Goal: Task Accomplishment & Management: Complete application form

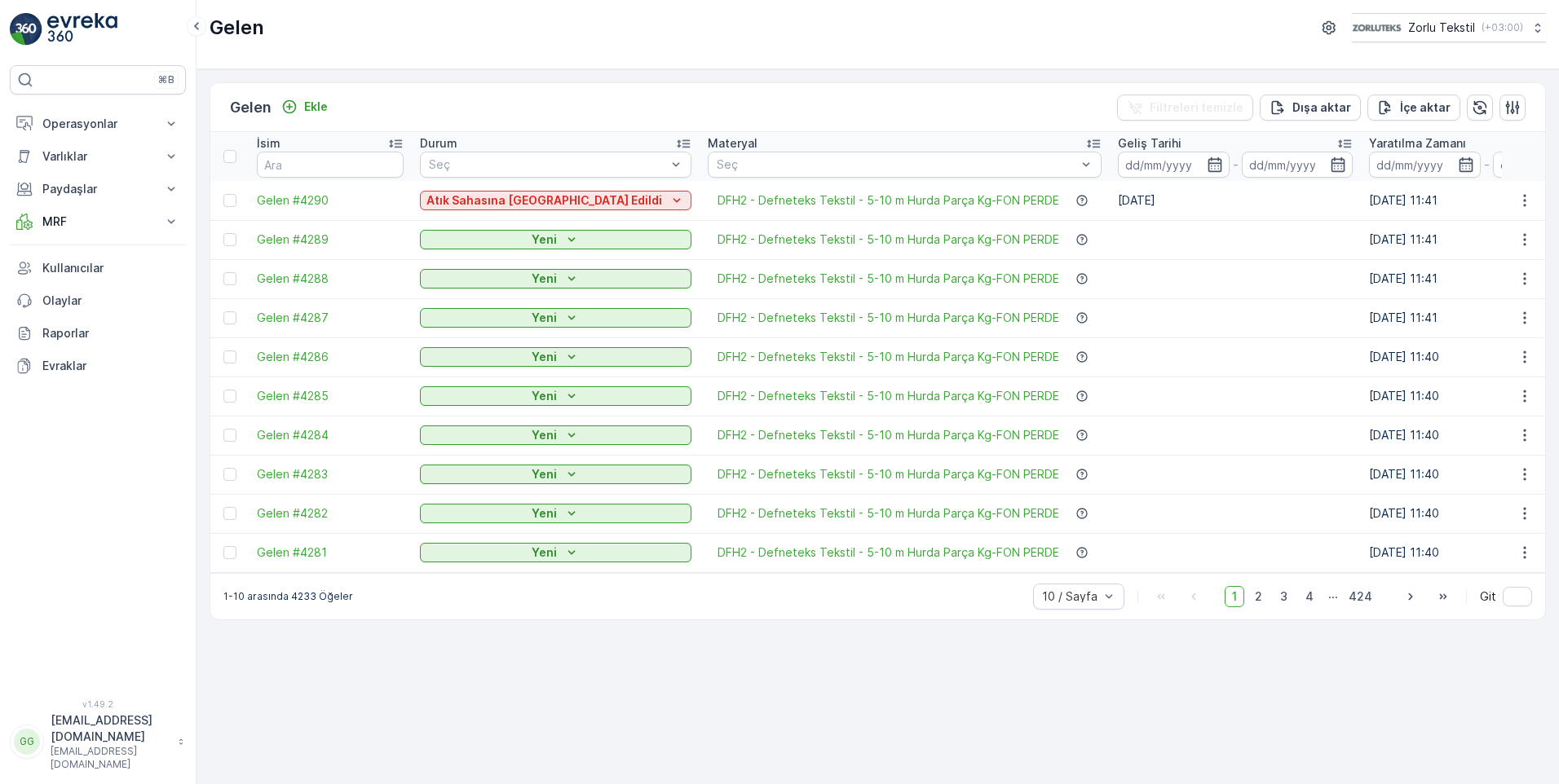
click at [992, 690] on div "Gelen Ekle Filtreleri temizle Dışa aktar İçe aktar İsim Durum Seç Materyal Seç …" at bounding box center [877, 426] width 1363 height 714
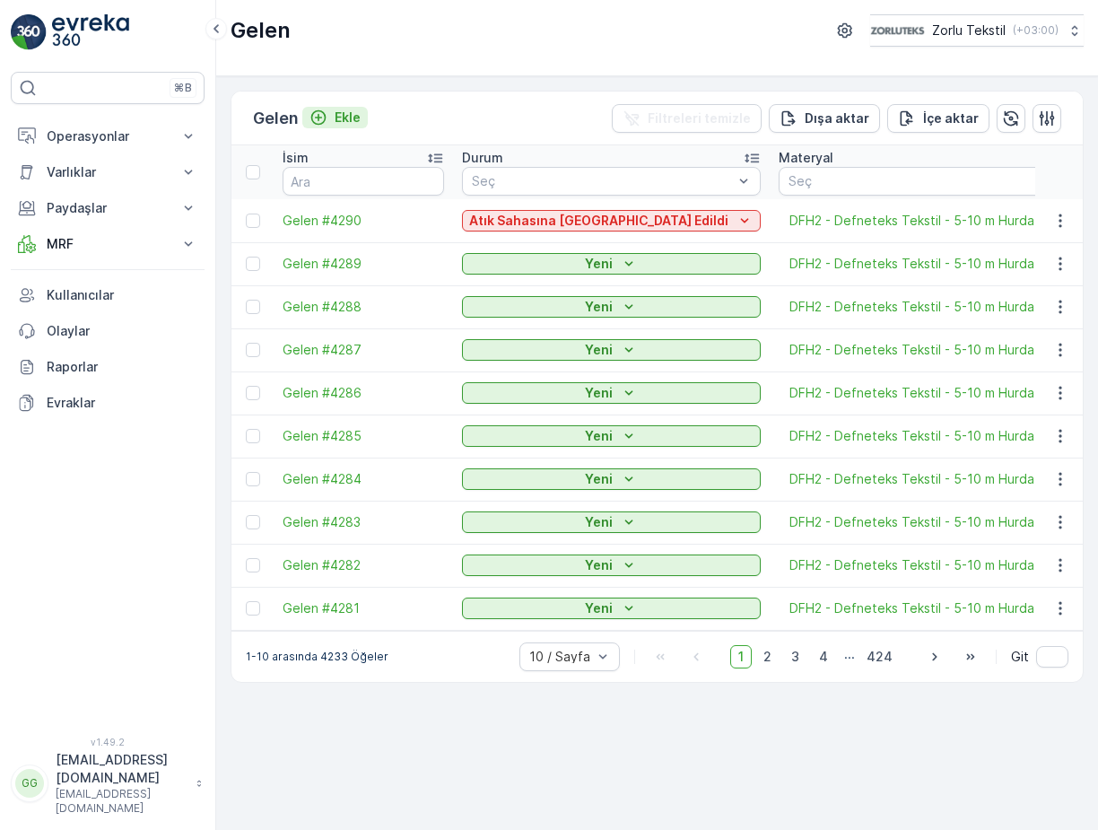
click at [345, 118] on p "Ekle" at bounding box center [347, 118] width 26 height 18
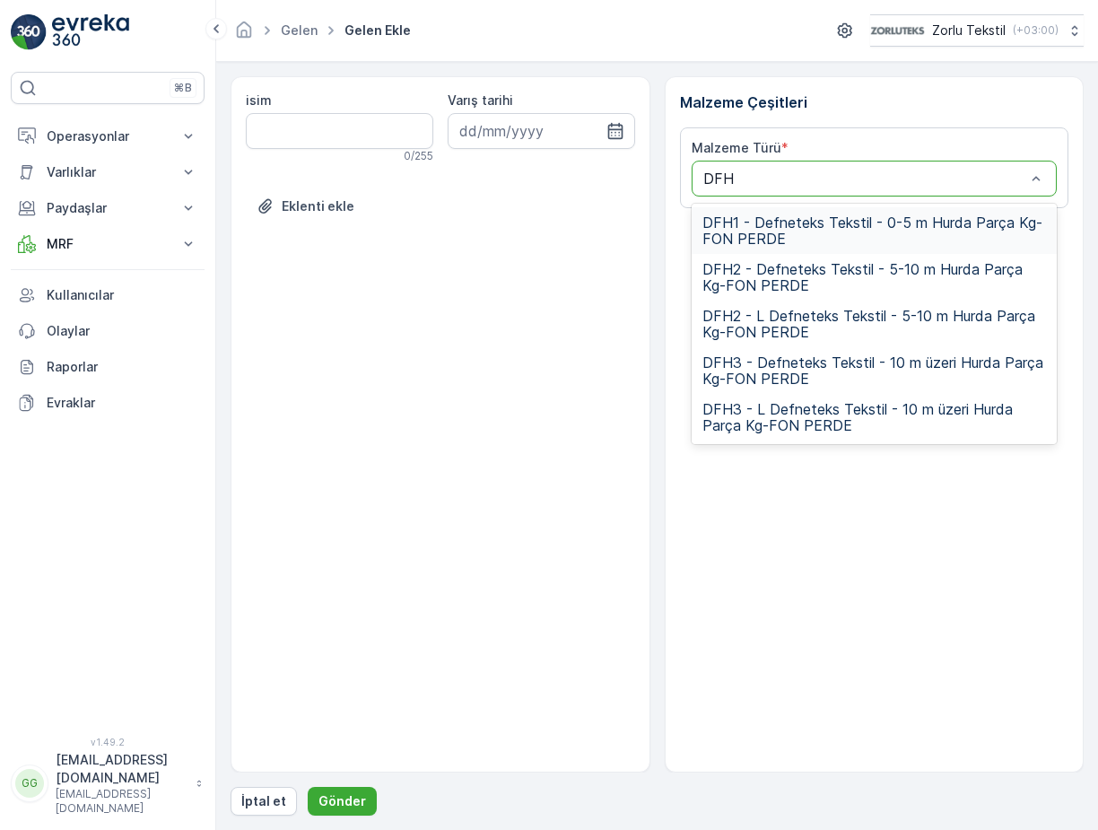
type input "DFH3"
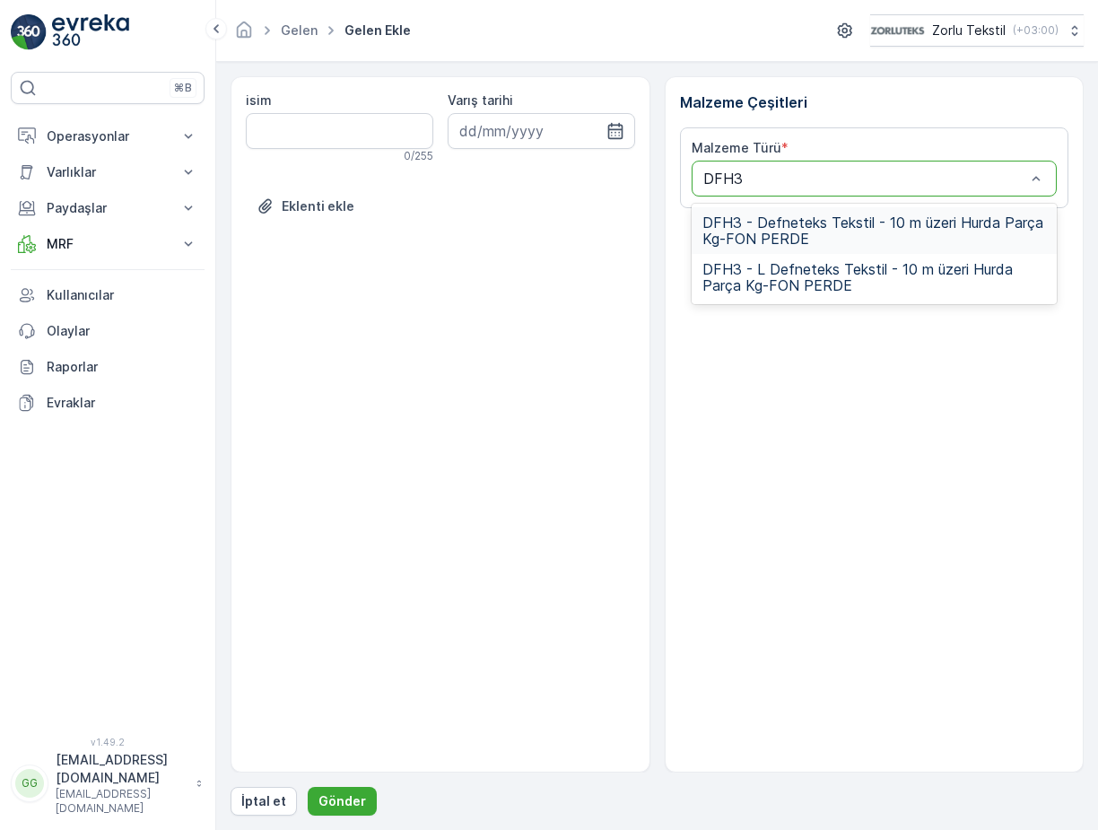
click at [791, 229] on span "DFH3 - Defneteks Tekstil - 10 m üzeri Hurda Parça Kg-FON PERDE" at bounding box center [874, 230] width 344 height 32
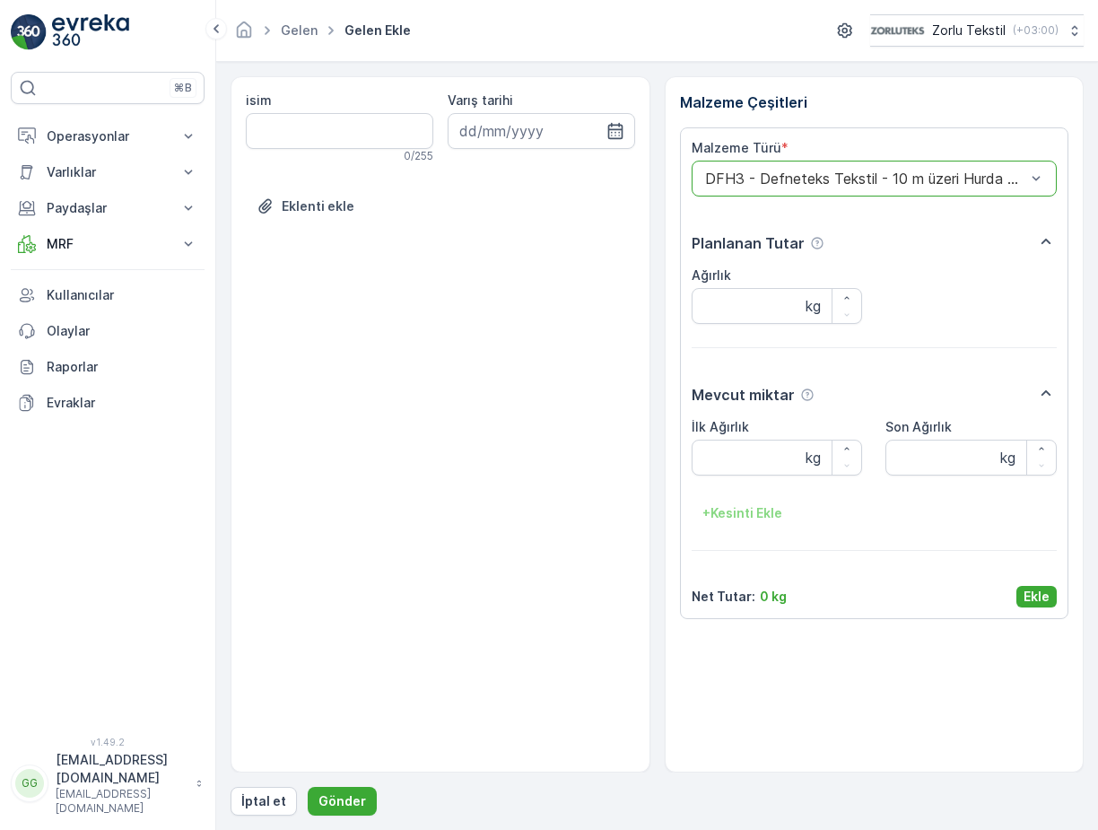
click at [1043, 596] on p "Ekle" at bounding box center [1036, 596] width 26 height 18
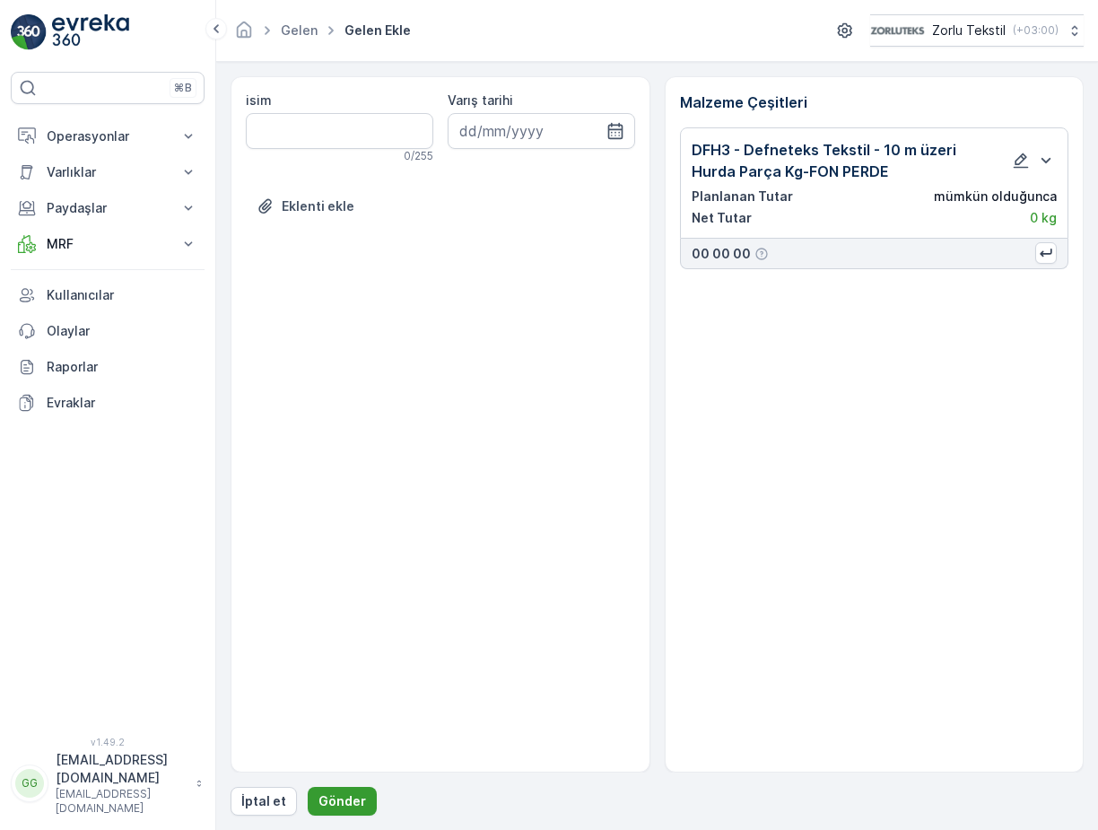
click at [326, 794] on p "Gönder" at bounding box center [342, 801] width 48 height 18
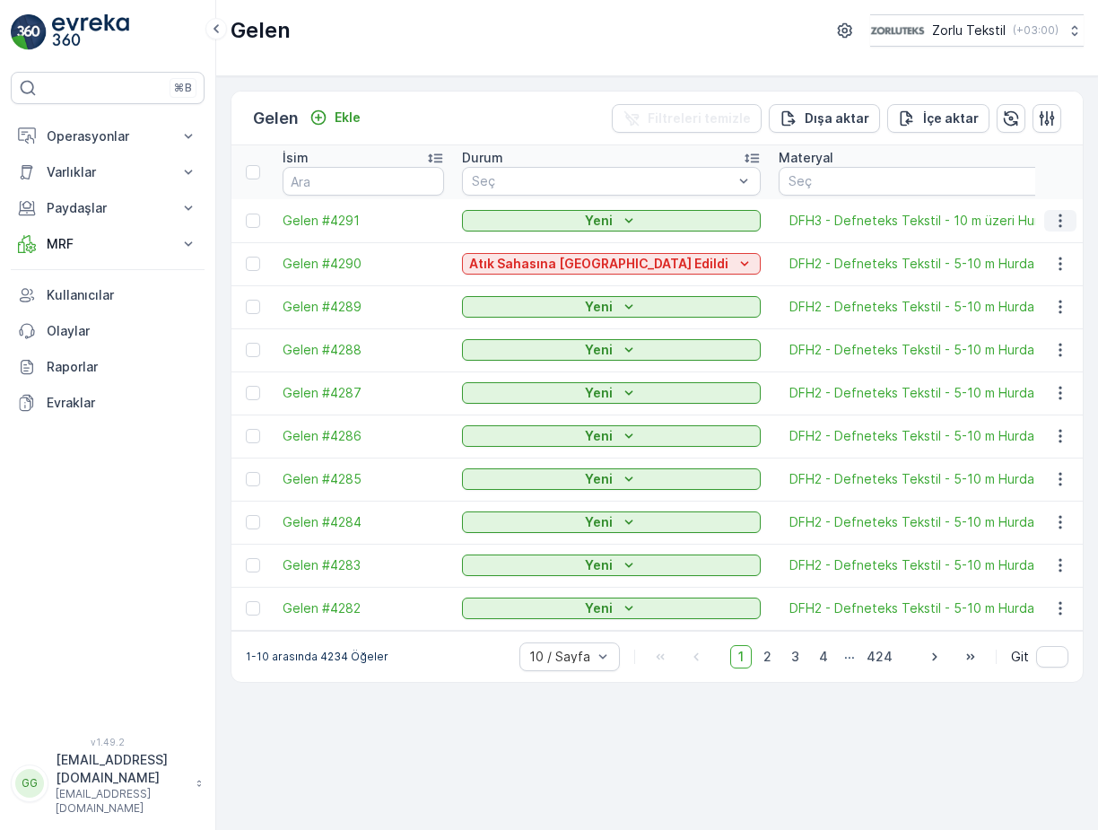
click at [1058, 223] on icon "button" at bounding box center [1060, 221] width 18 height 18
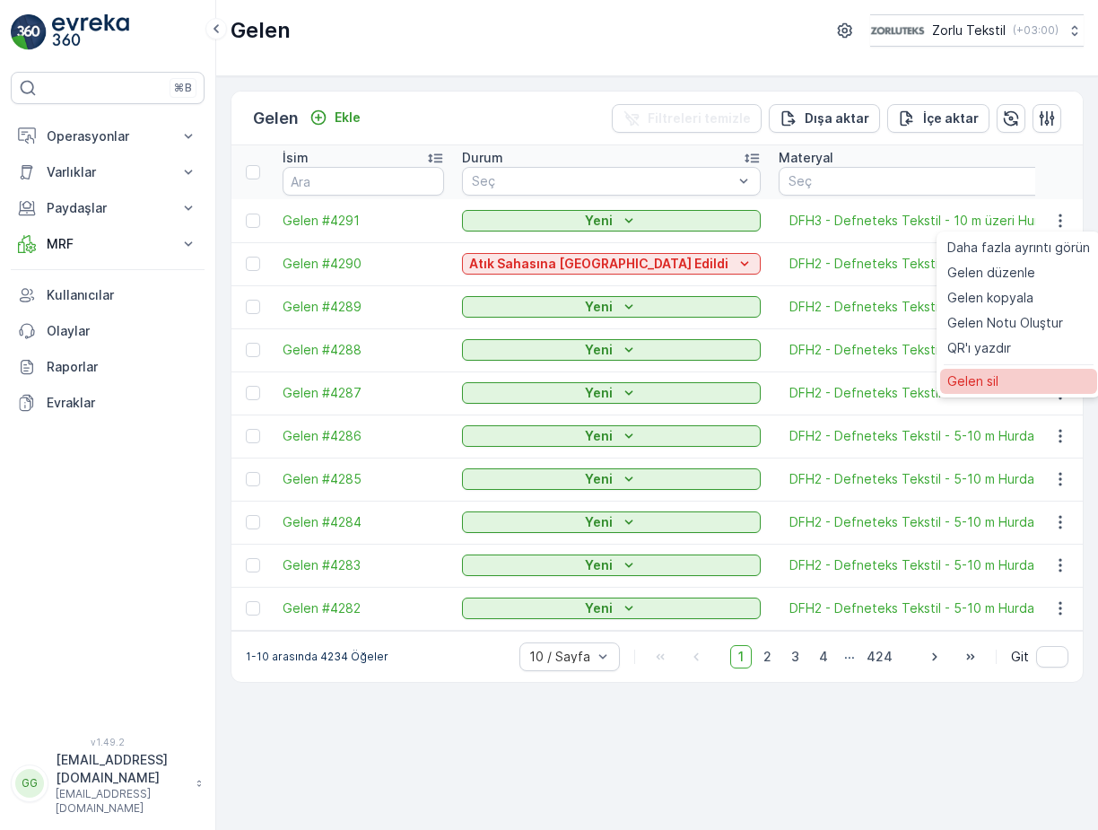
click at [975, 386] on span "Gelen sil" at bounding box center [972, 381] width 51 height 18
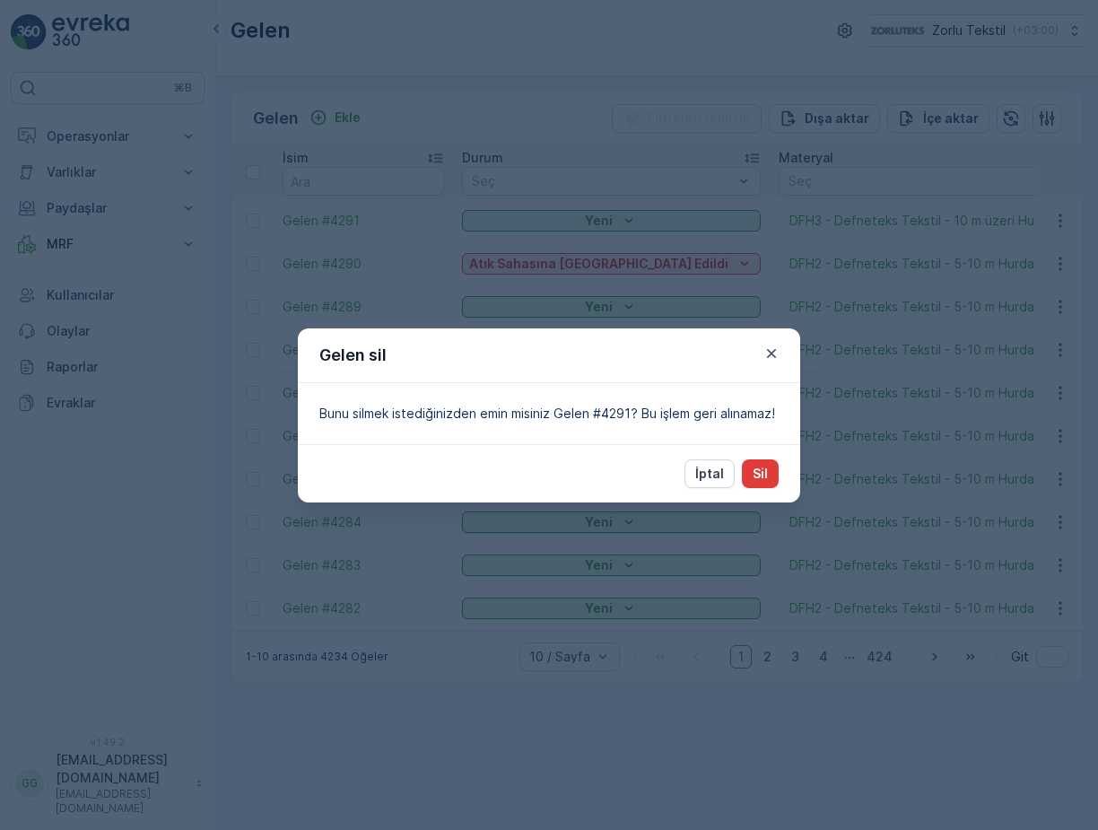
click at [754, 477] on p "Sil" at bounding box center [759, 474] width 15 height 18
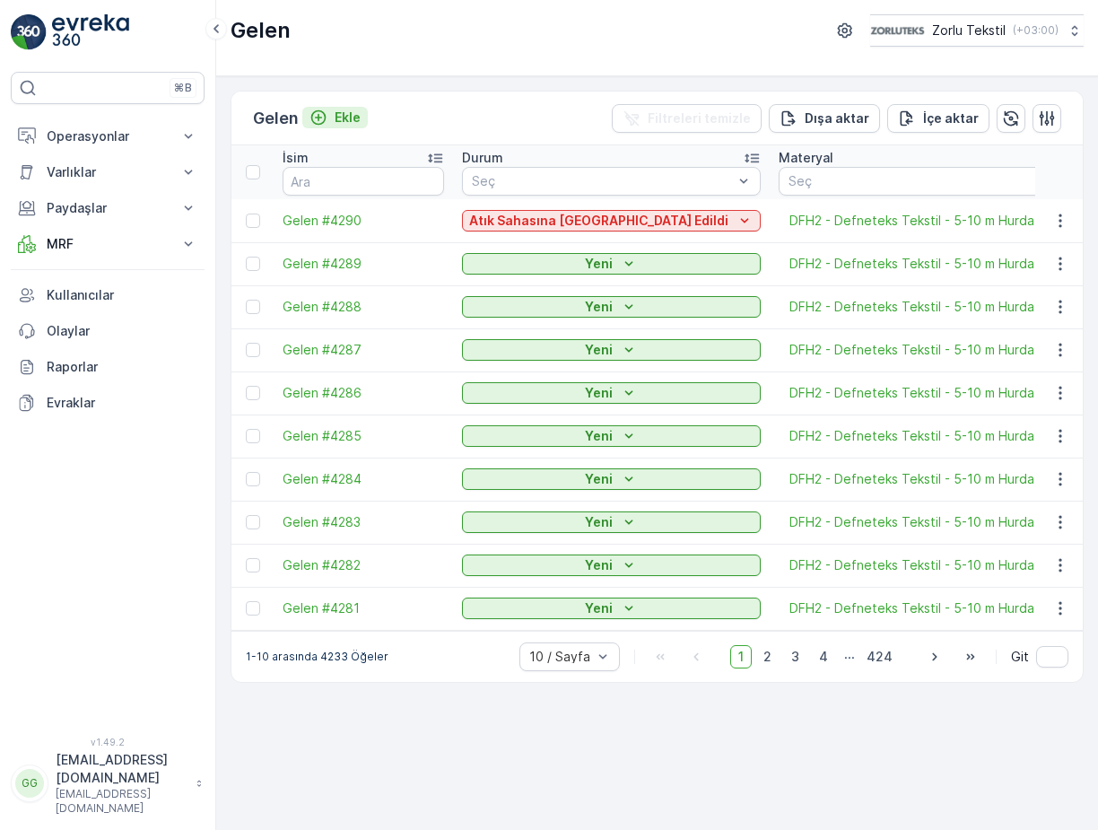
click at [352, 115] on p "Ekle" at bounding box center [347, 118] width 26 height 18
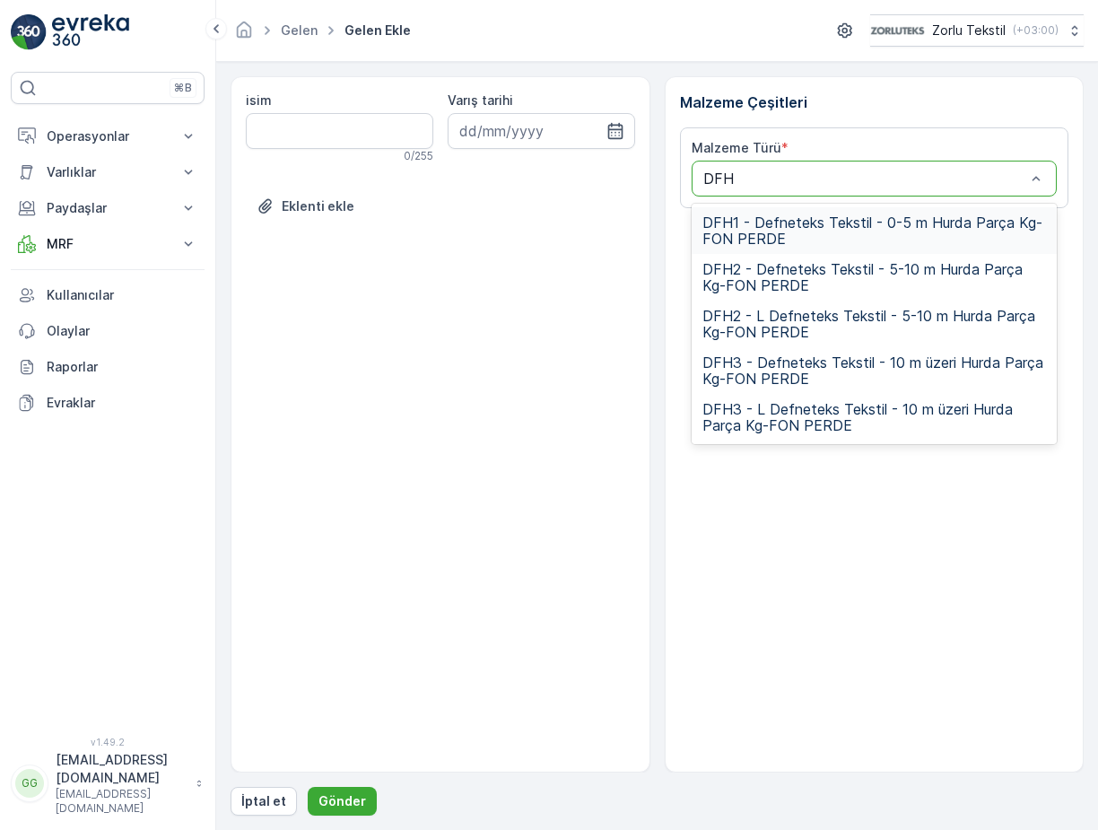
type input "DFH2"
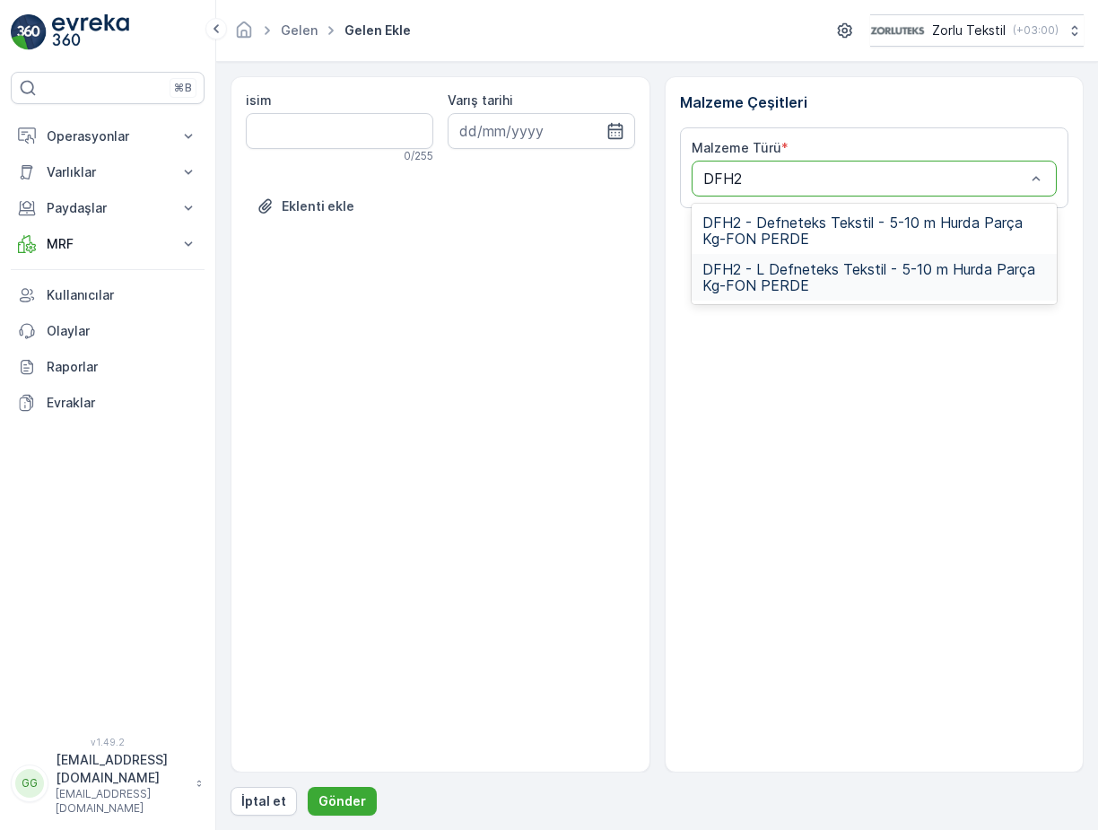
click at [783, 266] on span "DFH2 - L Defneteks Tekstil - 5-10 m Hurda Parça Kg-FON PERDE" at bounding box center [874, 277] width 344 height 32
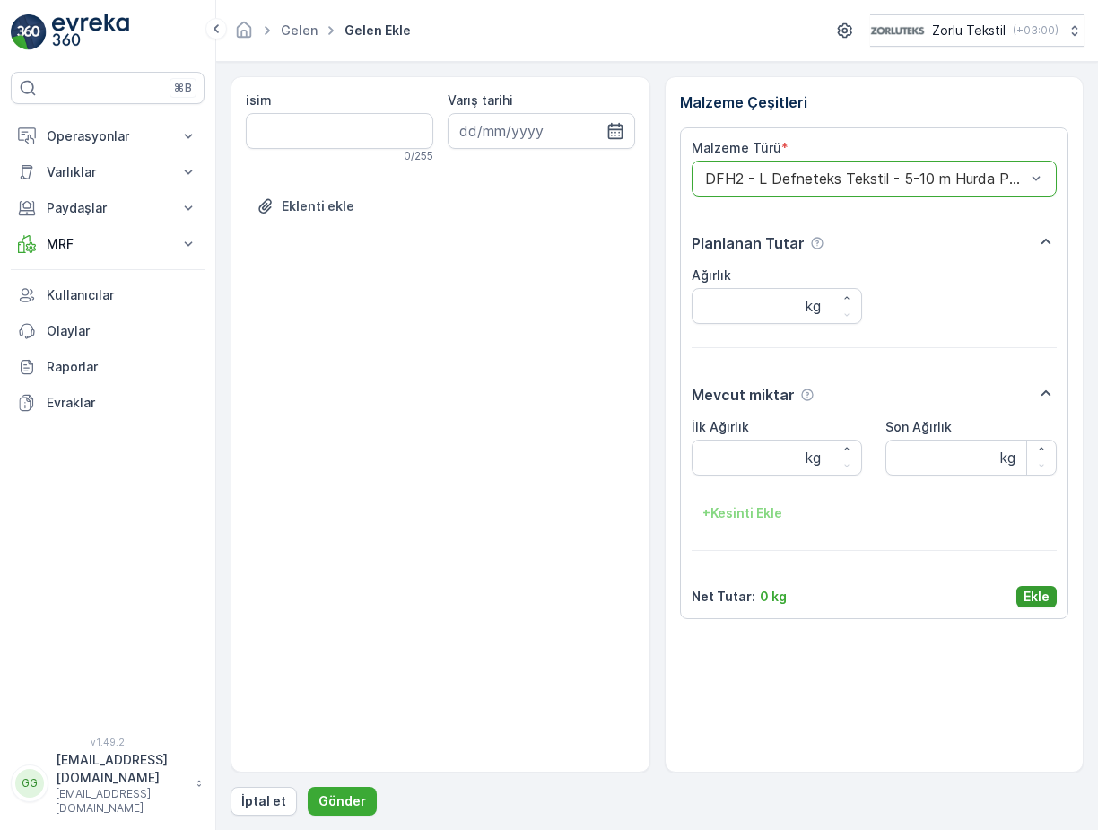
click at [1034, 596] on p "Ekle" at bounding box center [1036, 596] width 26 height 18
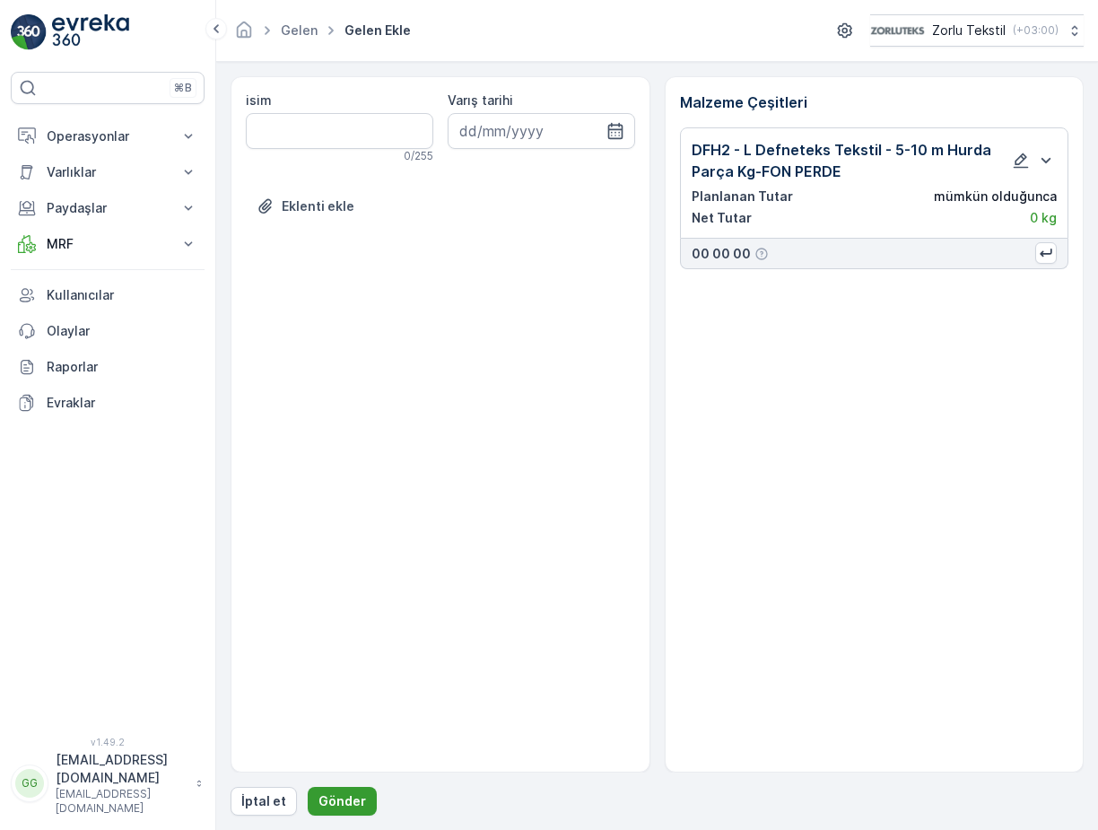
click at [326, 804] on p "Gönder" at bounding box center [342, 801] width 48 height 18
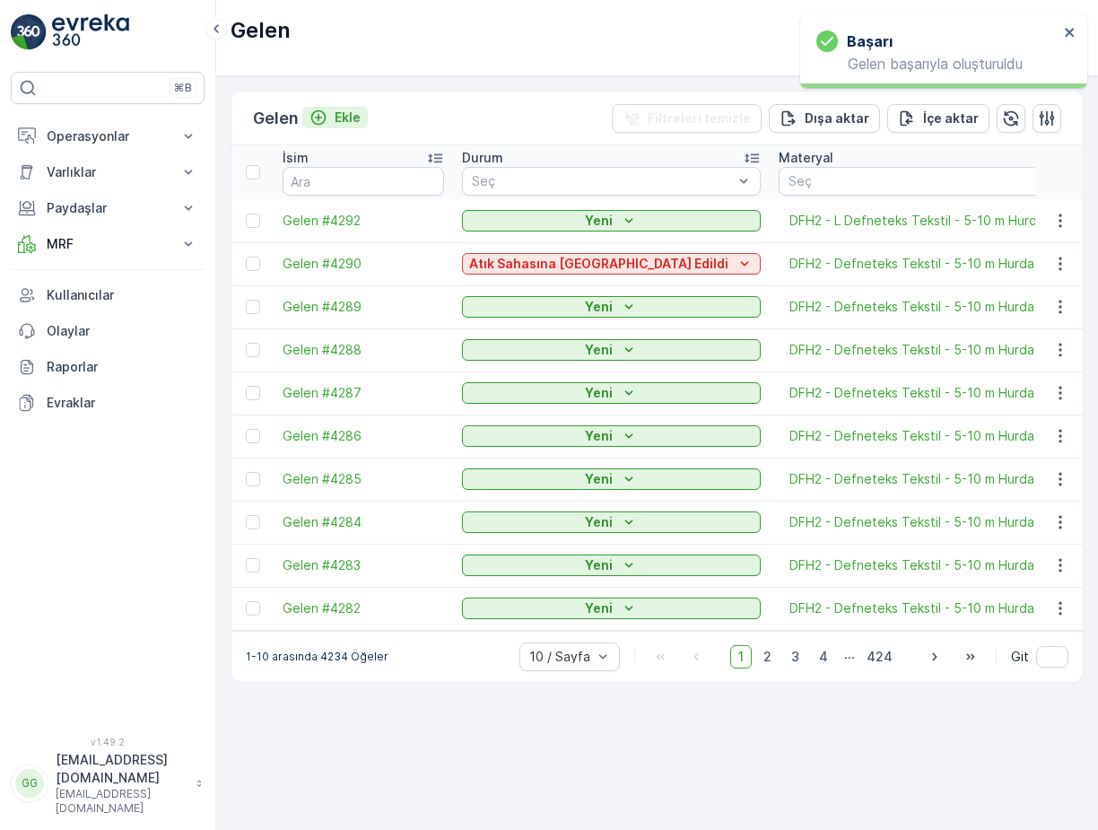
click at [344, 118] on p "Ekle" at bounding box center [347, 118] width 26 height 18
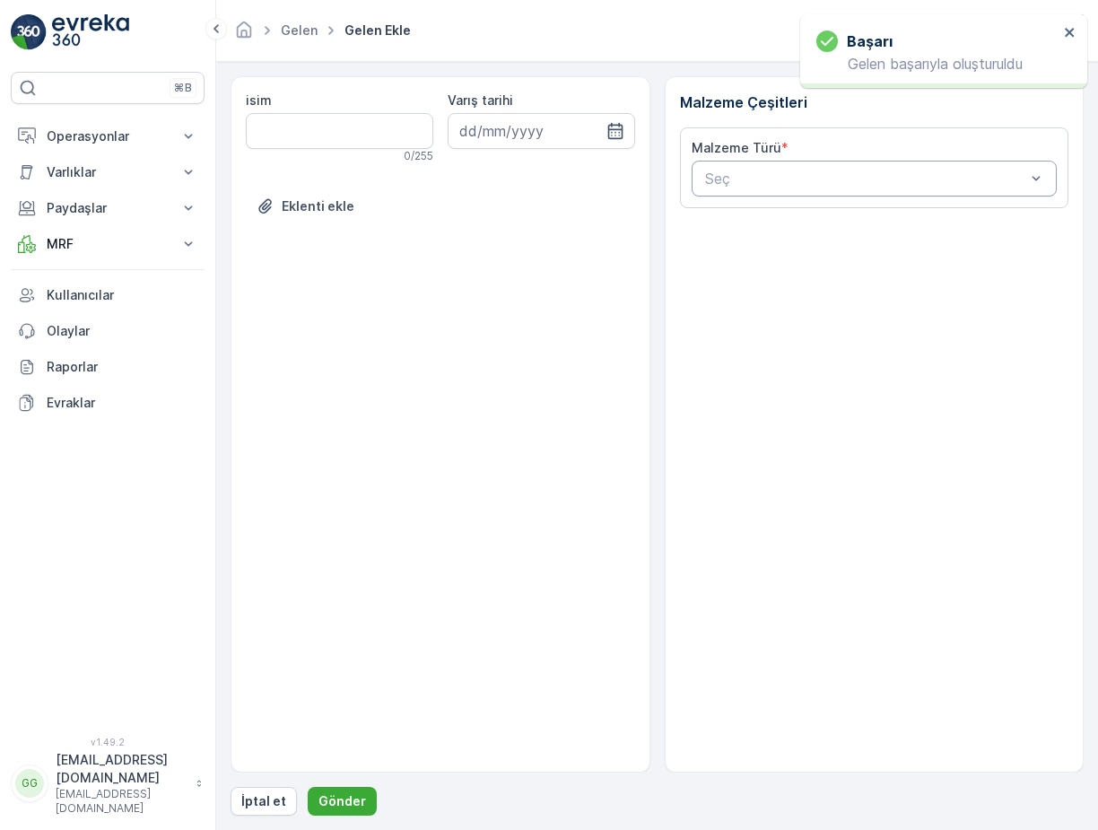
click at [759, 189] on div "Seç" at bounding box center [874, 179] width 366 height 36
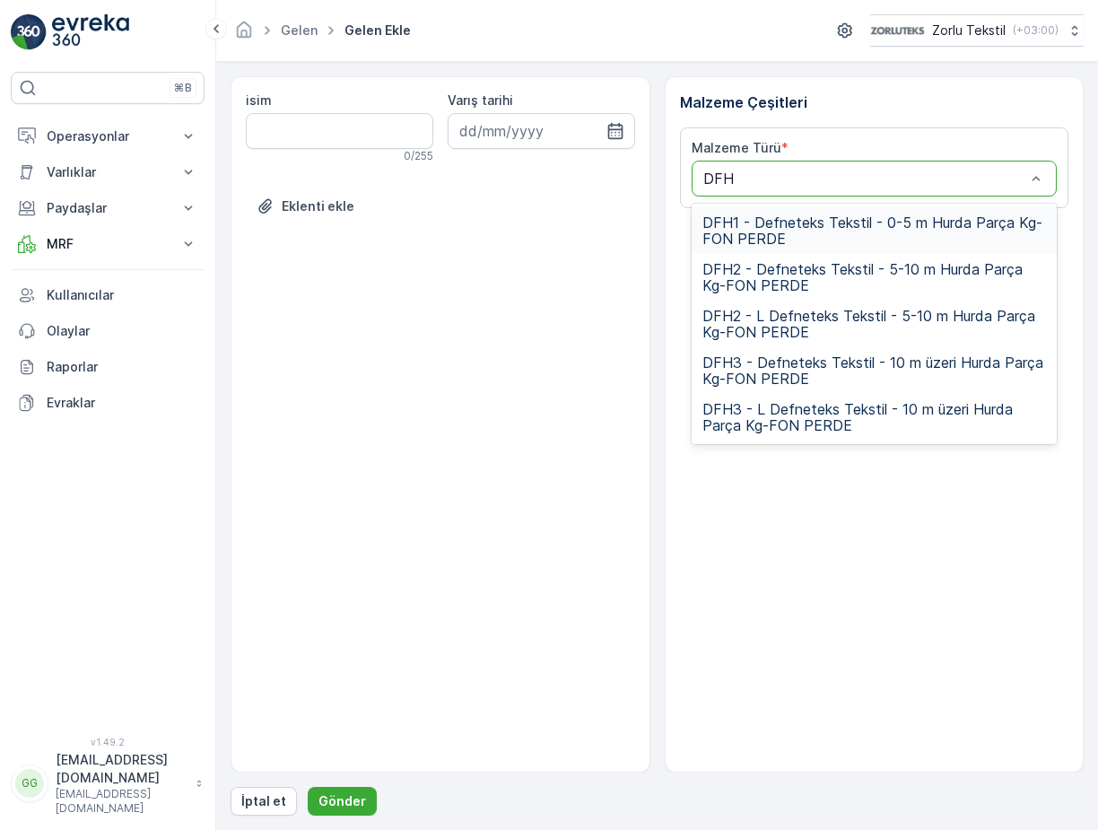
type input "DFH2"
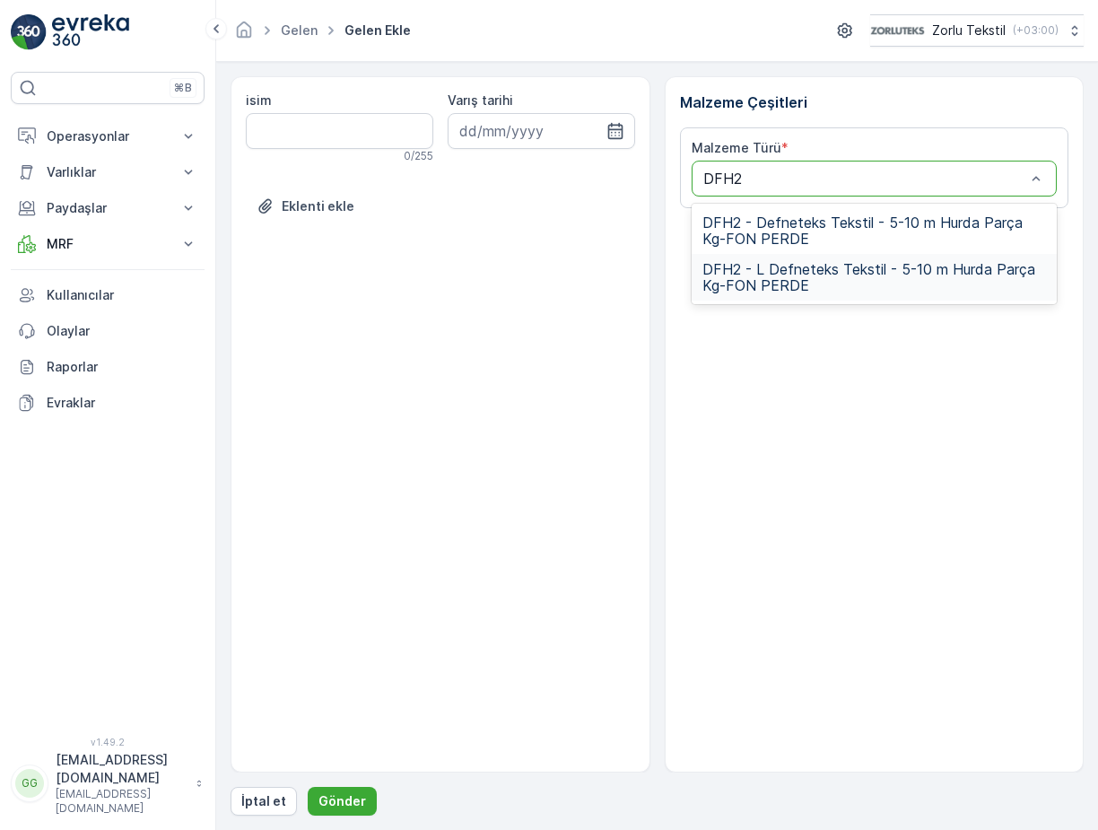
click at [782, 273] on span "DFH2 - L Defneteks Tekstil - 5-10 m Hurda Parça Kg-FON PERDE" at bounding box center [874, 277] width 344 height 32
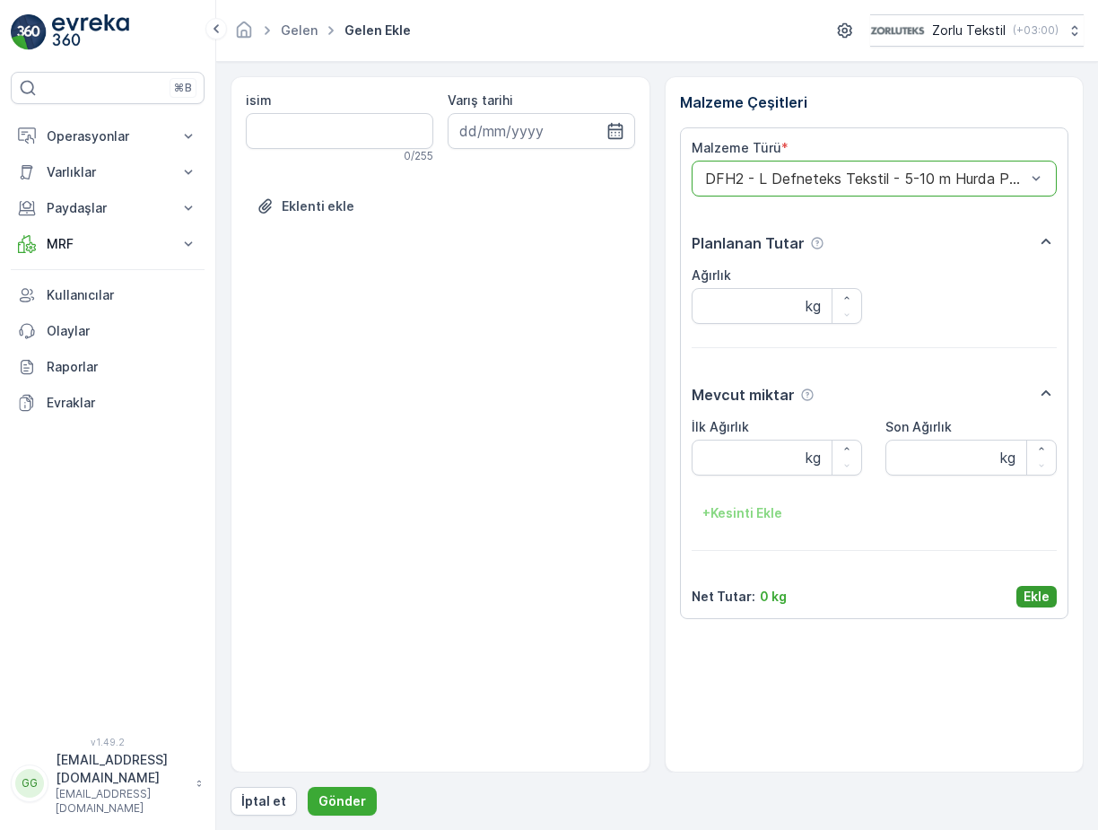
click at [1040, 586] on button "Ekle" at bounding box center [1036, 597] width 40 height 22
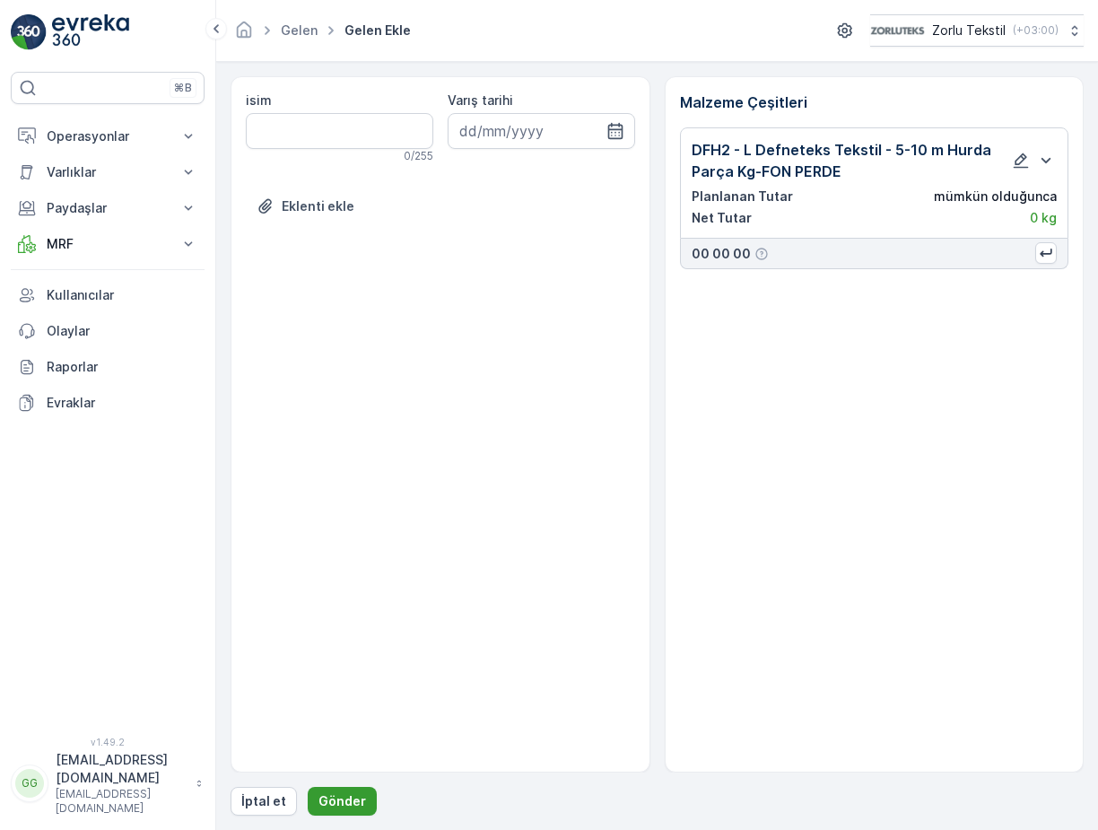
click at [342, 802] on p "Gönder" at bounding box center [342, 801] width 48 height 18
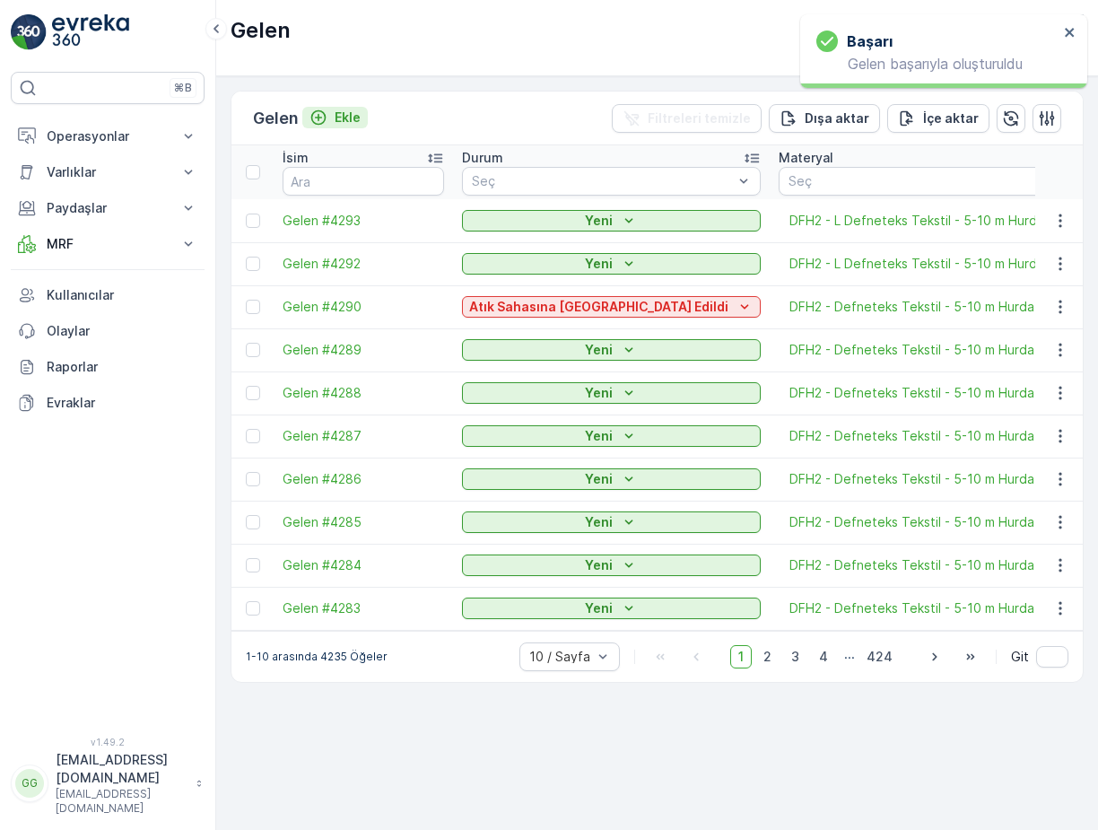
click at [344, 117] on p "Ekle" at bounding box center [347, 118] width 26 height 18
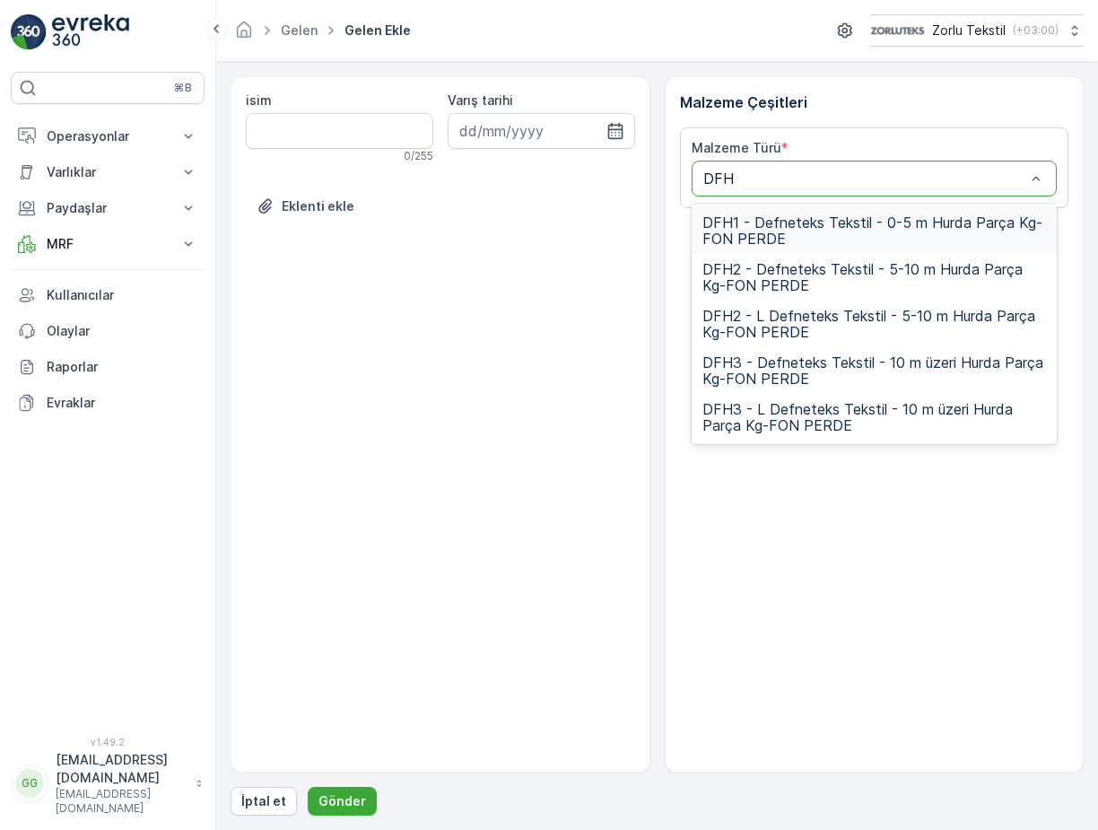
type input "DFH2"
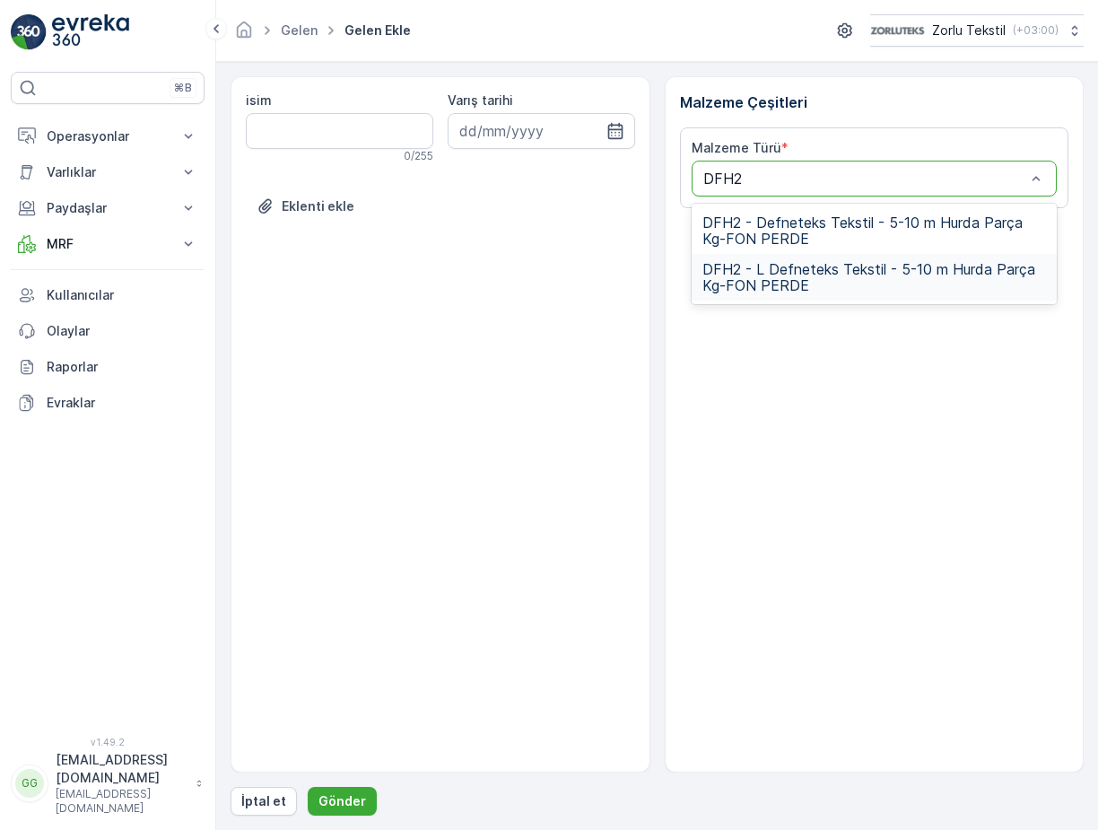
click at [752, 279] on span "DFH2 - L Defneteks Tekstil - 5-10 m Hurda Parça Kg-FON PERDE" at bounding box center [874, 277] width 344 height 32
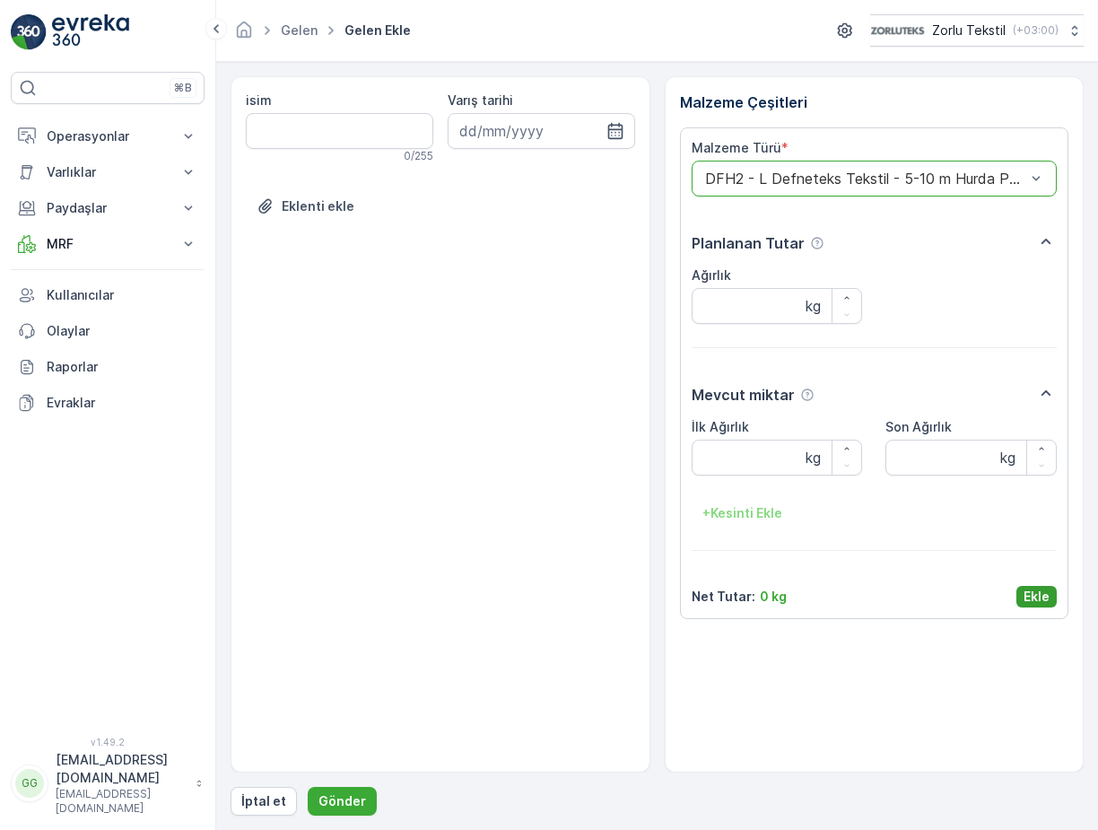
click at [1029, 595] on p "Ekle" at bounding box center [1036, 596] width 26 height 18
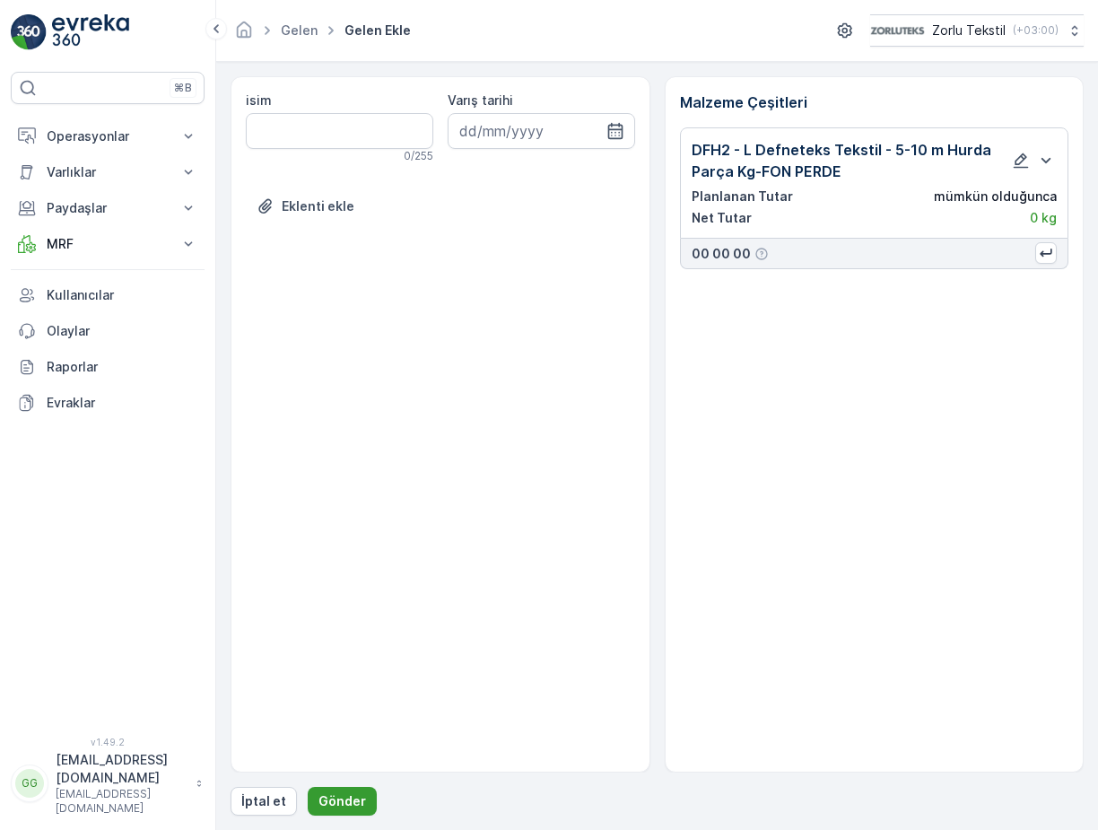
click at [337, 802] on p "Gönder" at bounding box center [342, 801] width 48 height 18
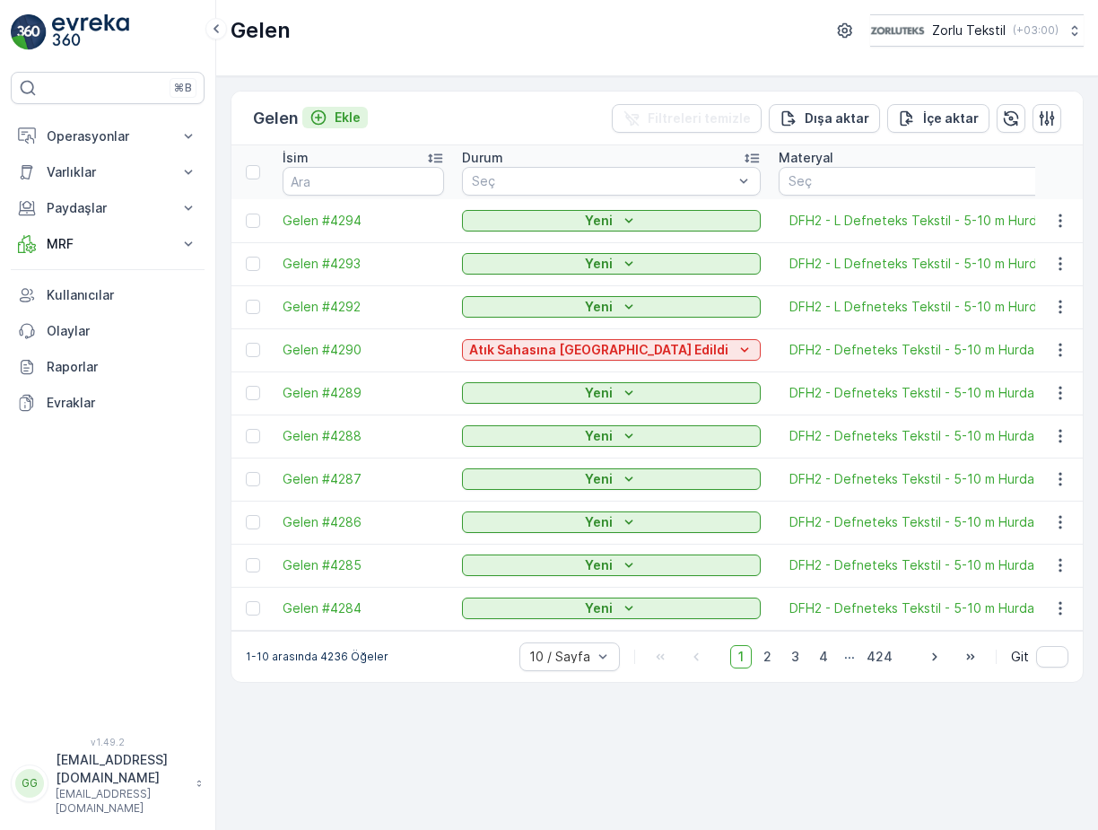
click at [338, 117] on p "Ekle" at bounding box center [347, 118] width 26 height 18
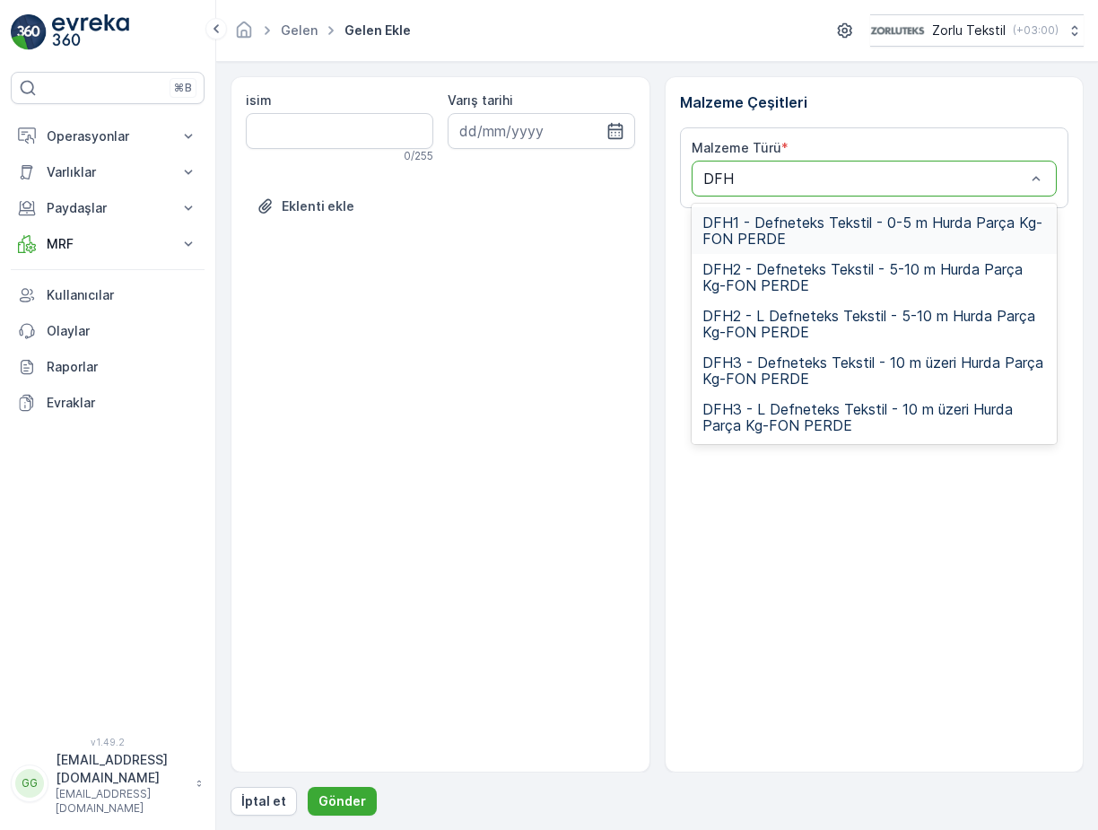
type input "DFH2"
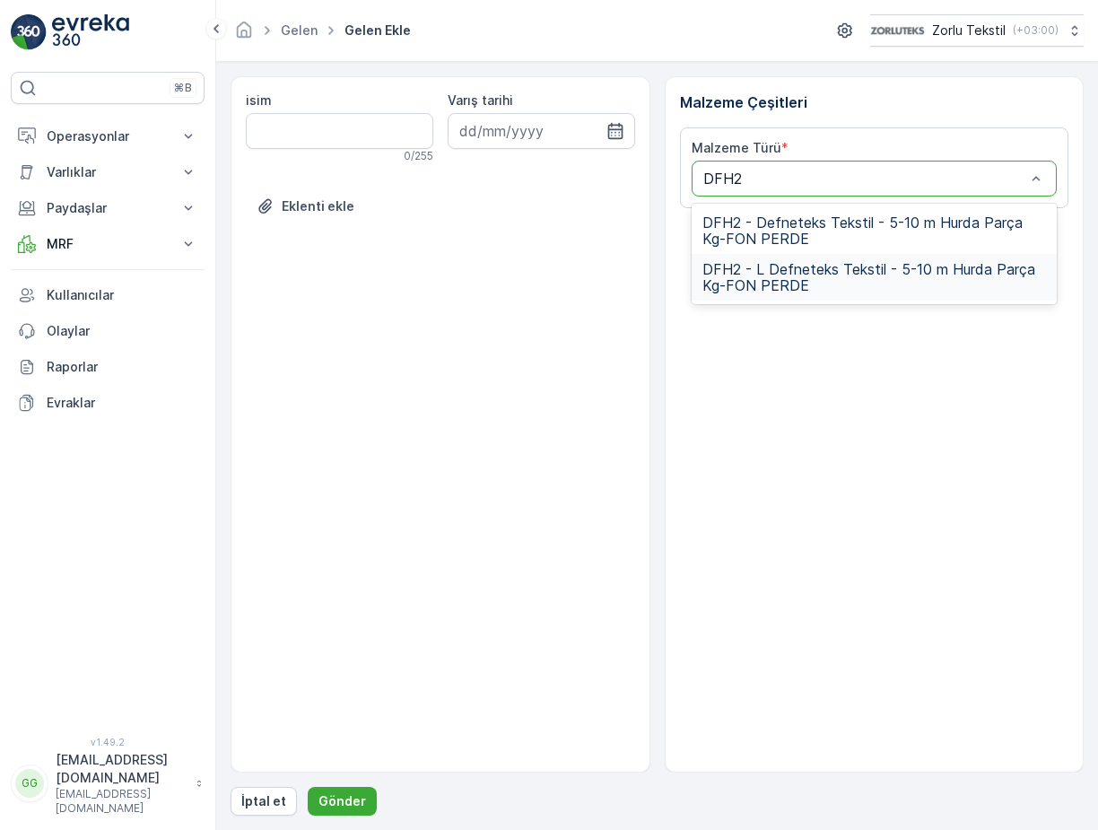
click at [819, 270] on span "DFH2 - L Defneteks Tekstil - 5-10 m Hurda Parça Kg-FON PERDE" at bounding box center [874, 277] width 344 height 32
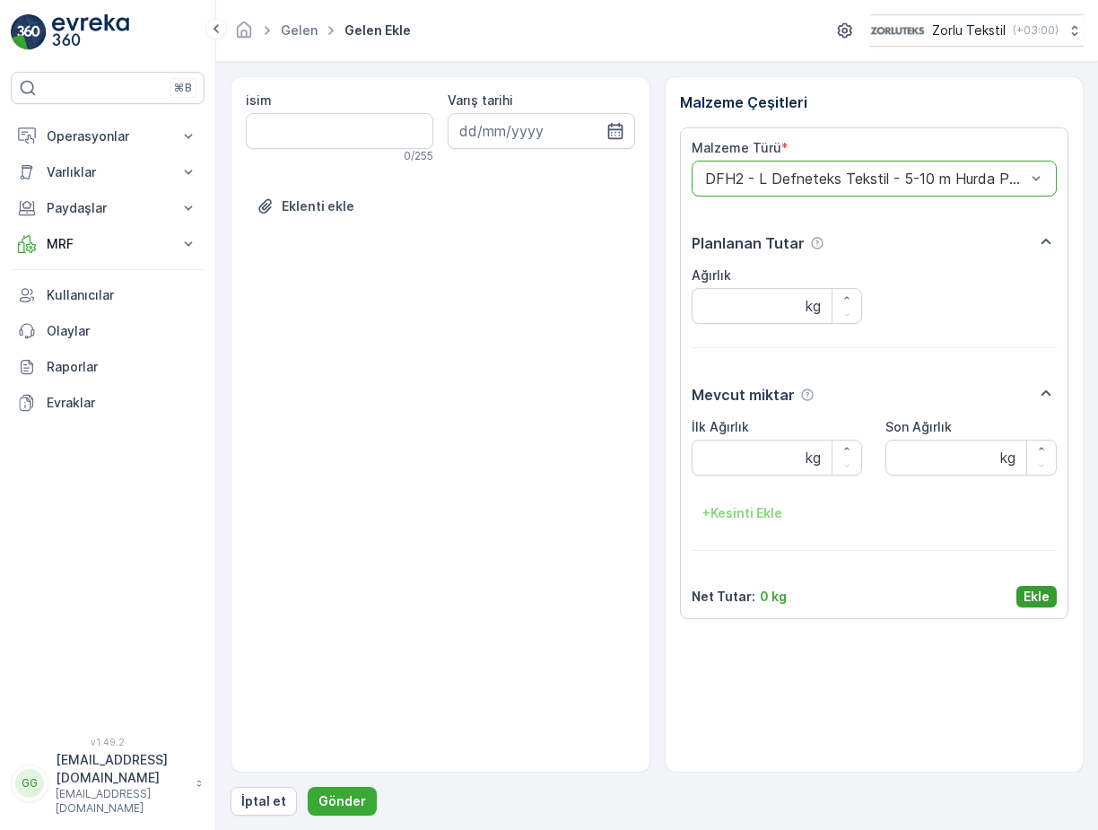
click at [1037, 603] on p "Ekle" at bounding box center [1036, 596] width 26 height 18
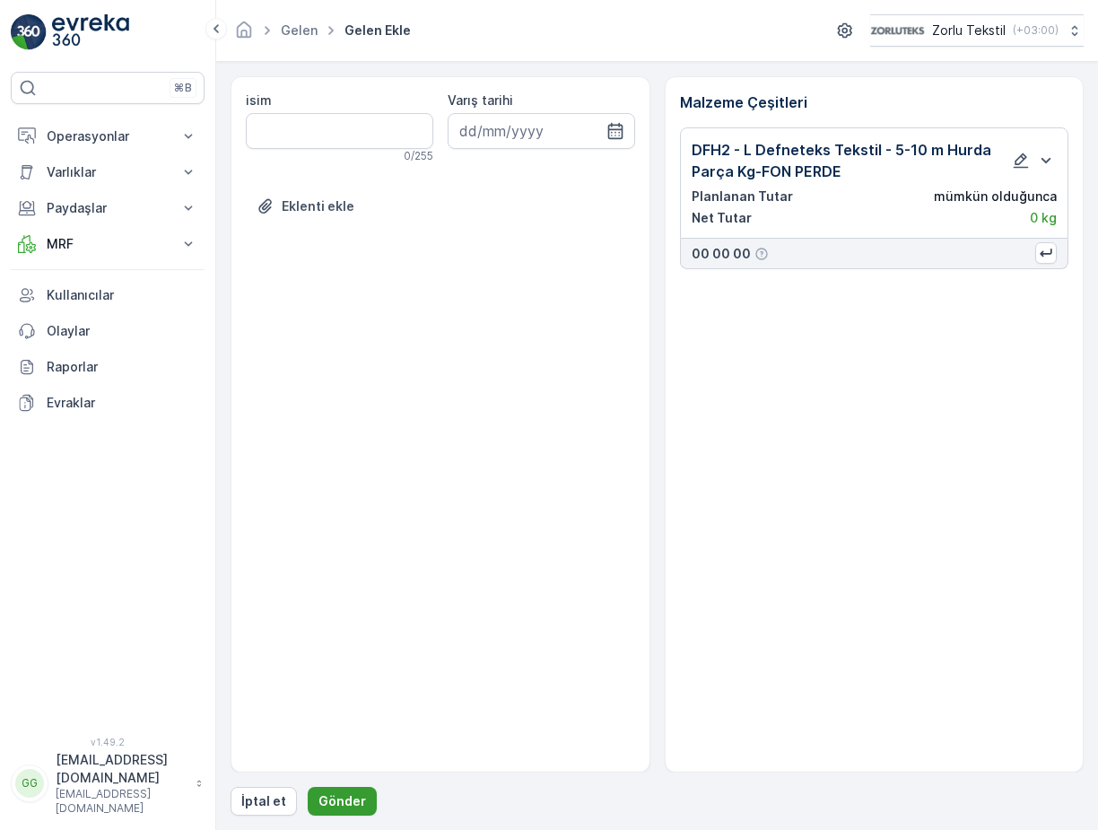
click at [334, 808] on p "Gönder" at bounding box center [342, 801] width 48 height 18
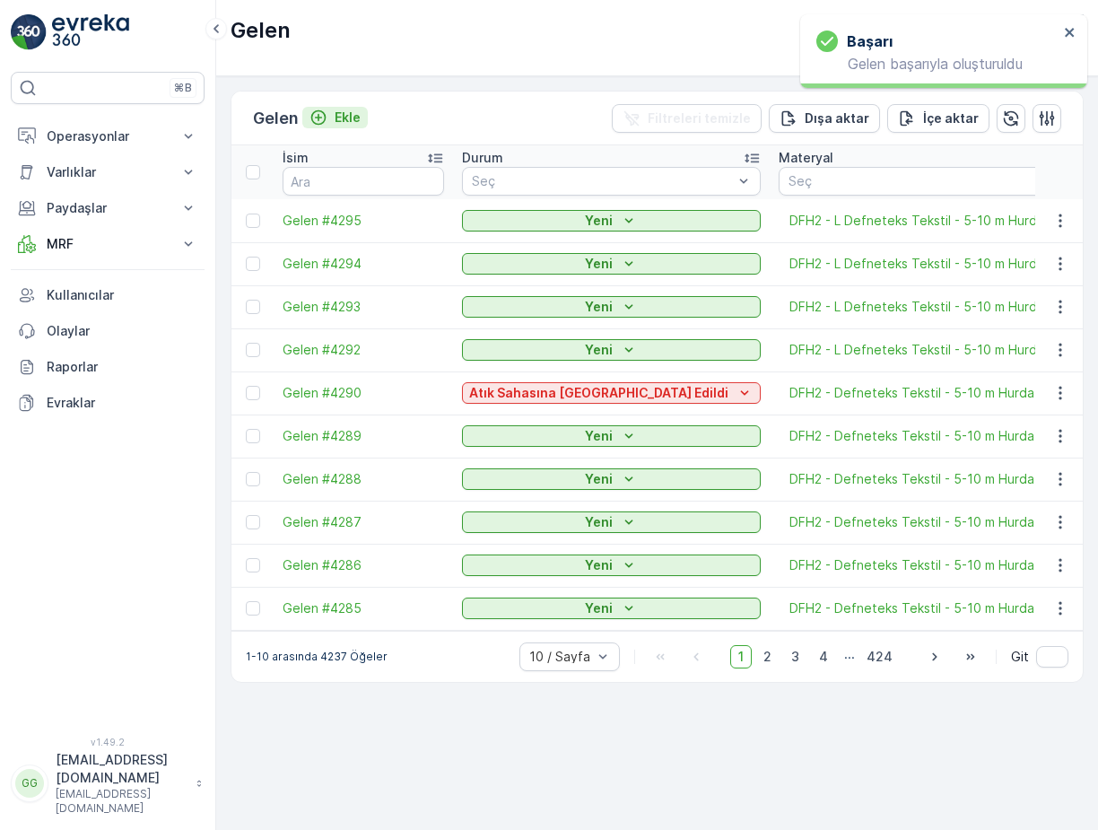
click at [353, 120] on p "Ekle" at bounding box center [347, 118] width 26 height 18
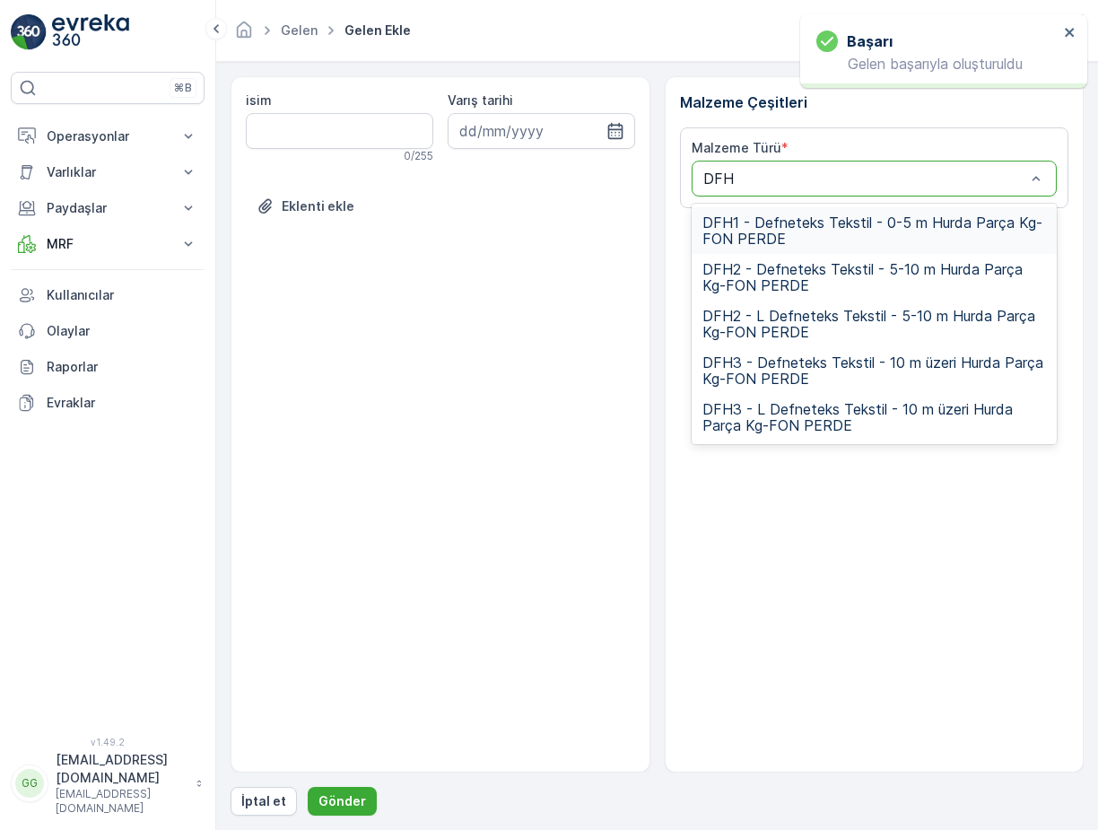
type input "DFH2"
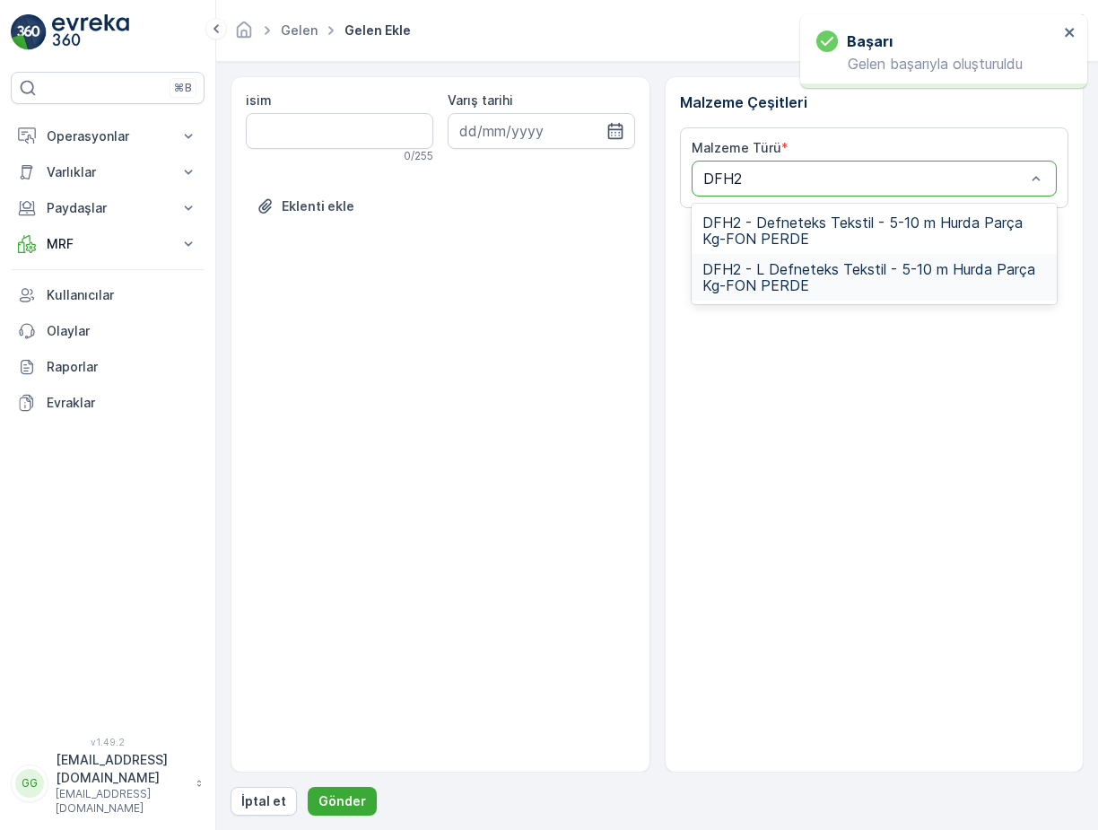
click at [782, 273] on span "DFH2 - L Defneteks Tekstil - 5-10 m Hurda Parça Kg-FON PERDE" at bounding box center [874, 277] width 344 height 32
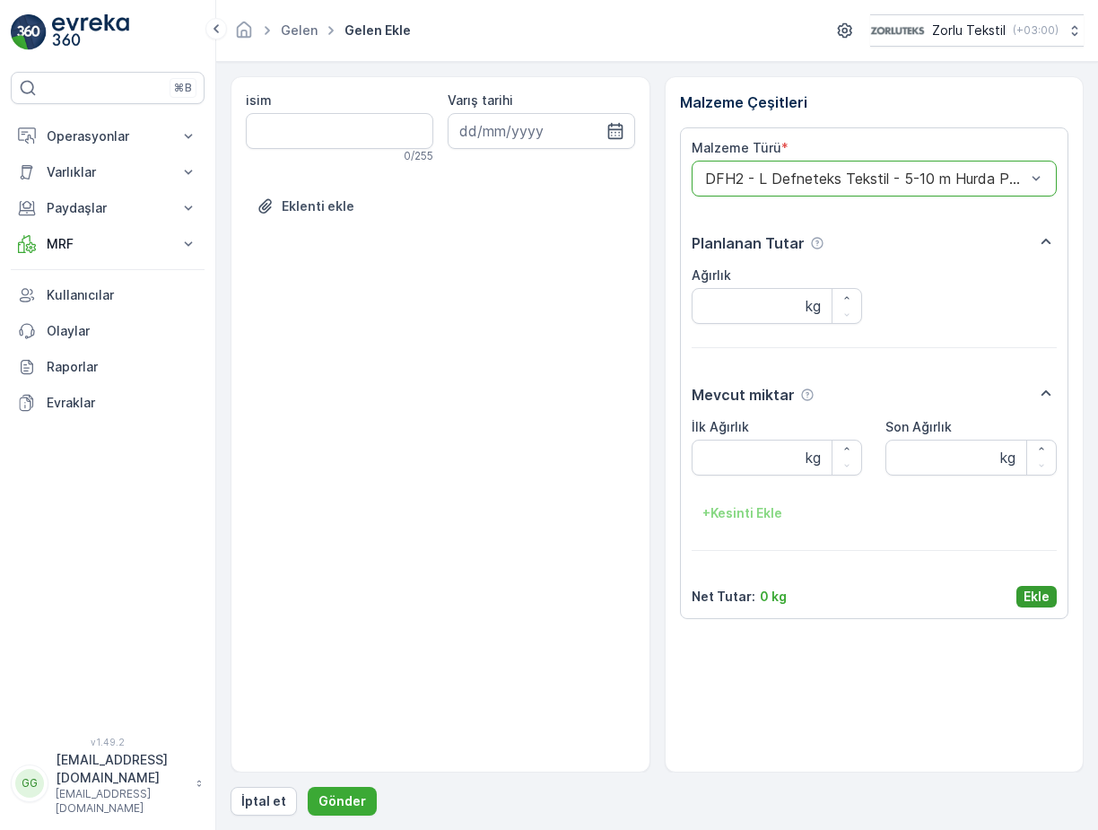
click at [1030, 602] on p "Ekle" at bounding box center [1036, 596] width 26 height 18
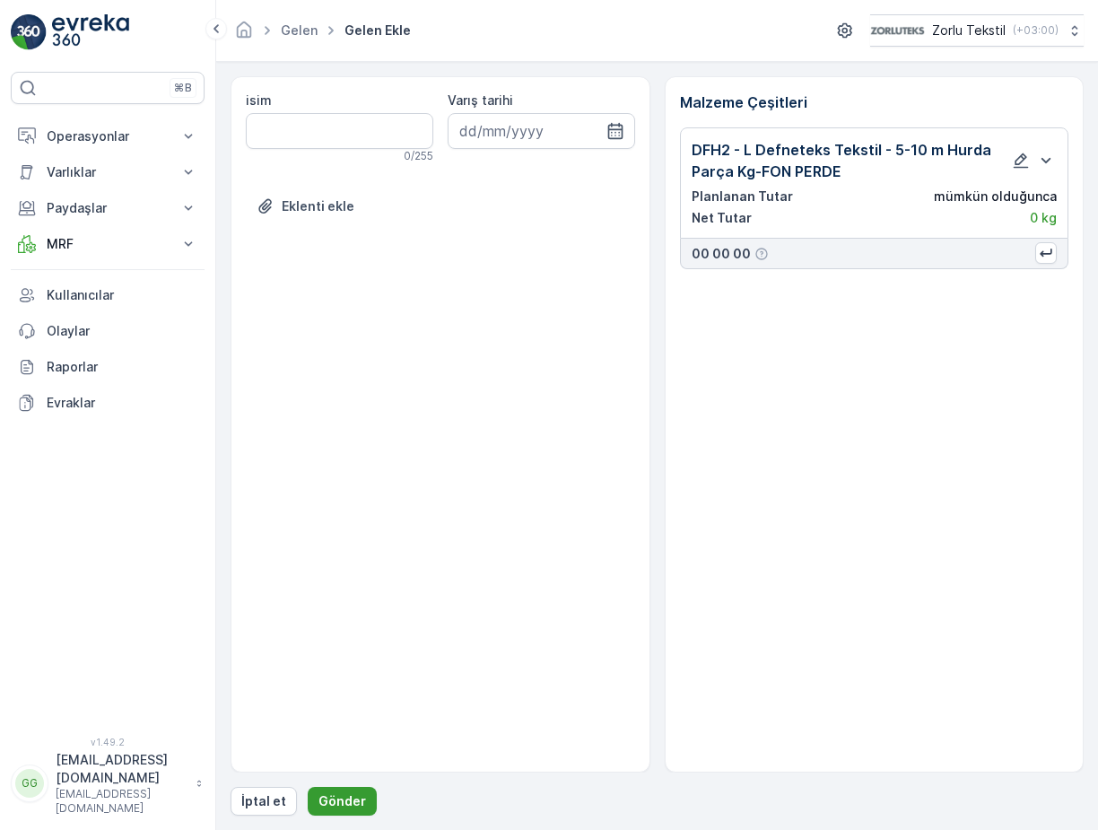
click at [343, 806] on p "Gönder" at bounding box center [342, 801] width 48 height 18
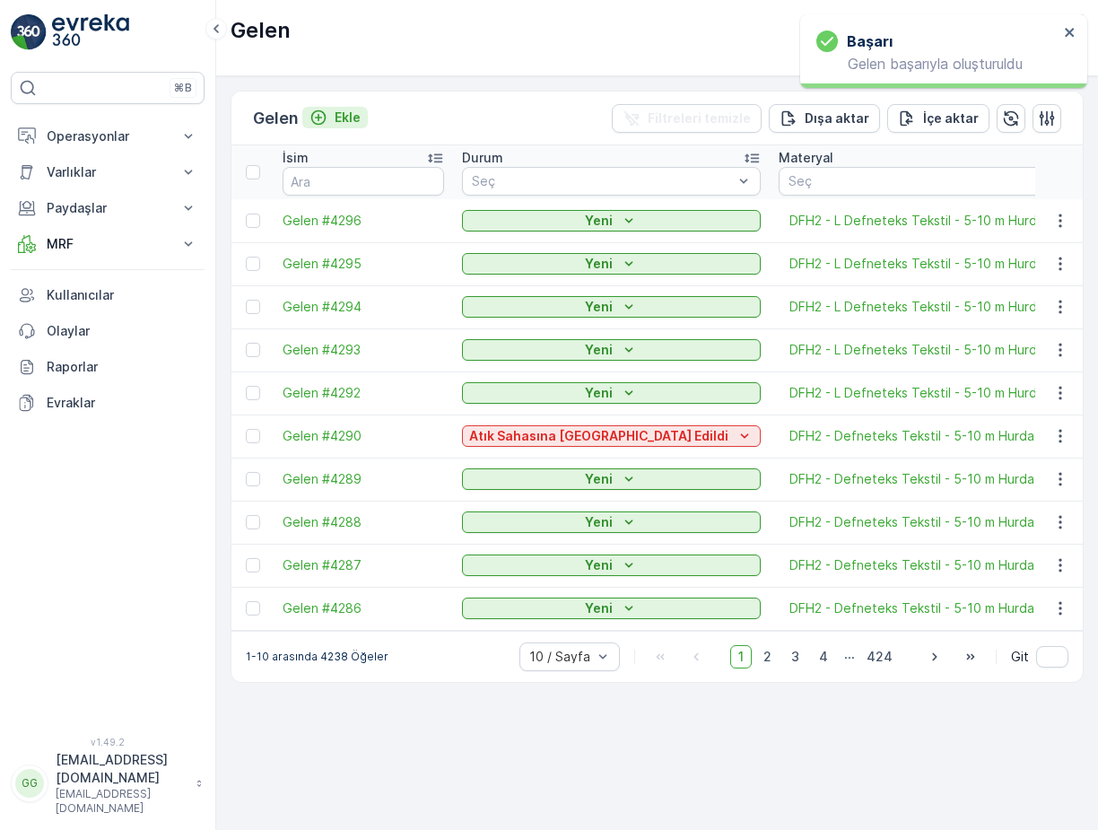
click at [347, 116] on p "Ekle" at bounding box center [347, 118] width 26 height 18
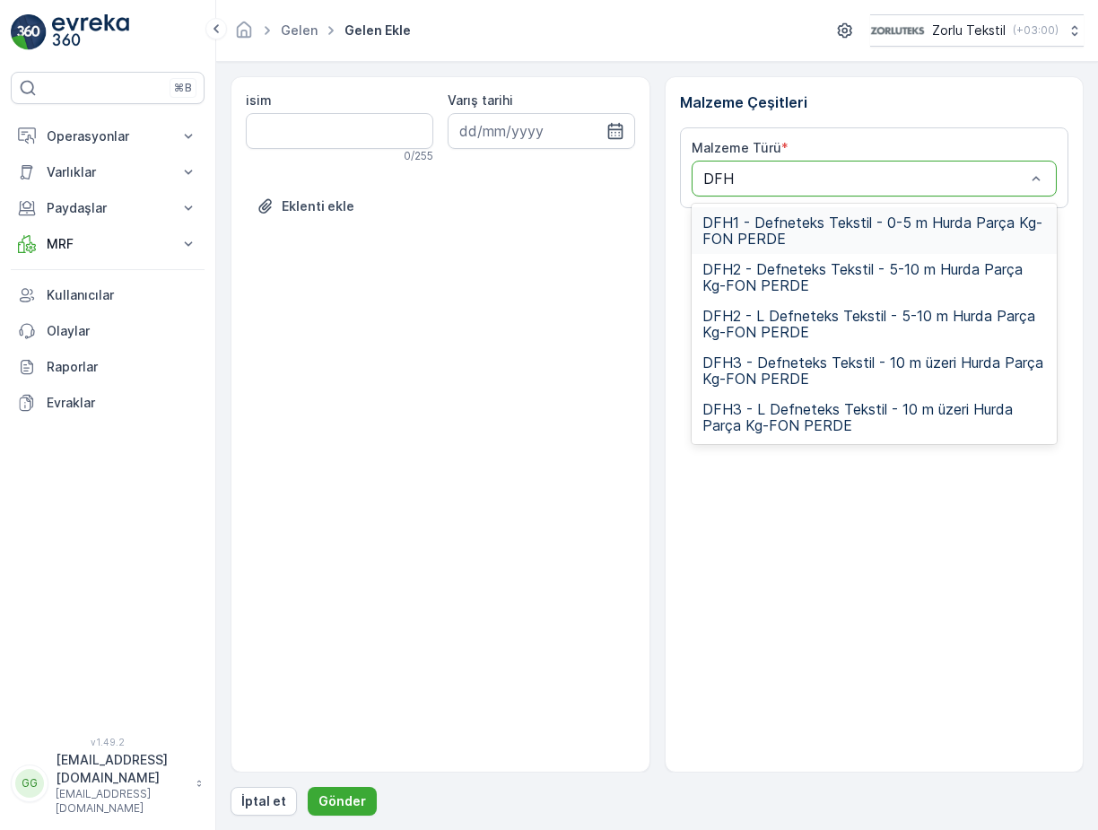
type input "DFH2"
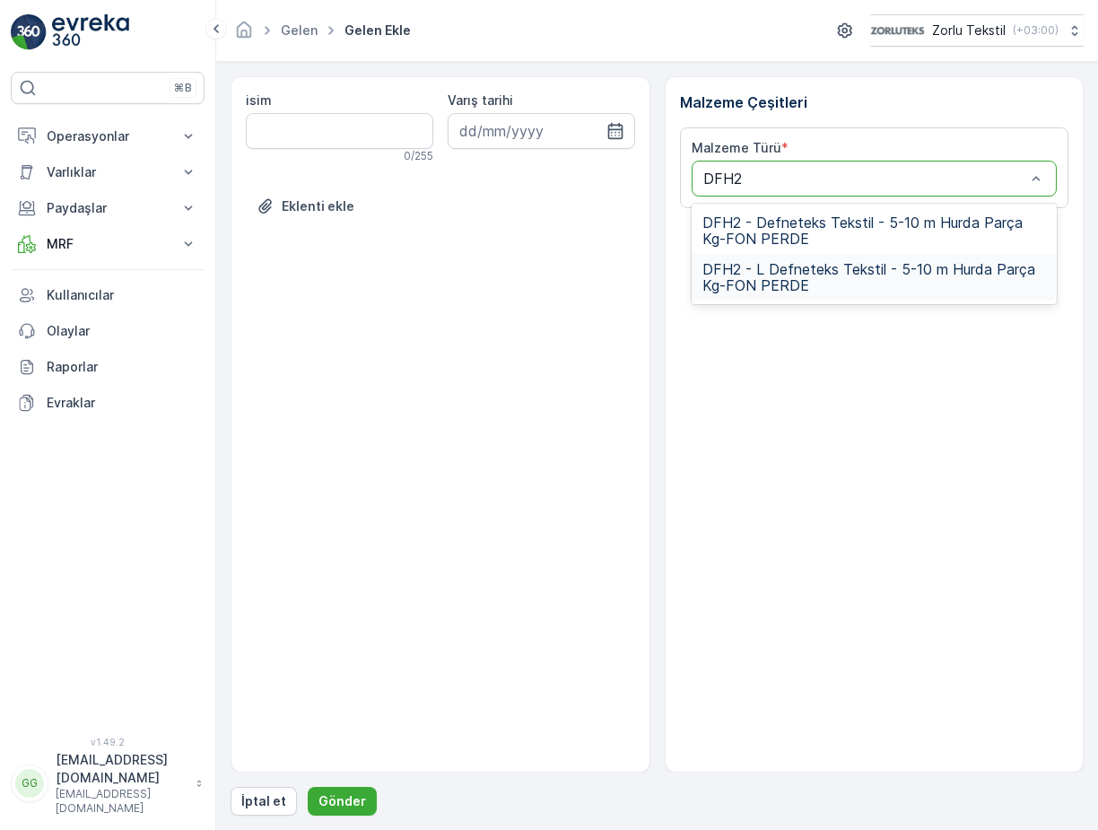
click at [795, 266] on span "DFH2 - L Defneteks Tekstil - 5-10 m Hurda Parça Kg-FON PERDE" at bounding box center [874, 277] width 344 height 32
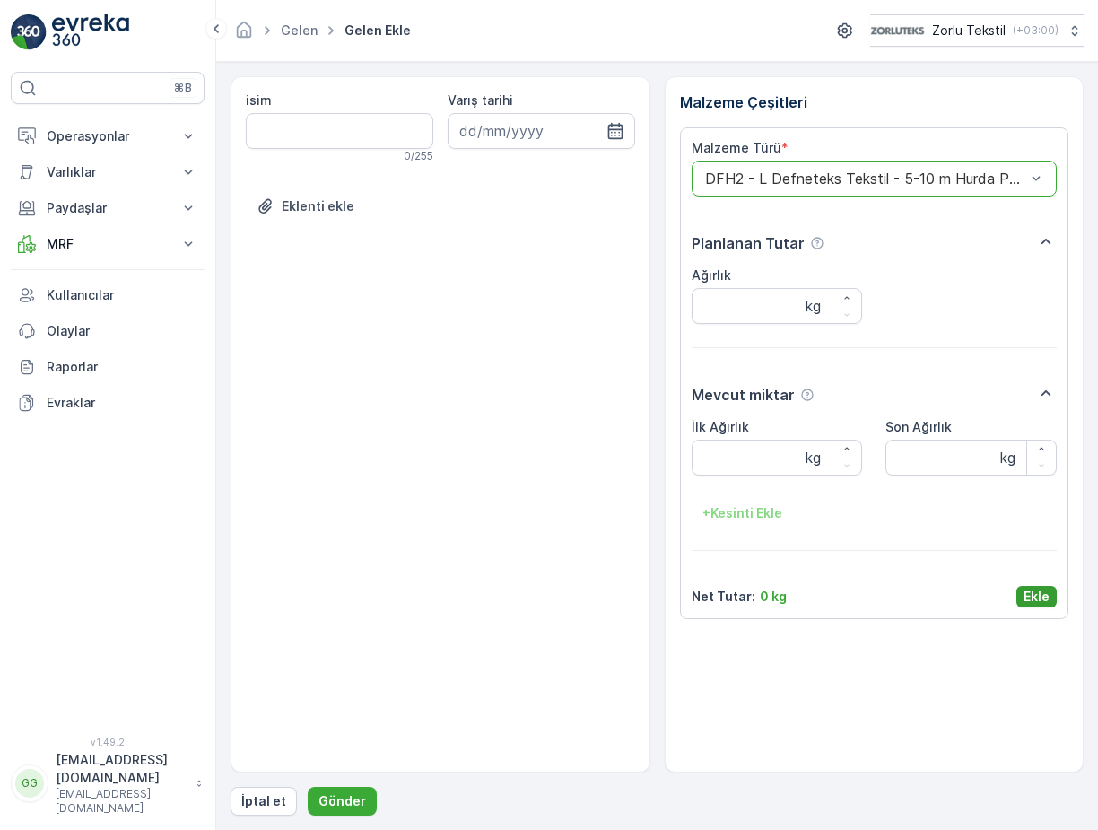
click at [1028, 595] on p "Ekle" at bounding box center [1036, 596] width 26 height 18
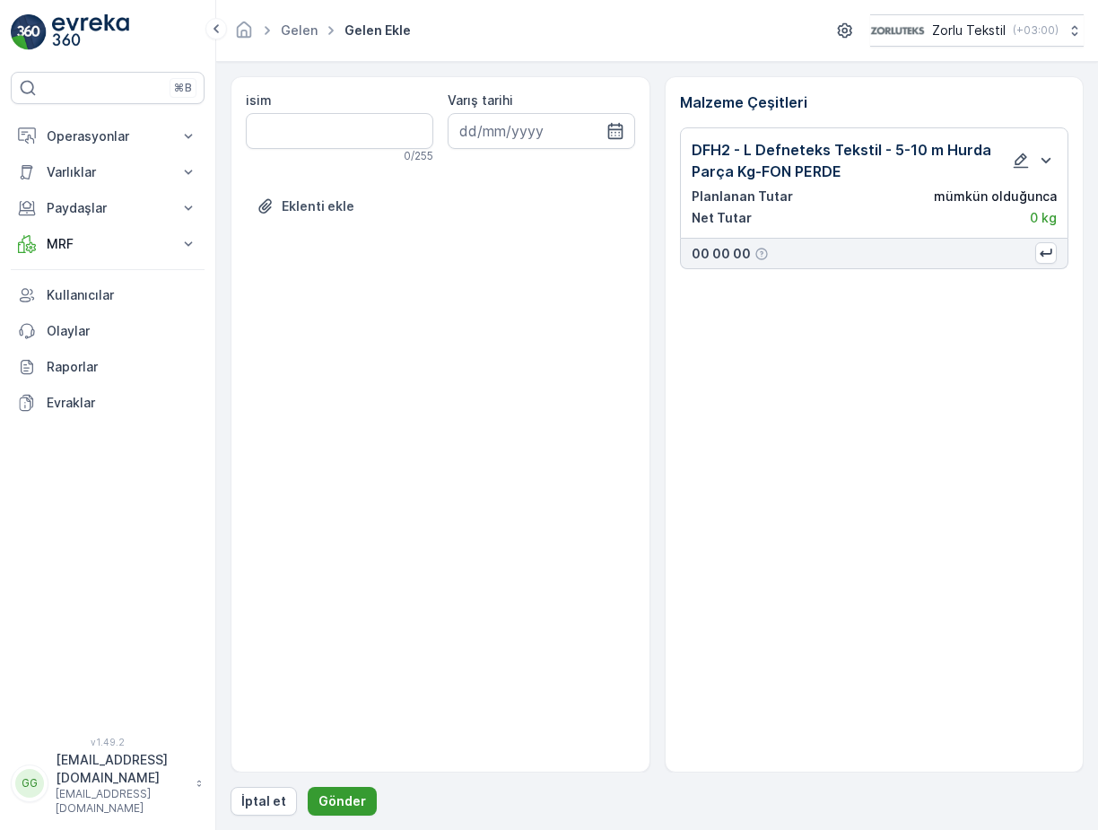
click at [356, 795] on p "Gönder" at bounding box center [342, 801] width 48 height 18
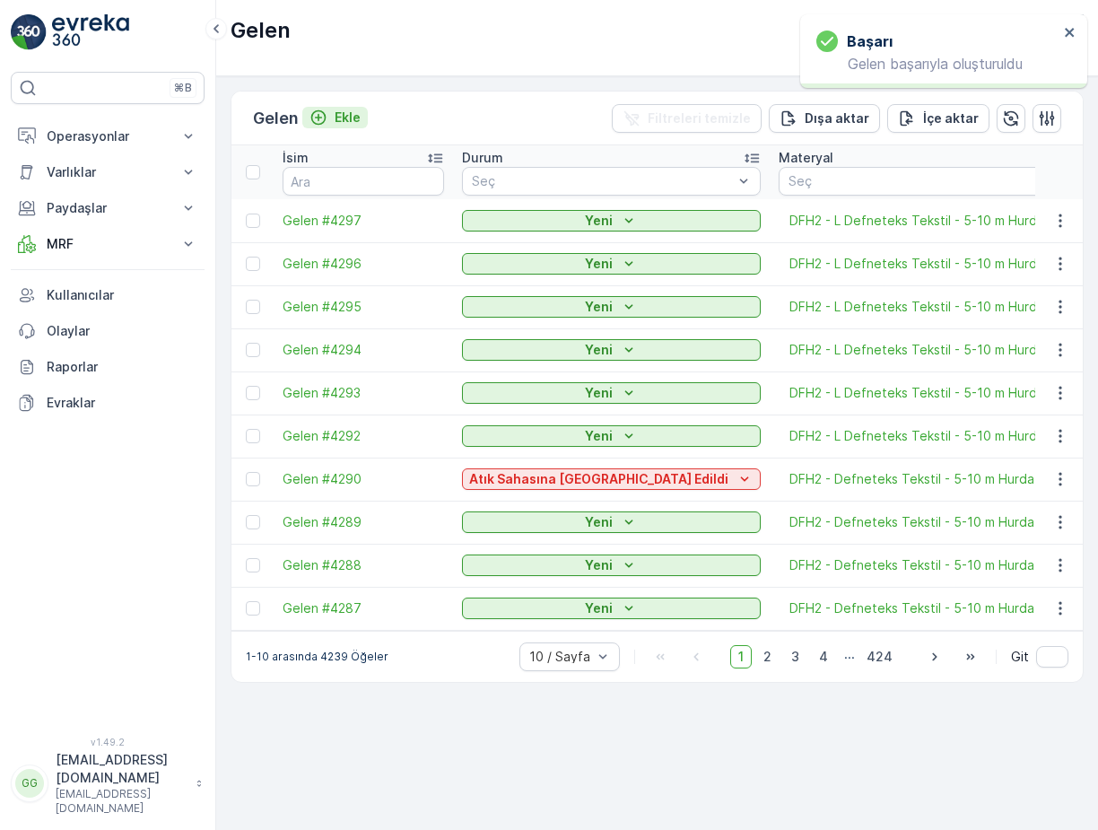
click at [360, 117] on p "Ekle" at bounding box center [347, 118] width 26 height 18
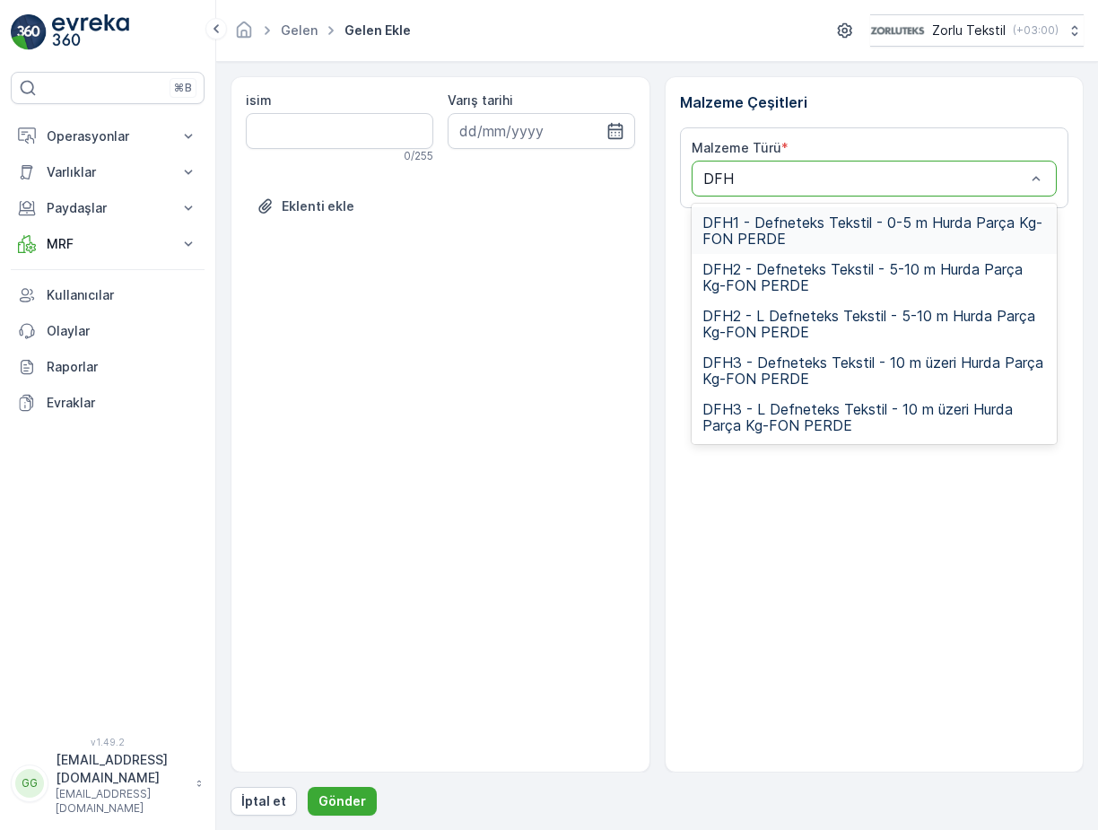
type input "DFH2"
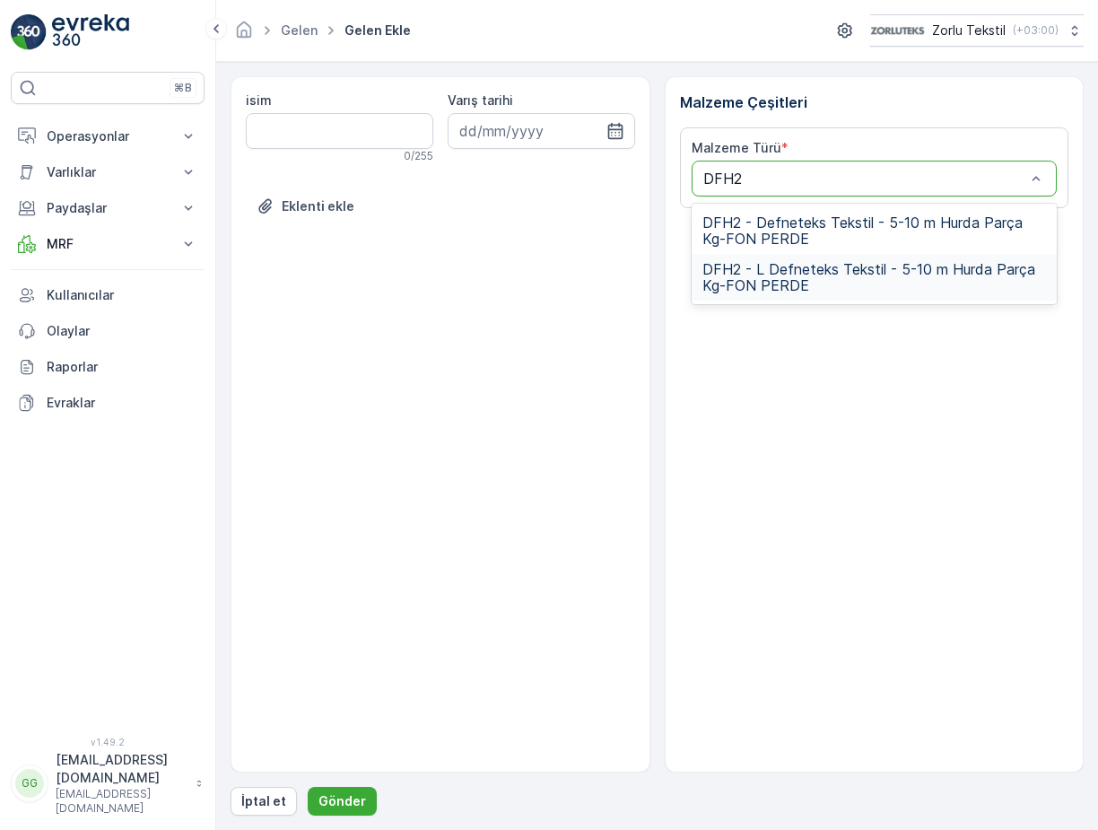
click at [789, 268] on span "DFH2 - L Defneteks Tekstil - 5-10 m Hurda Parça Kg-FON PERDE" at bounding box center [874, 277] width 344 height 32
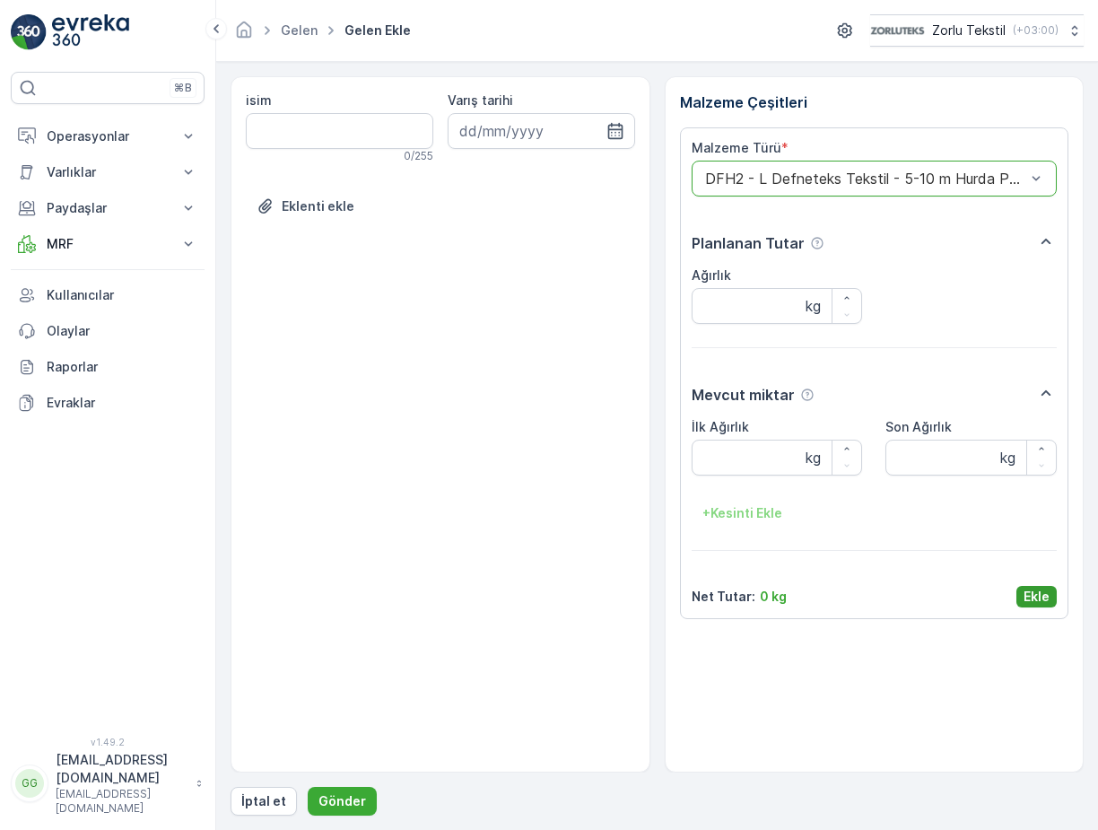
click at [1034, 588] on p "Ekle" at bounding box center [1036, 596] width 26 height 18
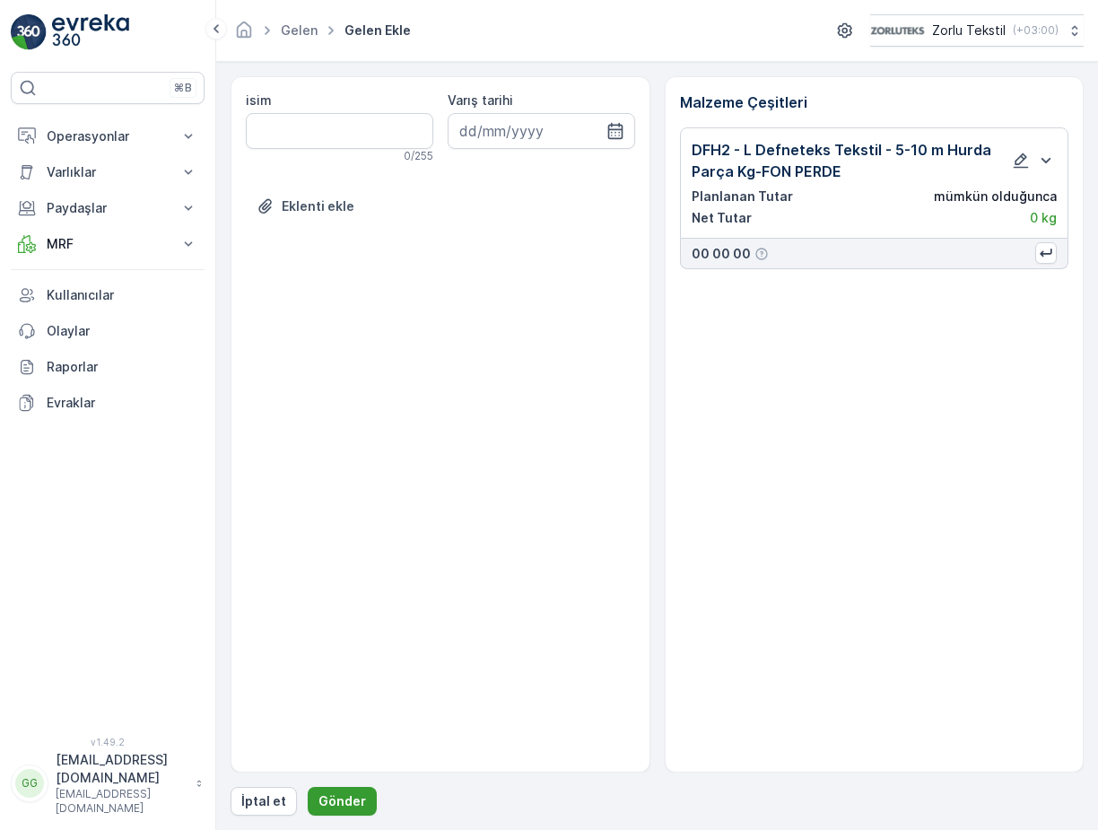
click at [333, 787] on button "Gönder" at bounding box center [342, 800] width 69 height 29
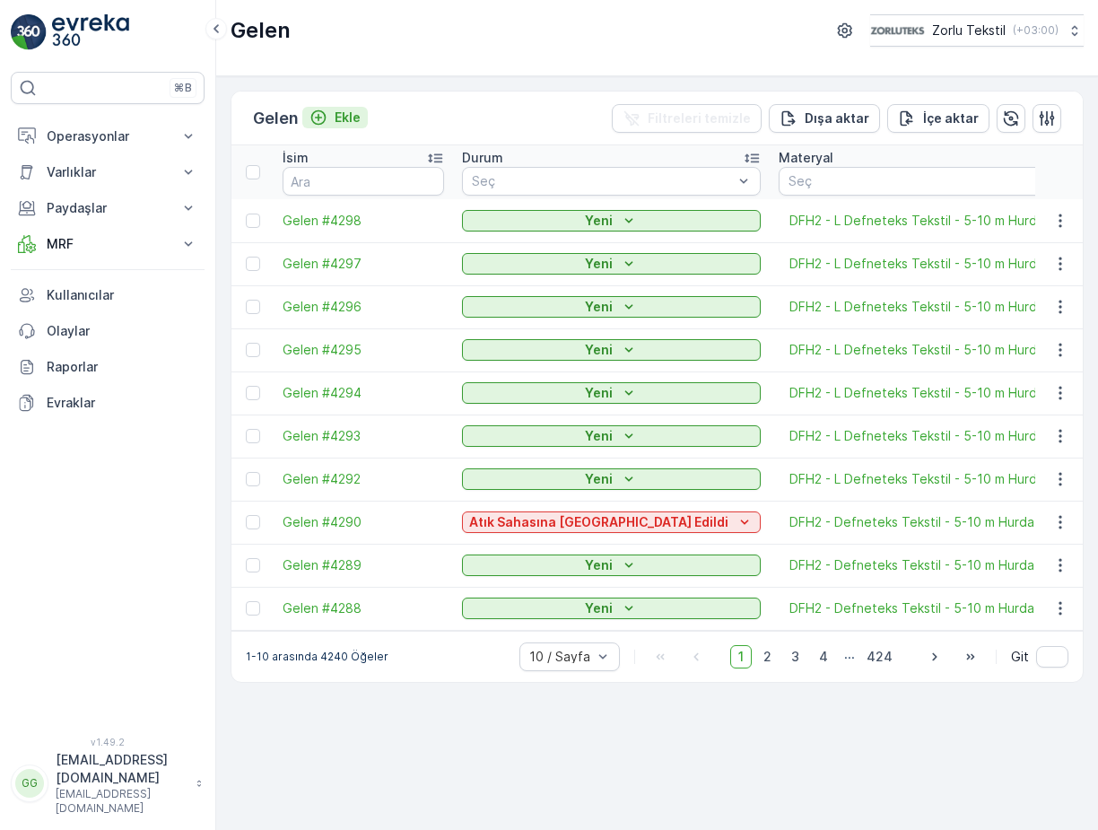
click at [327, 112] on icon "Ekle" at bounding box center [318, 118] width 18 height 18
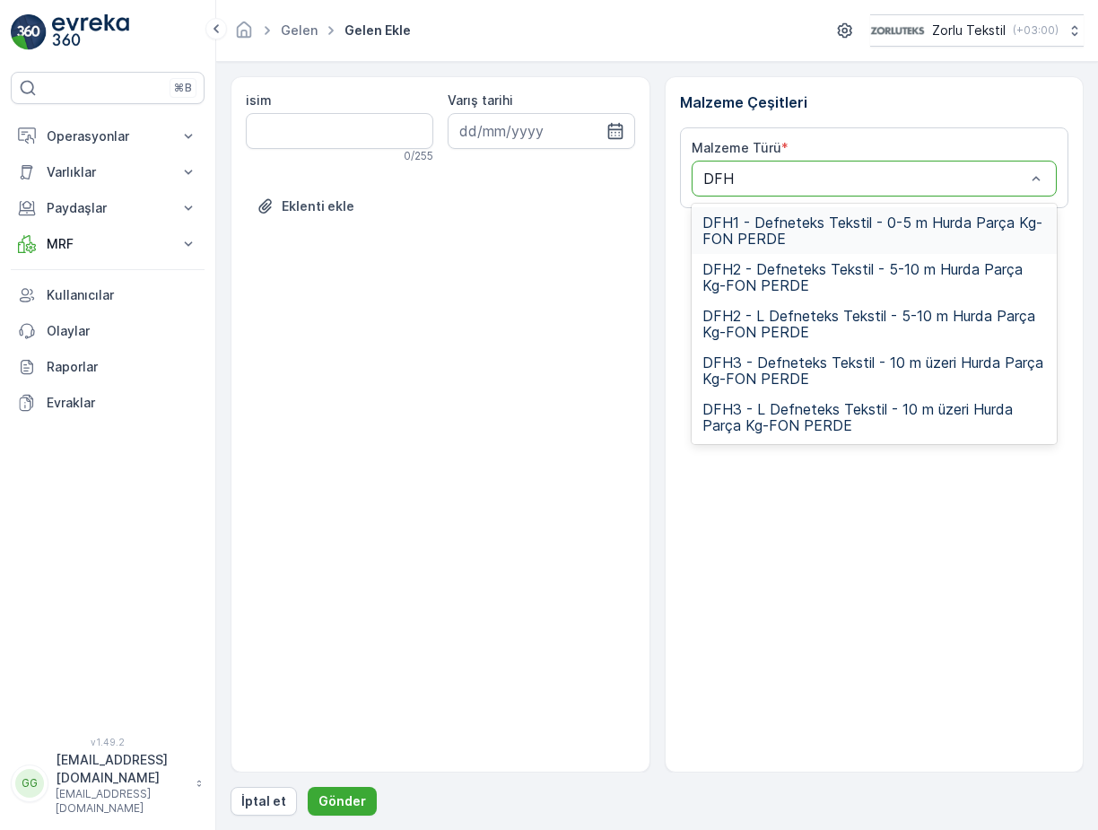
type input "DFH2"
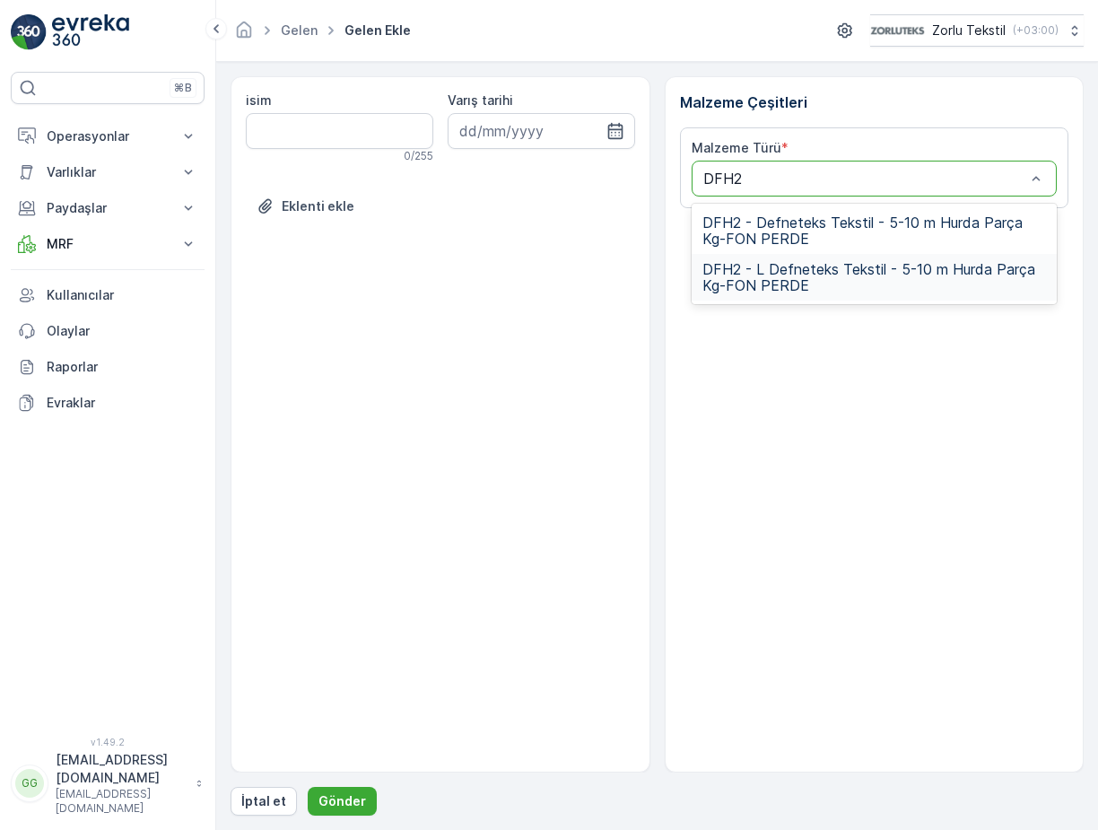
click at [797, 270] on span "DFH2 - L Defneteks Tekstil - 5-10 m Hurda Parça Kg-FON PERDE" at bounding box center [874, 277] width 344 height 32
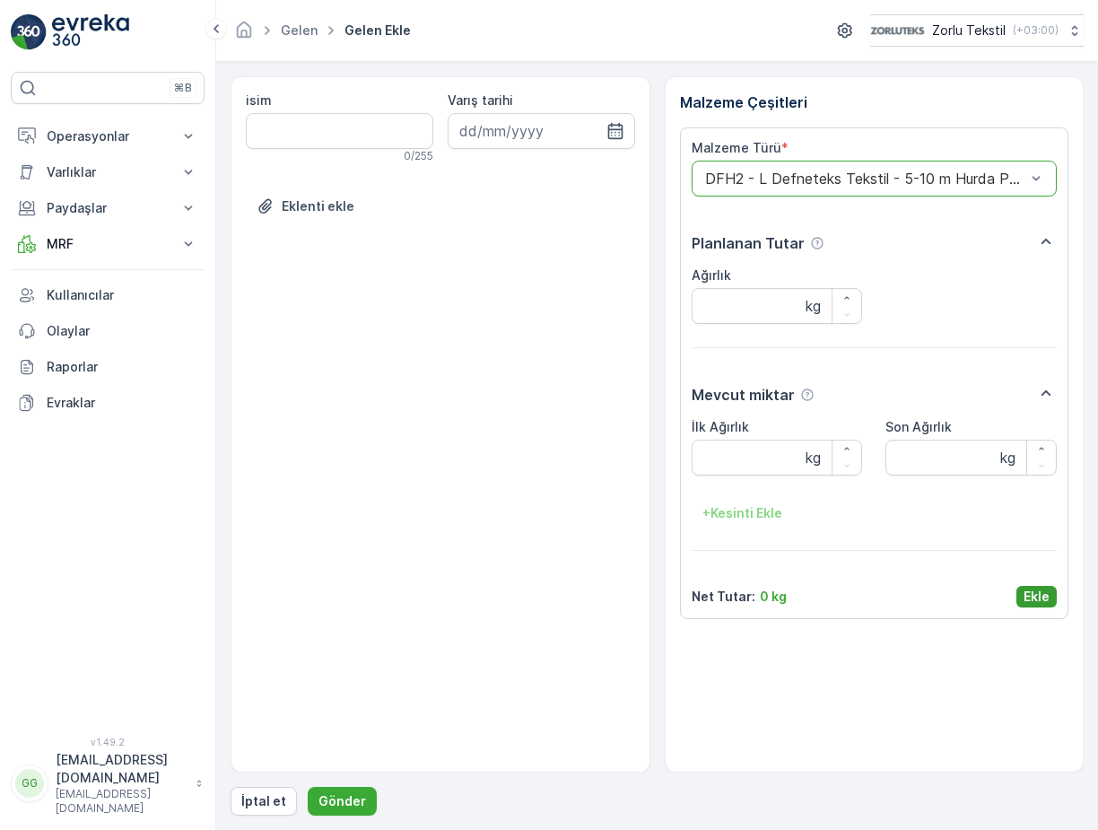
click at [1027, 595] on p "Ekle" at bounding box center [1036, 596] width 26 height 18
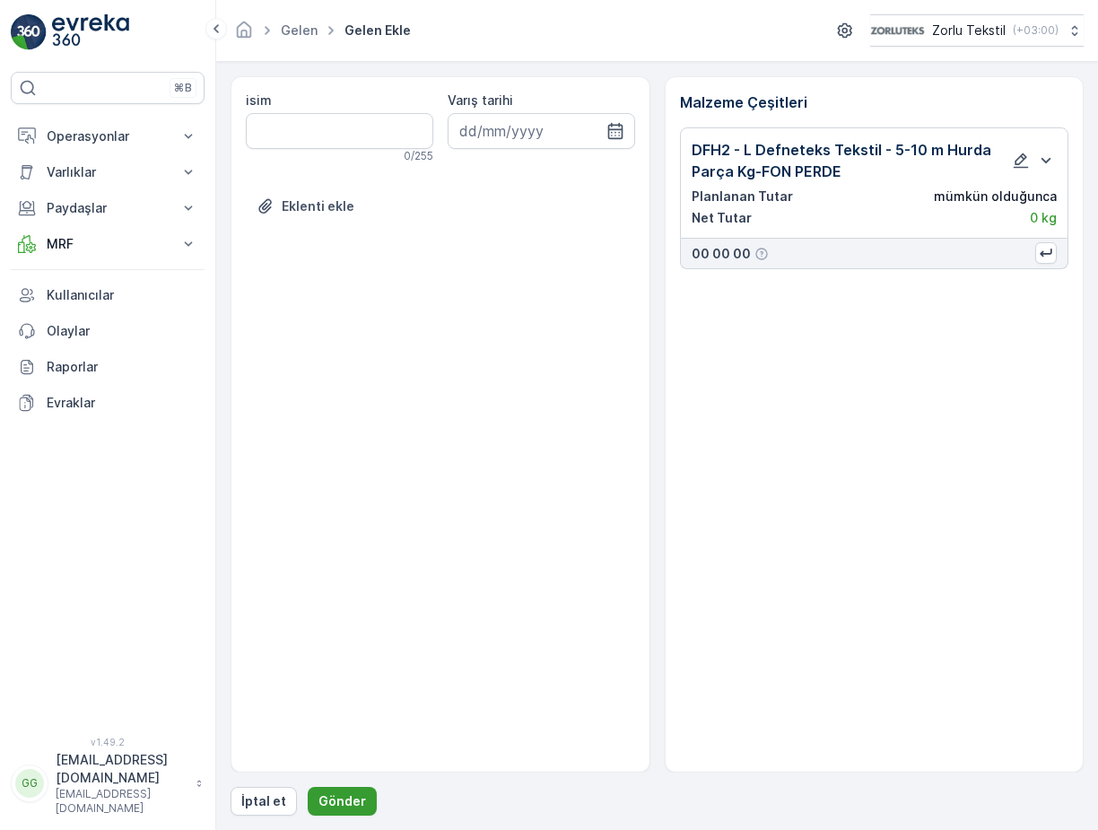
click at [333, 795] on p "Gönder" at bounding box center [342, 801] width 48 height 18
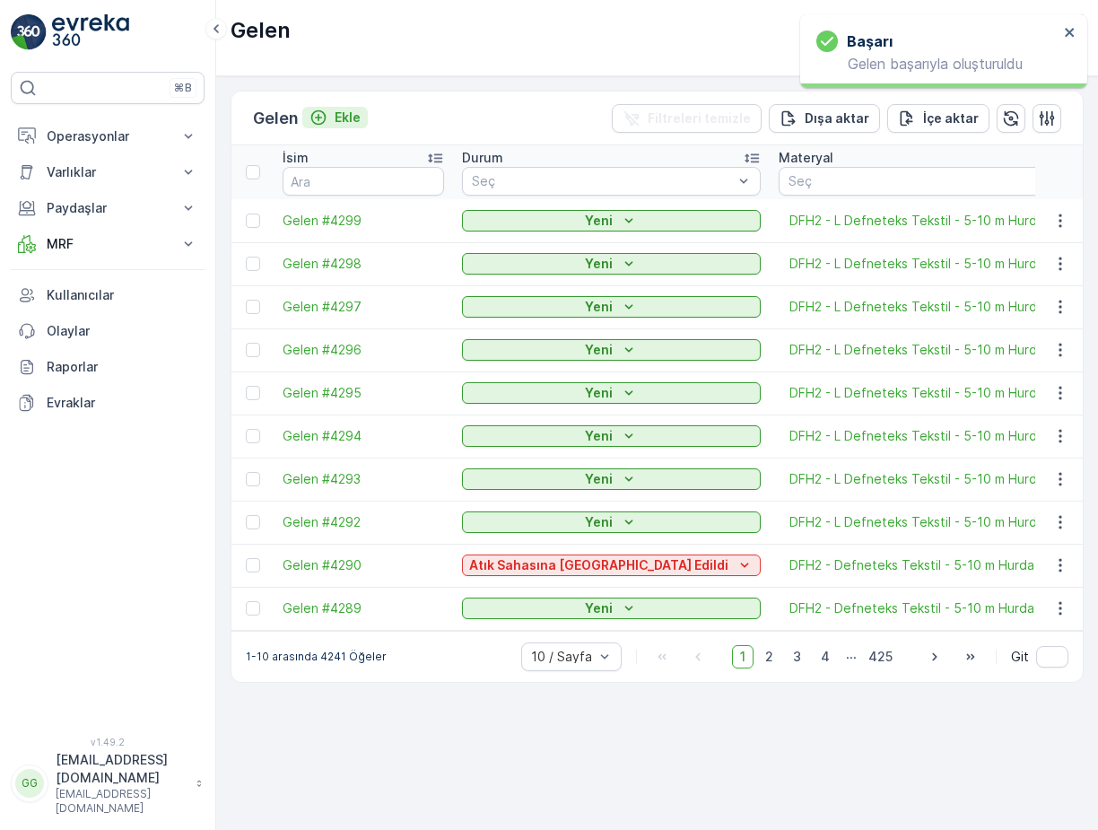
click at [355, 116] on p "Ekle" at bounding box center [347, 118] width 26 height 18
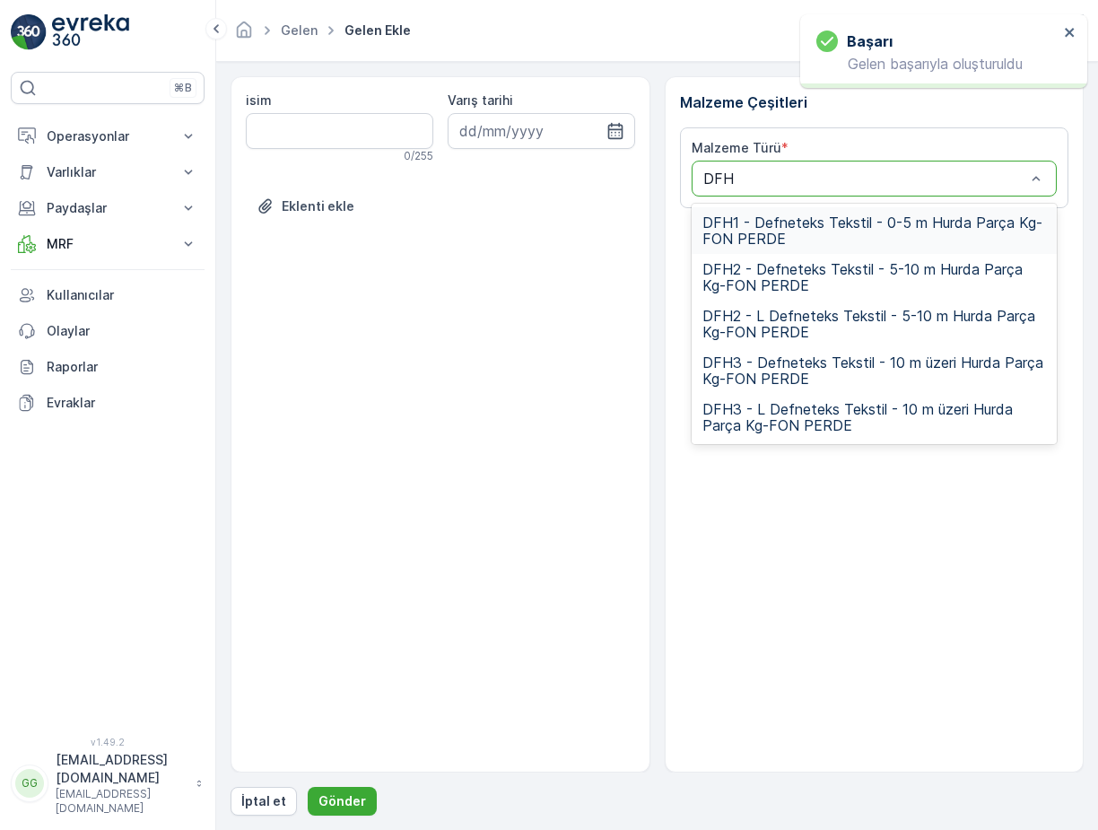
type input "DFH2"
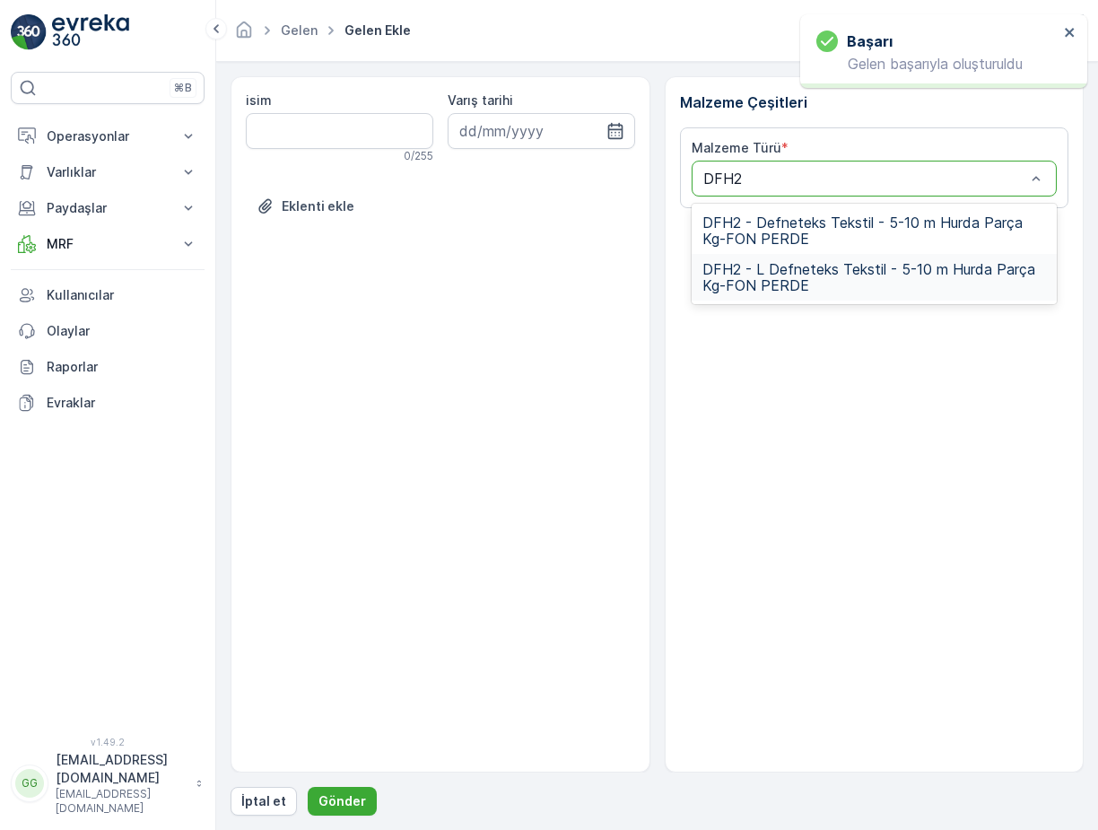
click at [754, 279] on span "DFH2 - L Defneteks Tekstil - 5-10 m Hurda Parça Kg-FON PERDE" at bounding box center [874, 277] width 344 height 32
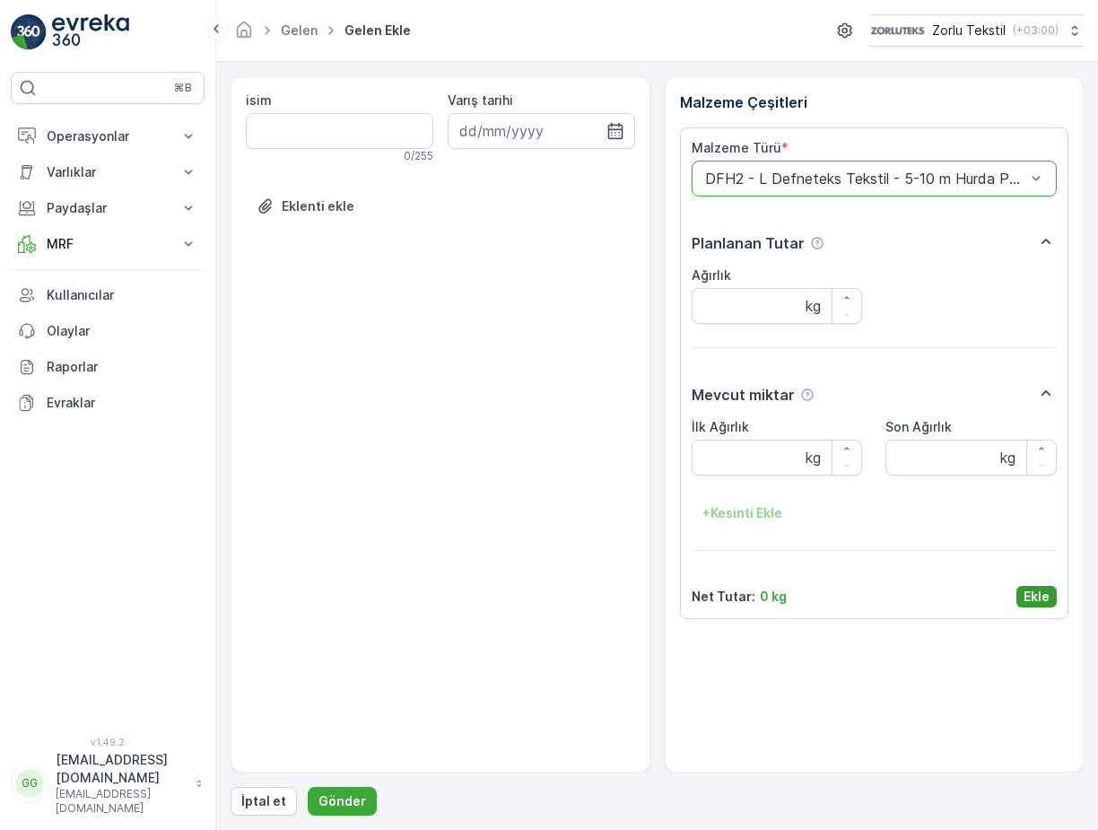
click at [1024, 591] on p "Ekle" at bounding box center [1036, 596] width 26 height 18
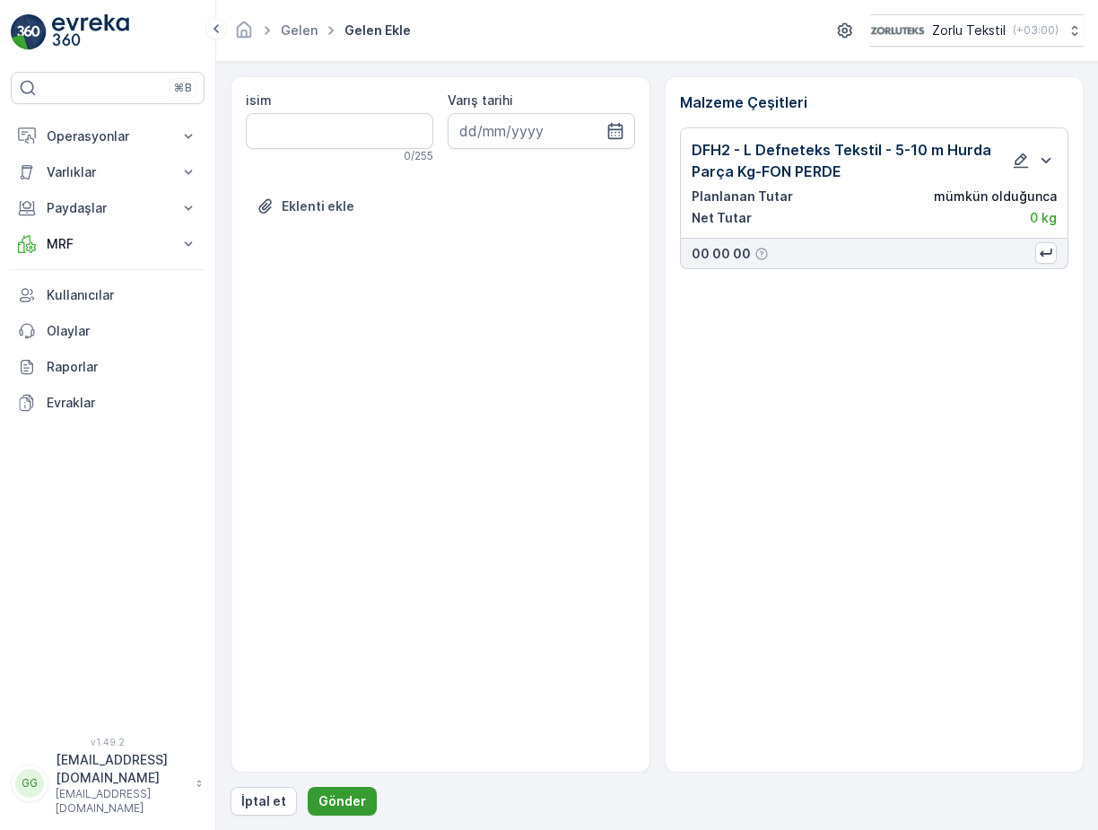
click at [332, 797] on p "Gönder" at bounding box center [342, 801] width 48 height 18
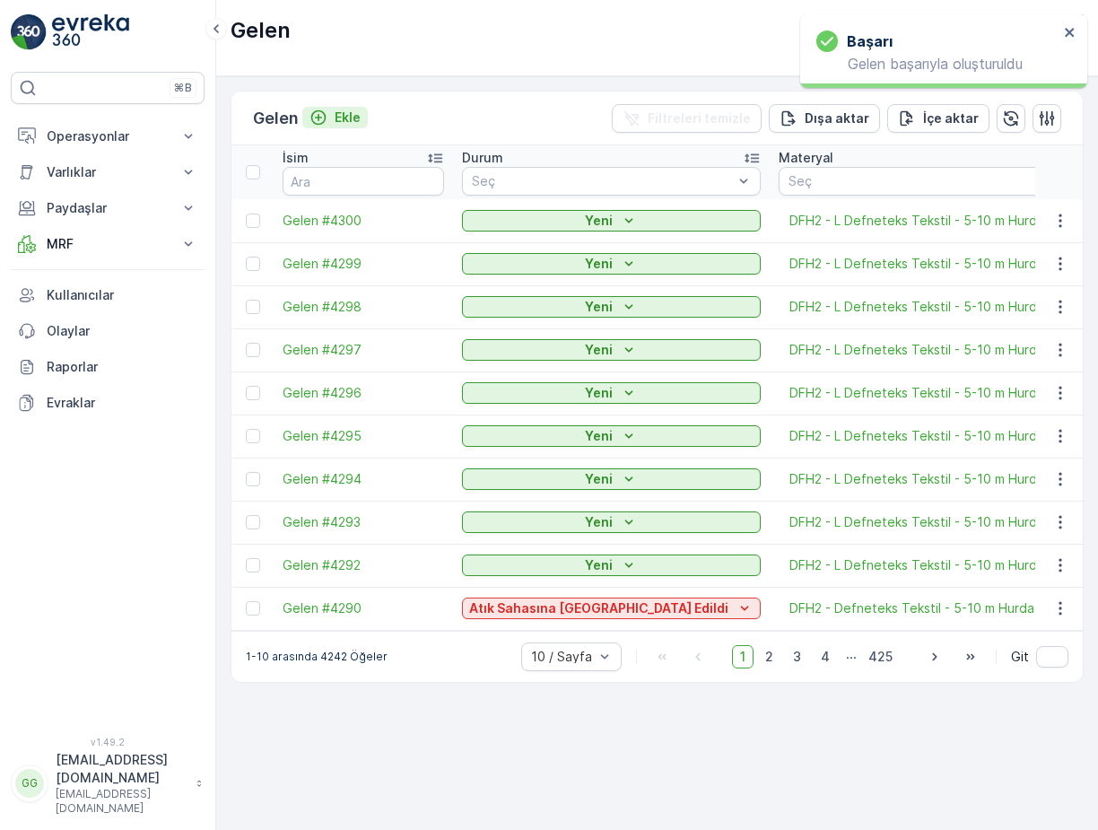
click at [336, 115] on div "Ekle" at bounding box center [334, 118] width 51 height 18
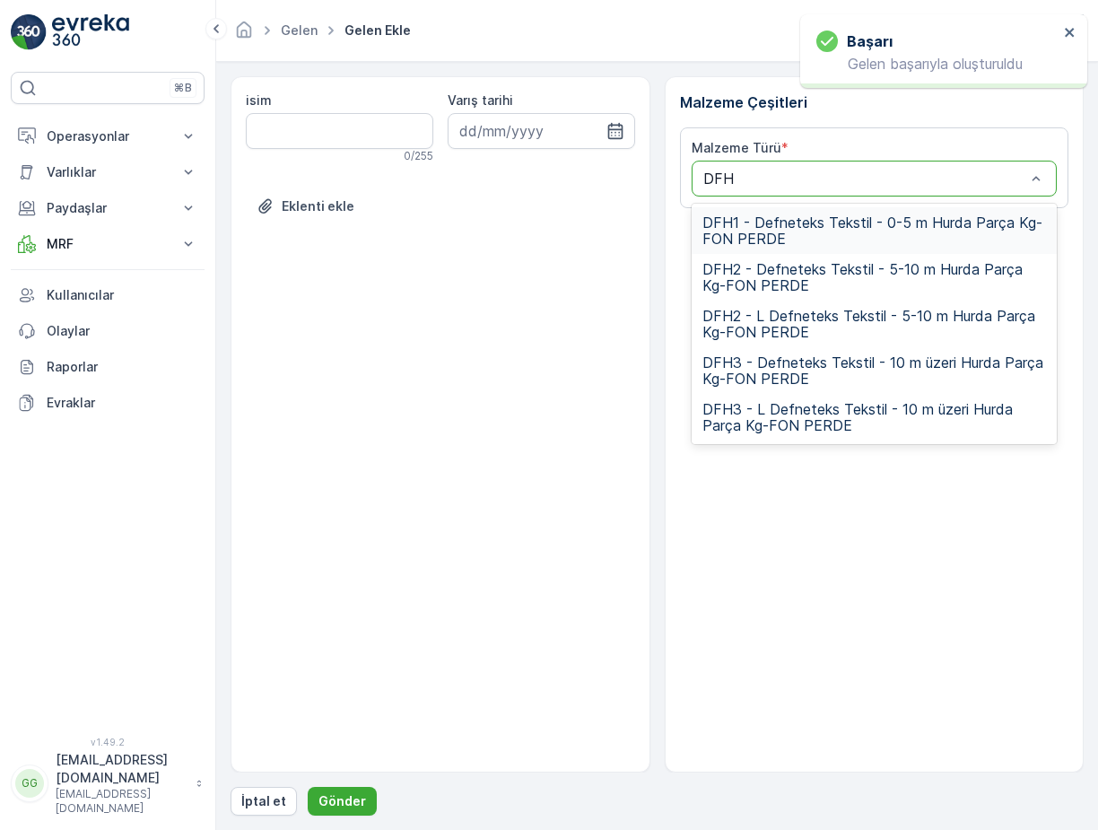
type input "DFH2"
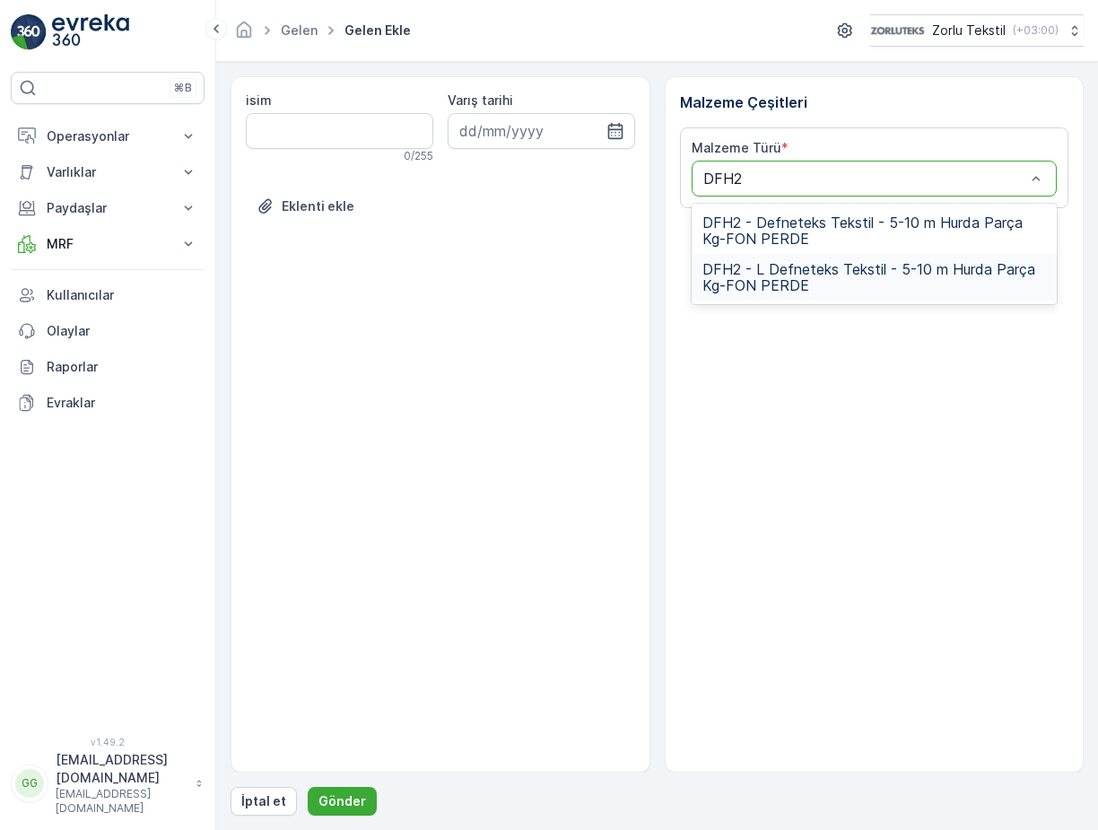
click at [814, 271] on span "DFH2 - L Defneteks Tekstil - 5-10 m Hurda Parça Kg-FON PERDE" at bounding box center [874, 277] width 344 height 32
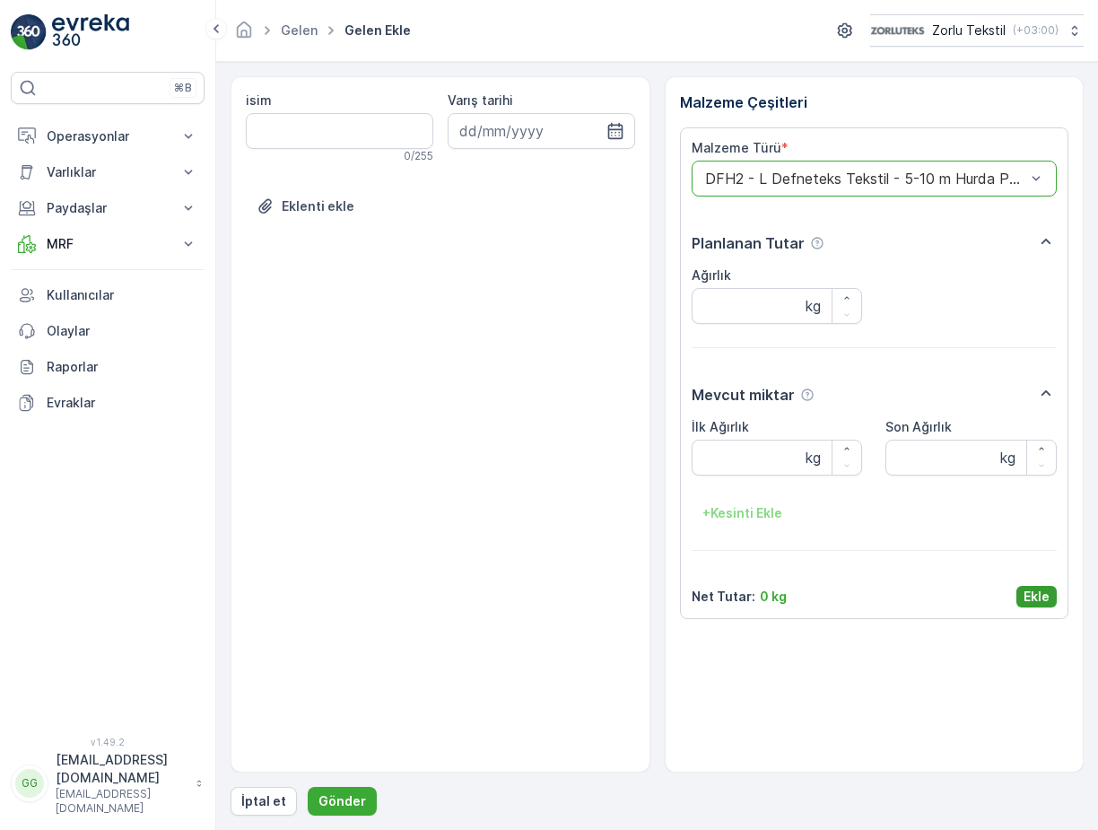
click at [1029, 601] on p "Ekle" at bounding box center [1036, 596] width 26 height 18
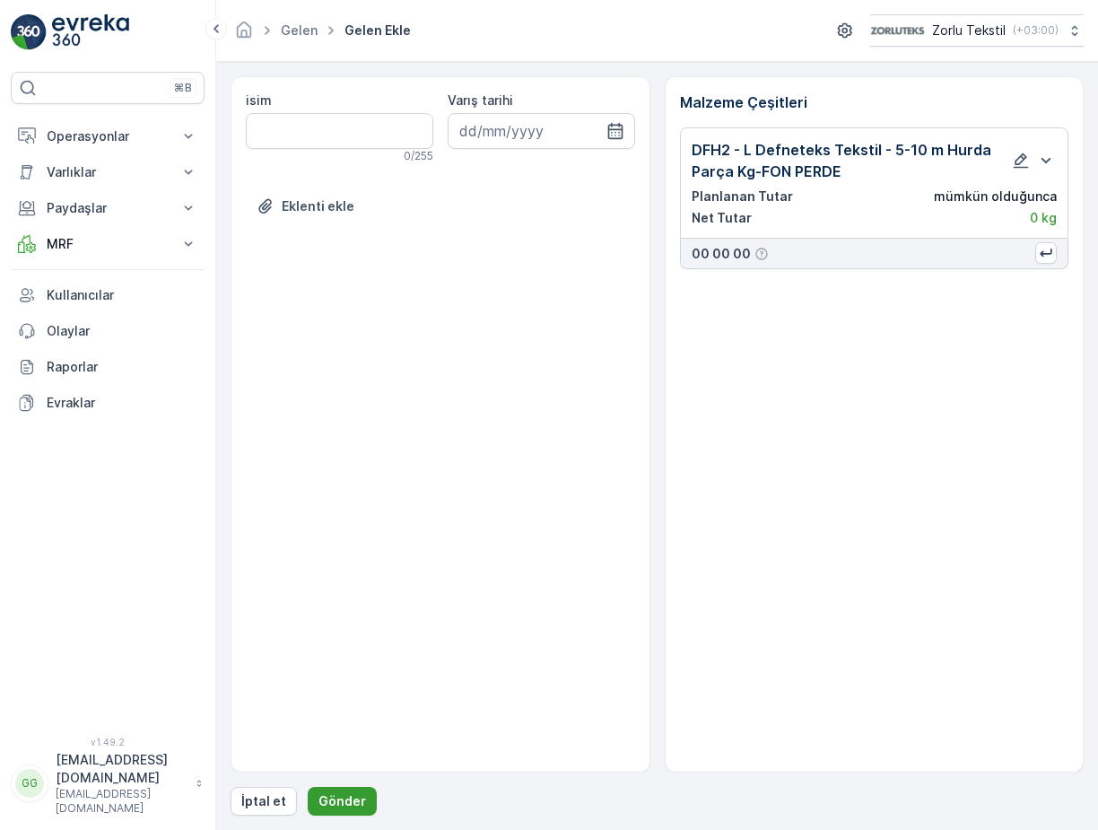
click at [347, 795] on p "Gönder" at bounding box center [342, 801] width 48 height 18
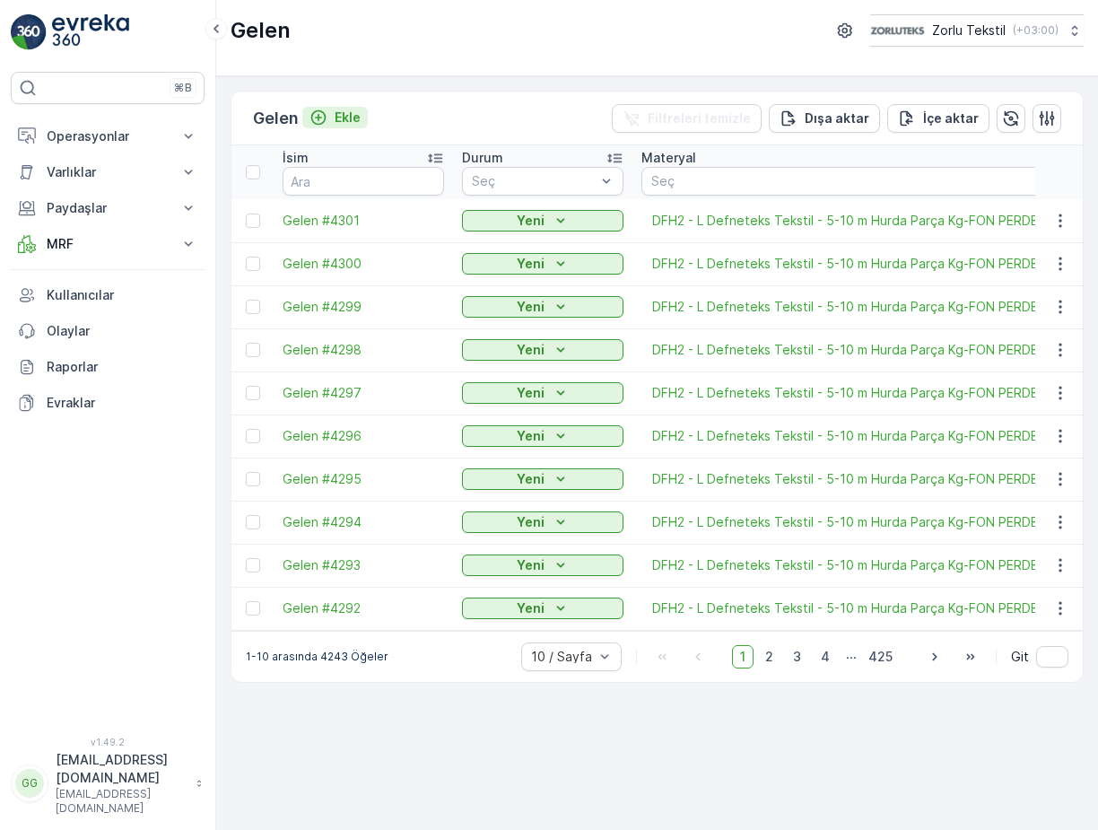
click at [357, 119] on p "Ekle" at bounding box center [347, 118] width 26 height 18
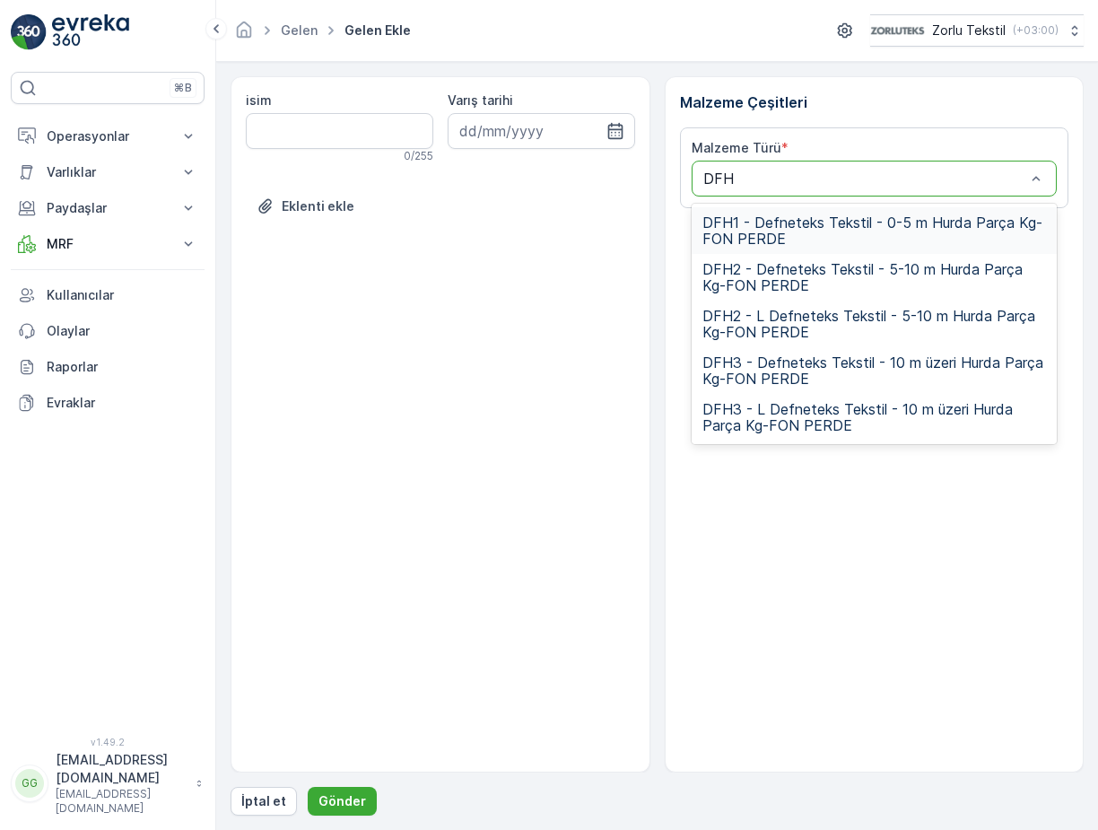
type input "DFH2"
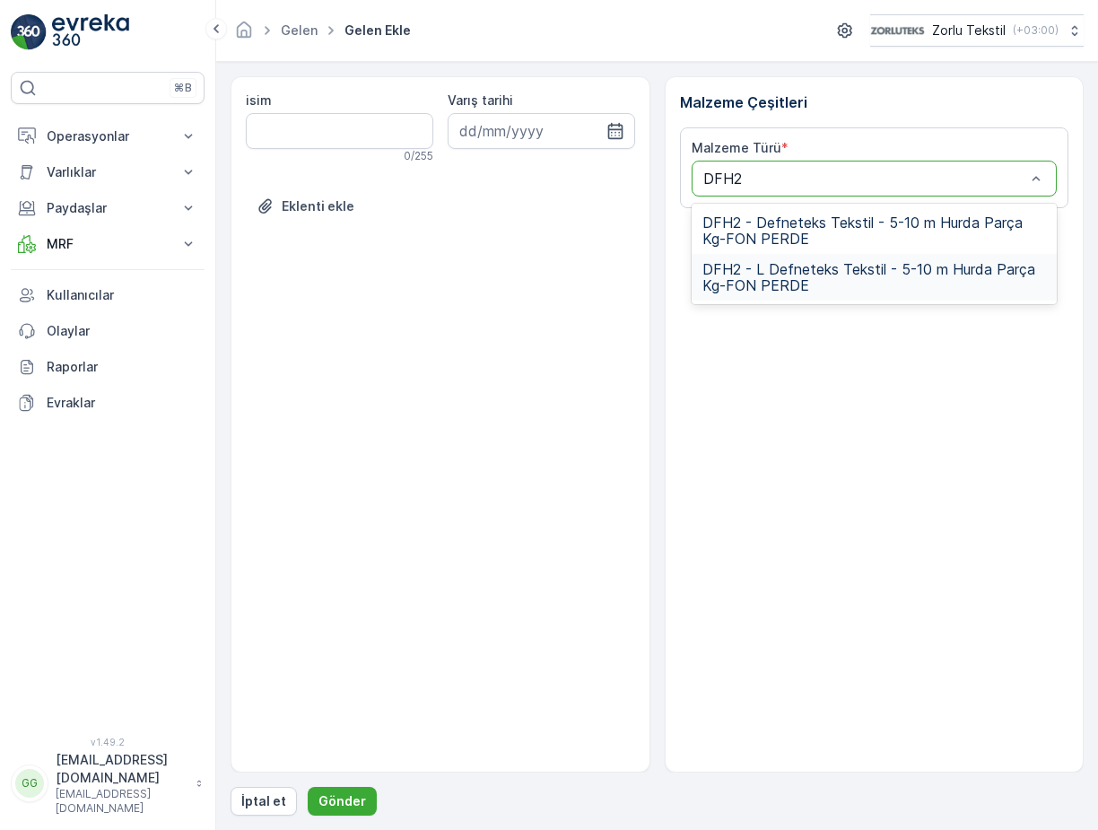
click at [789, 256] on div "DFH2 - L Defneteks Tekstil - 5-10 m Hurda Parça Kg-FON PERDE" at bounding box center [874, 277] width 366 height 47
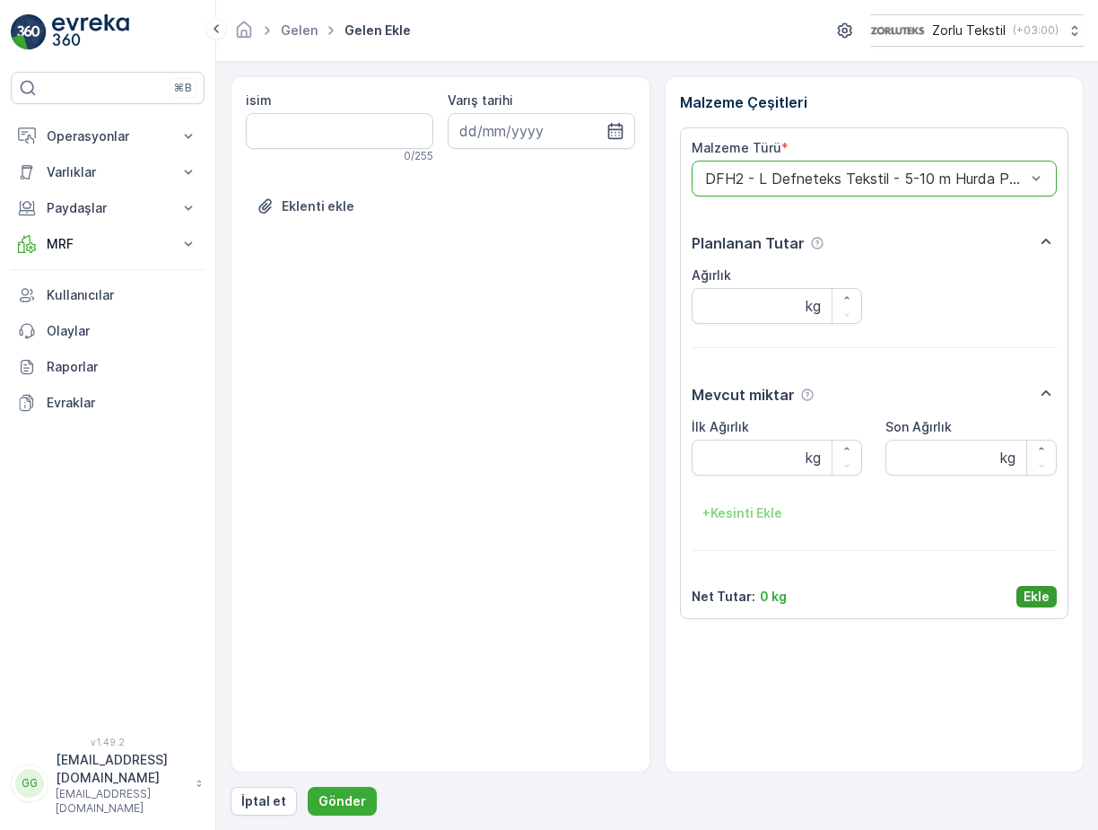
click at [1033, 596] on p "Ekle" at bounding box center [1036, 596] width 26 height 18
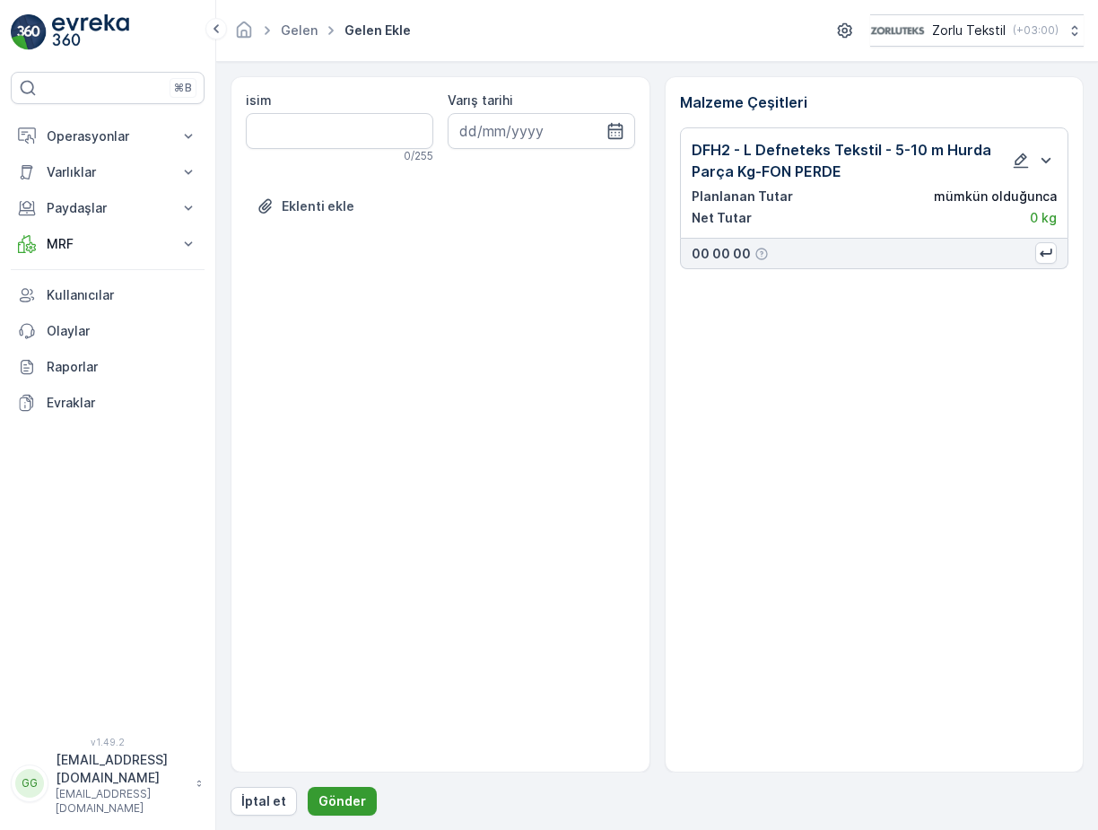
click at [357, 795] on p "Gönder" at bounding box center [342, 801] width 48 height 18
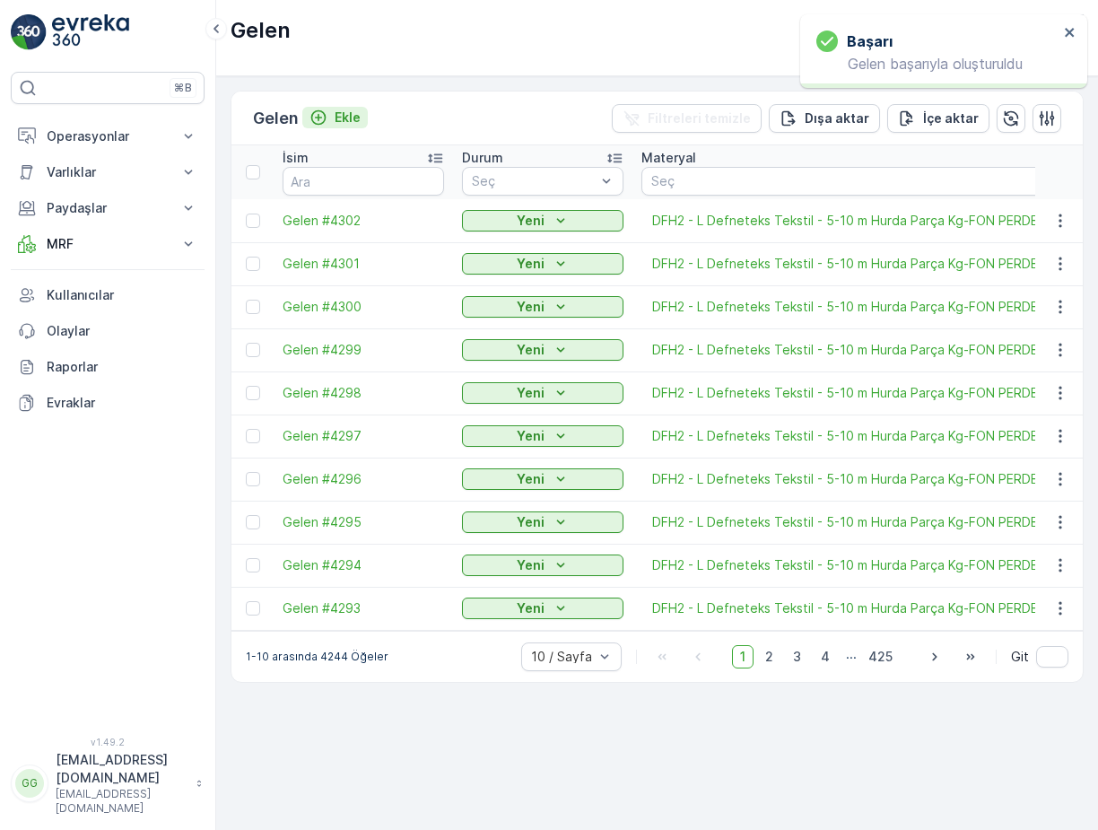
click at [355, 114] on p "Ekle" at bounding box center [347, 118] width 26 height 18
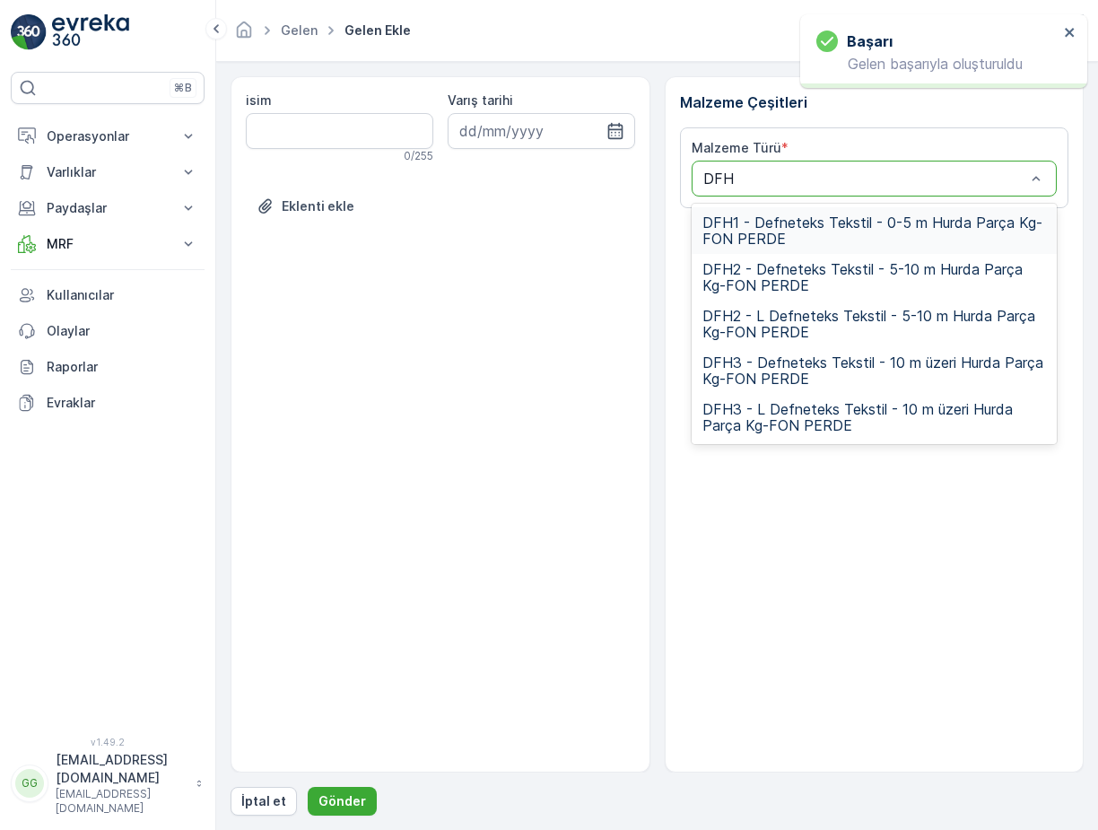
type input "DFH2"
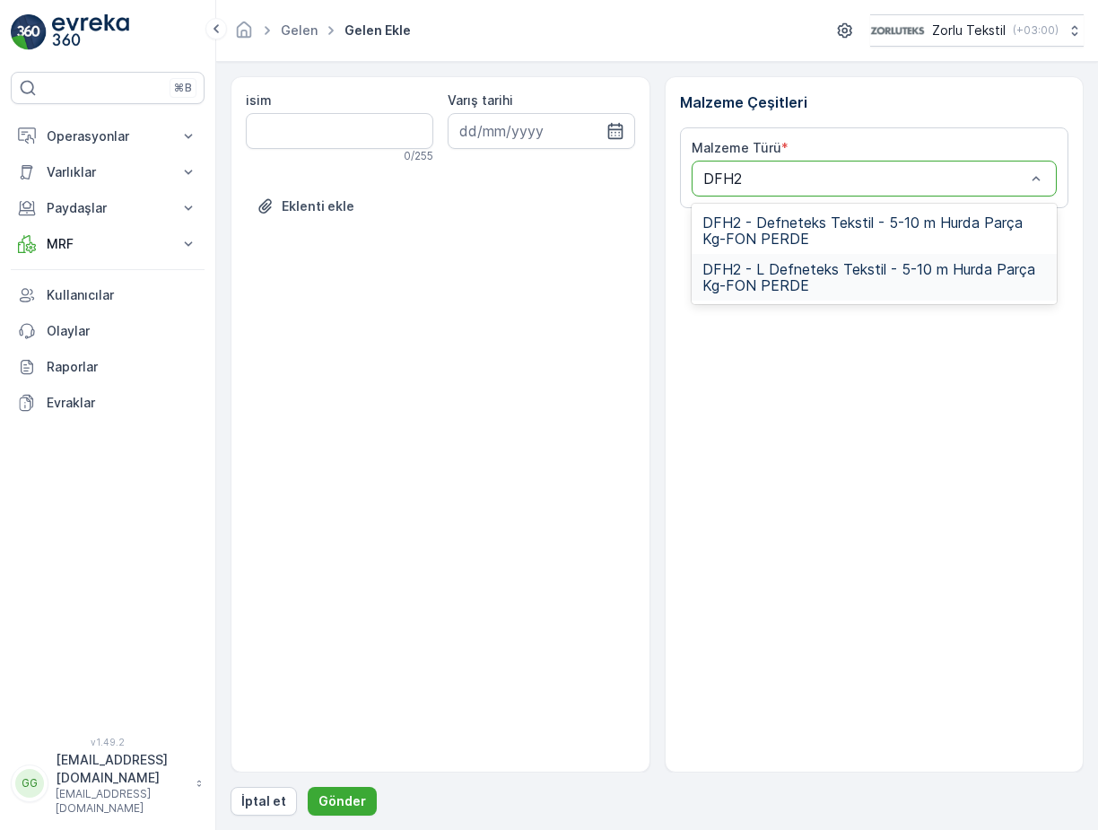
click at [784, 268] on span "DFH2 - L Defneteks Tekstil - 5-10 m Hurda Parça Kg-FON PERDE" at bounding box center [874, 277] width 344 height 32
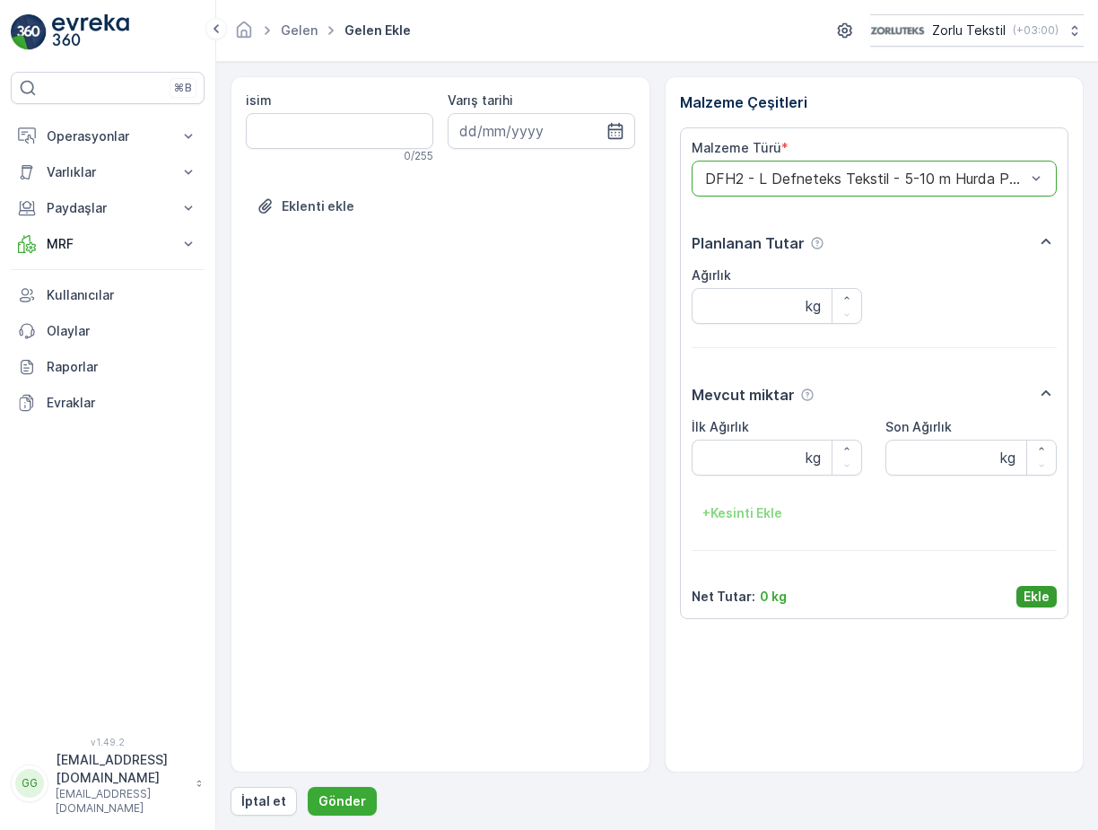
click at [1022, 596] on button "Ekle" at bounding box center [1036, 597] width 40 height 22
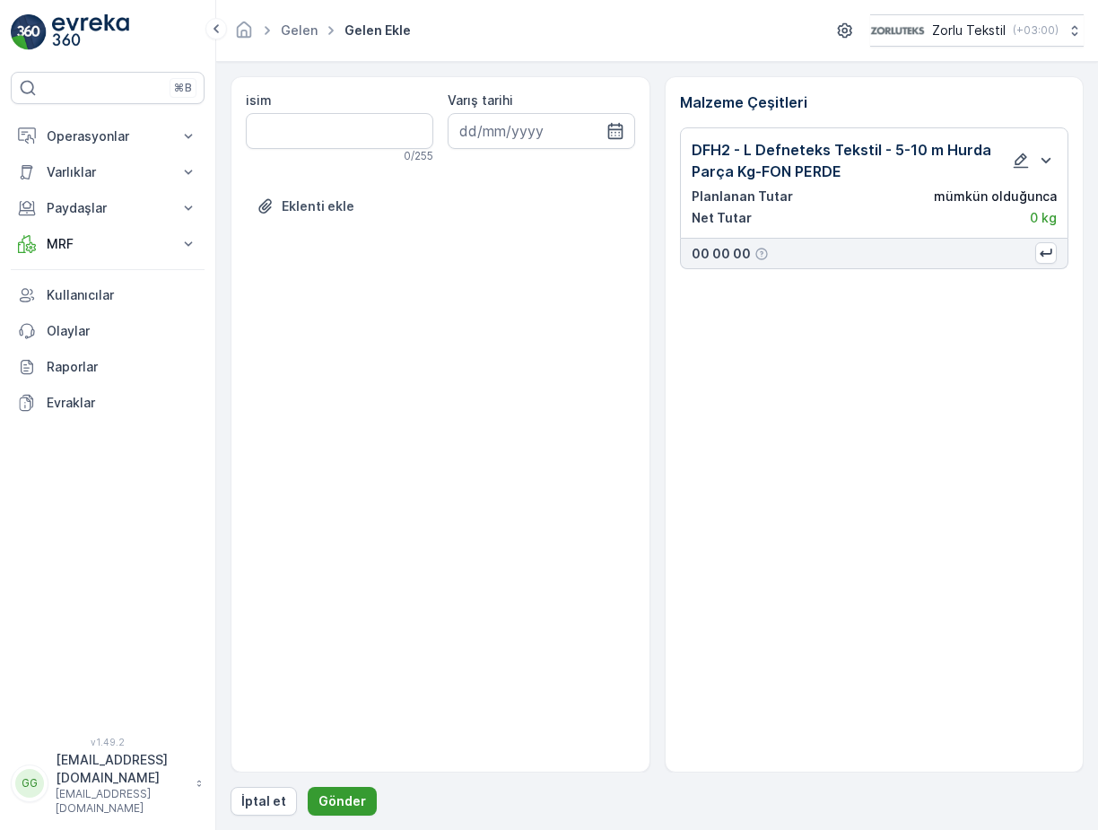
click at [334, 796] on p "Gönder" at bounding box center [342, 801] width 48 height 18
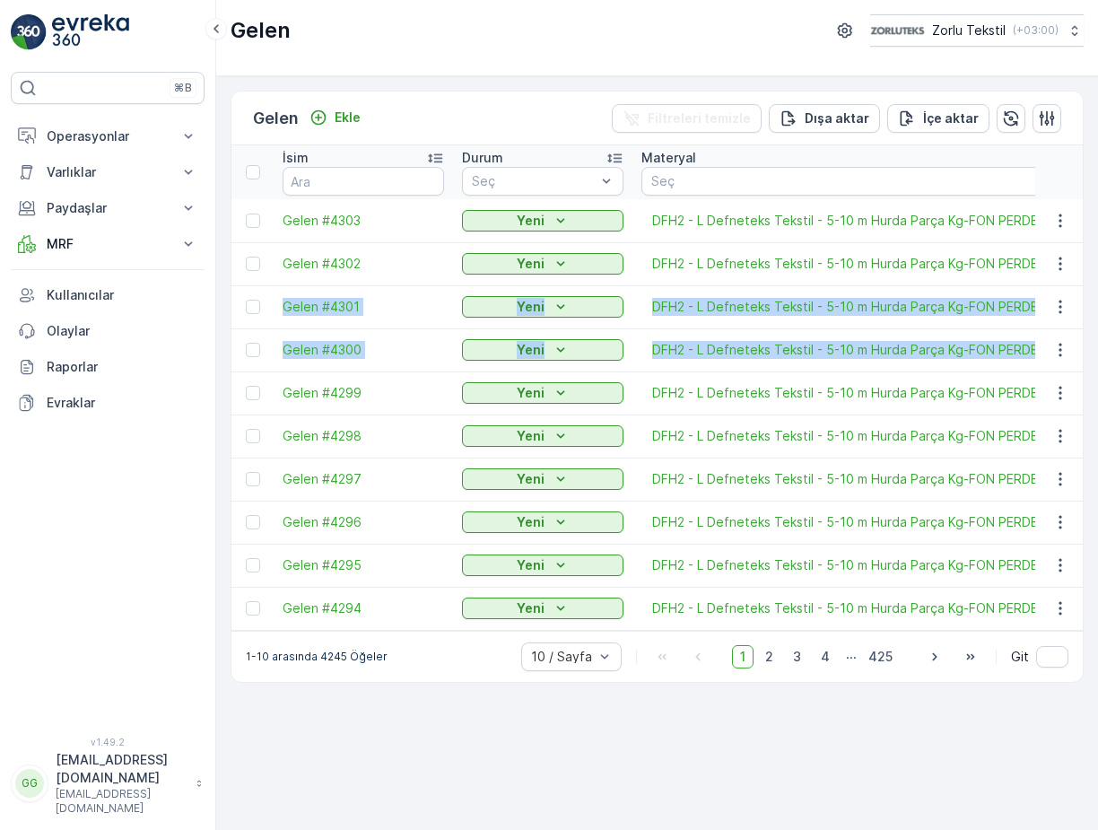
drag, startPoint x: 1087, startPoint y: 282, endPoint x: 1084, endPoint y: 324, distance: 42.2
click at [1084, 324] on div "Gelen Ekle Filtreleri temizle Dışa aktar İçe aktar İsim Durum Seç Materyal Seç …" at bounding box center [657, 452] width 882 height 753
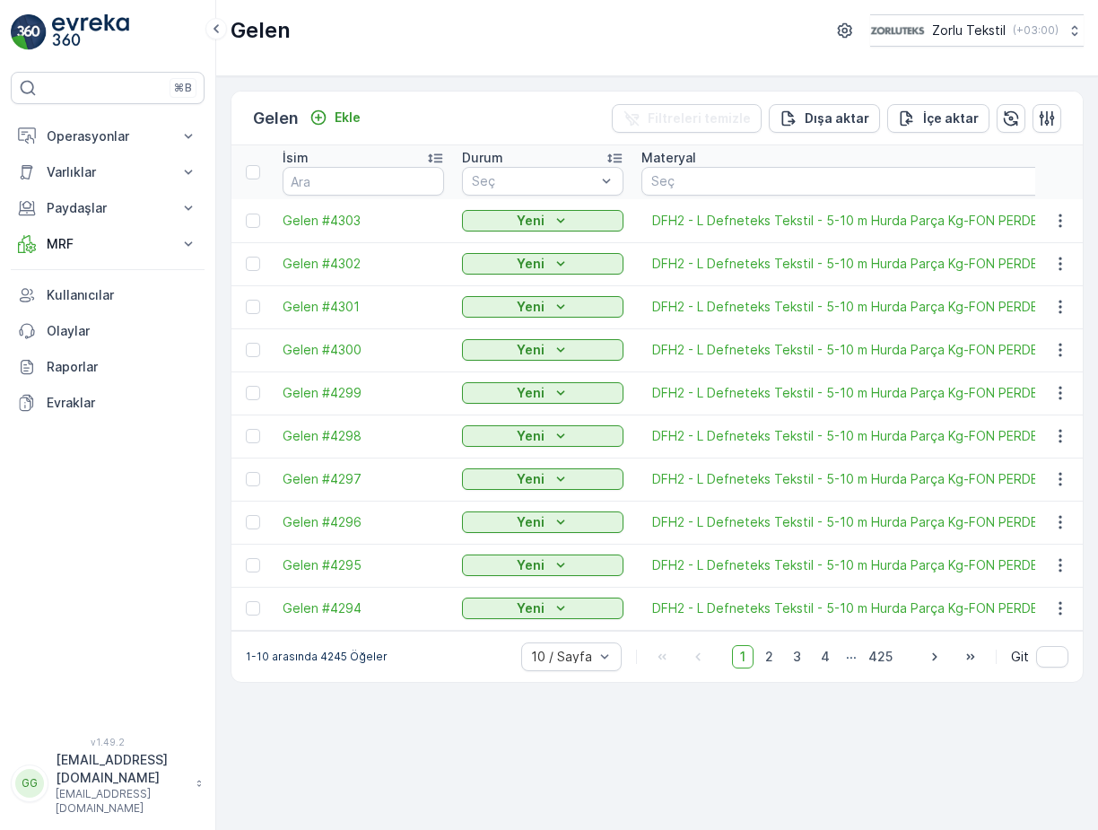
click at [401, 725] on div "Gelen Ekle Filtreleri temizle Dışa aktar İçe aktar İsim Durum Seç Materyal Seç …" at bounding box center [657, 452] width 882 height 753
click at [349, 121] on p "Ekle" at bounding box center [347, 118] width 26 height 18
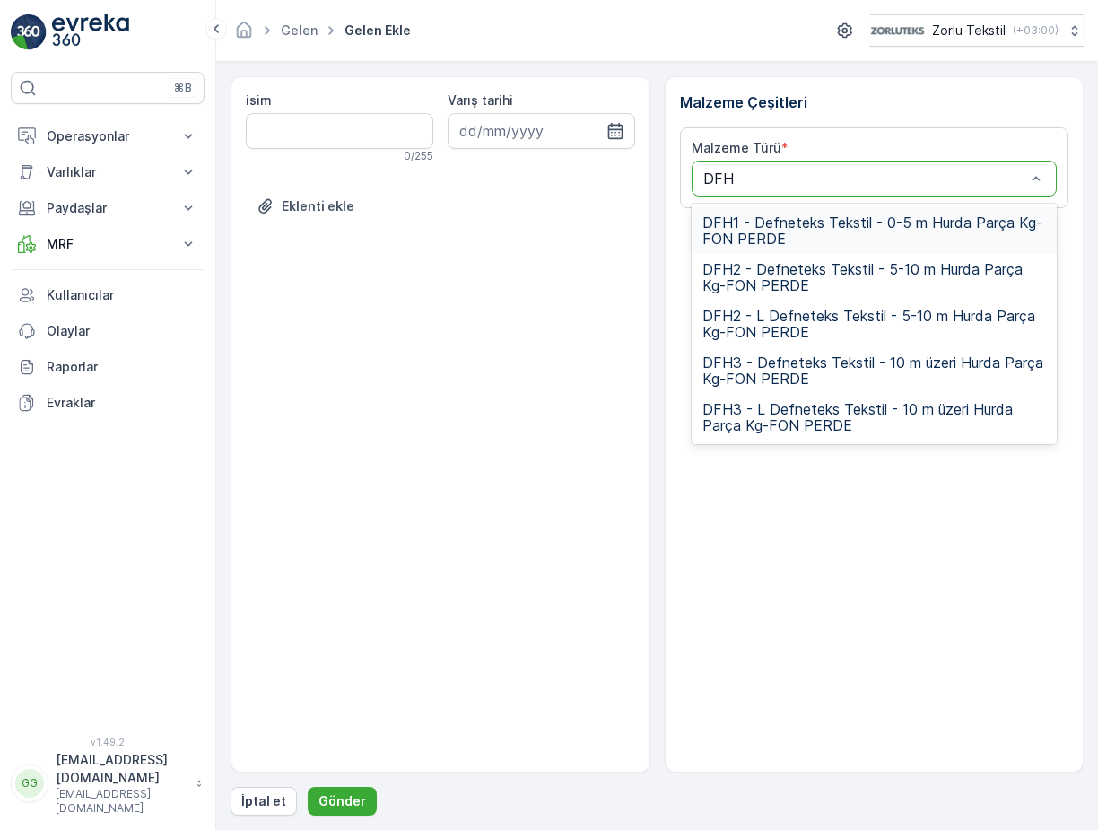
type input "DFH2"
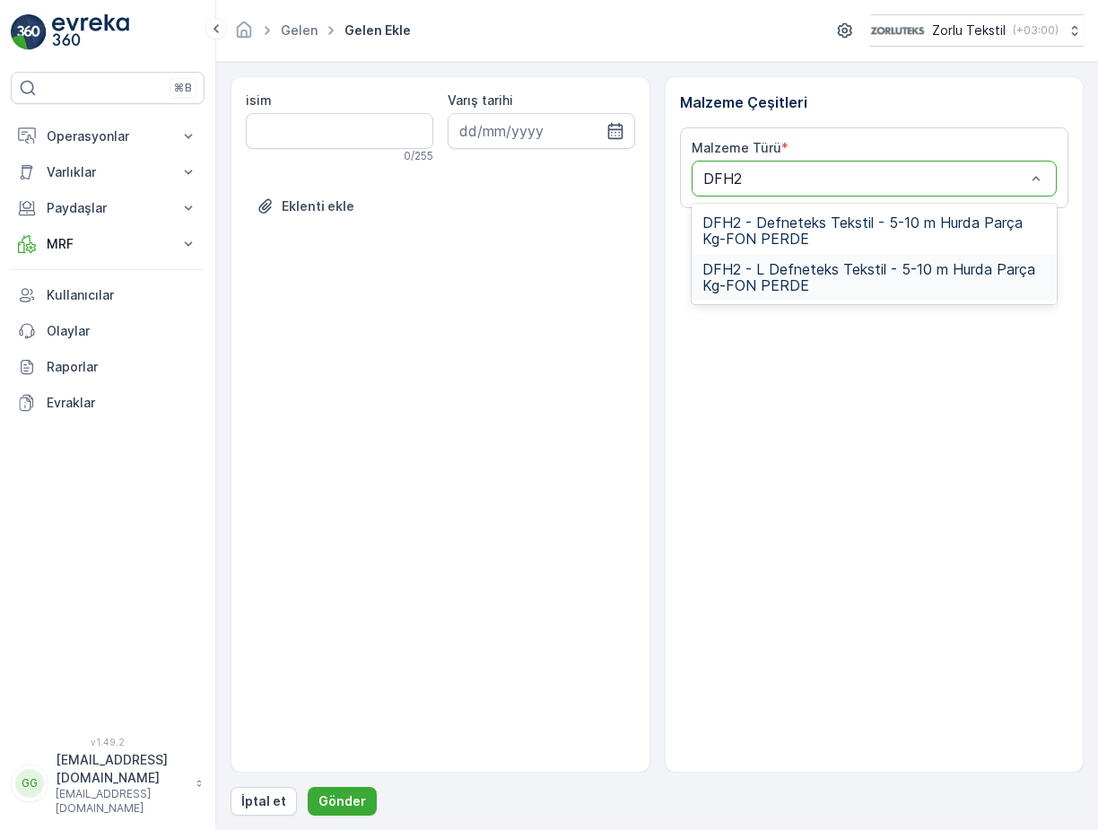
click at [773, 265] on span "DFH2 - L Defneteks Tekstil - 5-10 m Hurda Parça Kg-FON PERDE" at bounding box center [874, 277] width 344 height 32
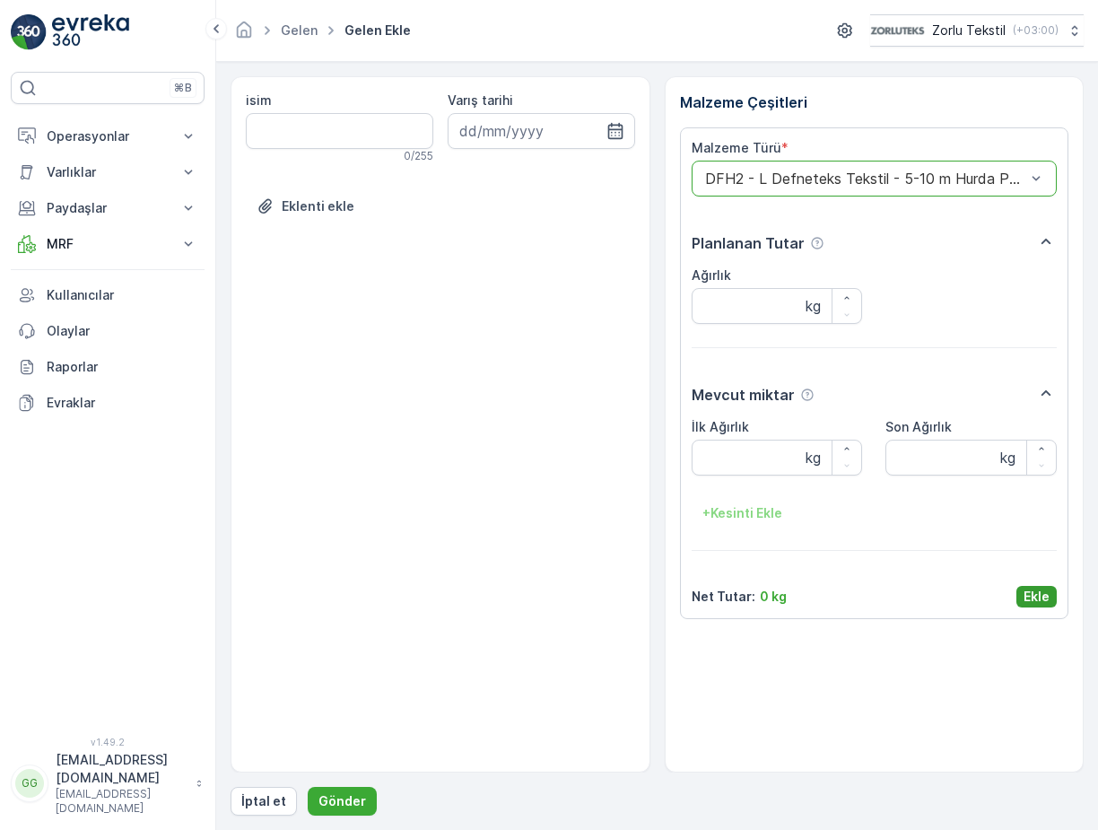
drag, startPoint x: 1029, startPoint y: 599, endPoint x: 1019, endPoint y: 605, distance: 11.7
click at [1029, 601] on p "Ekle" at bounding box center [1036, 596] width 26 height 18
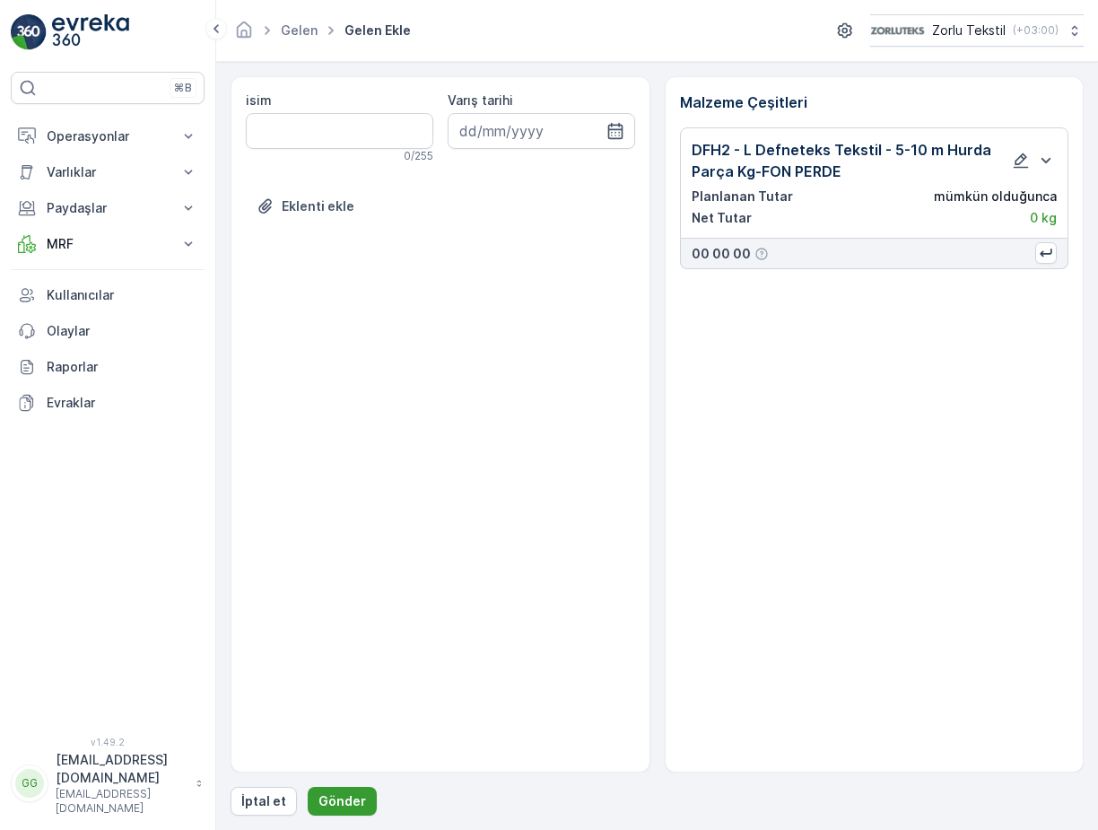
click at [326, 803] on p "Gönder" at bounding box center [342, 801] width 48 height 18
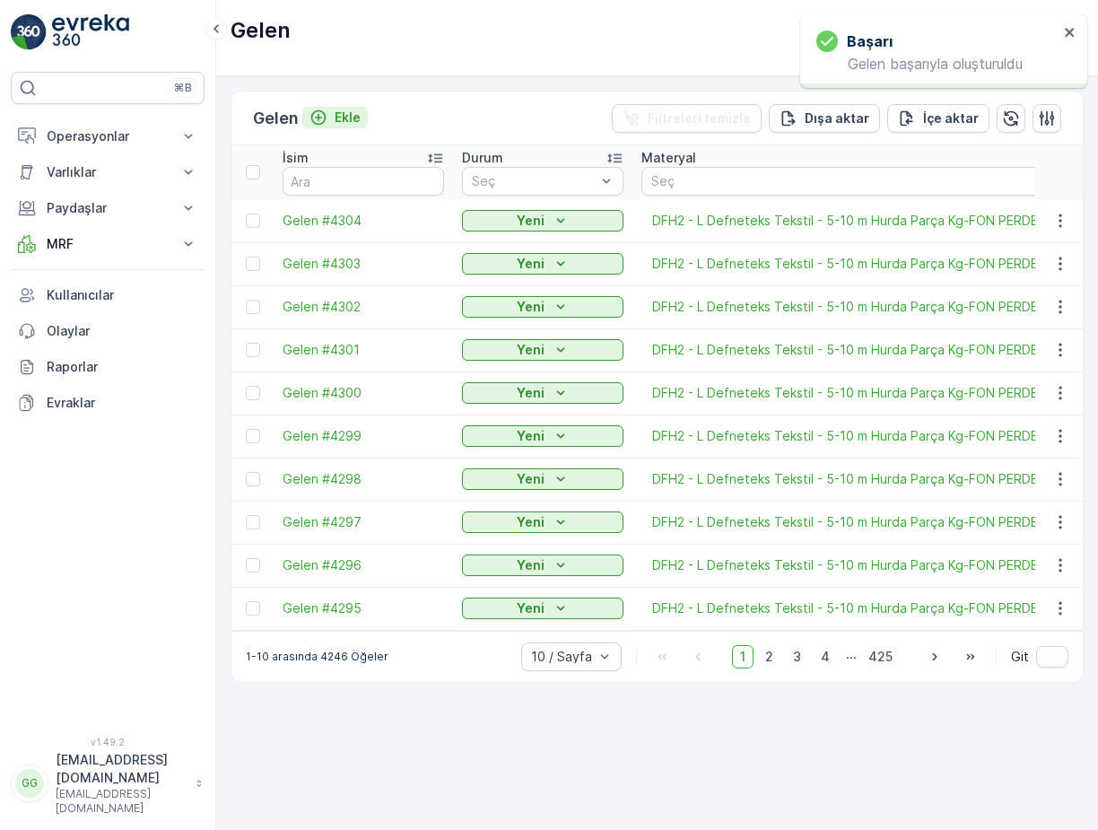
click at [346, 117] on p "Ekle" at bounding box center [347, 118] width 26 height 18
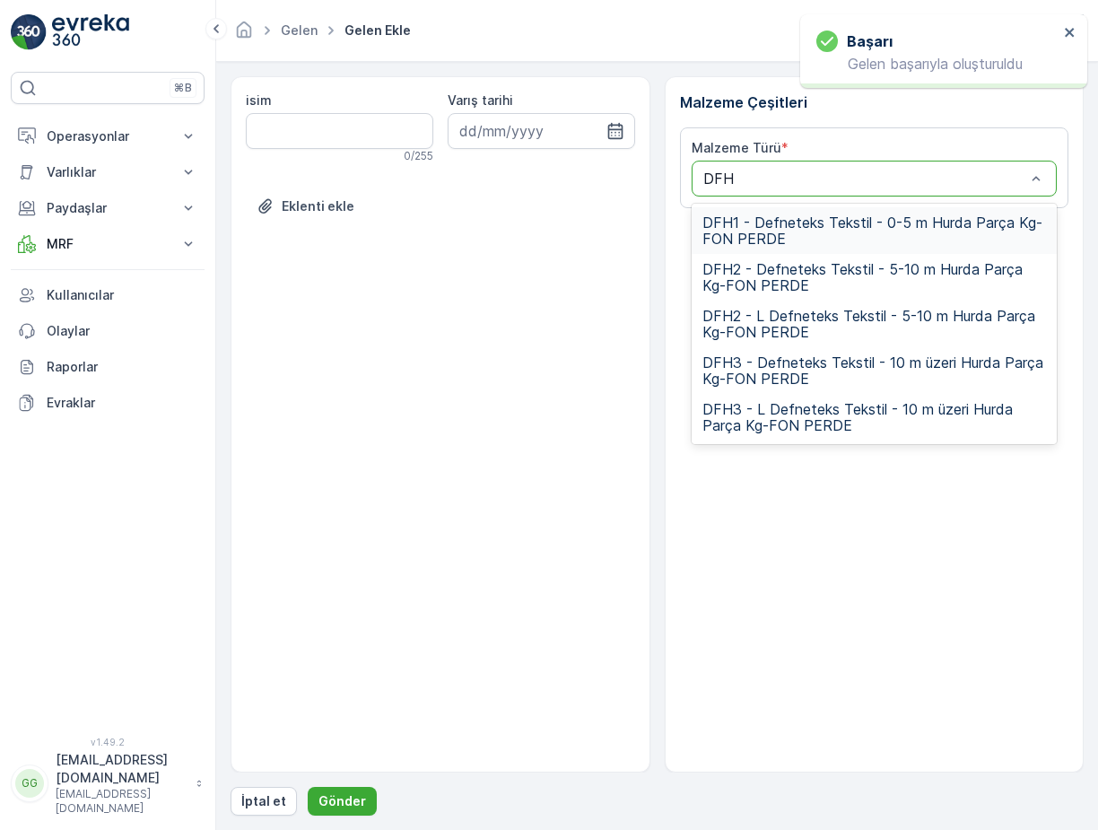
type input "DFH2"
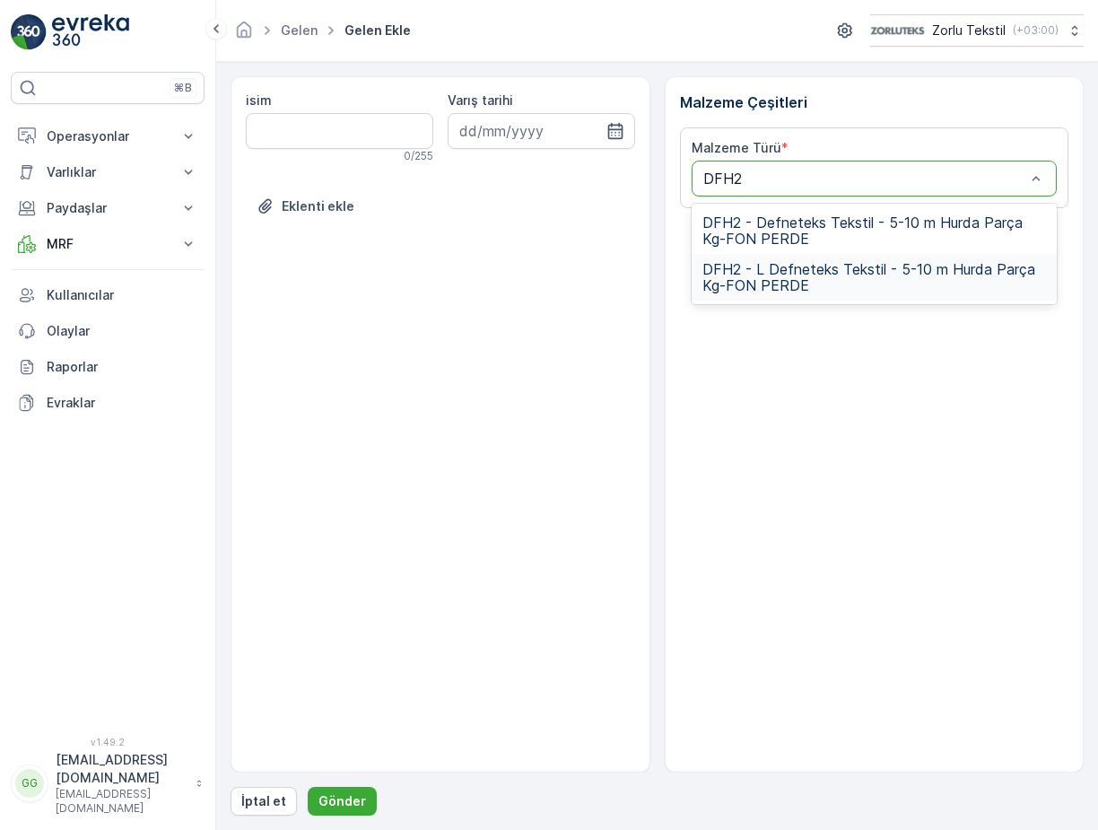
click at [791, 268] on span "DFH2 - L Defneteks Tekstil - 5-10 m Hurda Parça Kg-FON PERDE" at bounding box center [874, 277] width 344 height 32
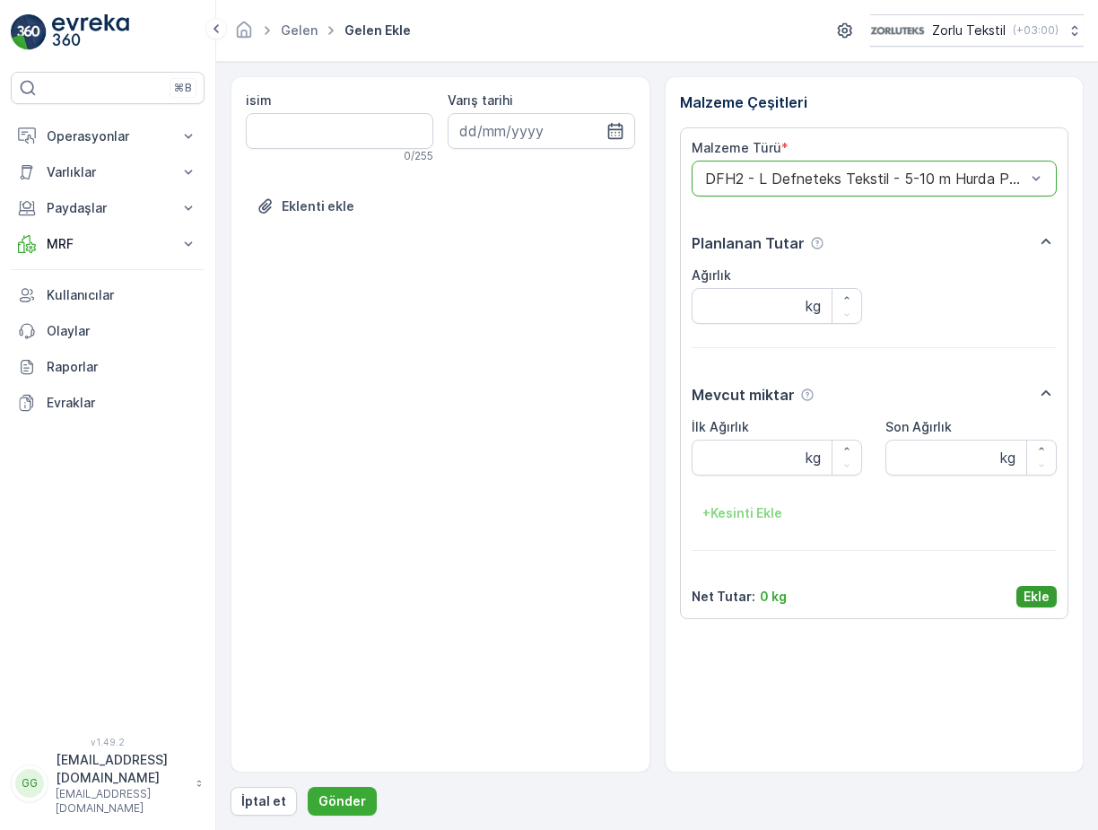
click at [1030, 590] on p "Ekle" at bounding box center [1036, 596] width 26 height 18
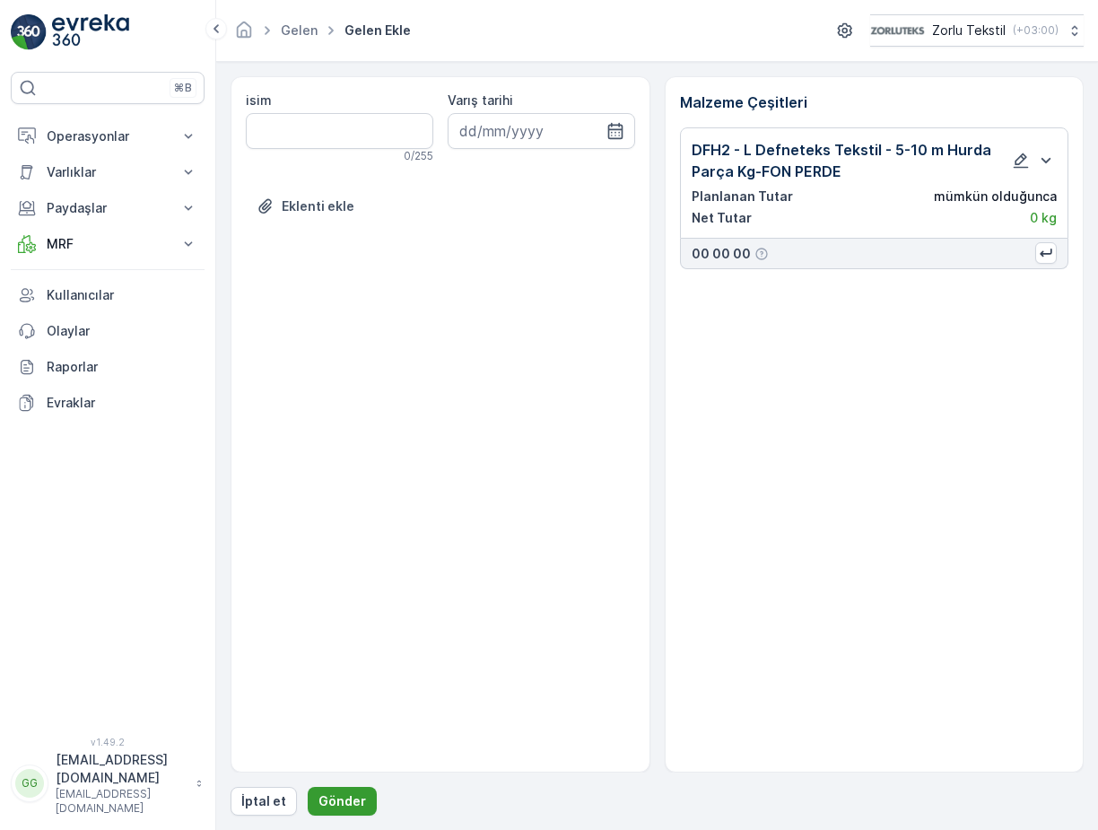
click at [328, 803] on p "Gönder" at bounding box center [342, 801] width 48 height 18
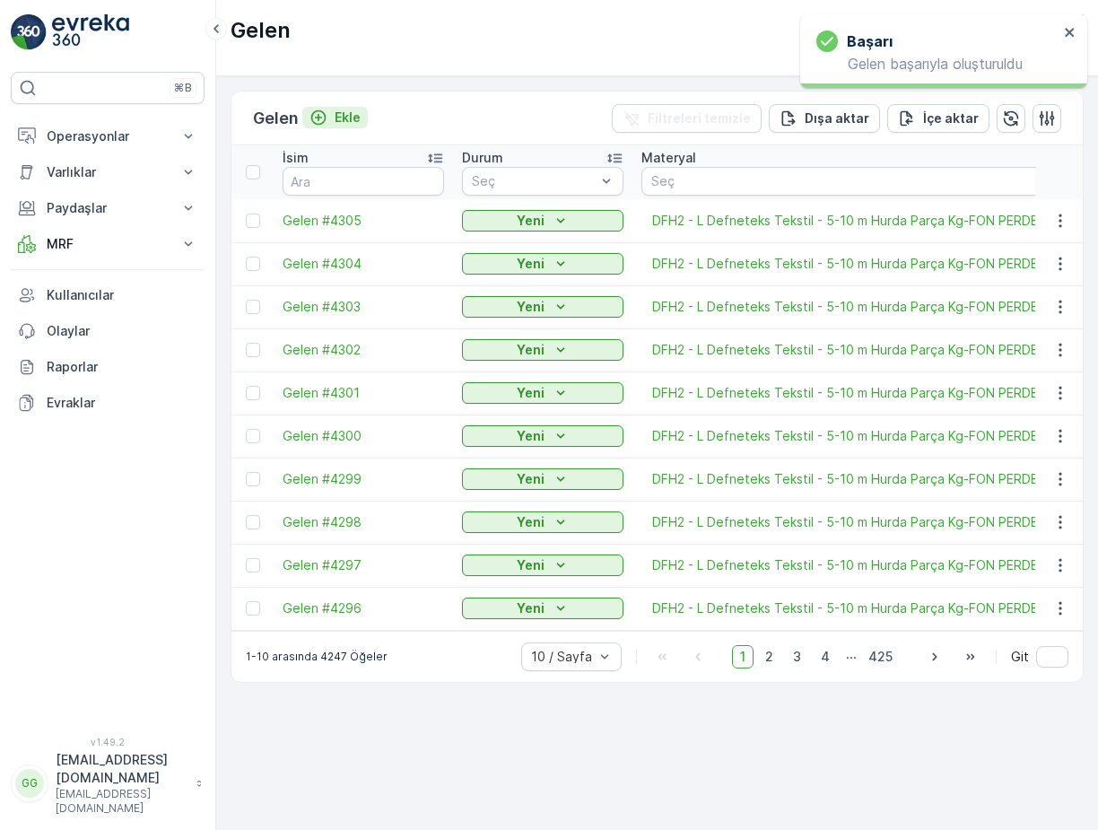
click at [343, 119] on p "Ekle" at bounding box center [347, 118] width 26 height 18
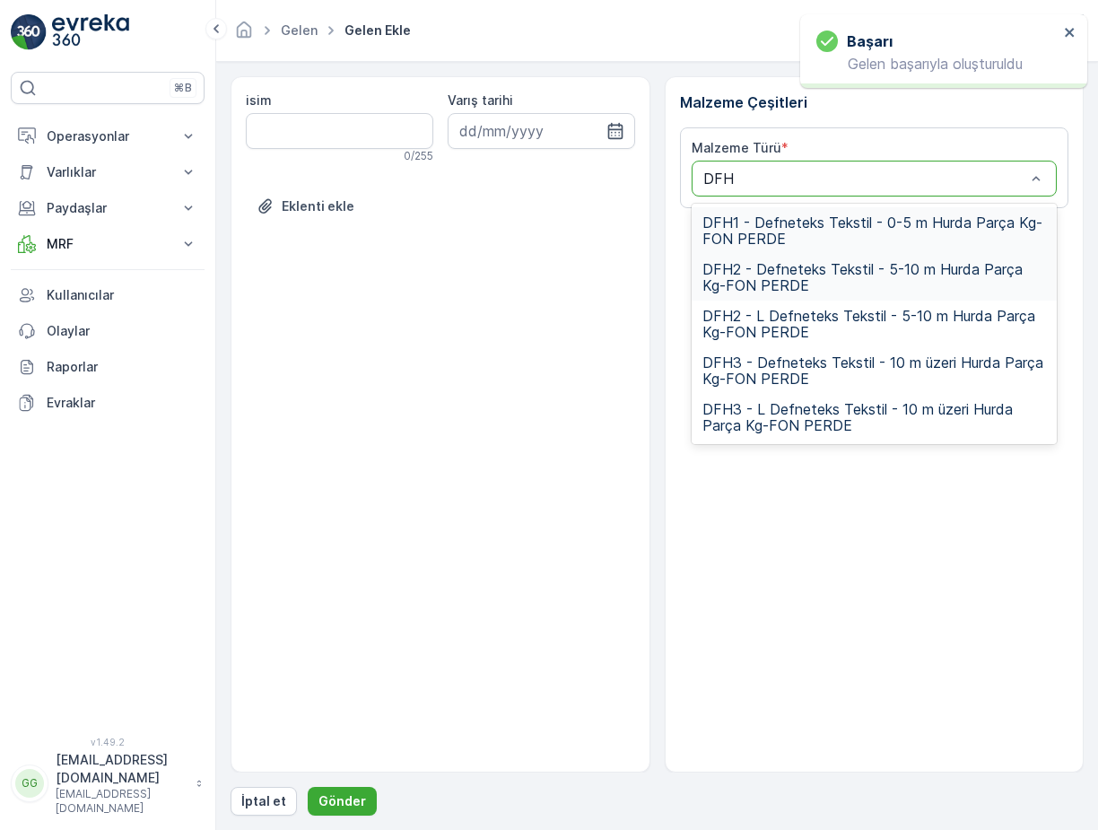
type input "DFH2"
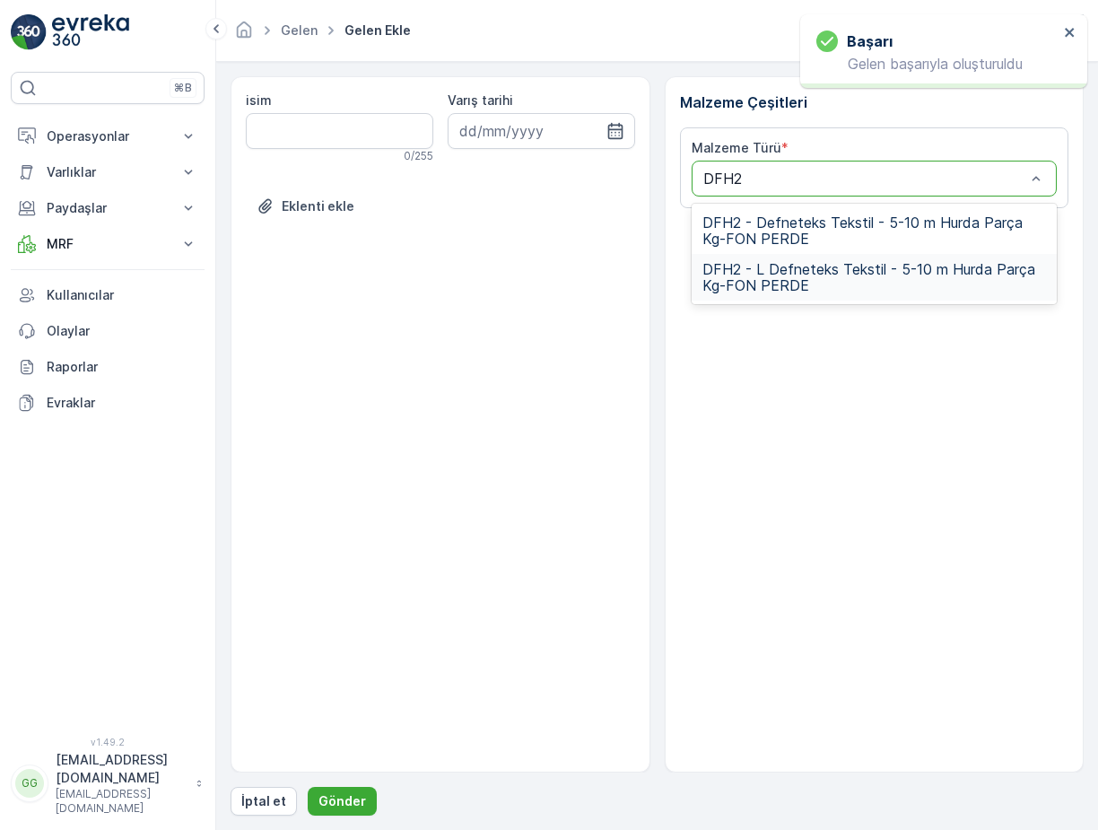
click at [804, 274] on span "DFH2 - L Defneteks Tekstil - 5-10 m Hurda Parça Kg-FON PERDE" at bounding box center [874, 277] width 344 height 32
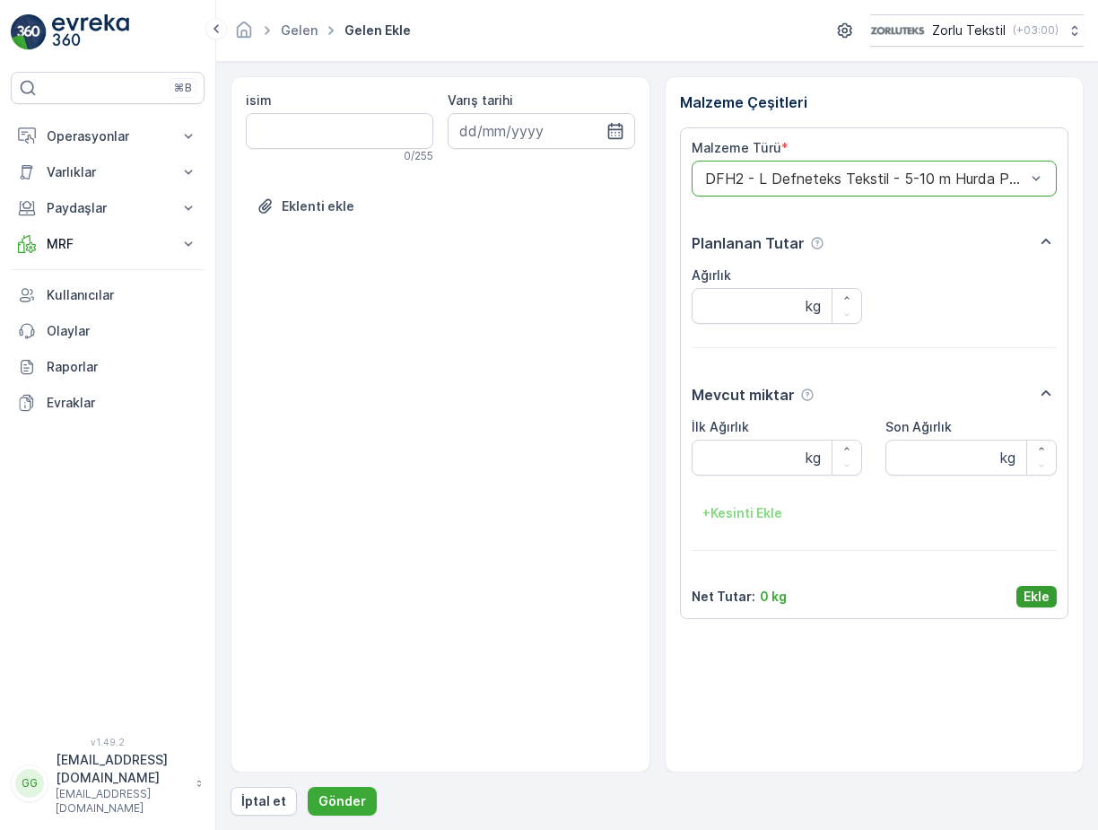
click at [1039, 599] on p "Ekle" at bounding box center [1036, 596] width 26 height 18
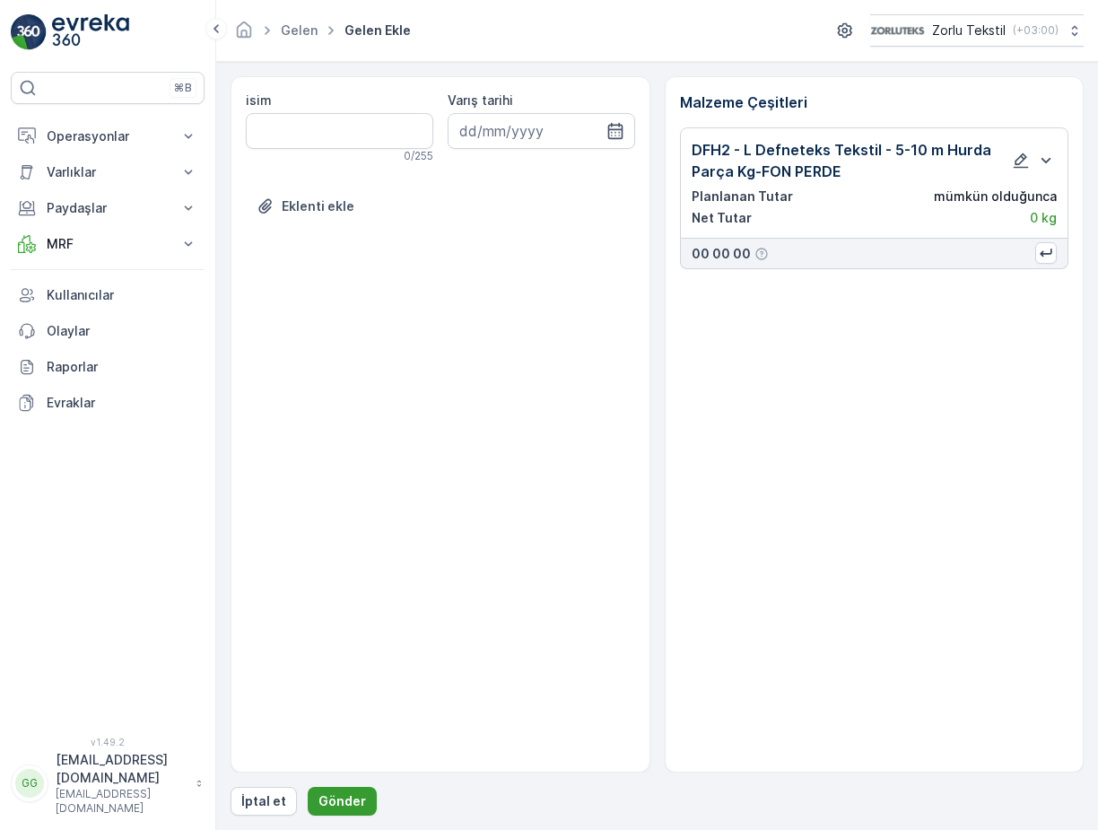
click at [360, 798] on p "Gönder" at bounding box center [342, 801] width 48 height 18
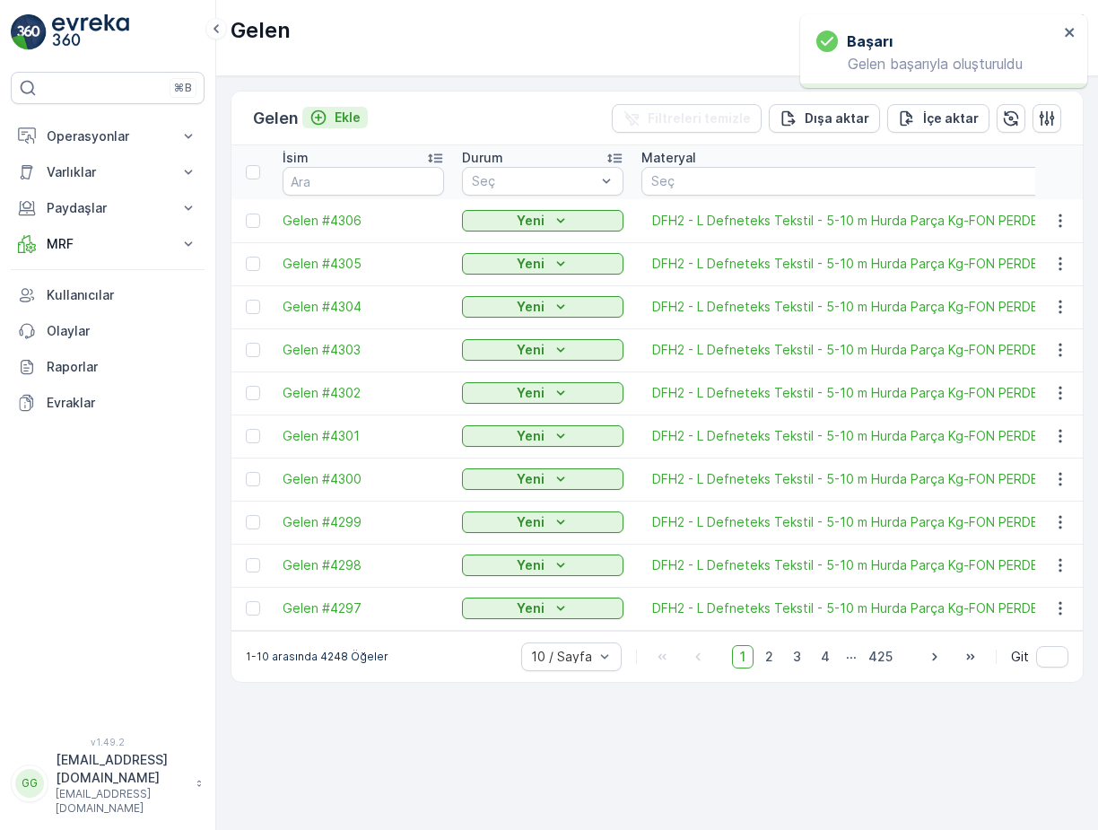
click at [356, 116] on p "Ekle" at bounding box center [347, 118] width 26 height 18
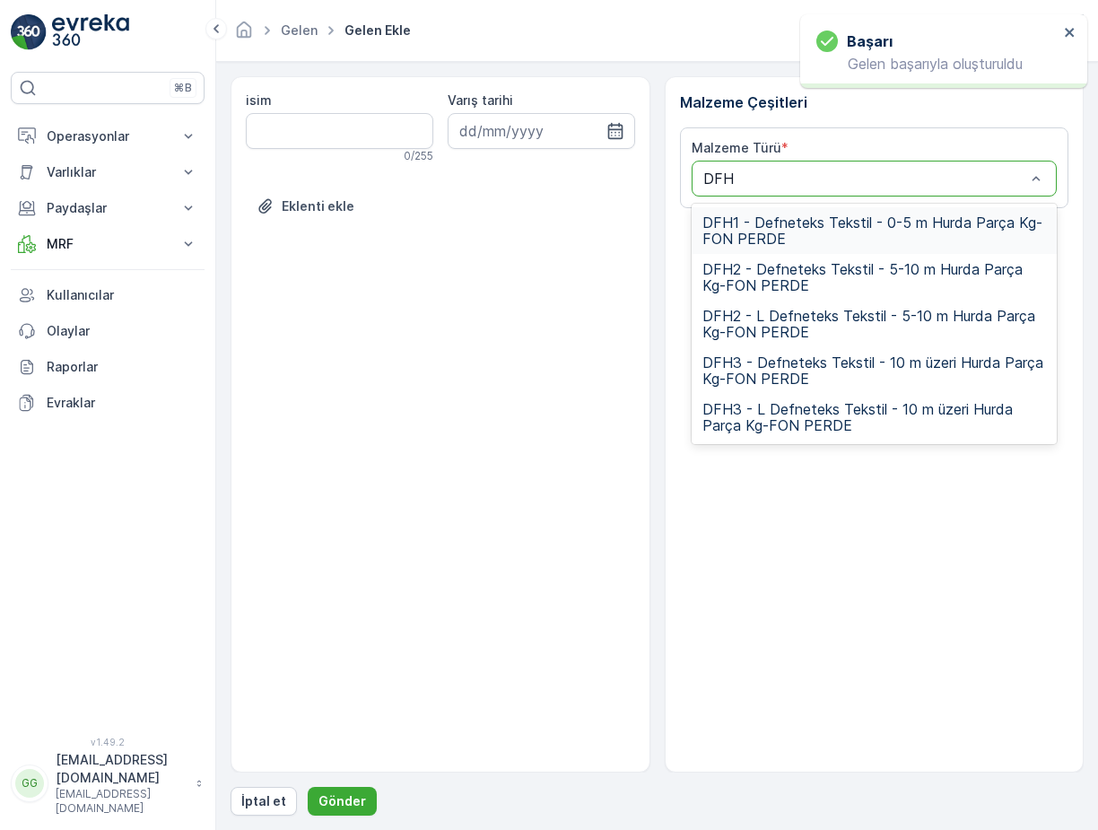
type input "DFH2"
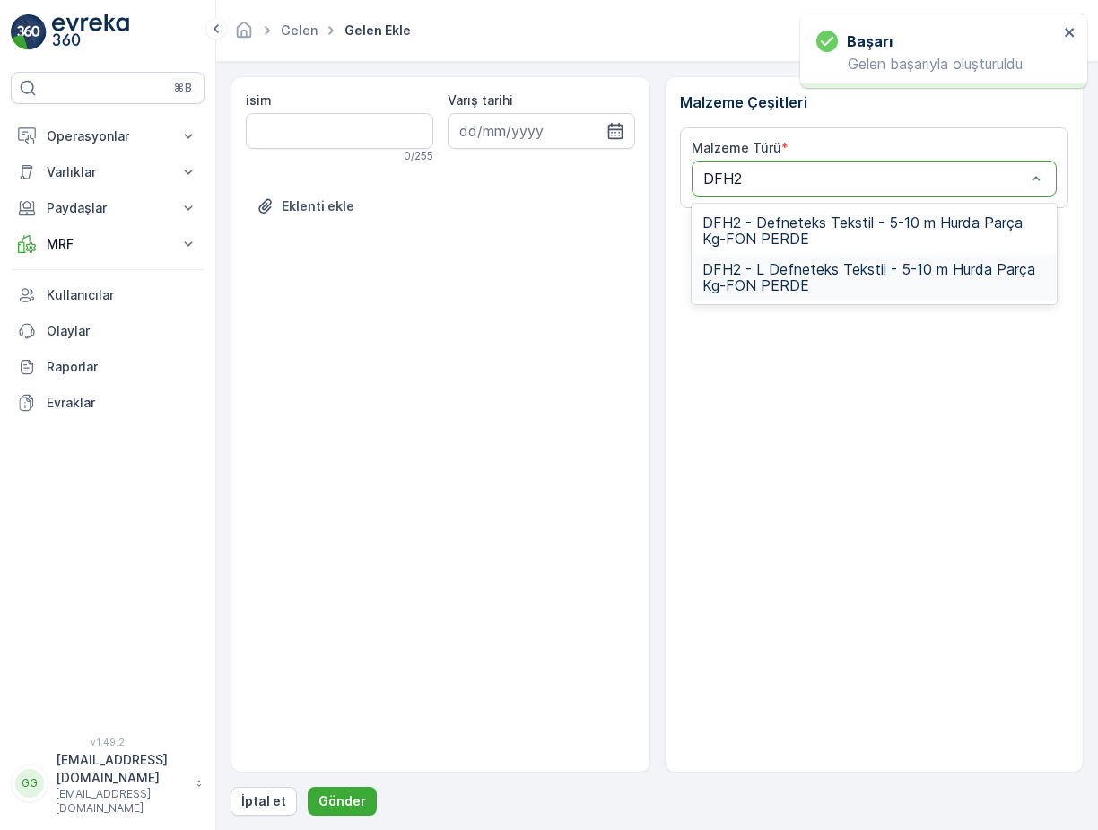
click at [779, 258] on div "DFH2 - L Defneteks Tekstil - 5-10 m Hurda Parça Kg-FON PERDE" at bounding box center [874, 277] width 366 height 47
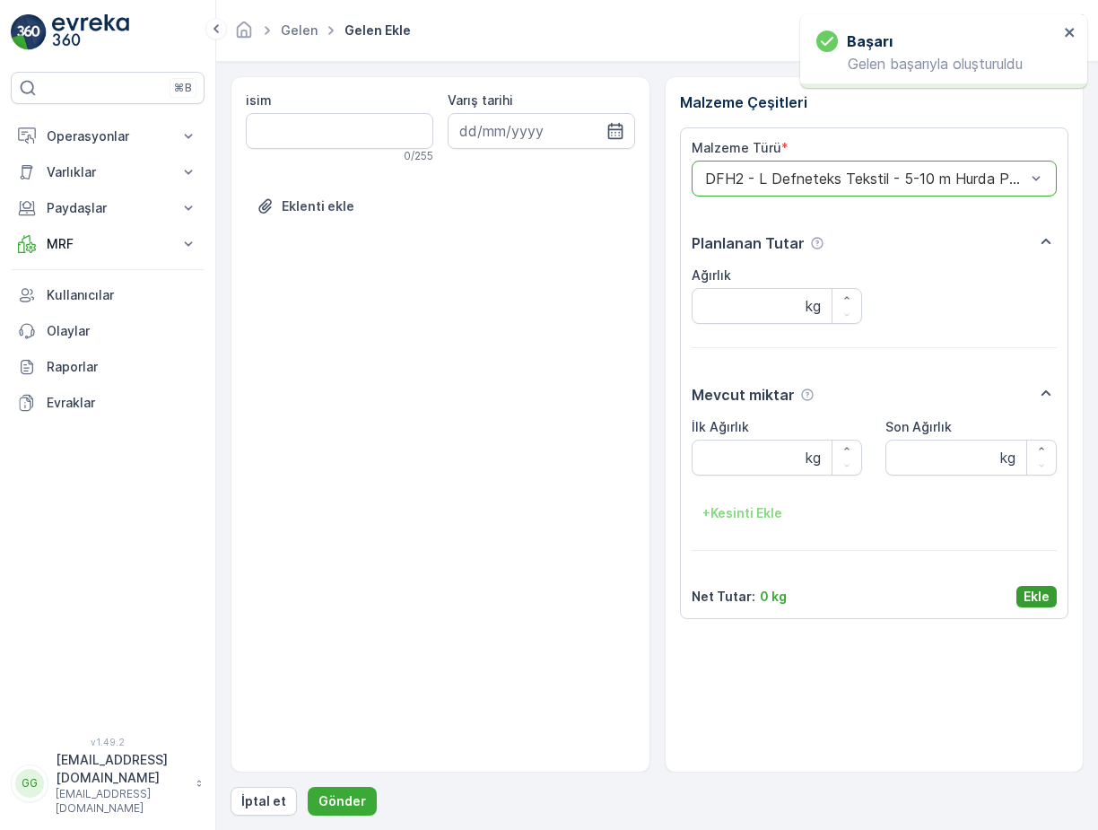
click at [1030, 601] on p "Ekle" at bounding box center [1036, 596] width 26 height 18
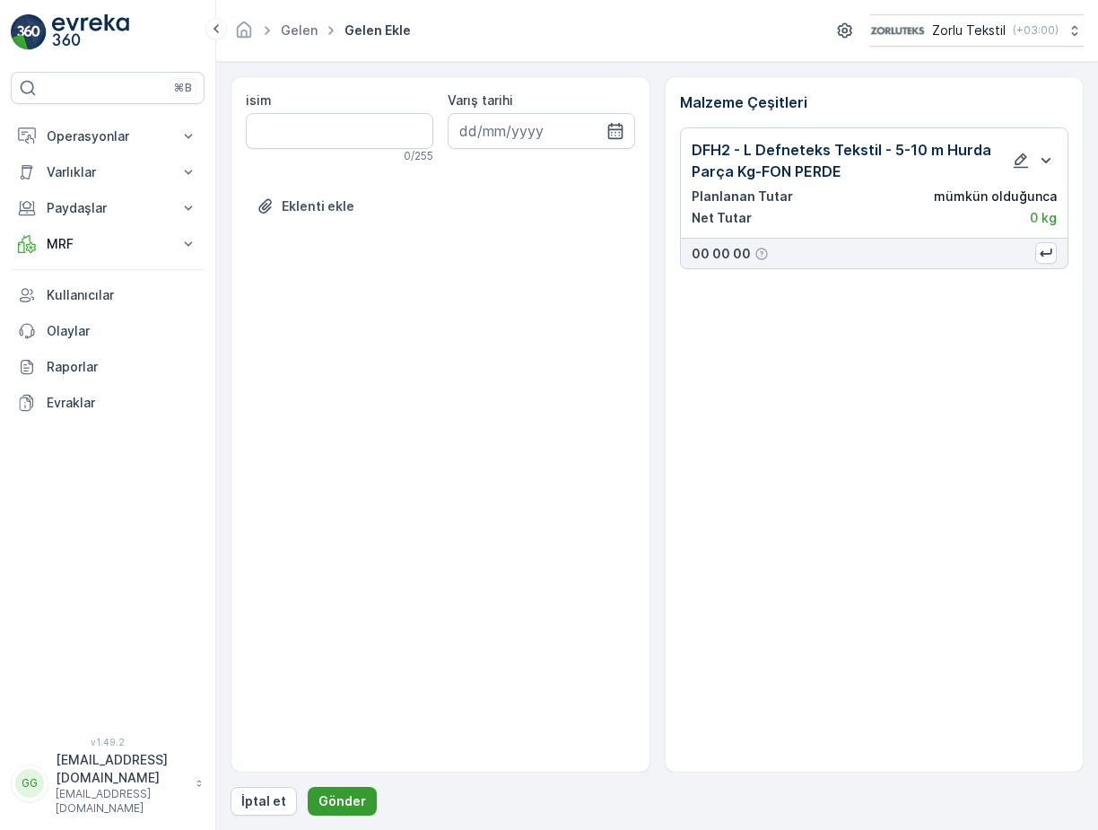
click at [343, 805] on p "Gönder" at bounding box center [342, 801] width 48 height 18
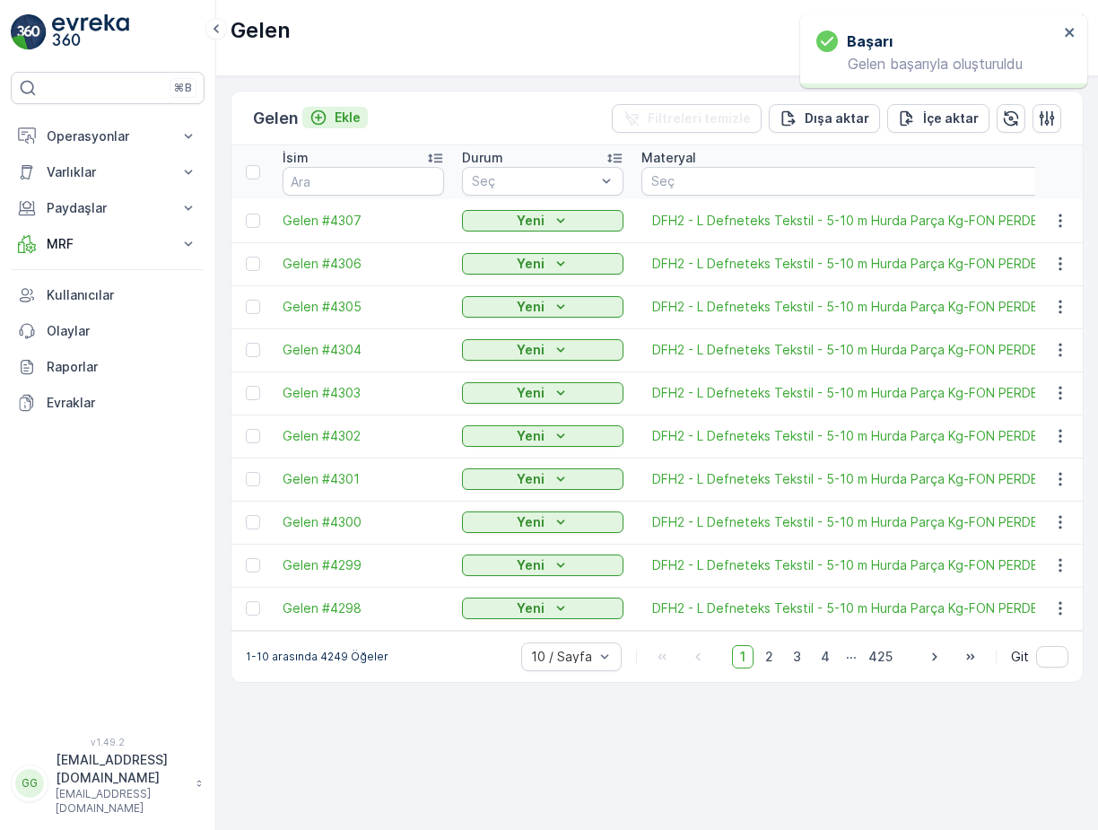
click at [354, 120] on p "Ekle" at bounding box center [347, 118] width 26 height 18
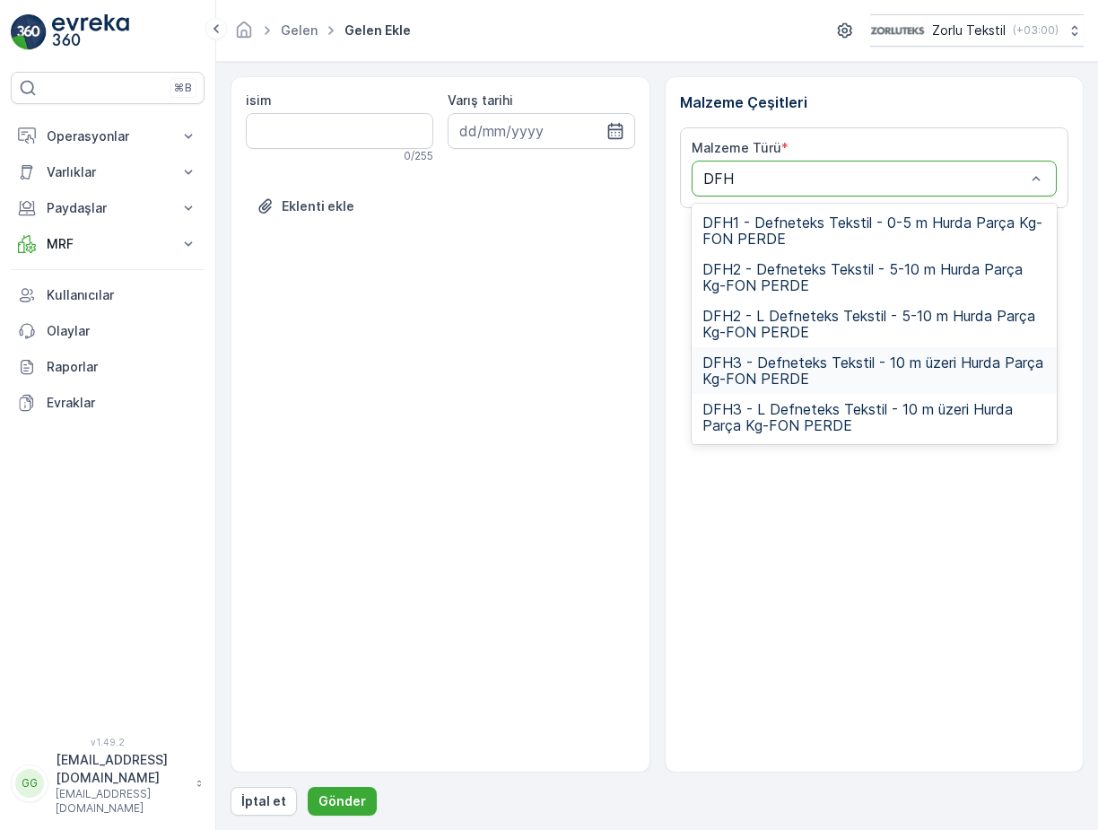
type input "DFH2"
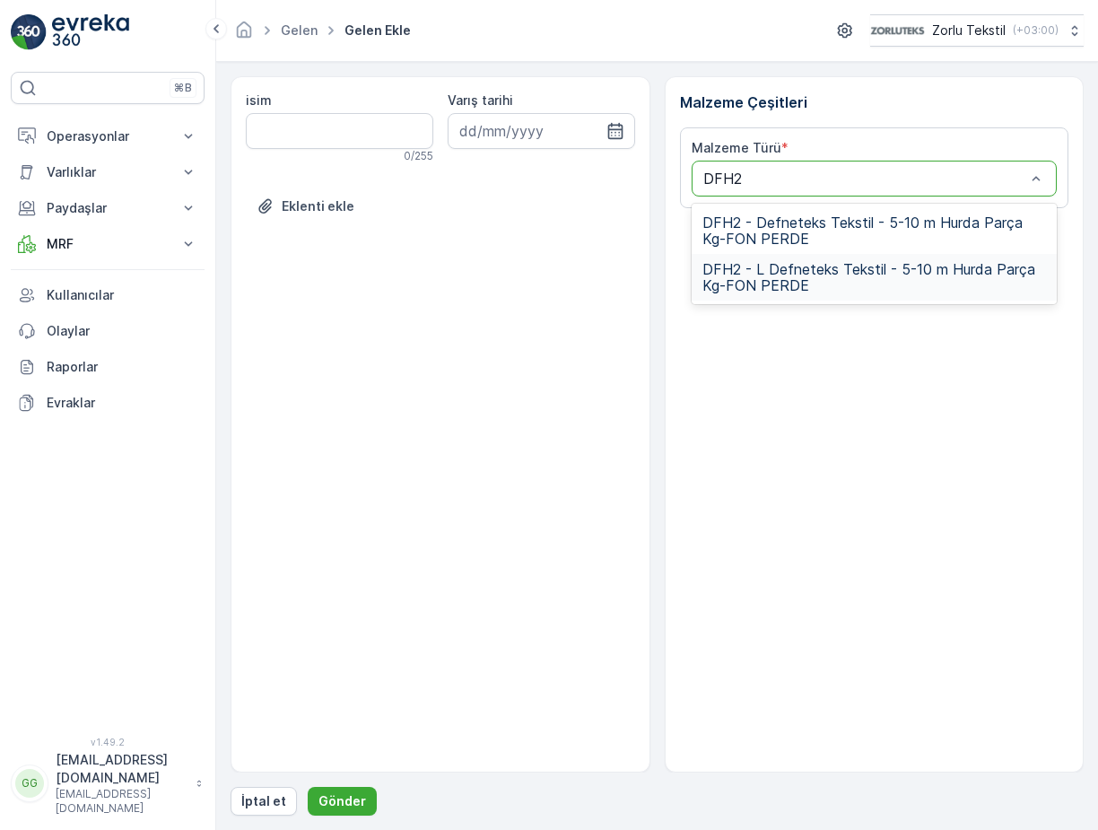
click at [778, 261] on span "DFH2 - L Defneteks Tekstil - 5-10 m Hurda Parça Kg-FON PERDE" at bounding box center [874, 277] width 344 height 32
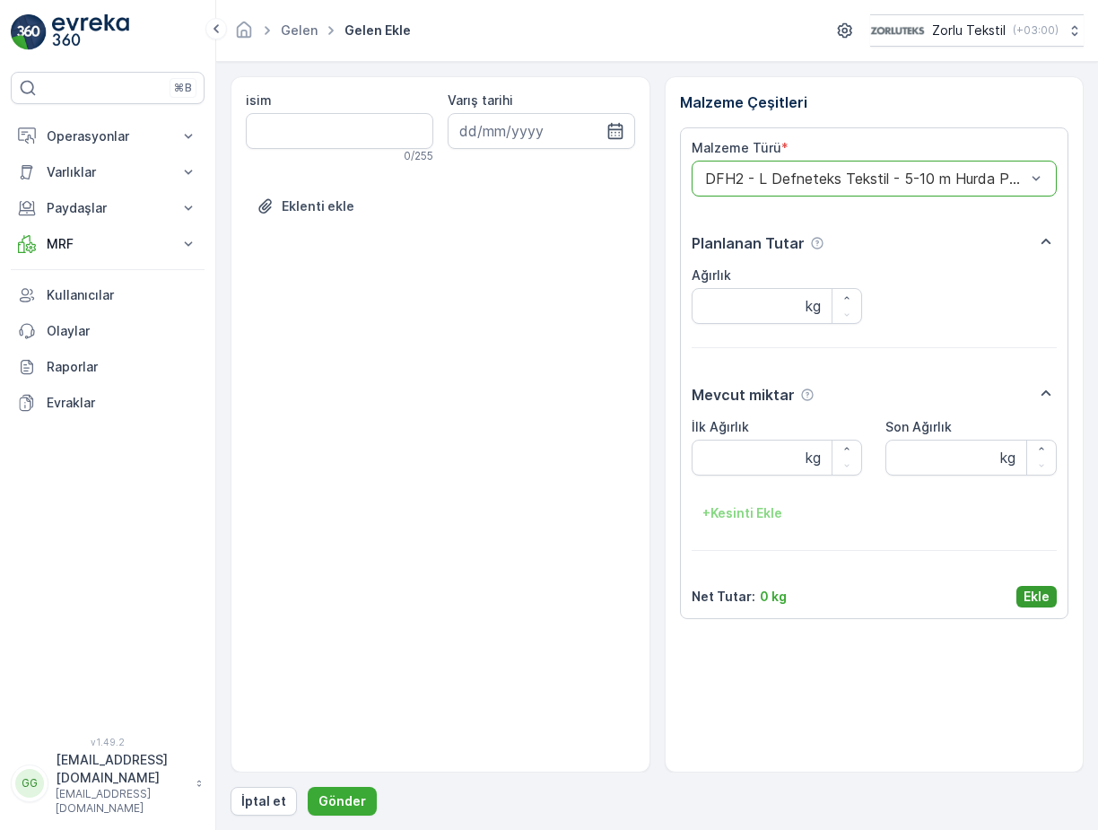
click at [1039, 595] on p "Ekle" at bounding box center [1036, 596] width 26 height 18
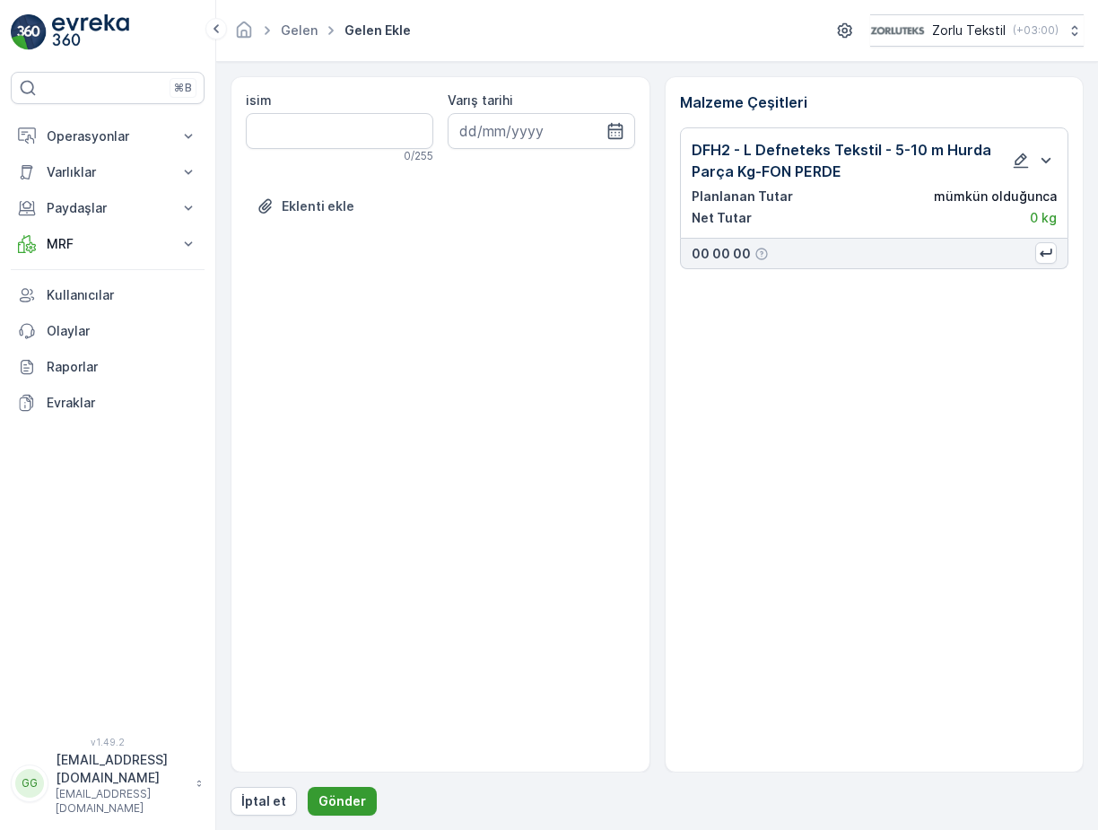
click at [339, 791] on button "Gönder" at bounding box center [342, 800] width 69 height 29
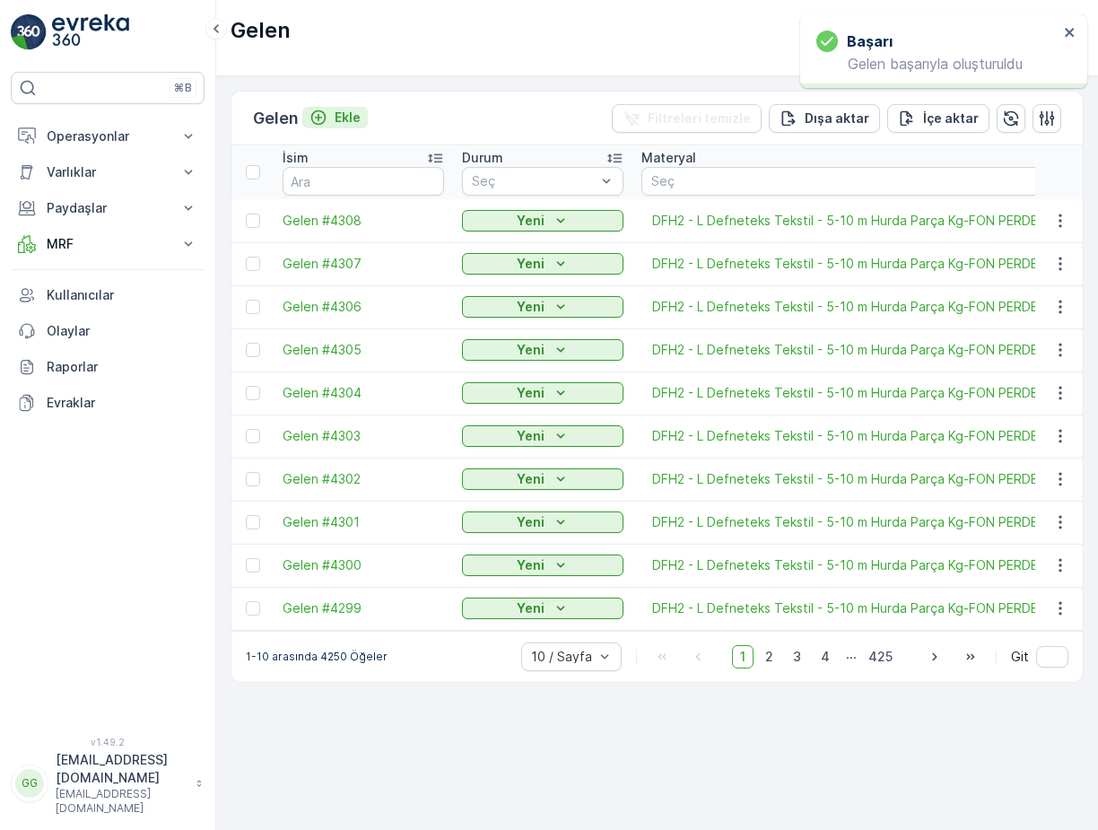
click at [356, 117] on p "Ekle" at bounding box center [347, 118] width 26 height 18
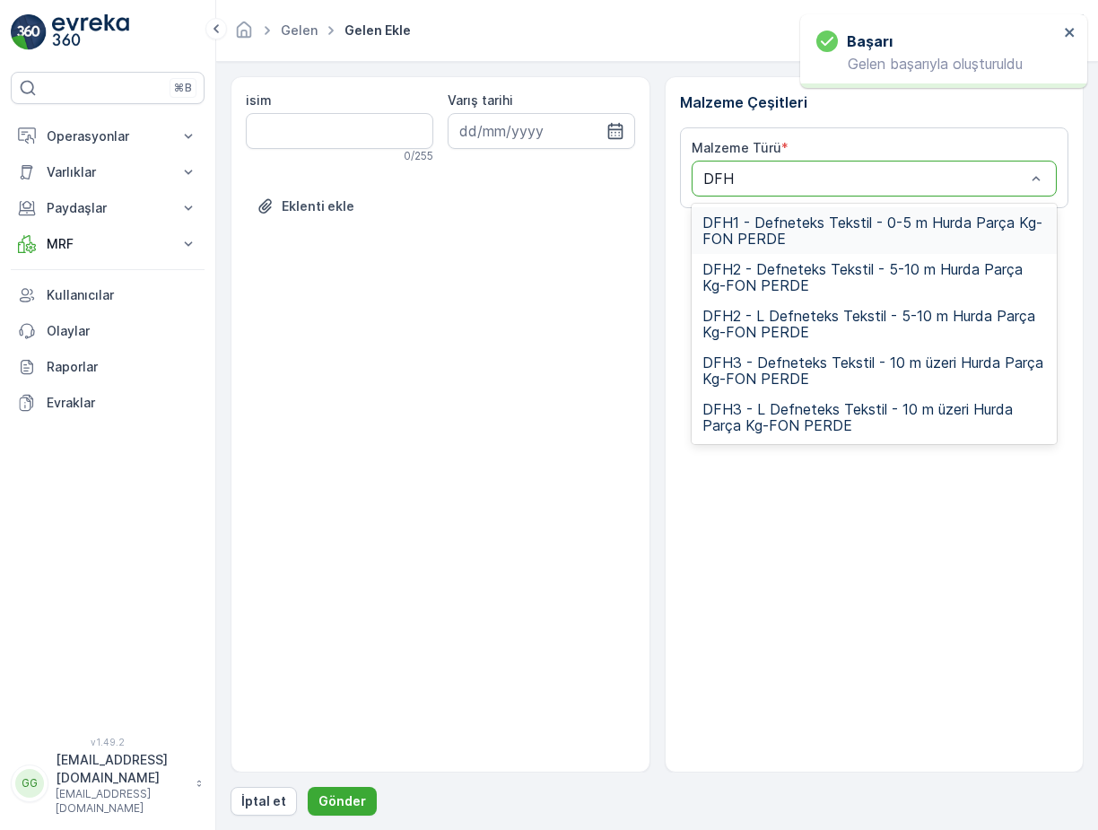
type input "DFH2"
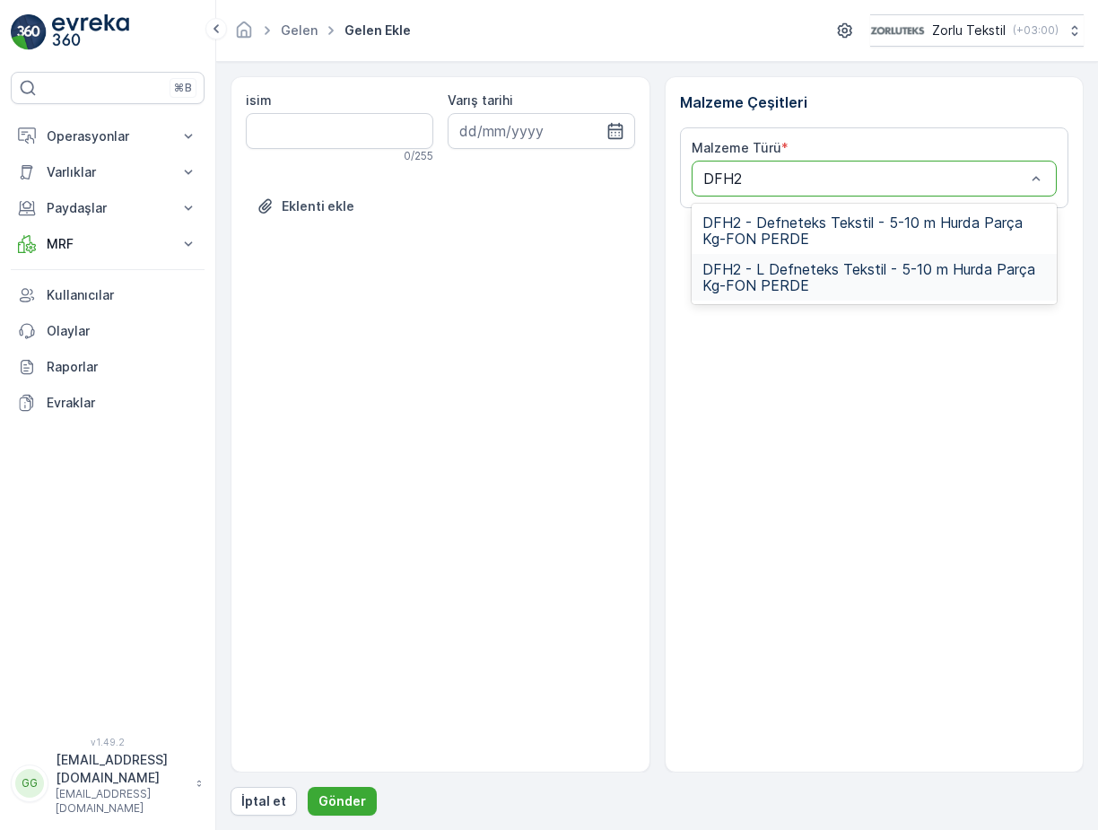
click at [835, 276] on span "DFH2 - L Defneteks Tekstil - 5-10 m Hurda Parça Kg-FON PERDE" at bounding box center [874, 277] width 344 height 32
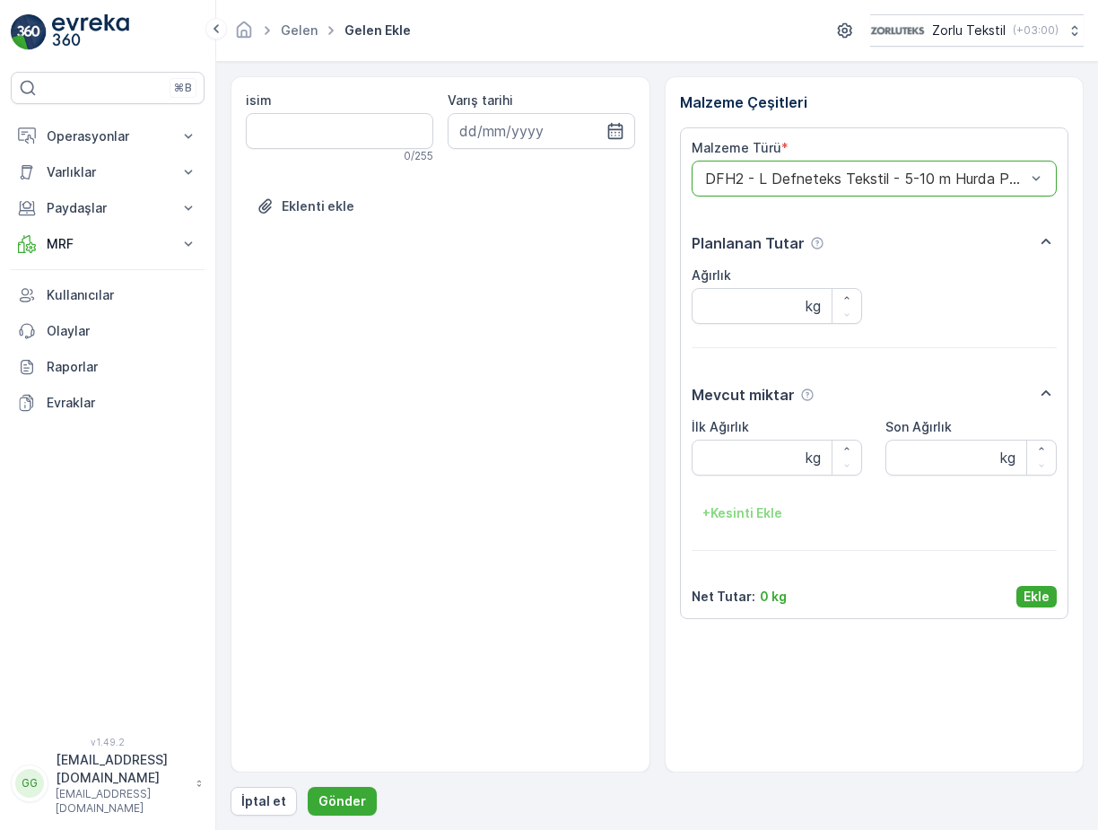
drag, startPoint x: 1027, startPoint y: 593, endPoint x: 838, endPoint y: 646, distance: 195.6
click at [1026, 593] on p "Ekle" at bounding box center [1036, 596] width 26 height 18
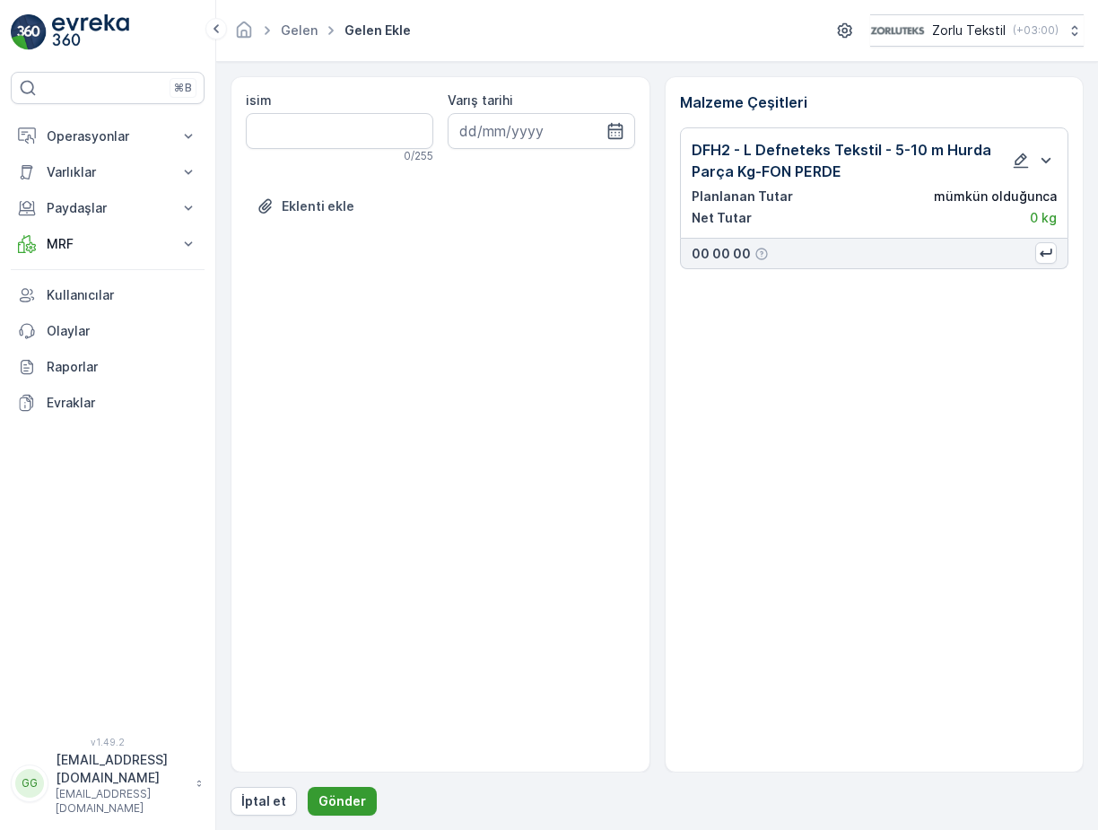
click at [329, 797] on p "Gönder" at bounding box center [342, 801] width 48 height 18
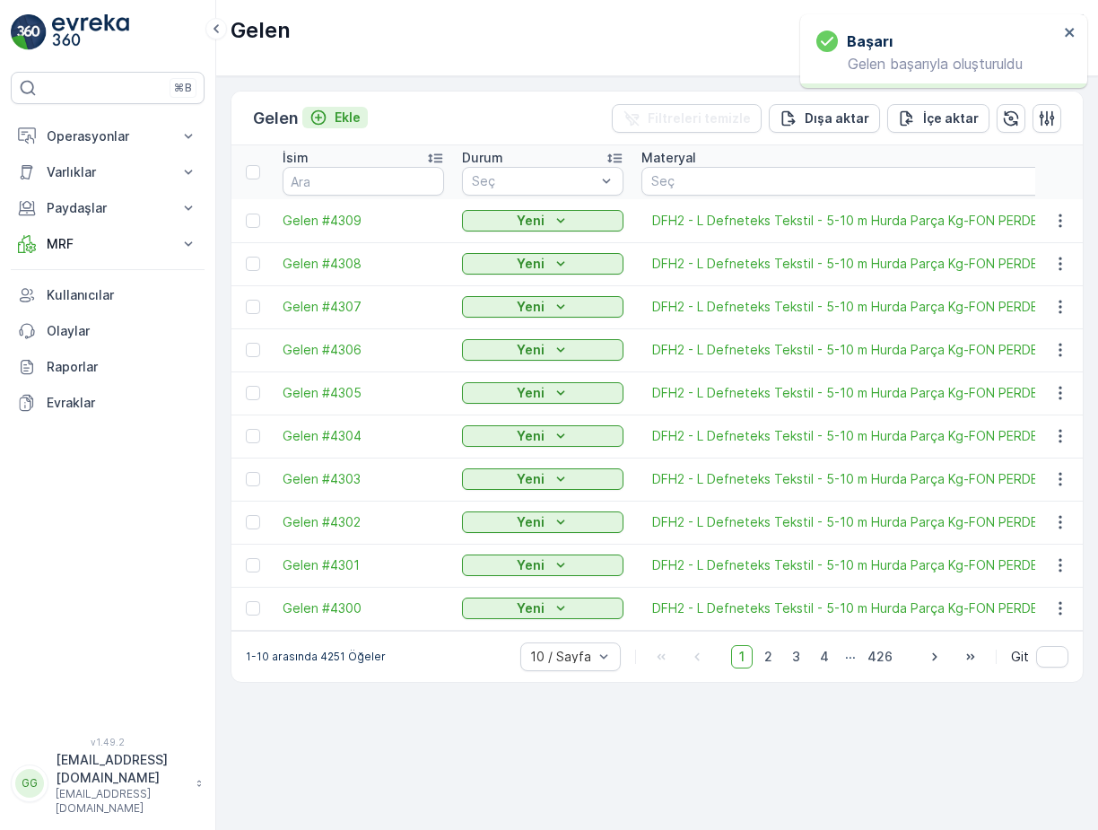
click at [350, 118] on p "Ekle" at bounding box center [347, 118] width 26 height 18
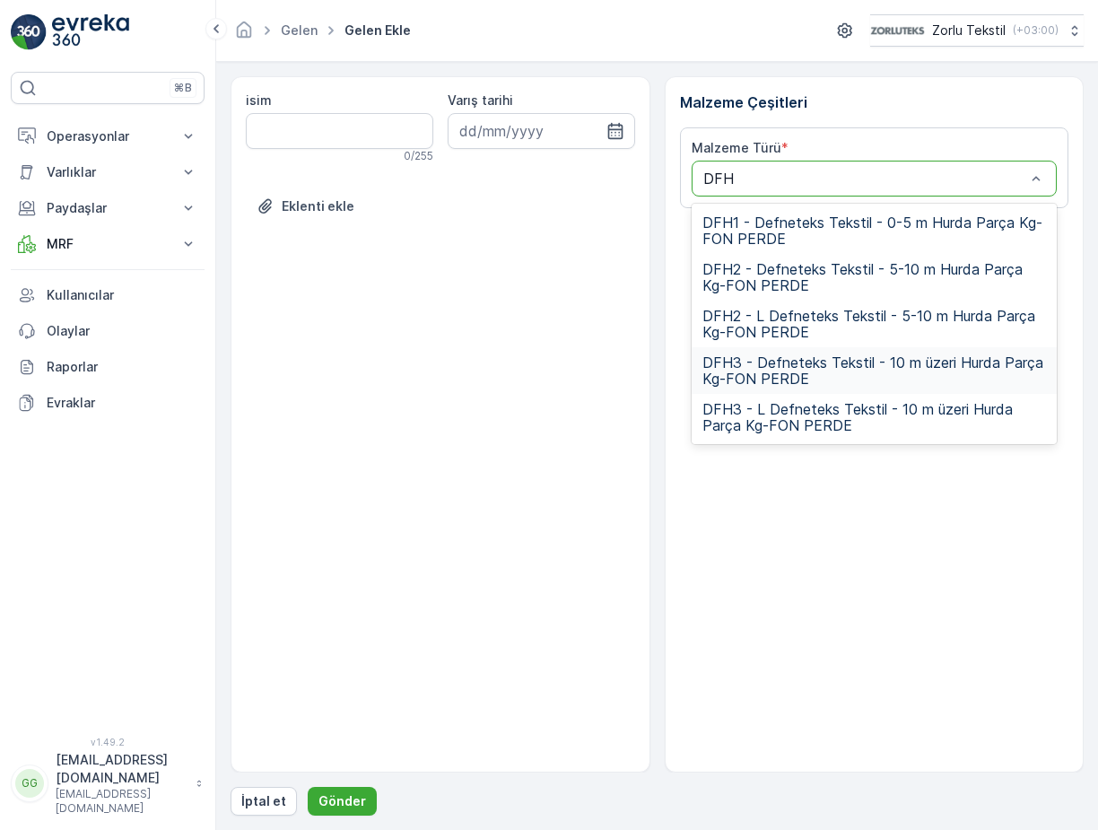
type input "DFH2"
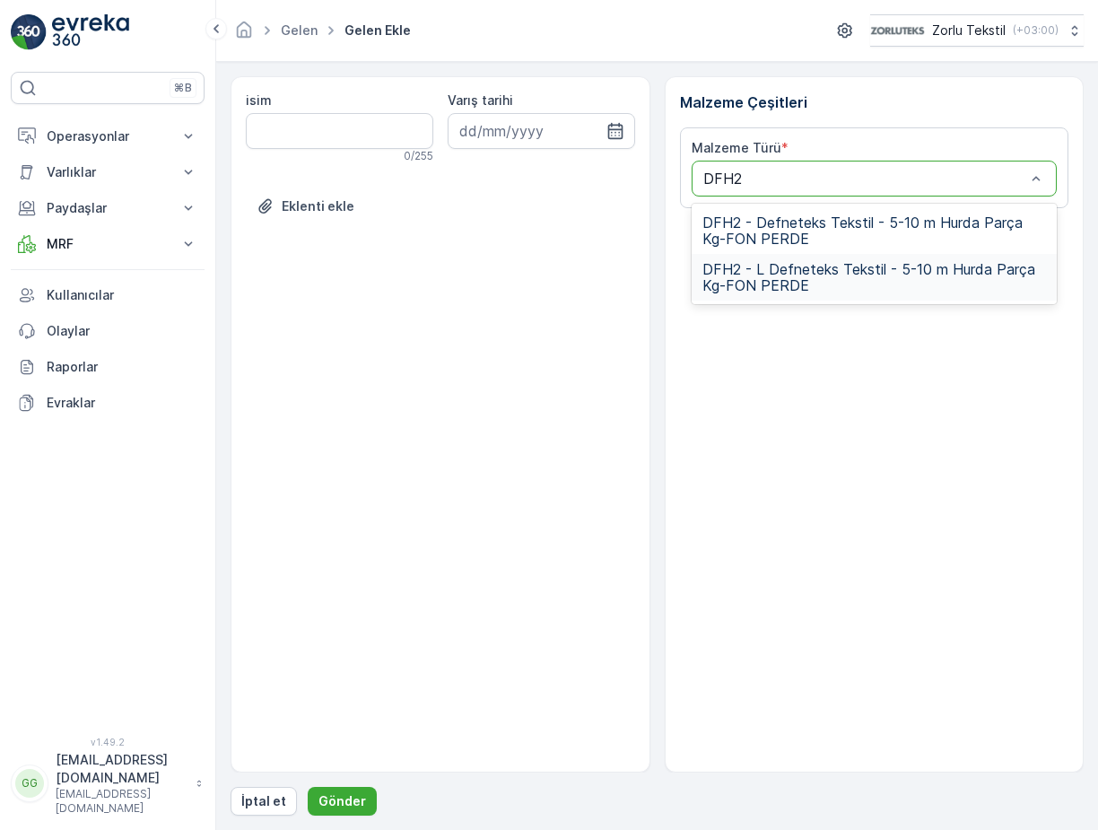
click at [750, 273] on span "DFH2 - L Defneteks Tekstil - 5-10 m Hurda Parça Kg-FON PERDE" at bounding box center [874, 277] width 344 height 32
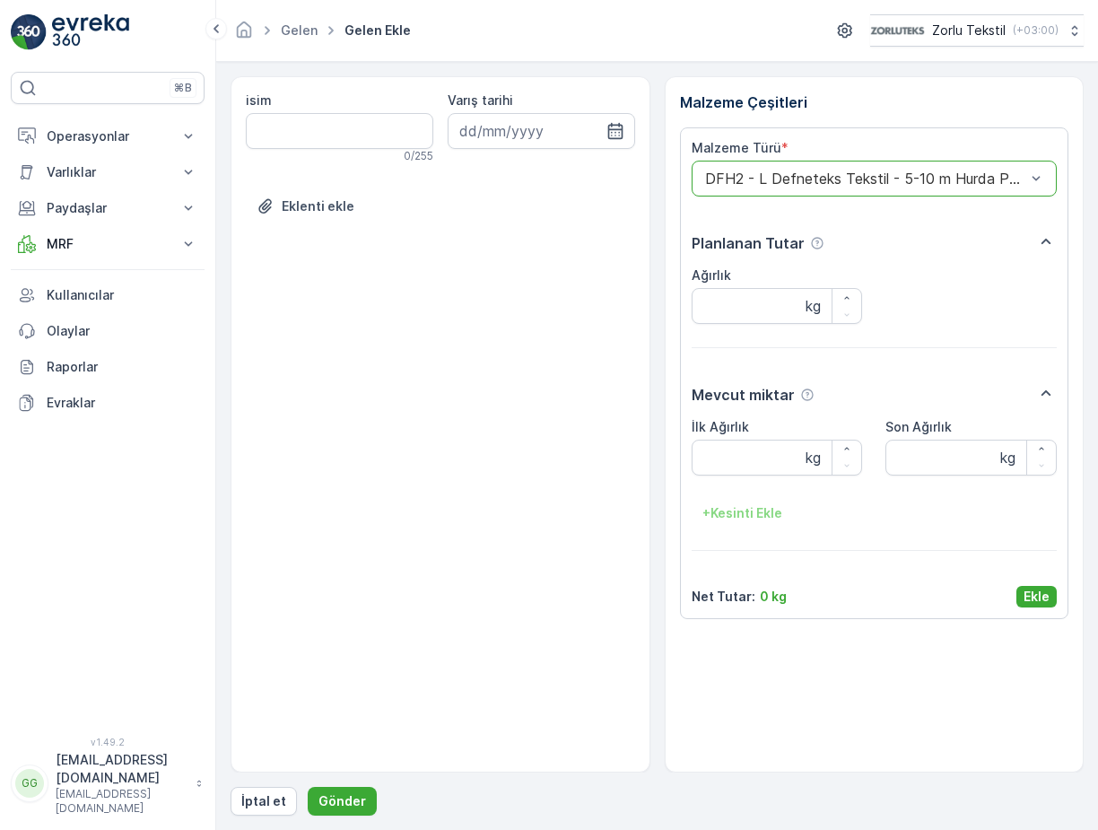
drag, startPoint x: 1038, startPoint y: 589, endPoint x: 1022, endPoint y: 594, distance: 16.8
click at [1038, 590] on p "Ekle" at bounding box center [1036, 596] width 26 height 18
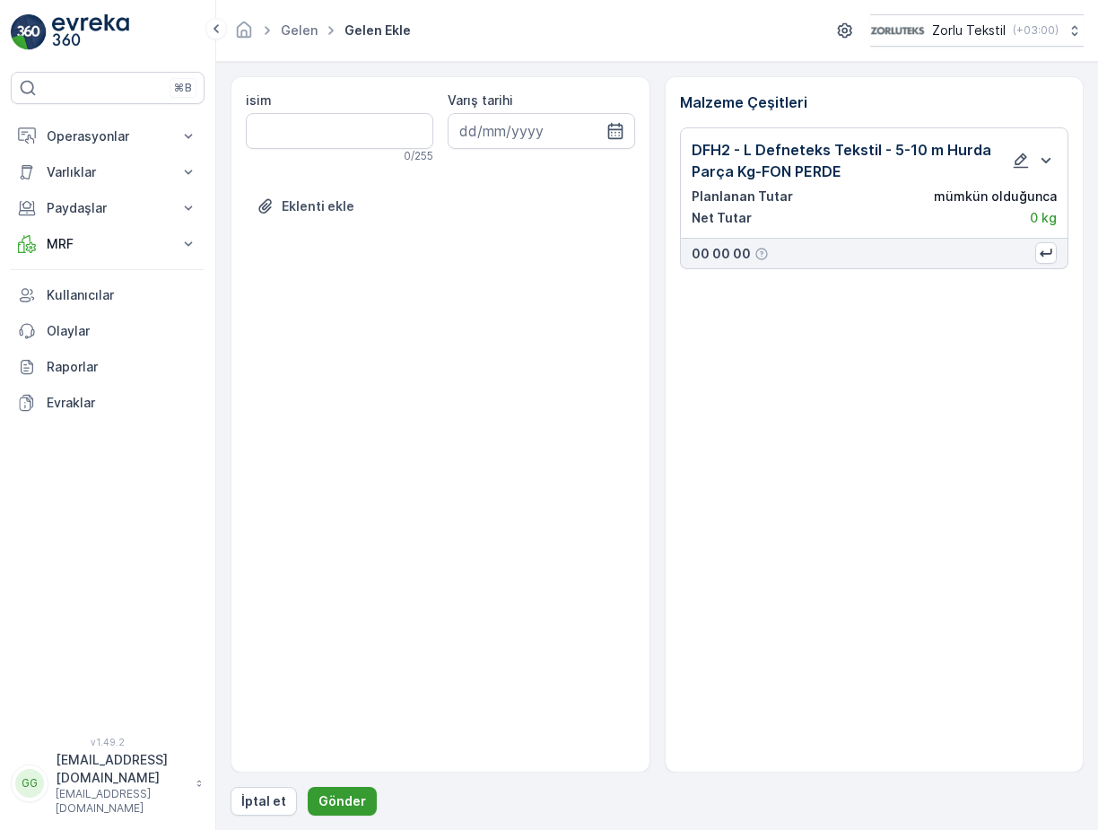
click at [334, 793] on p "Gönder" at bounding box center [342, 801] width 48 height 18
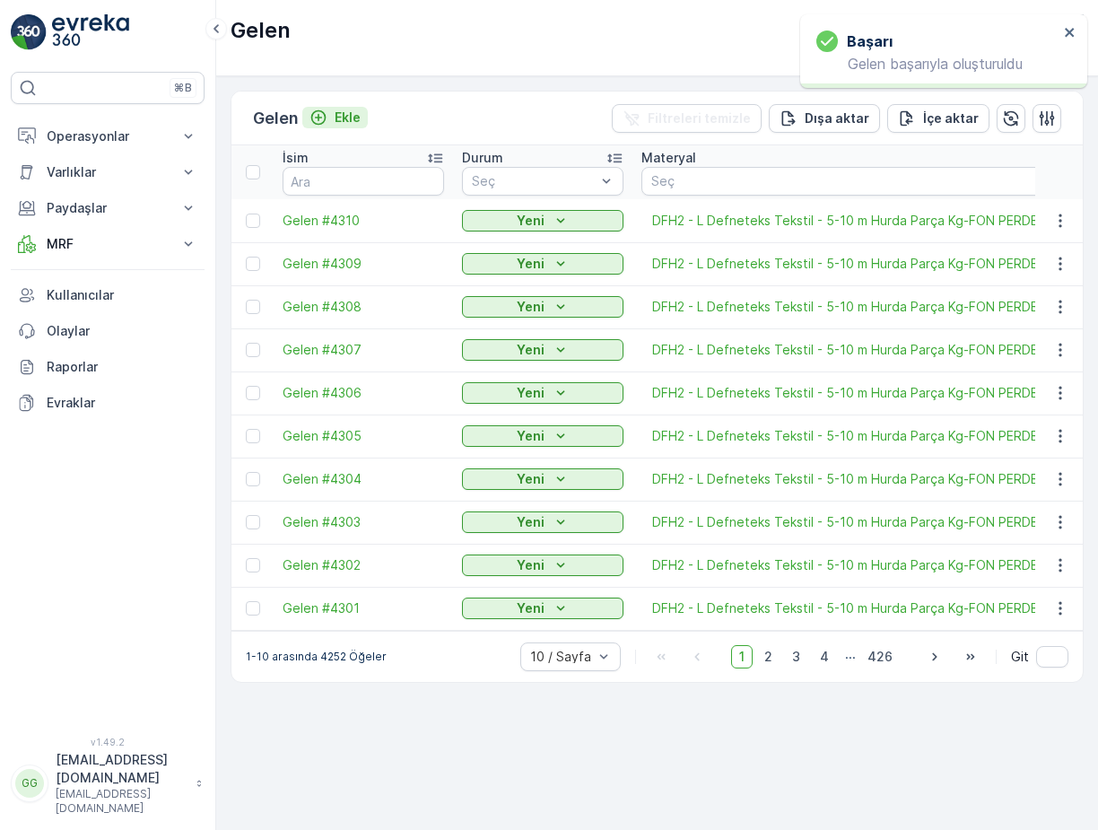
click at [351, 114] on p "Ekle" at bounding box center [347, 118] width 26 height 18
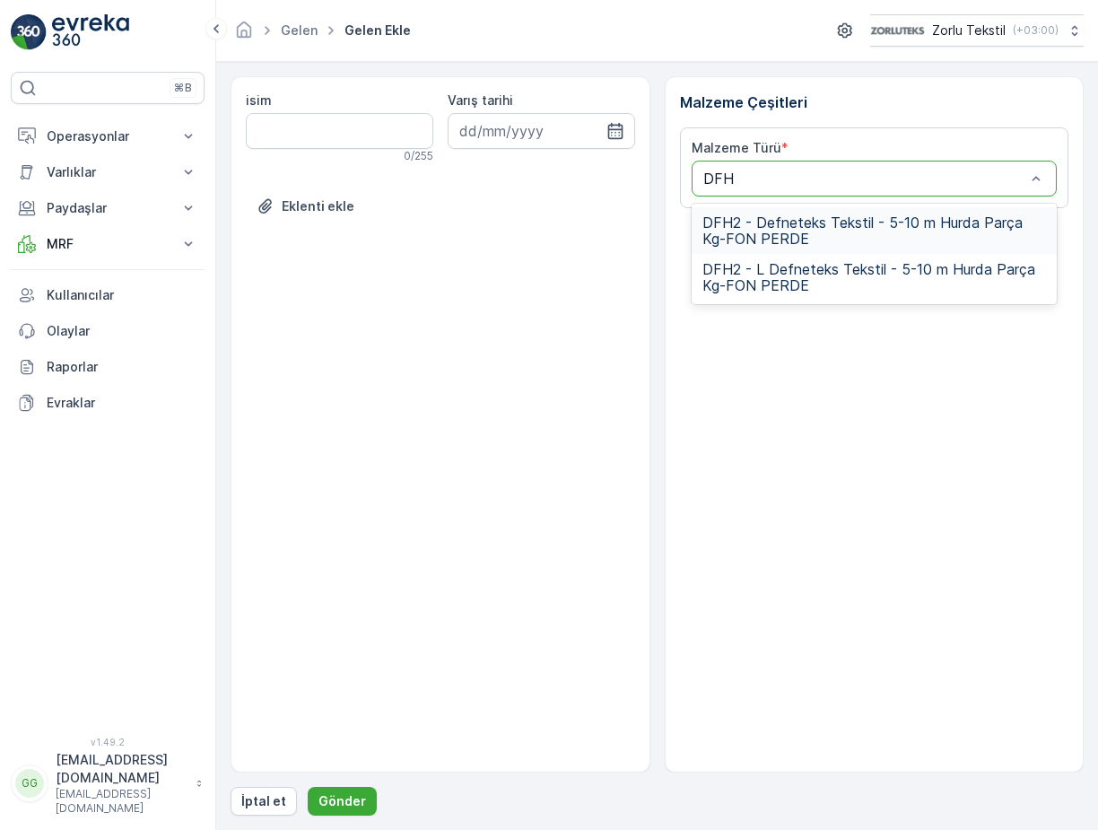
type input "DFH2"
click at [779, 283] on span "DFH2 - L Defneteks Tekstil - 5-10 m Hurda Parça Kg-FON PERDE" at bounding box center [874, 277] width 344 height 32
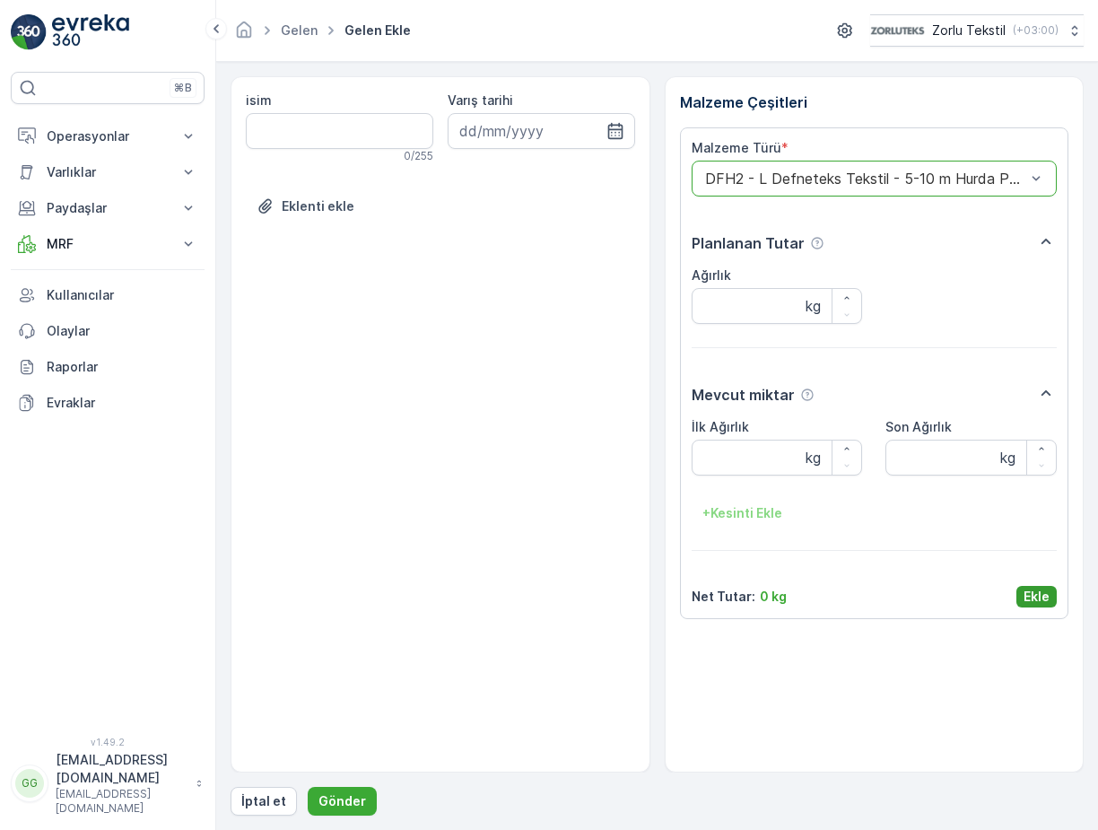
click at [1040, 596] on p "Ekle" at bounding box center [1036, 596] width 26 height 18
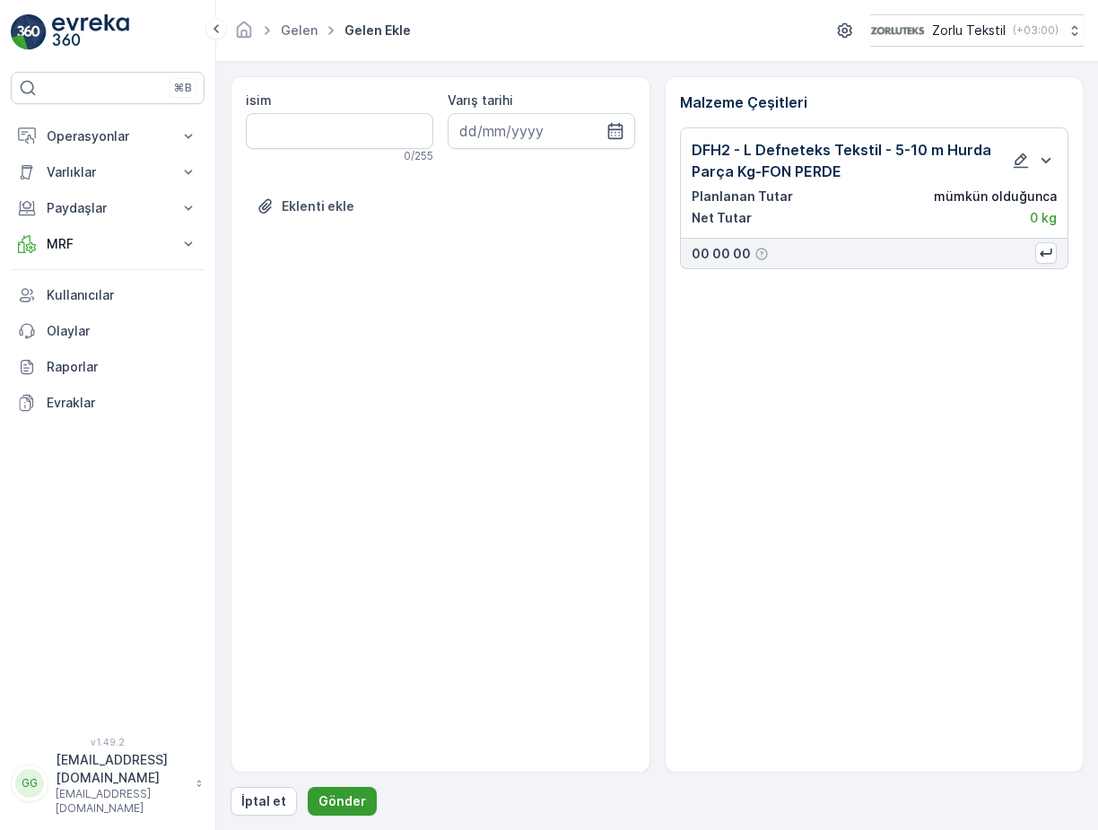
click at [324, 803] on p "Gönder" at bounding box center [342, 801] width 48 height 18
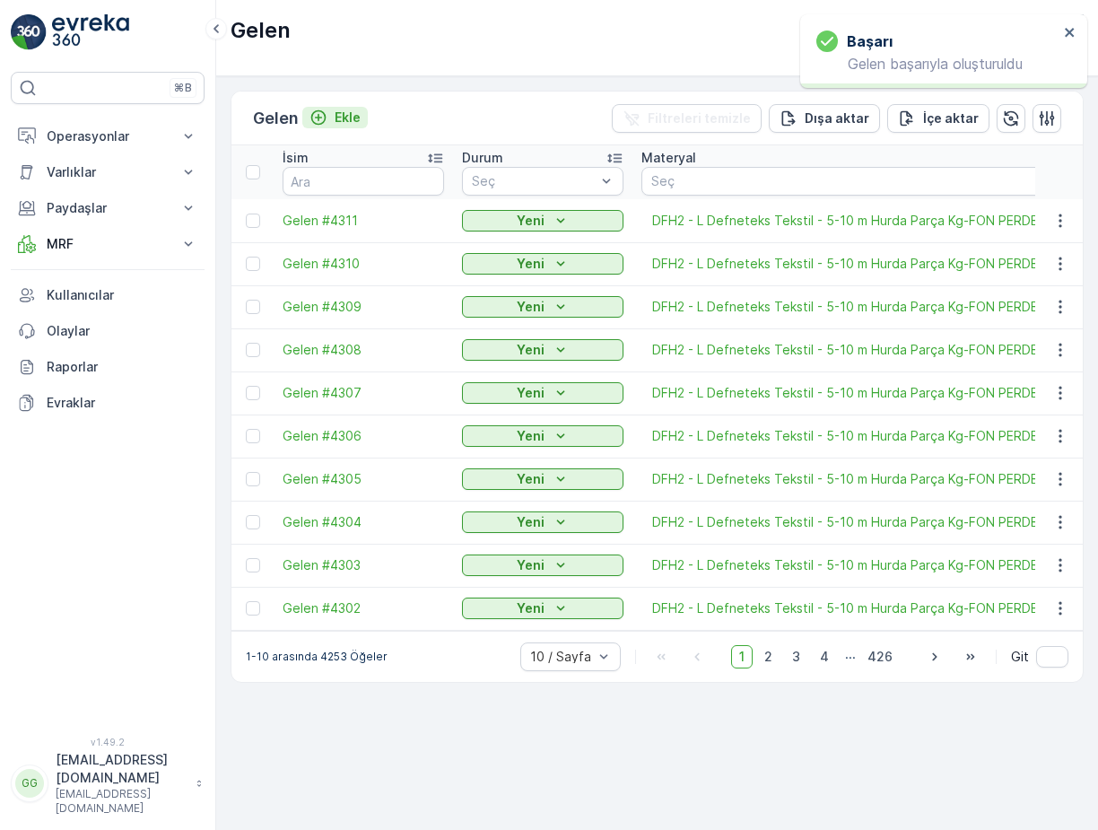
click at [357, 119] on p "Ekle" at bounding box center [347, 118] width 26 height 18
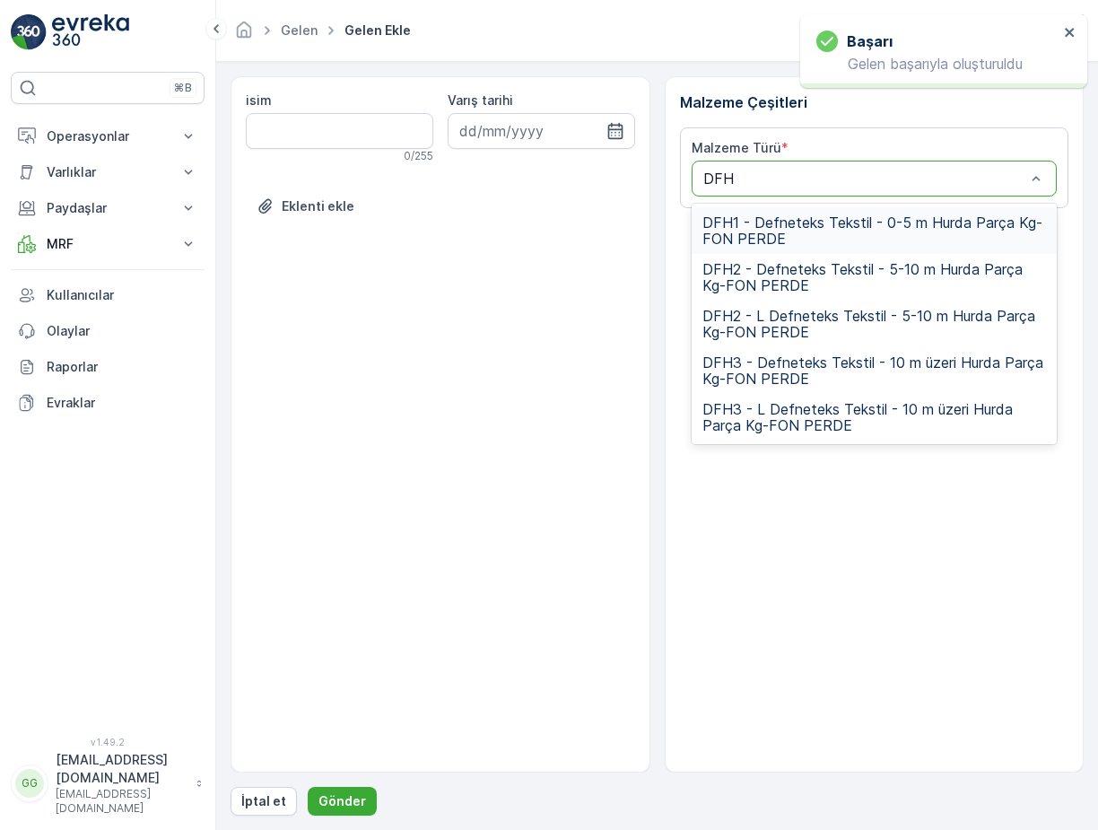
type input "DFH2"
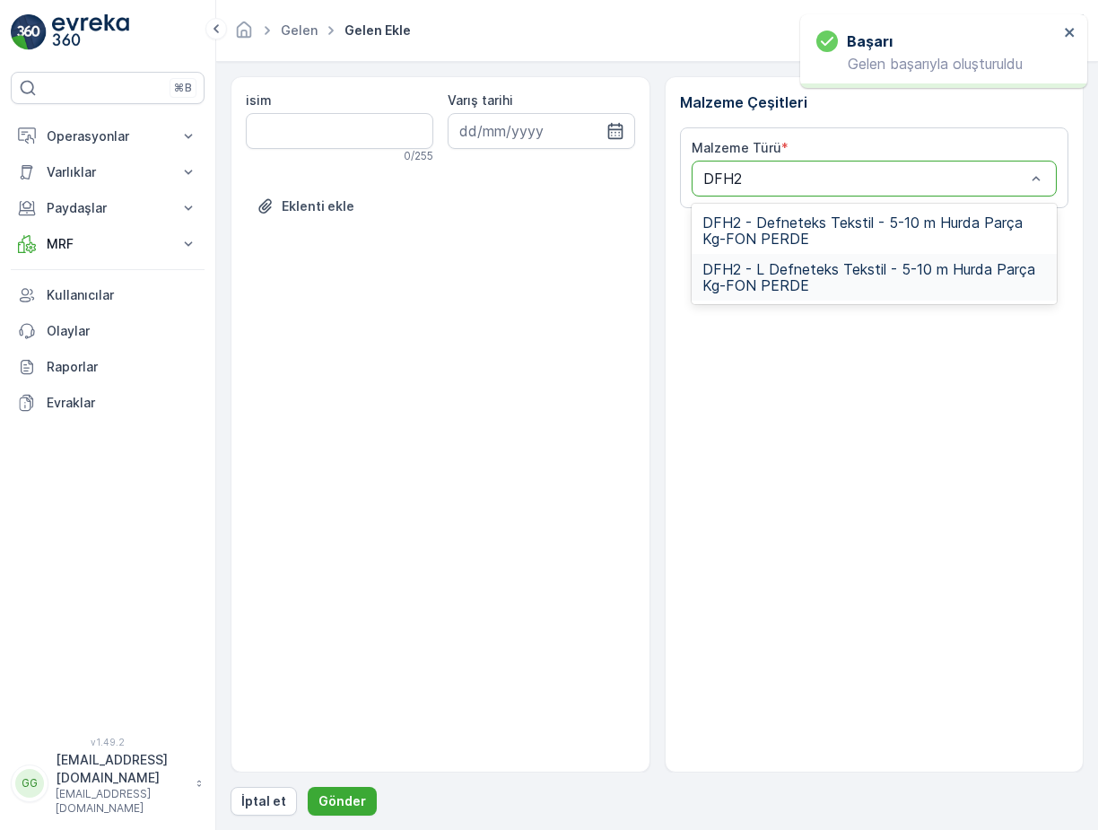
click at [776, 282] on span "DFH2 - L Defneteks Tekstil - 5-10 m Hurda Parça Kg-FON PERDE" at bounding box center [874, 277] width 344 height 32
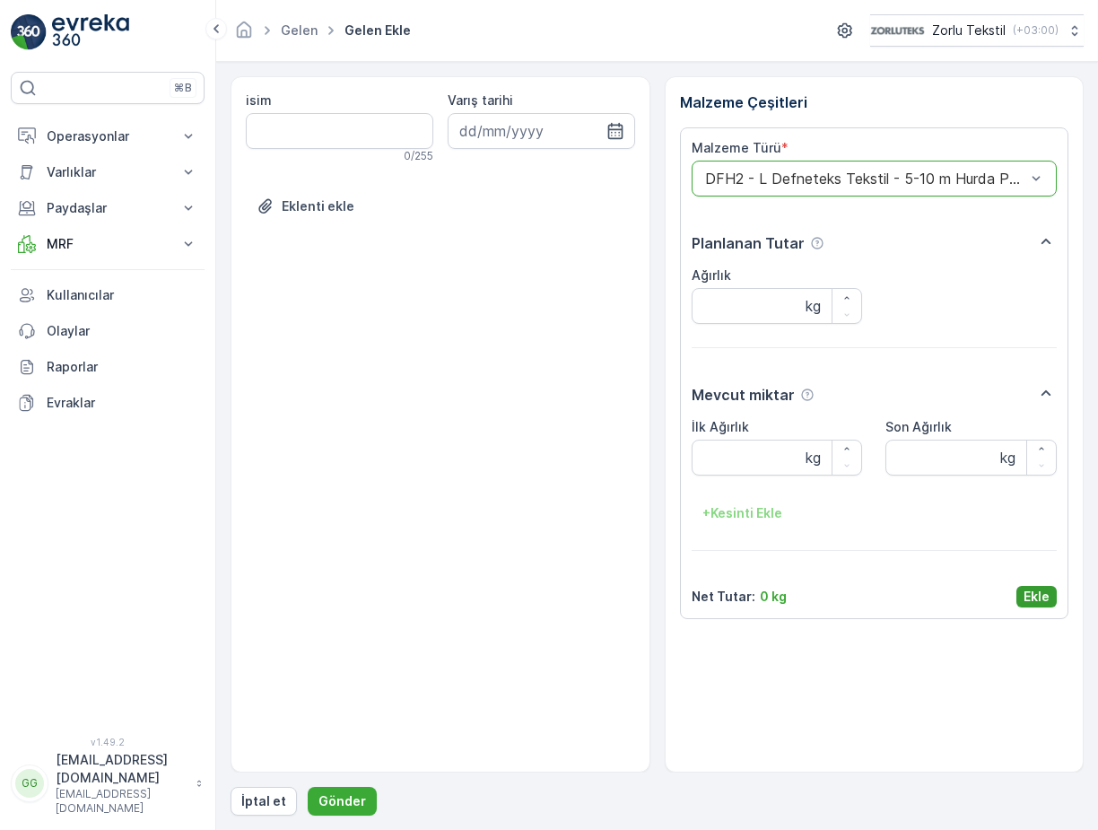
click at [1030, 599] on p "Ekle" at bounding box center [1036, 596] width 26 height 18
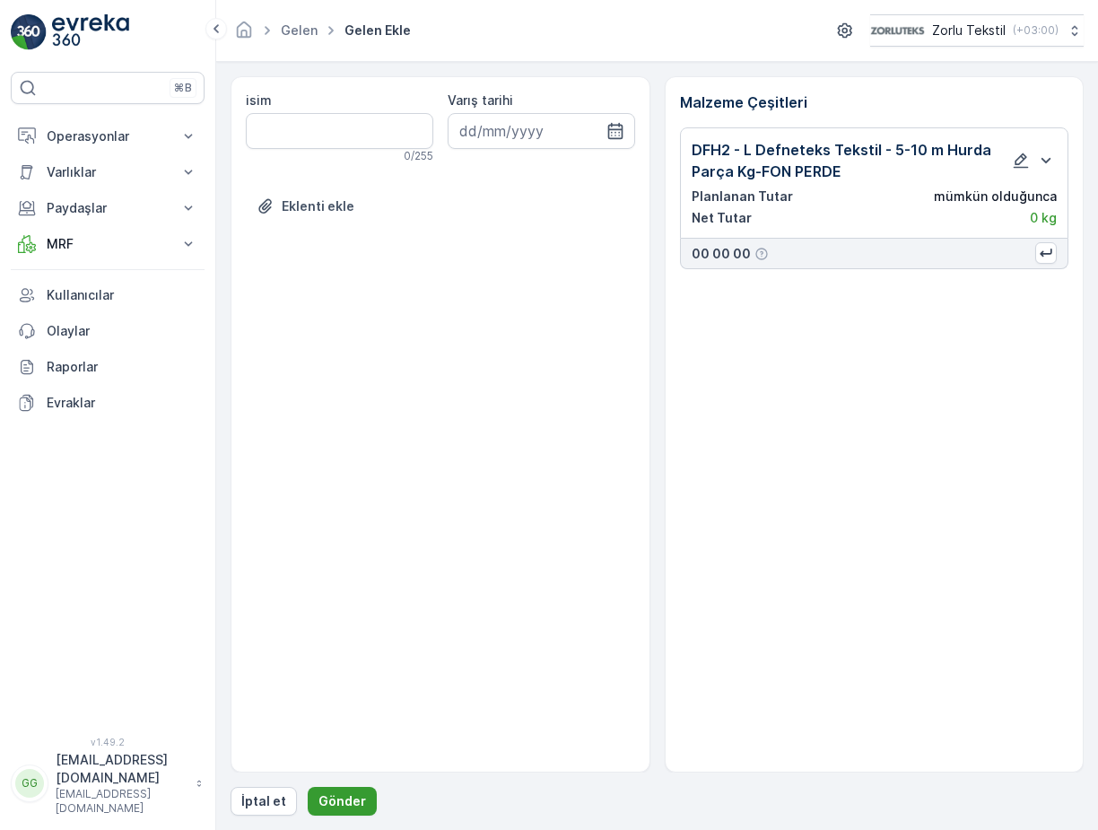
click at [359, 795] on p "Gönder" at bounding box center [342, 801] width 48 height 18
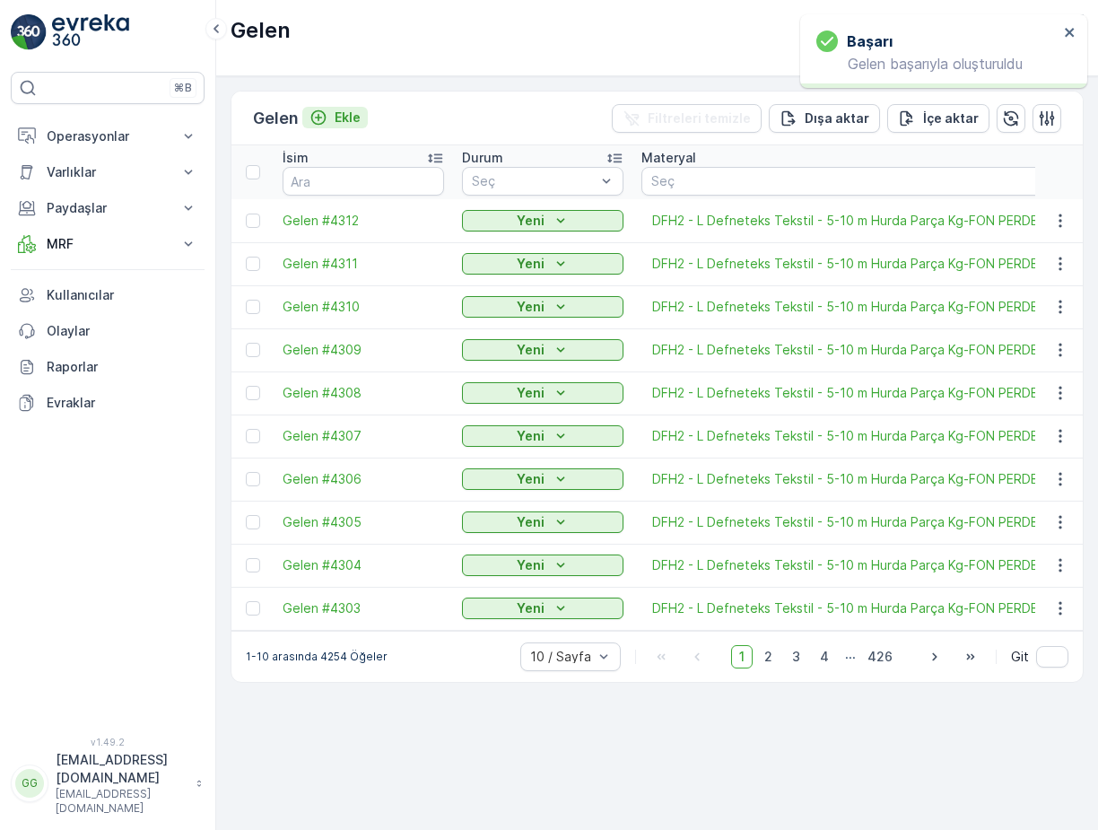
click at [356, 116] on p "Ekle" at bounding box center [347, 118] width 26 height 18
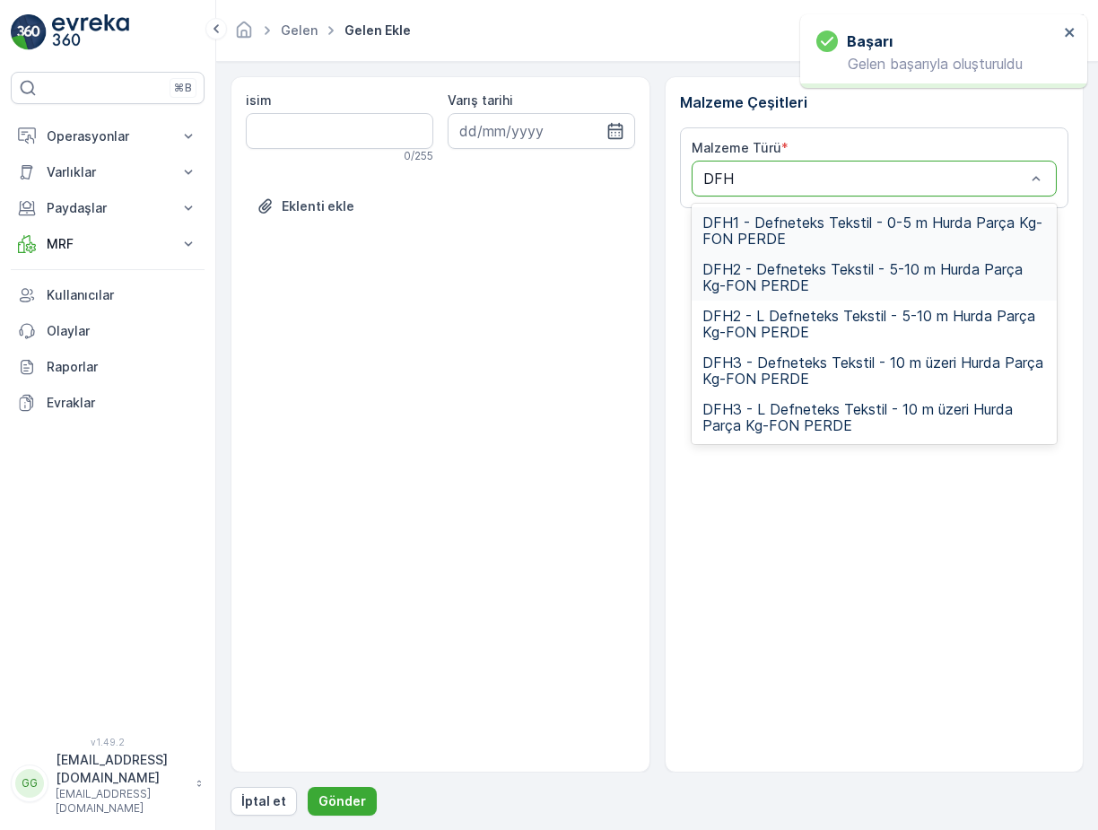
type input "DFH2"
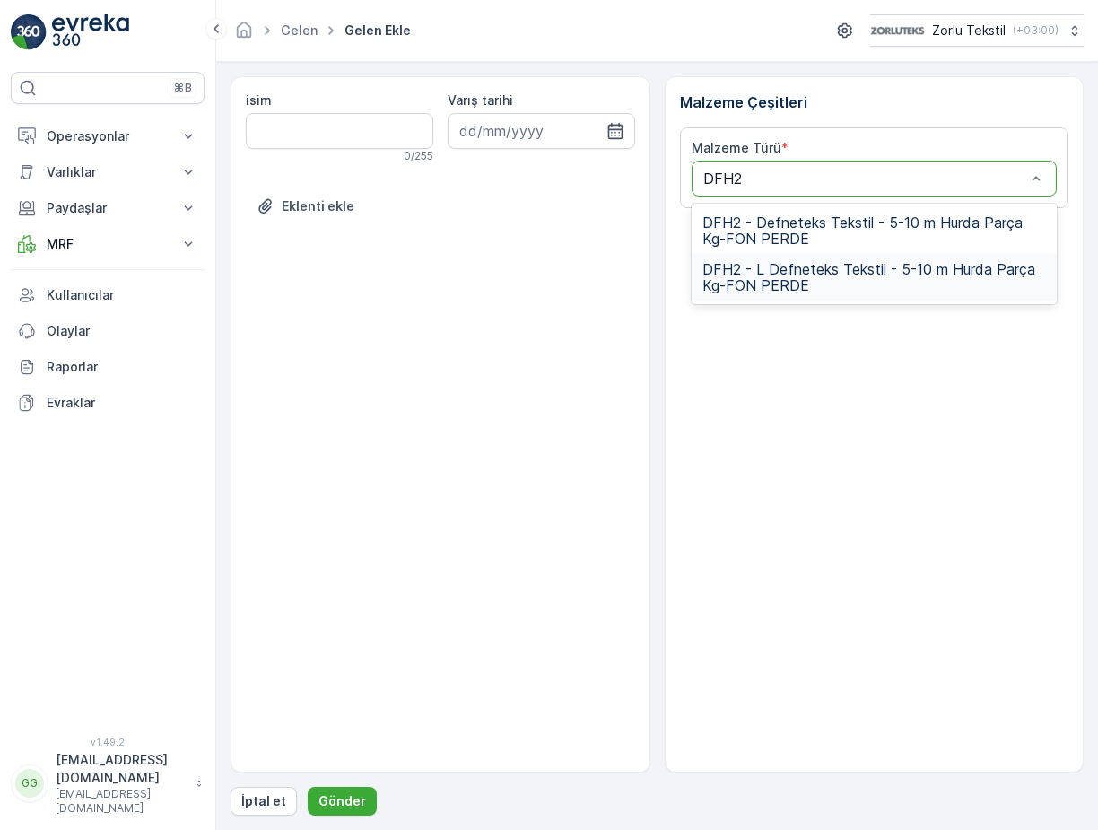
click at [764, 273] on span "DFH2 - L Defneteks Tekstil - 5-10 m Hurda Parça Kg-FON PERDE" at bounding box center [874, 277] width 344 height 32
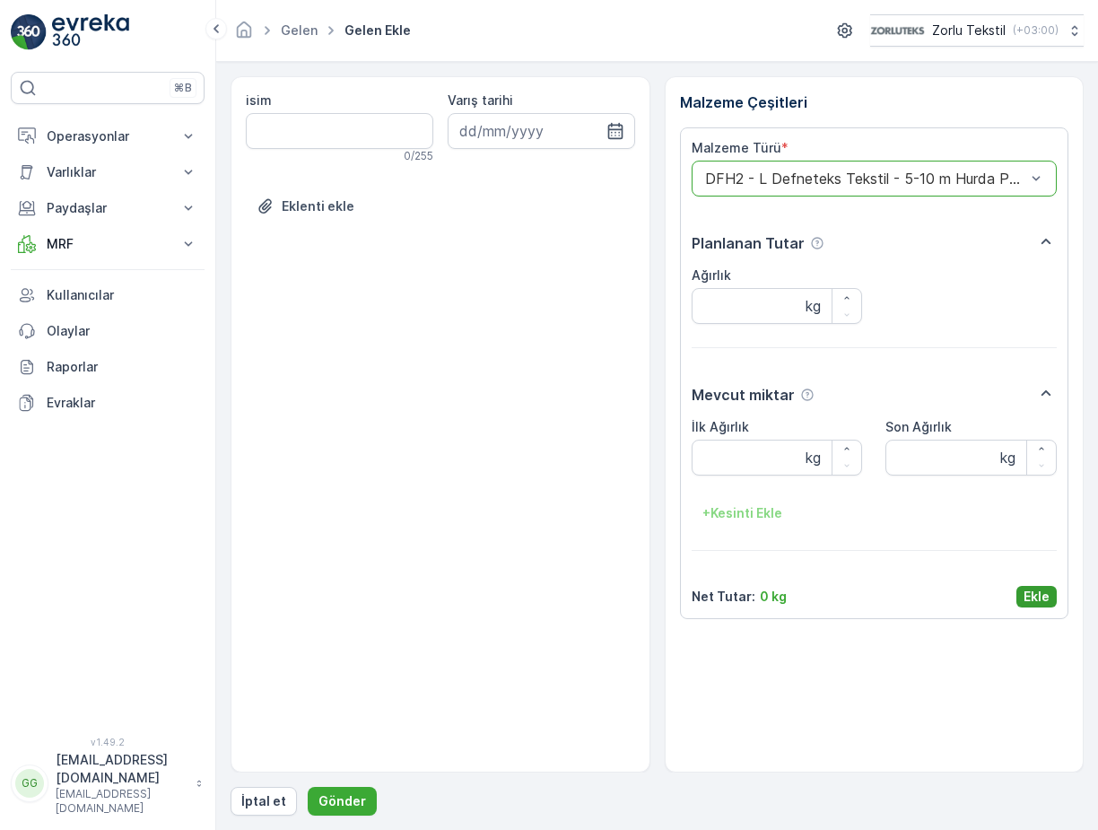
click at [1027, 594] on p "Ekle" at bounding box center [1036, 596] width 26 height 18
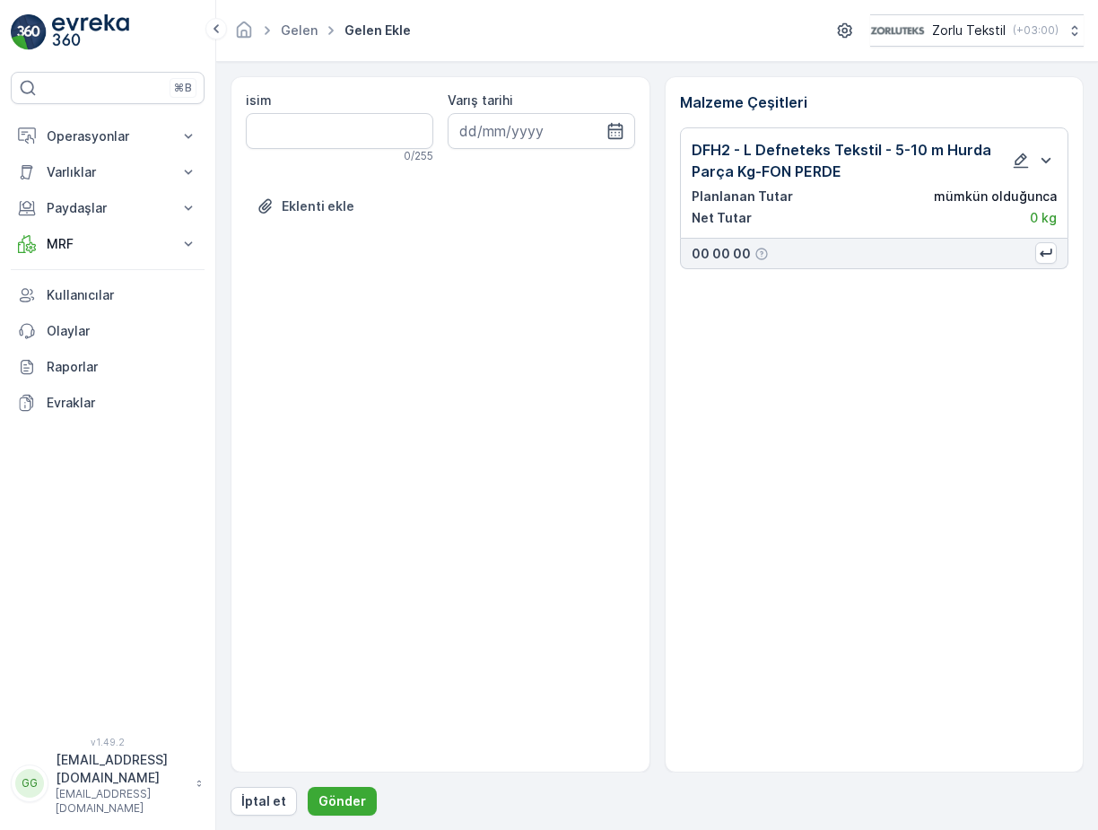
click at [324, 785] on div "isim 0 / 255 Varış tarihi Eklenti ekle Malzeme Çeşitleri DFH2 - L Defneteks Tek…" at bounding box center [656, 445] width 853 height 739
click at [330, 786] on div "isim 0 / 255 Varış tarihi Eklenti ekle Malzeme Çeşitleri DFH2 - L Defneteks Tek…" at bounding box center [656, 445] width 853 height 739
click at [334, 796] on p "Gönder" at bounding box center [342, 801] width 48 height 18
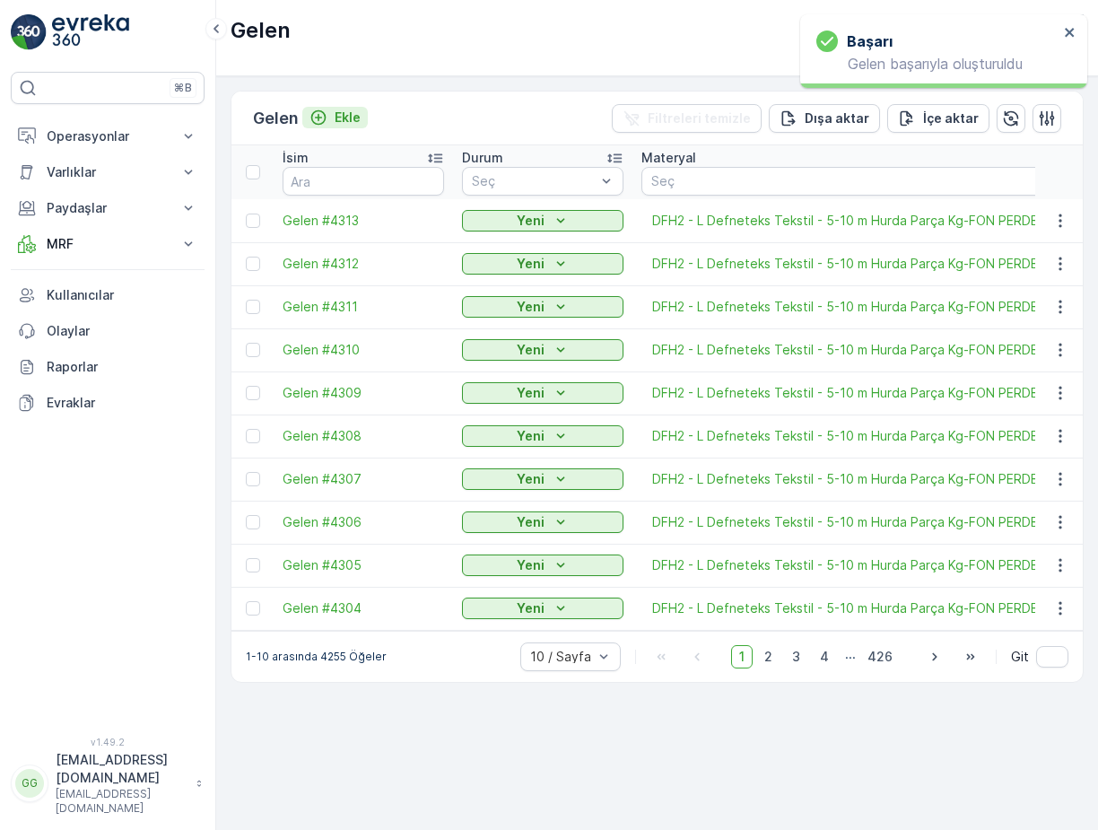
click at [355, 118] on p "Ekle" at bounding box center [347, 118] width 26 height 18
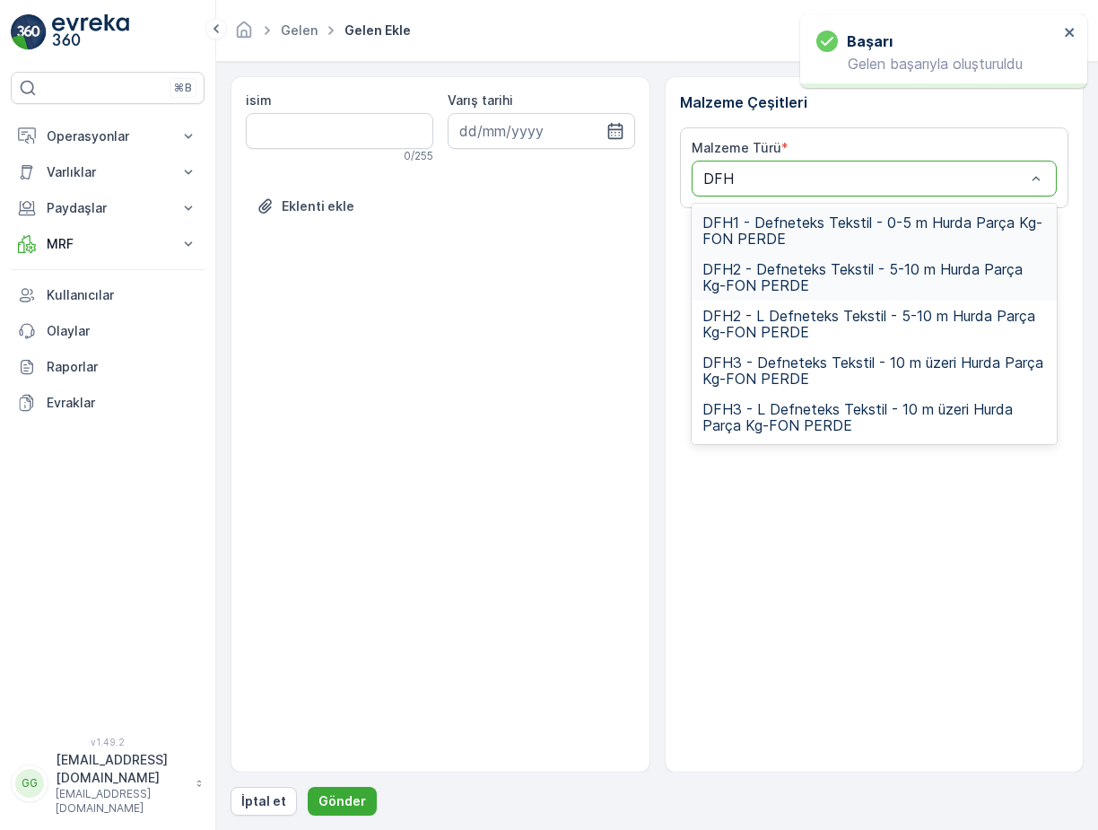
type input "DFH2"
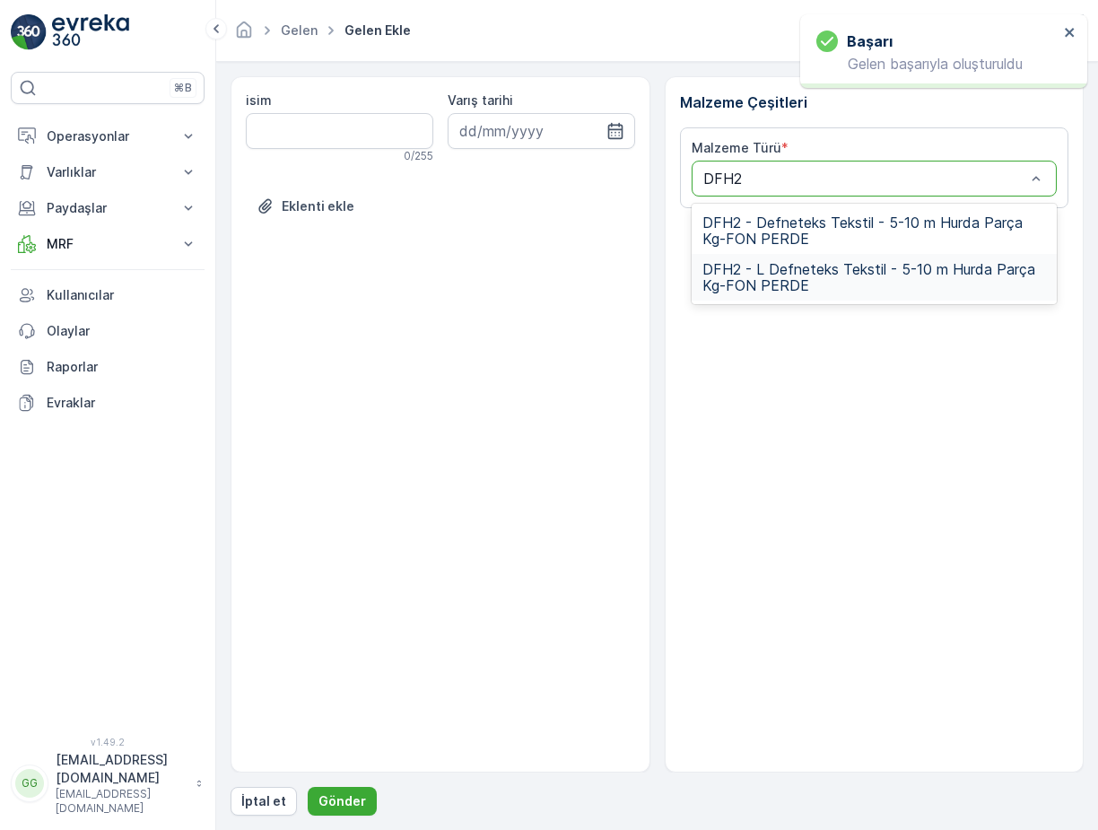
click at [799, 274] on span "DFH2 - L Defneteks Tekstil - 5-10 m Hurda Parça Kg-FON PERDE" at bounding box center [874, 277] width 344 height 32
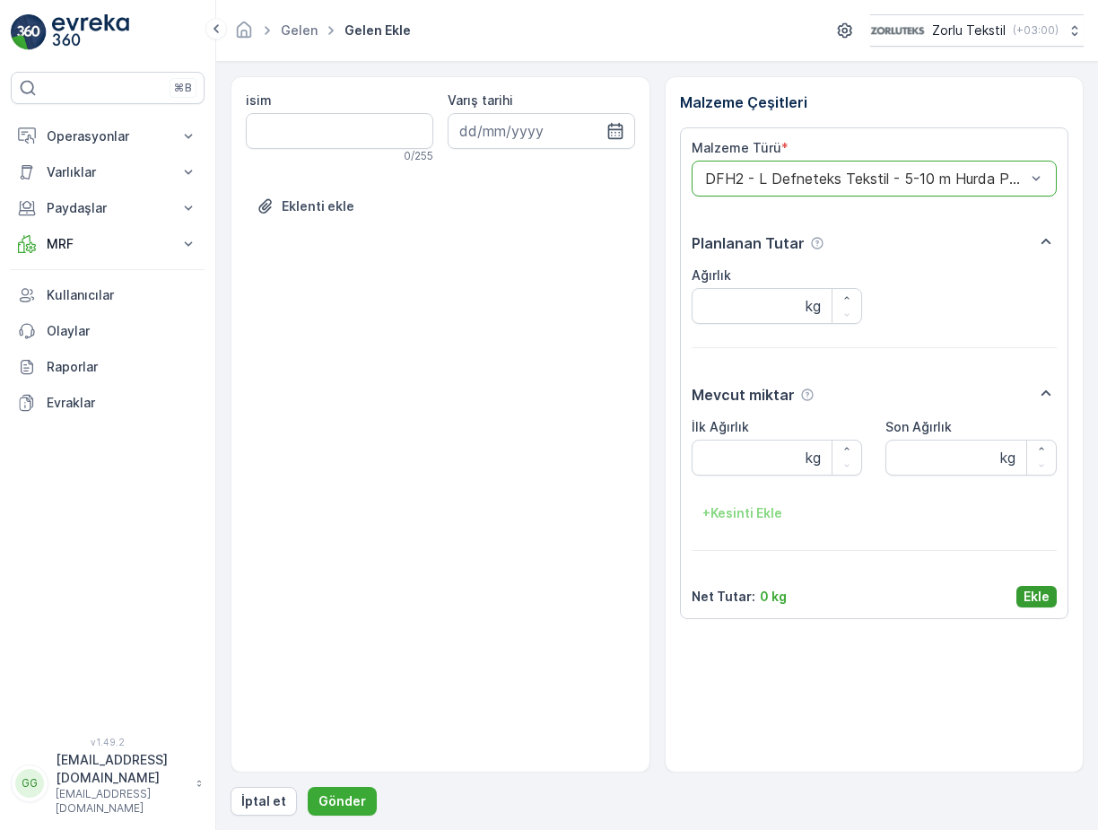
click at [1030, 596] on p "Ekle" at bounding box center [1036, 596] width 26 height 18
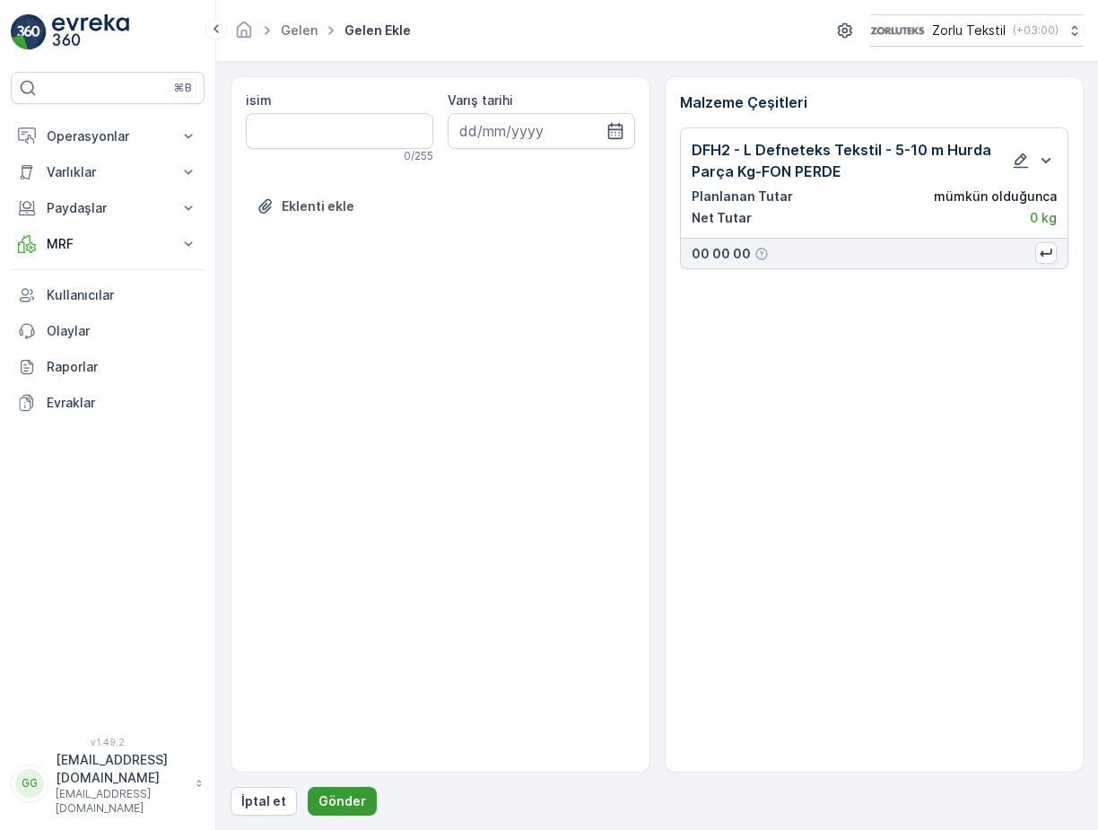
click at [352, 804] on p "Gönder" at bounding box center [342, 801] width 48 height 18
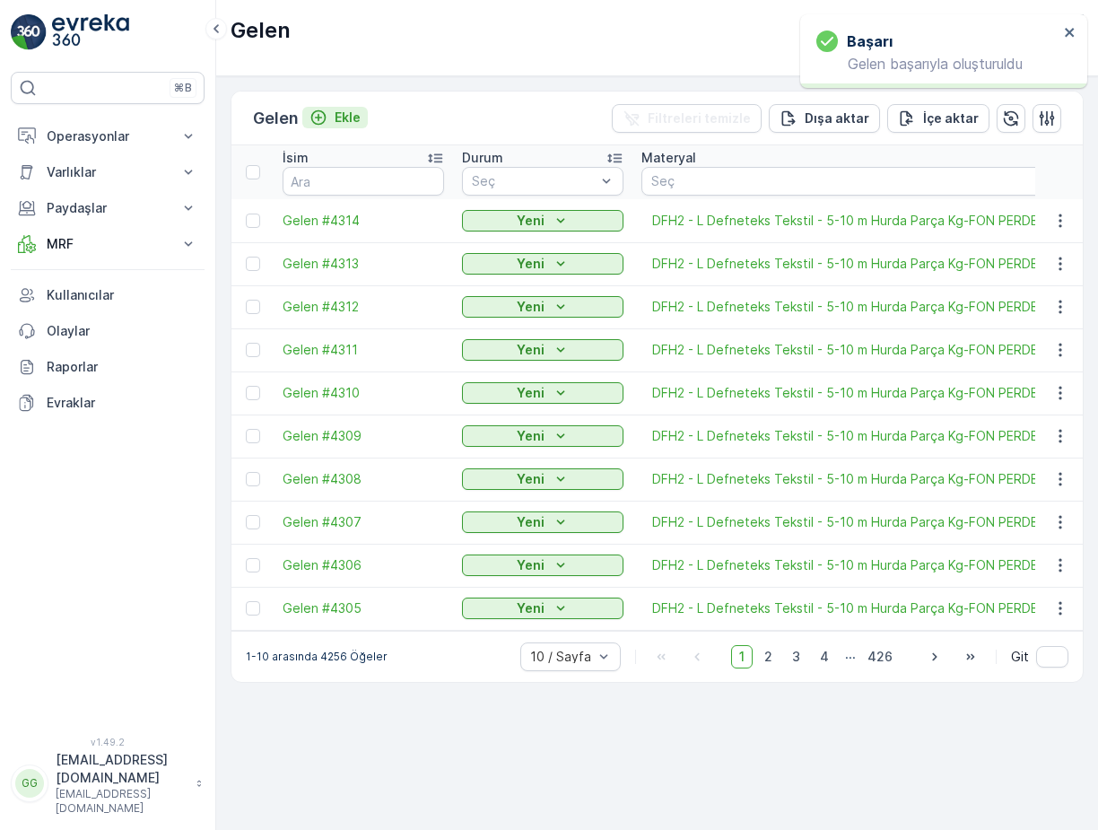
click at [356, 115] on p "Ekle" at bounding box center [347, 118] width 26 height 18
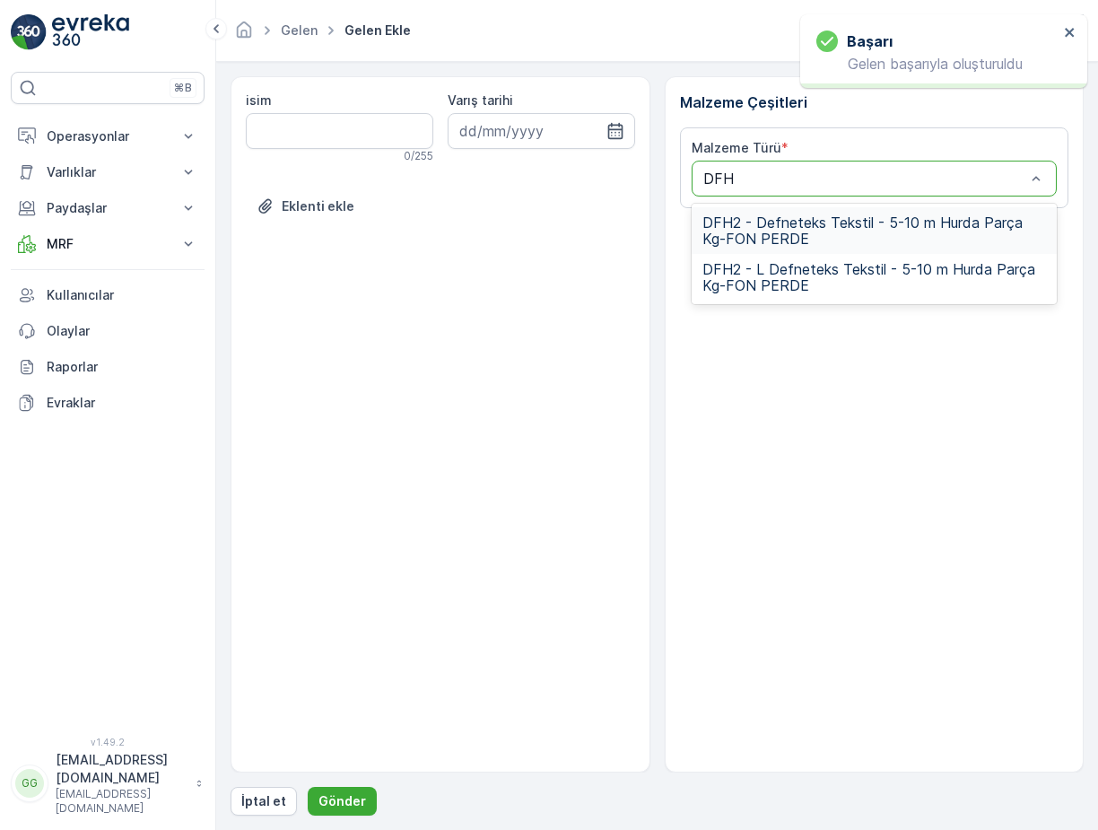
type input "DFH2"
click at [801, 281] on span "DFH2 - L Defneteks Tekstil - 5-10 m Hurda Parça Kg-FON PERDE" at bounding box center [874, 277] width 344 height 32
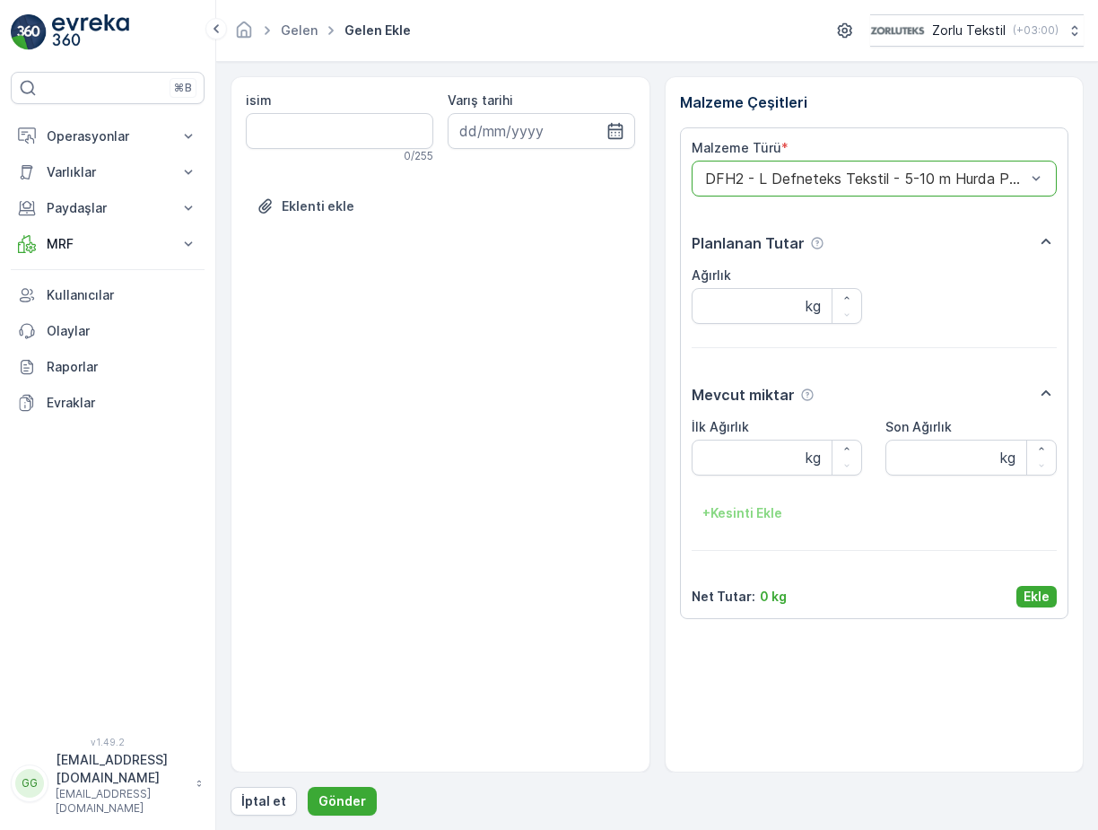
drag, startPoint x: 1031, startPoint y: 595, endPoint x: 972, endPoint y: 618, distance: 63.3
click at [1031, 595] on p "Ekle" at bounding box center [1036, 596] width 26 height 18
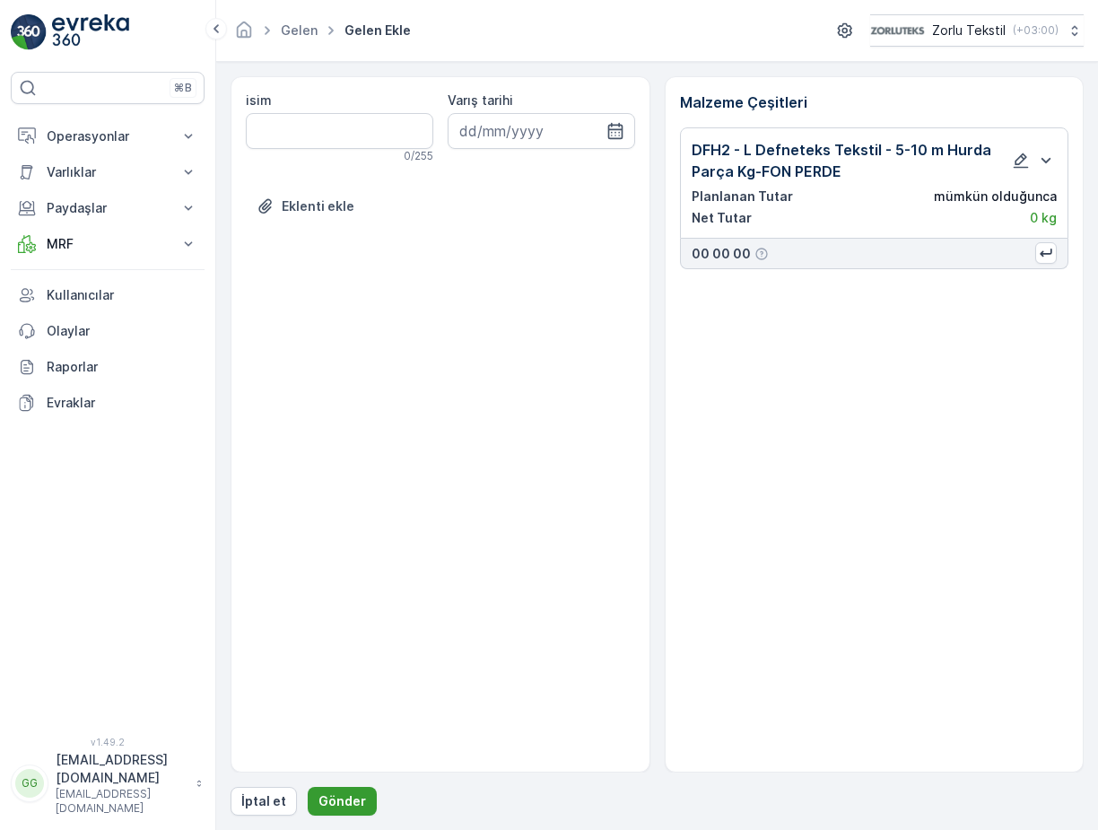
click at [359, 799] on p "Gönder" at bounding box center [342, 801] width 48 height 18
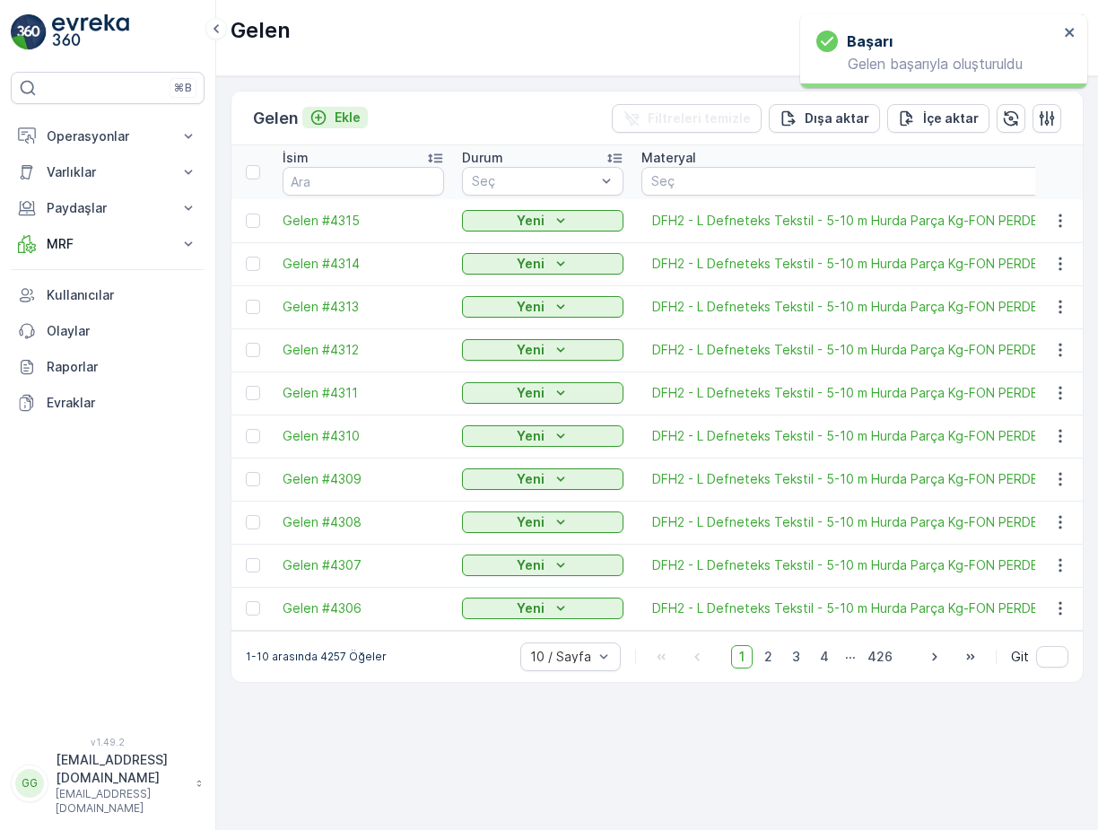
click at [358, 117] on p "Ekle" at bounding box center [347, 118] width 26 height 18
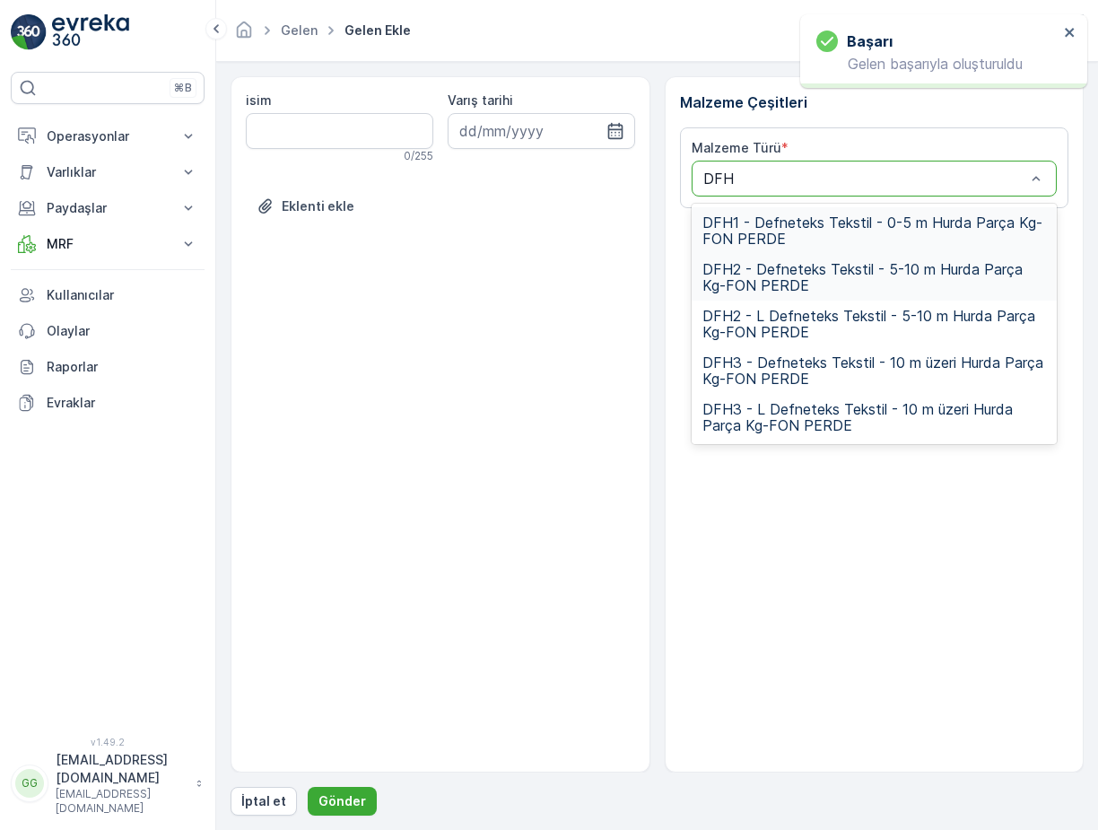
type input "DFH2"
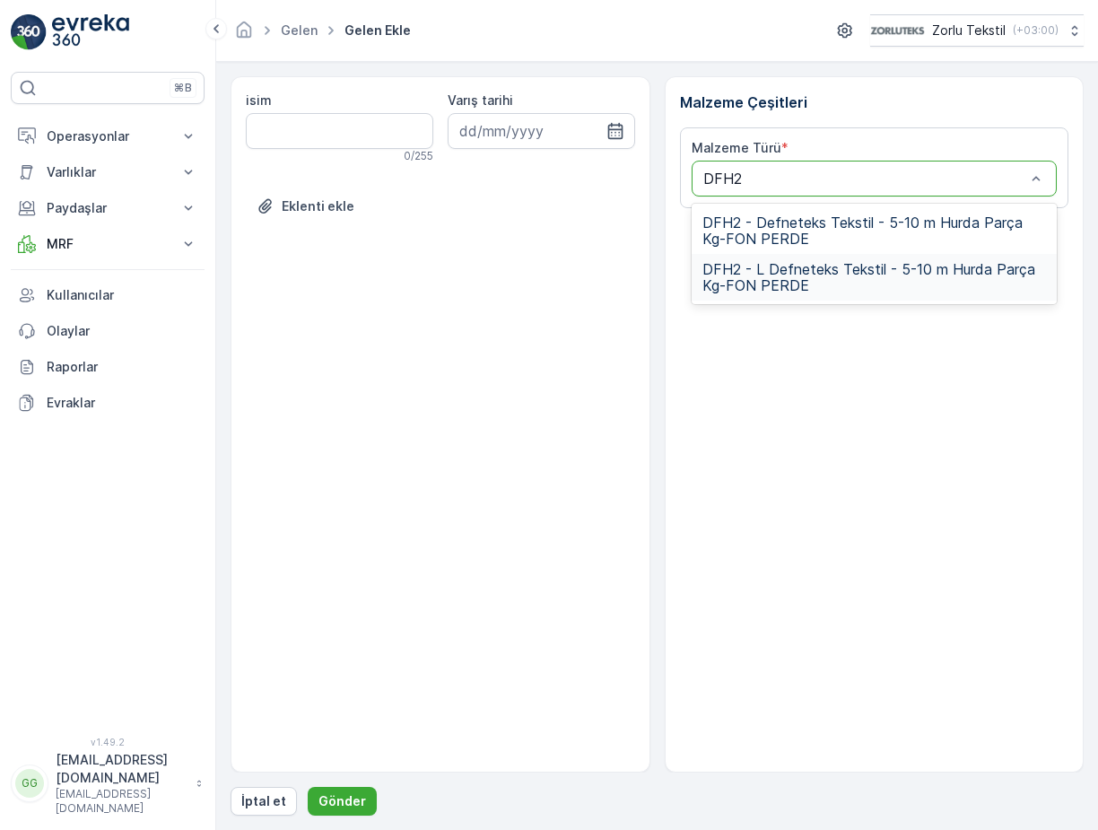
click at [798, 276] on span "DFH2 - L Defneteks Tekstil - 5-10 m Hurda Parça Kg-FON PERDE" at bounding box center [874, 277] width 344 height 32
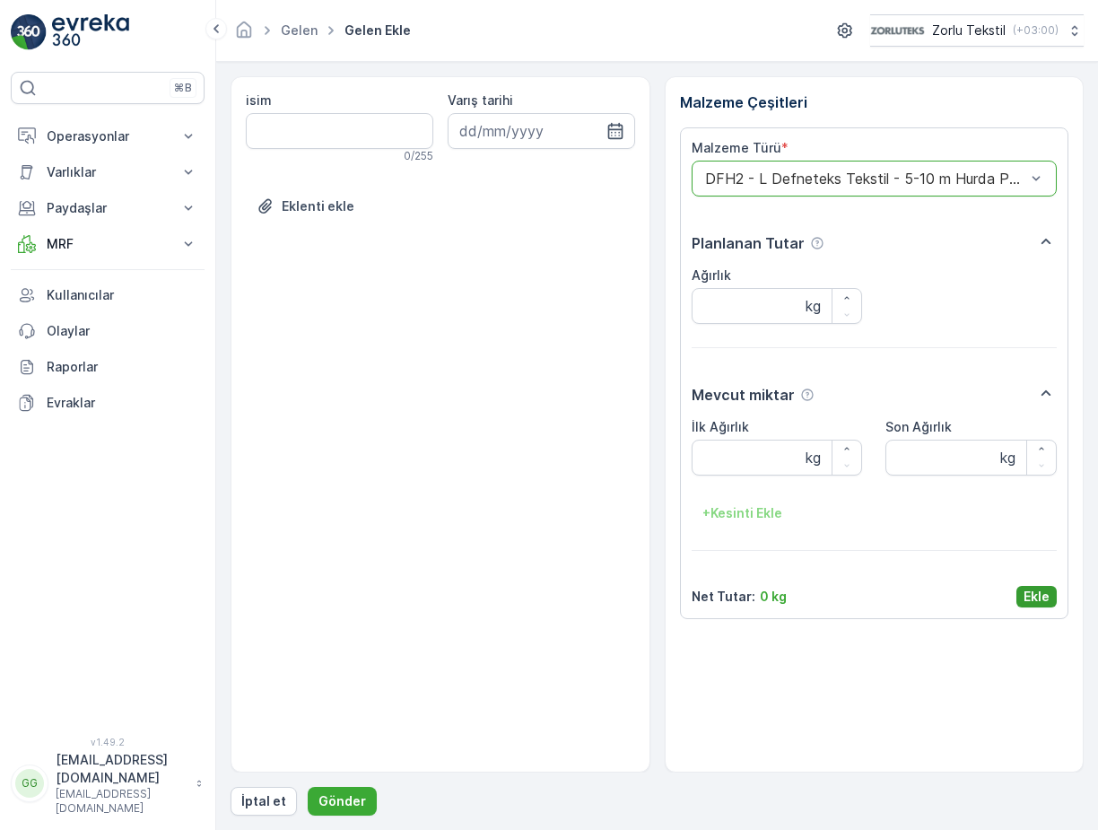
click at [1042, 600] on p "Ekle" at bounding box center [1036, 596] width 26 height 18
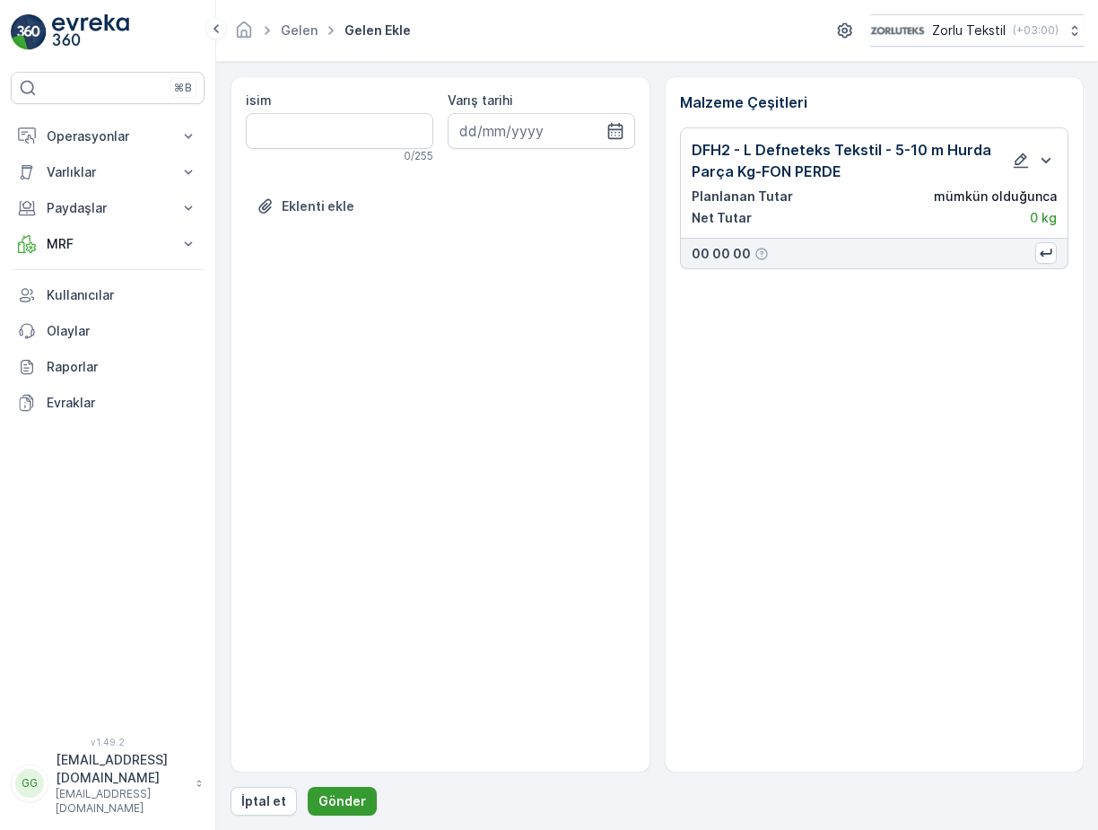
click at [347, 800] on p "Gönder" at bounding box center [342, 801] width 48 height 18
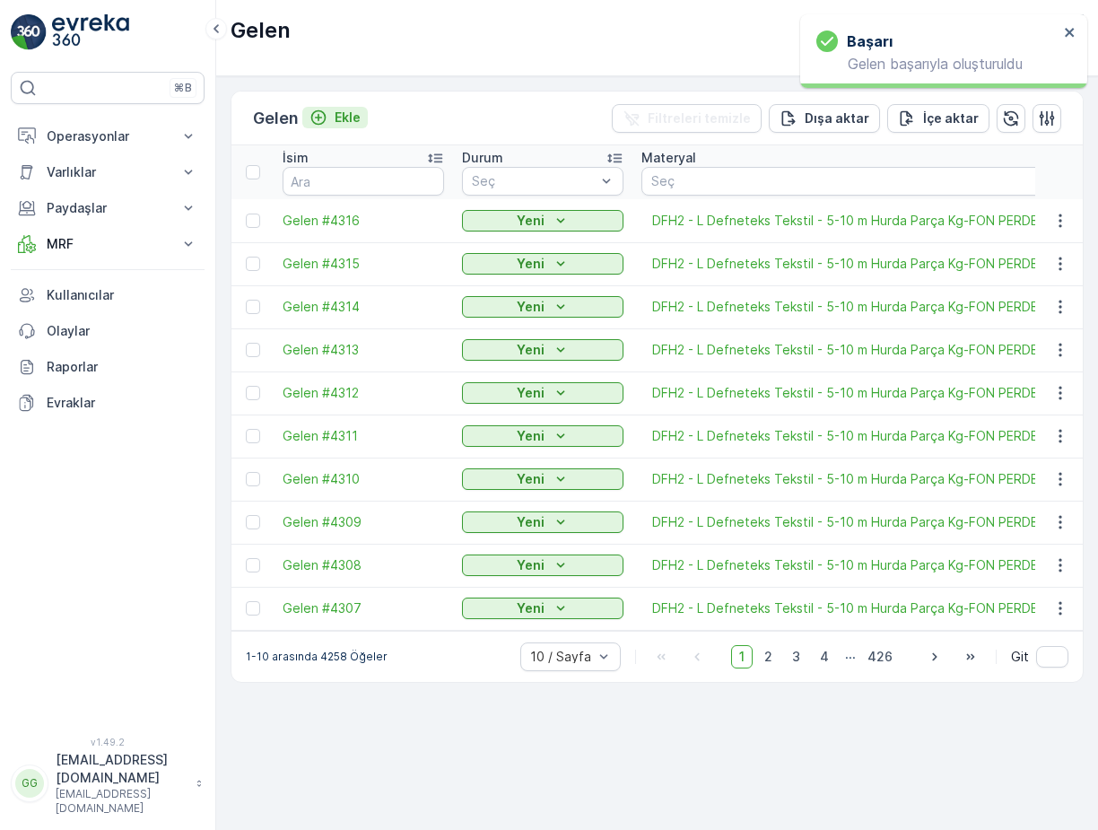
click at [353, 120] on p "Ekle" at bounding box center [347, 118] width 26 height 18
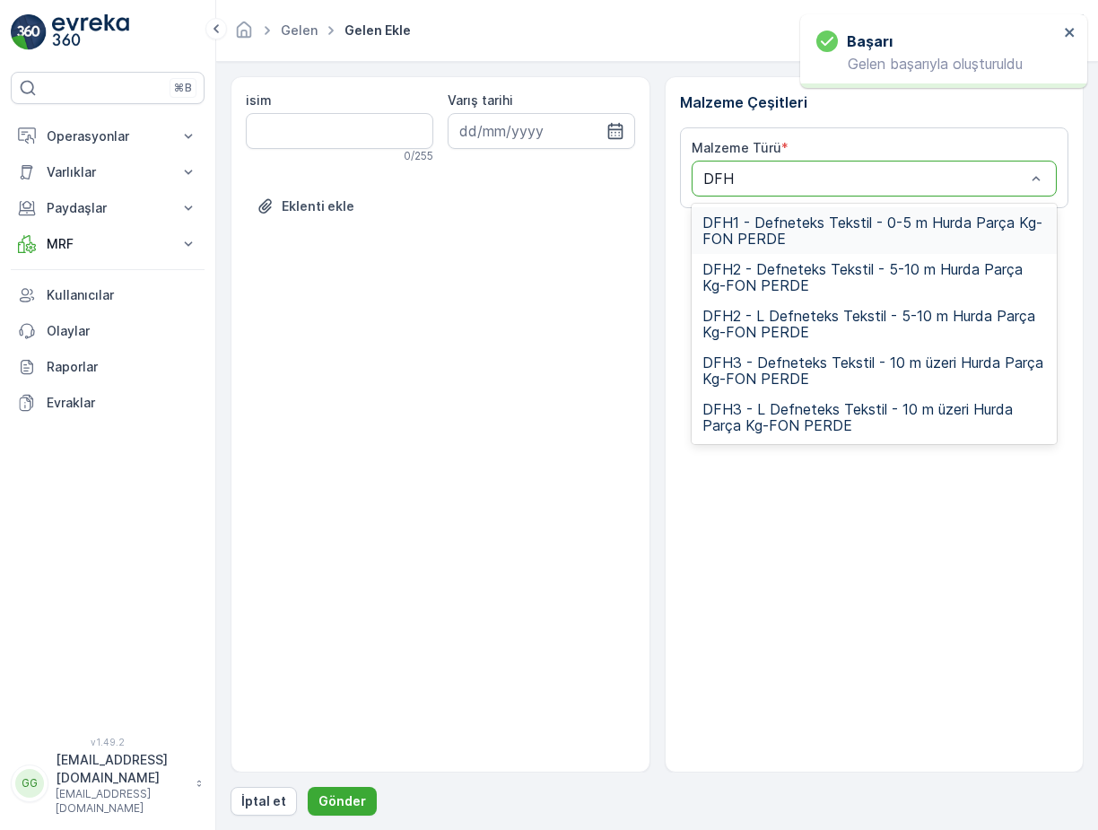
type input "DFH2"
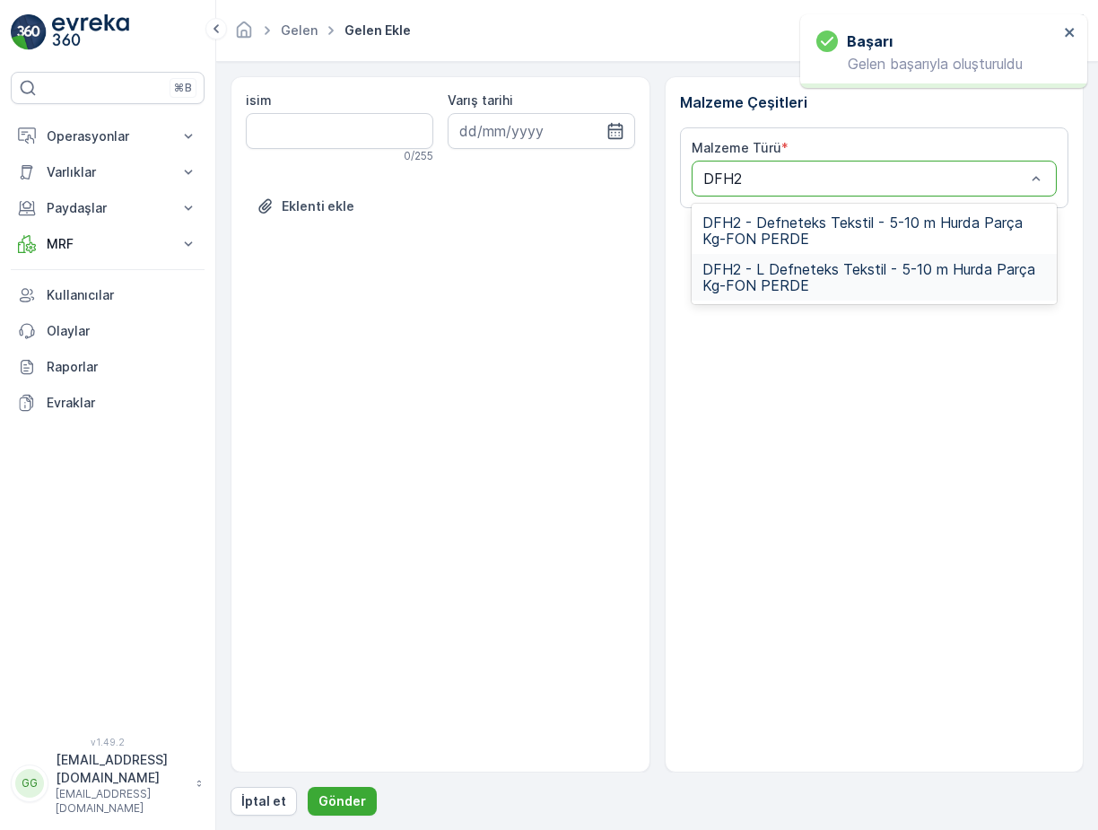
drag, startPoint x: 812, startPoint y: 282, endPoint x: 861, endPoint y: 367, distance: 98.4
click at [812, 281] on span "DFH2 - L Defneteks Tekstil - 5-10 m Hurda Parça Kg-FON PERDE" at bounding box center [874, 277] width 344 height 32
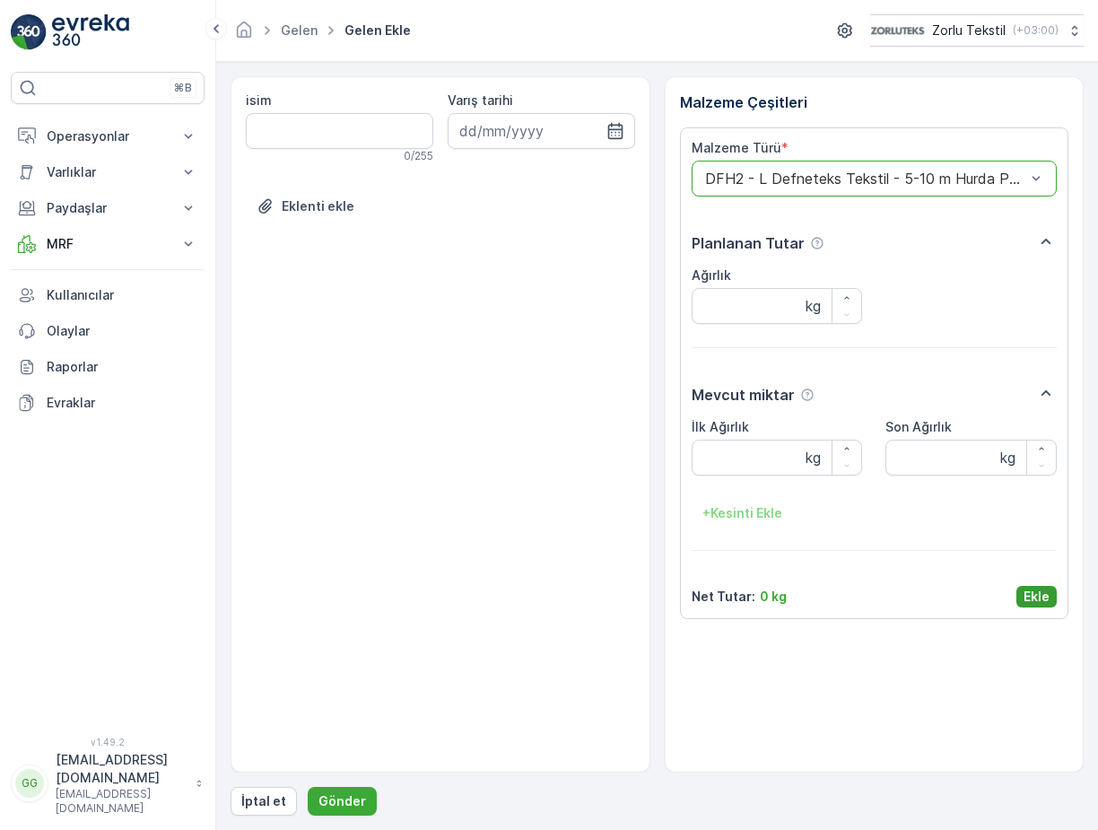
click at [1032, 595] on p "Ekle" at bounding box center [1036, 596] width 26 height 18
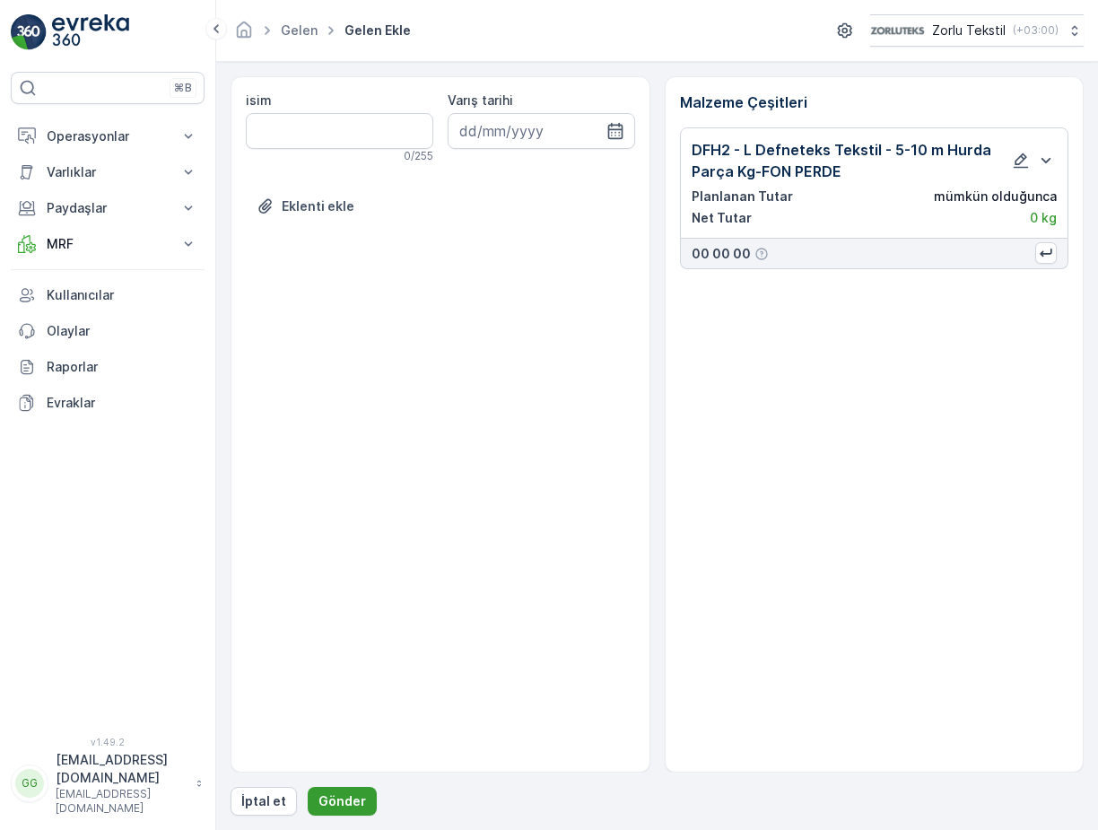
click at [343, 802] on p "Gönder" at bounding box center [342, 801] width 48 height 18
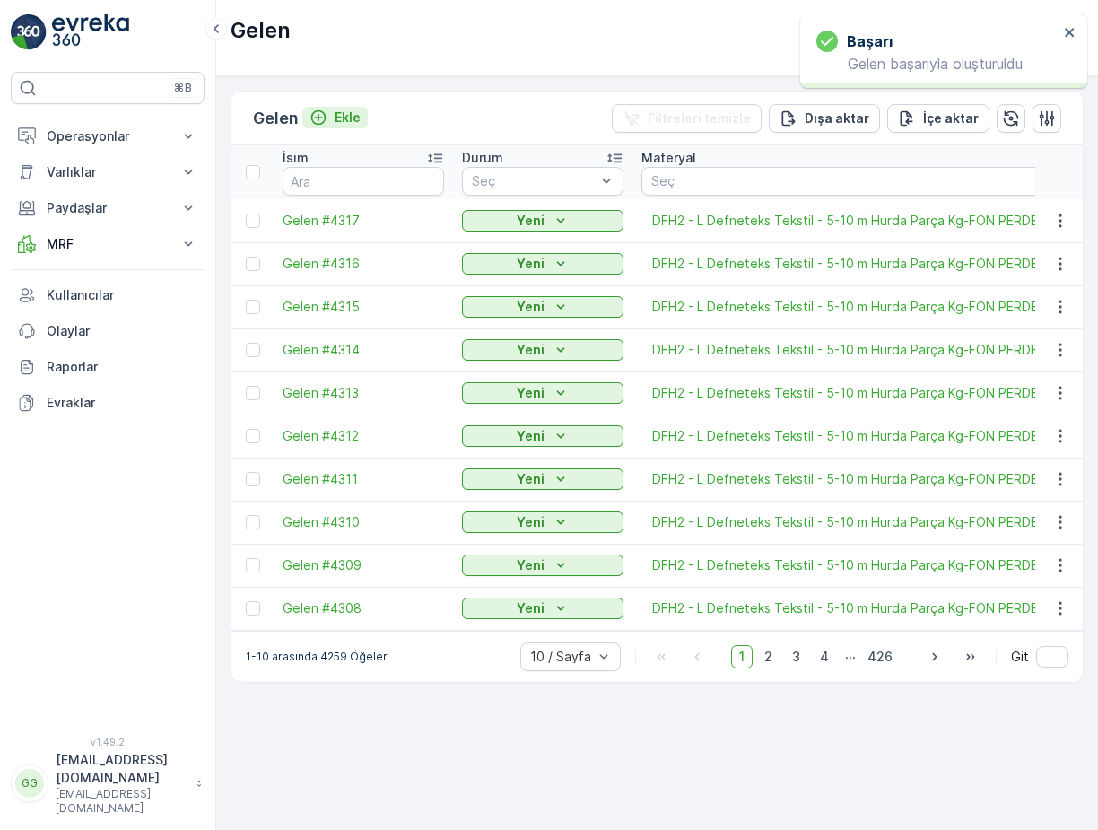
click at [343, 109] on p "Ekle" at bounding box center [347, 118] width 26 height 18
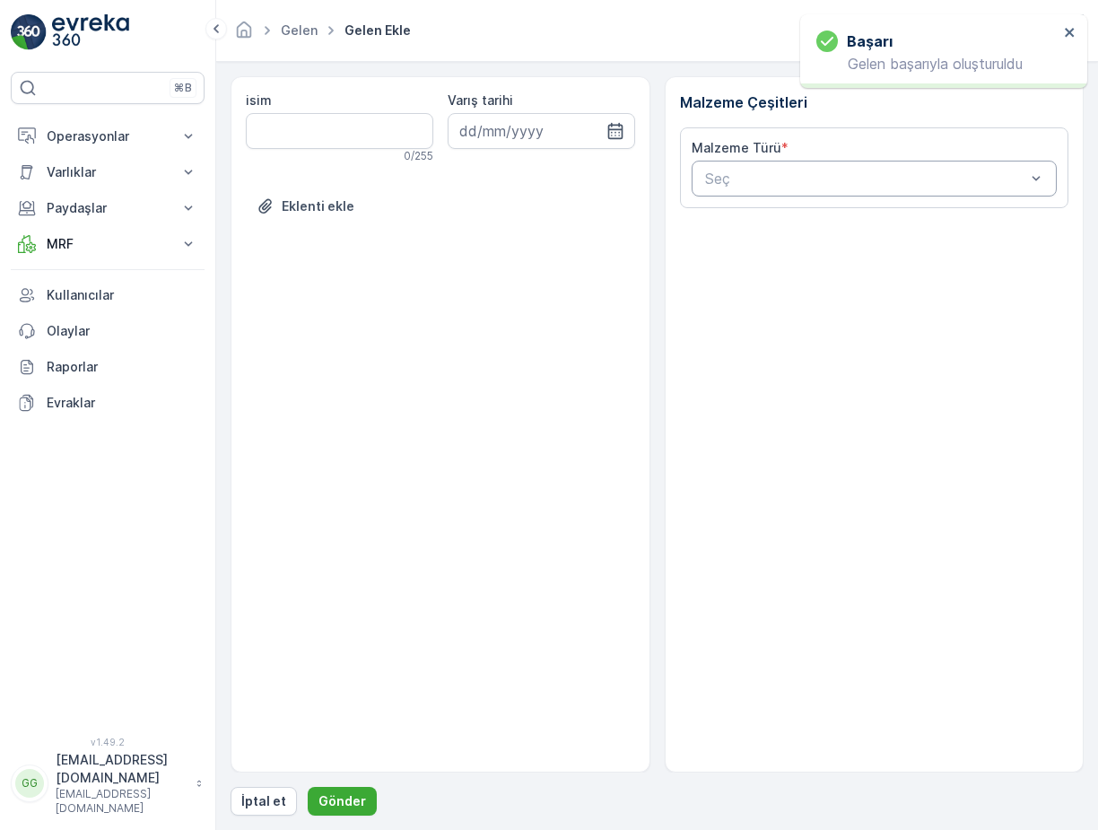
click at [800, 166] on div "Seç" at bounding box center [874, 179] width 366 height 36
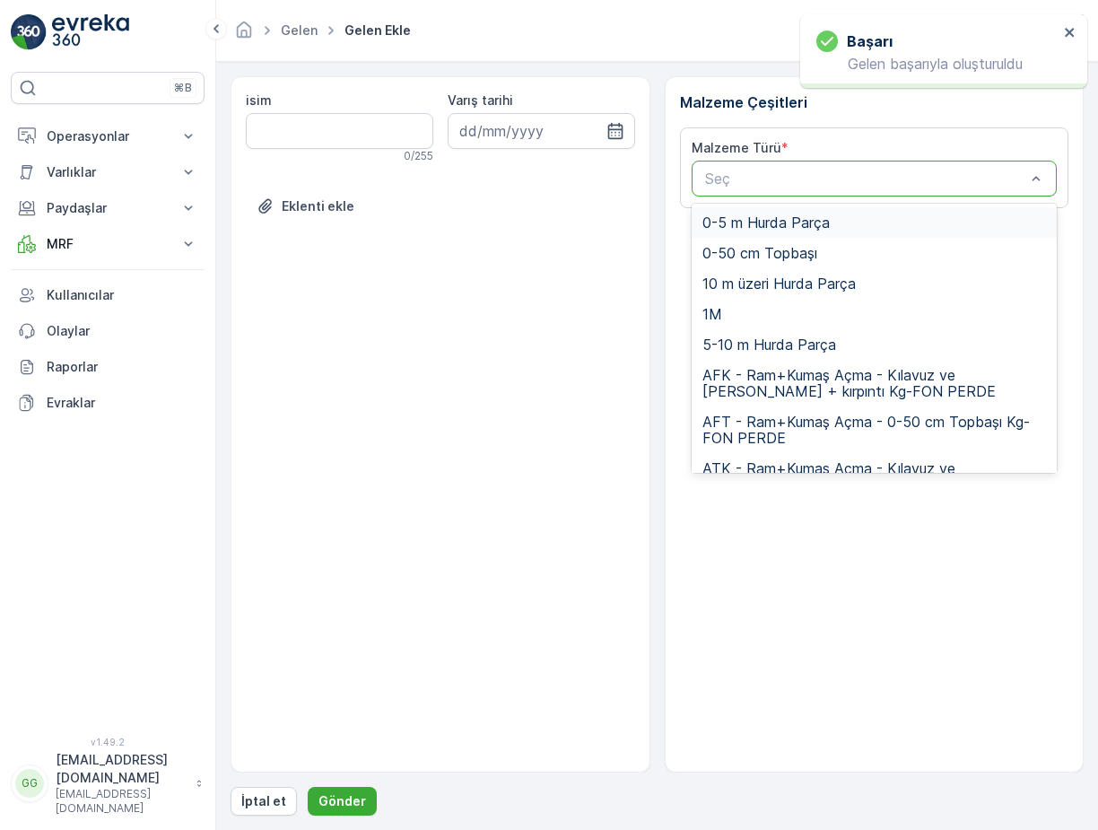
click at [801, 173] on div at bounding box center [865, 178] width 325 height 16
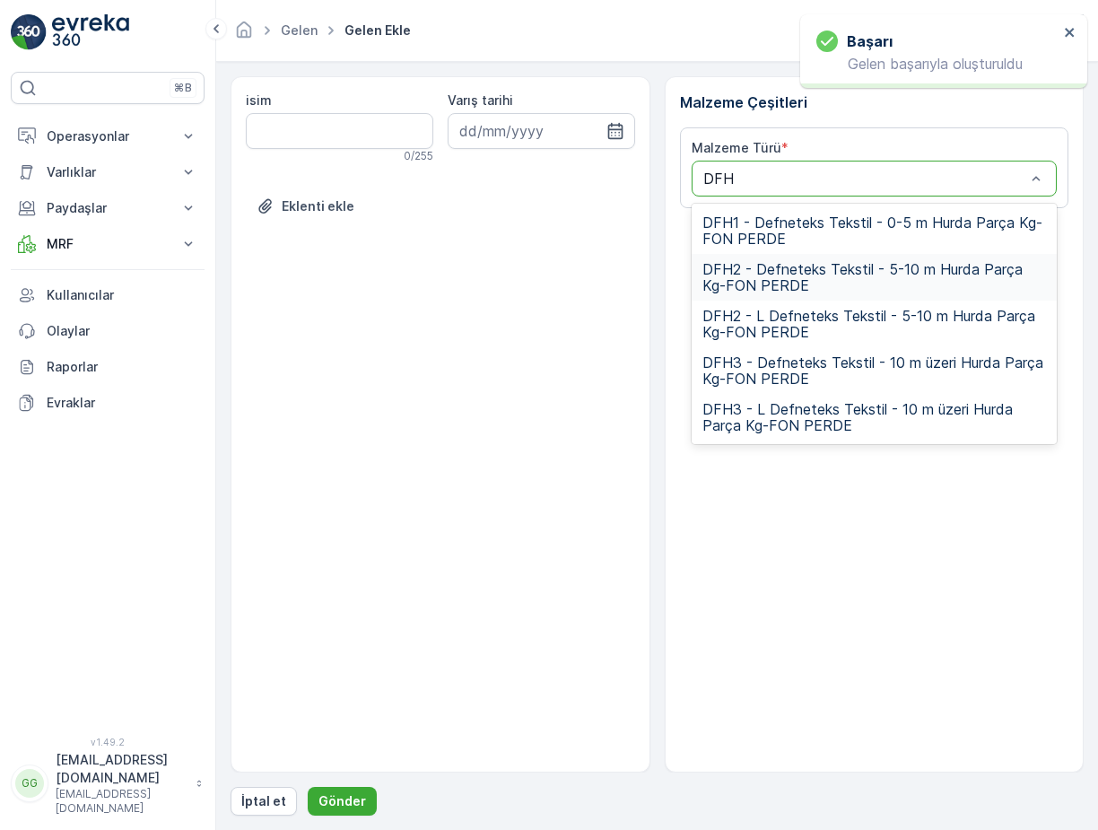
type input "DFH2"
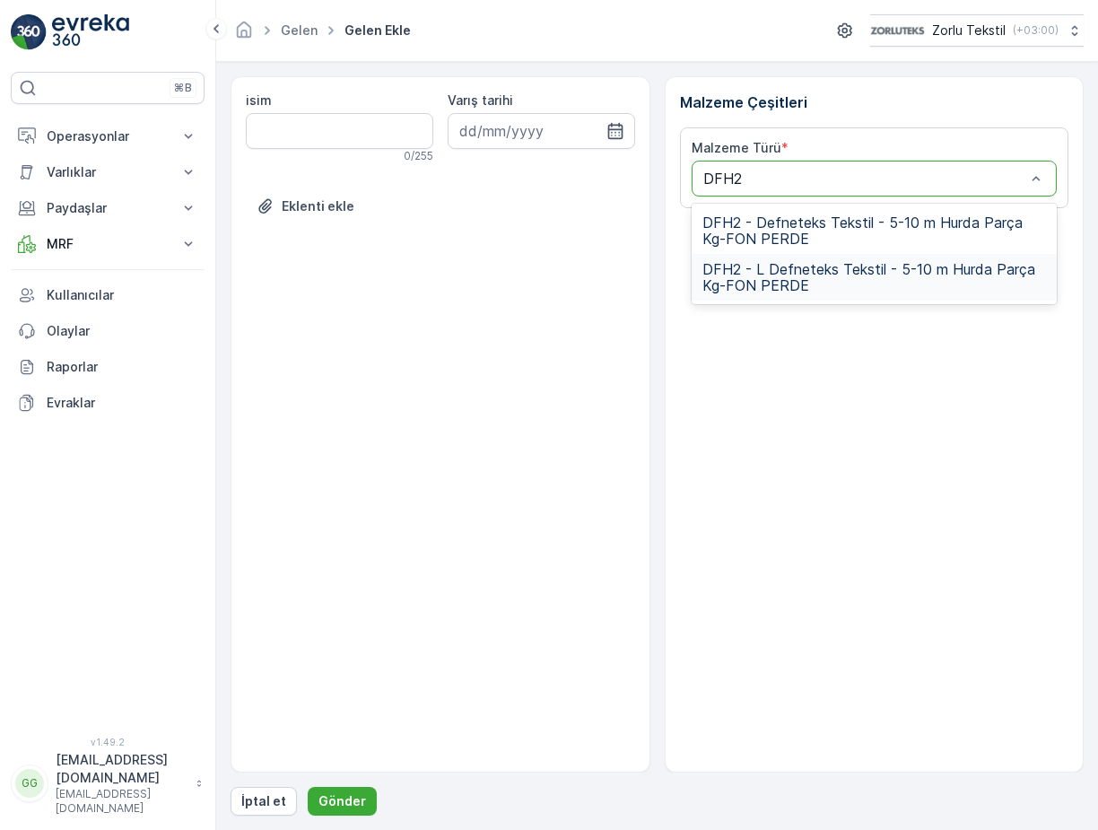
click at [789, 262] on div "DFH2 - L Defneteks Tekstil - 5-10 m Hurda Parça Kg-FON PERDE" at bounding box center [874, 277] width 366 height 47
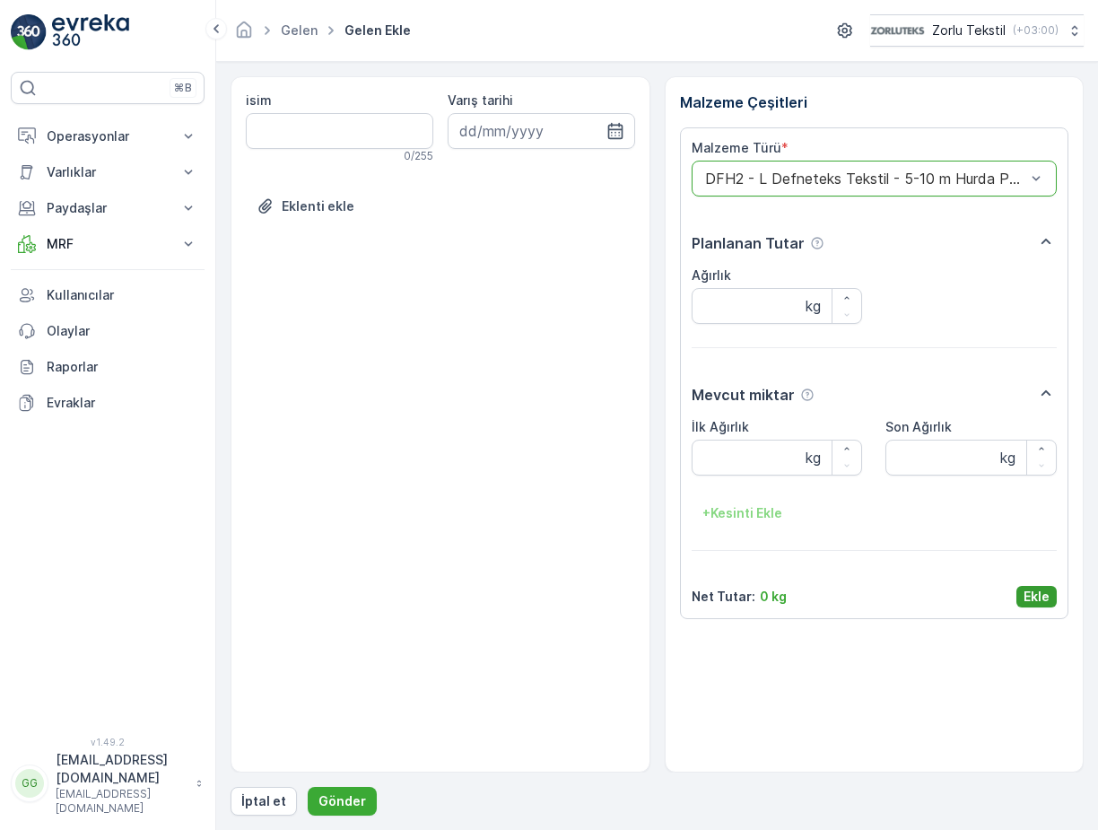
click at [1039, 604] on p "Ekle" at bounding box center [1036, 596] width 26 height 18
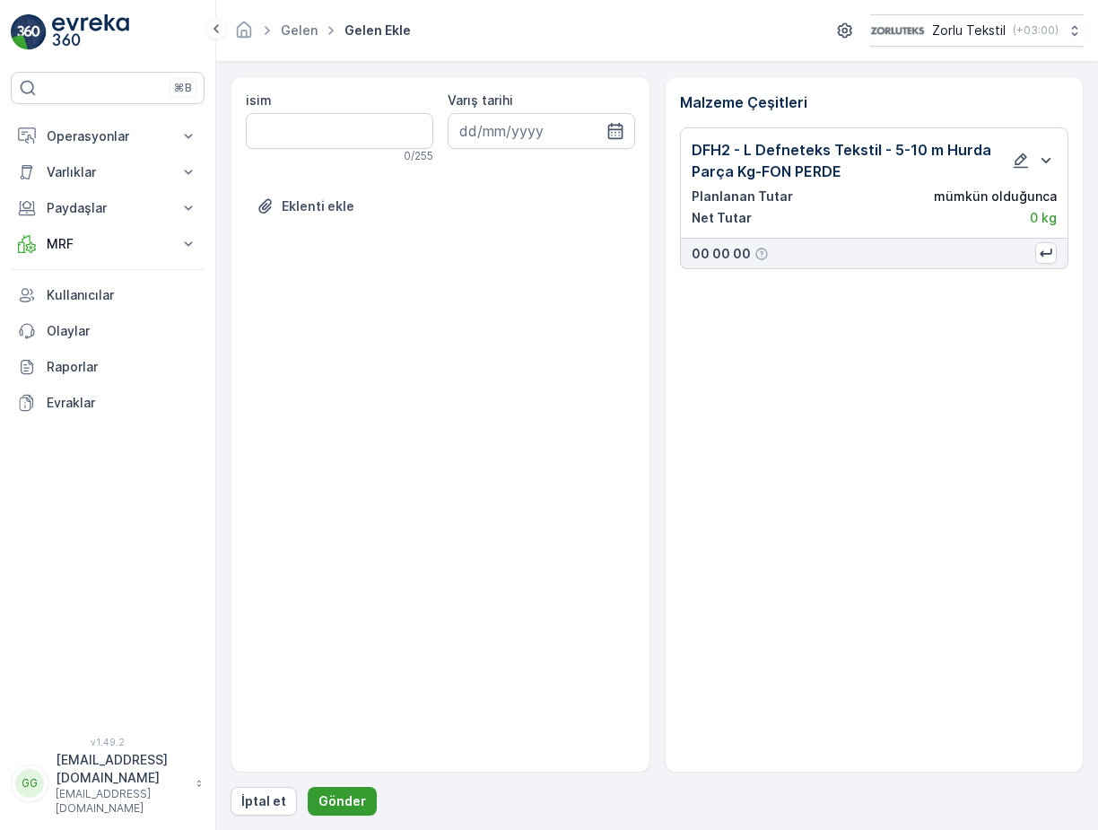
click at [344, 793] on p "Gönder" at bounding box center [342, 801] width 48 height 18
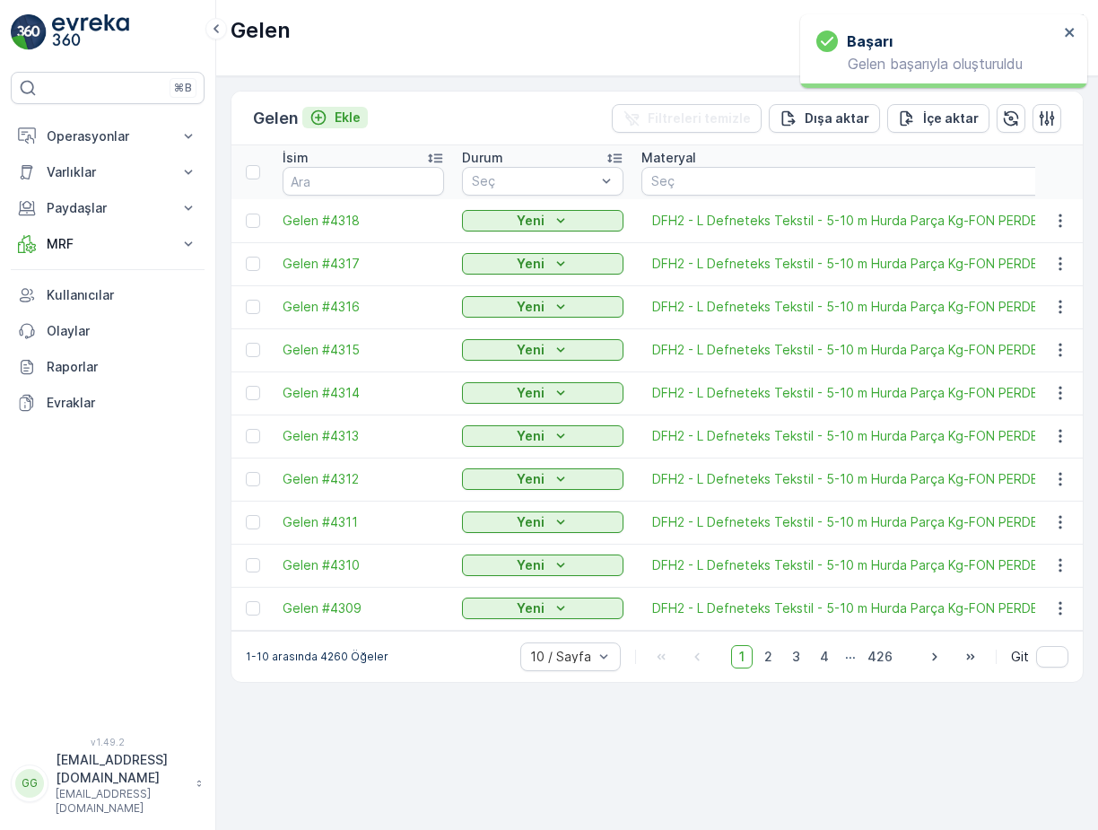
click at [337, 120] on div "Ekle" at bounding box center [334, 118] width 51 height 18
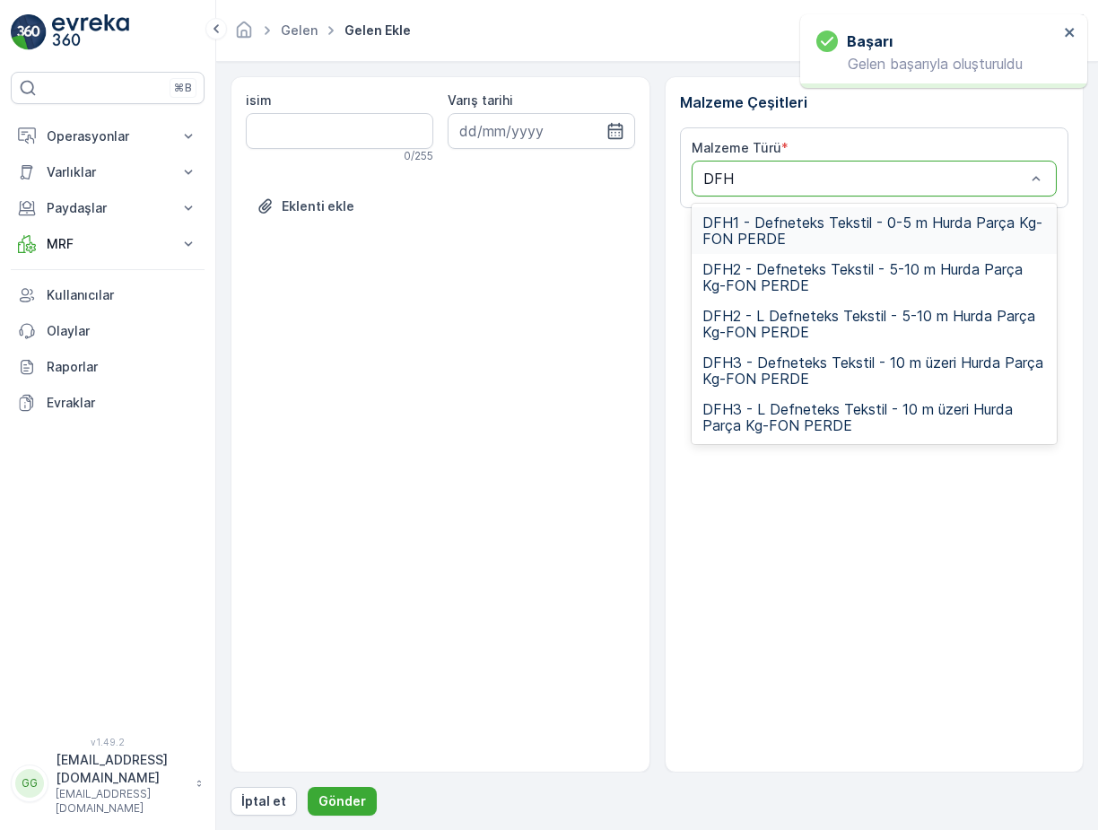
type input "DFH2"
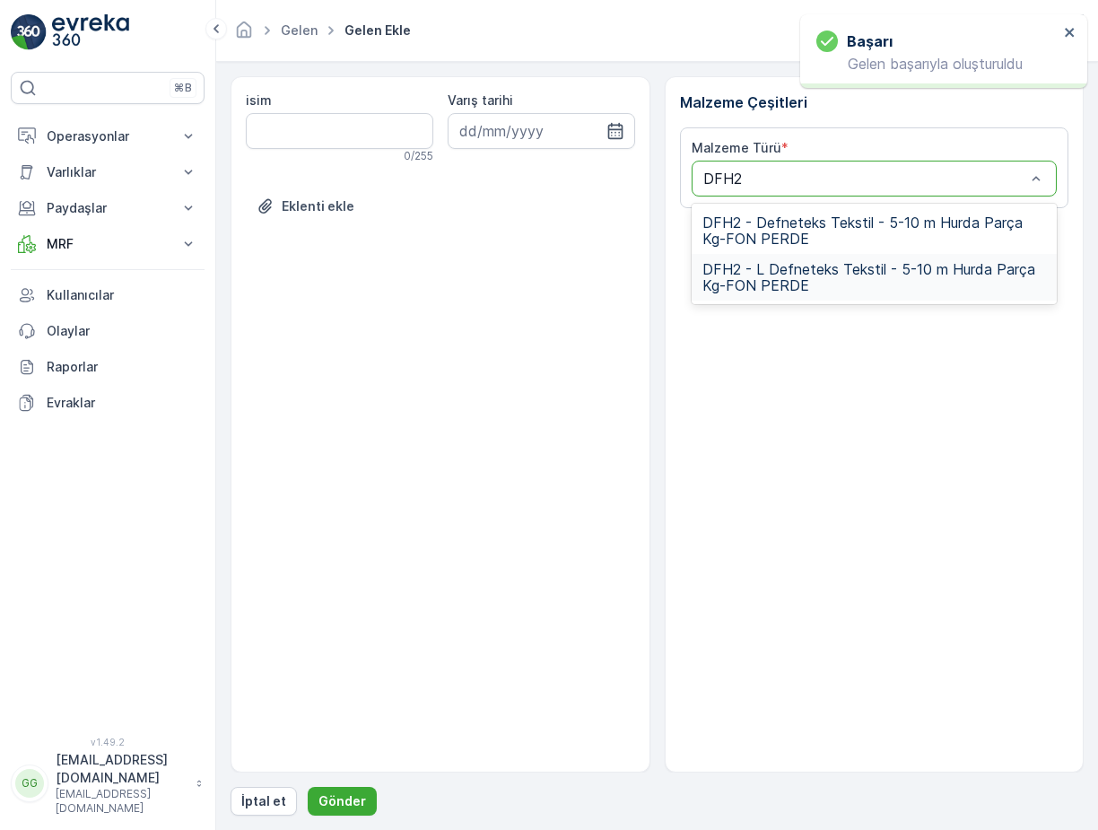
click at [774, 264] on span "DFH2 - L Defneteks Tekstil - 5-10 m Hurda Parça Kg-FON PERDE" at bounding box center [874, 277] width 344 height 32
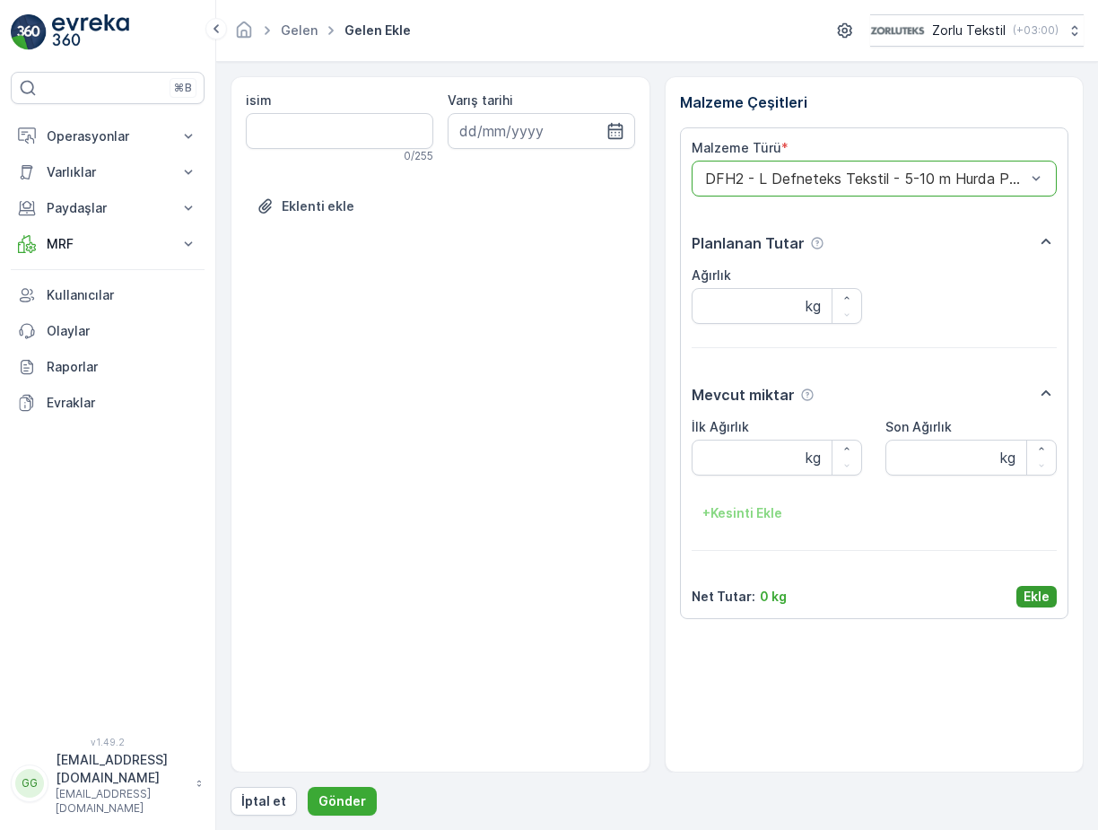
click at [1047, 604] on p "Ekle" at bounding box center [1036, 596] width 26 height 18
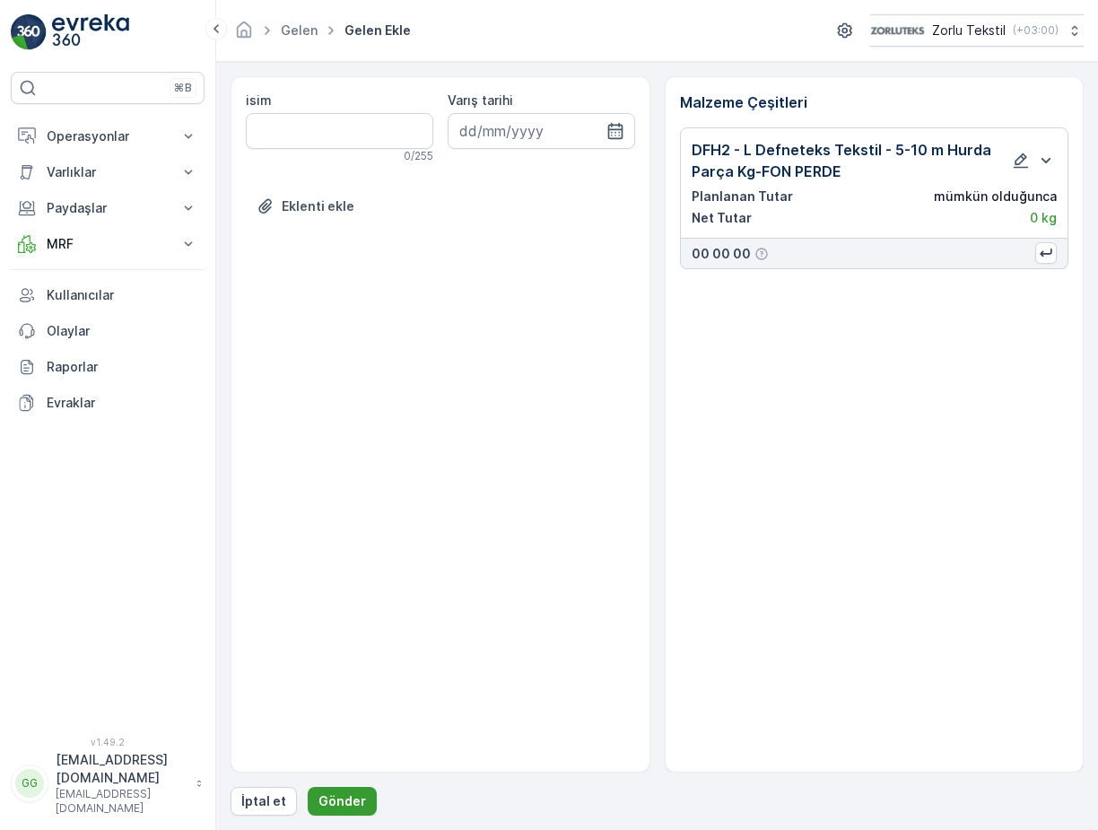
click at [357, 794] on p "Gönder" at bounding box center [342, 801] width 48 height 18
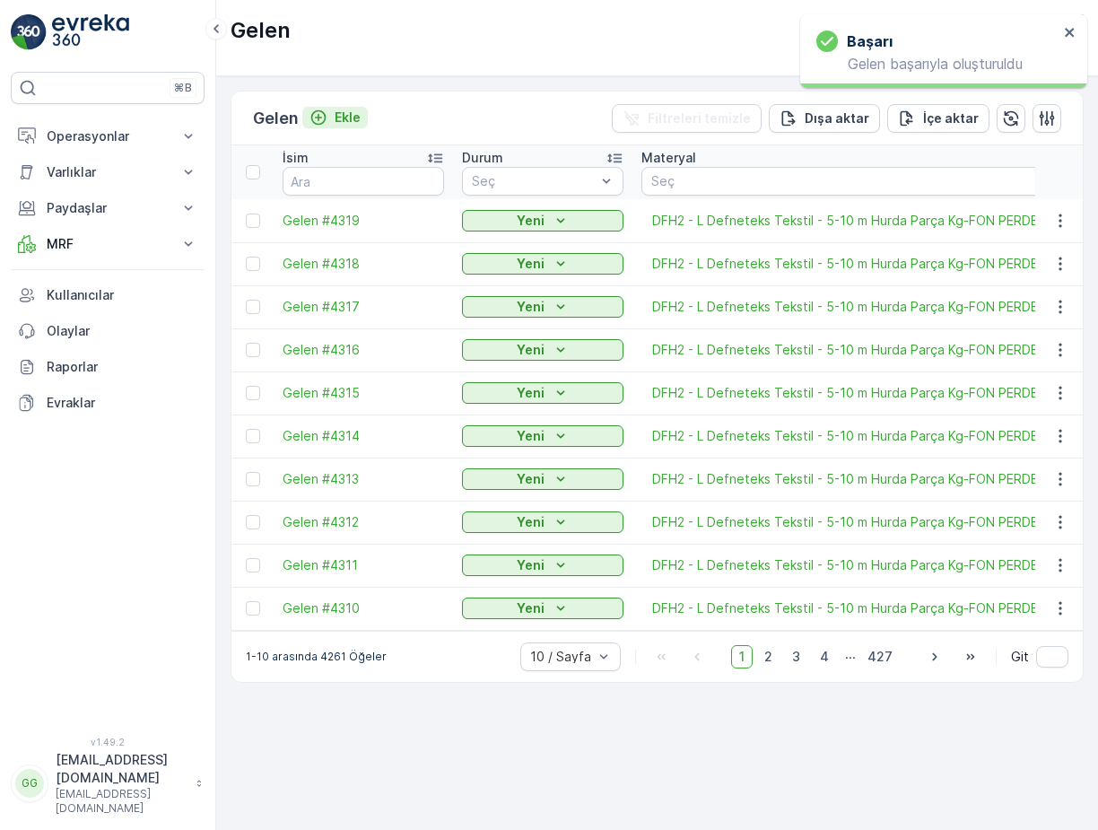
click at [348, 116] on p "Ekle" at bounding box center [347, 118] width 26 height 18
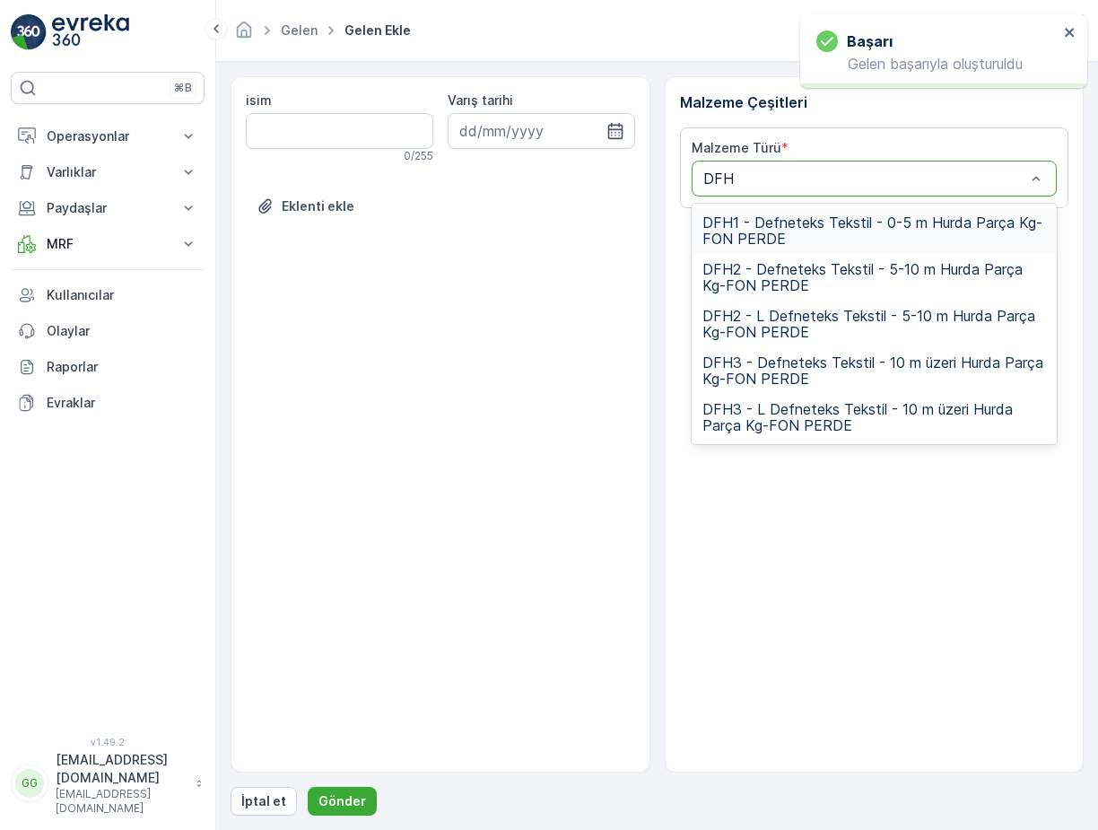
type input "DFH2"
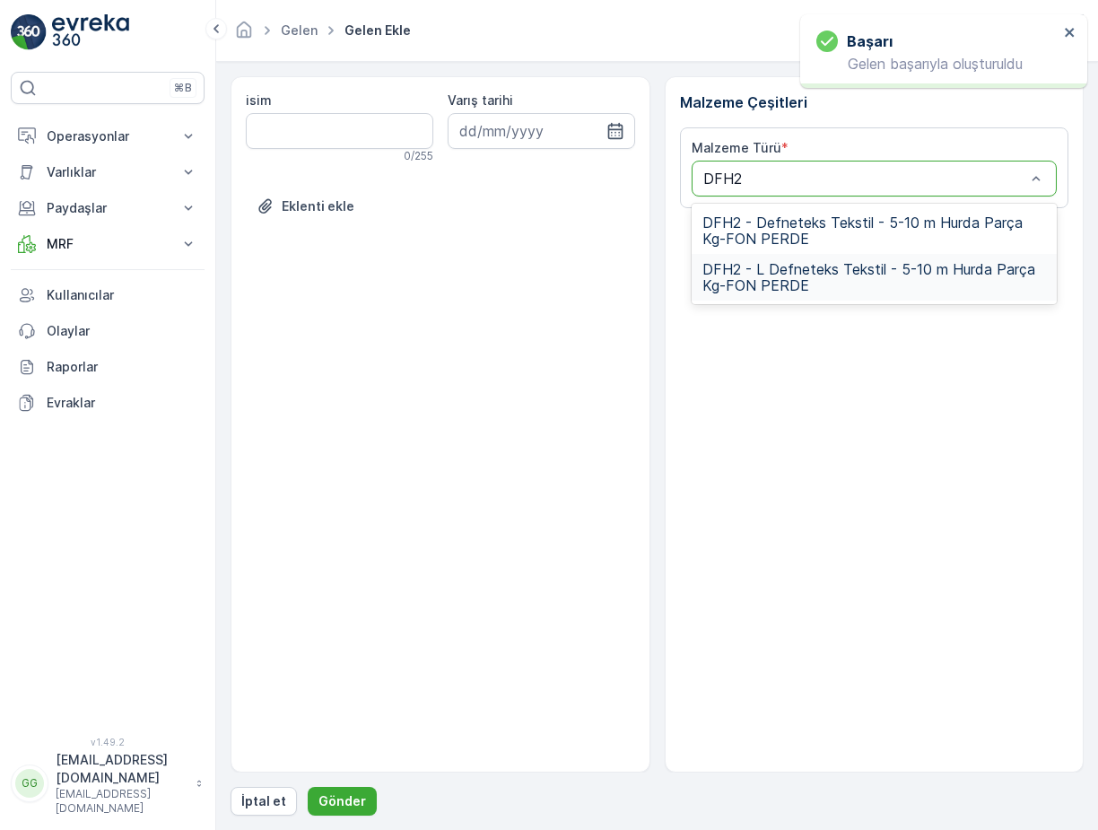
click at [764, 274] on span "DFH2 - L Defneteks Tekstil - 5-10 m Hurda Parça Kg-FON PERDE" at bounding box center [874, 277] width 344 height 32
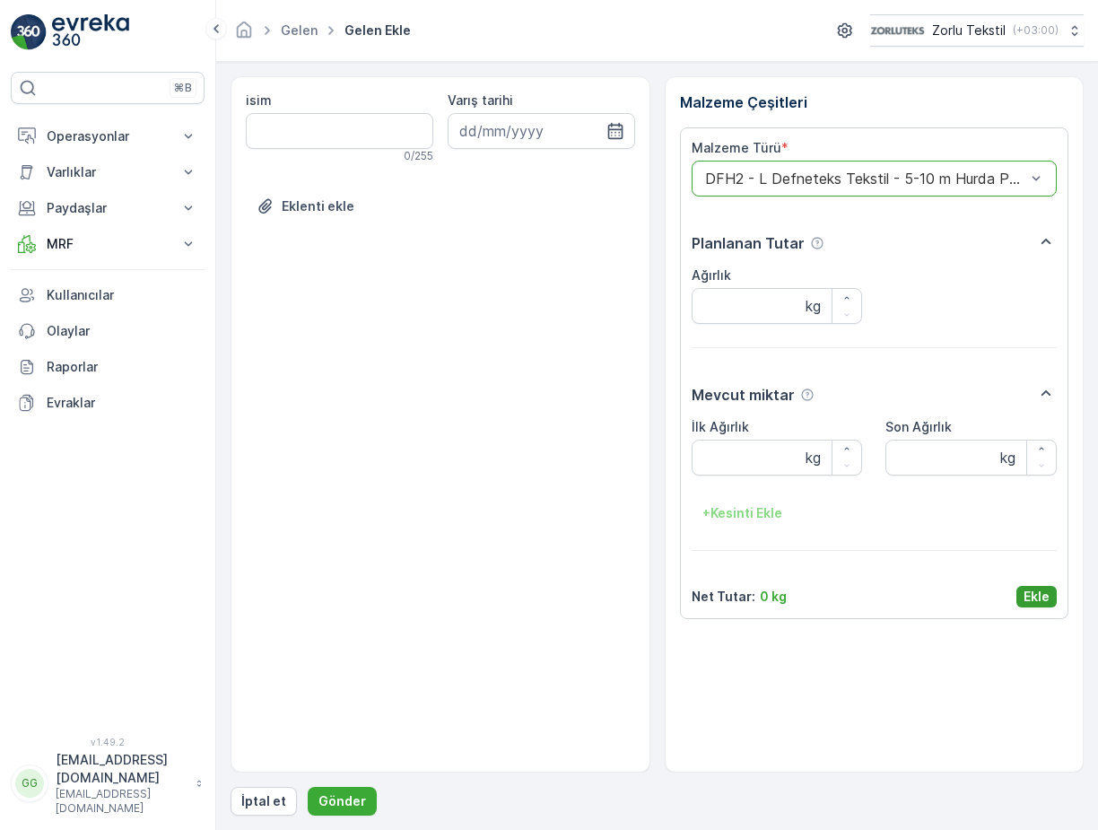
click at [1029, 596] on p "Ekle" at bounding box center [1036, 596] width 26 height 18
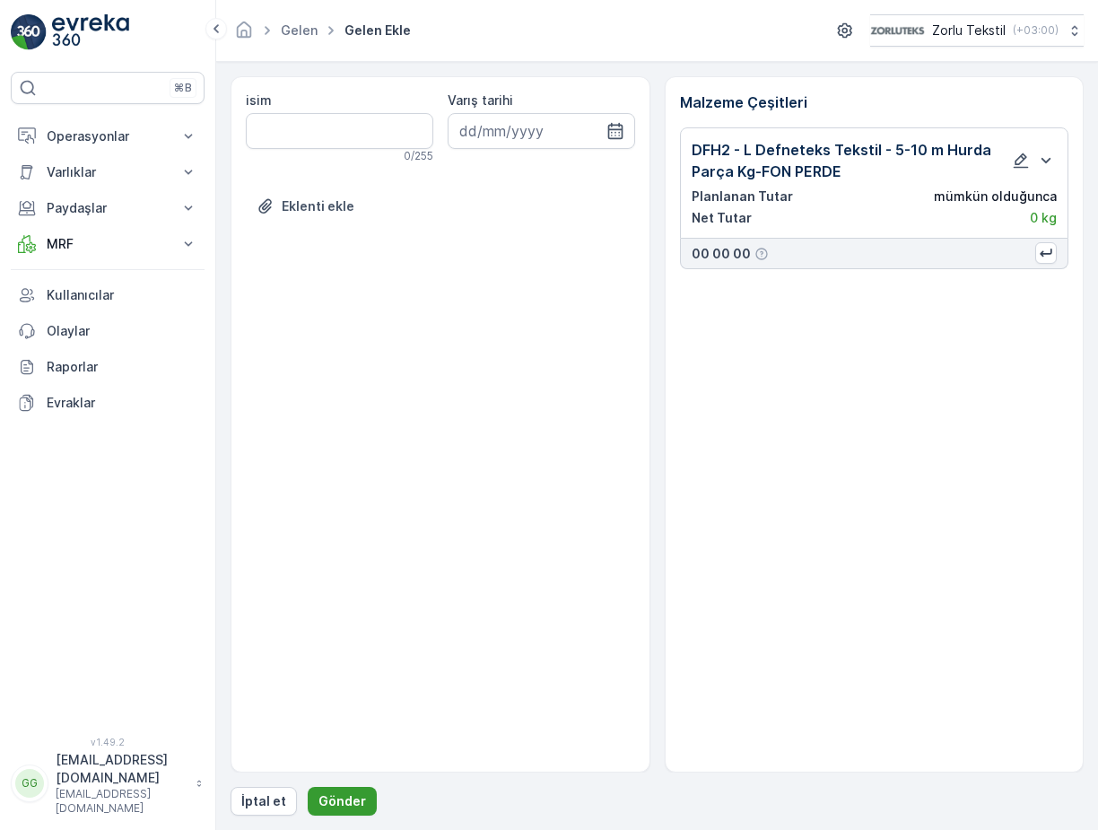
click at [329, 797] on p "Gönder" at bounding box center [342, 801] width 48 height 18
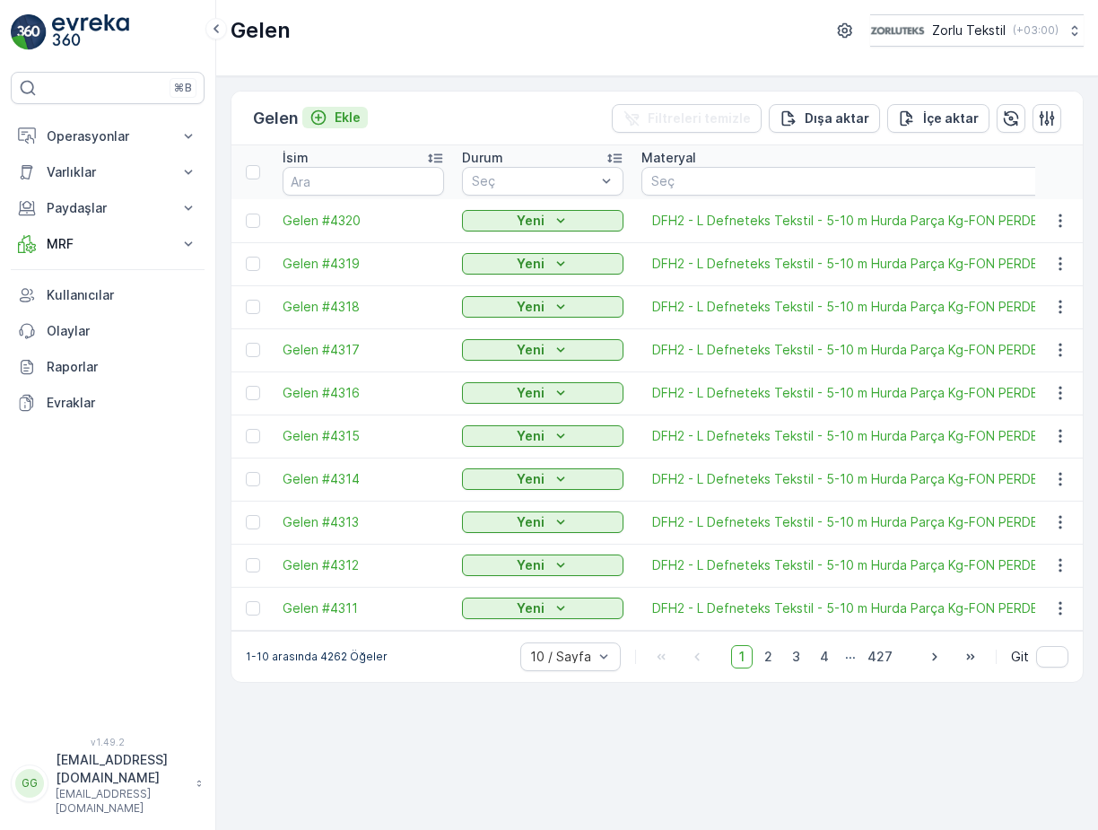
click at [352, 115] on p "Ekle" at bounding box center [347, 118] width 26 height 18
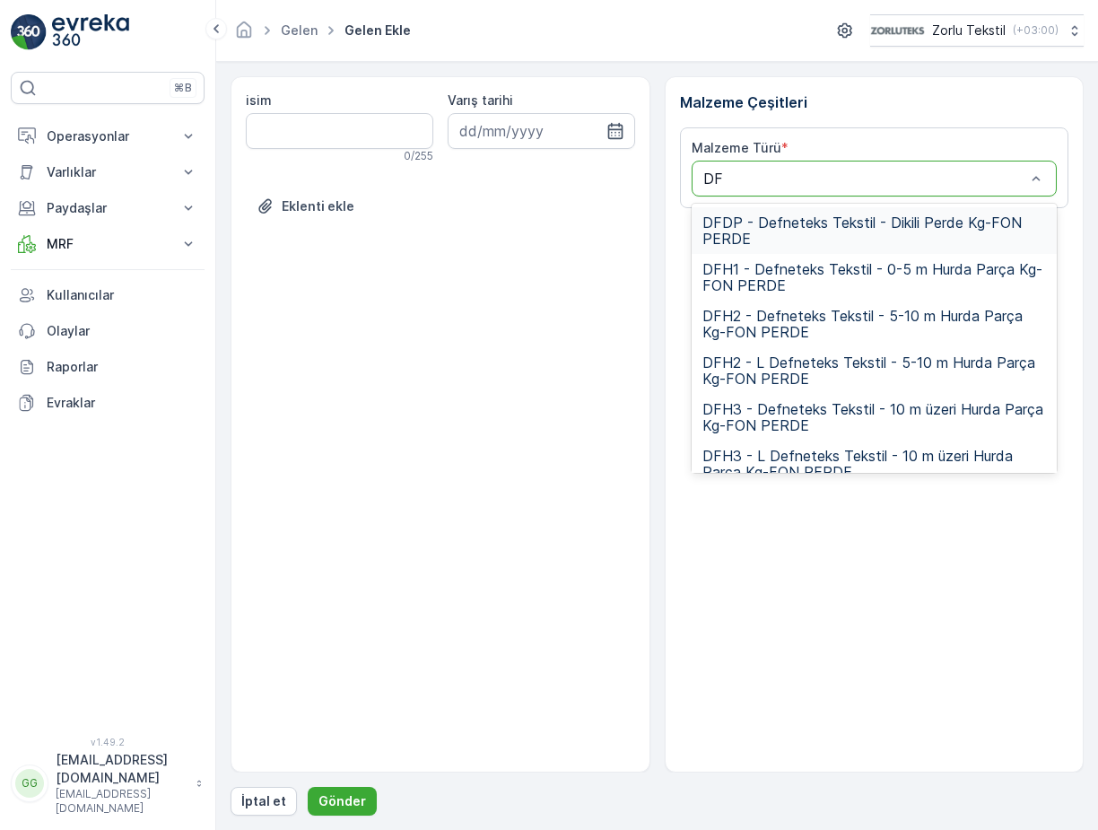
type input "DFH"
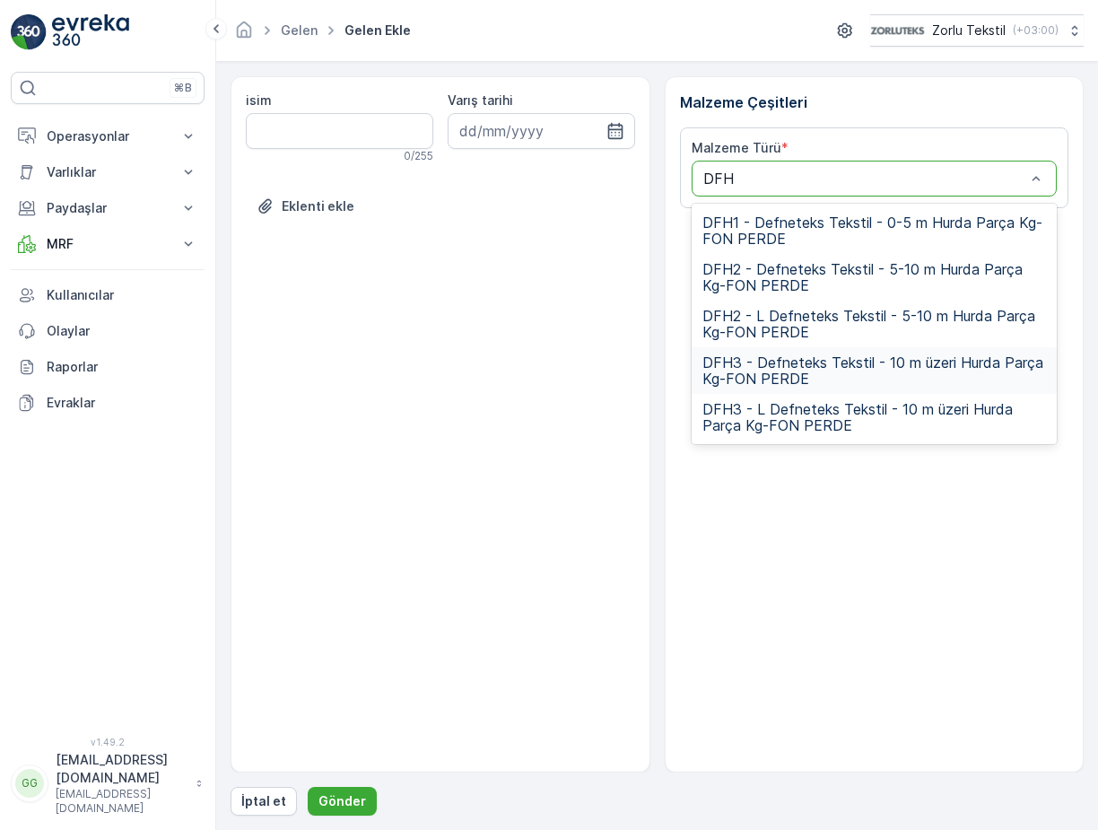
click at [752, 372] on span "DFH3 - Defneteks Tekstil - 10 m üzeri Hurda Parça Kg-FON PERDE" at bounding box center [874, 370] width 344 height 32
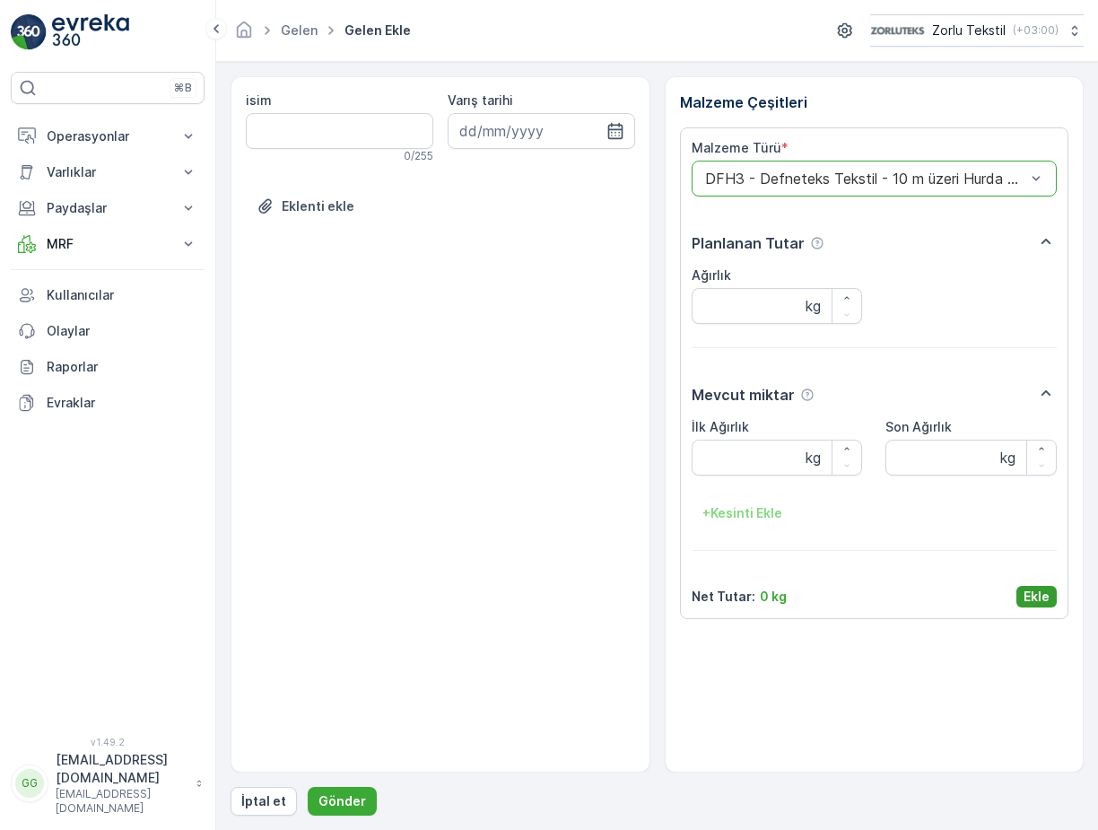
click at [1037, 594] on p "Ekle" at bounding box center [1036, 596] width 26 height 18
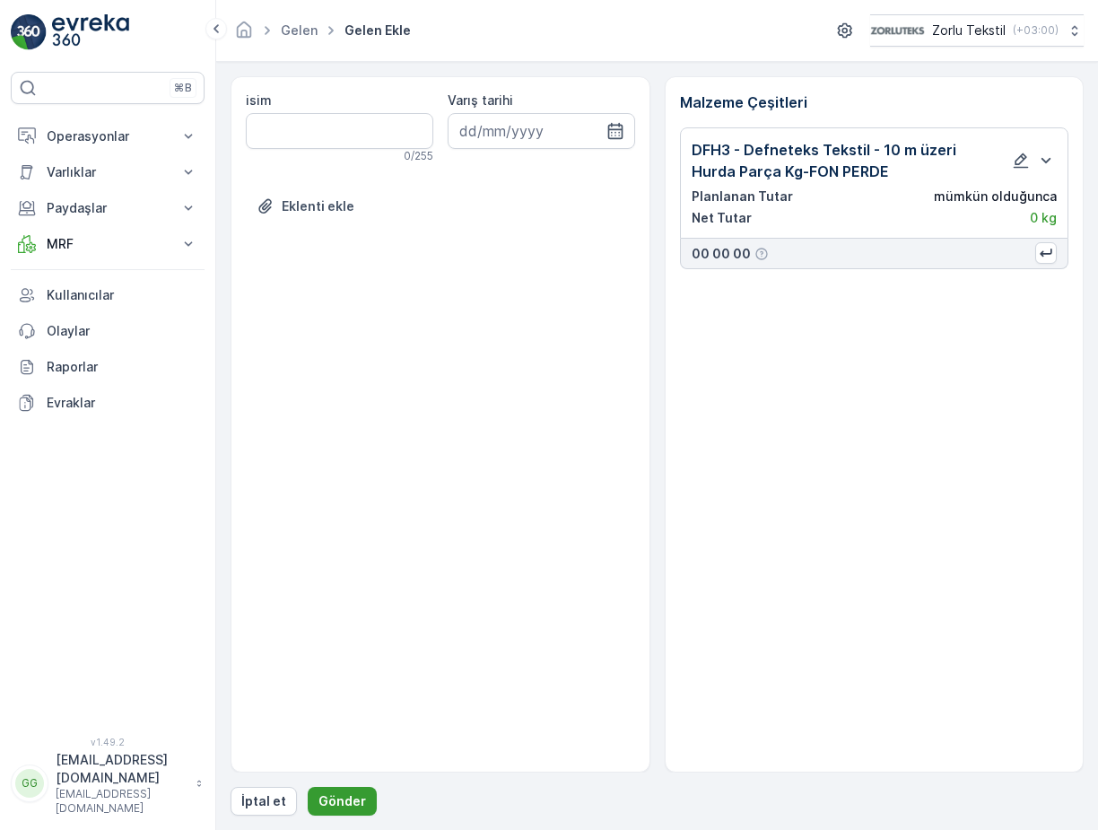
click at [320, 795] on p "Gönder" at bounding box center [342, 801] width 48 height 18
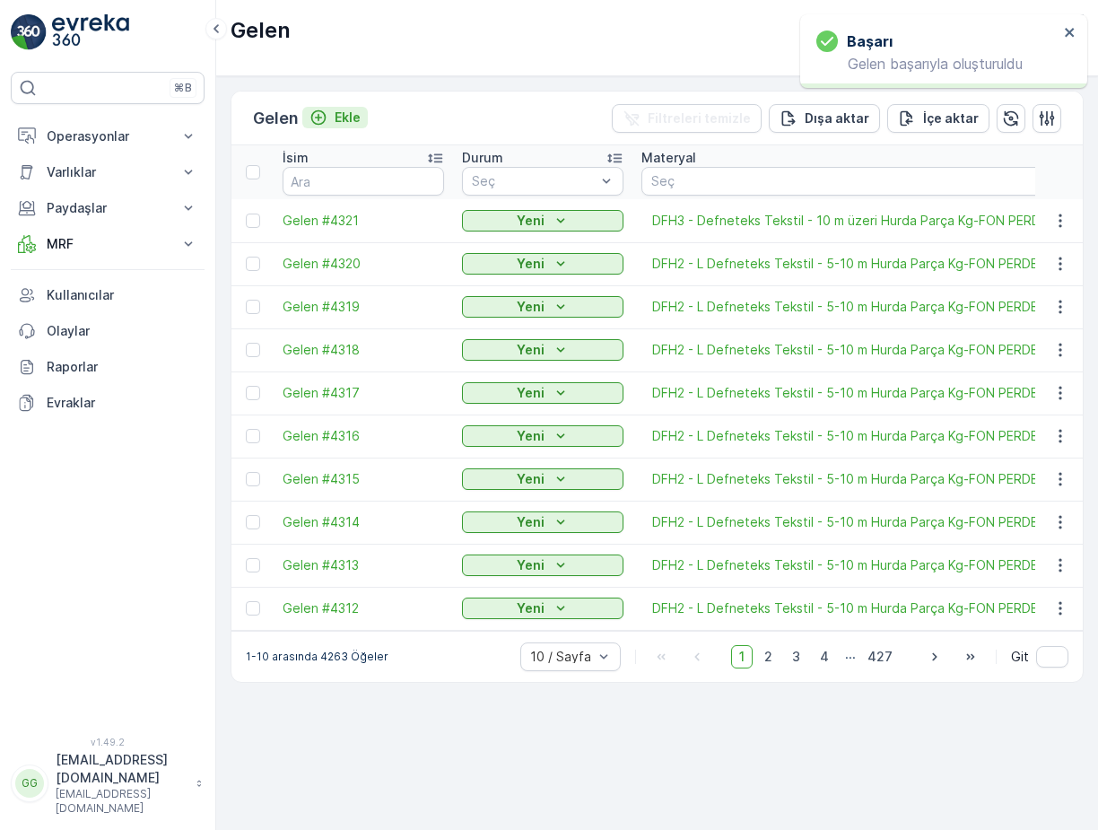
click at [350, 111] on p "Ekle" at bounding box center [347, 118] width 26 height 18
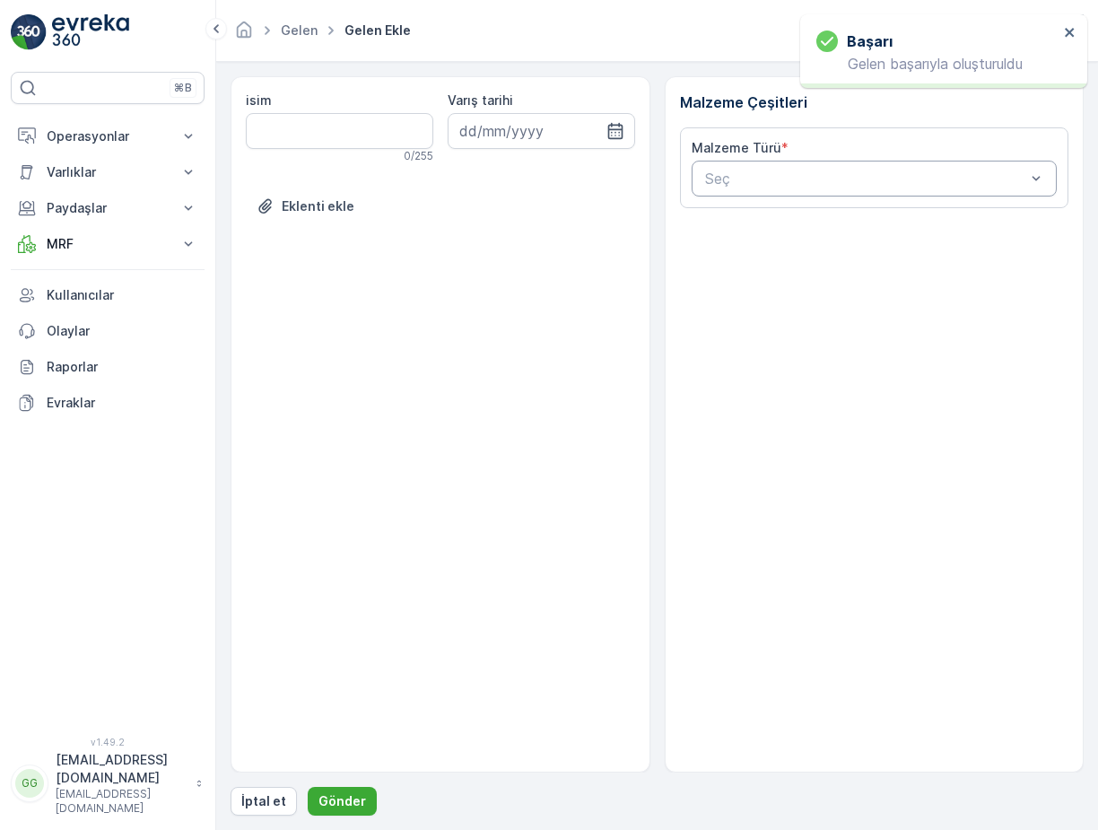
click at [797, 192] on div "Seç" at bounding box center [874, 179] width 366 height 36
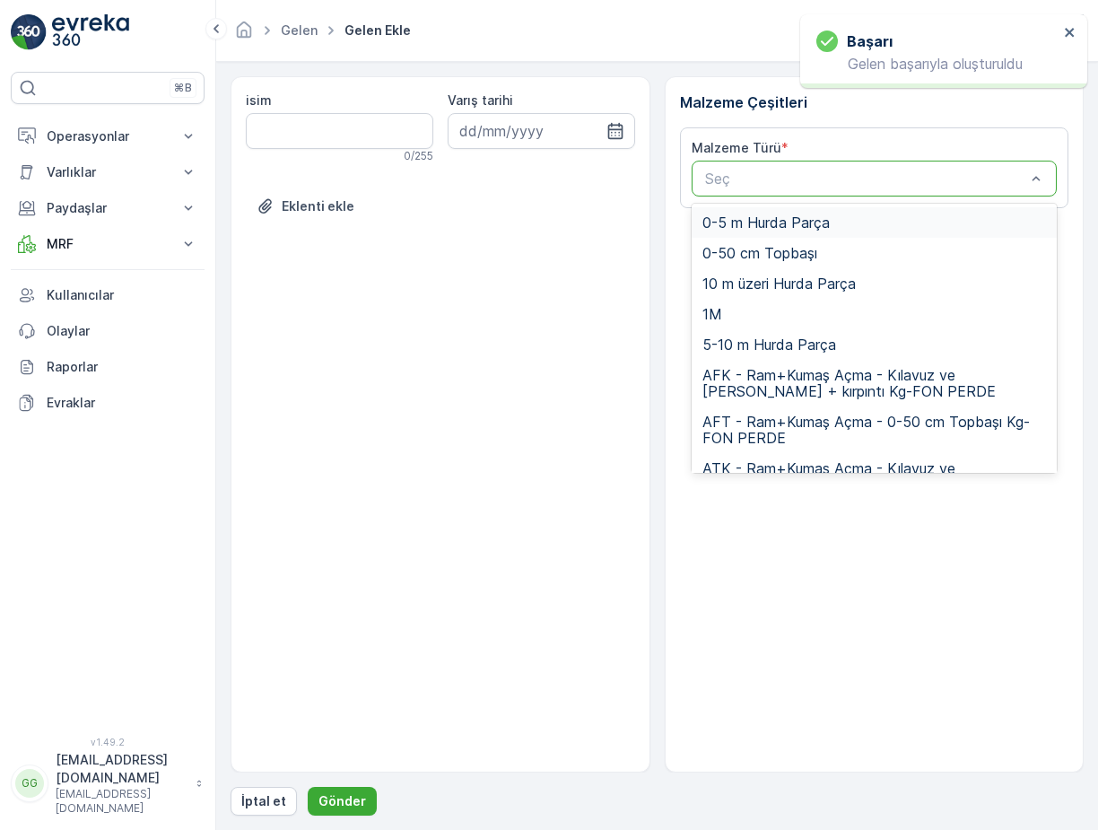
click at [784, 179] on div at bounding box center [865, 178] width 325 height 16
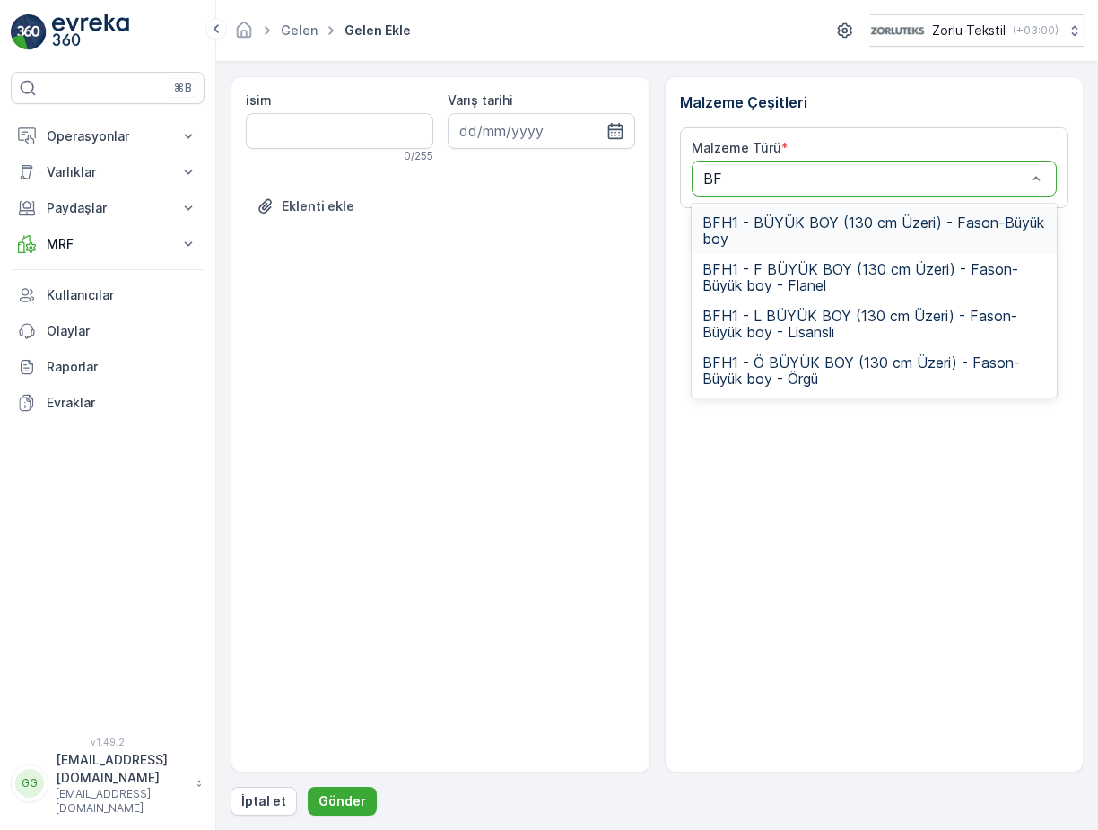
type input "B"
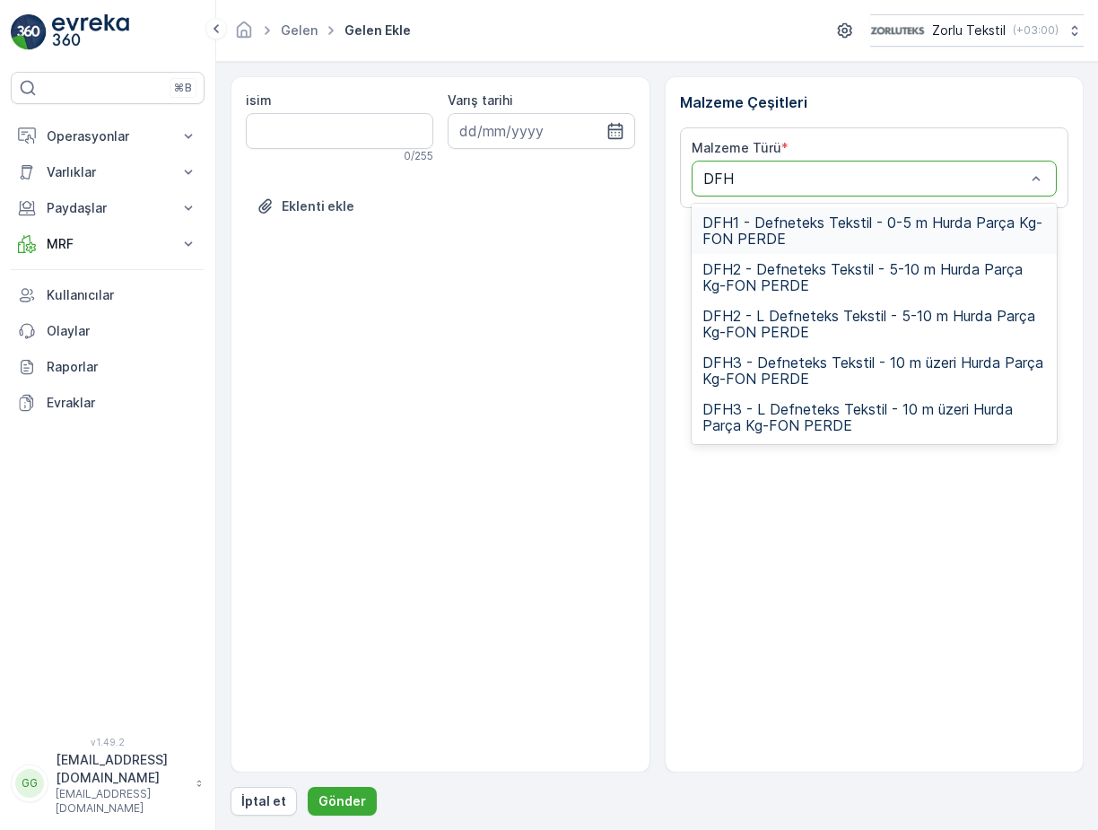
type input "DFH3"
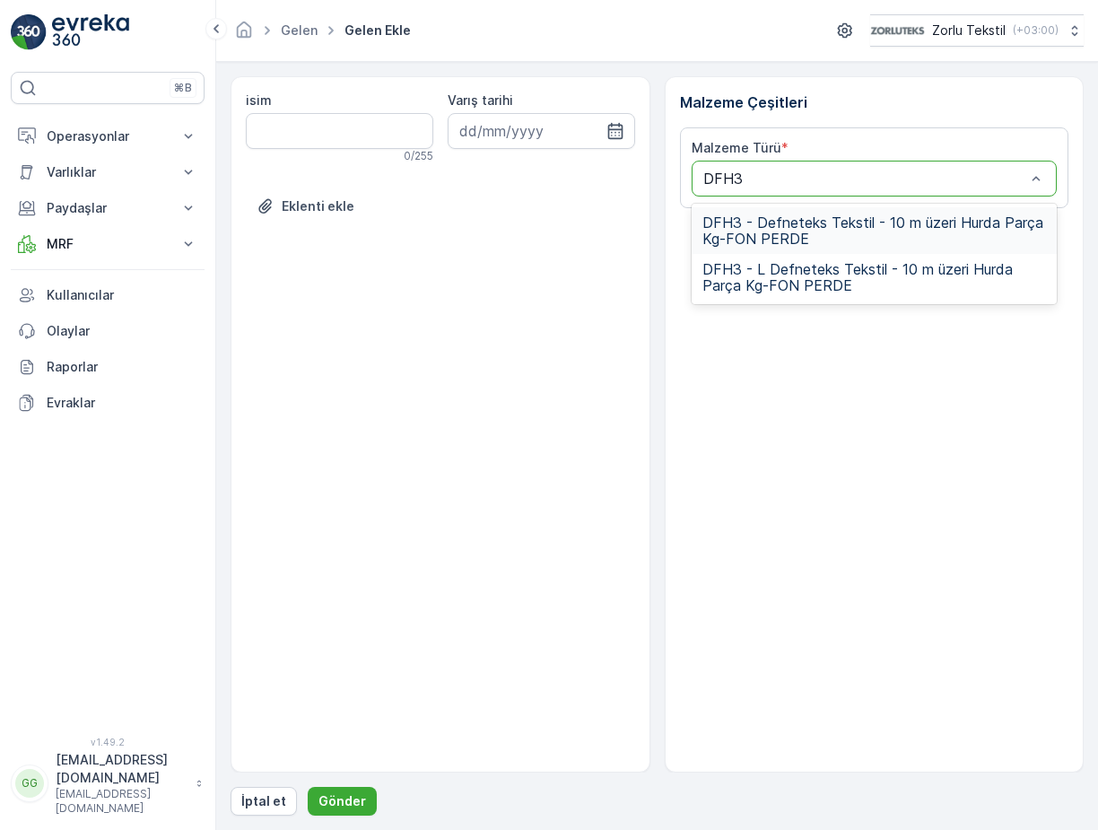
click at [825, 236] on span "DFH3 - Defneteks Tekstil - 10 m üzeri Hurda Parça Kg-FON PERDE" at bounding box center [874, 230] width 344 height 32
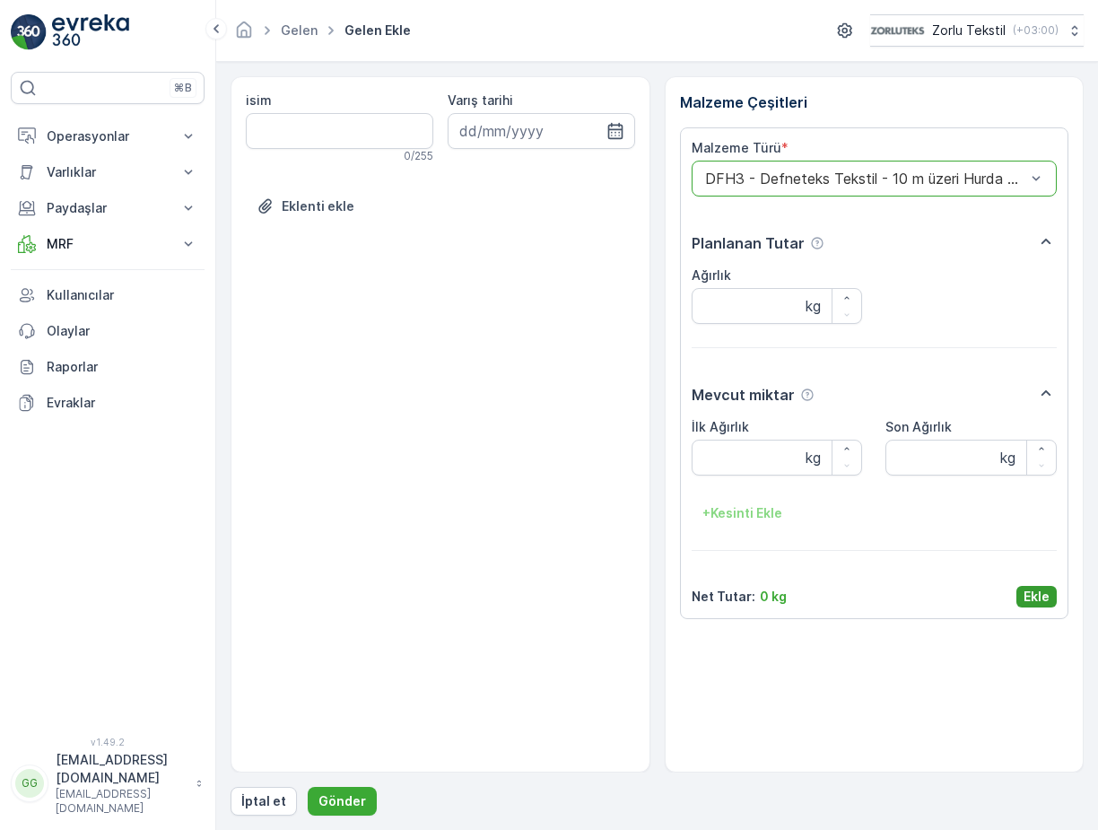
click at [1034, 597] on p "Ekle" at bounding box center [1036, 596] width 26 height 18
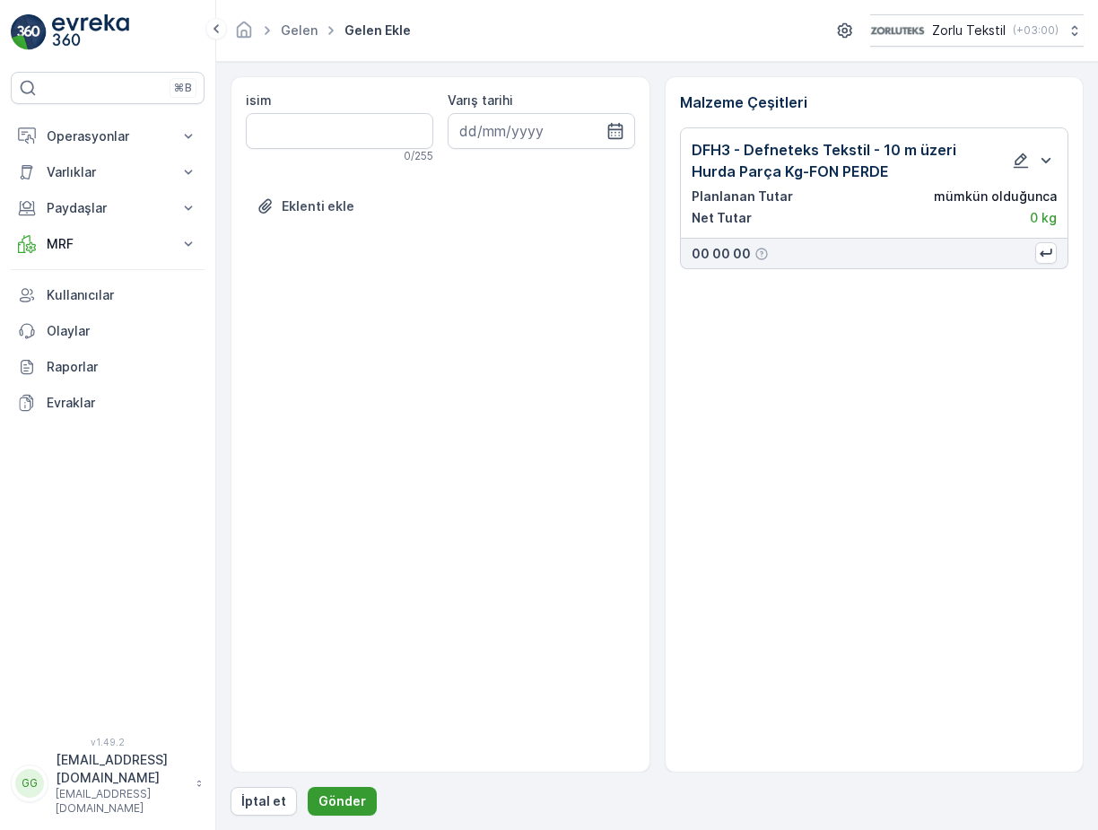
click at [309, 800] on button "Gönder" at bounding box center [342, 800] width 69 height 29
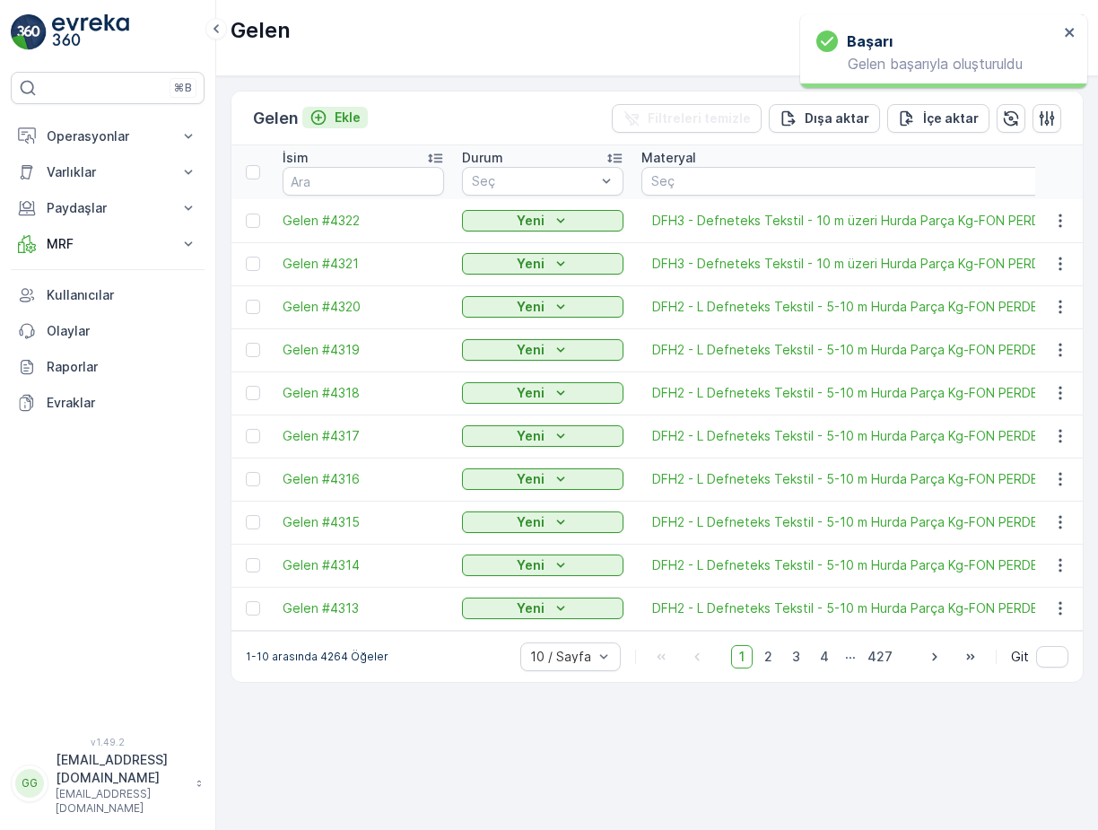
click at [332, 121] on div "Ekle" at bounding box center [334, 118] width 51 height 18
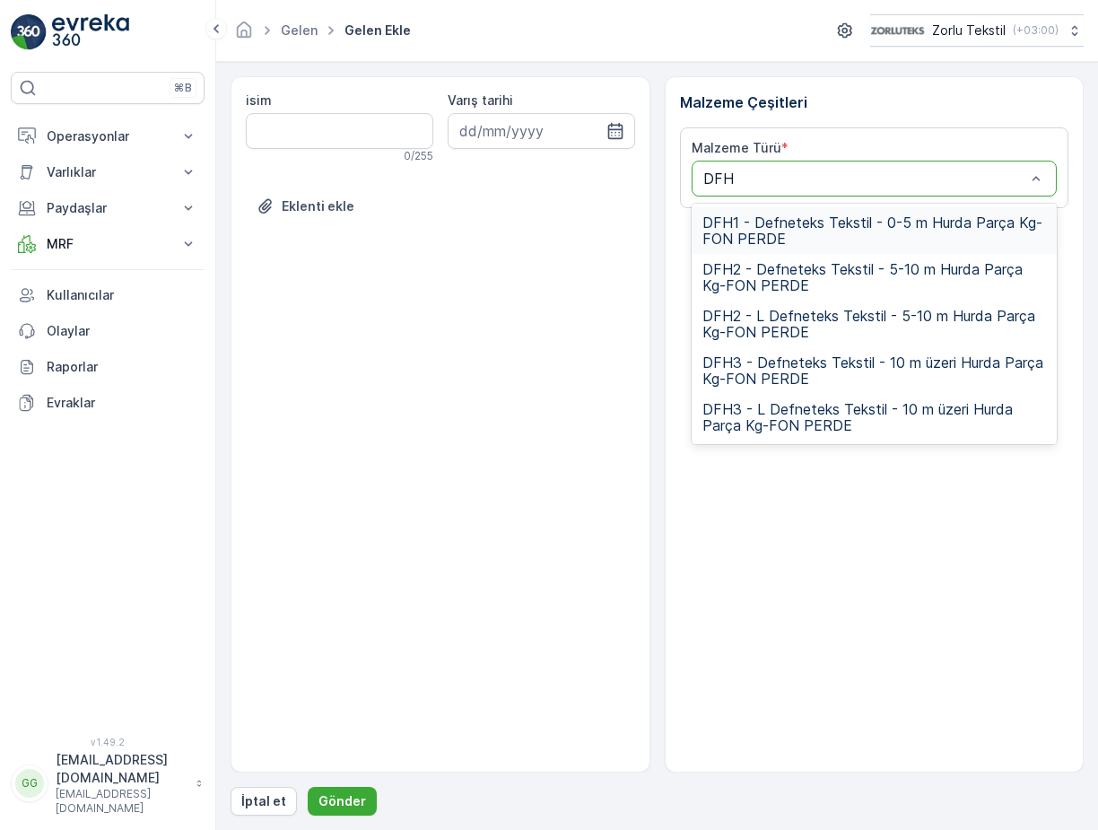
type input "DFH3"
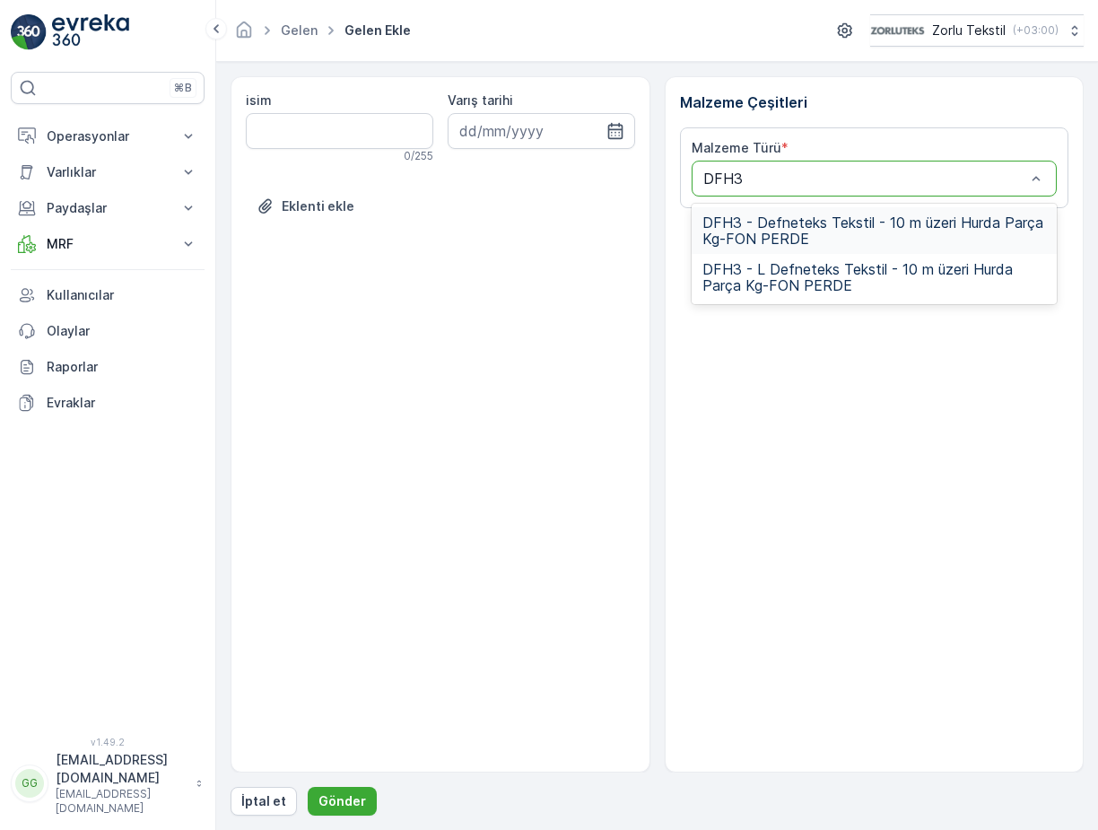
click at [781, 225] on span "DFH3 - Defneteks Tekstil - 10 m üzeri Hurda Parça Kg-FON PERDE" at bounding box center [874, 230] width 344 height 32
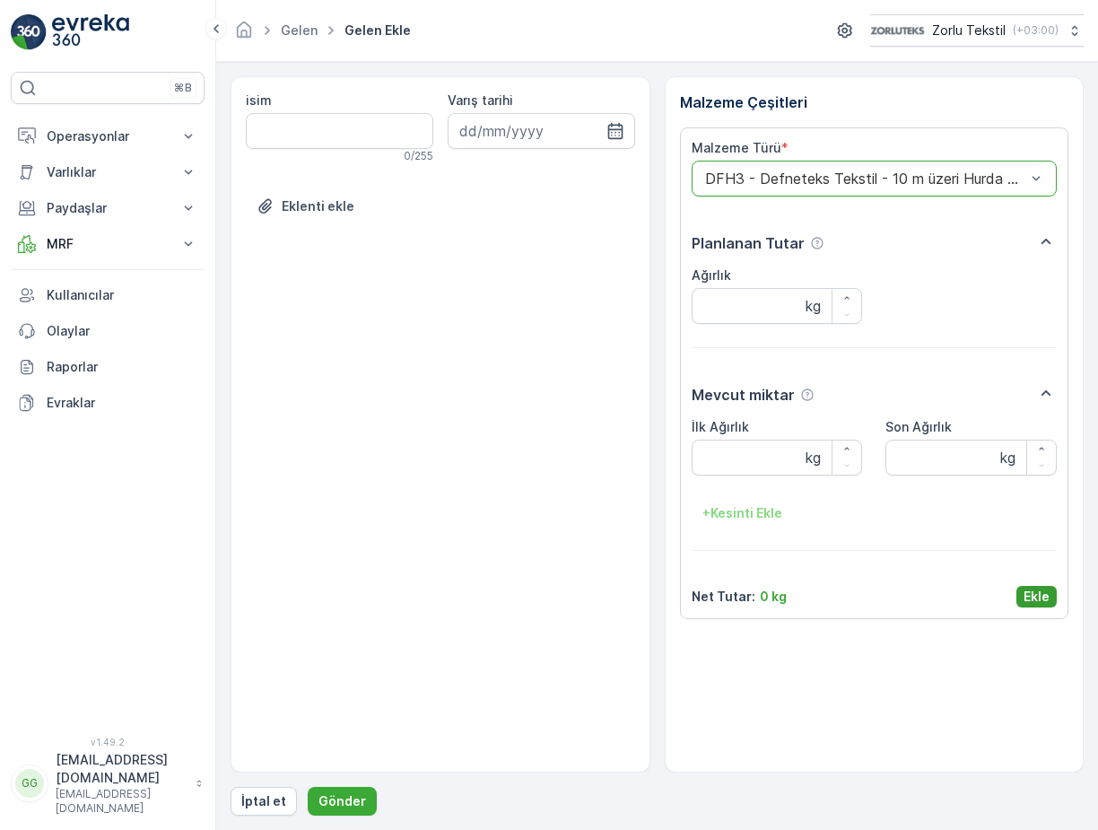
click at [1035, 604] on p "Ekle" at bounding box center [1036, 596] width 26 height 18
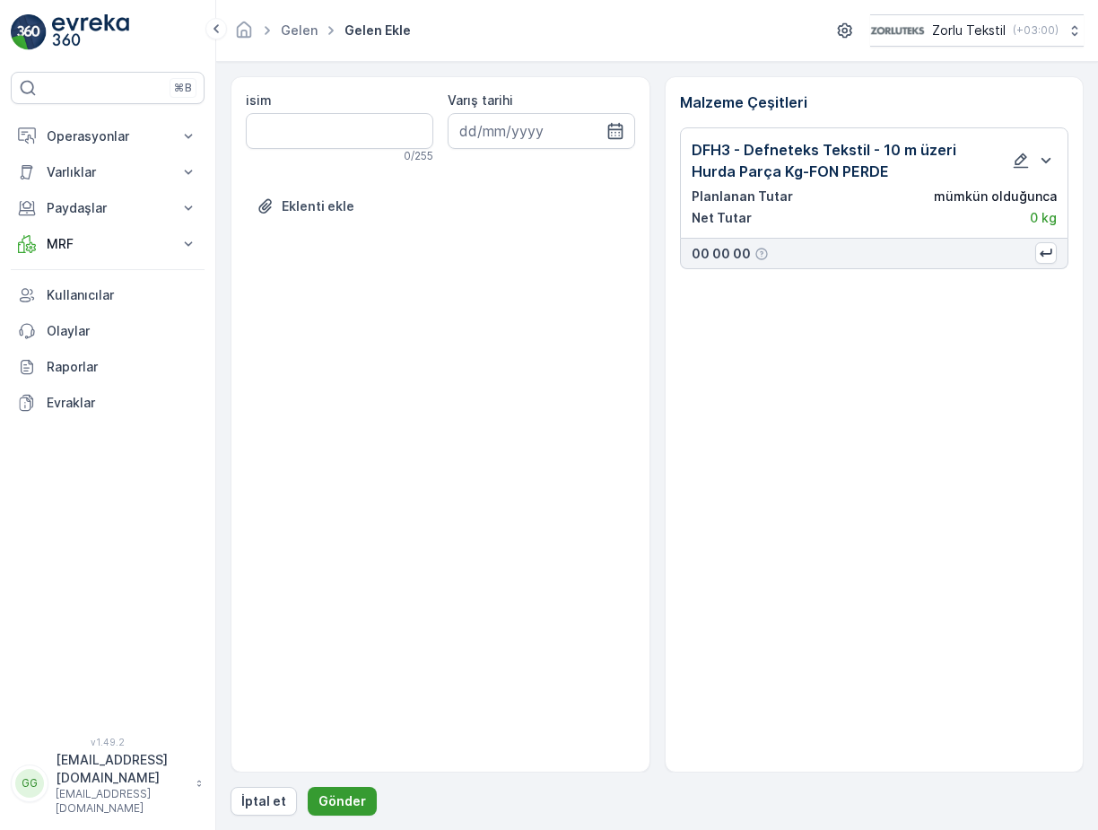
click at [341, 795] on p "Gönder" at bounding box center [342, 801] width 48 height 18
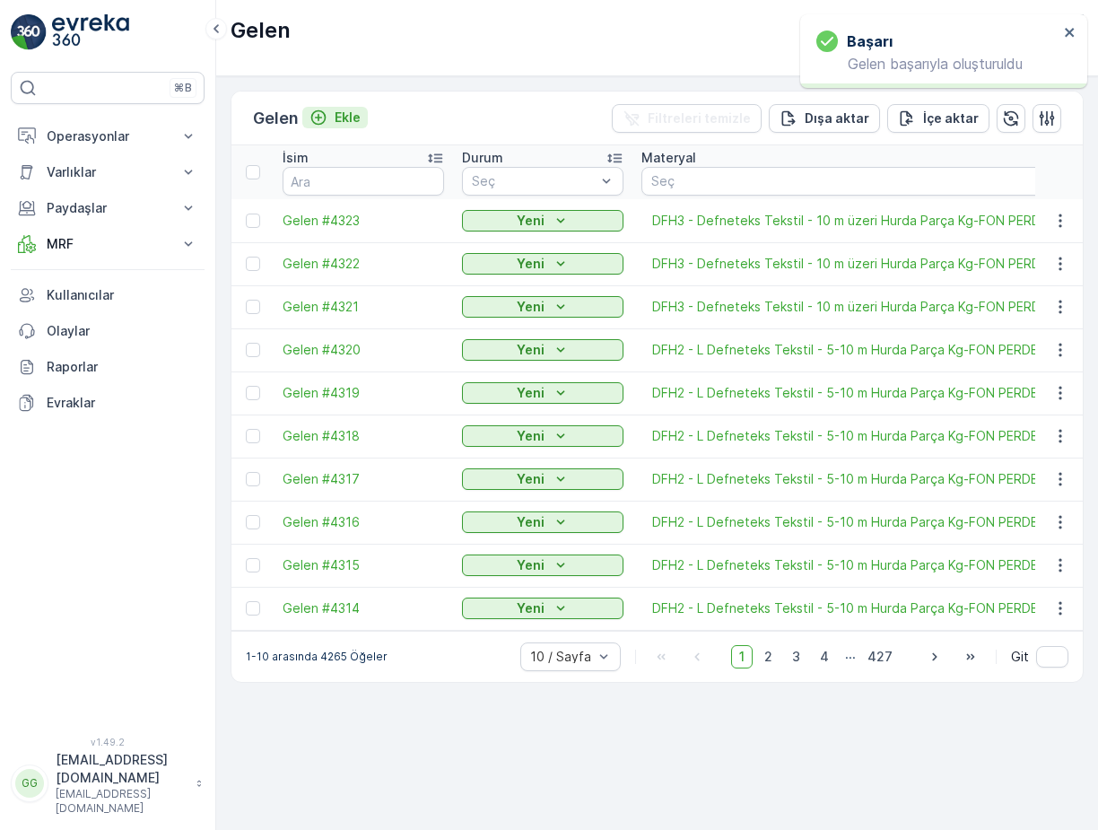
click at [352, 113] on p "Ekle" at bounding box center [347, 118] width 26 height 18
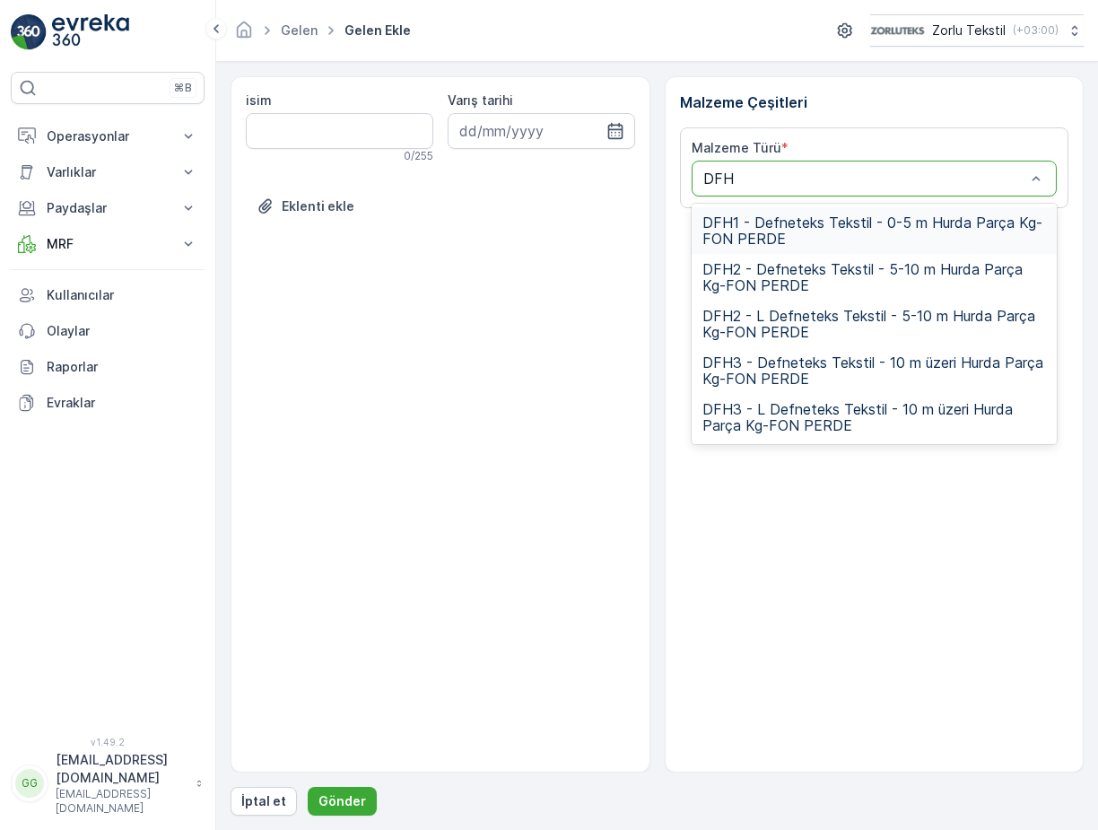
type input "DFH3"
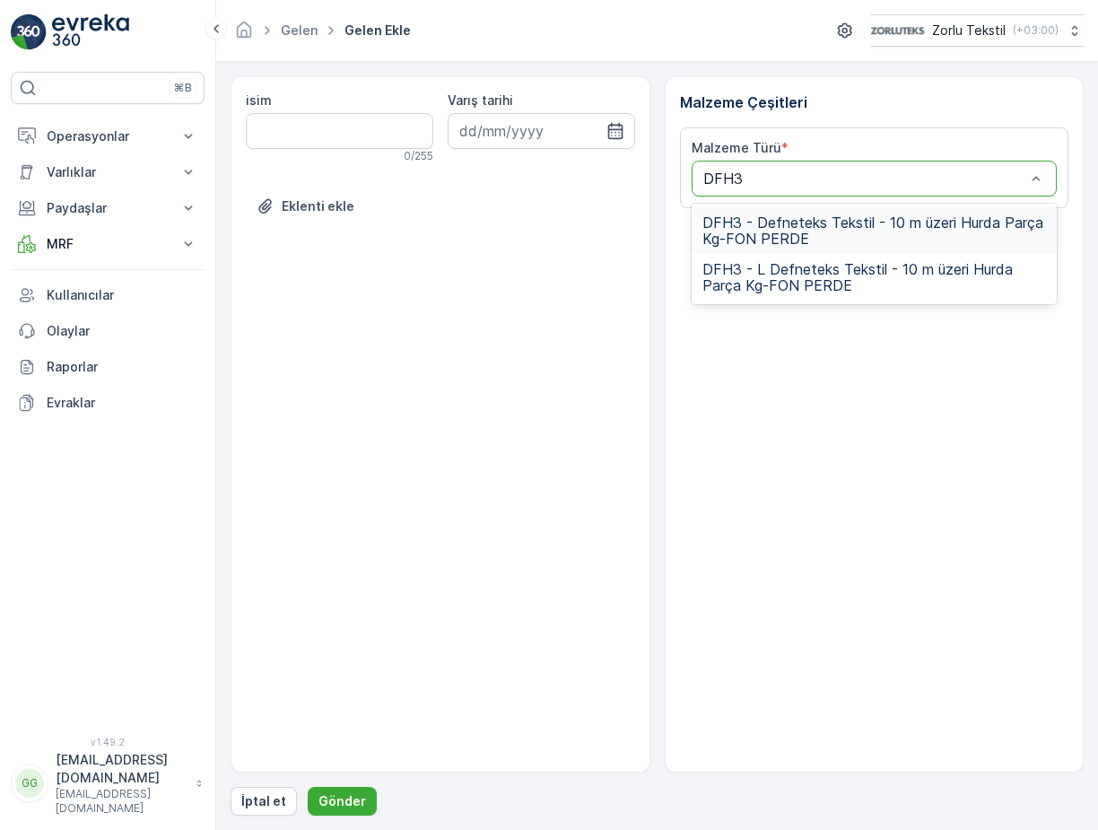
click at [782, 248] on div "DFH3 - Defneteks Tekstil - 10 m üzeri Hurda Parça Kg-FON PERDE" at bounding box center [874, 230] width 366 height 47
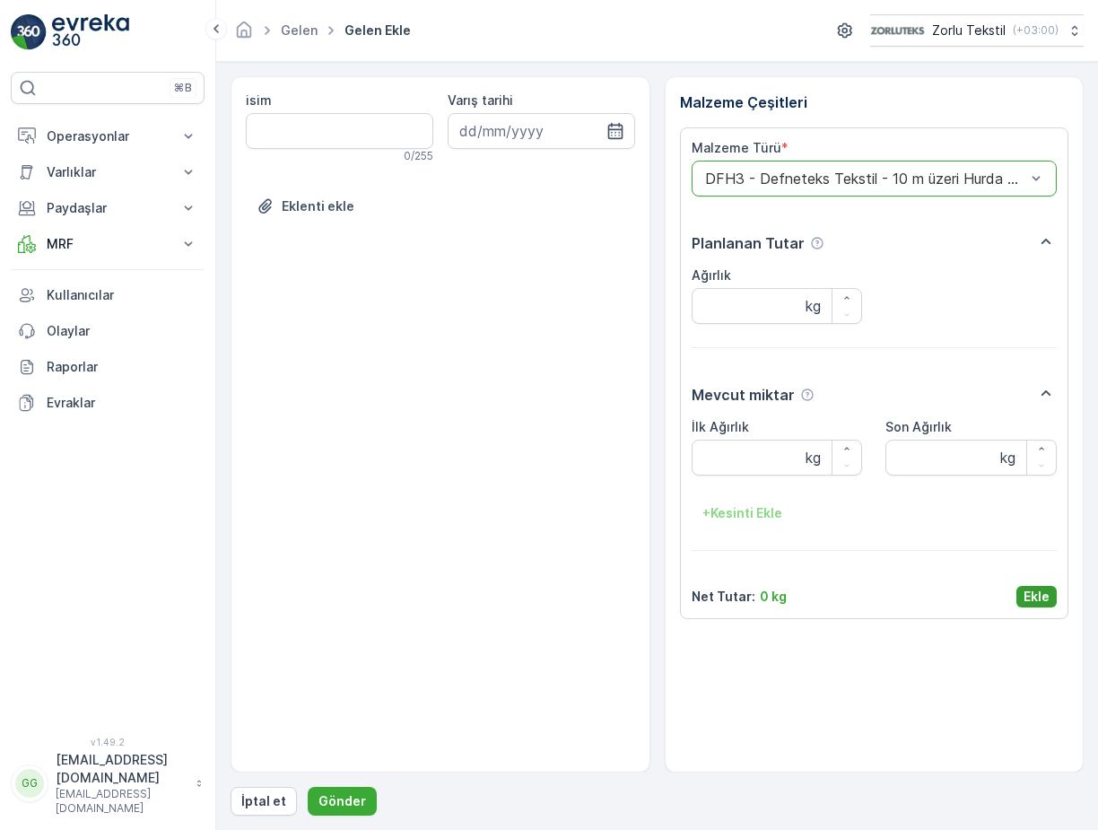
click at [1032, 600] on p "Ekle" at bounding box center [1036, 596] width 26 height 18
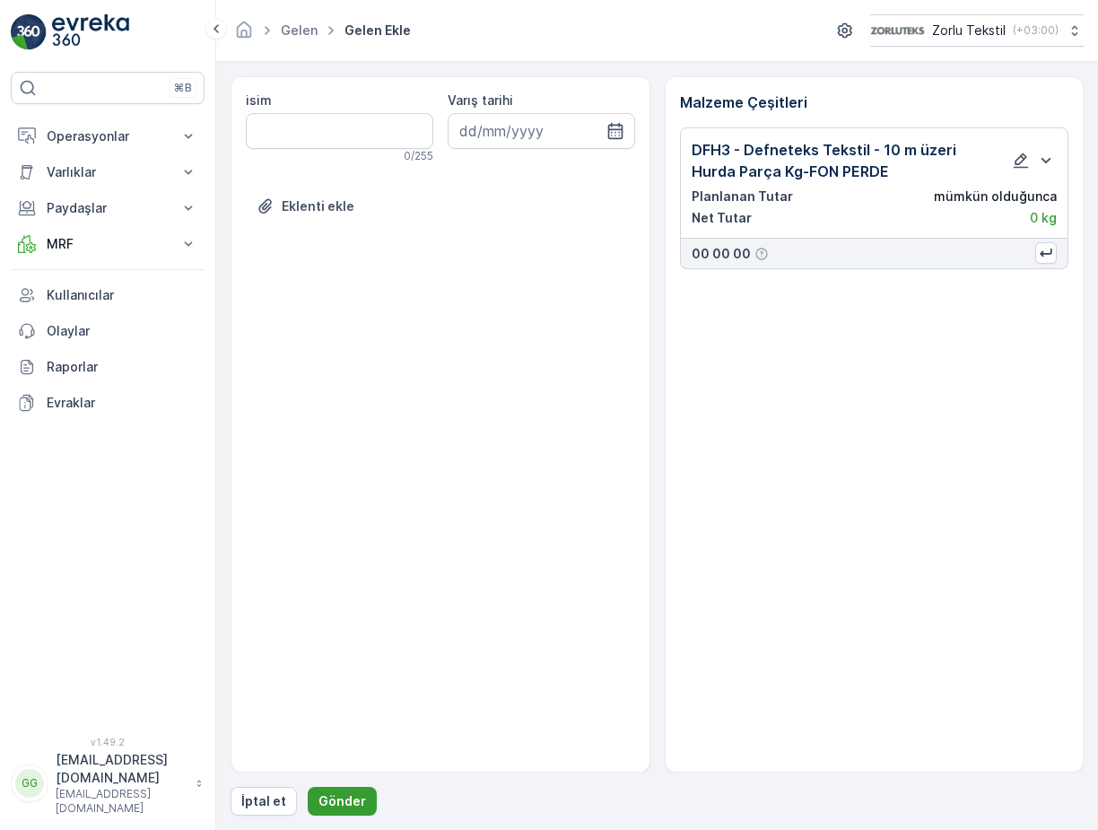
click at [343, 806] on p "Gönder" at bounding box center [342, 801] width 48 height 18
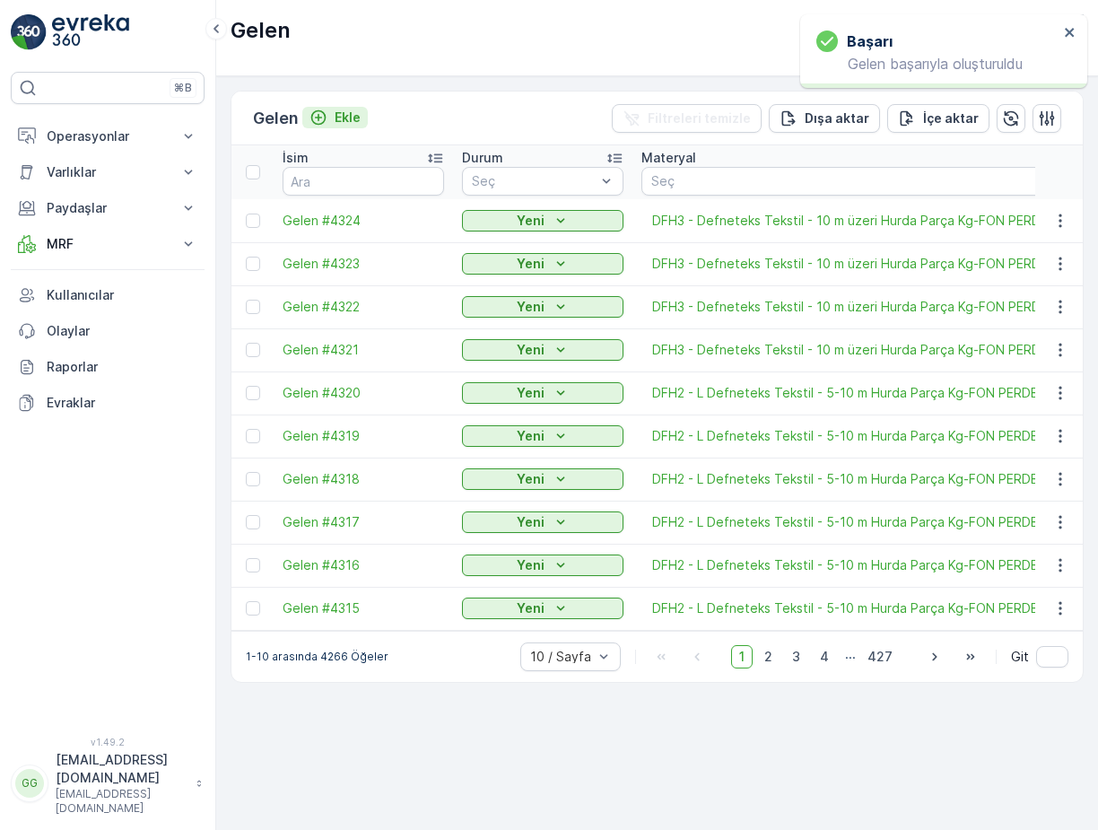
click at [342, 111] on p "Ekle" at bounding box center [347, 118] width 26 height 18
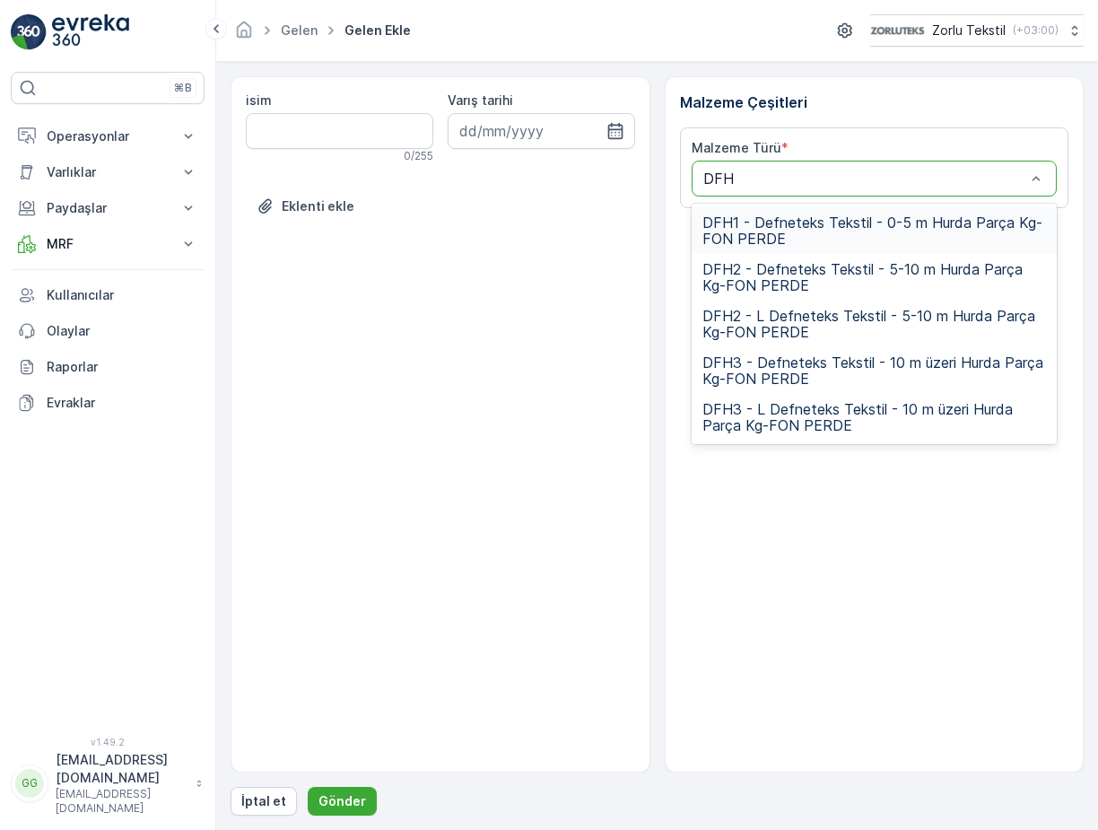
type input "DFH3"
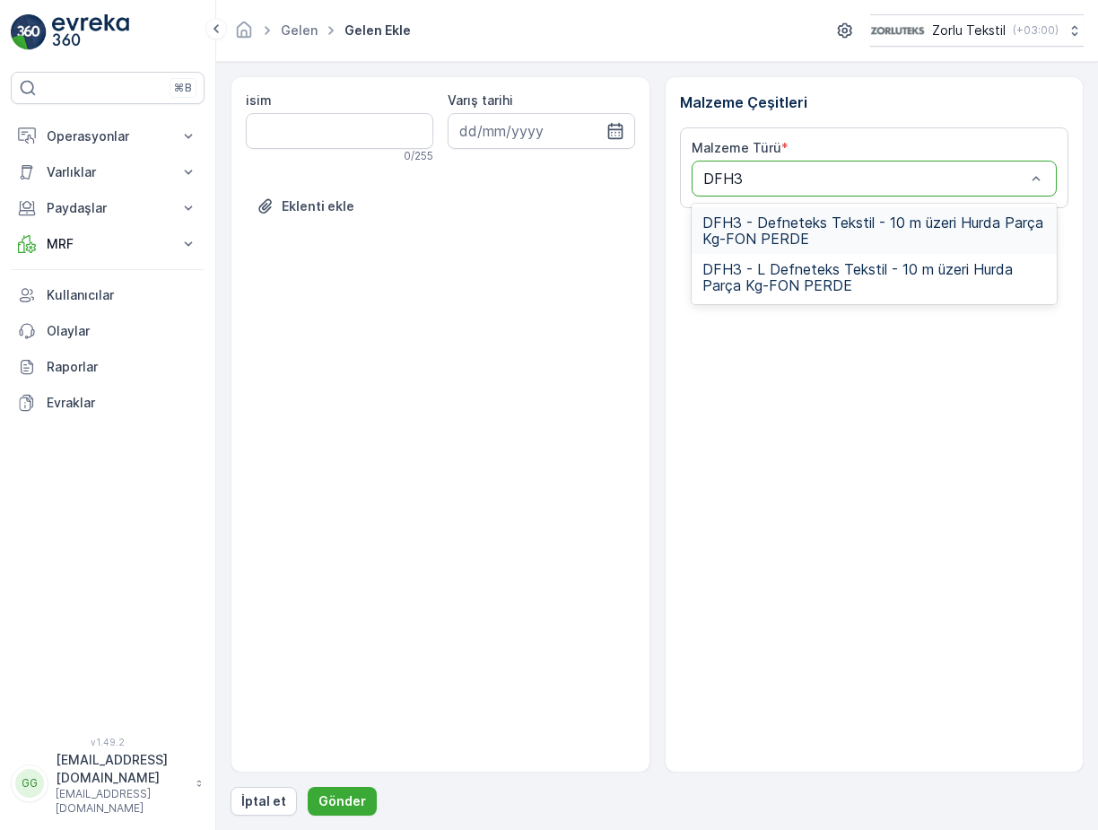
click at [752, 214] on span "DFH3 - Defneteks Tekstil - 10 m üzeri Hurda Parça Kg-FON PERDE" at bounding box center [874, 230] width 344 height 32
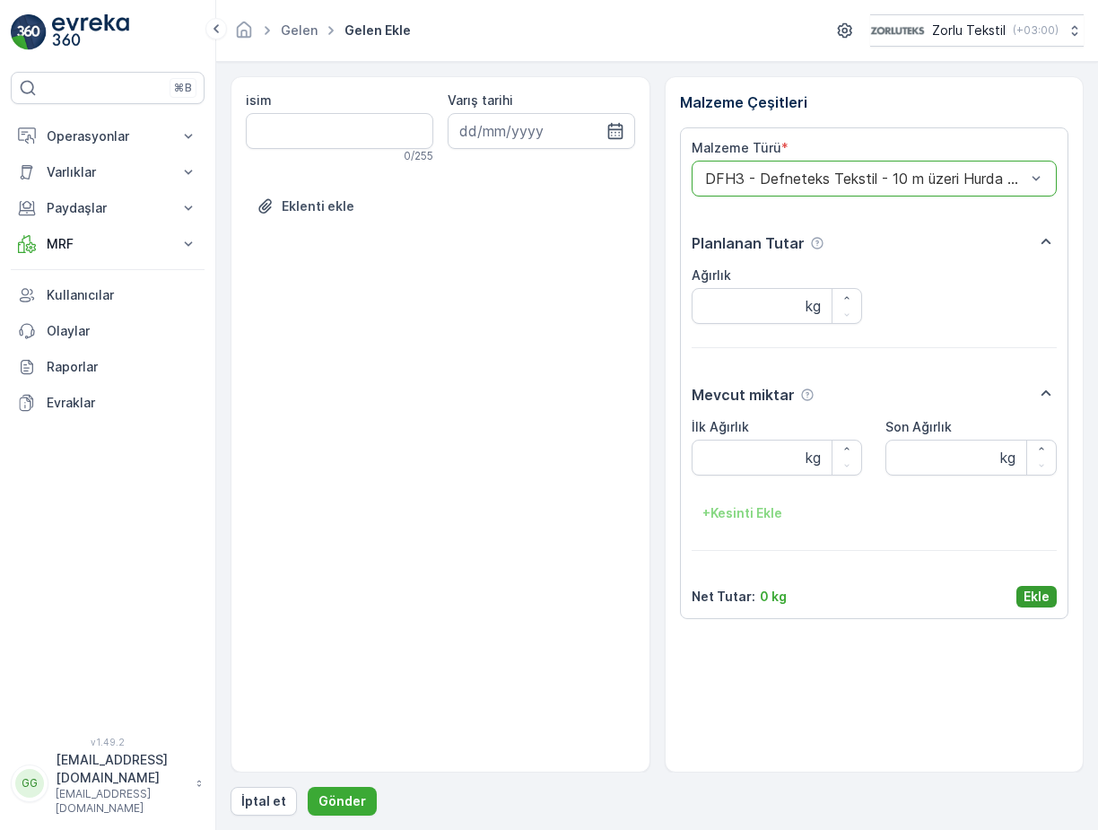
click at [1030, 594] on p "Ekle" at bounding box center [1036, 596] width 26 height 18
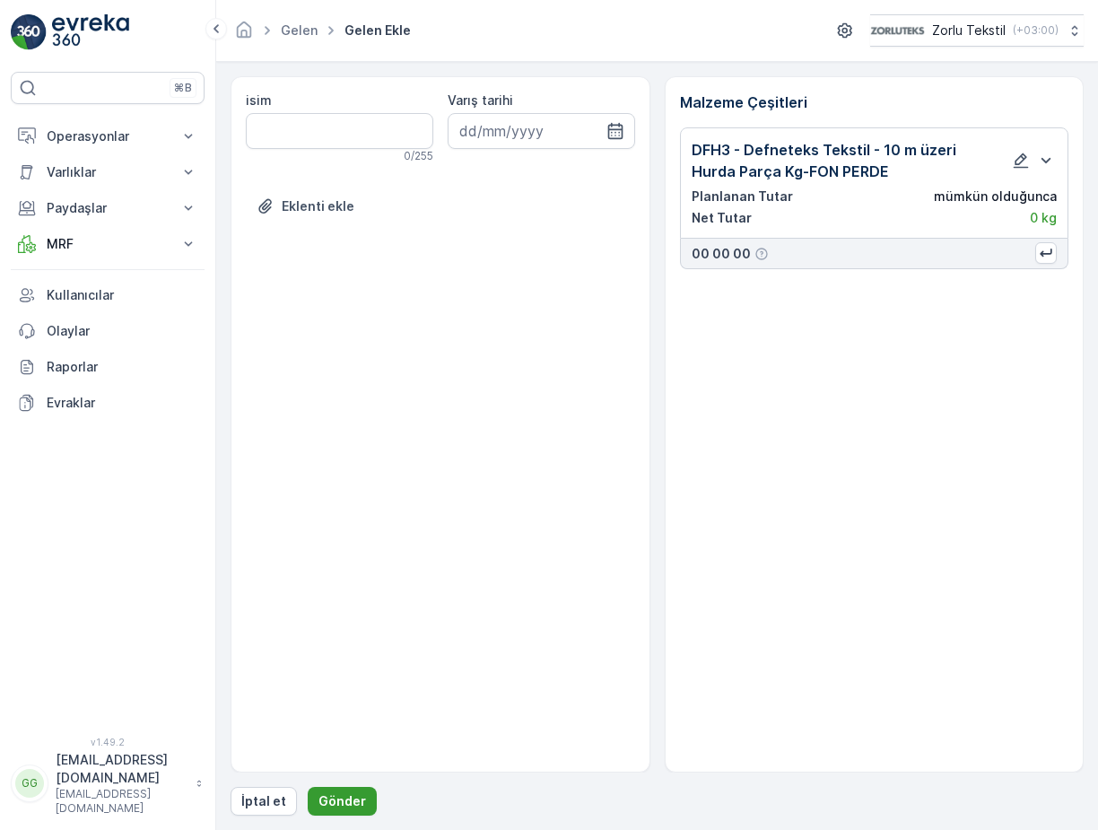
click at [331, 805] on p "Gönder" at bounding box center [342, 801] width 48 height 18
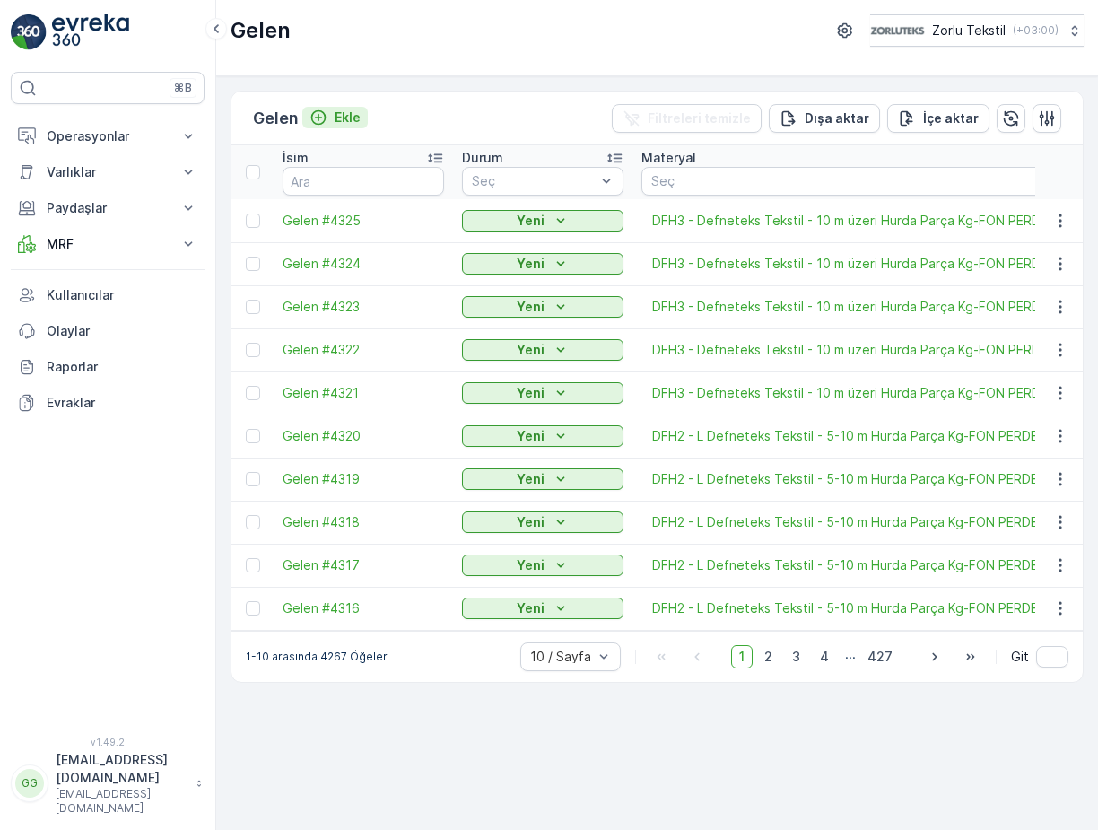
click at [352, 117] on p "Ekle" at bounding box center [347, 118] width 26 height 18
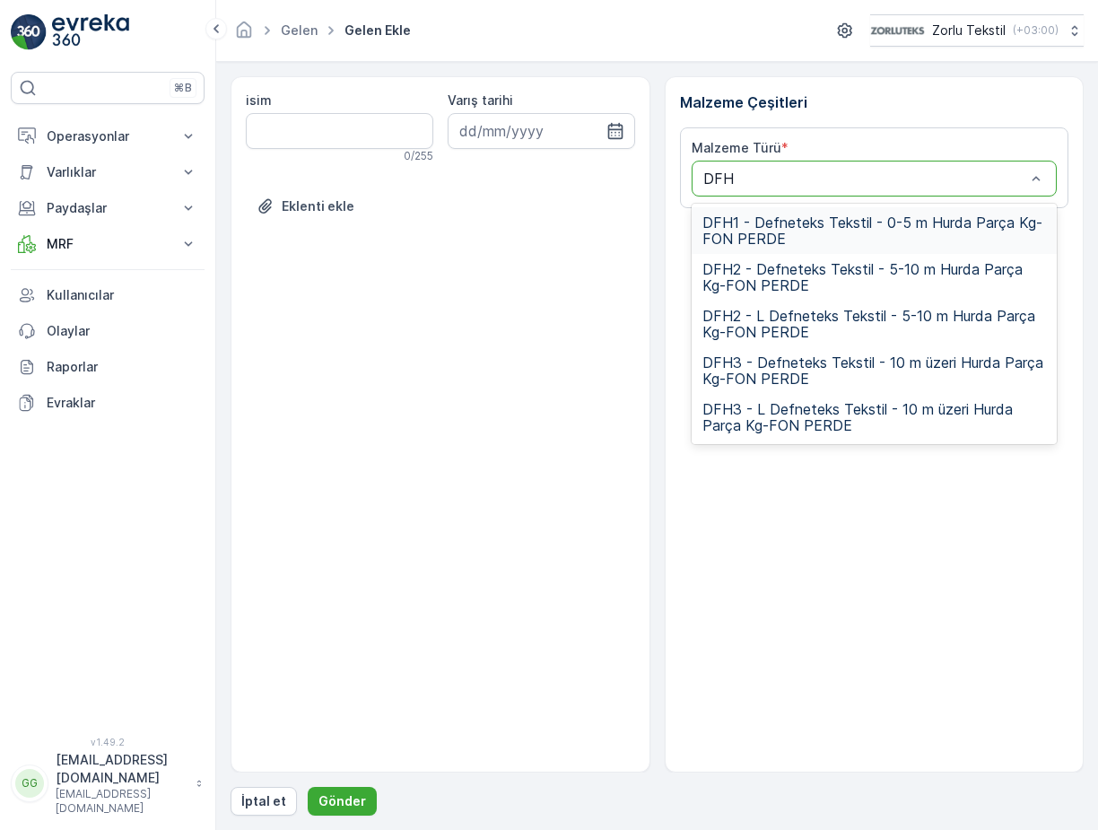
type input "DFH3"
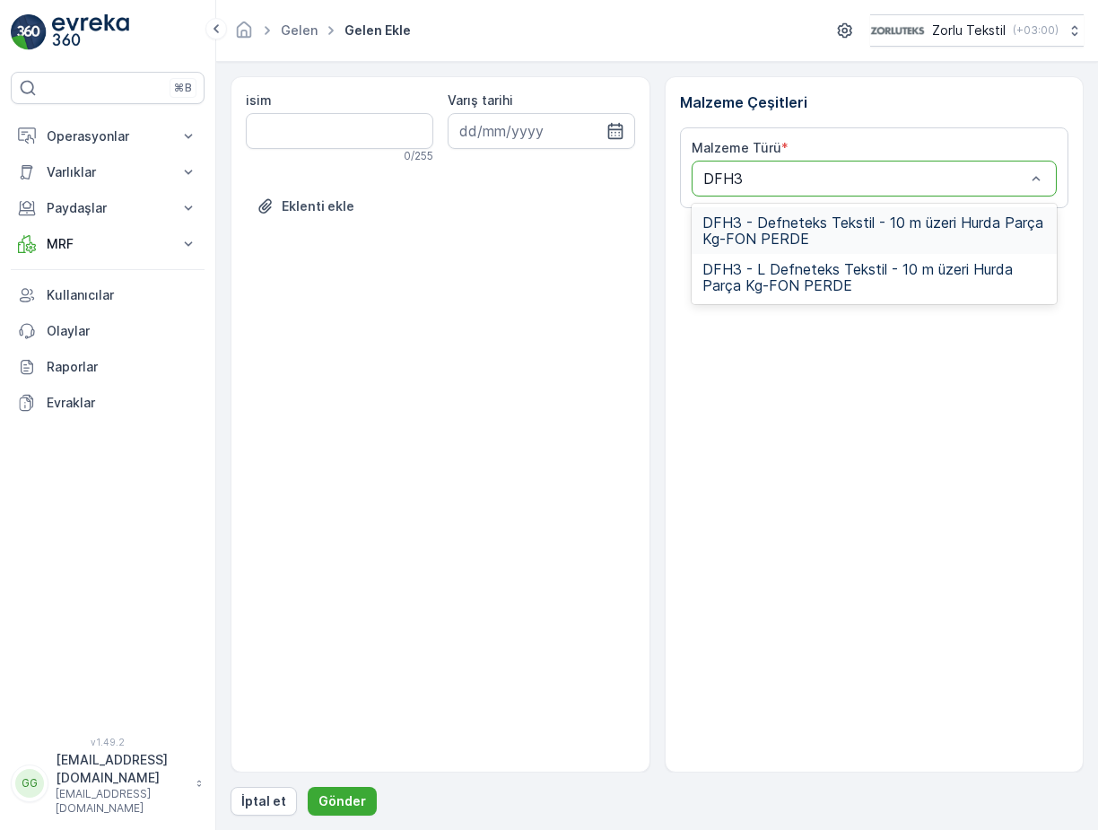
click at [763, 222] on span "DFH3 - Defneteks Tekstil - 10 m üzeri Hurda Parça Kg-FON PERDE" at bounding box center [874, 230] width 344 height 32
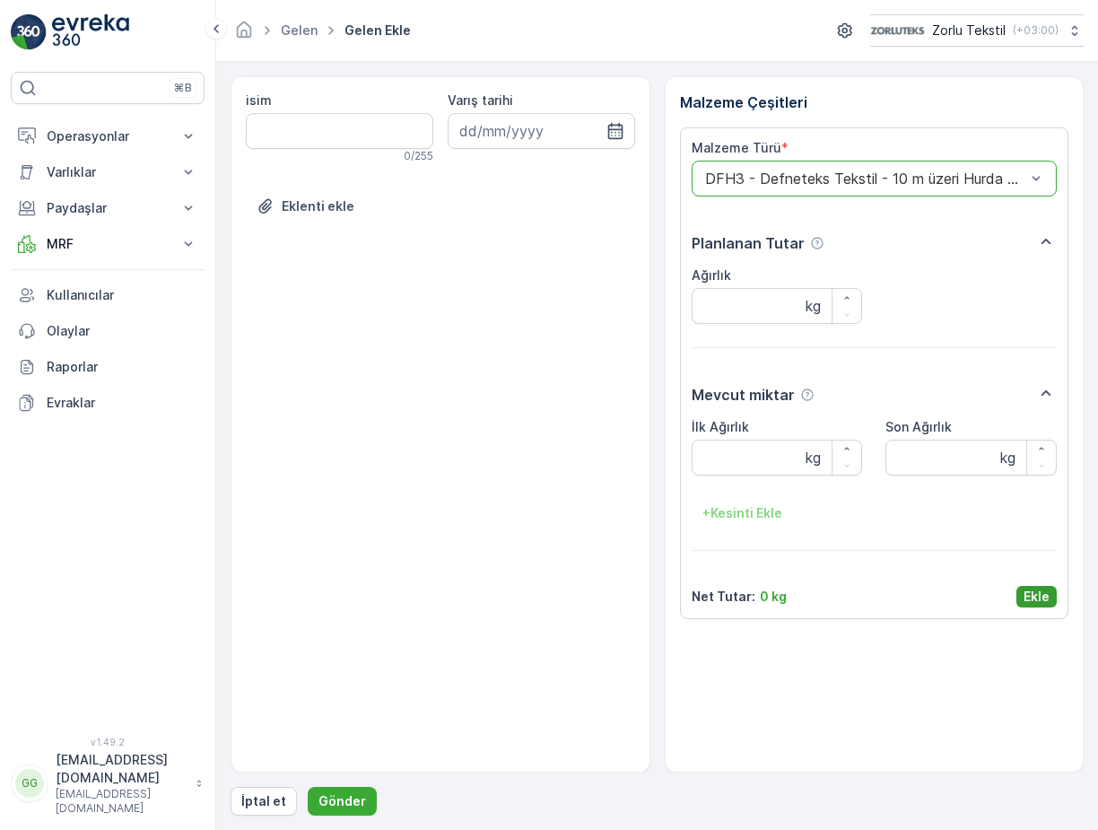
click at [1044, 595] on p "Ekle" at bounding box center [1036, 596] width 26 height 18
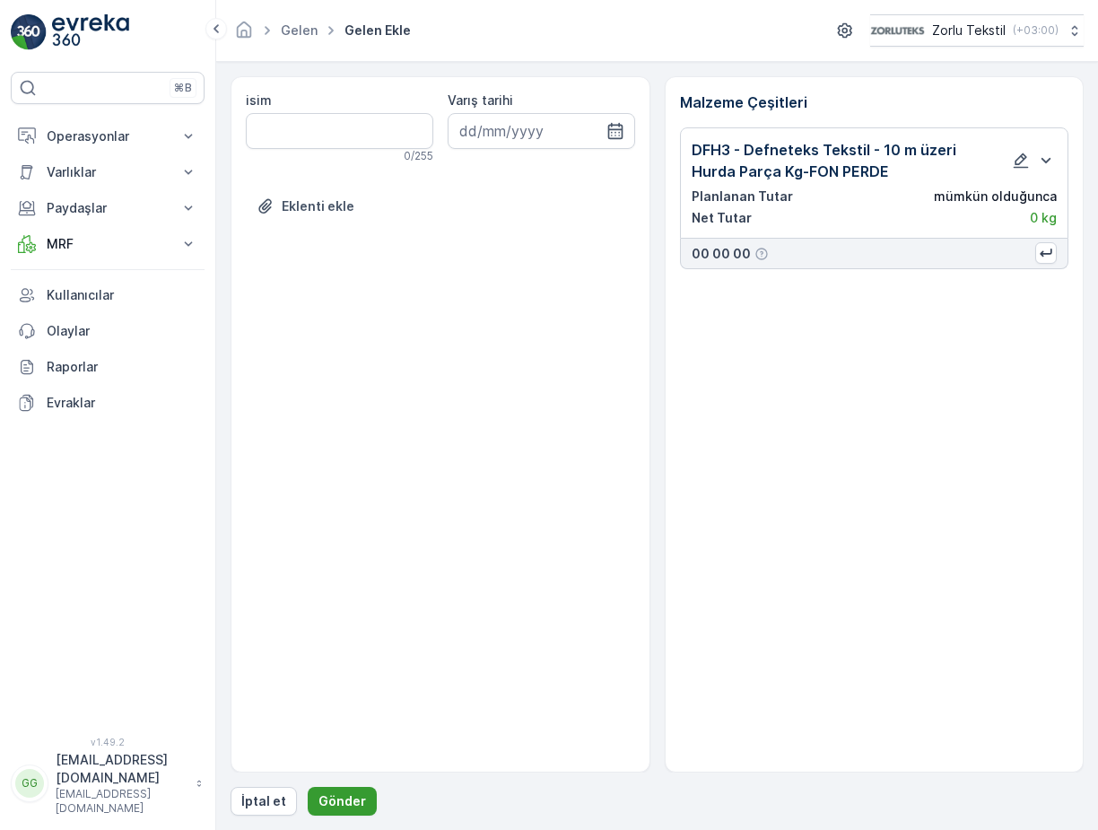
click at [318, 803] on p "Gönder" at bounding box center [342, 801] width 48 height 18
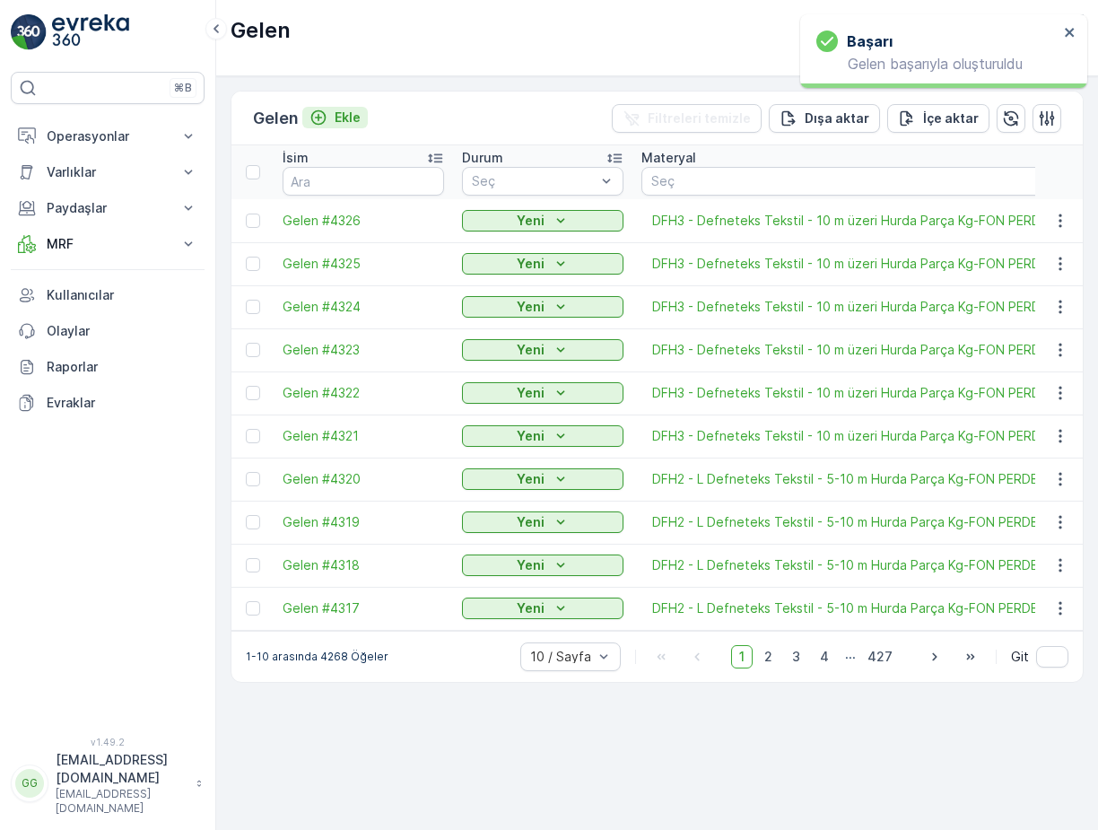
click at [348, 114] on p "Ekle" at bounding box center [347, 118] width 26 height 18
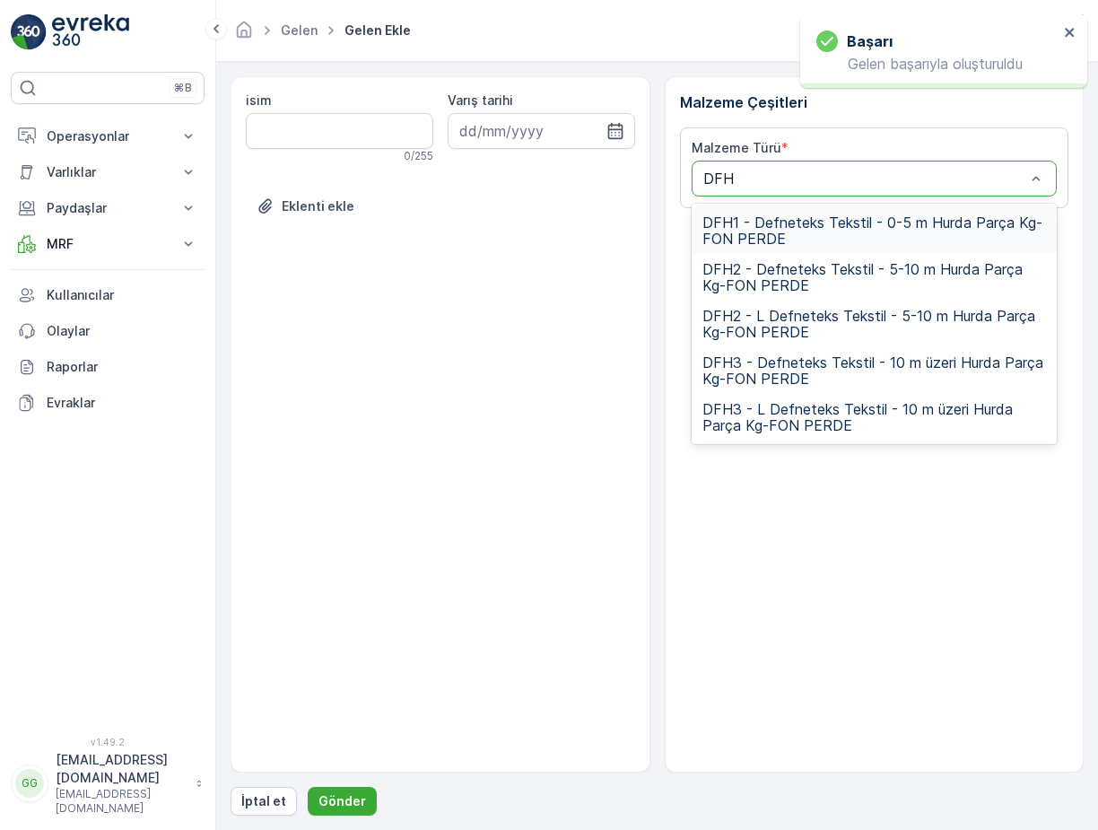
type input "DFH3"
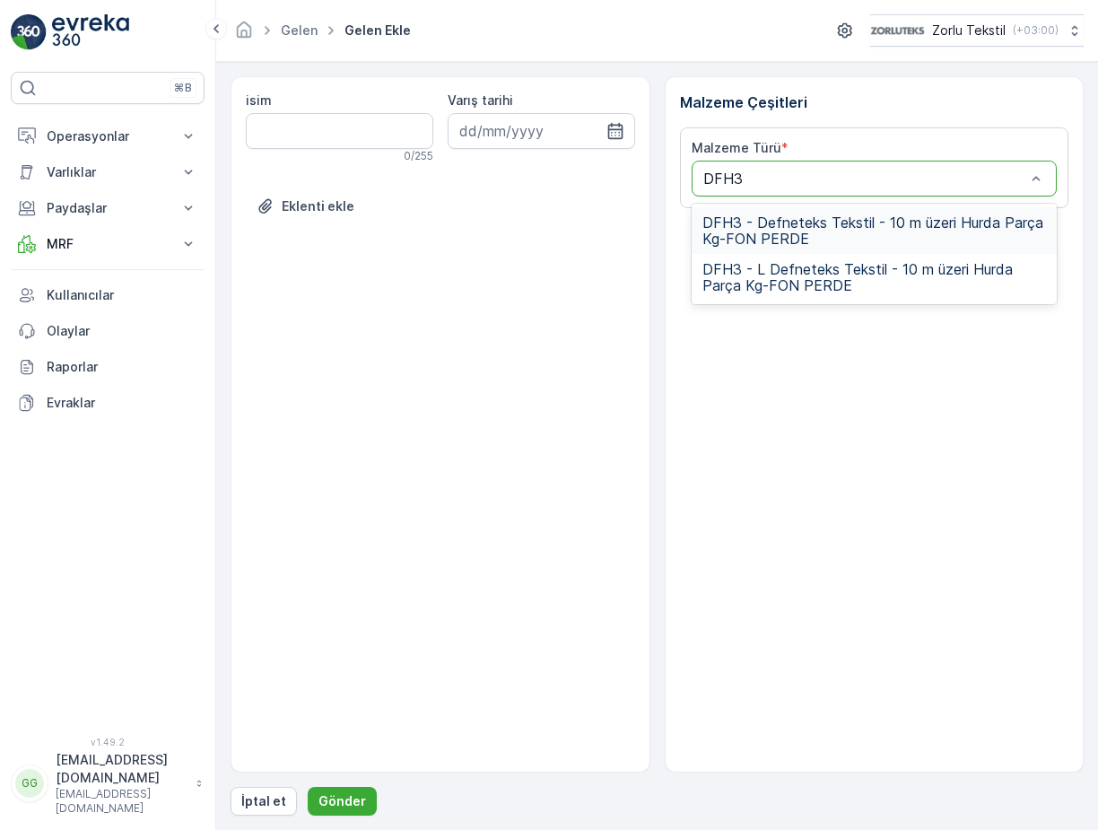
click at [781, 239] on span "DFH3 - Defneteks Tekstil - 10 m üzeri Hurda Parça Kg-FON PERDE" at bounding box center [874, 230] width 344 height 32
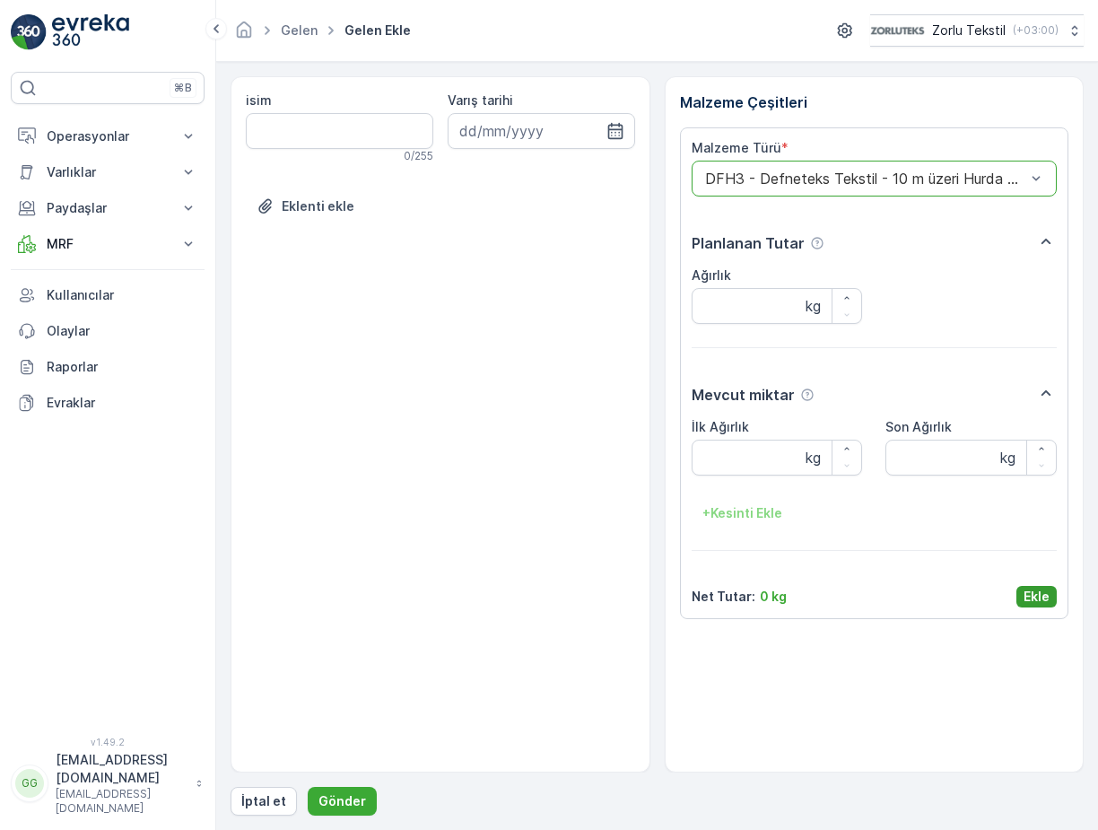
click at [1036, 593] on p "Ekle" at bounding box center [1036, 596] width 26 height 18
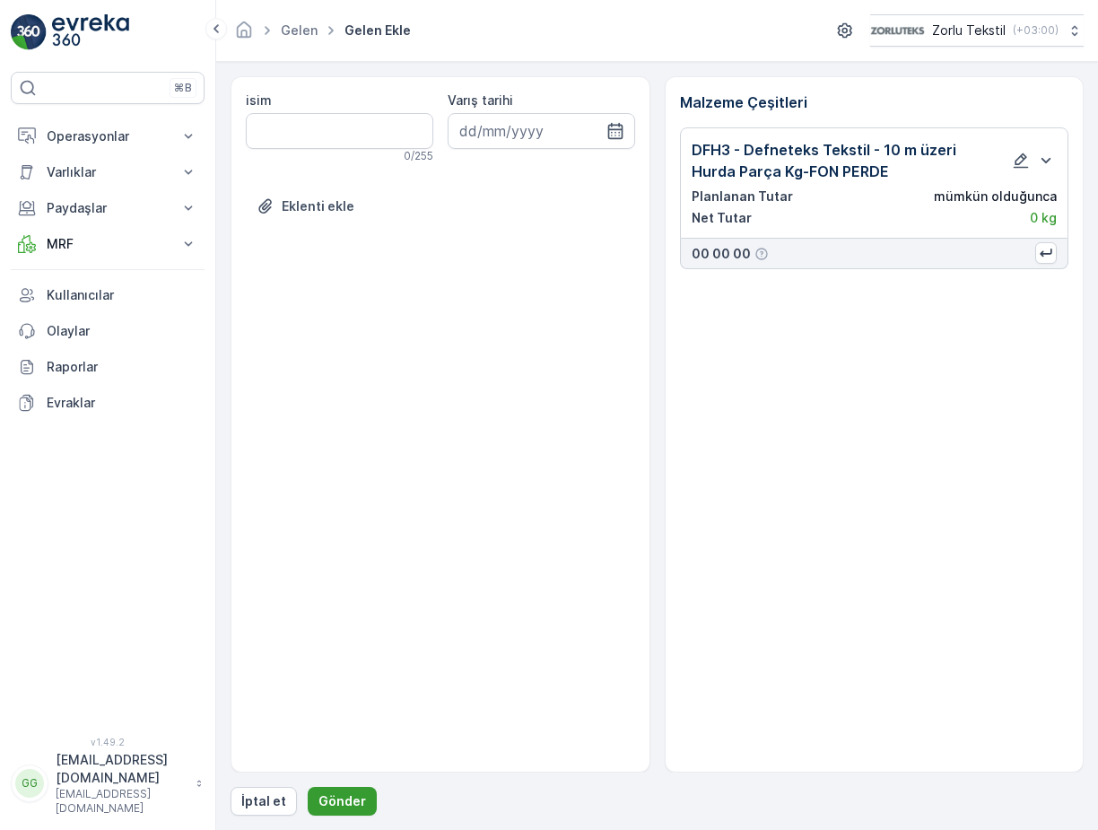
click at [313, 795] on button "Gönder" at bounding box center [342, 800] width 69 height 29
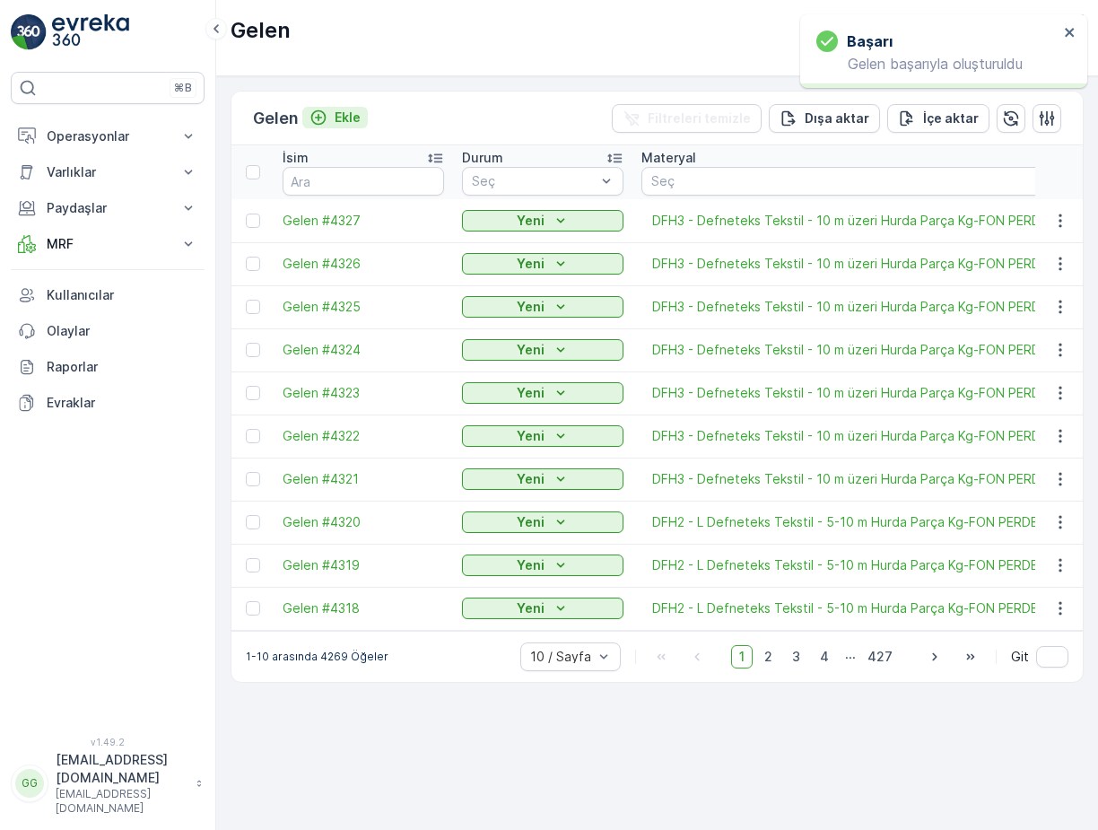
click at [340, 113] on p "Ekle" at bounding box center [347, 118] width 26 height 18
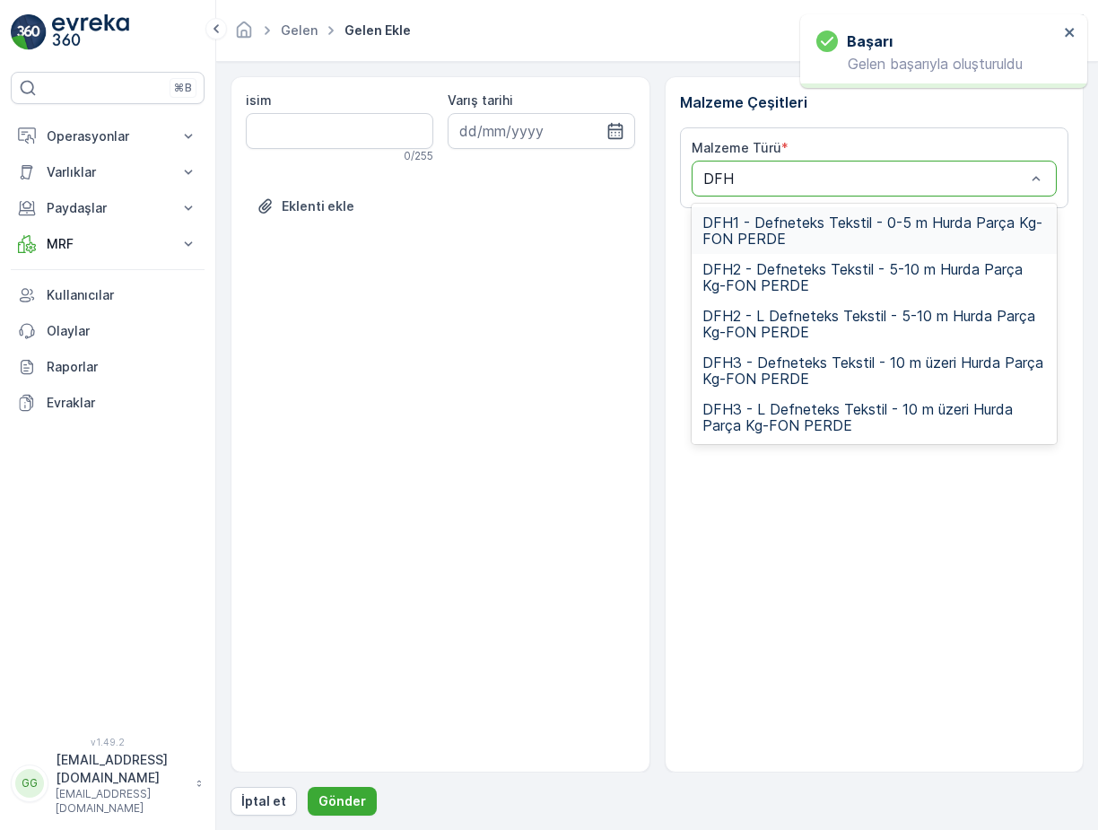
type input "DFH3"
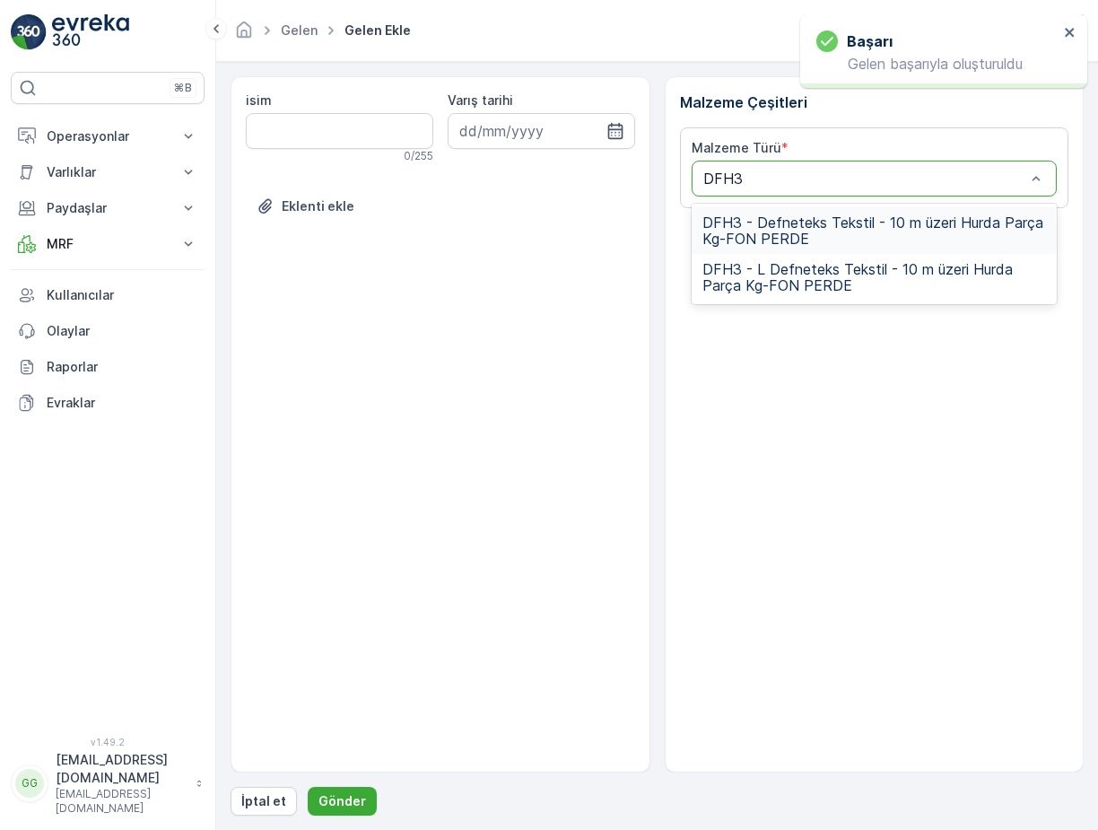
drag, startPoint x: 803, startPoint y: 218, endPoint x: 799, endPoint y: 230, distance: 12.2
click at [803, 219] on span "DFH3 - Defneteks Tekstil - 10 m üzeri Hurda Parça Kg-FON PERDE" at bounding box center [874, 230] width 344 height 32
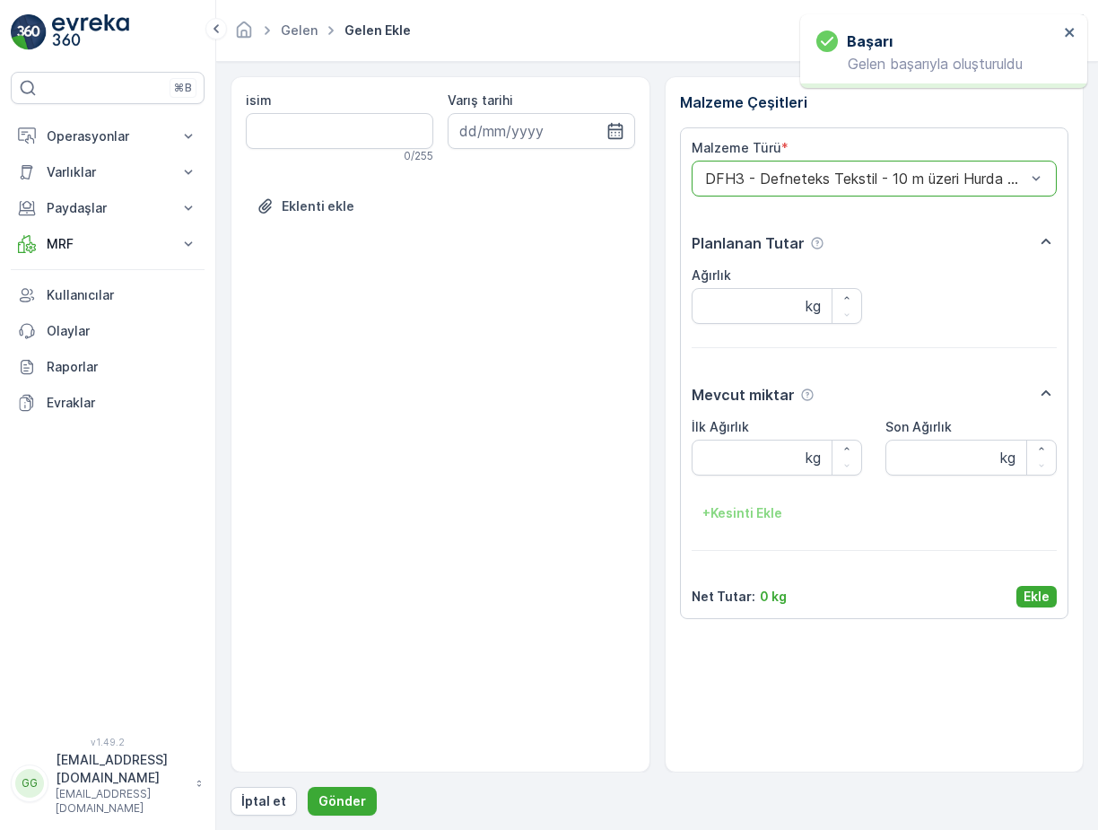
click at [1033, 594] on p "Ekle" at bounding box center [1036, 596] width 26 height 18
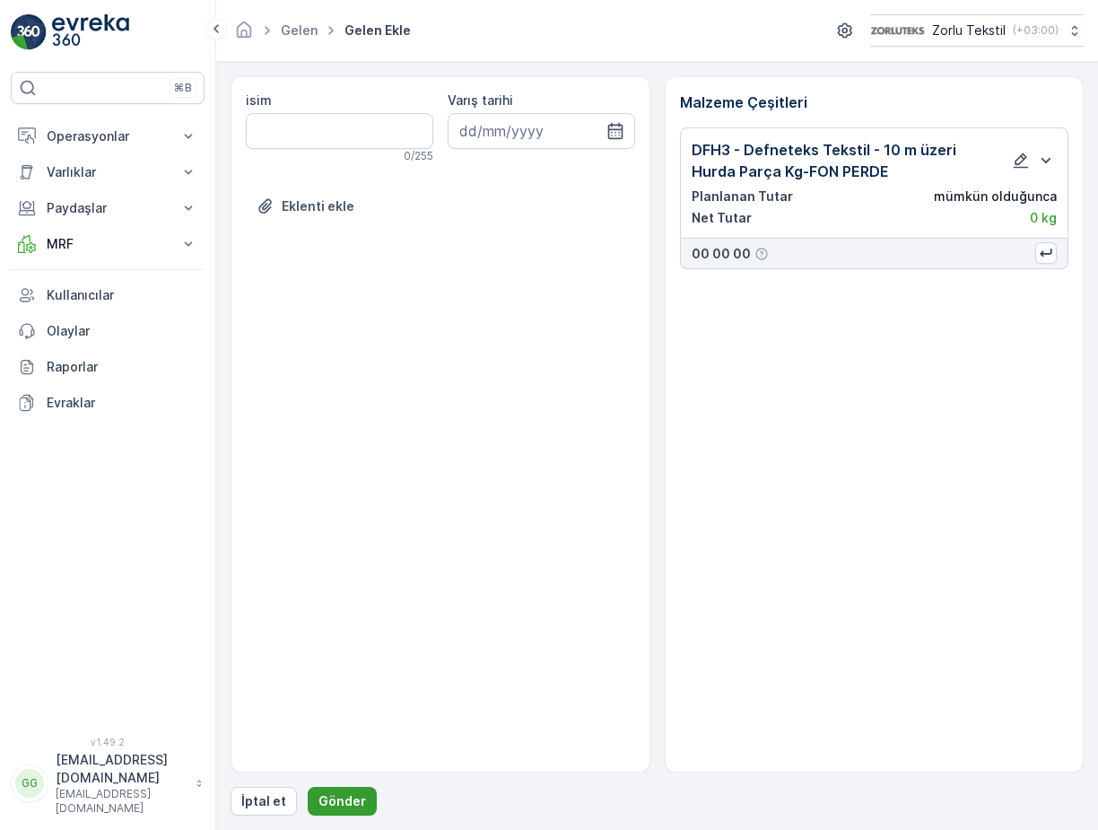
click at [341, 804] on p "Gönder" at bounding box center [342, 801] width 48 height 18
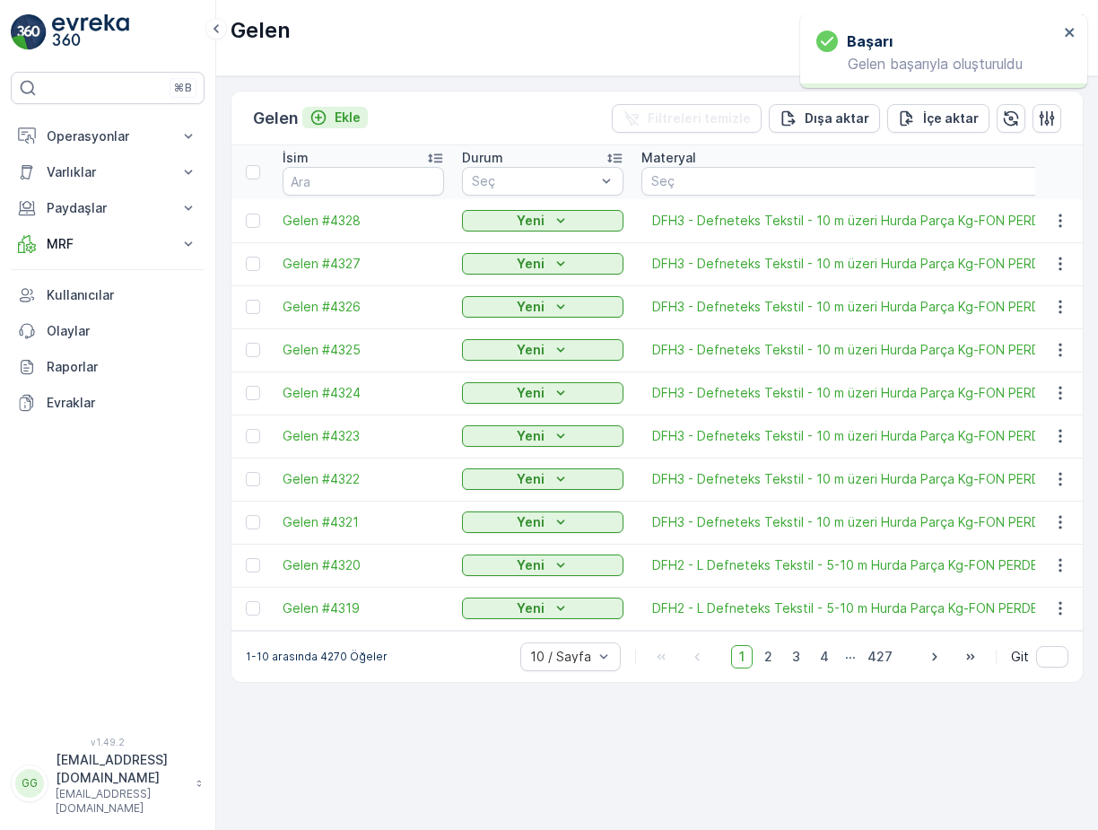
click at [350, 116] on p "Ekle" at bounding box center [347, 118] width 26 height 18
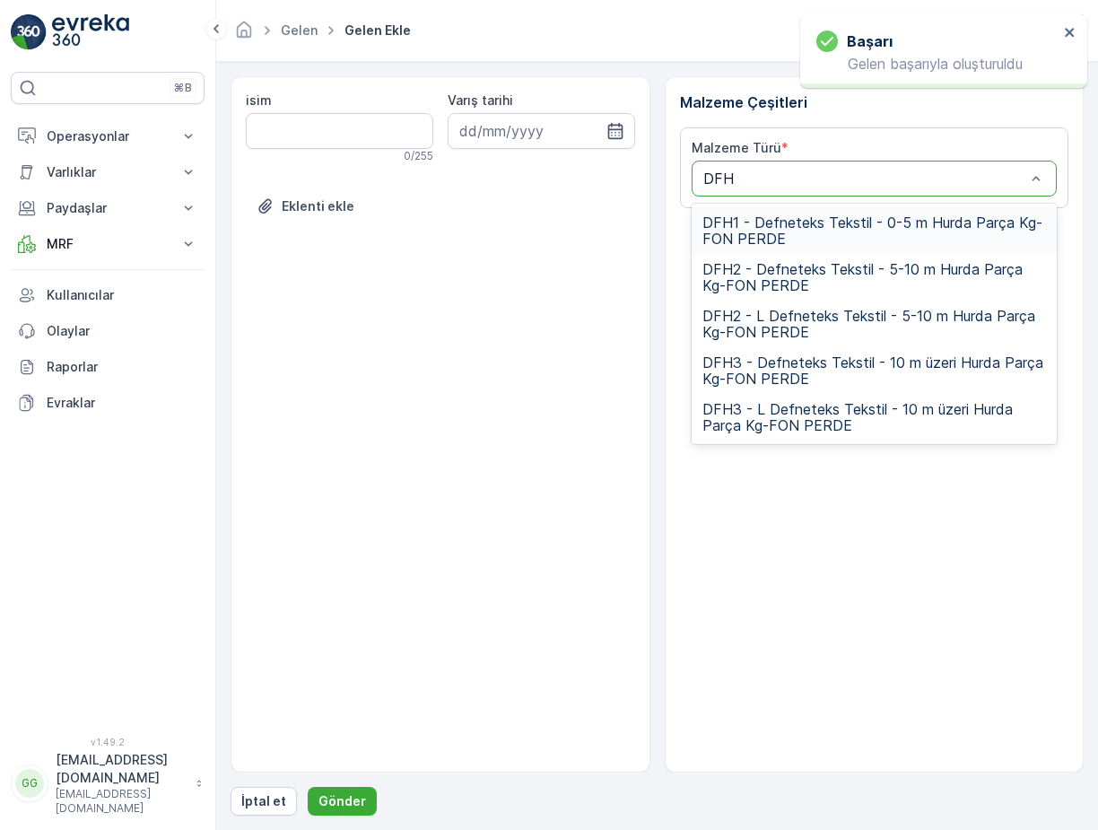
type input "DFH3"
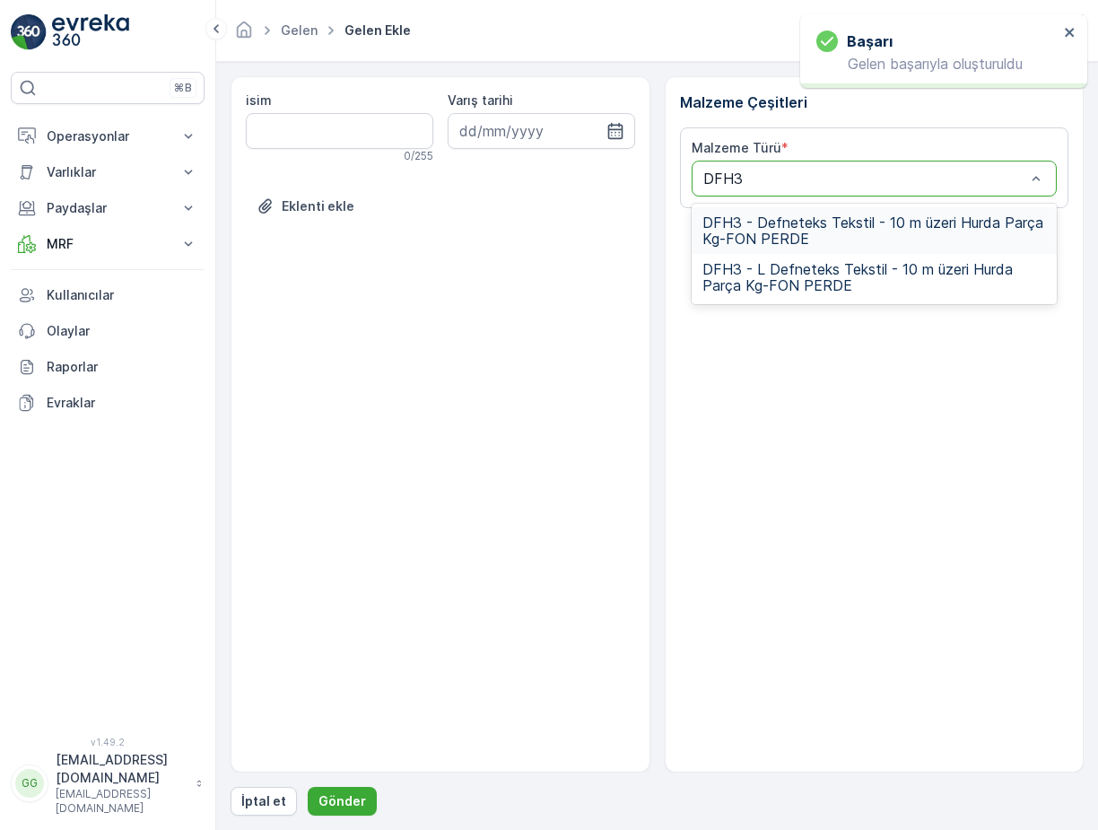
click at [768, 233] on span "DFH3 - Defneteks Tekstil - 10 m üzeri Hurda Parça Kg-FON PERDE" at bounding box center [874, 230] width 344 height 32
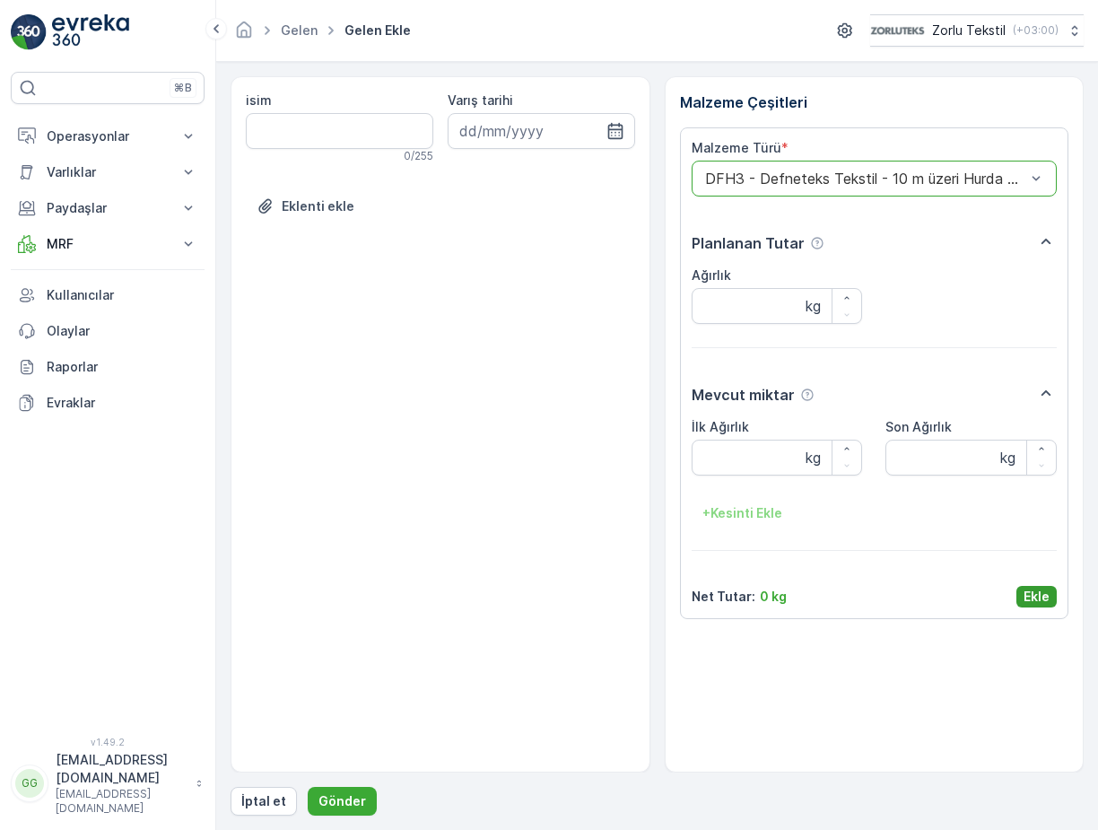
click at [1029, 596] on p "Ekle" at bounding box center [1036, 596] width 26 height 18
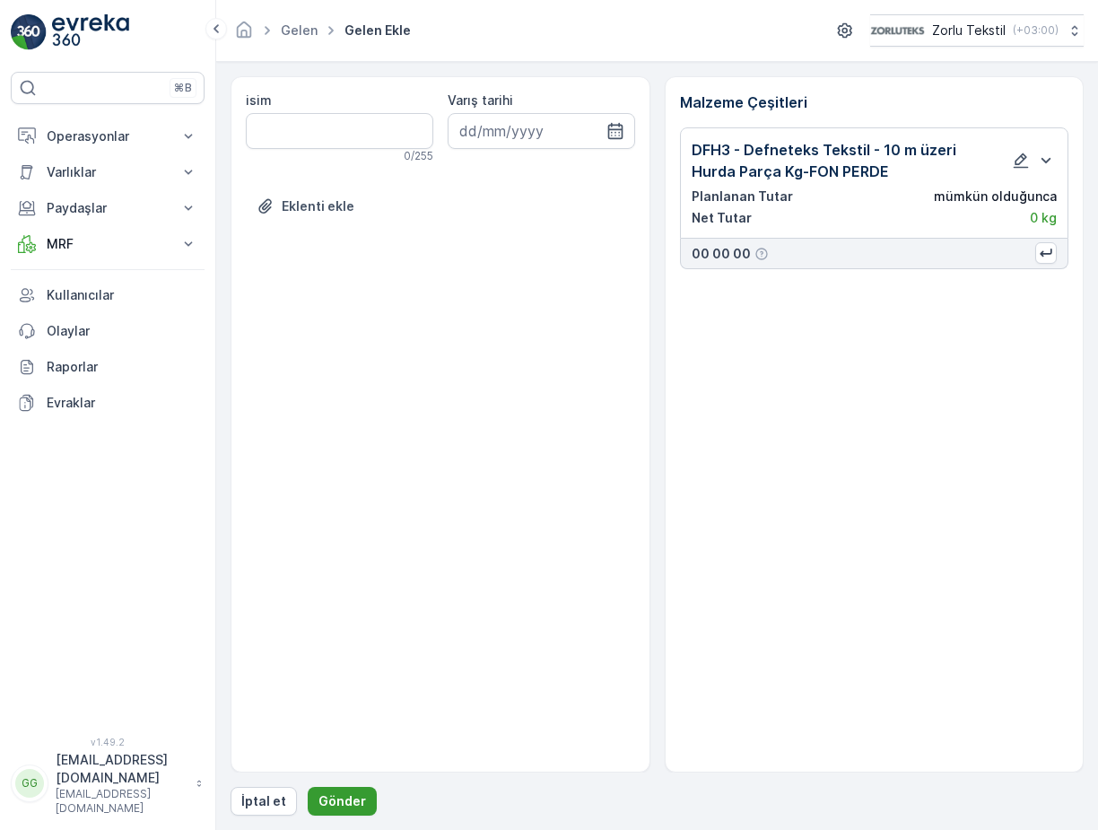
click at [330, 798] on p "Gönder" at bounding box center [342, 801] width 48 height 18
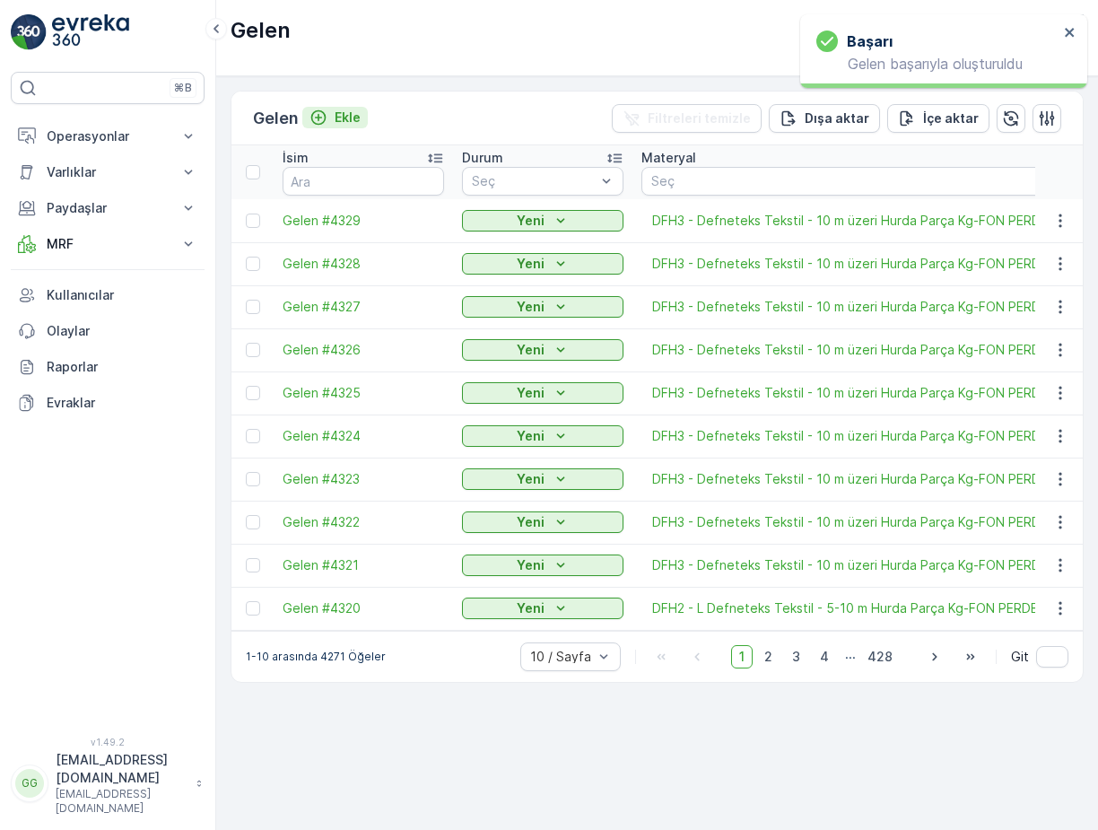
click at [341, 115] on p "Ekle" at bounding box center [347, 118] width 26 height 18
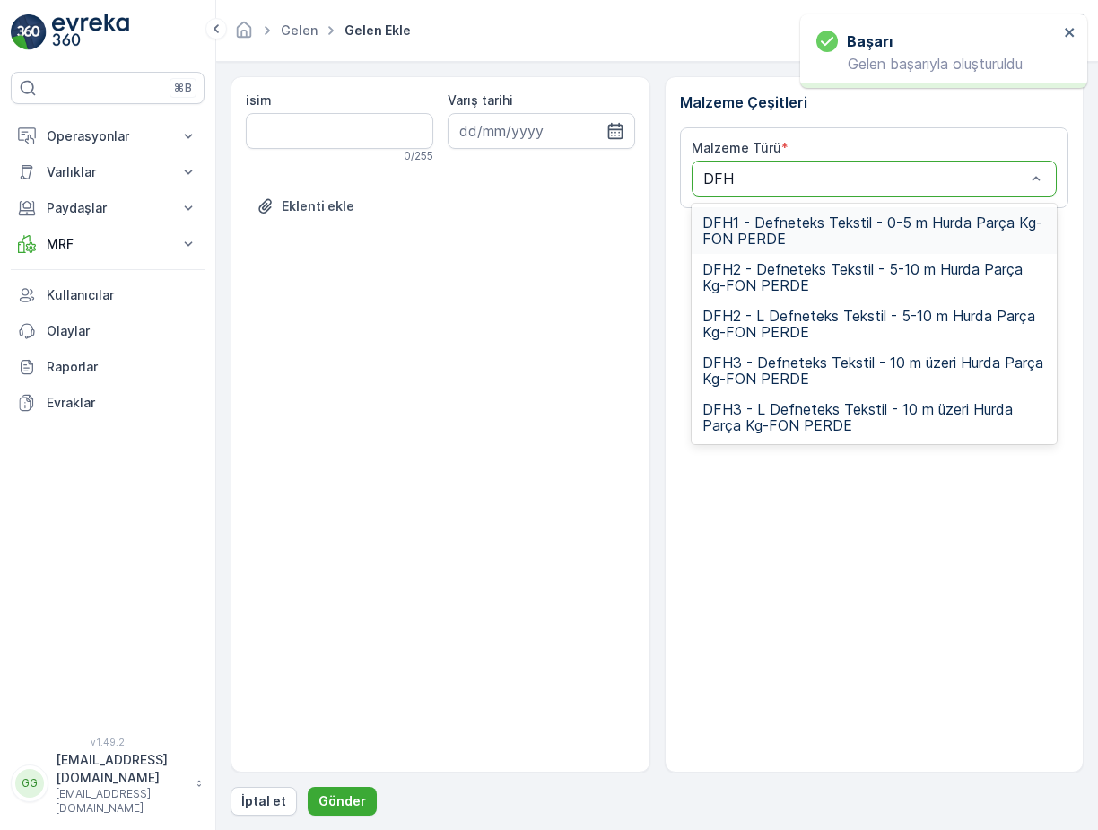
type input "DFH3"
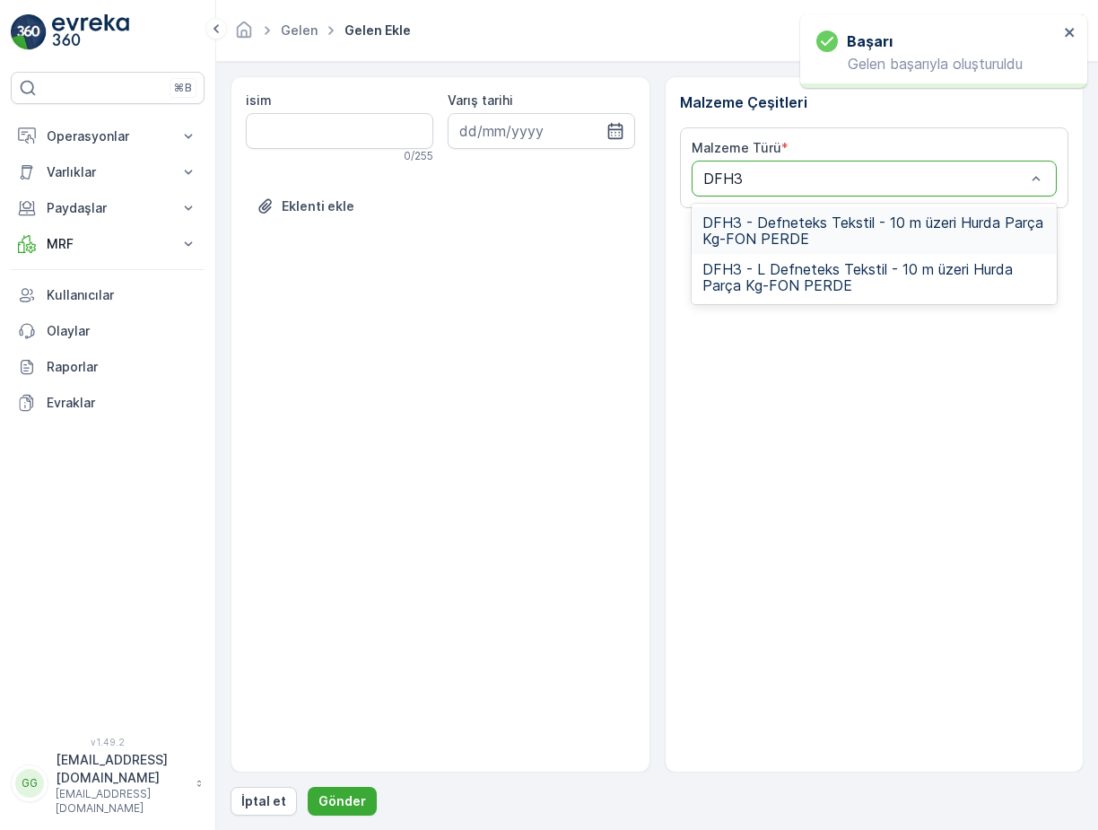
drag, startPoint x: 769, startPoint y: 234, endPoint x: 832, endPoint y: 352, distance: 133.6
click at [770, 234] on span "DFH3 - Defneteks Tekstil - 10 m üzeri Hurda Parça Kg-FON PERDE" at bounding box center [874, 230] width 344 height 32
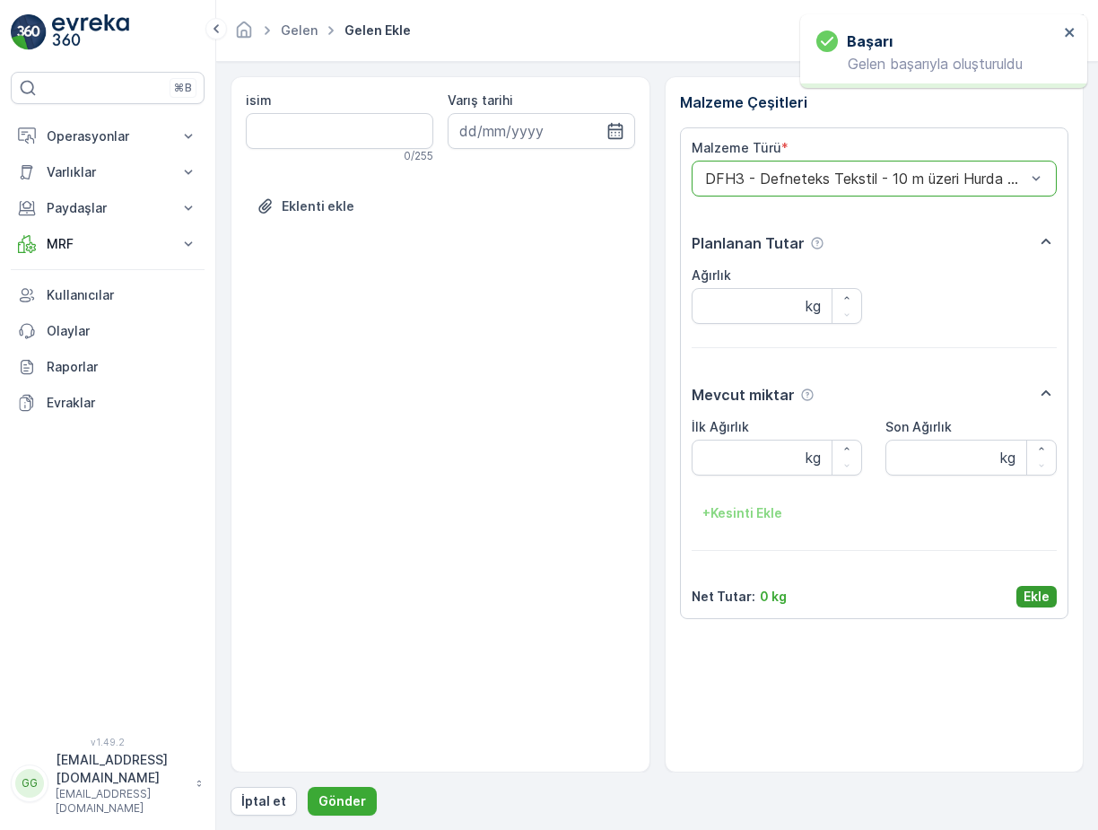
click at [1031, 600] on p "Ekle" at bounding box center [1036, 596] width 26 height 18
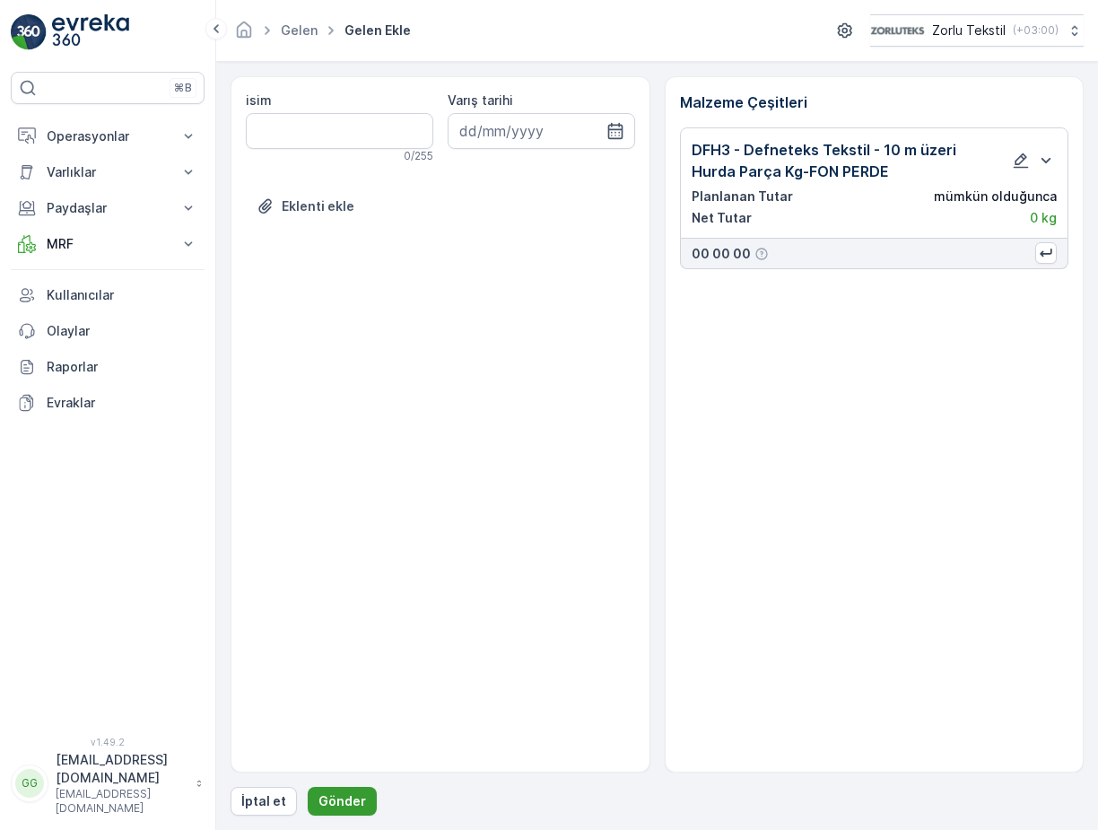
click at [328, 798] on p "Gönder" at bounding box center [342, 801] width 48 height 18
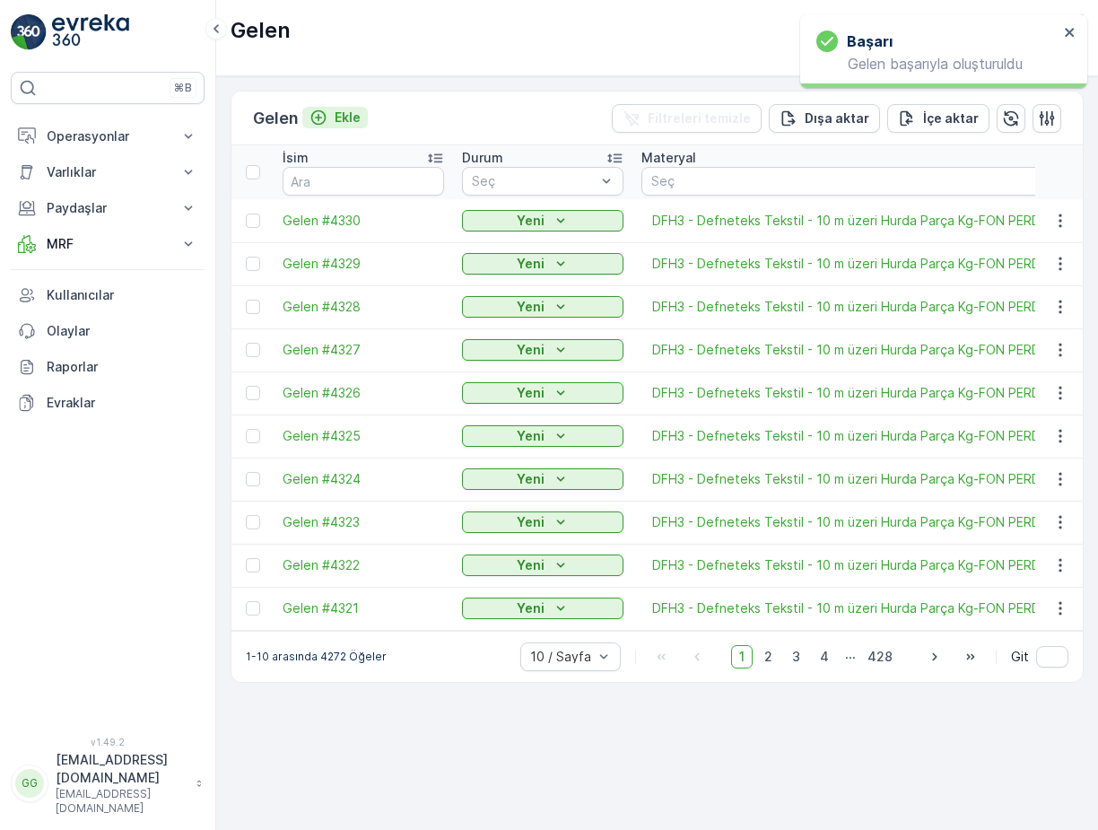
click at [354, 114] on p "Ekle" at bounding box center [347, 118] width 26 height 18
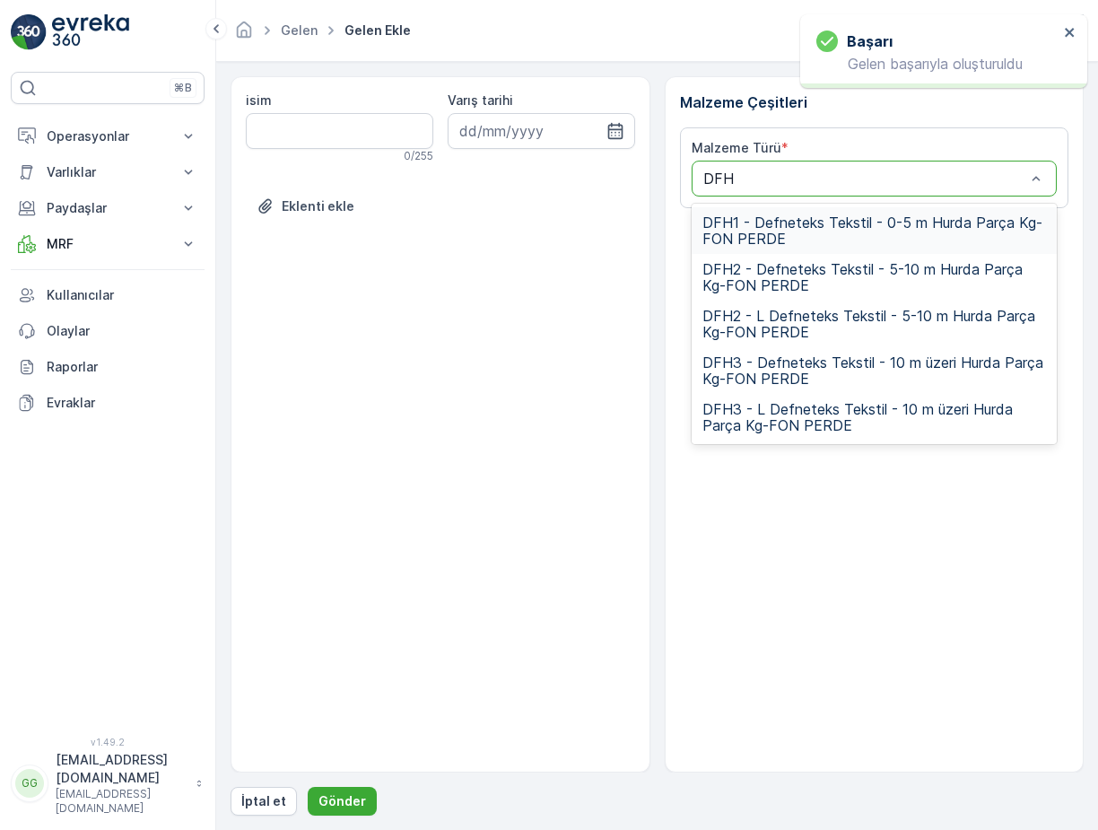
type input "DFH3"
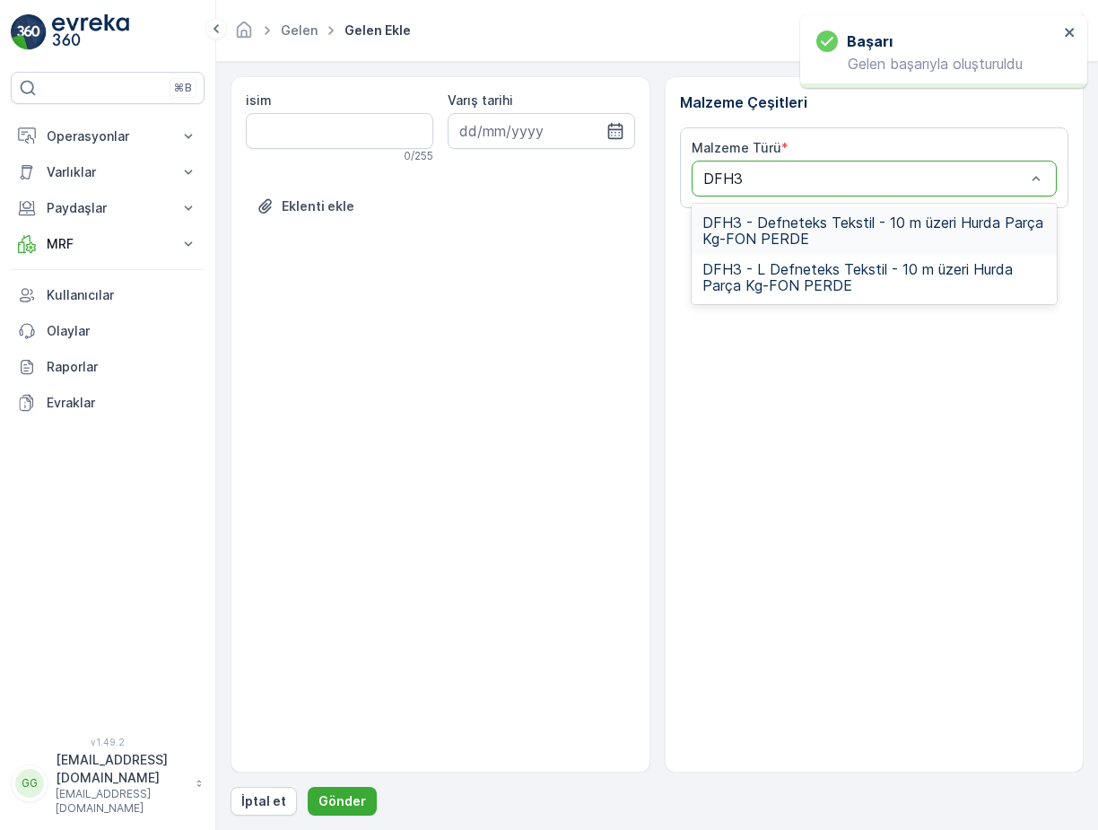
click at [780, 222] on span "DFH3 - Defneteks Tekstil - 10 m üzeri Hurda Parça Kg-FON PERDE" at bounding box center [874, 230] width 344 height 32
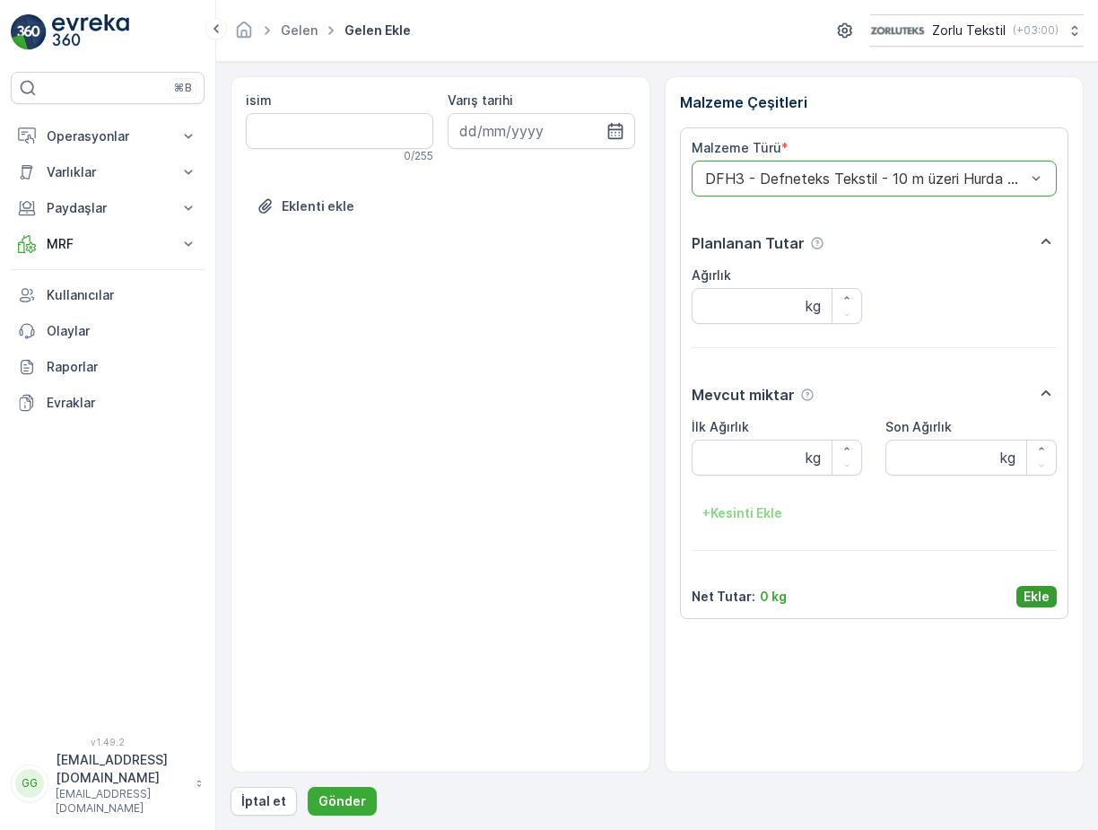
click at [1031, 594] on p "Ekle" at bounding box center [1036, 596] width 26 height 18
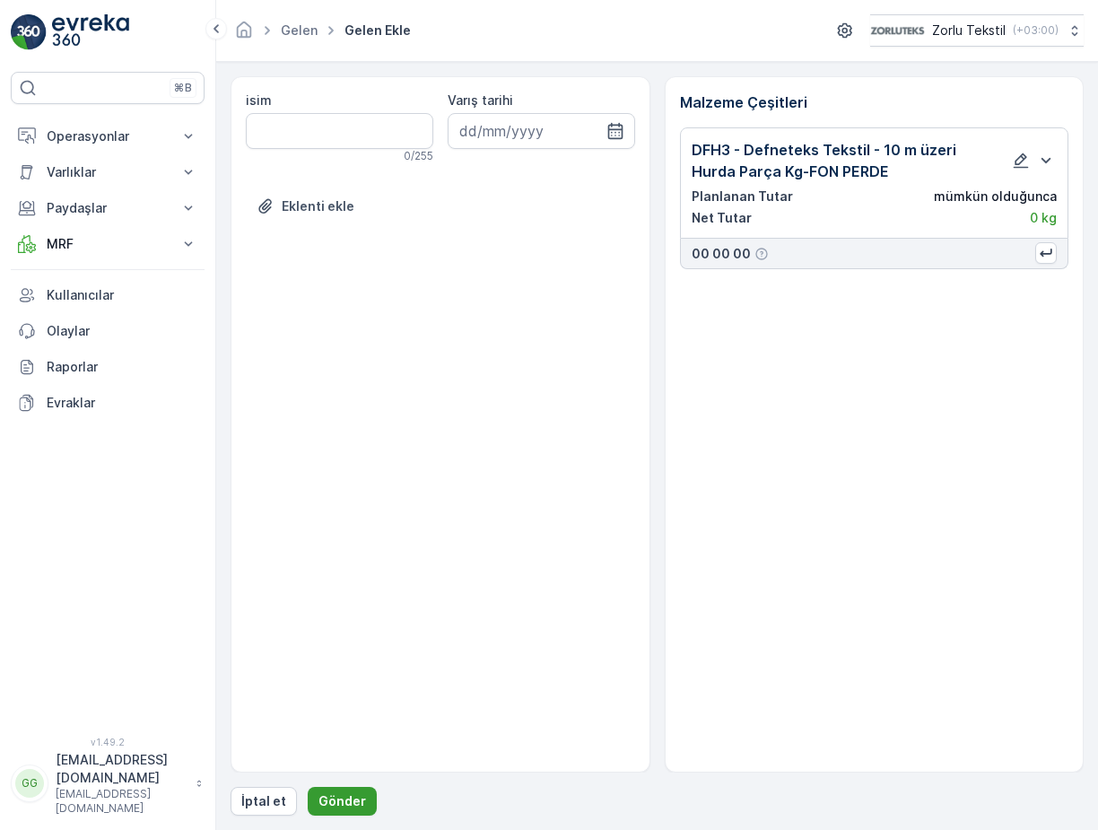
click at [349, 797] on p "Gönder" at bounding box center [342, 801] width 48 height 18
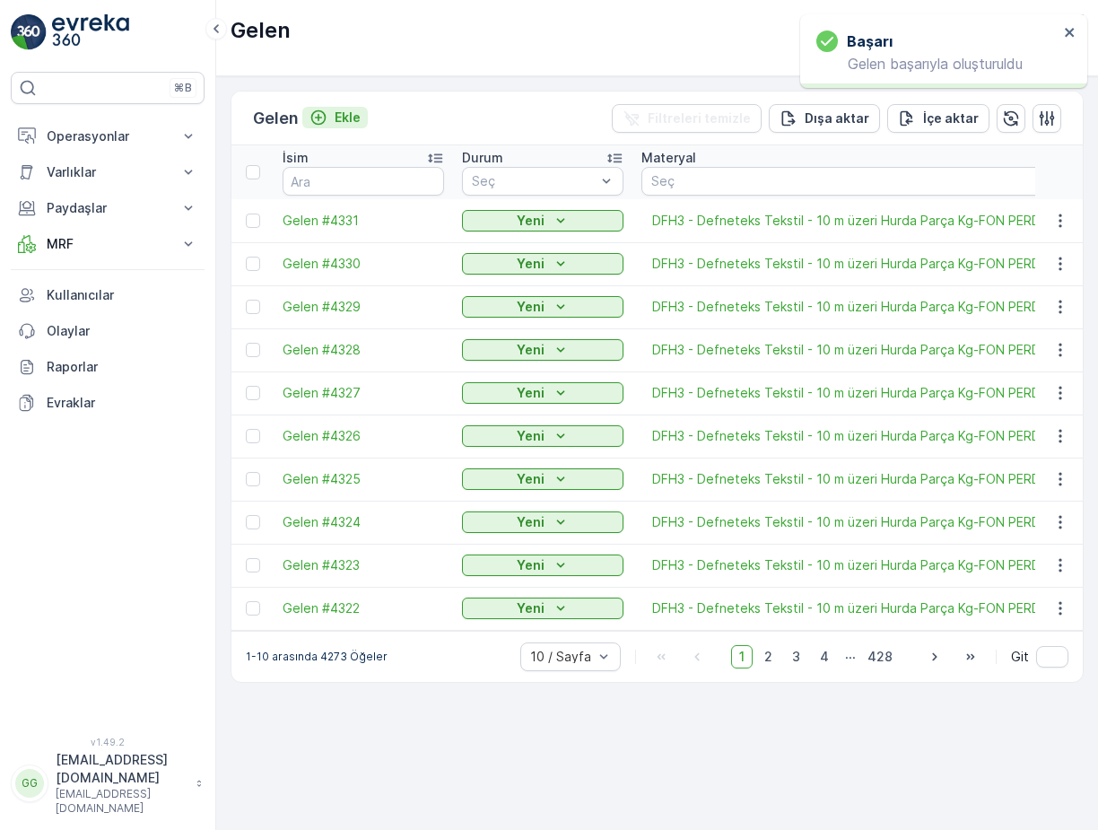
click at [355, 119] on p "Ekle" at bounding box center [347, 118] width 26 height 18
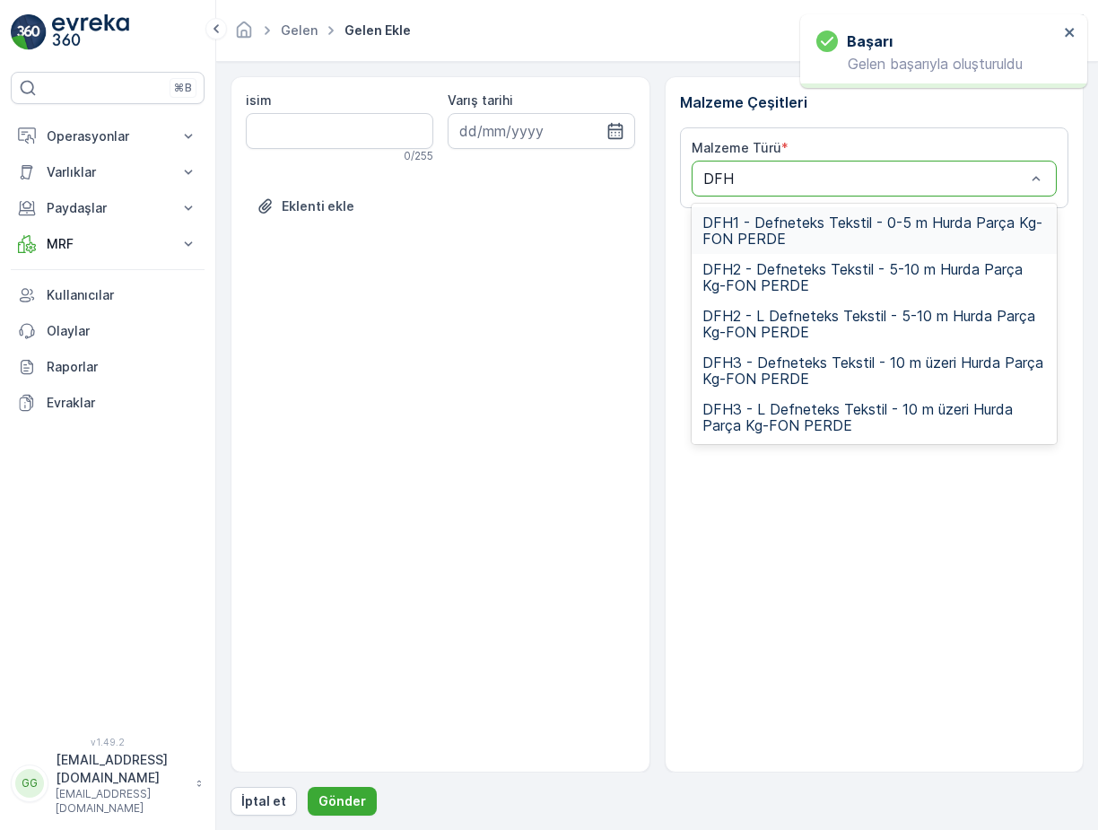
type input "DFH3"
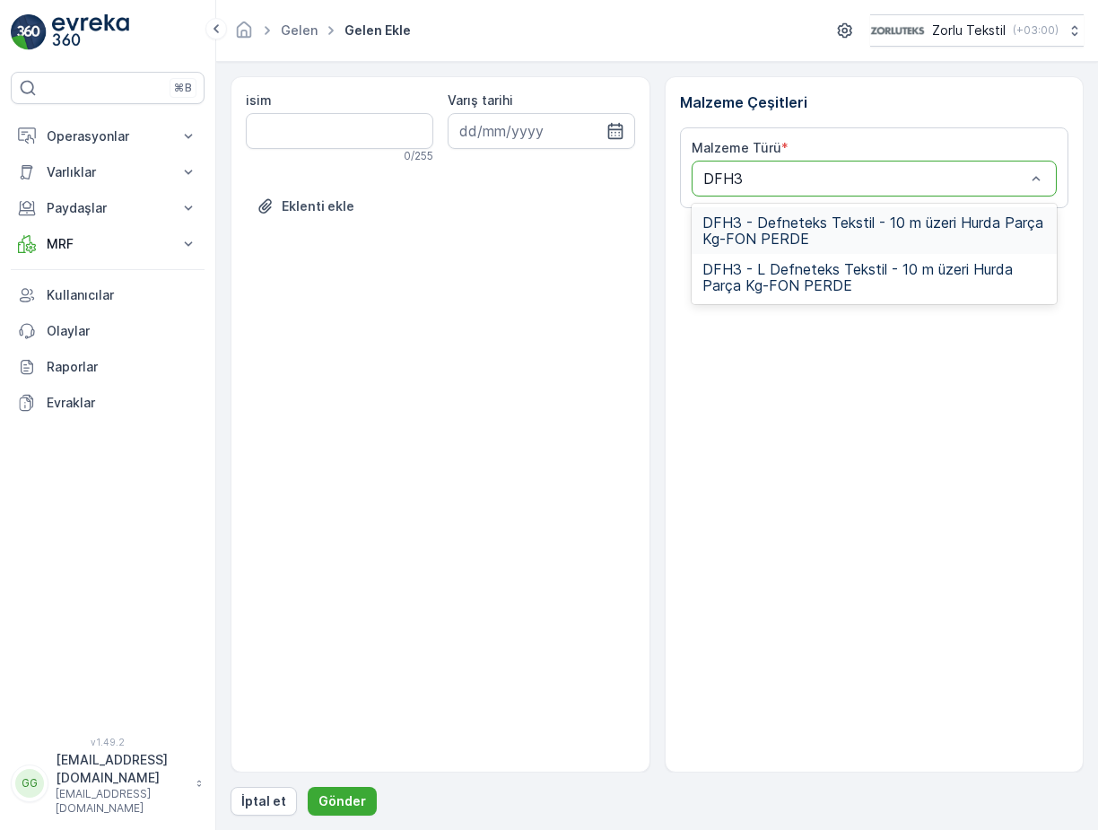
click at [752, 240] on span "DFH3 - Defneteks Tekstil - 10 m üzeri Hurda Parça Kg-FON PERDE" at bounding box center [874, 230] width 344 height 32
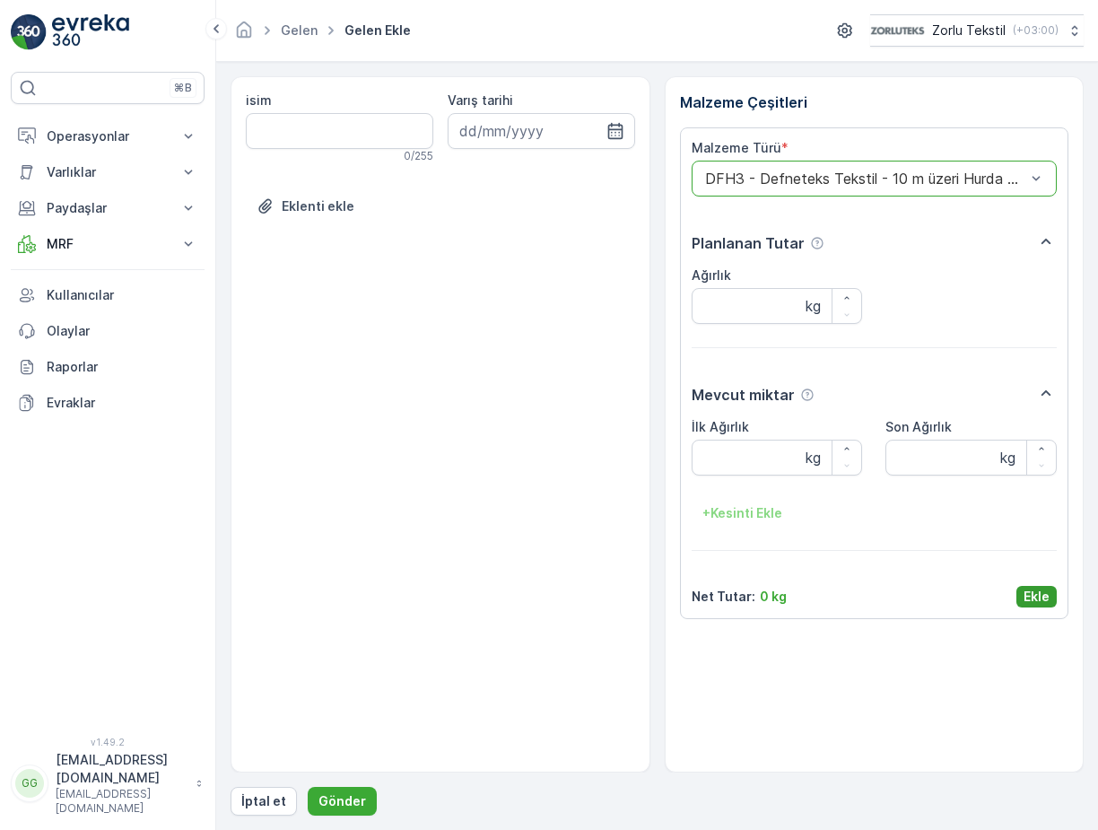
click at [1028, 591] on p "Ekle" at bounding box center [1036, 596] width 26 height 18
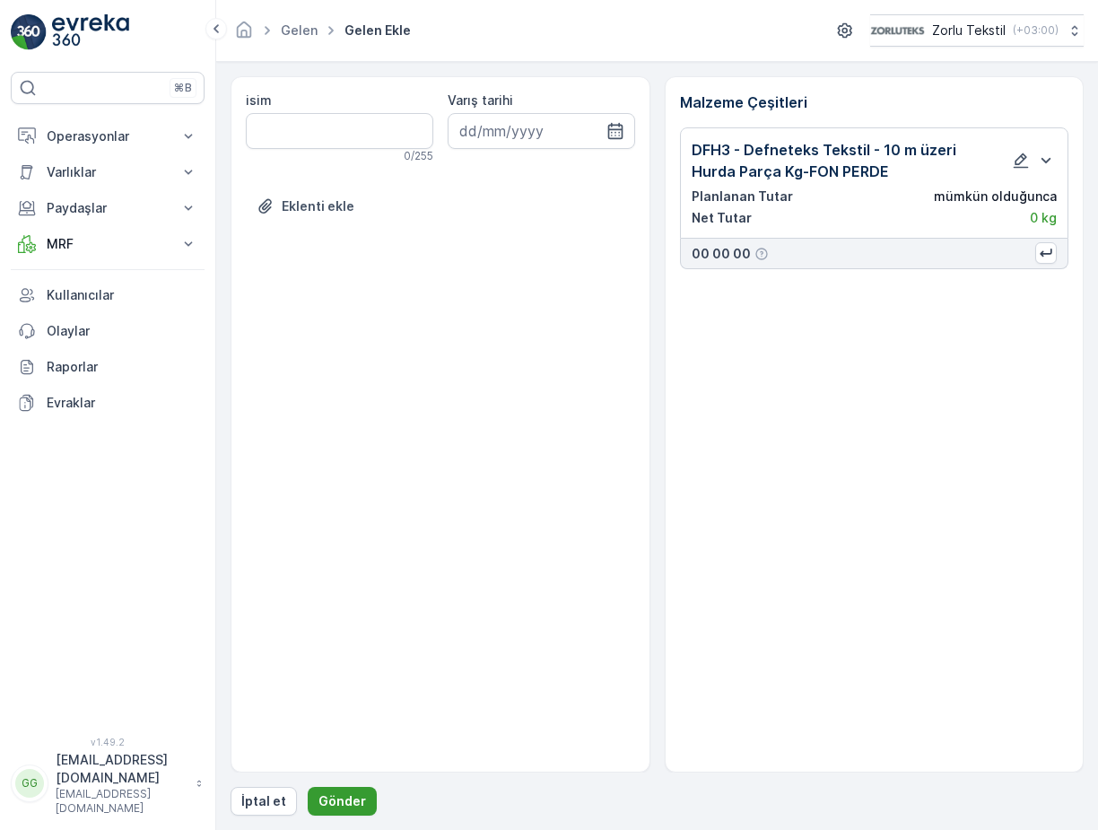
click at [323, 795] on p "Gönder" at bounding box center [342, 801] width 48 height 18
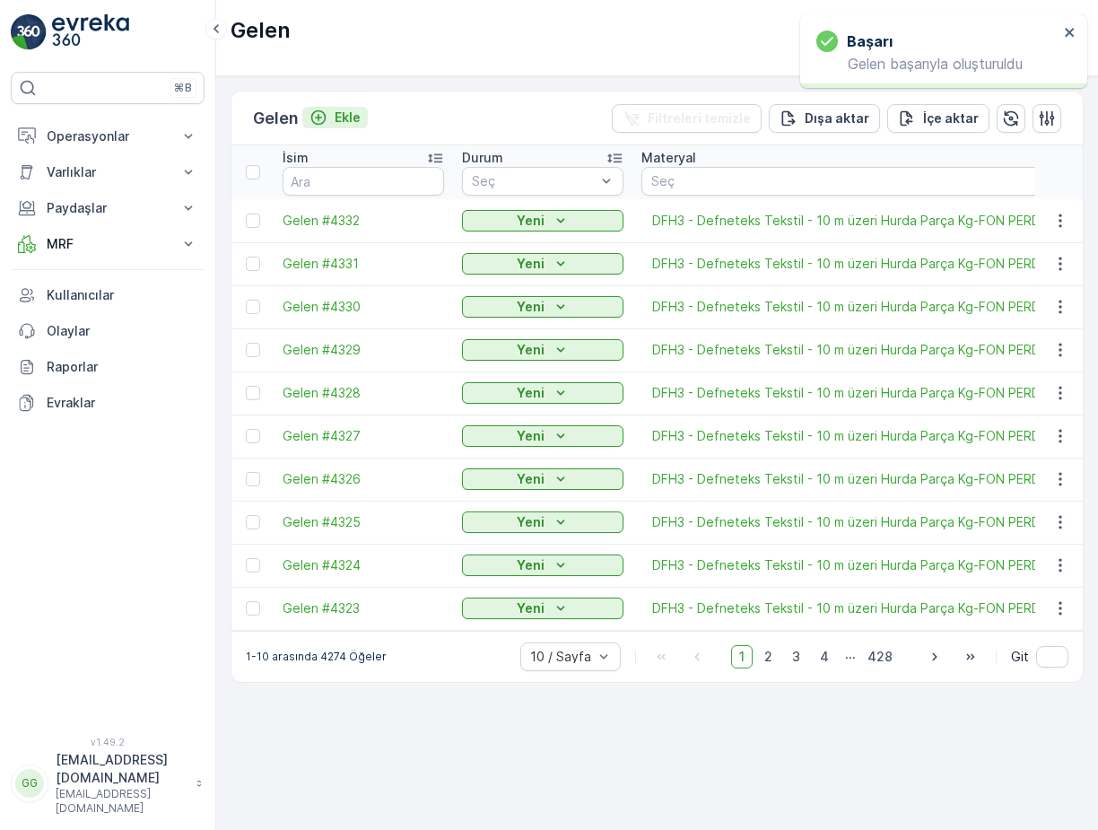
click at [355, 120] on p "Ekle" at bounding box center [347, 118] width 26 height 18
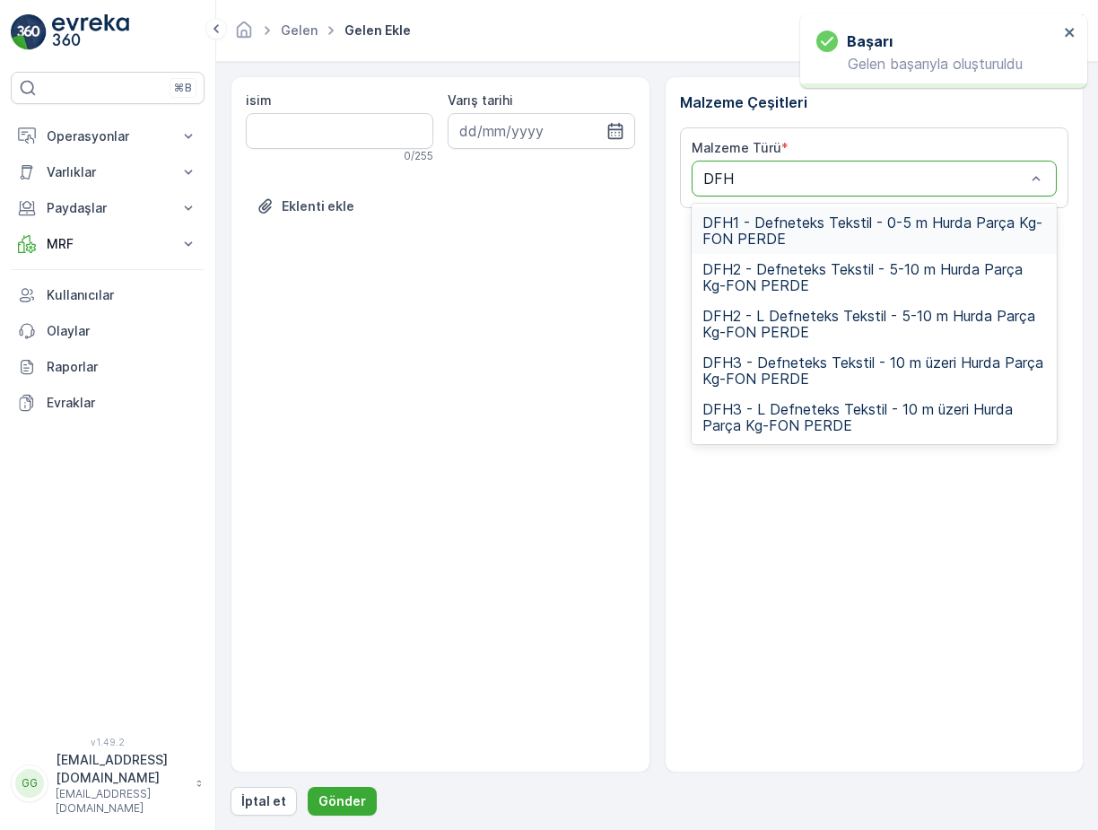
type input "DFH3"
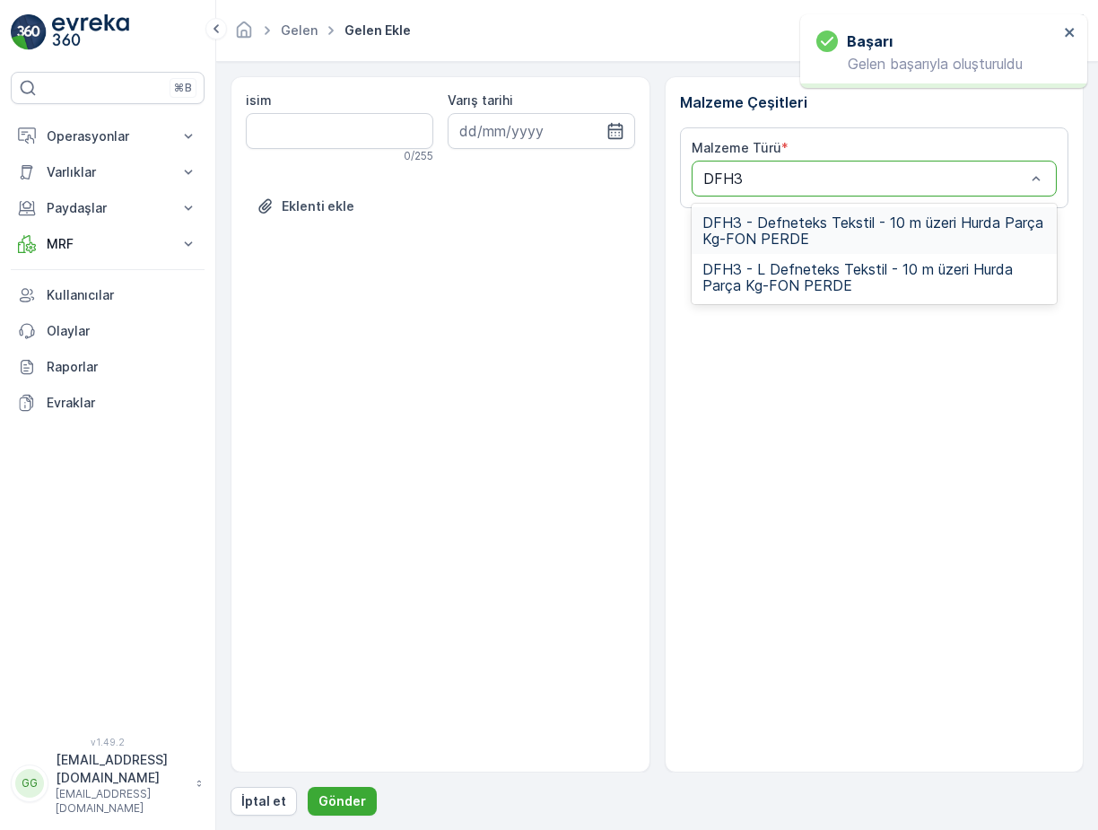
click at [770, 229] on span "DFH3 - Defneteks Tekstil - 10 m üzeri Hurda Parça Kg-FON PERDE" at bounding box center [874, 230] width 344 height 32
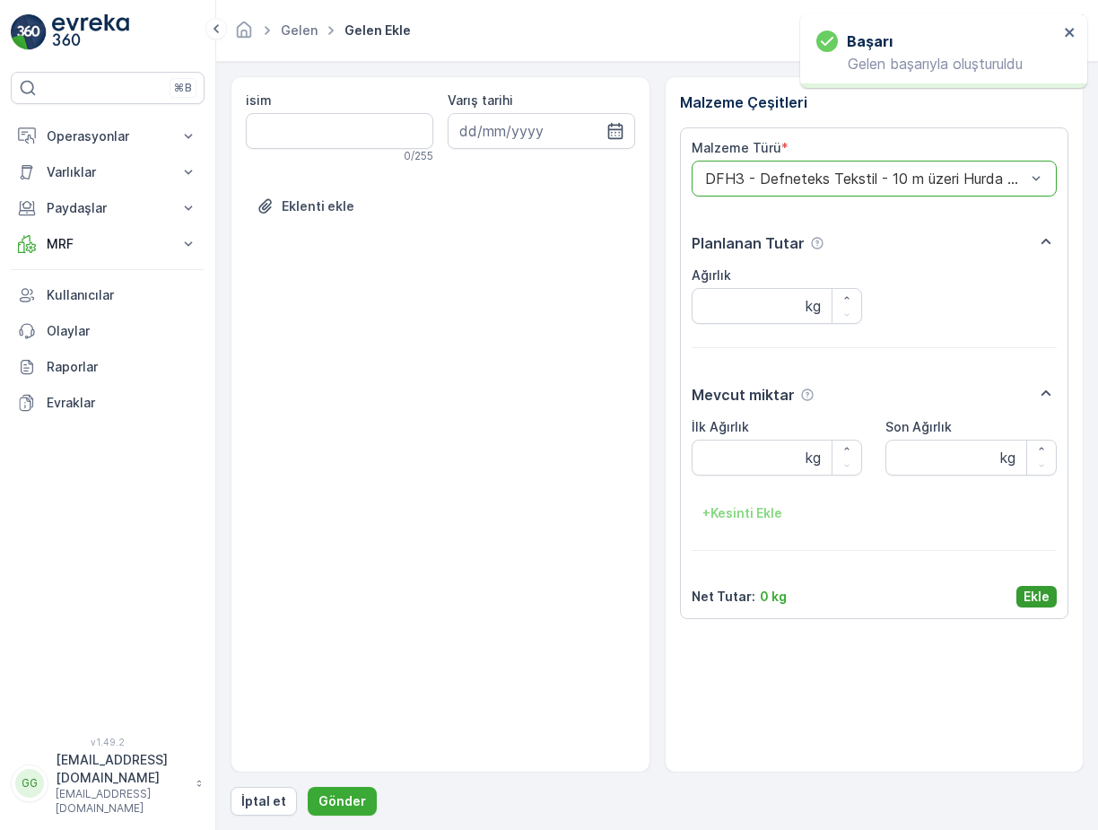
click at [1028, 597] on p "Ekle" at bounding box center [1036, 596] width 26 height 18
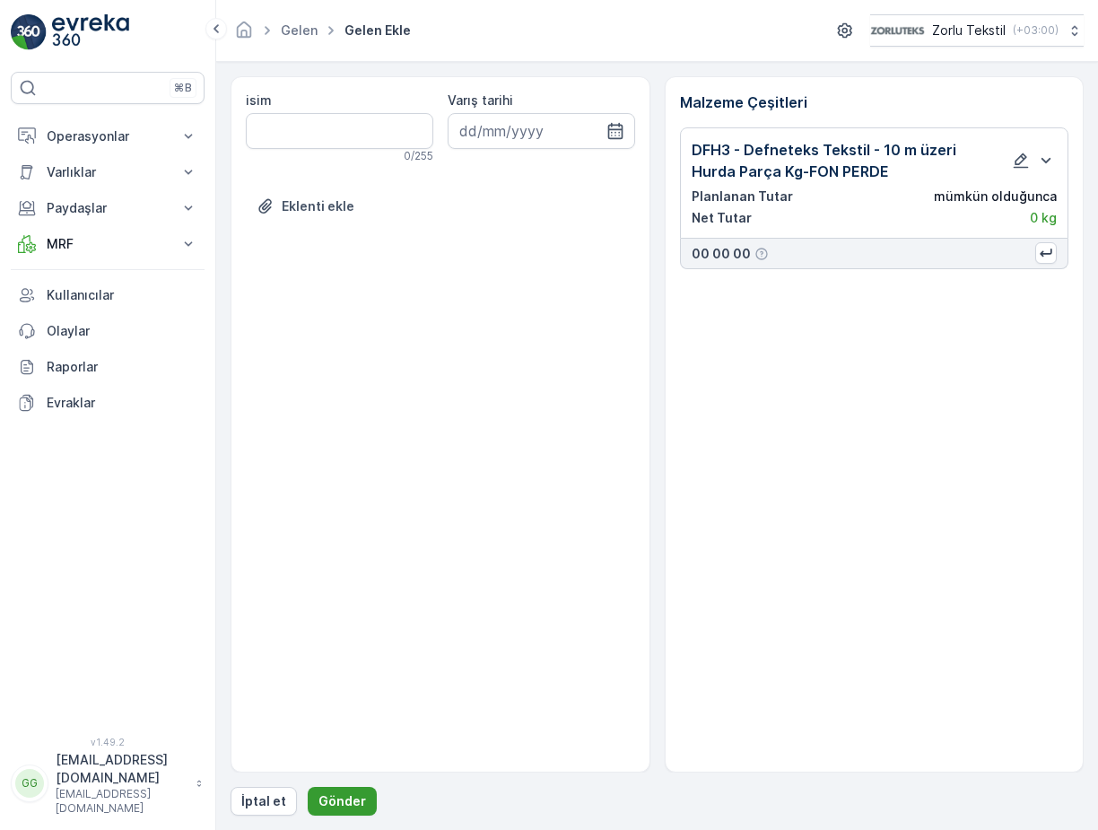
click at [342, 804] on p "Gönder" at bounding box center [342, 801] width 48 height 18
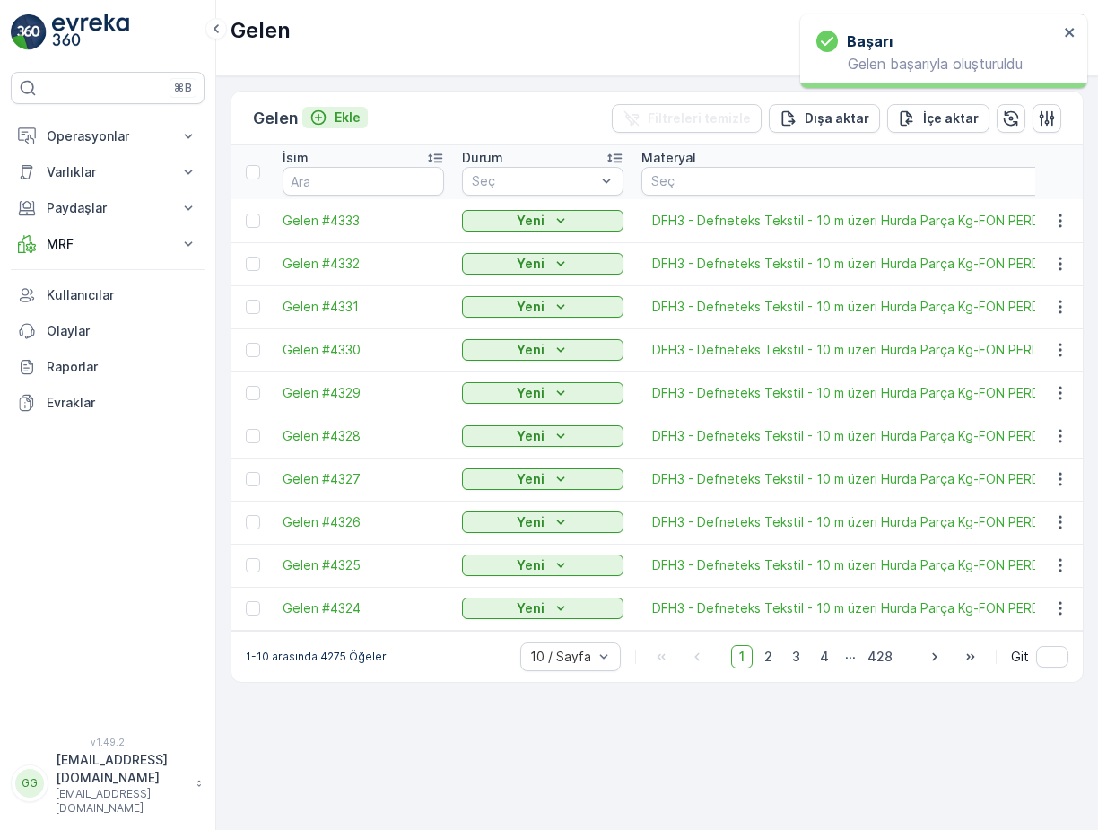
click at [352, 117] on p "Ekle" at bounding box center [347, 118] width 26 height 18
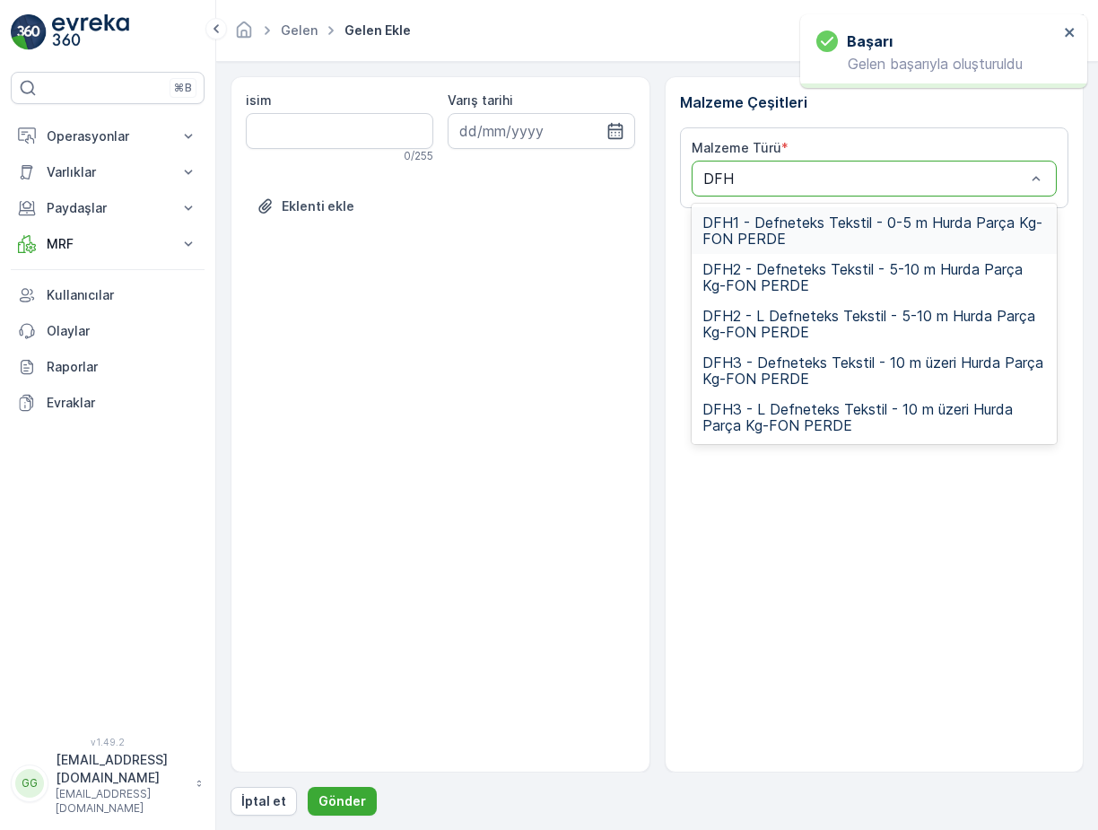
type input "DFH3"
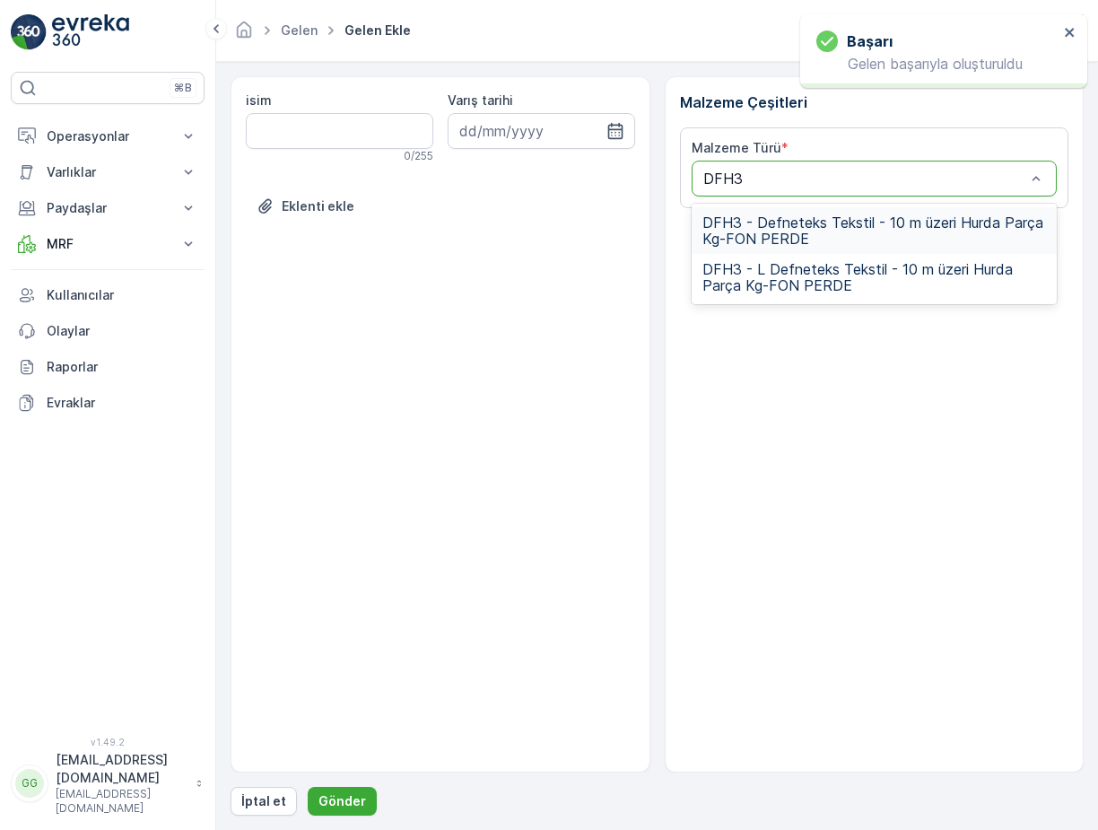
click at [757, 239] on span "DFH3 - Defneteks Tekstil - 10 m üzeri Hurda Parça Kg-FON PERDE" at bounding box center [874, 230] width 344 height 32
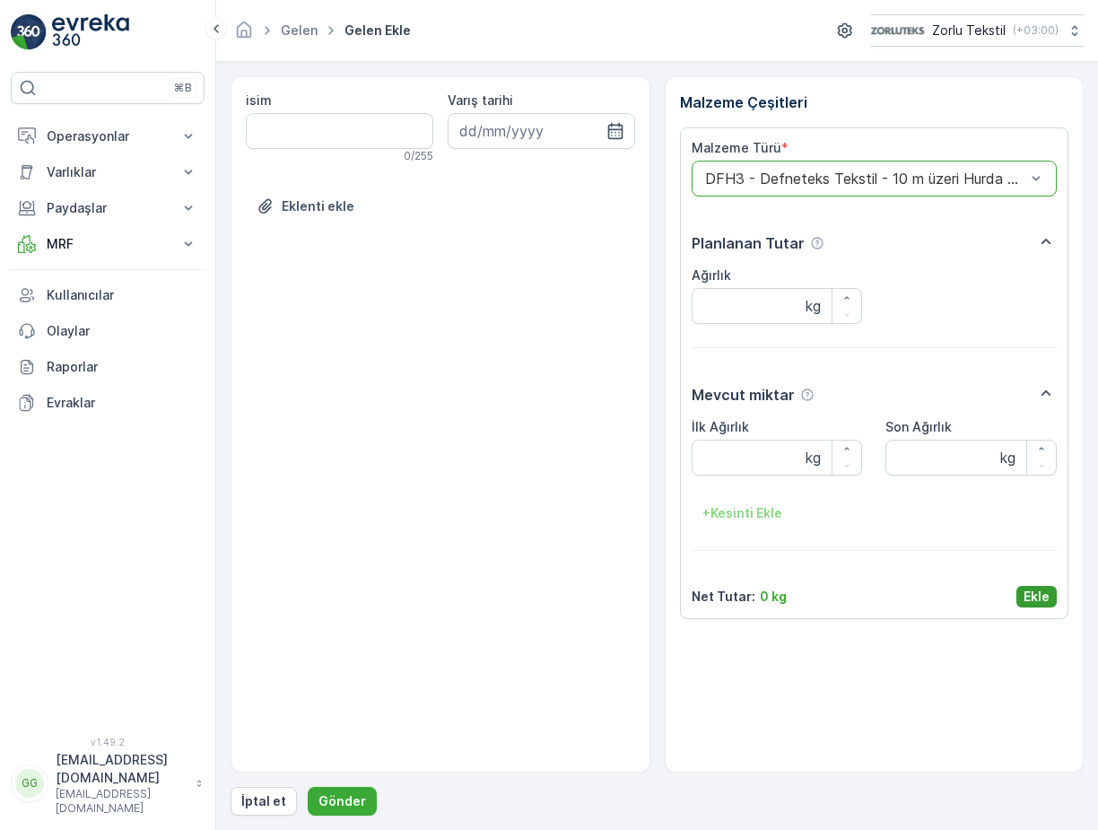
click at [1034, 595] on p "Ekle" at bounding box center [1036, 596] width 26 height 18
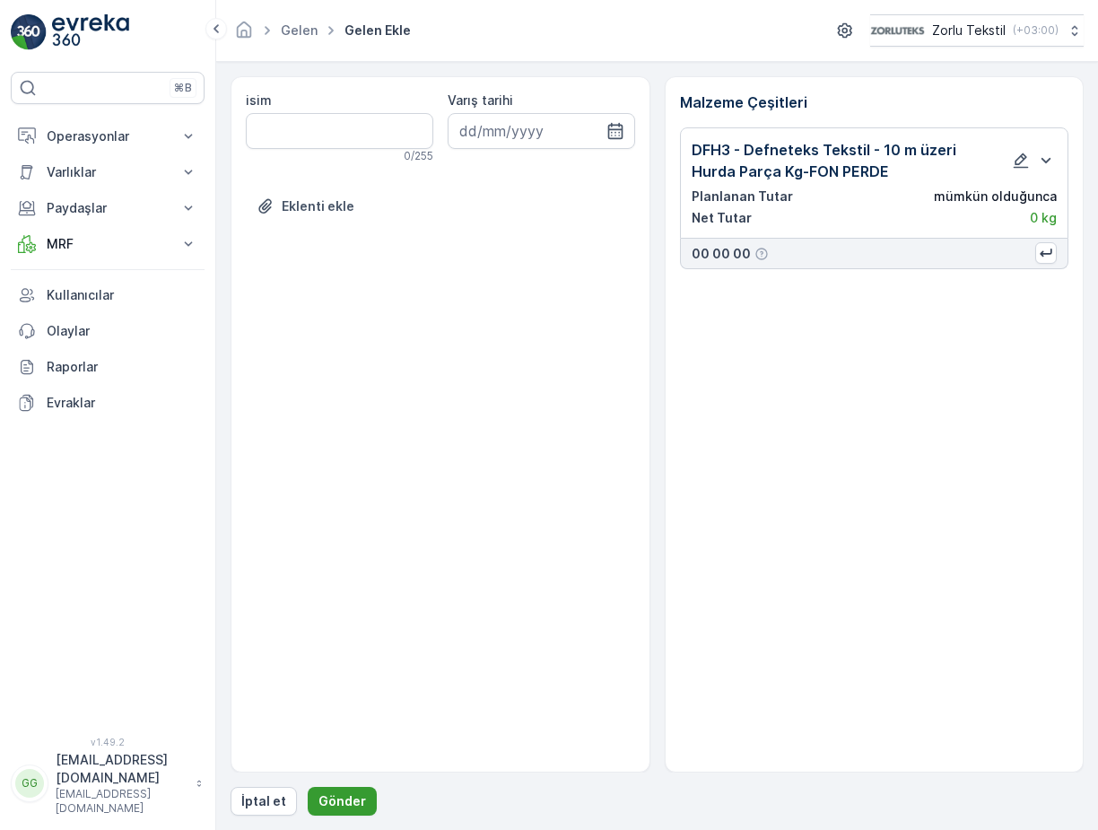
click at [344, 800] on p "Gönder" at bounding box center [342, 801] width 48 height 18
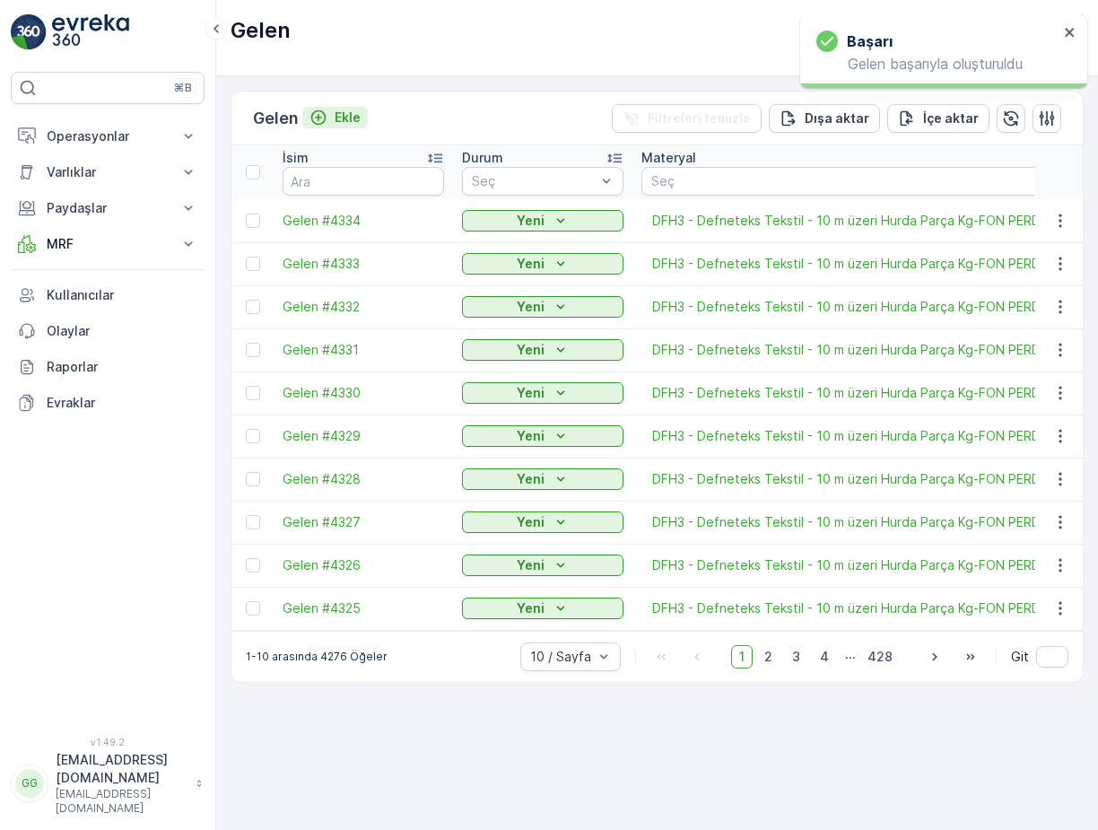
click at [354, 120] on p "Ekle" at bounding box center [347, 118] width 26 height 18
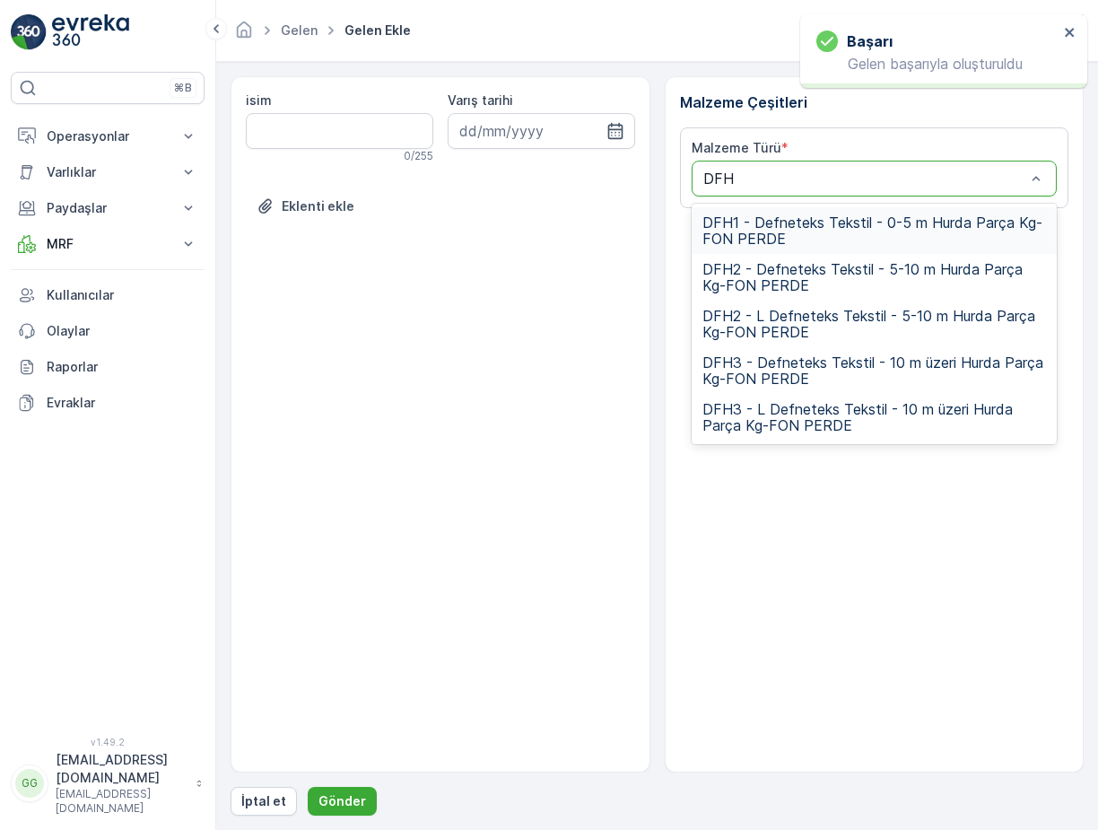
type input "DFH3"
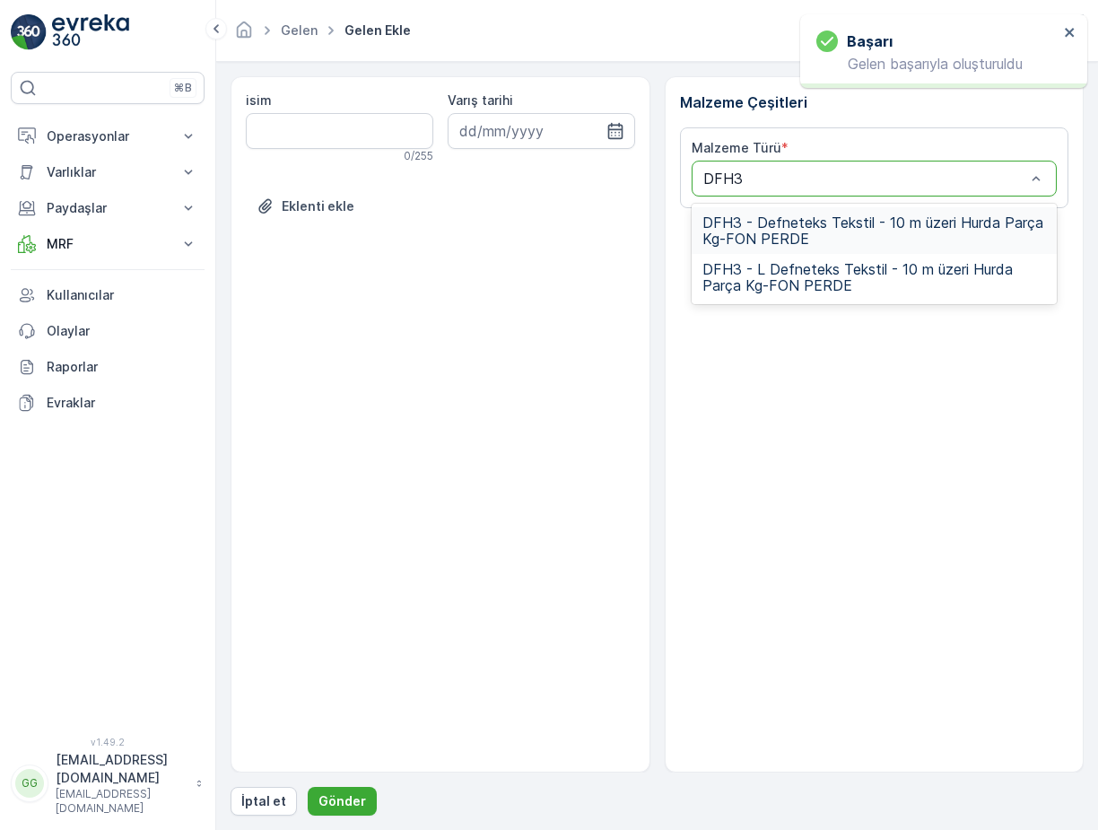
click at [776, 233] on span "DFH3 - Defneteks Tekstil - 10 m üzeri Hurda Parça Kg-FON PERDE" at bounding box center [874, 230] width 344 height 32
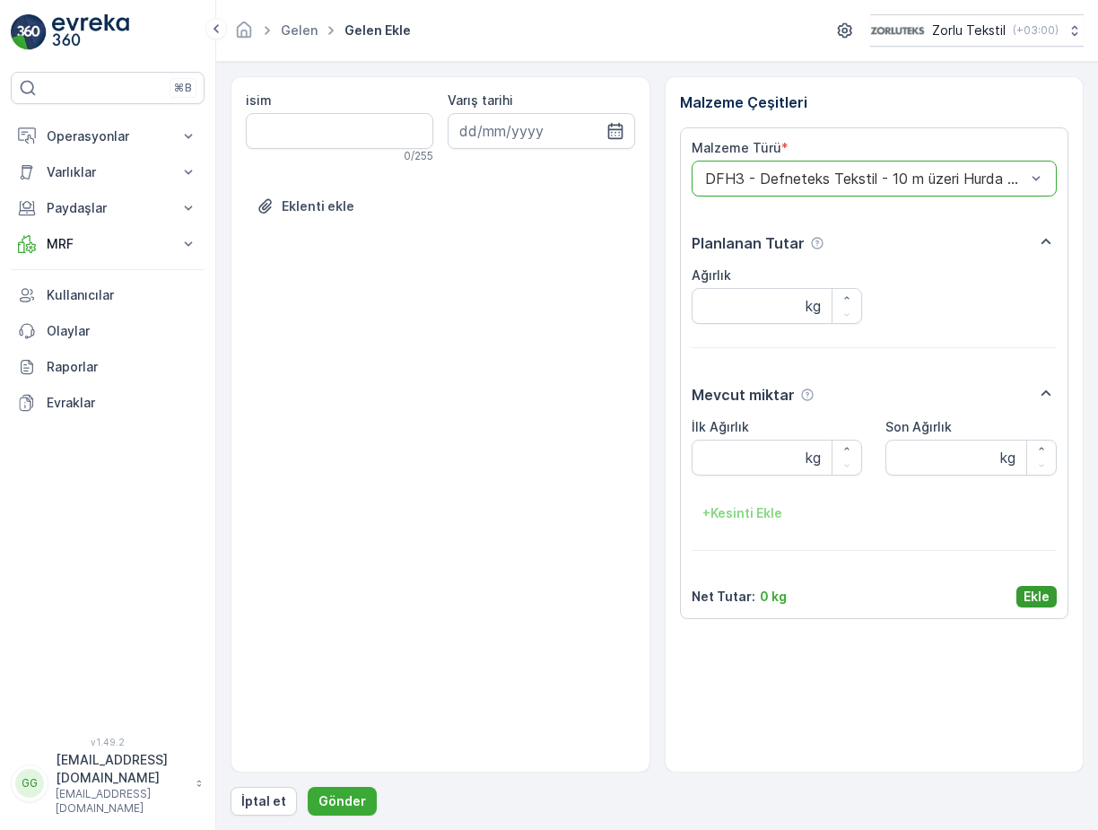
click at [1030, 595] on p "Ekle" at bounding box center [1036, 596] width 26 height 18
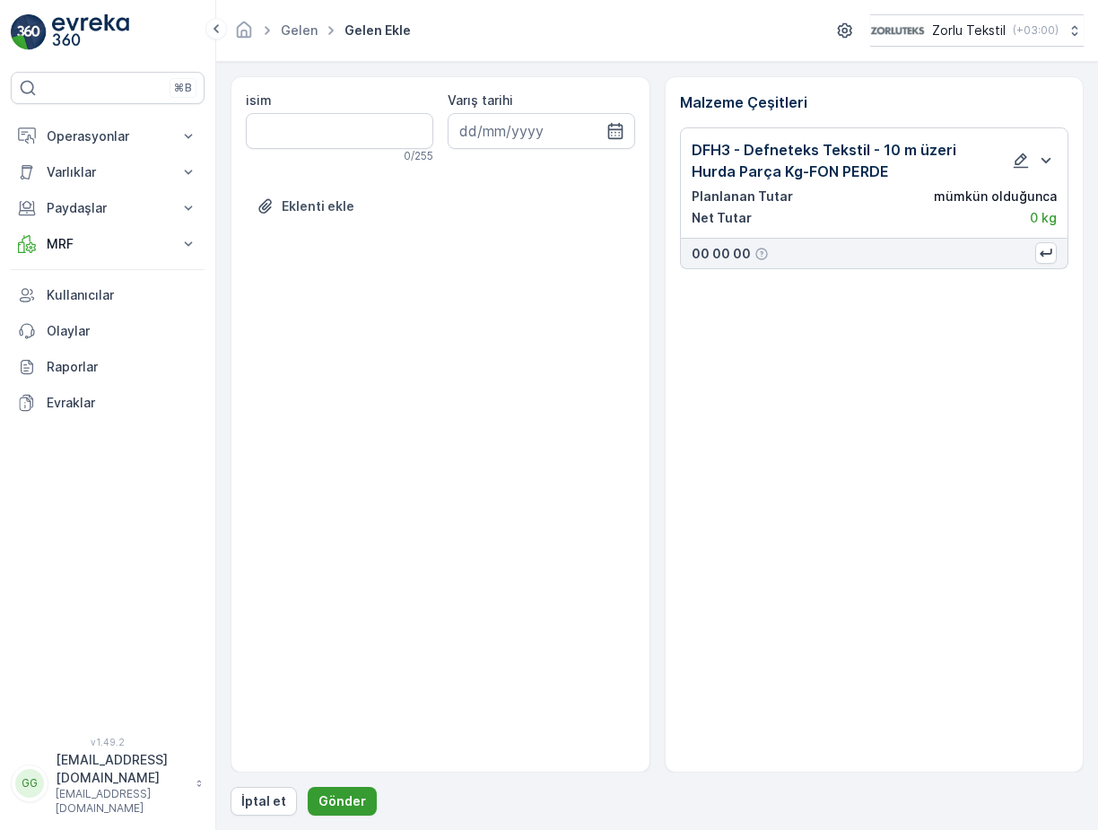
click at [331, 809] on p "Gönder" at bounding box center [342, 801] width 48 height 18
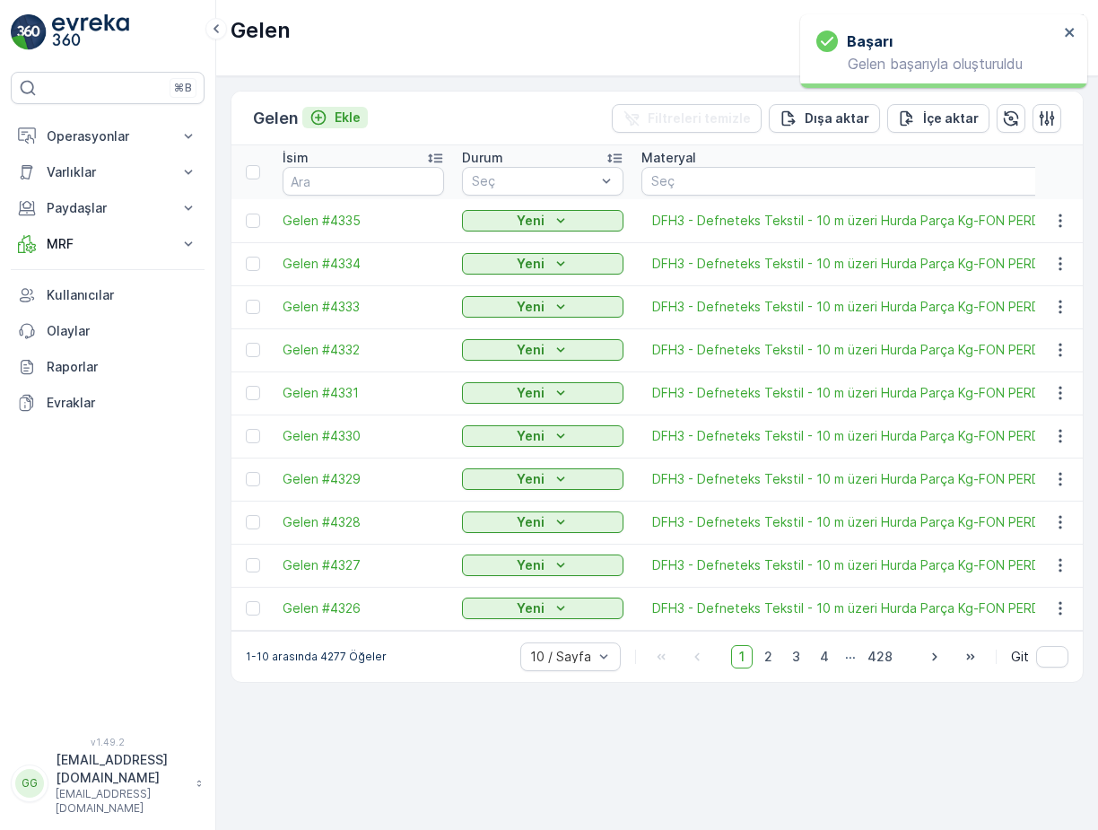
click at [349, 118] on p "Ekle" at bounding box center [347, 118] width 26 height 18
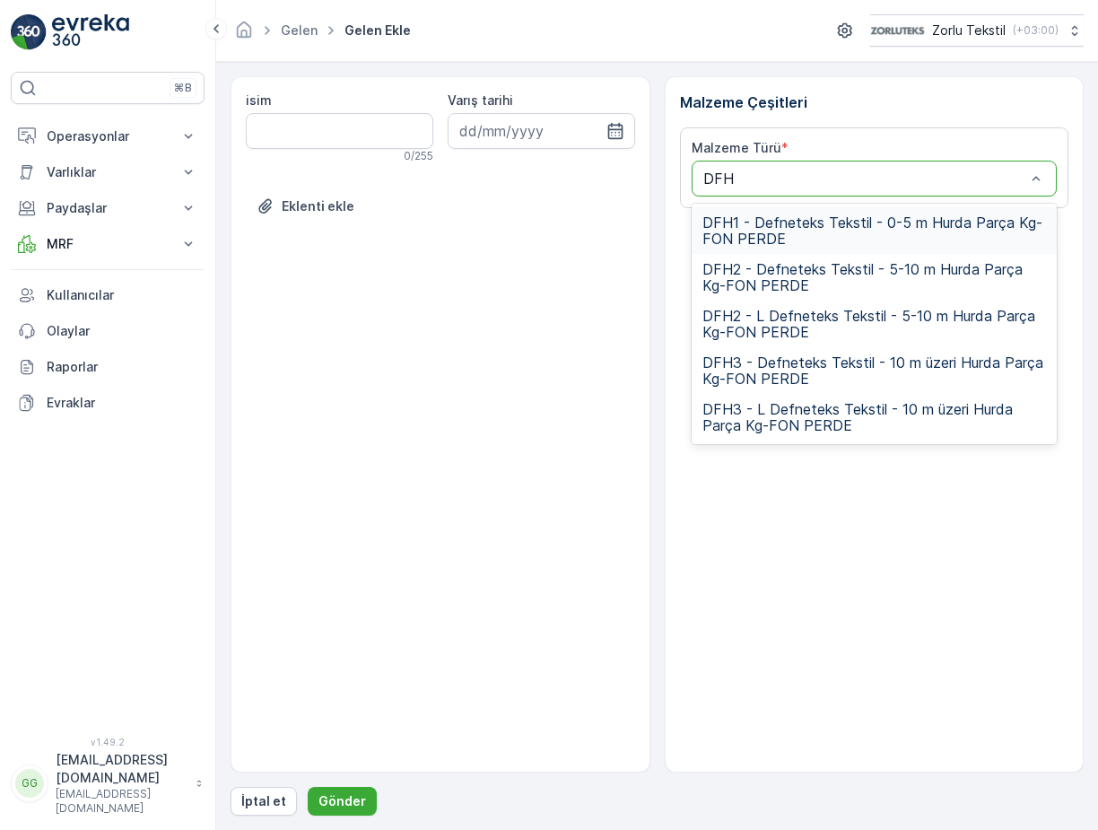
type input "DFH3"
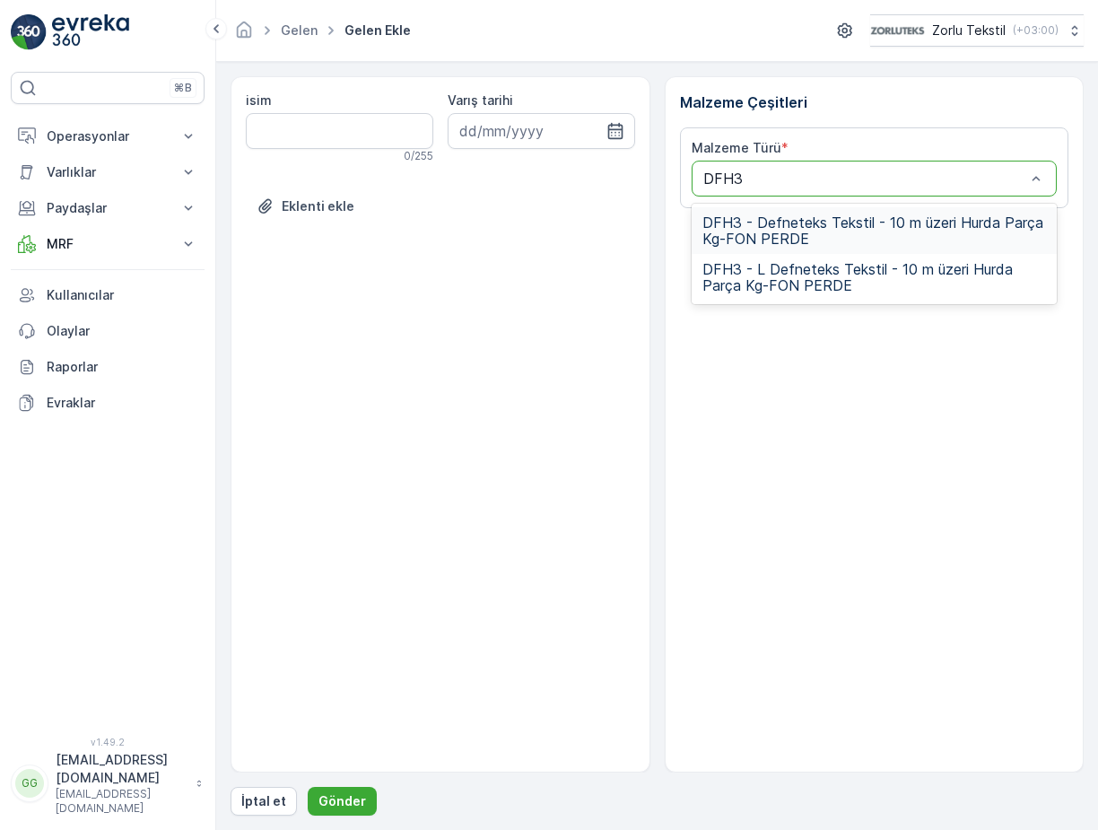
click at [743, 231] on span "DFH3 - Defneteks Tekstil - 10 m üzeri Hurda Parça Kg-FON PERDE" at bounding box center [874, 230] width 344 height 32
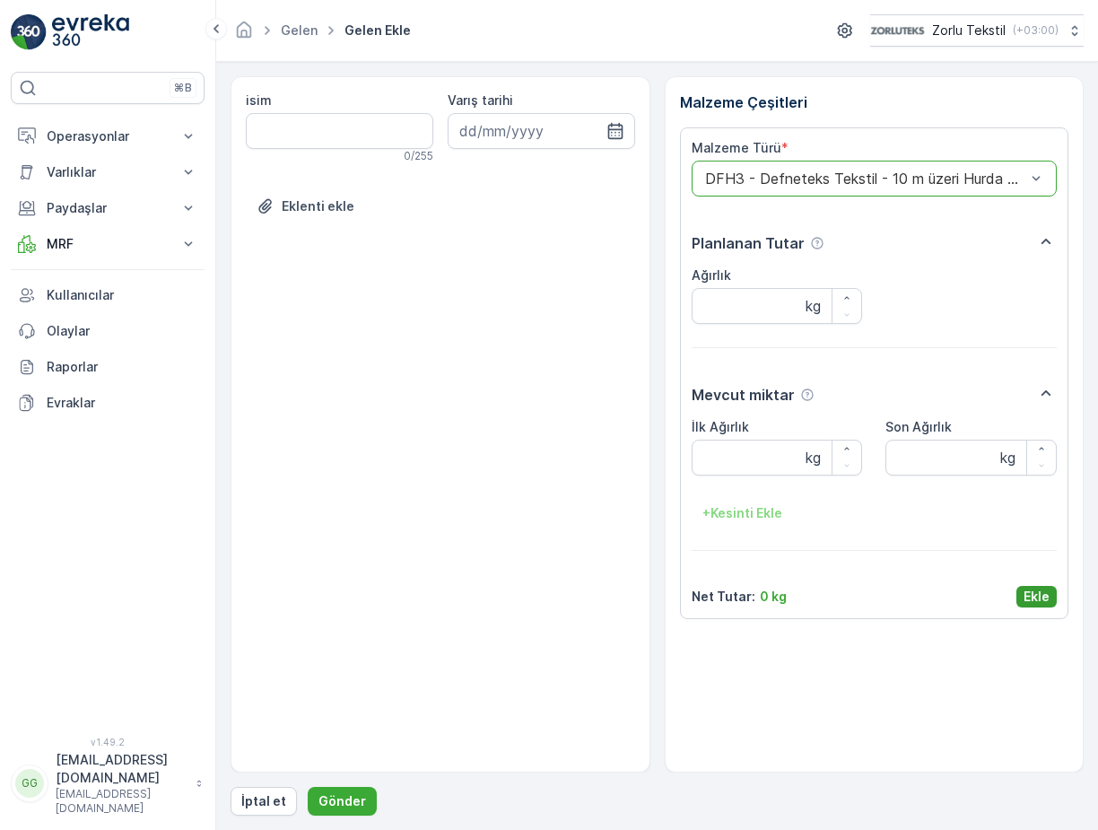
click at [1030, 591] on p "Ekle" at bounding box center [1036, 596] width 26 height 18
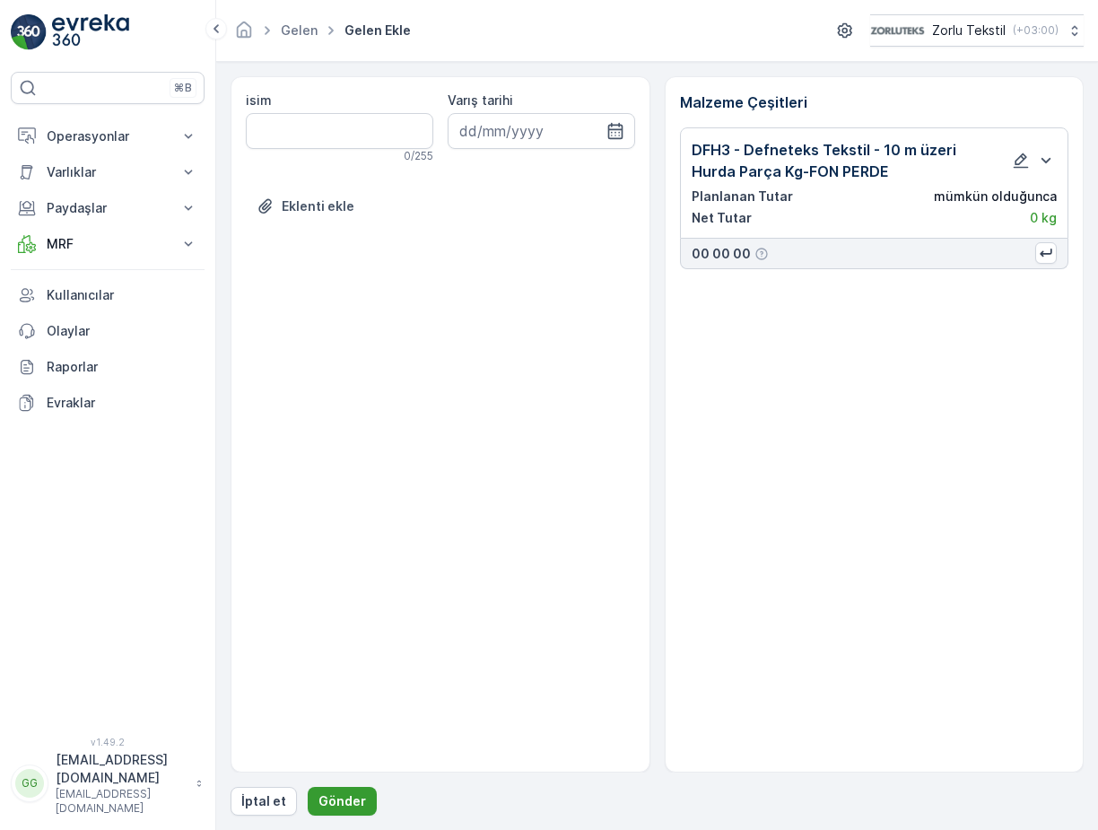
click at [344, 805] on p "Gönder" at bounding box center [342, 801] width 48 height 18
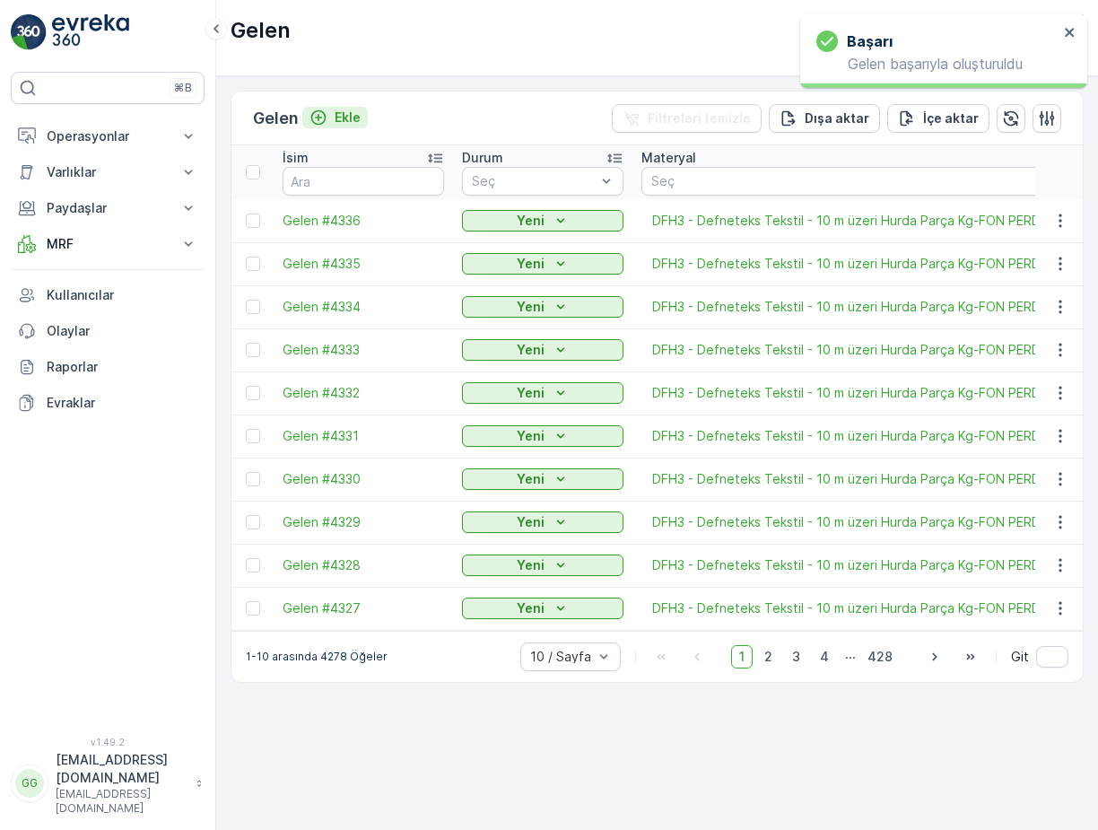
click at [348, 117] on p "Ekle" at bounding box center [347, 118] width 26 height 18
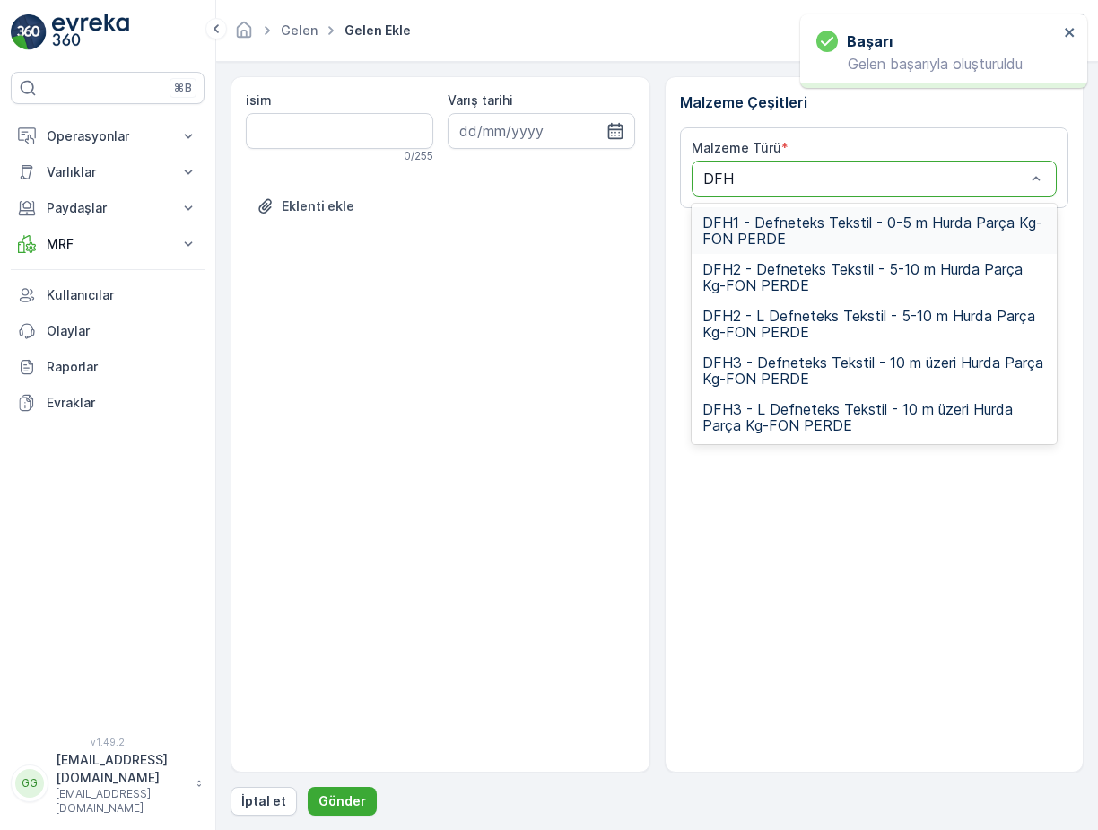
type input "DFH3"
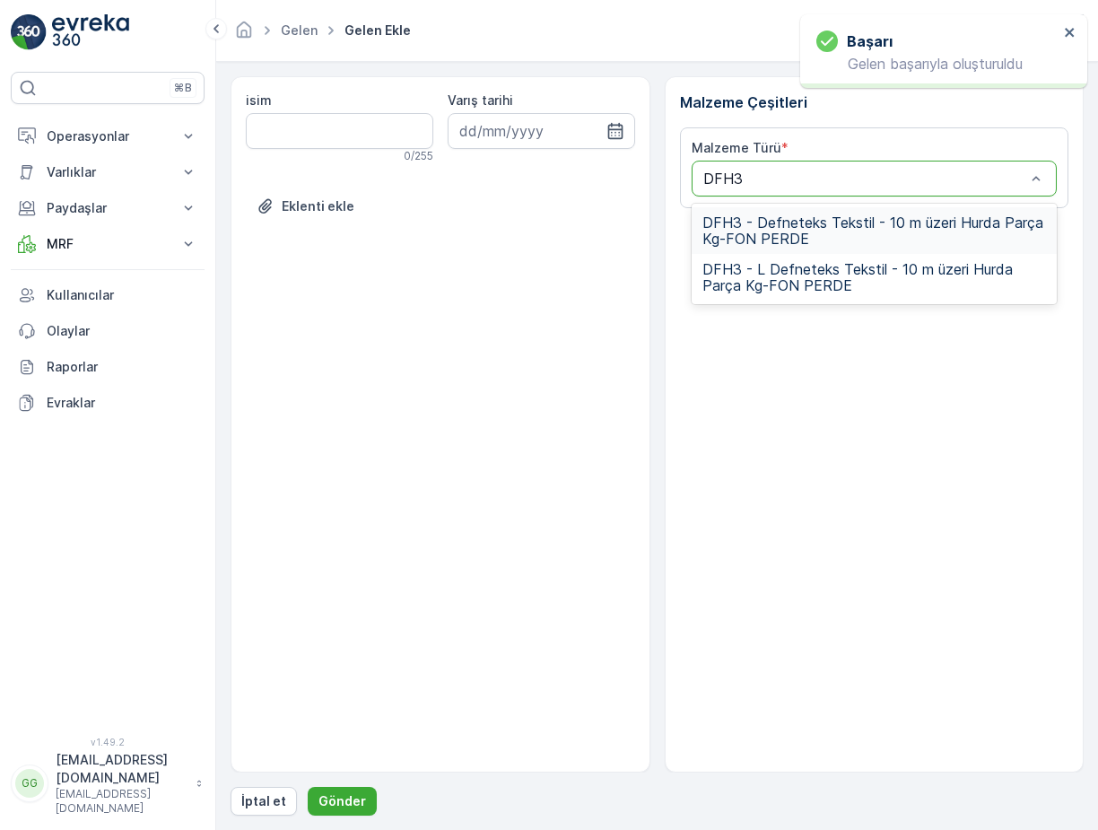
click at [783, 230] on span "DFH3 - Defneteks Tekstil - 10 m üzeri Hurda Parça Kg-FON PERDE" at bounding box center [874, 230] width 344 height 32
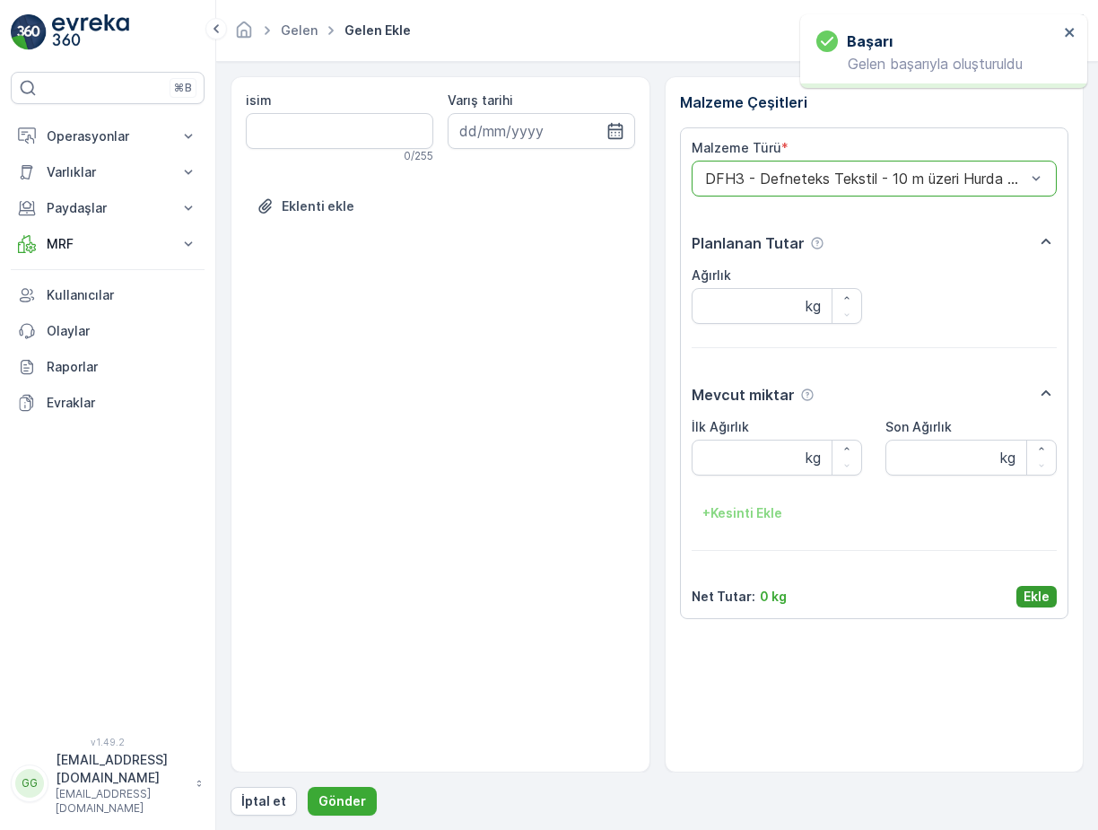
click at [1039, 592] on p "Ekle" at bounding box center [1036, 596] width 26 height 18
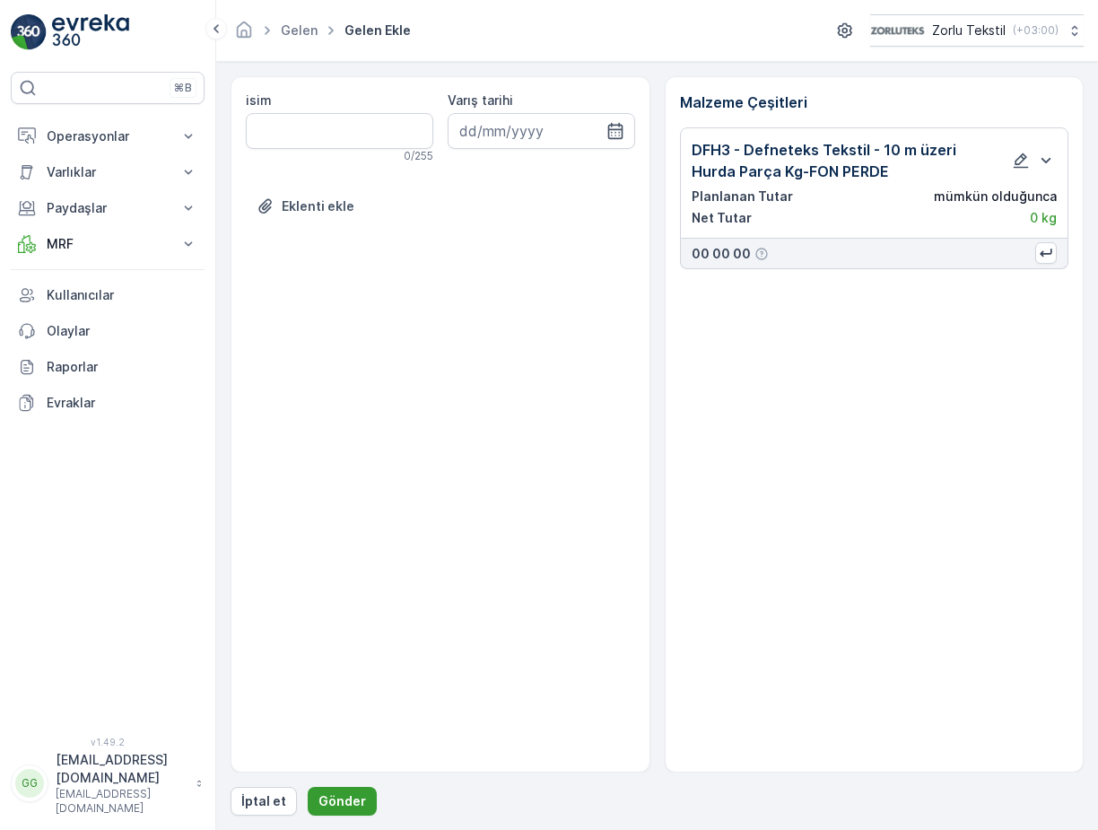
click at [328, 801] on p "Gönder" at bounding box center [342, 801] width 48 height 18
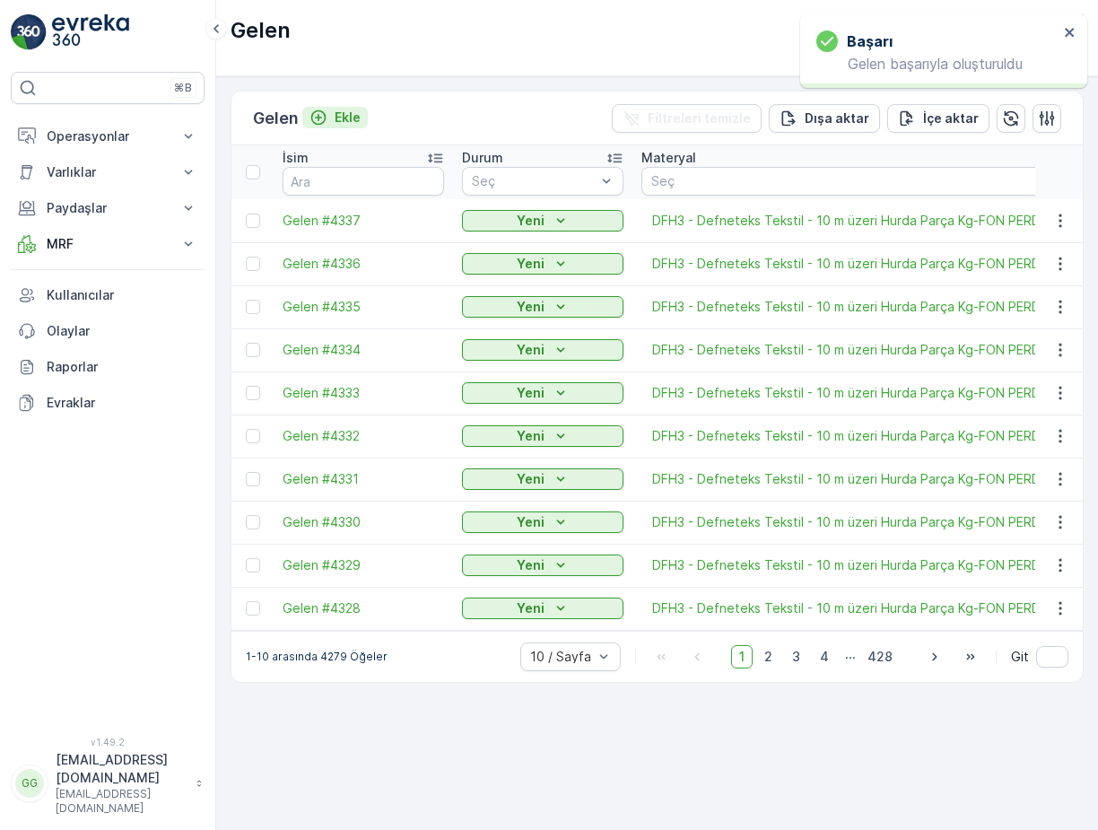
click at [361, 118] on p "Ekle" at bounding box center [347, 118] width 26 height 18
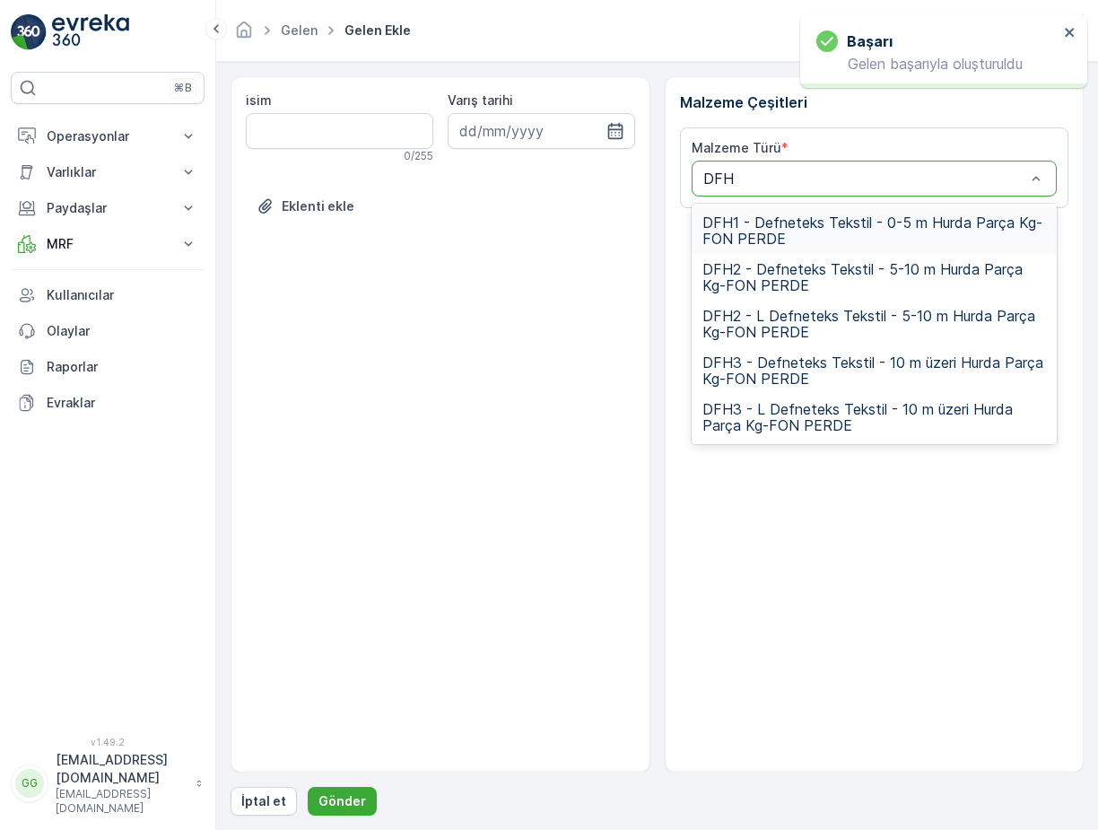
type input "DFH3"
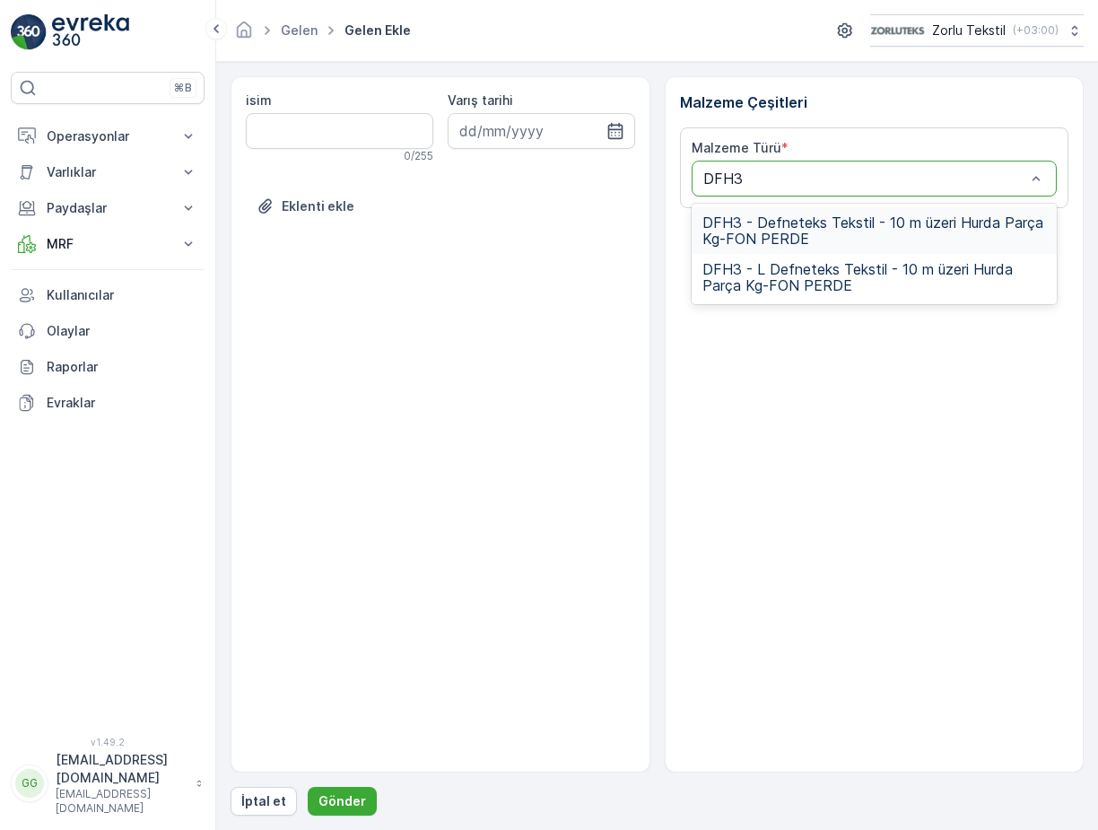
click at [733, 233] on span "DFH3 - Defneteks Tekstil - 10 m üzeri Hurda Parça Kg-FON PERDE" at bounding box center [874, 230] width 344 height 32
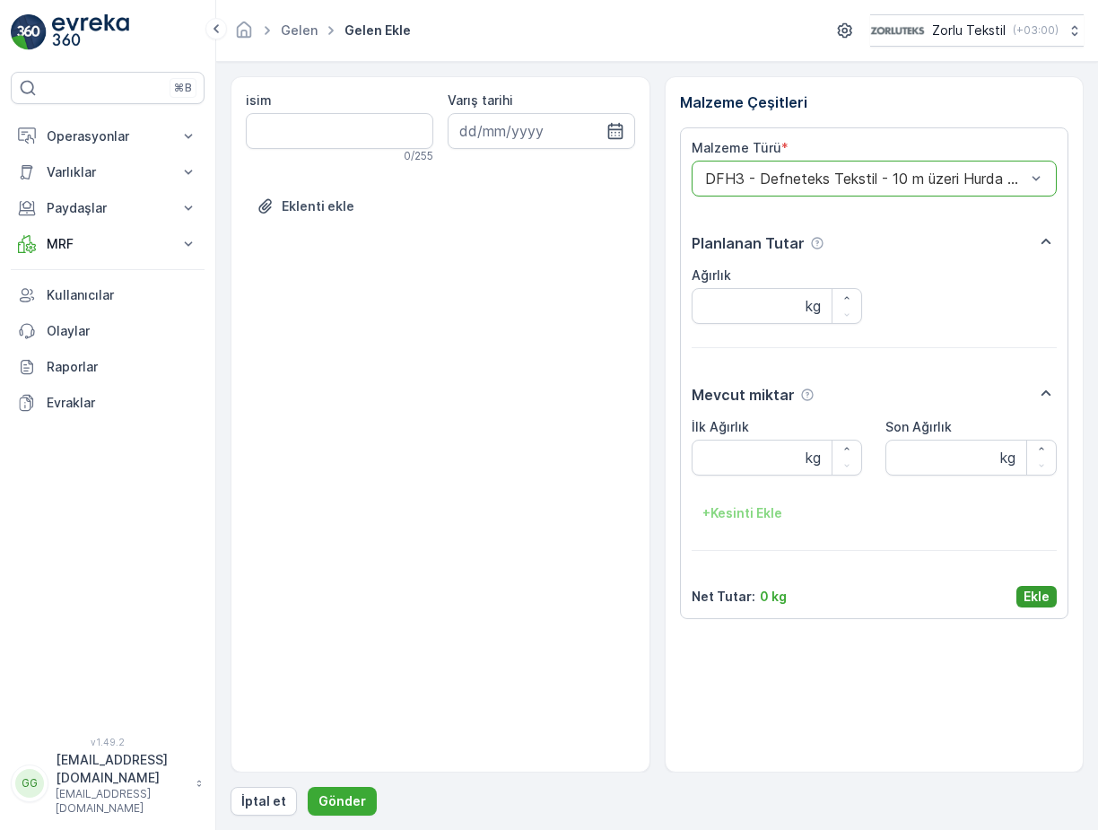
click at [1043, 595] on p "Ekle" at bounding box center [1036, 596] width 26 height 18
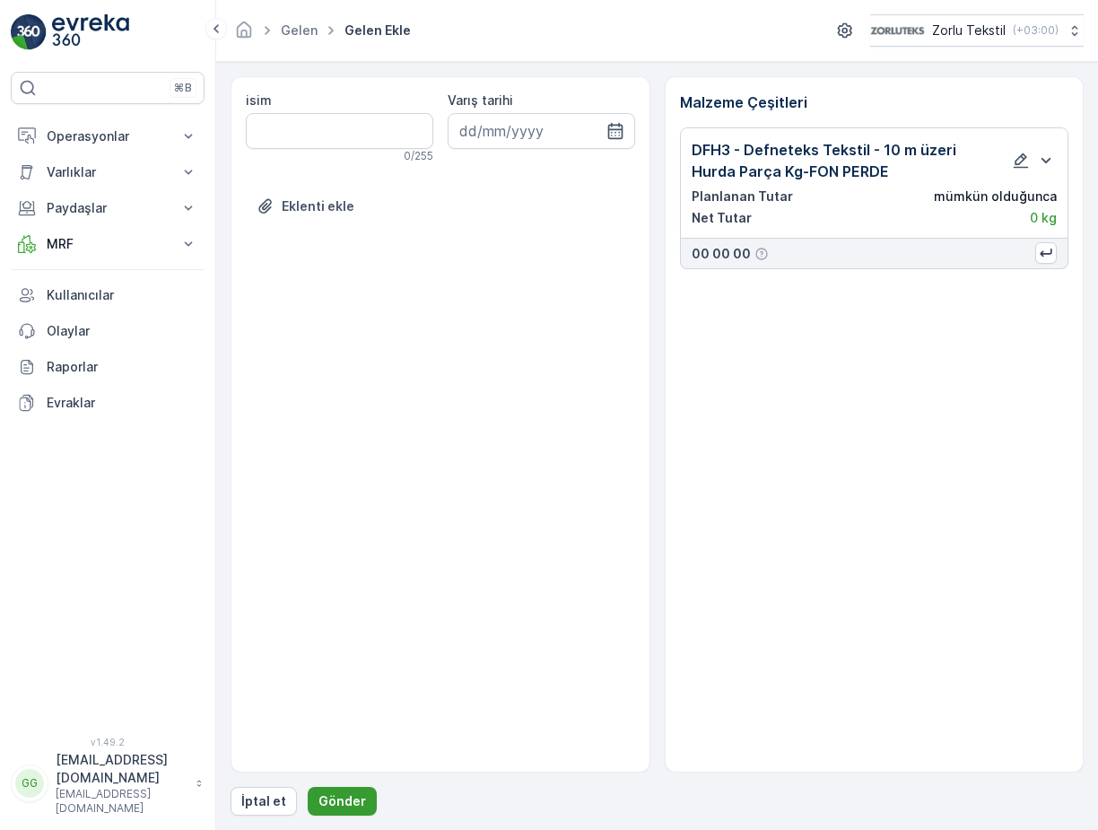
click at [331, 798] on p "Gönder" at bounding box center [342, 801] width 48 height 18
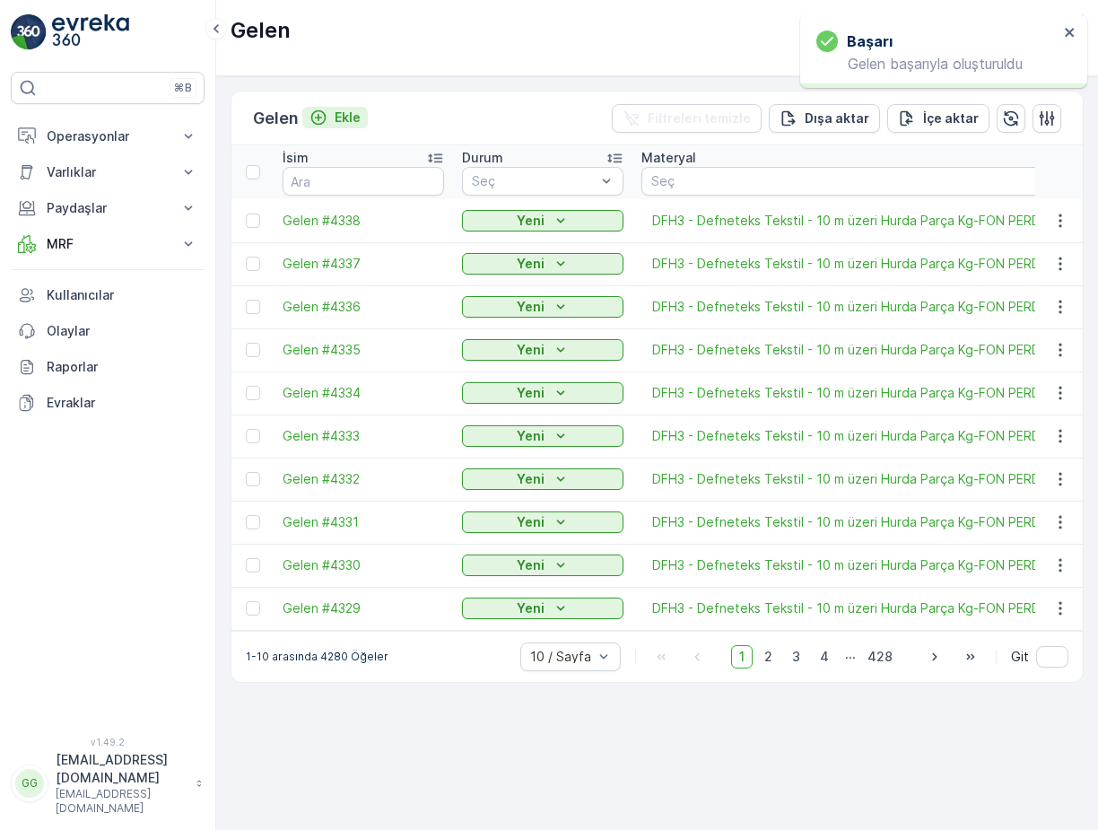
click at [359, 110] on p "Ekle" at bounding box center [347, 118] width 26 height 18
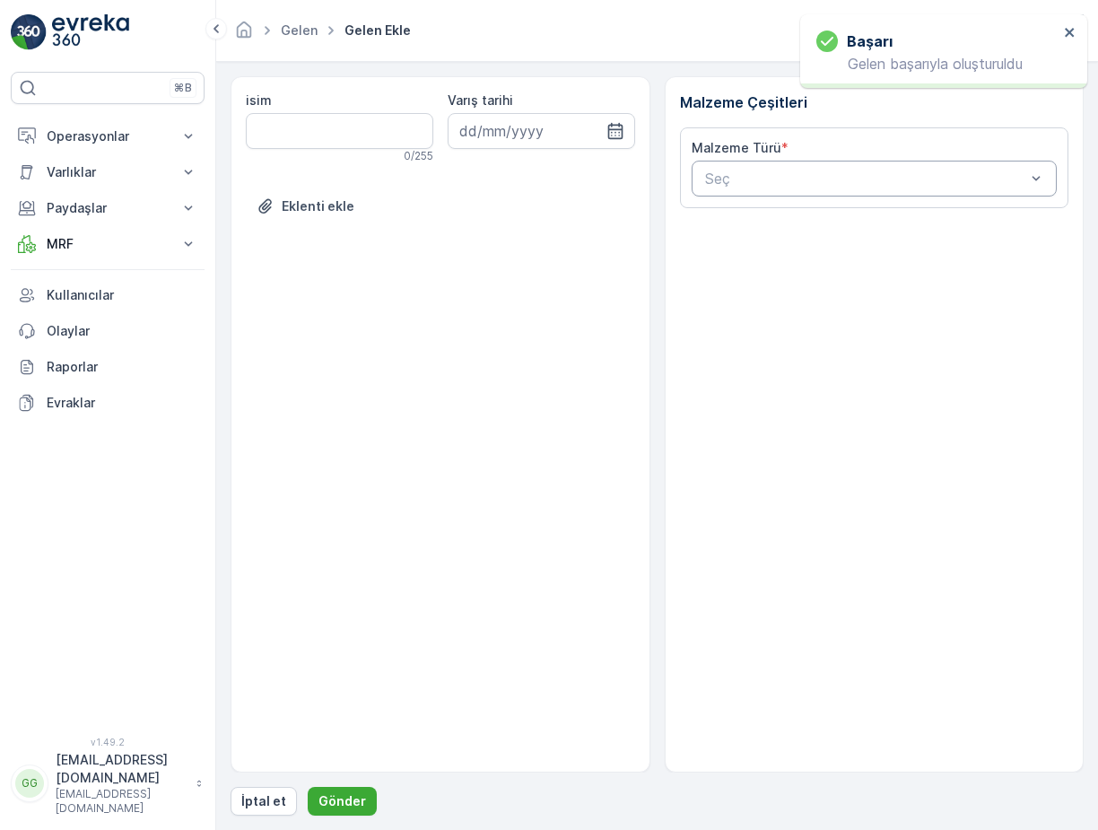
click at [717, 189] on div "Seç" at bounding box center [874, 179] width 366 height 36
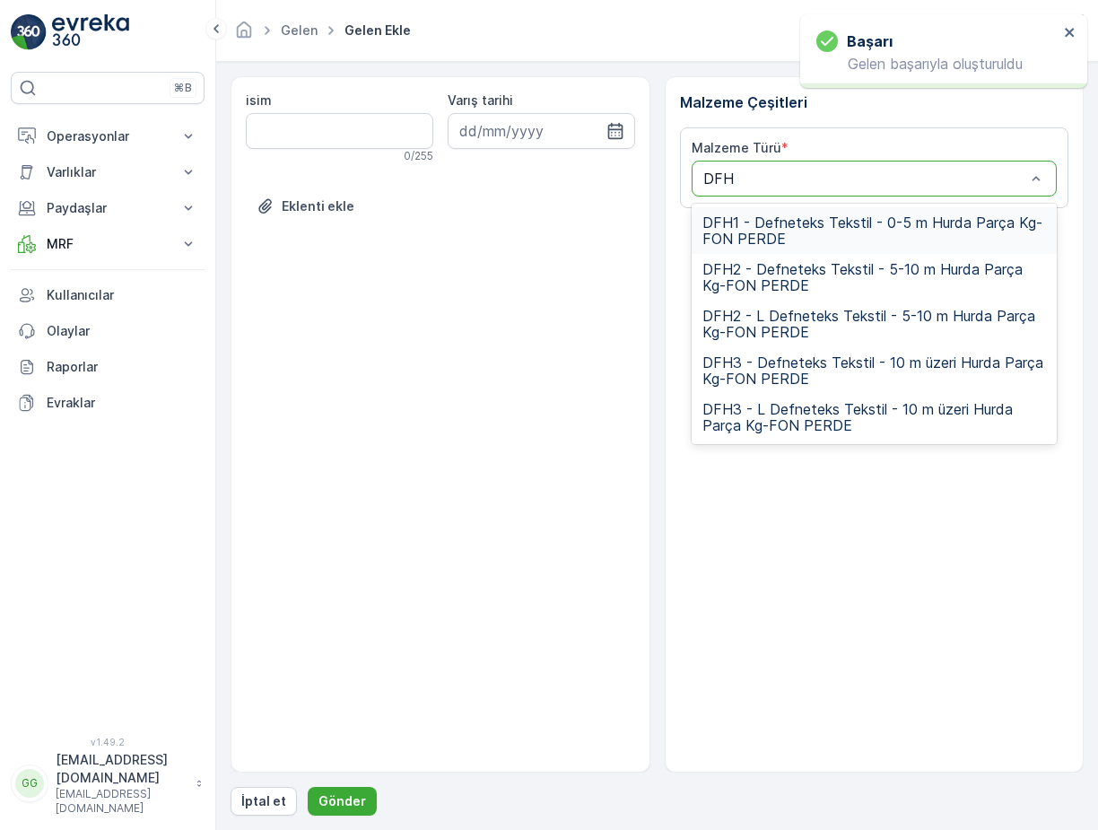
type input "DFH3"
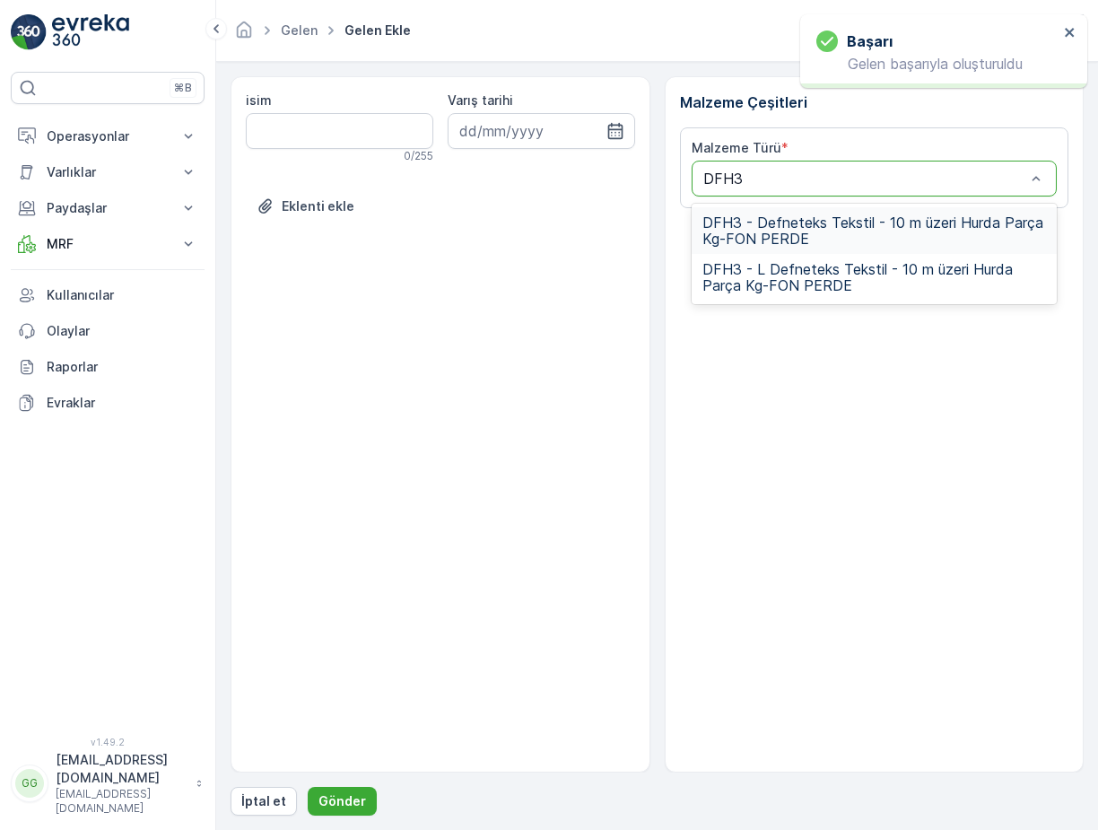
click at [756, 234] on span "DFH3 - Defneteks Tekstil - 10 m üzeri Hurda Parça Kg-FON PERDE" at bounding box center [874, 230] width 344 height 32
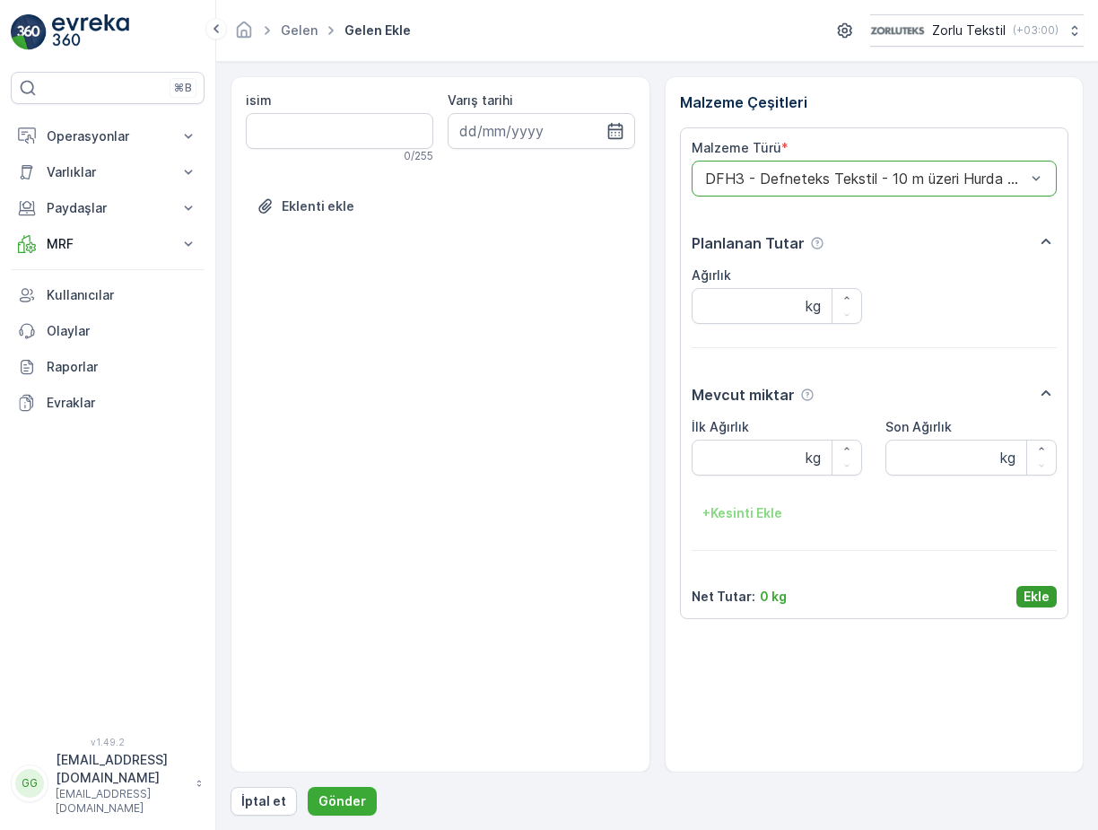
click at [1031, 602] on p "Ekle" at bounding box center [1036, 596] width 26 height 18
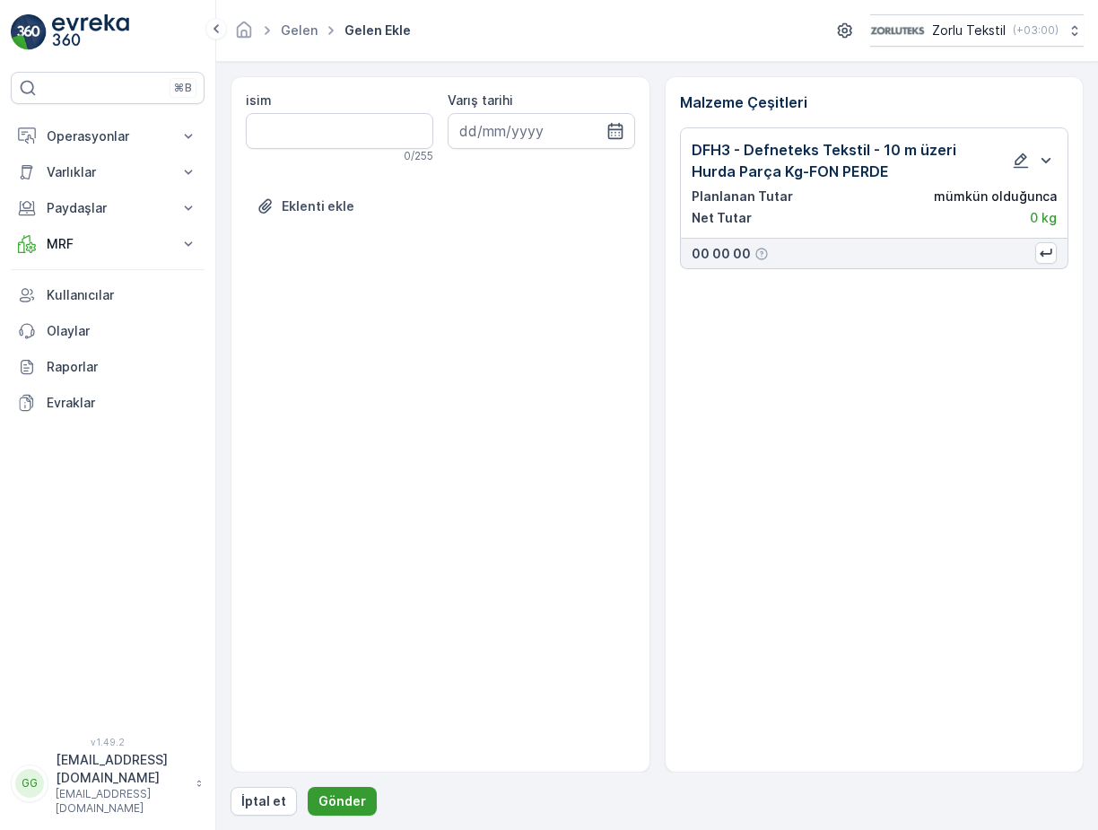
click at [320, 791] on button "Gönder" at bounding box center [342, 800] width 69 height 29
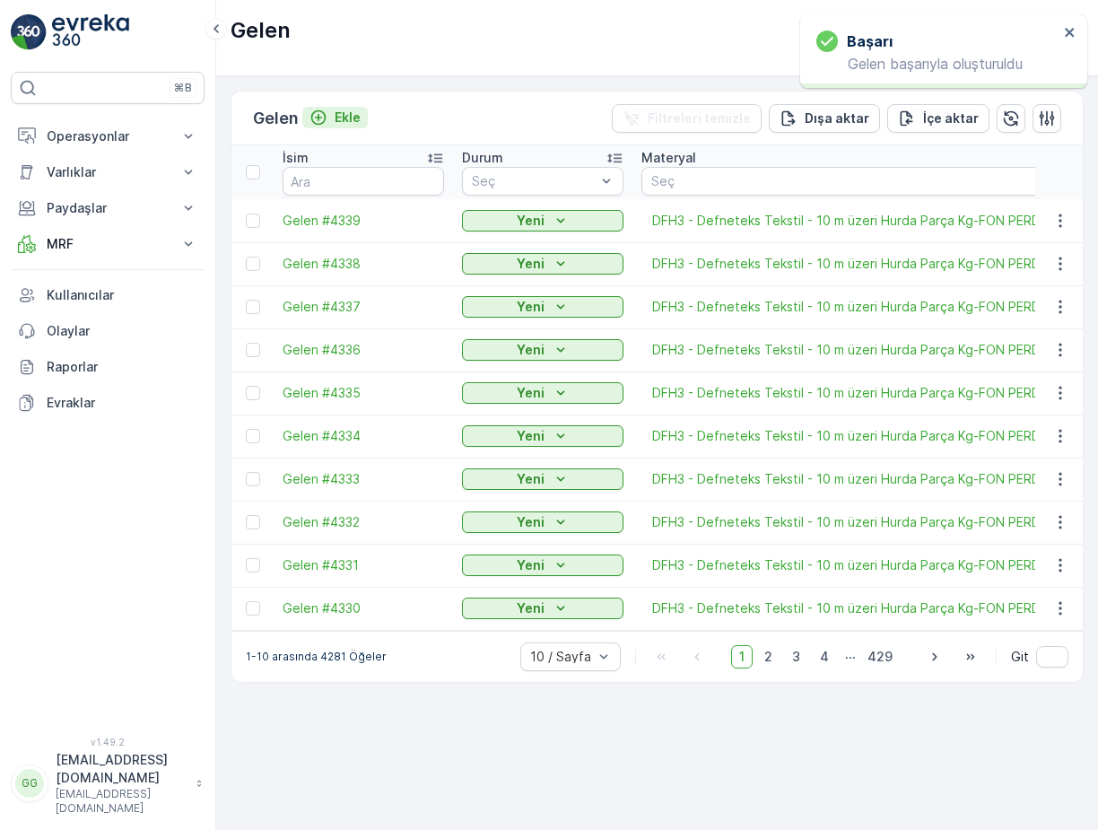
click at [350, 118] on p "Ekle" at bounding box center [347, 118] width 26 height 18
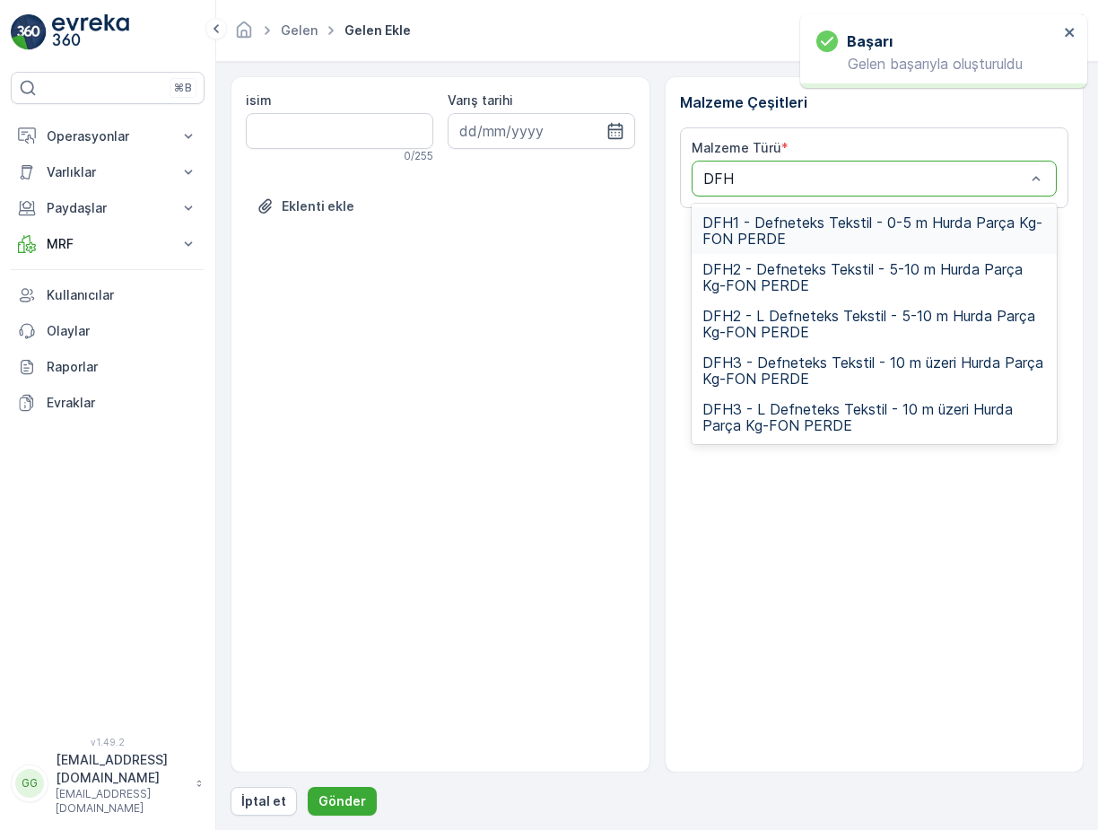
type input "DFH3"
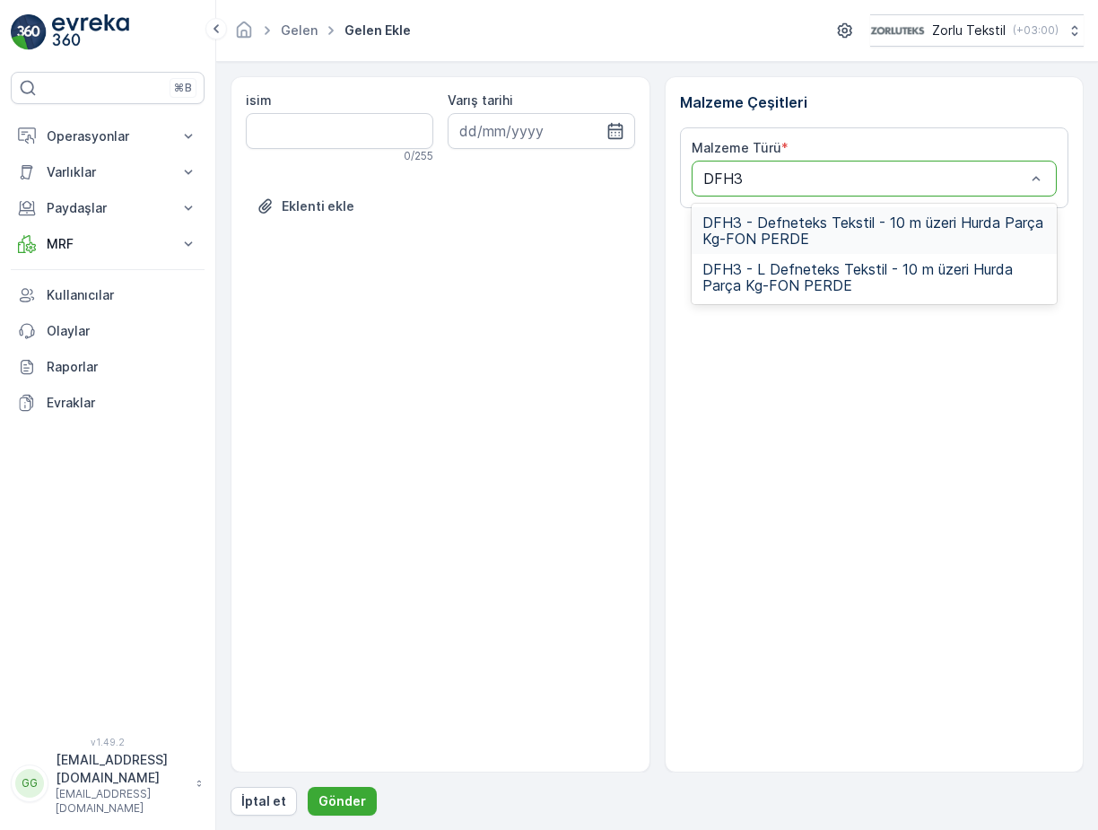
click at [731, 225] on span "DFH3 - Defneteks Tekstil - 10 m üzeri Hurda Parça Kg-FON PERDE" at bounding box center [874, 230] width 344 height 32
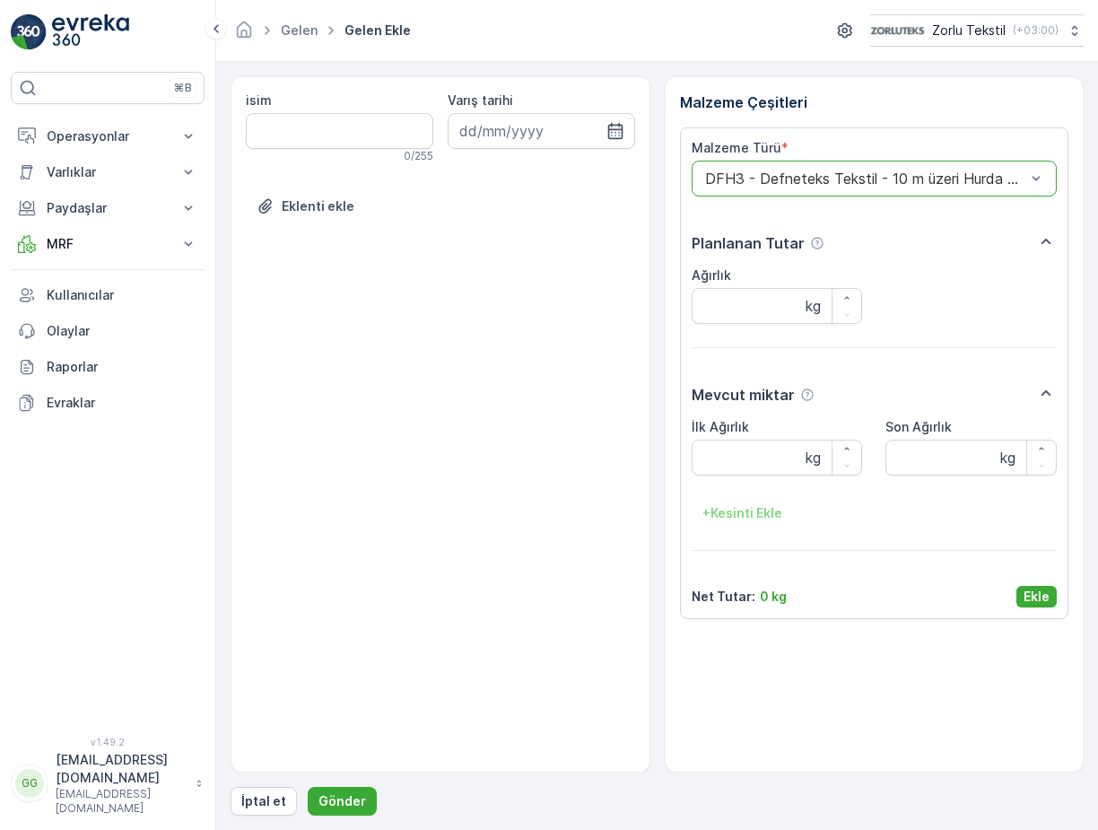
click at [1021, 587] on button "Ekle" at bounding box center [1036, 597] width 40 height 22
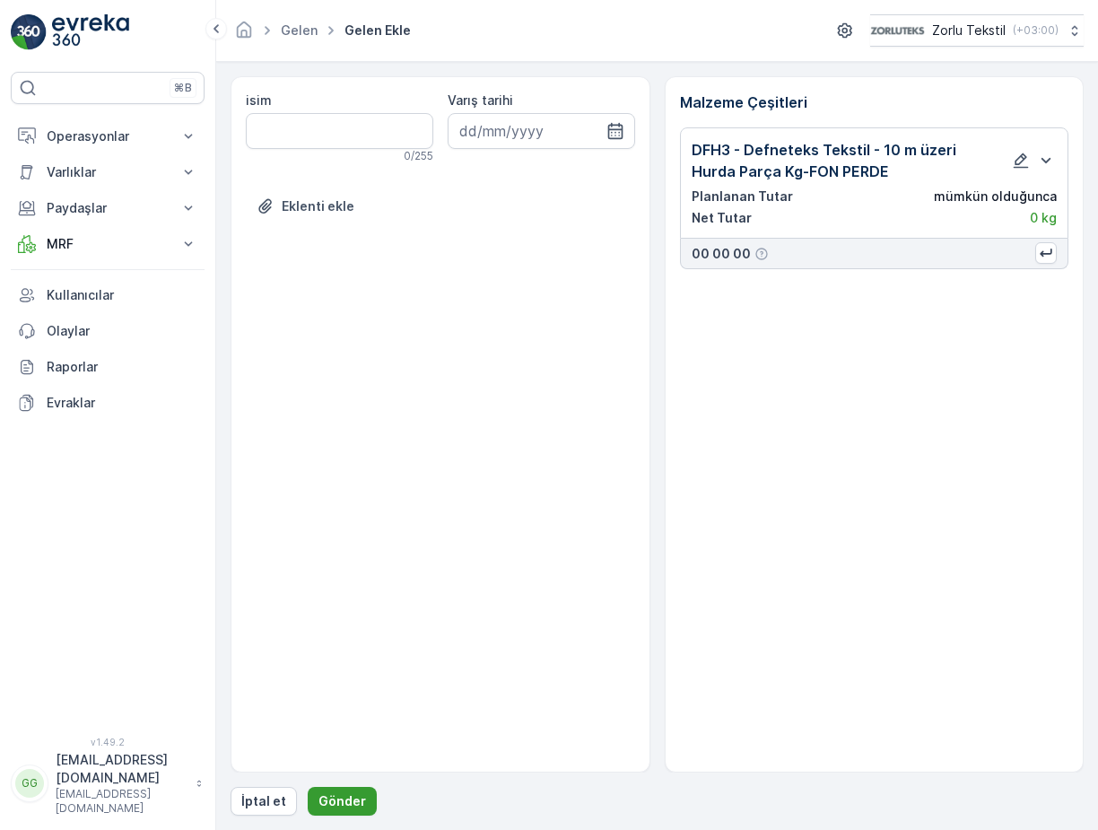
click at [350, 790] on button "Gönder" at bounding box center [342, 800] width 69 height 29
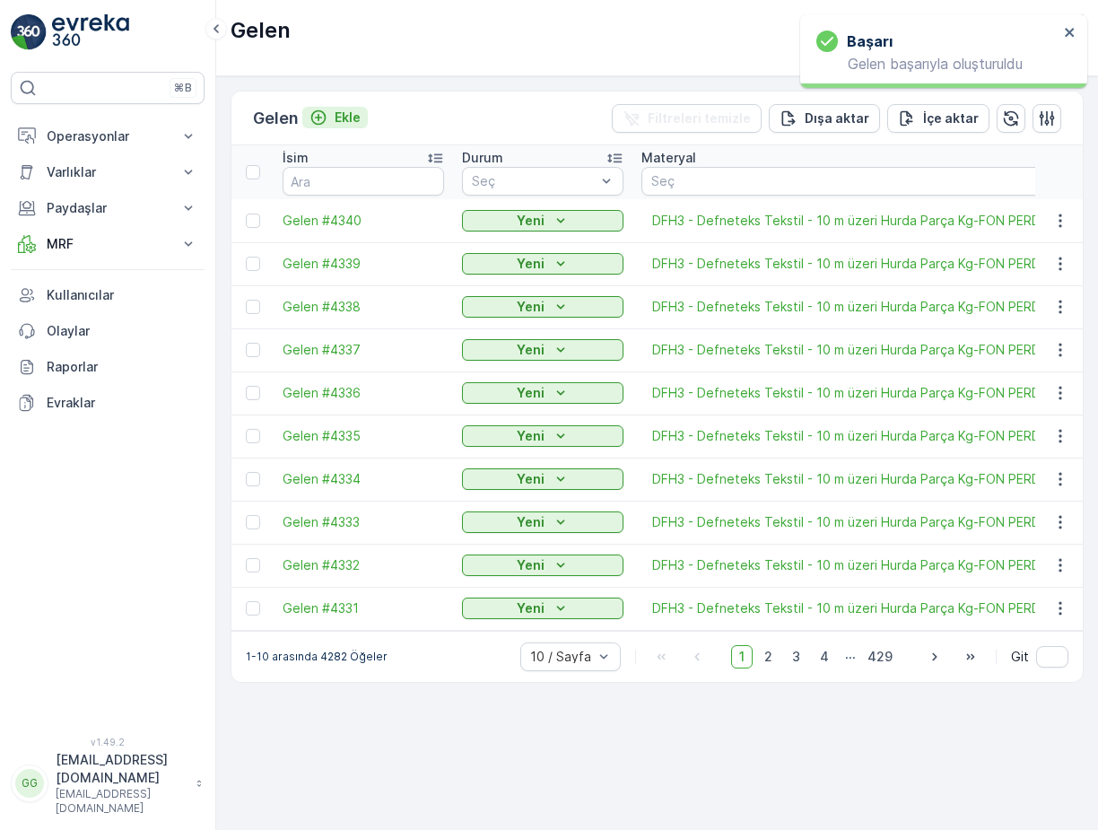
click at [354, 117] on p "Ekle" at bounding box center [347, 118] width 26 height 18
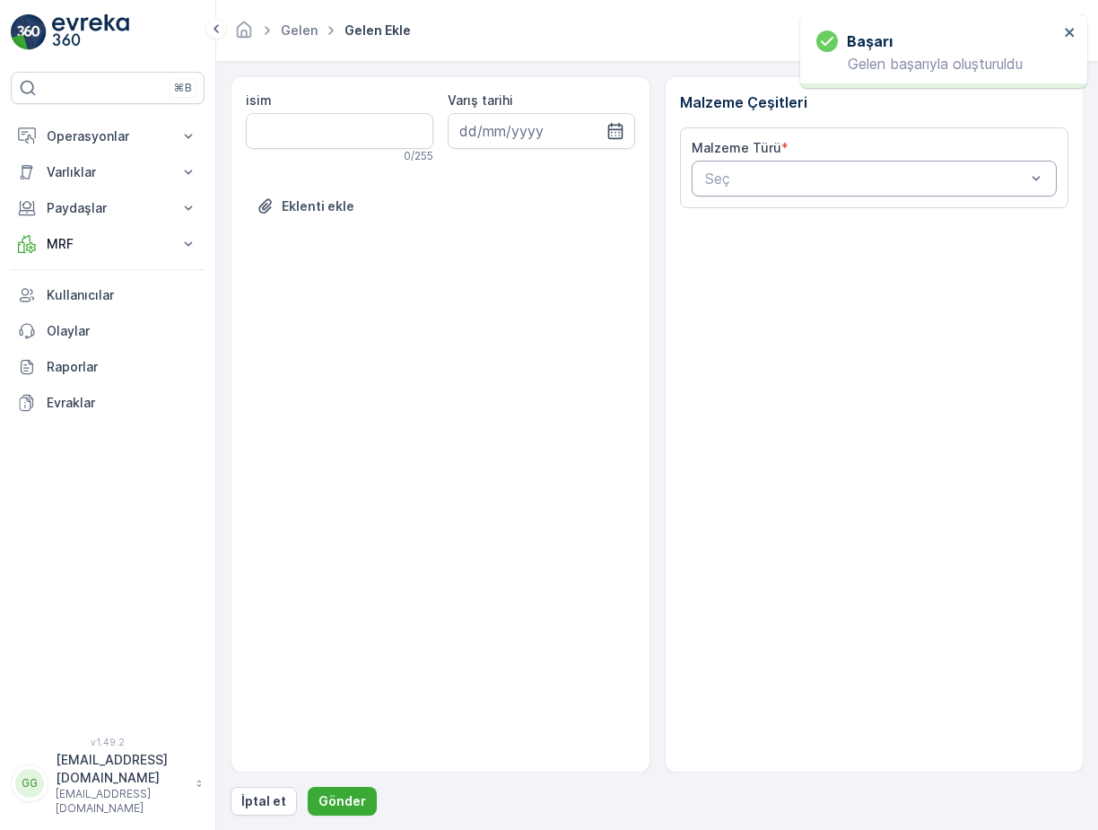
click at [757, 166] on div "Seç" at bounding box center [874, 179] width 366 height 36
click at [757, 171] on div at bounding box center [865, 178] width 325 height 16
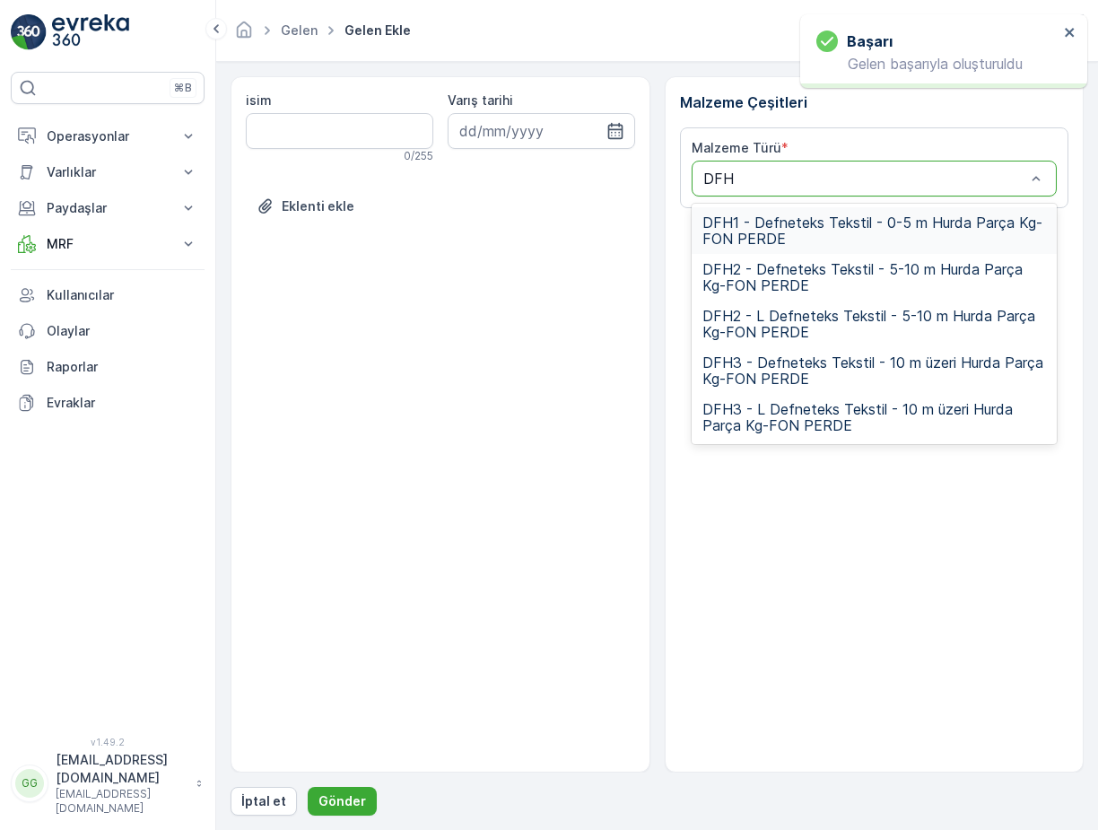
type input "DFH3"
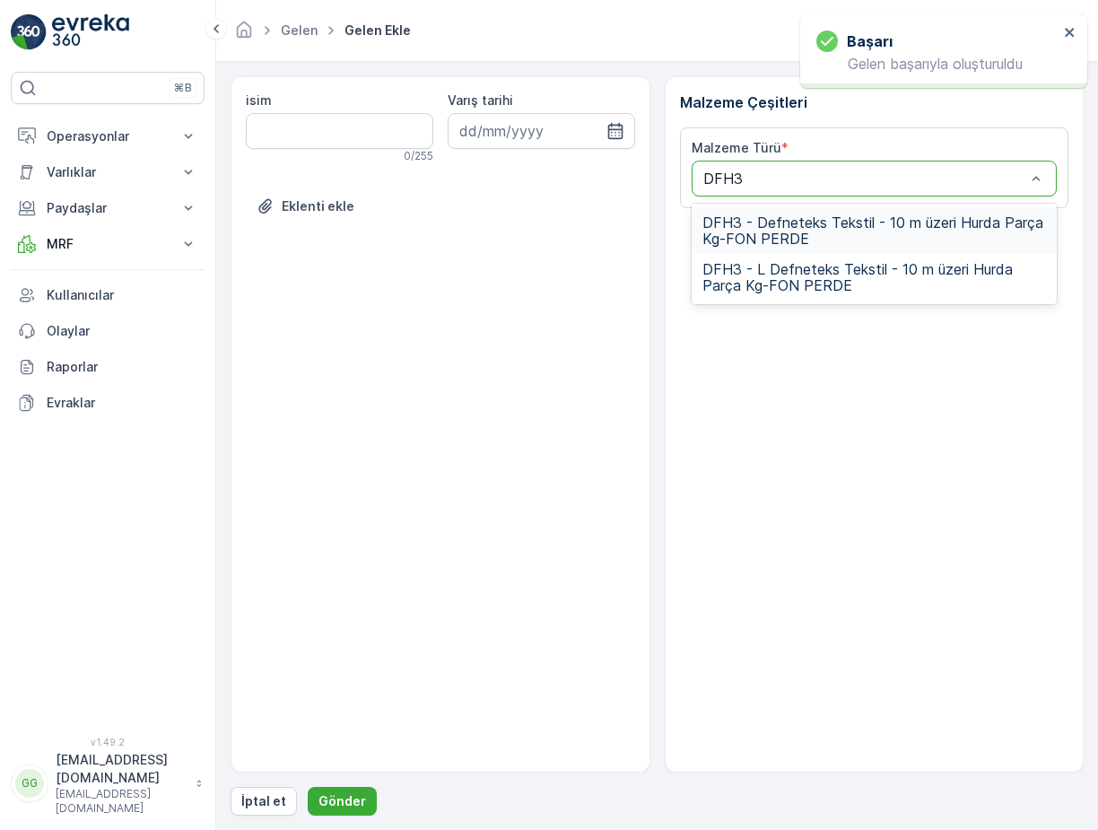
click at [846, 225] on span "DFH3 - Defneteks Tekstil - 10 m üzeri Hurda Parça Kg-FON PERDE" at bounding box center [874, 230] width 344 height 32
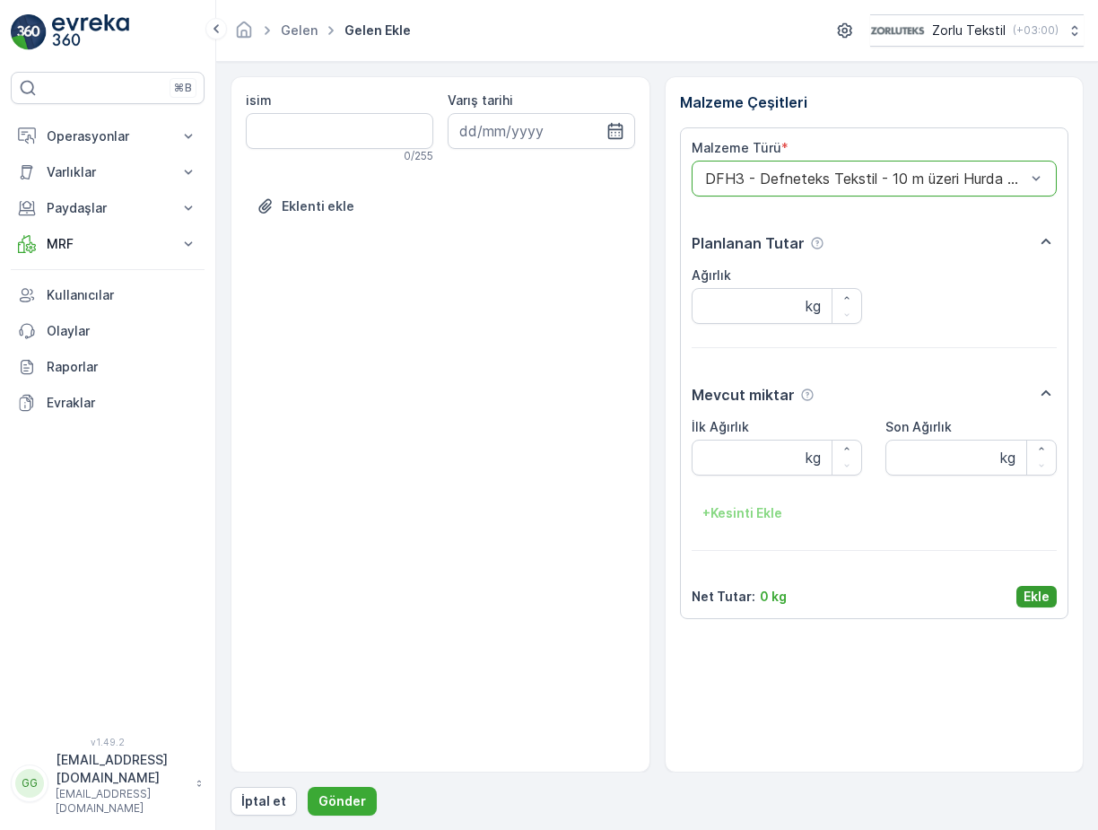
click at [1042, 597] on p "Ekle" at bounding box center [1036, 596] width 26 height 18
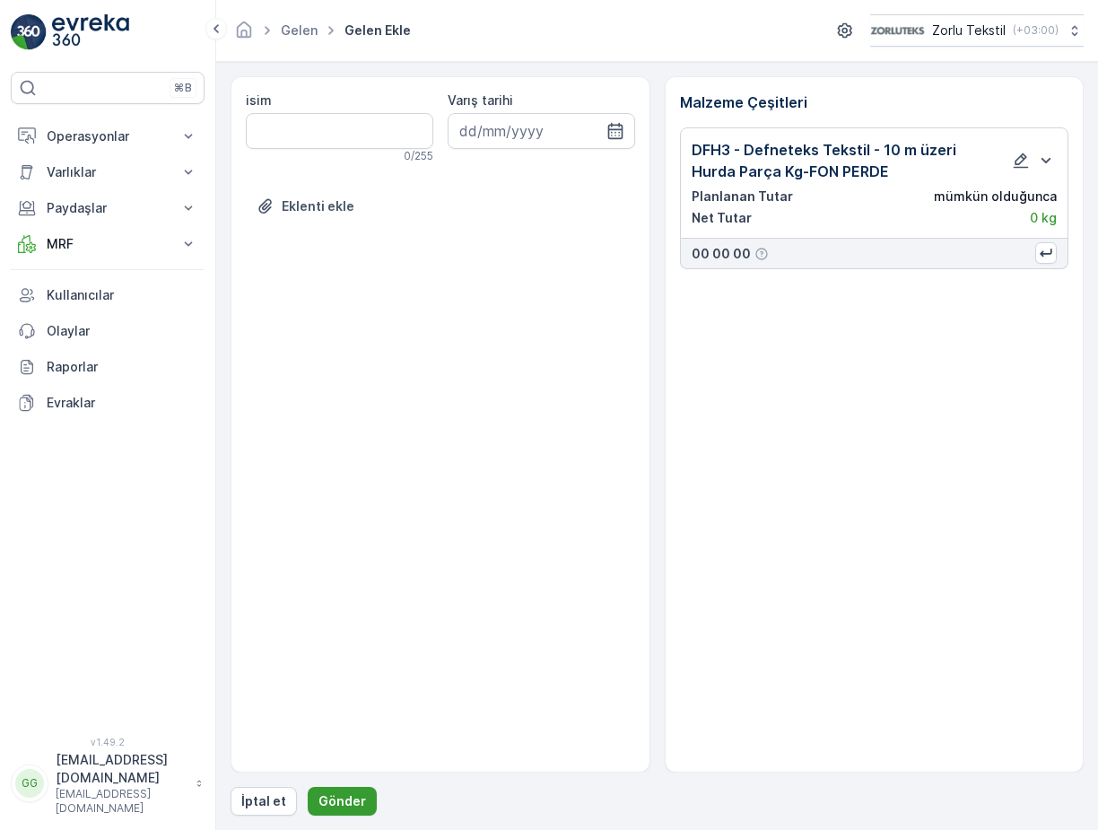
click at [351, 802] on p "Gönder" at bounding box center [342, 801] width 48 height 18
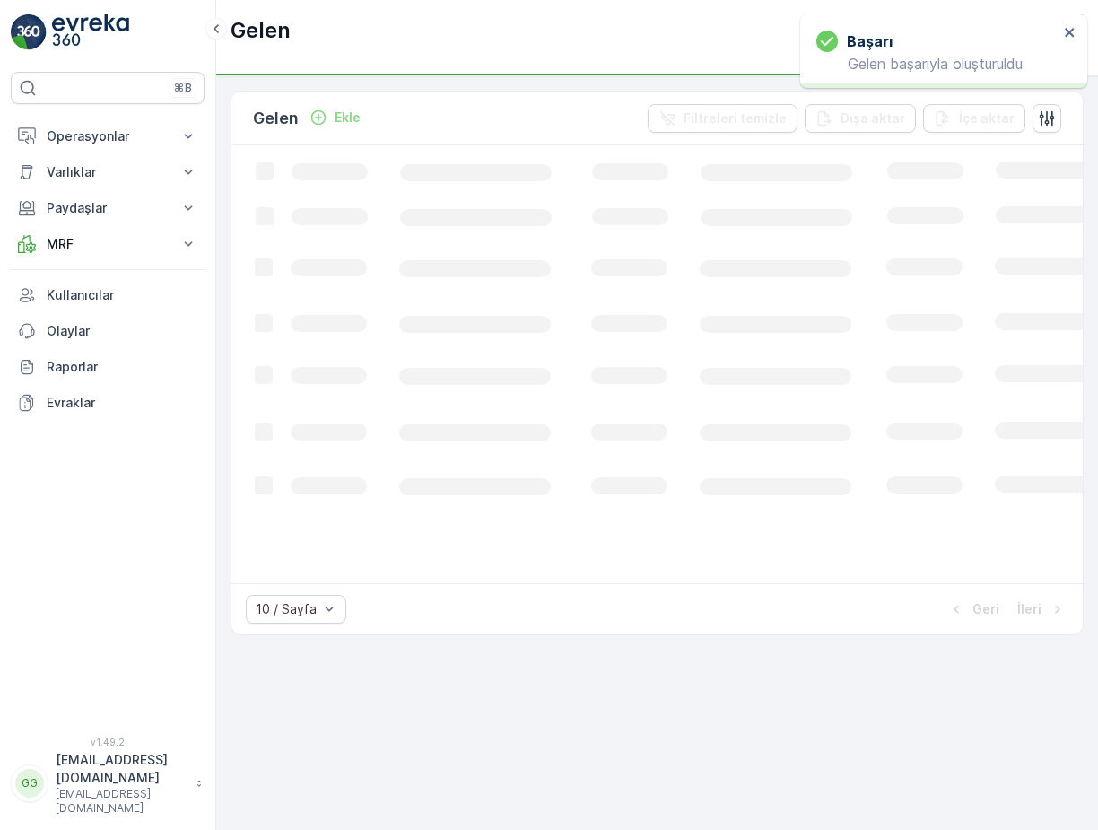
click at [346, 121] on p "Ekle" at bounding box center [347, 118] width 26 height 18
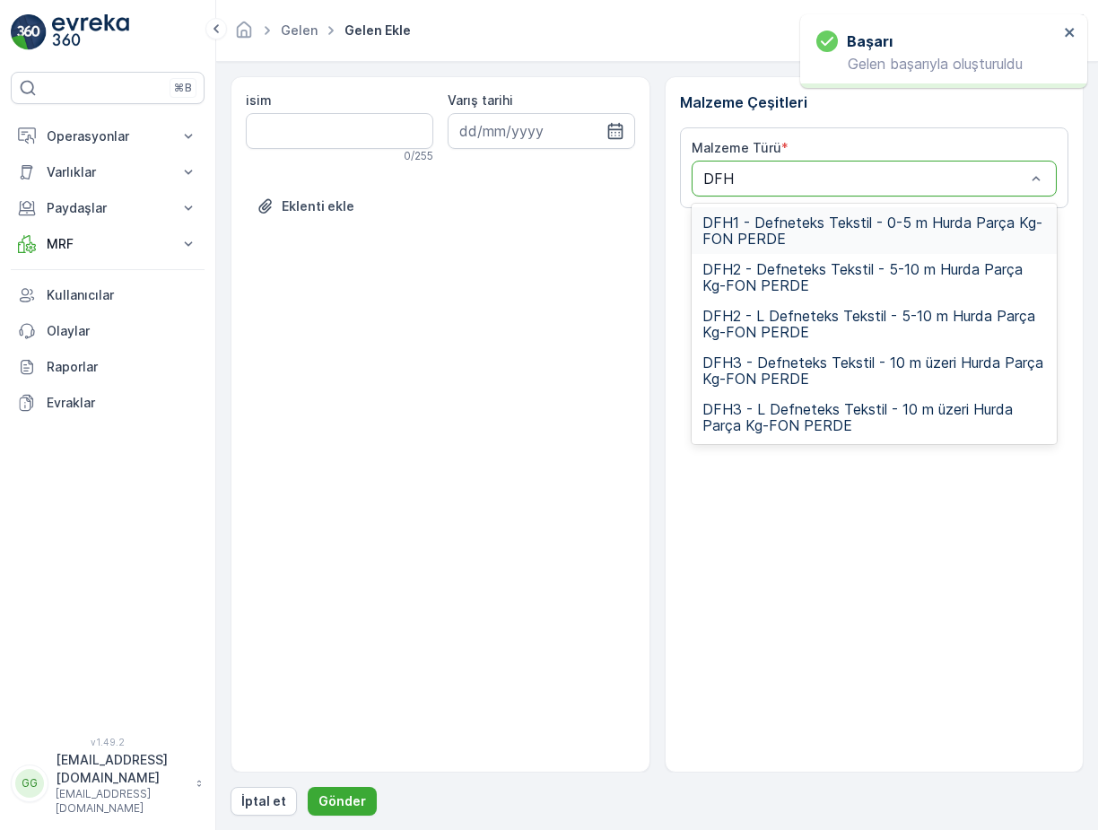
type input "DFH3"
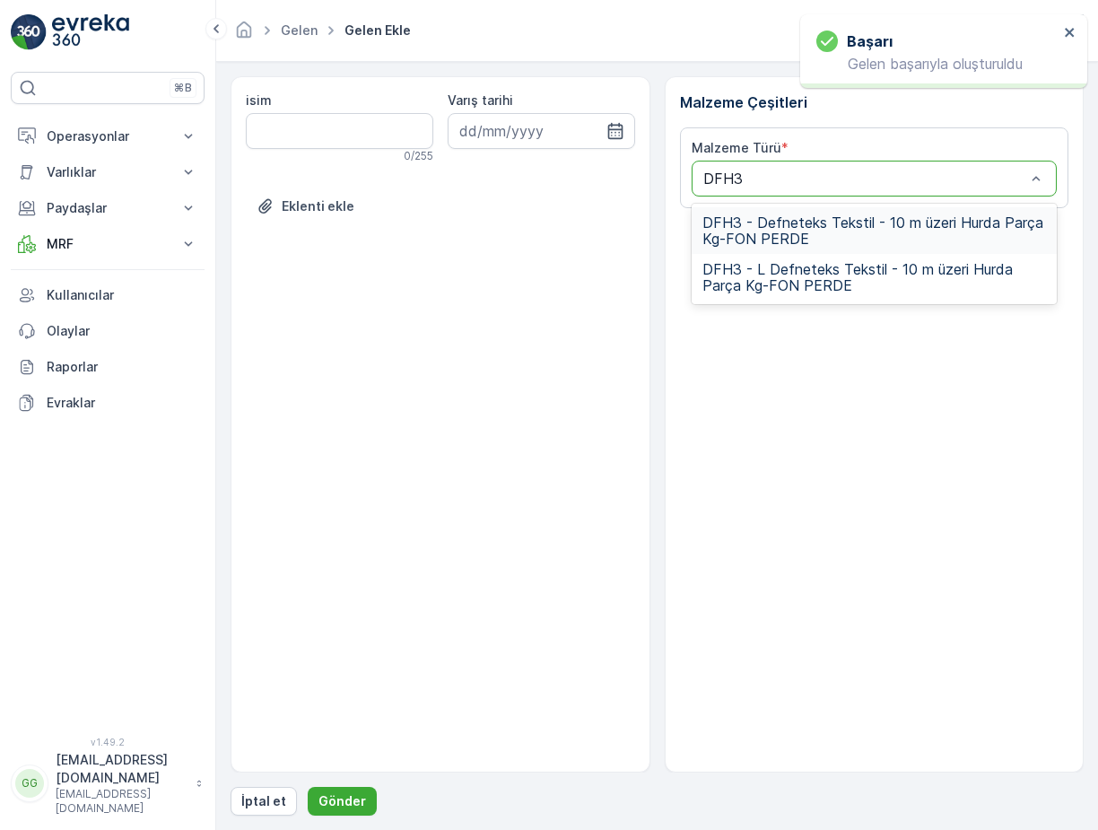
click at [838, 218] on span "DFH3 - Defneteks Tekstil - 10 m üzeri Hurda Parça Kg-FON PERDE" at bounding box center [874, 230] width 344 height 32
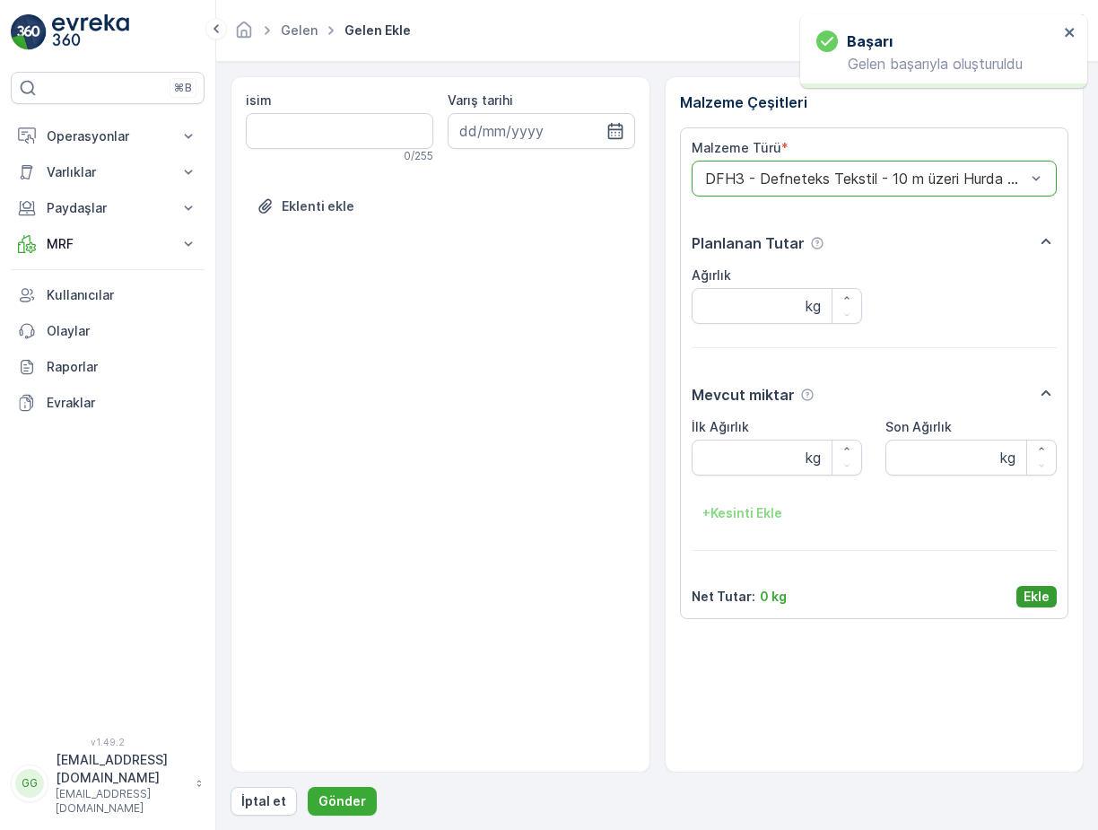
click at [1034, 588] on p "Ekle" at bounding box center [1036, 596] width 26 height 18
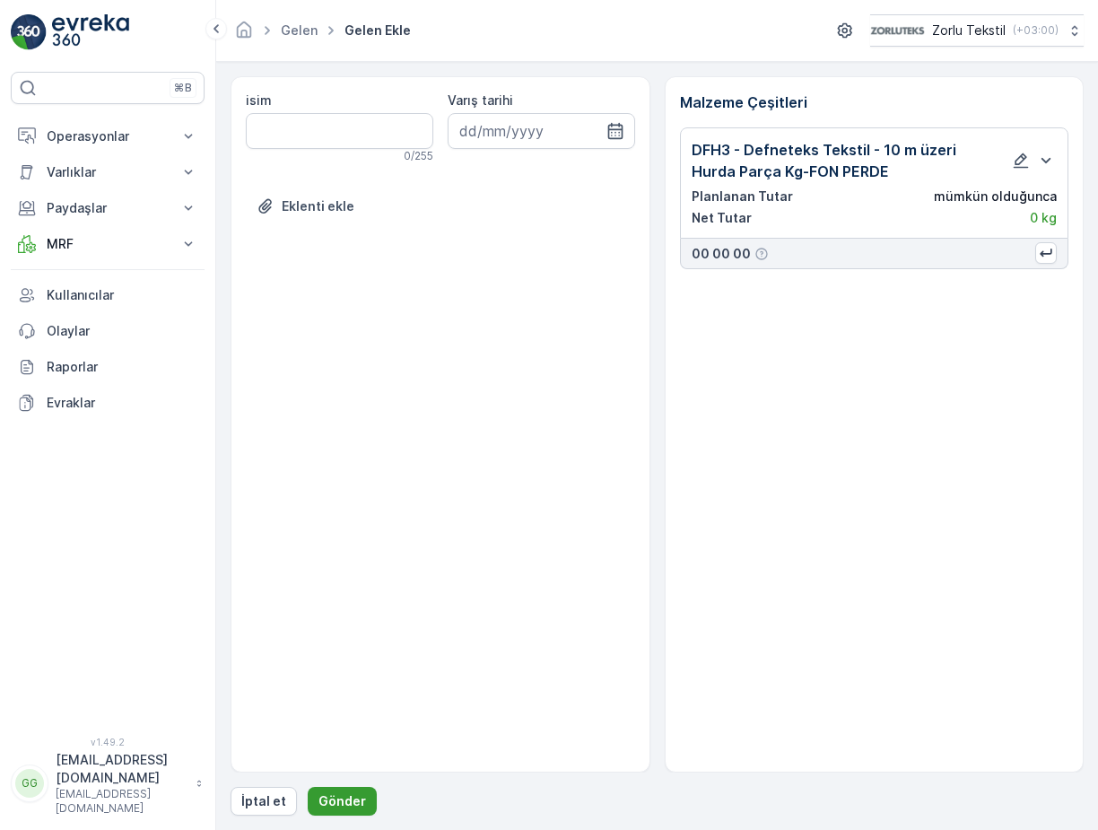
click at [318, 804] on p "Gönder" at bounding box center [342, 801] width 48 height 18
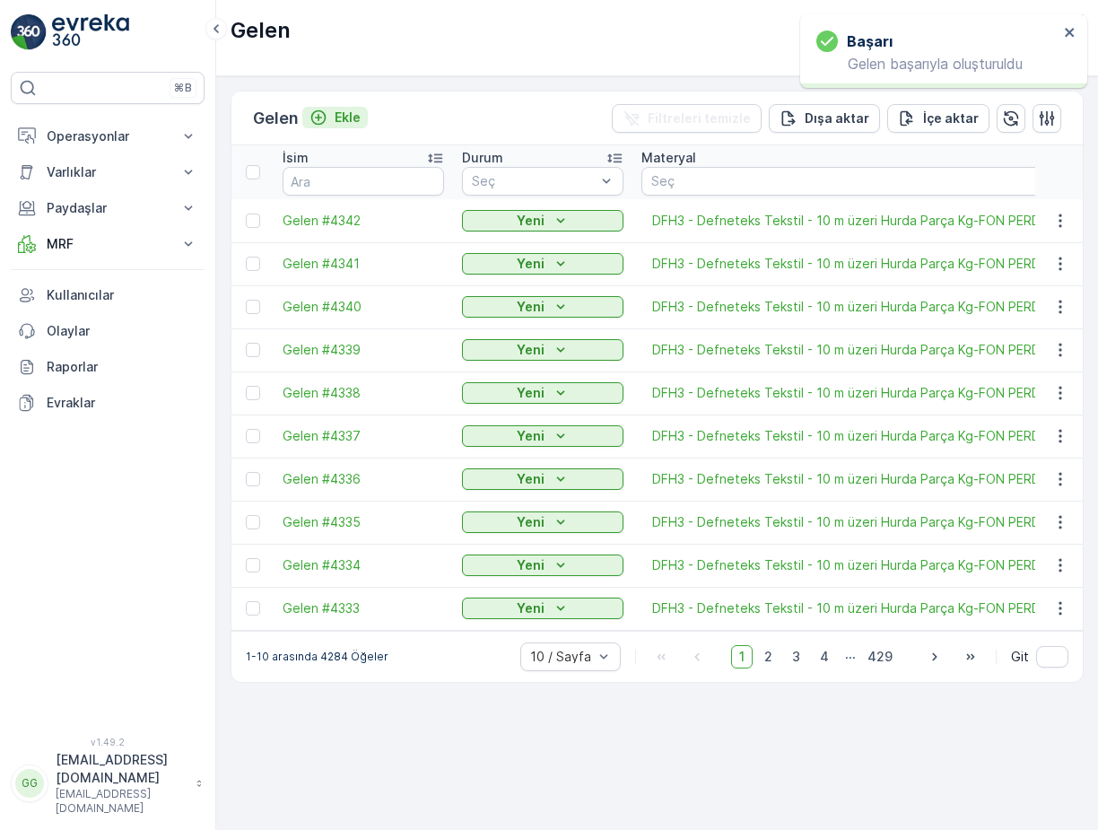
click at [358, 113] on p "Ekle" at bounding box center [347, 118] width 26 height 18
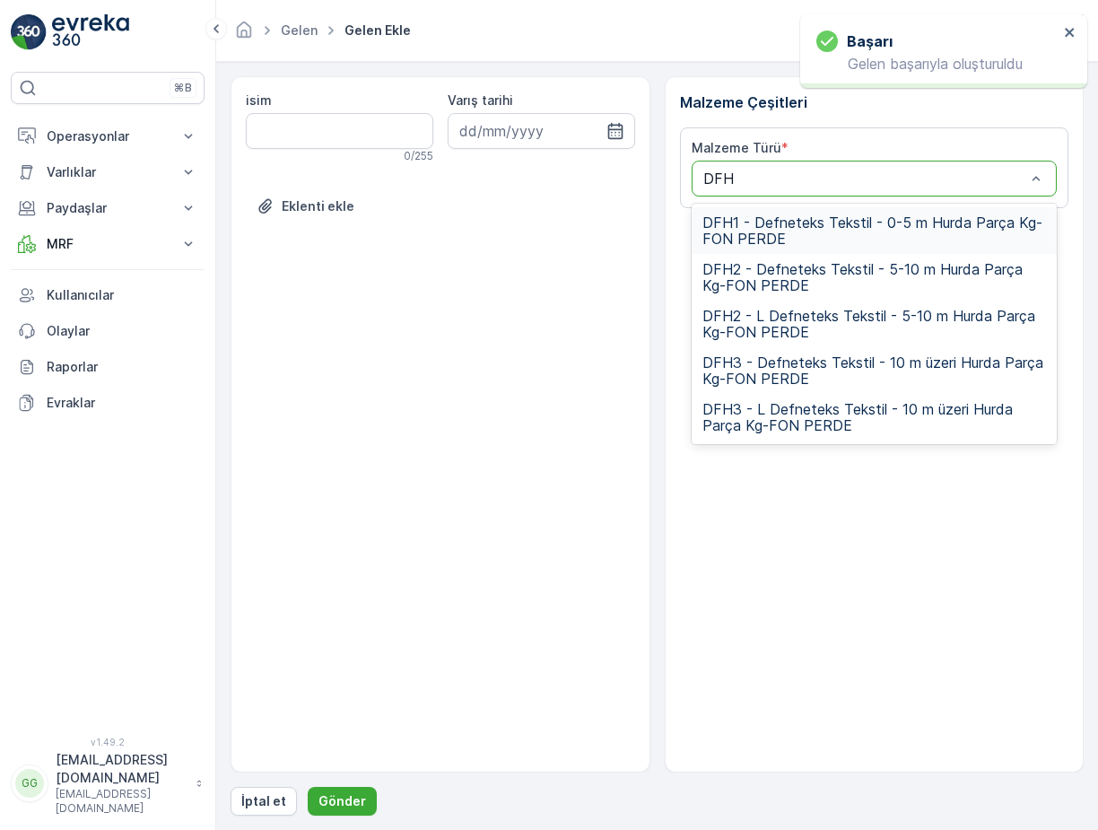
type input "DFH3"
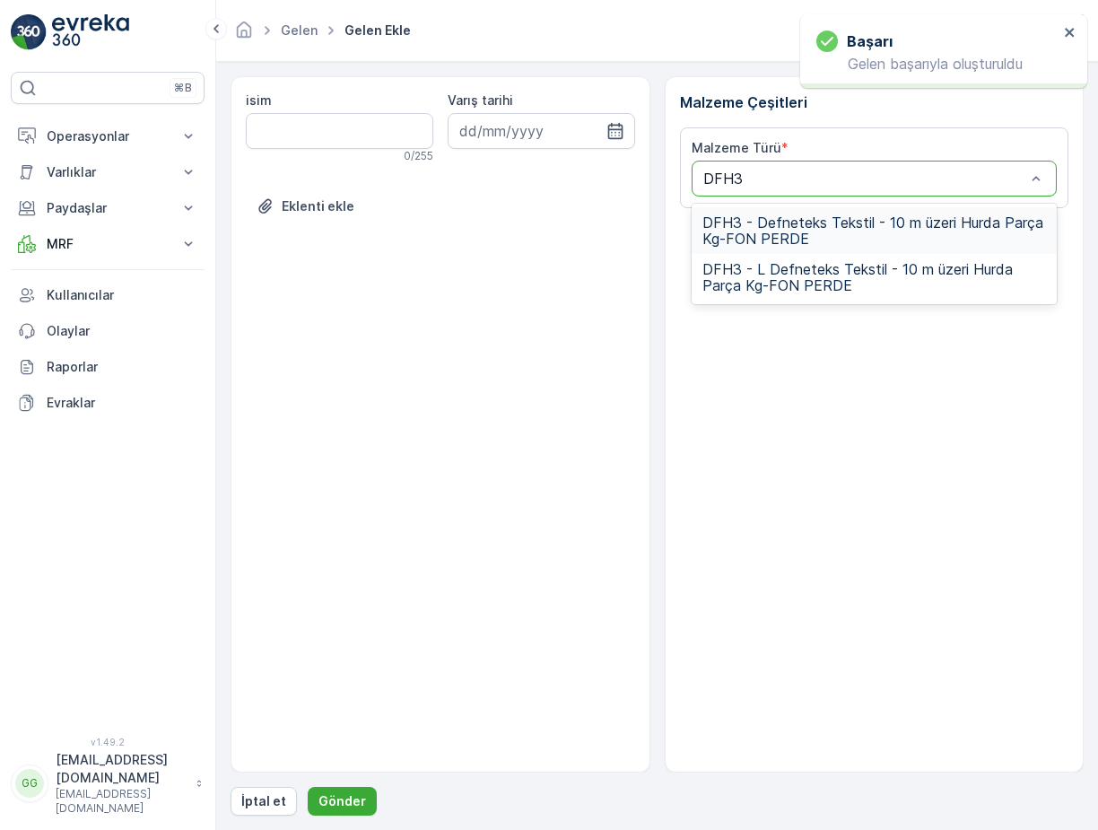
click at [737, 222] on span "DFH3 - Defneteks Tekstil - 10 m üzeri Hurda Parça Kg-FON PERDE" at bounding box center [874, 230] width 344 height 32
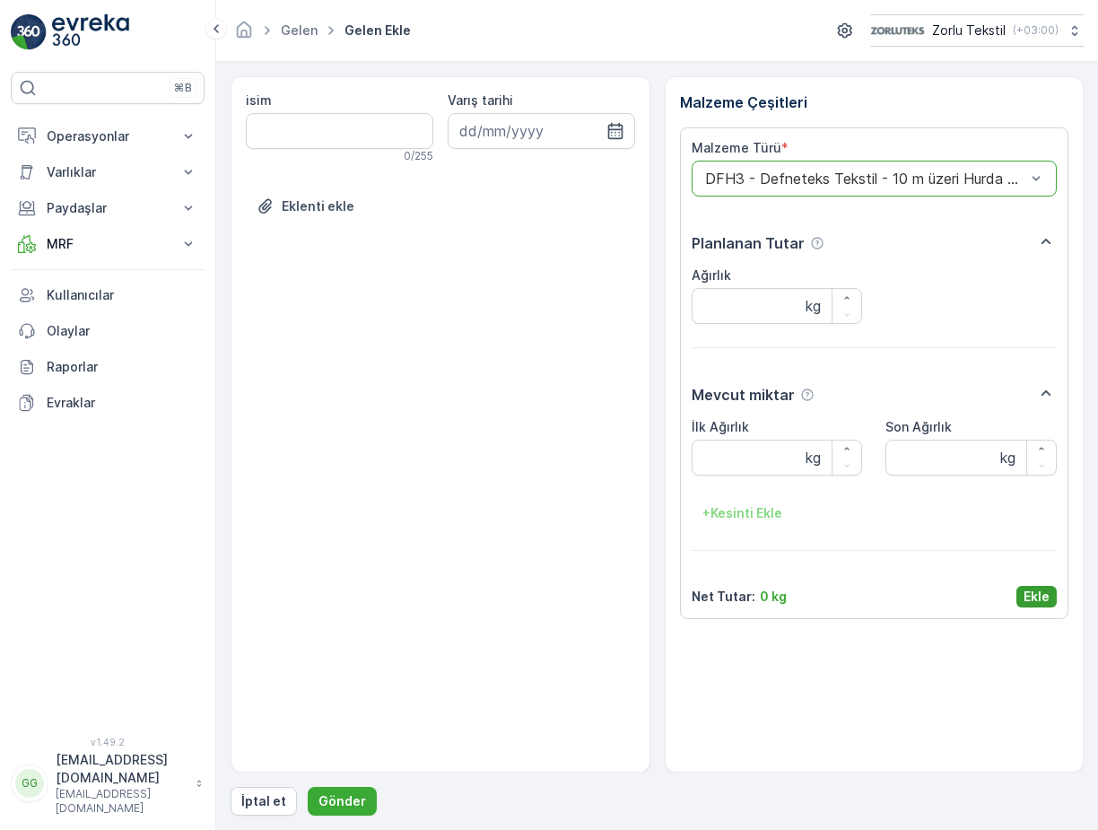
click at [1033, 595] on p "Ekle" at bounding box center [1036, 596] width 26 height 18
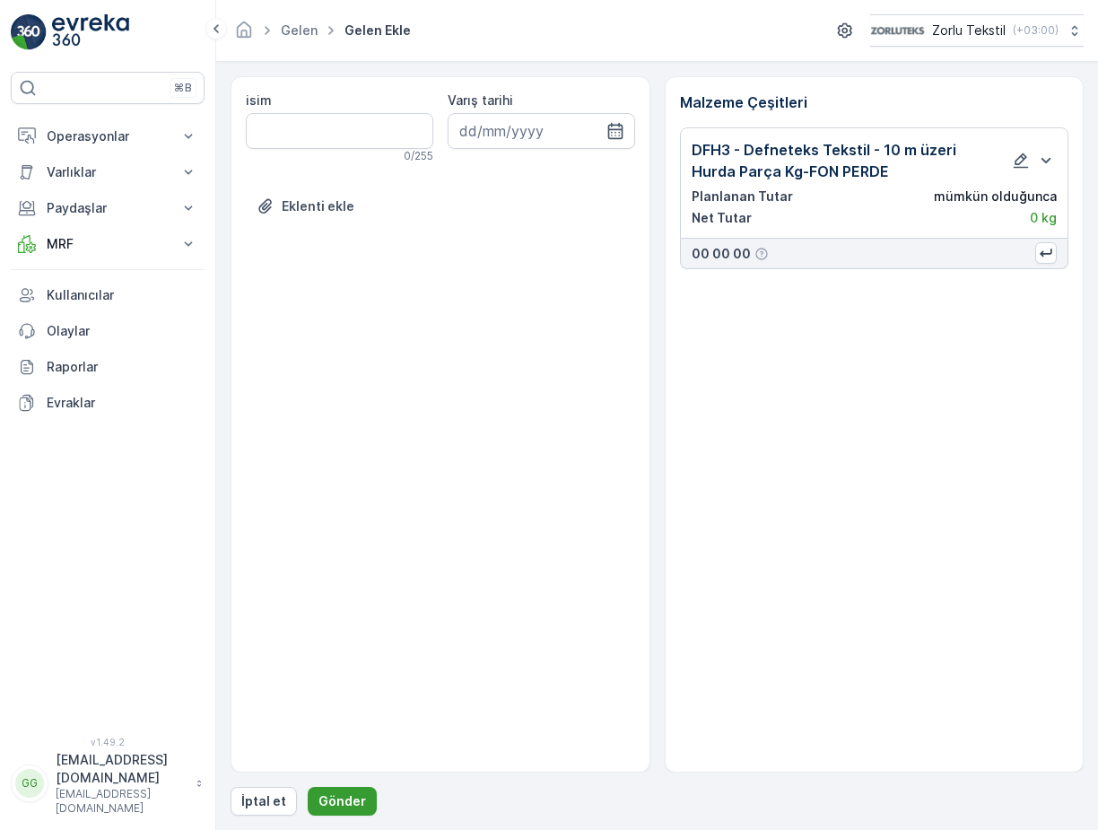
click at [335, 795] on p "Gönder" at bounding box center [342, 801] width 48 height 18
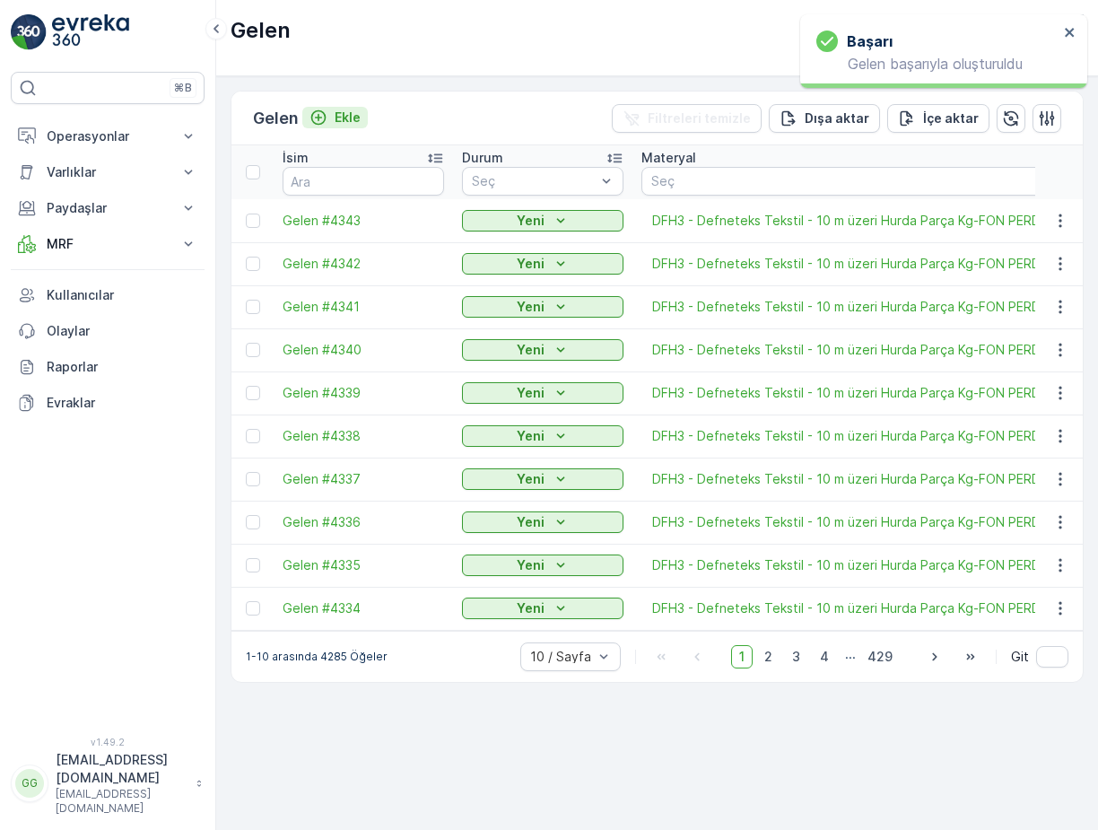
click at [355, 117] on p "Ekle" at bounding box center [347, 118] width 26 height 18
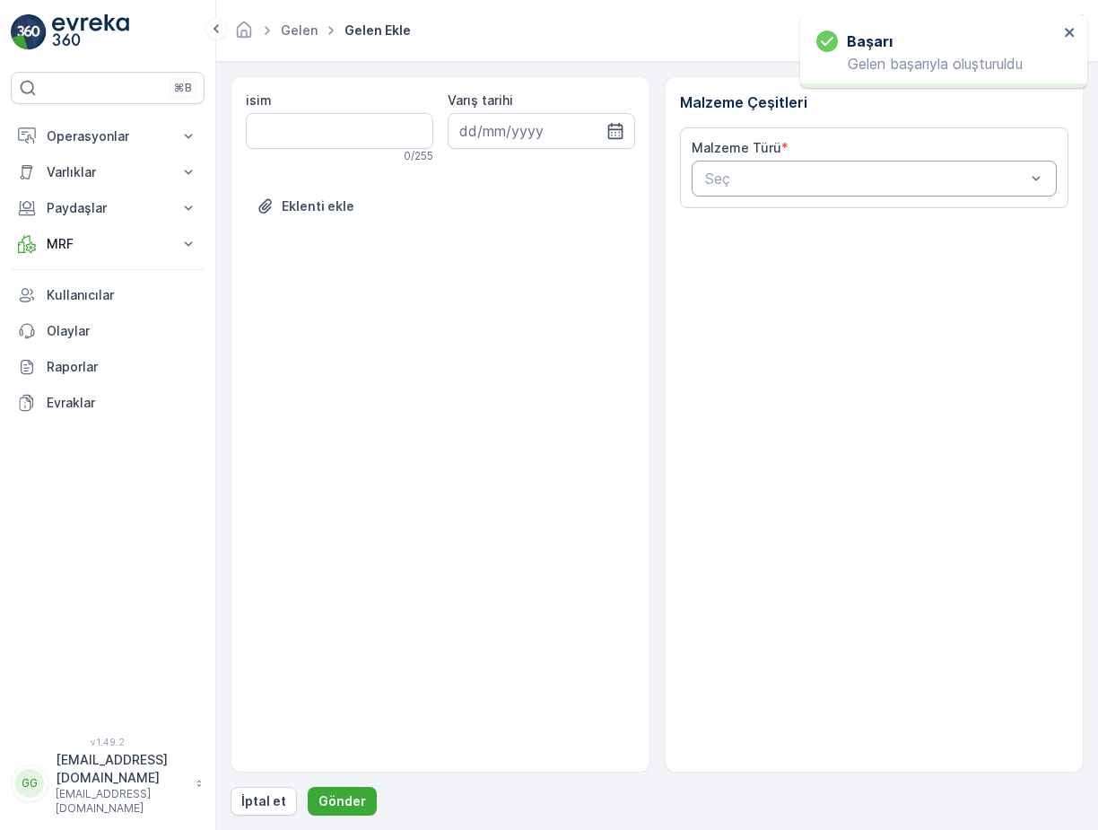
click at [752, 167] on div "Seç" at bounding box center [874, 179] width 366 height 36
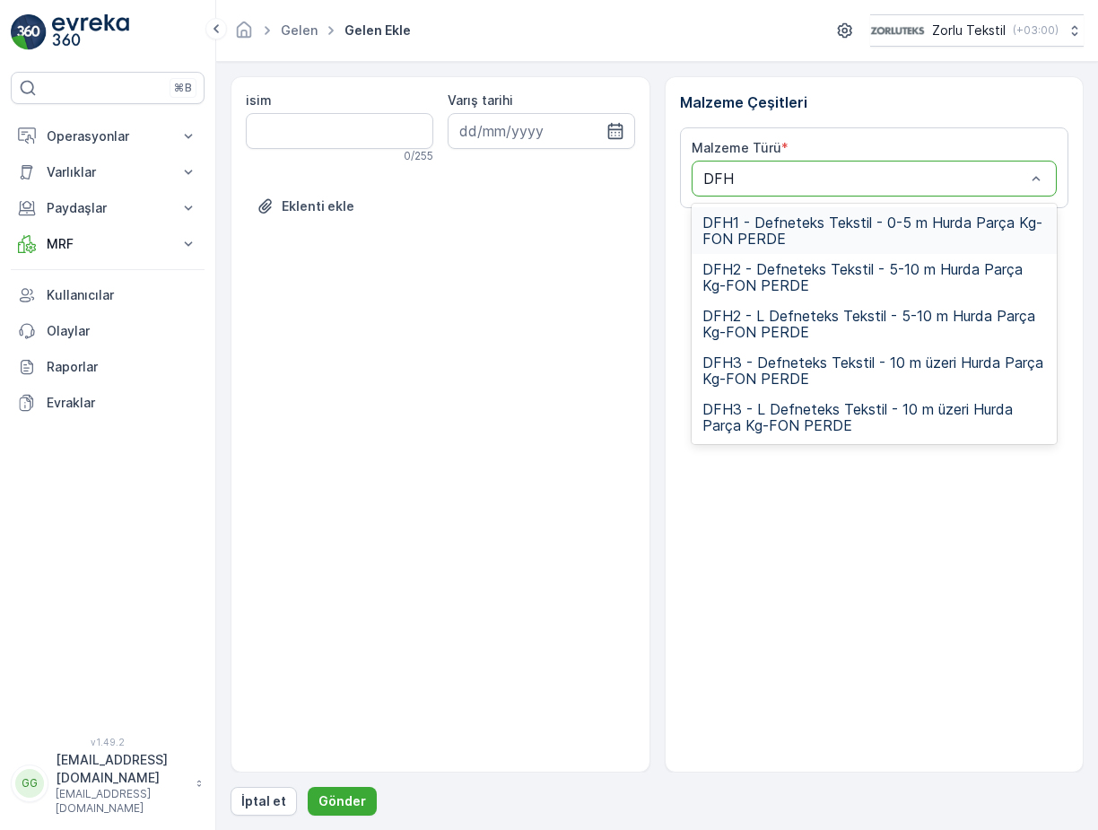
type input "DFH3"
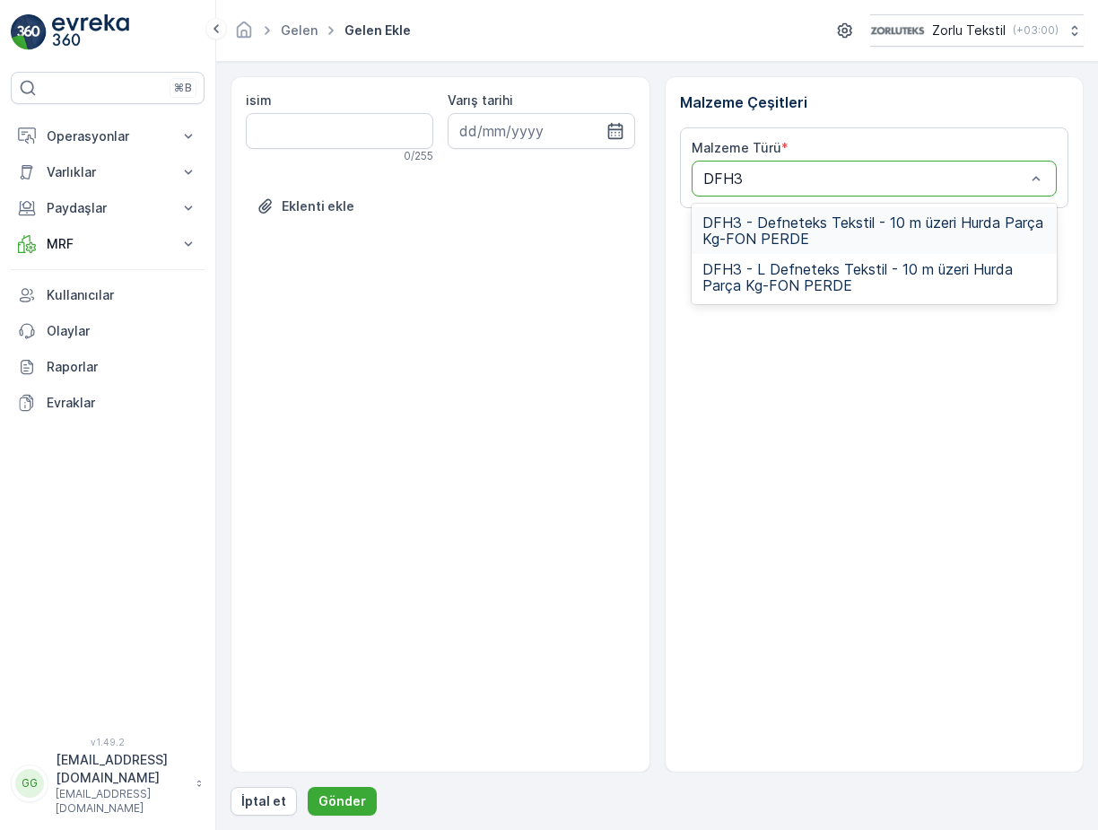
click at [761, 230] on span "DFH3 - Defneteks Tekstil - 10 m üzeri Hurda Parça Kg-FON PERDE" at bounding box center [874, 230] width 344 height 32
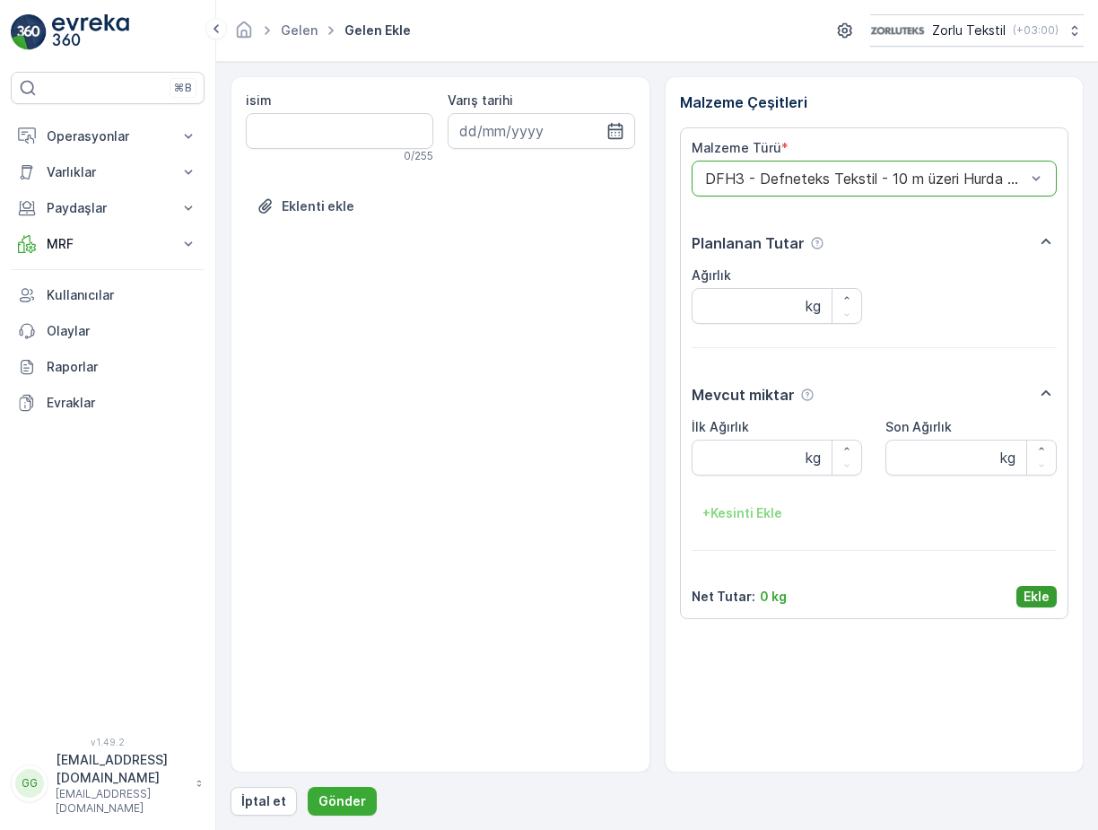
click at [1031, 595] on p "Ekle" at bounding box center [1036, 596] width 26 height 18
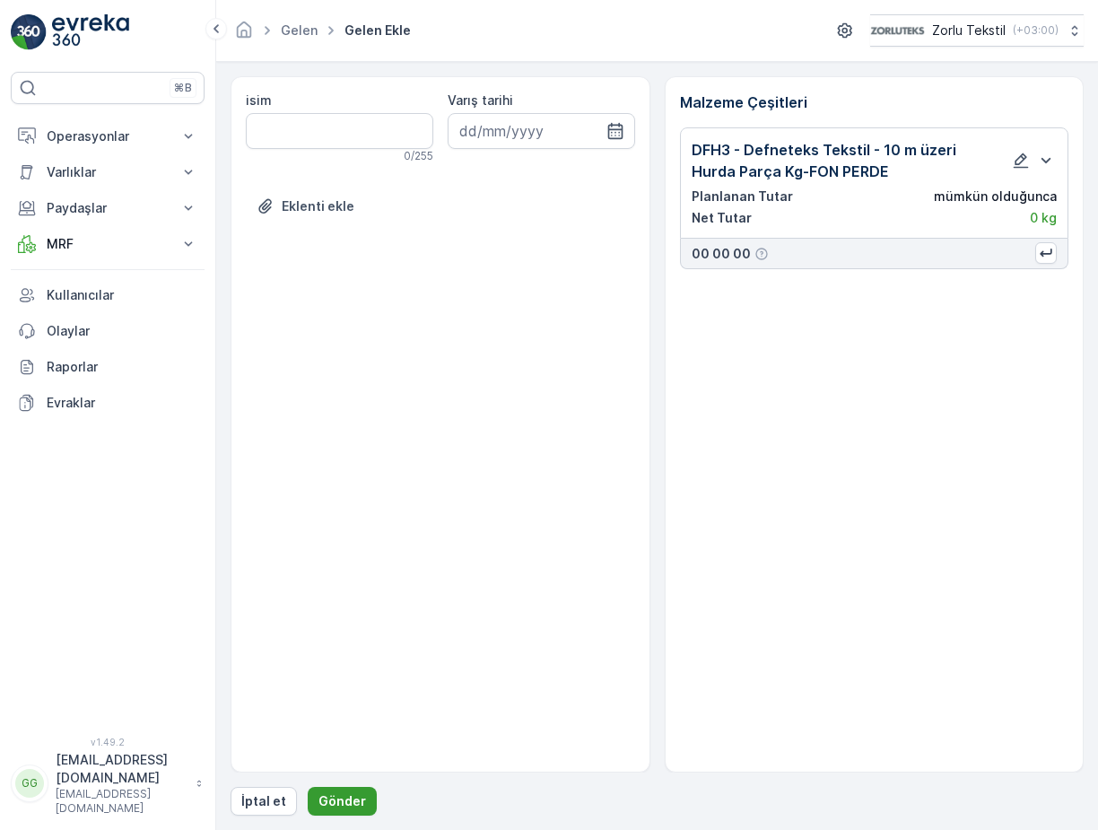
click at [338, 791] on button "Gönder" at bounding box center [342, 800] width 69 height 29
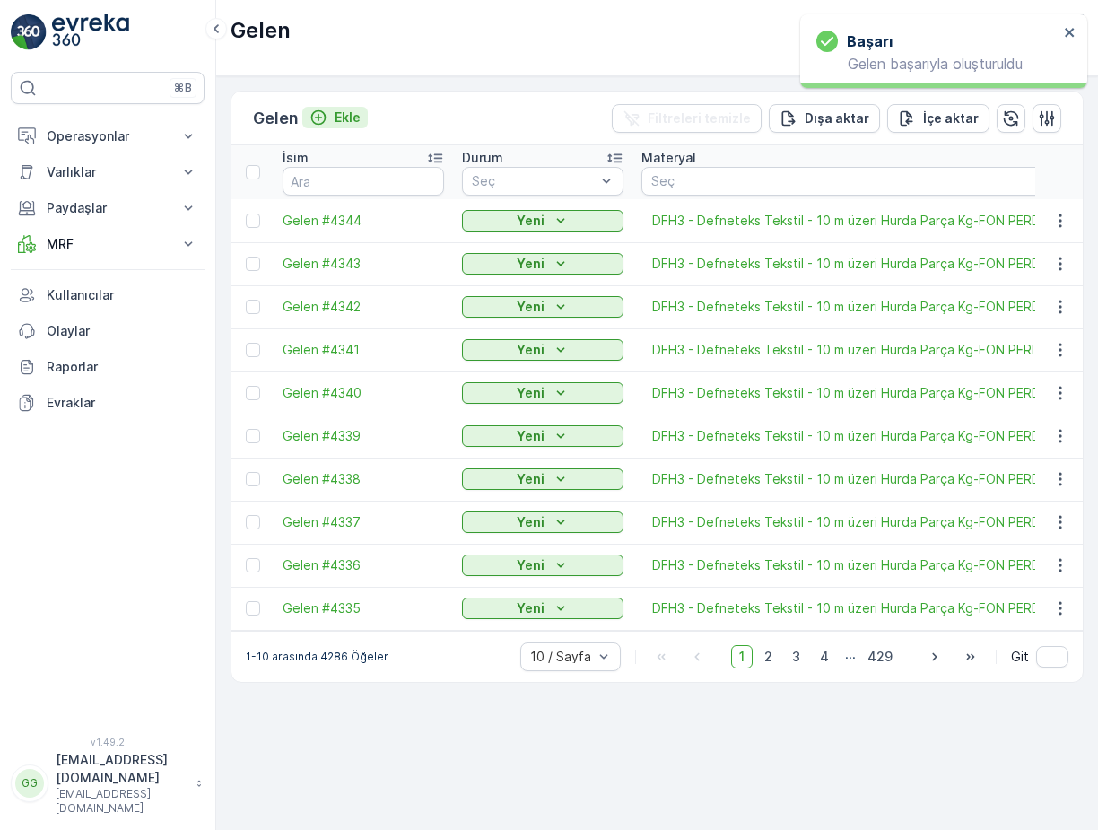
click at [352, 122] on p "Ekle" at bounding box center [347, 118] width 26 height 18
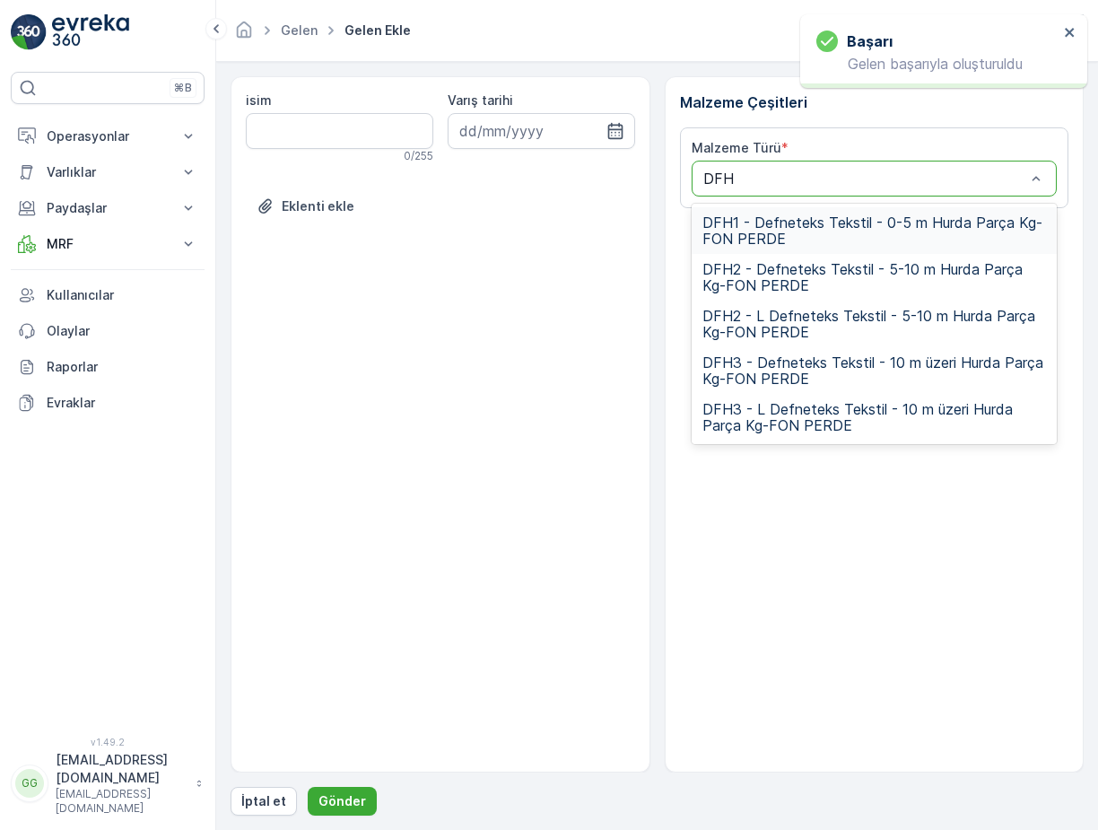
type input "DFH3"
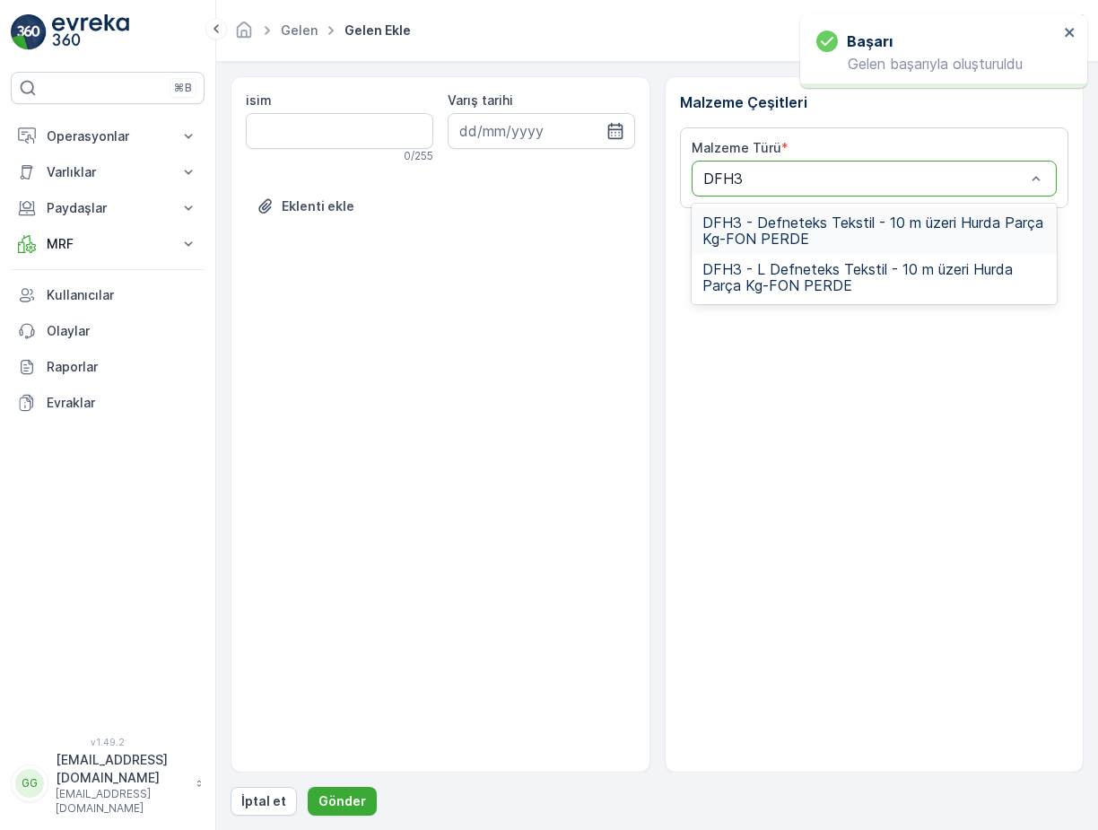
click at [765, 226] on span "DFH3 - Defneteks Tekstil - 10 m üzeri Hurda Parça Kg-FON PERDE" at bounding box center [874, 230] width 344 height 32
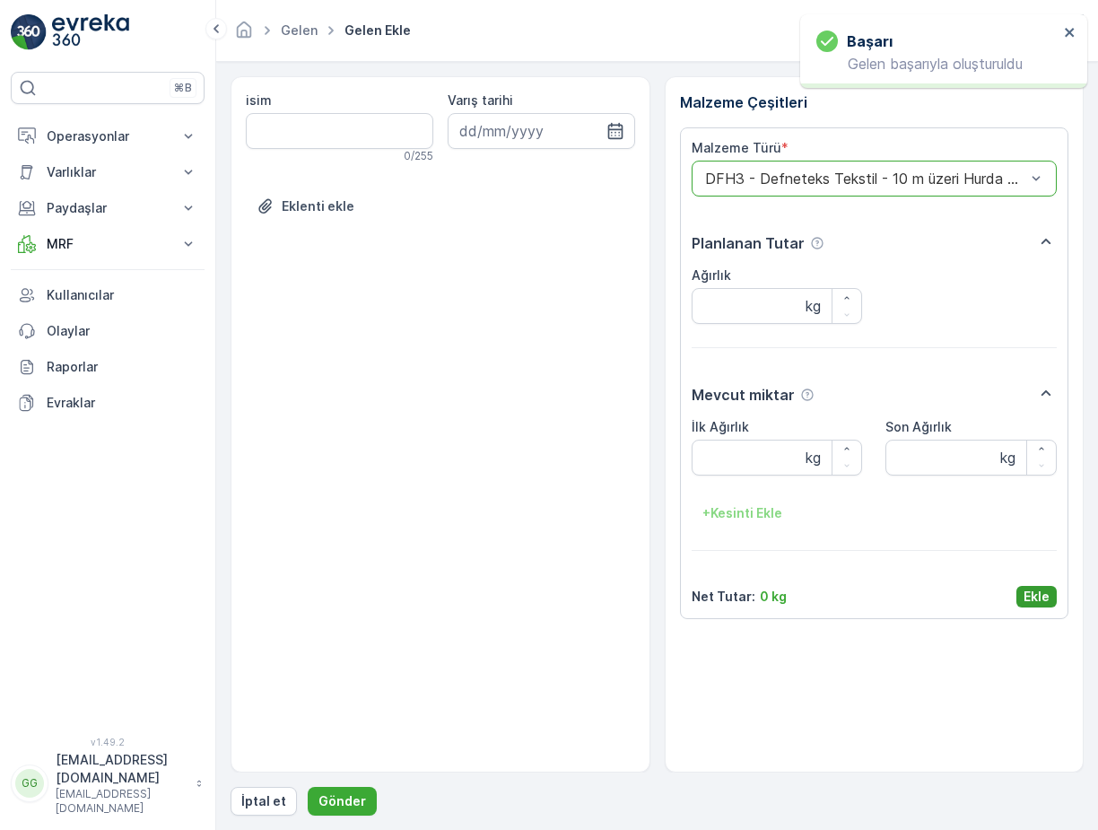
click at [1030, 592] on p "Ekle" at bounding box center [1036, 596] width 26 height 18
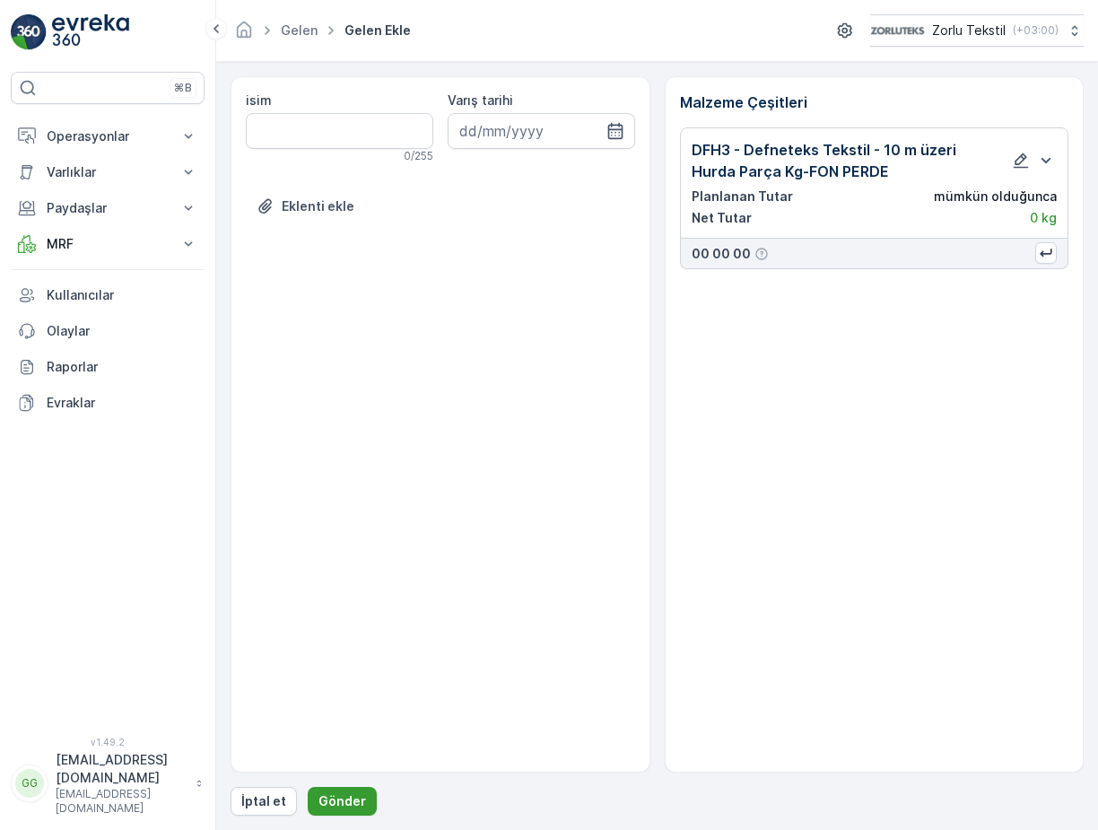
click at [345, 794] on p "Gönder" at bounding box center [342, 801] width 48 height 18
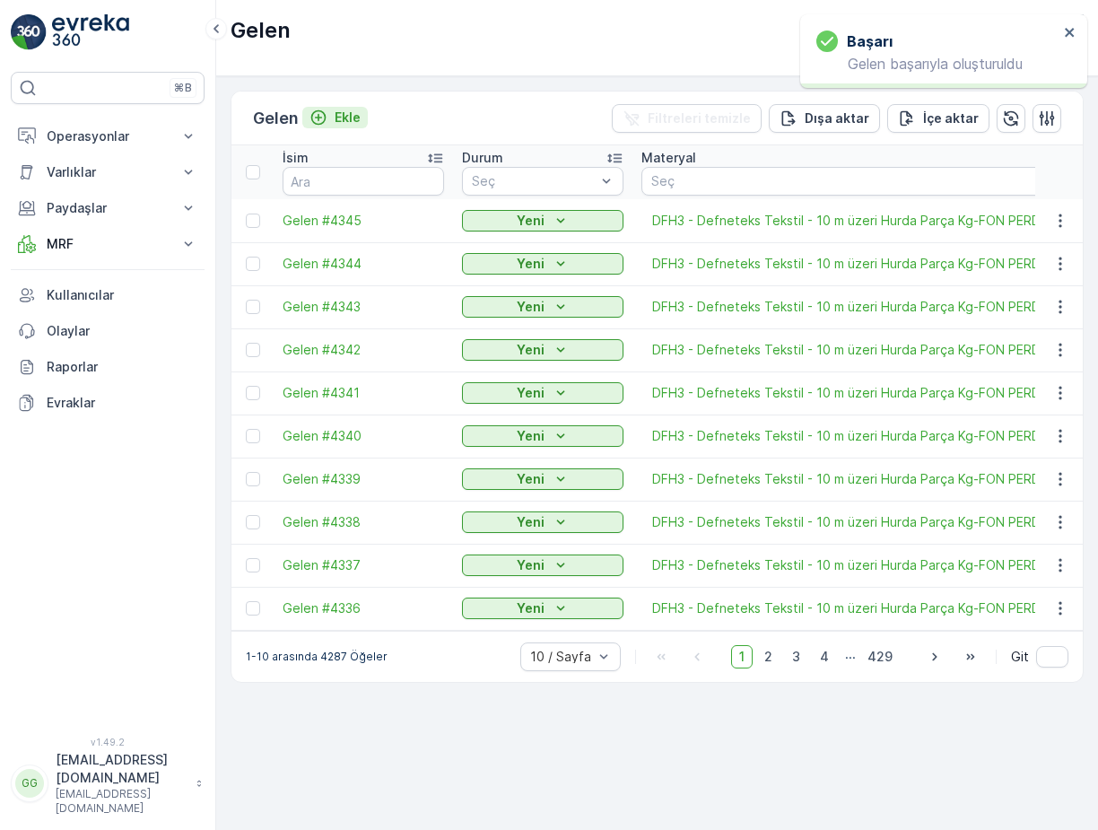
click at [342, 113] on p "Ekle" at bounding box center [347, 118] width 26 height 18
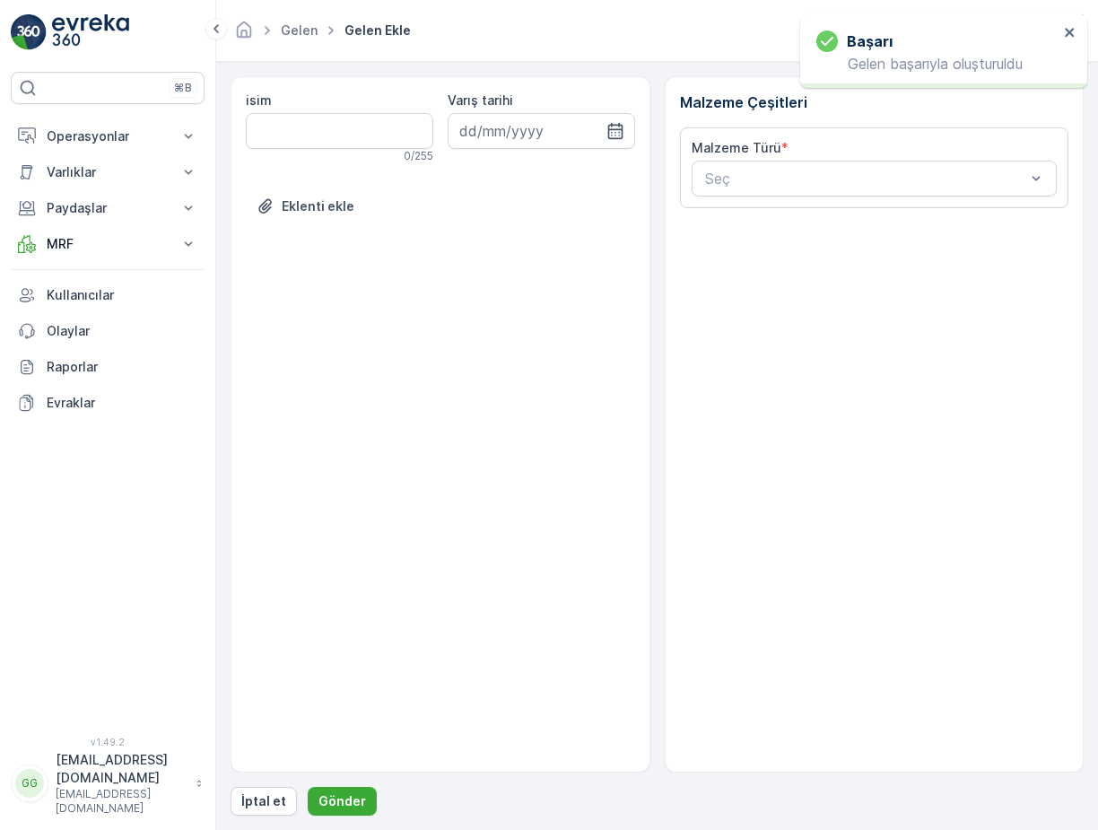
click at [786, 156] on div "Malzeme Türü *" at bounding box center [874, 148] width 366 height 18
click at [718, 160] on div "Malzeme Türü * Seç" at bounding box center [874, 167] width 366 height 57
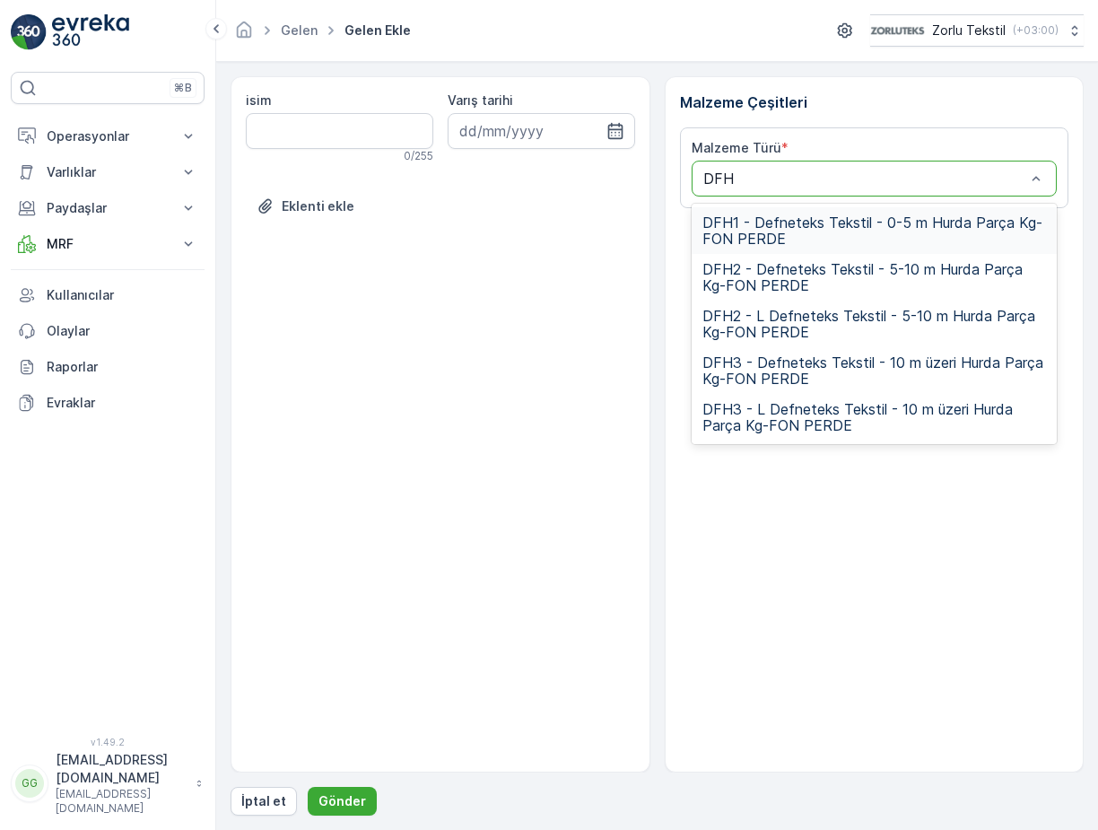
type input "DFH3"
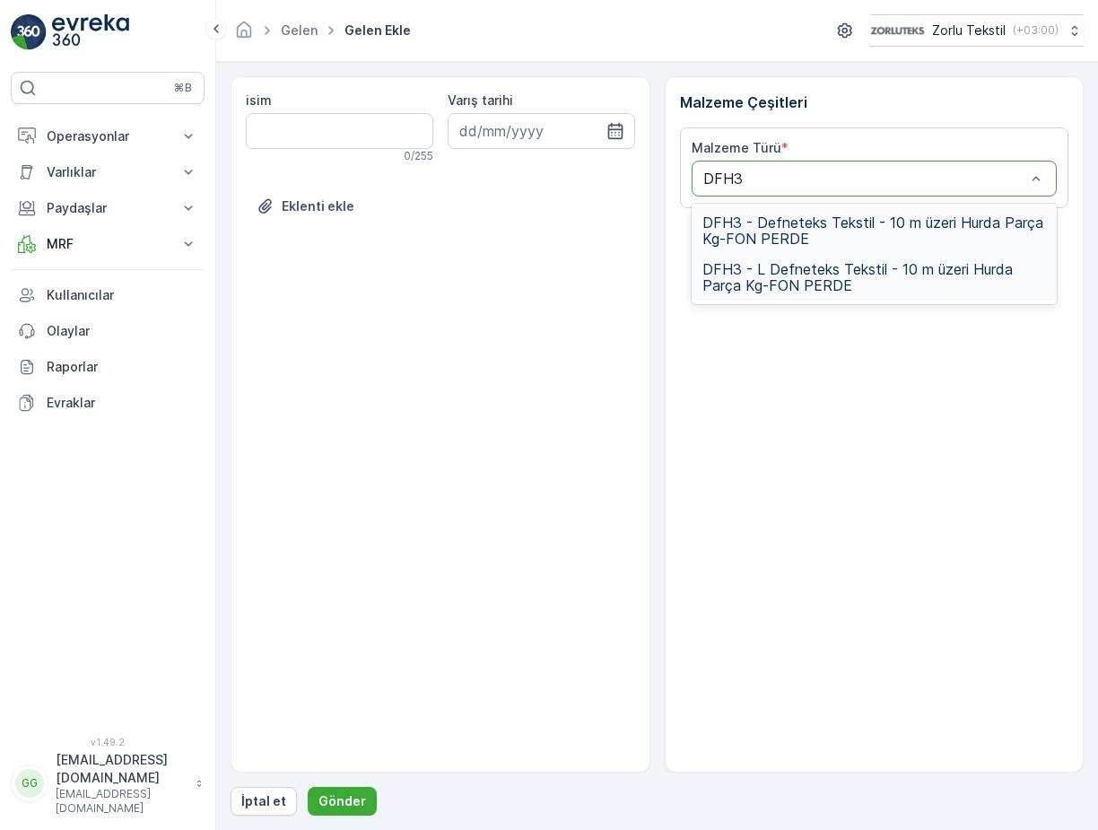
click at [761, 240] on span "DFH3 - Defneteks Tekstil - 10 m üzeri Hurda Parça Kg-FON PERDE" at bounding box center [874, 230] width 344 height 32
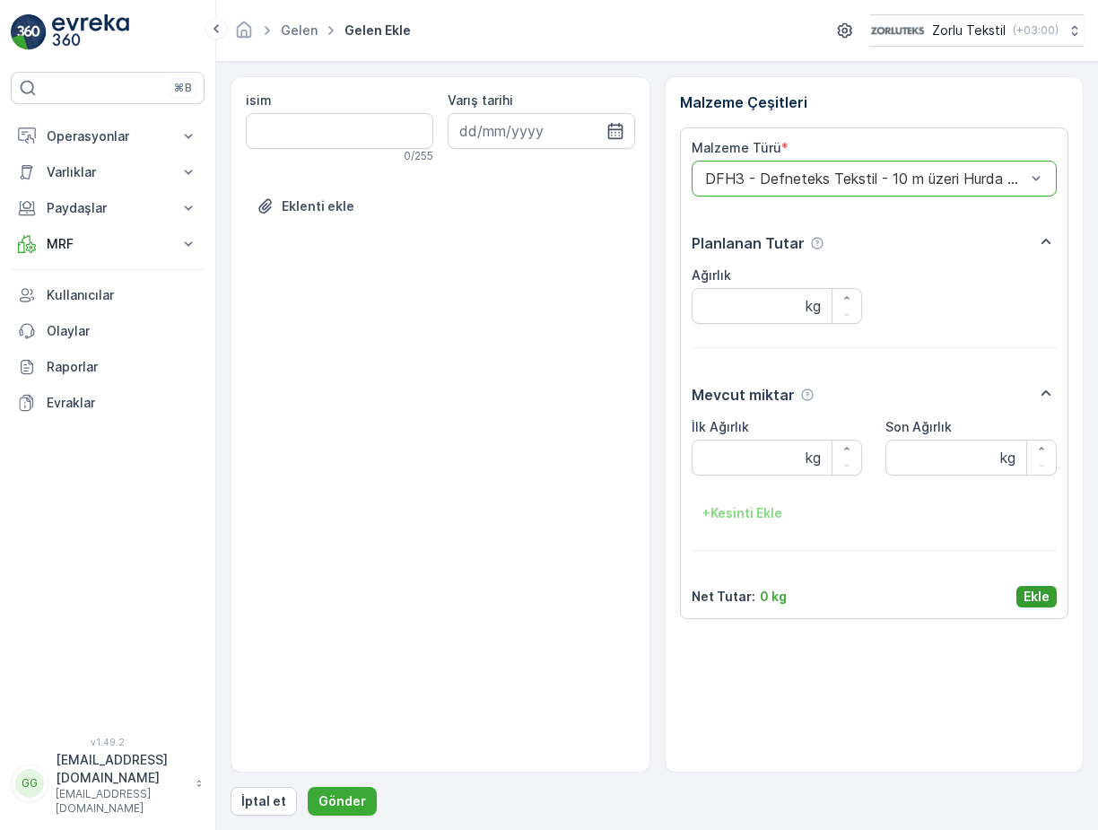
click at [1048, 601] on p "Ekle" at bounding box center [1036, 596] width 26 height 18
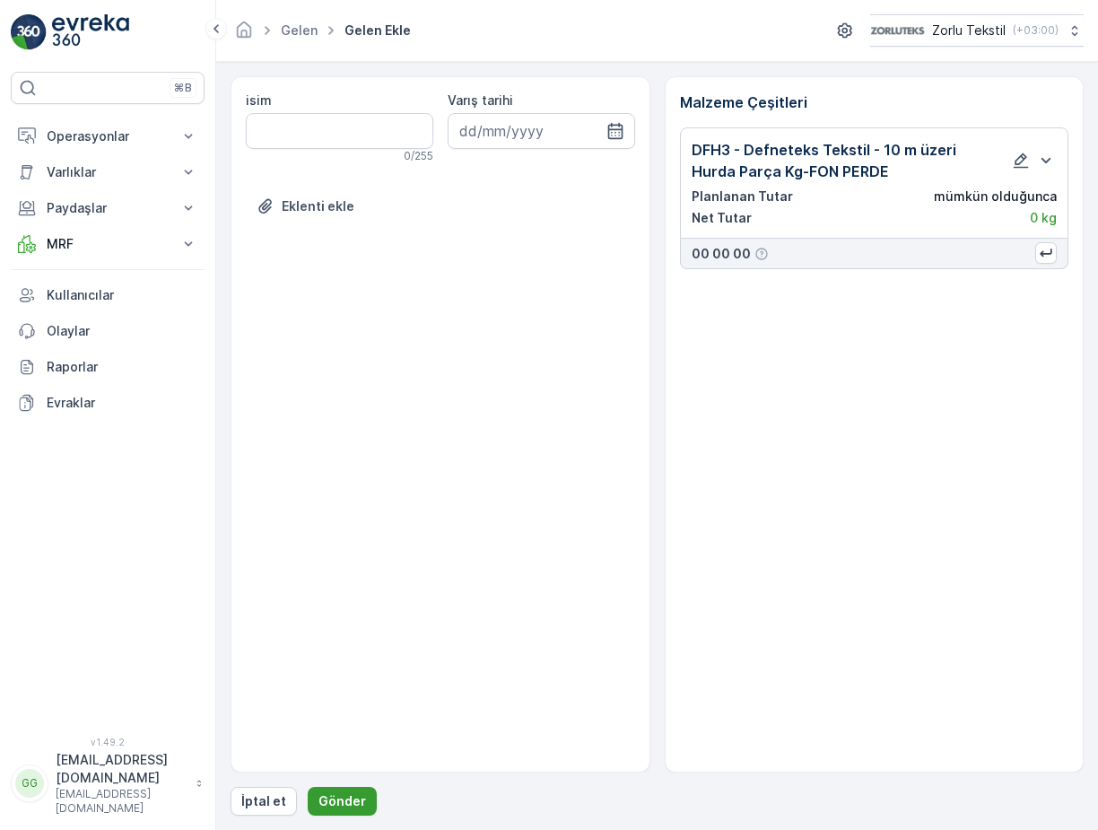
click at [350, 794] on p "Gönder" at bounding box center [342, 801] width 48 height 18
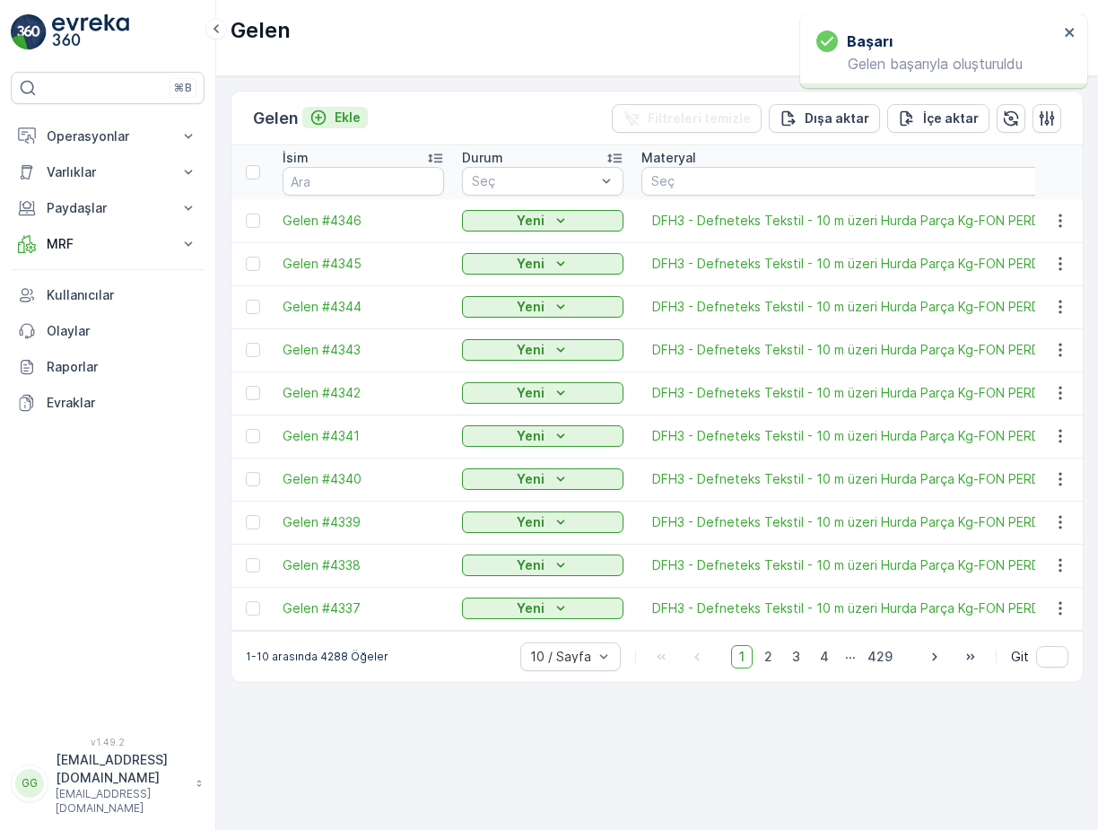
click at [342, 120] on p "Ekle" at bounding box center [347, 118] width 26 height 18
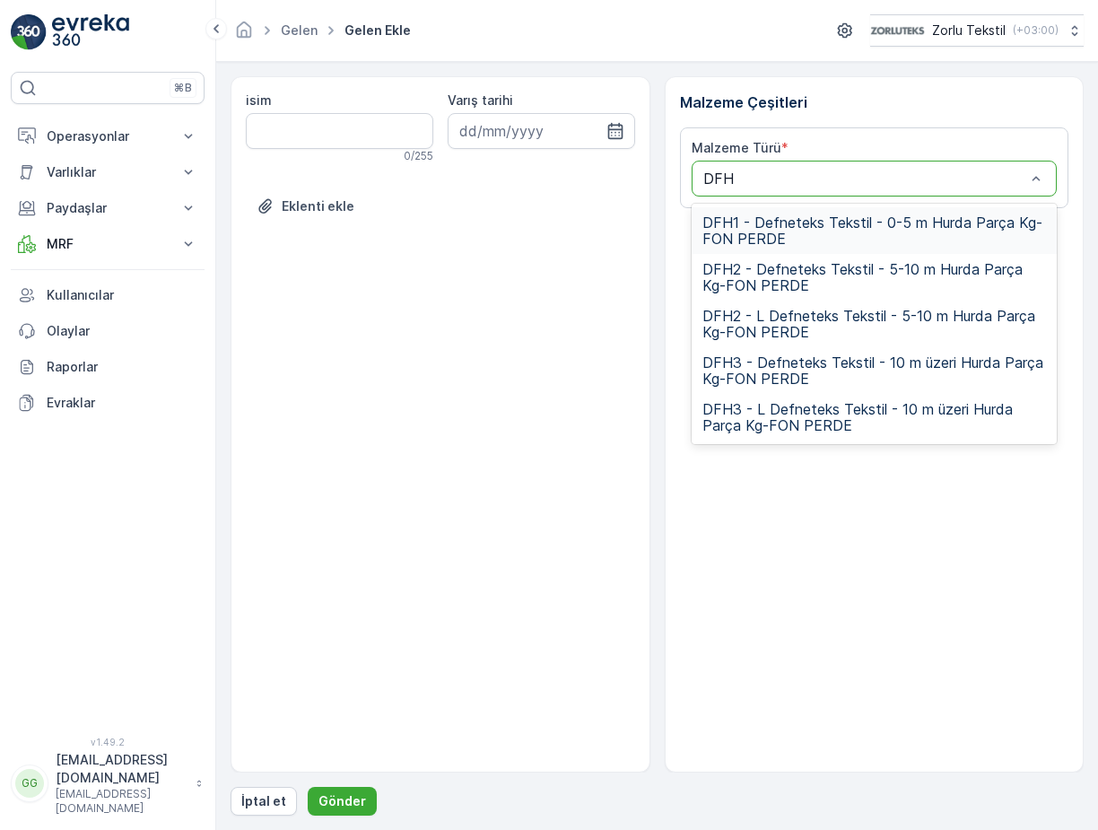
type input "DFH3"
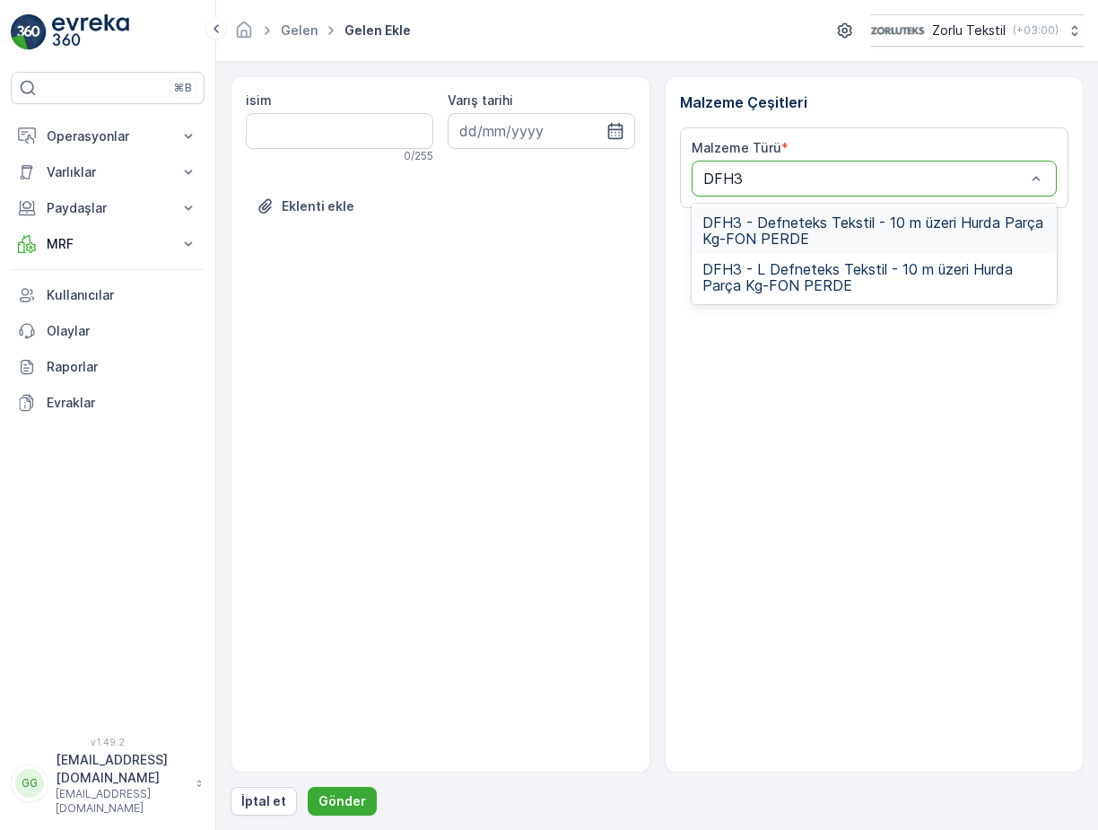
click at [820, 241] on span "DFH3 - Defneteks Tekstil - 10 m üzeri Hurda Parça Kg-FON PERDE" at bounding box center [874, 230] width 344 height 32
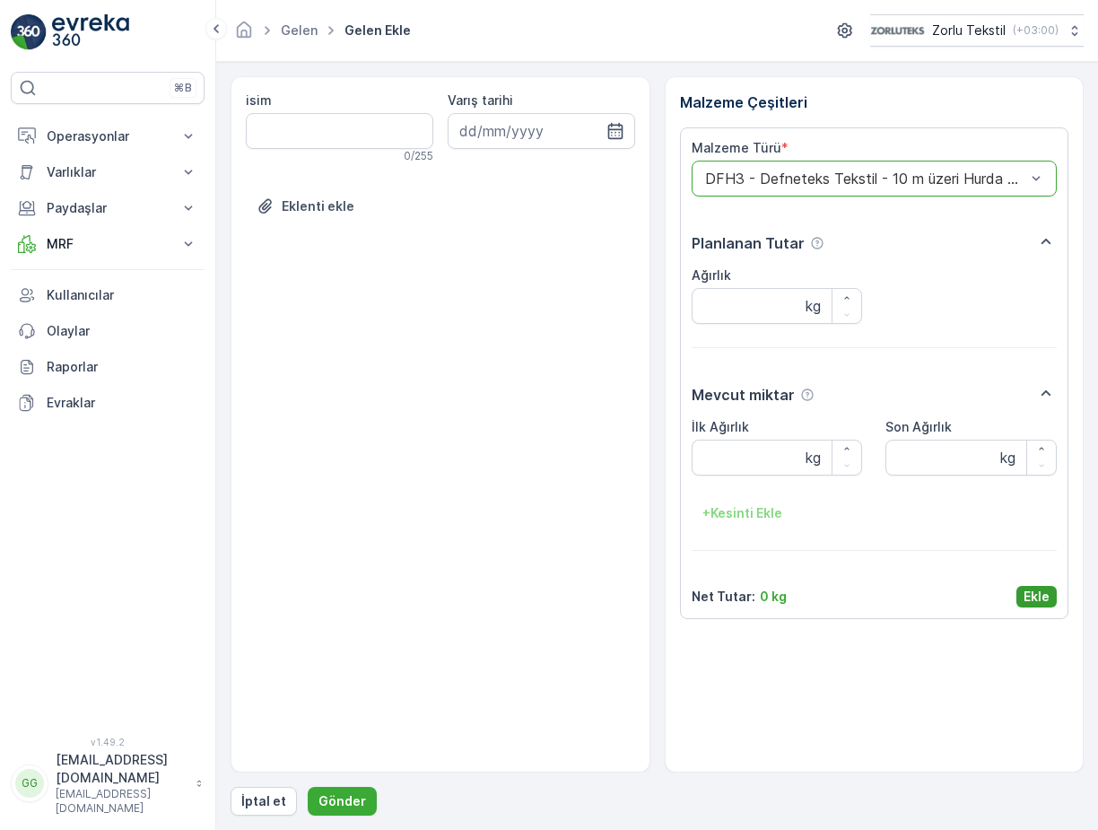
click at [1025, 595] on p "Ekle" at bounding box center [1036, 596] width 26 height 18
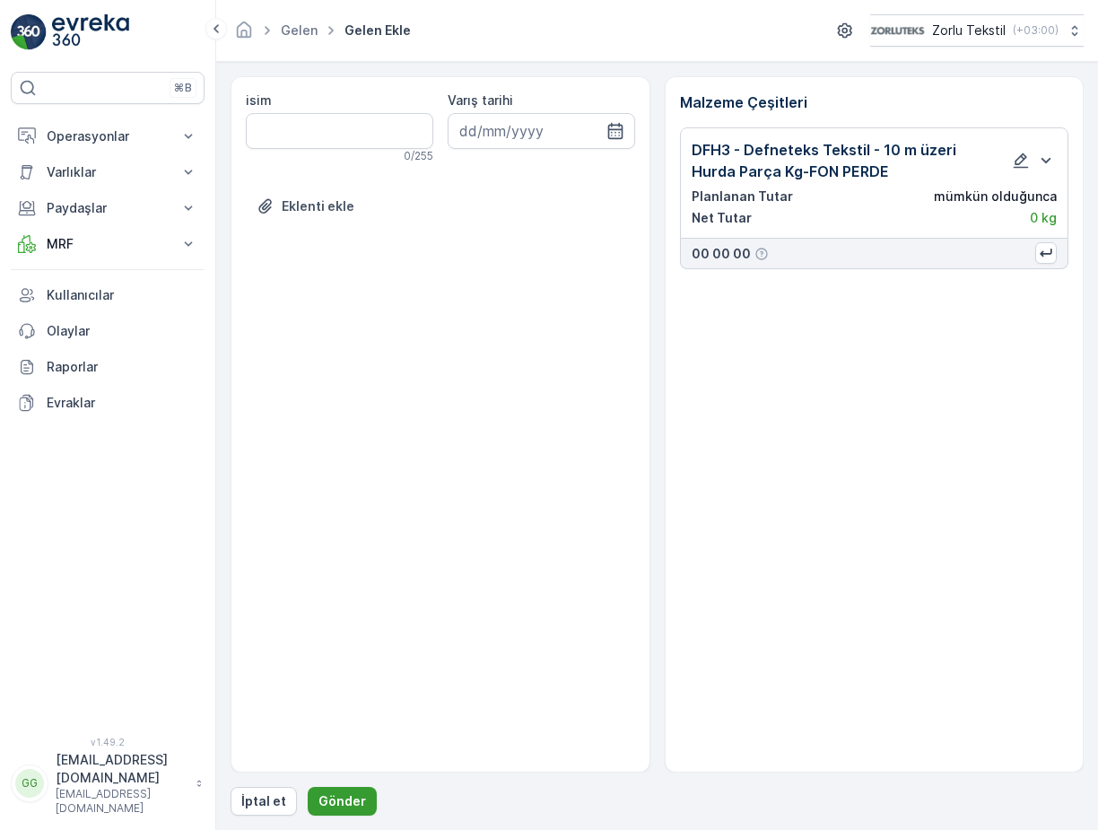
click at [355, 801] on p "Gönder" at bounding box center [342, 801] width 48 height 18
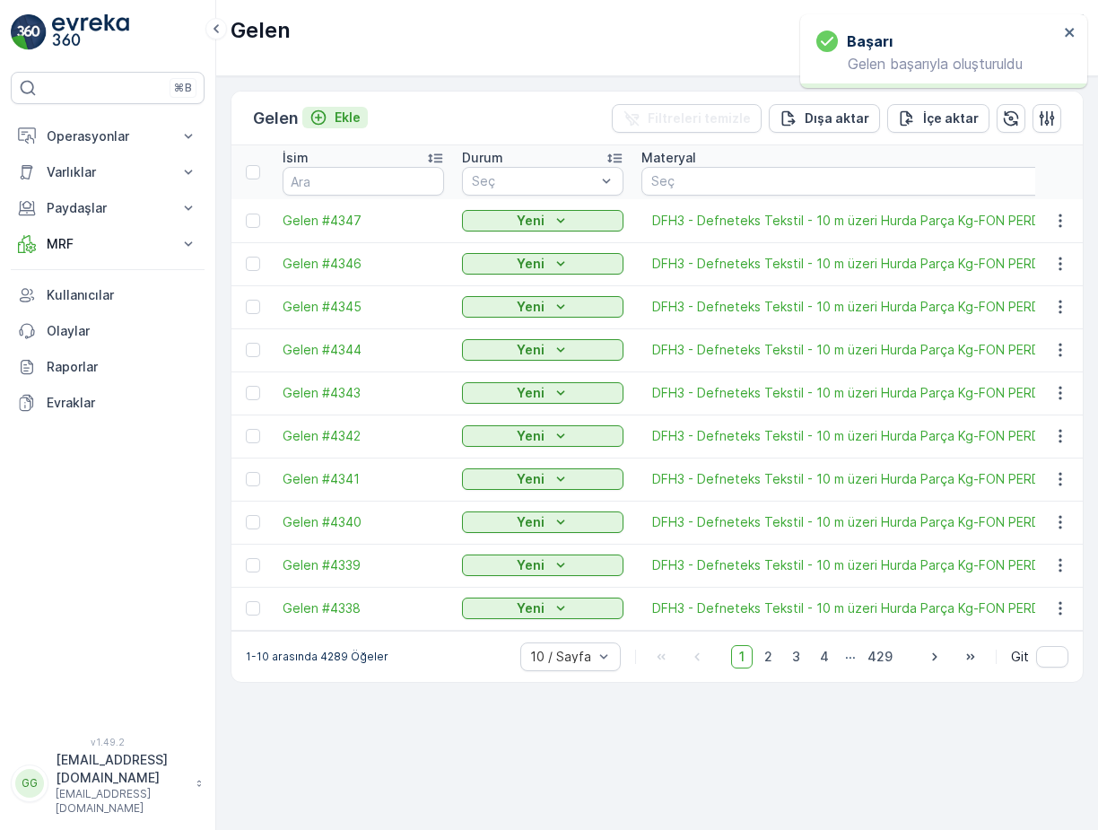
click at [354, 117] on p "Ekle" at bounding box center [347, 118] width 26 height 18
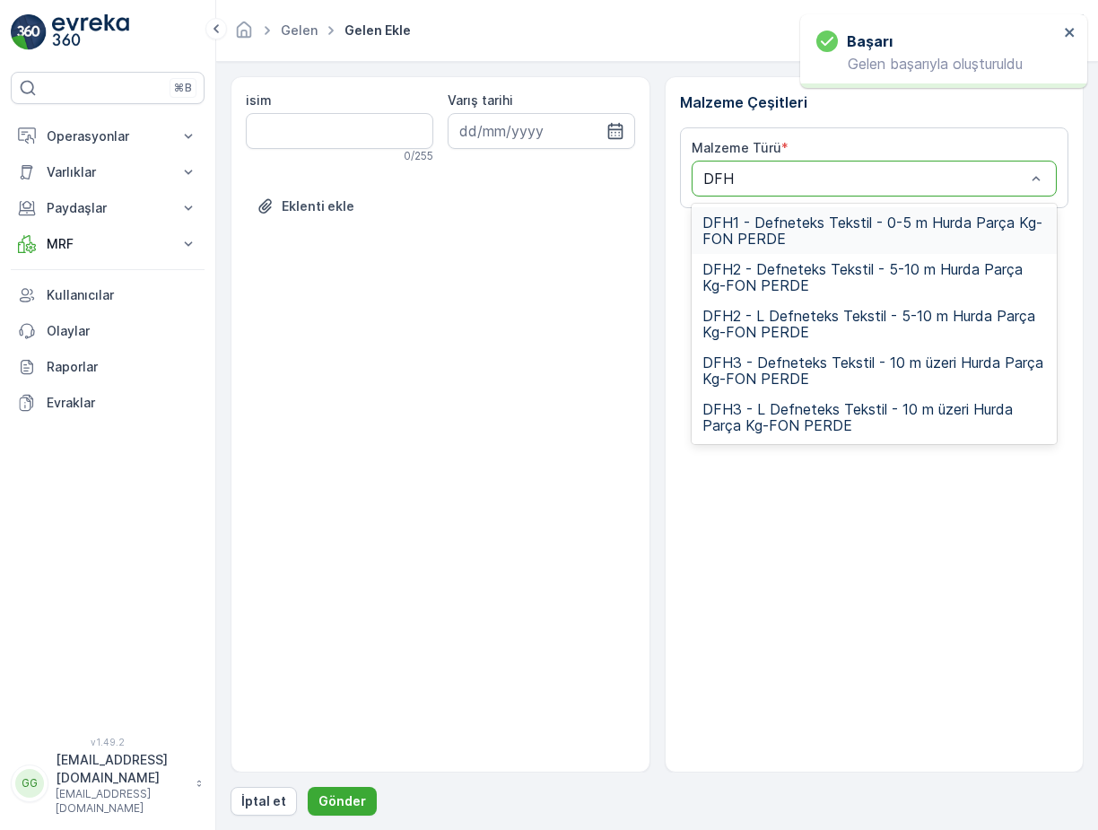
type input "DFH3"
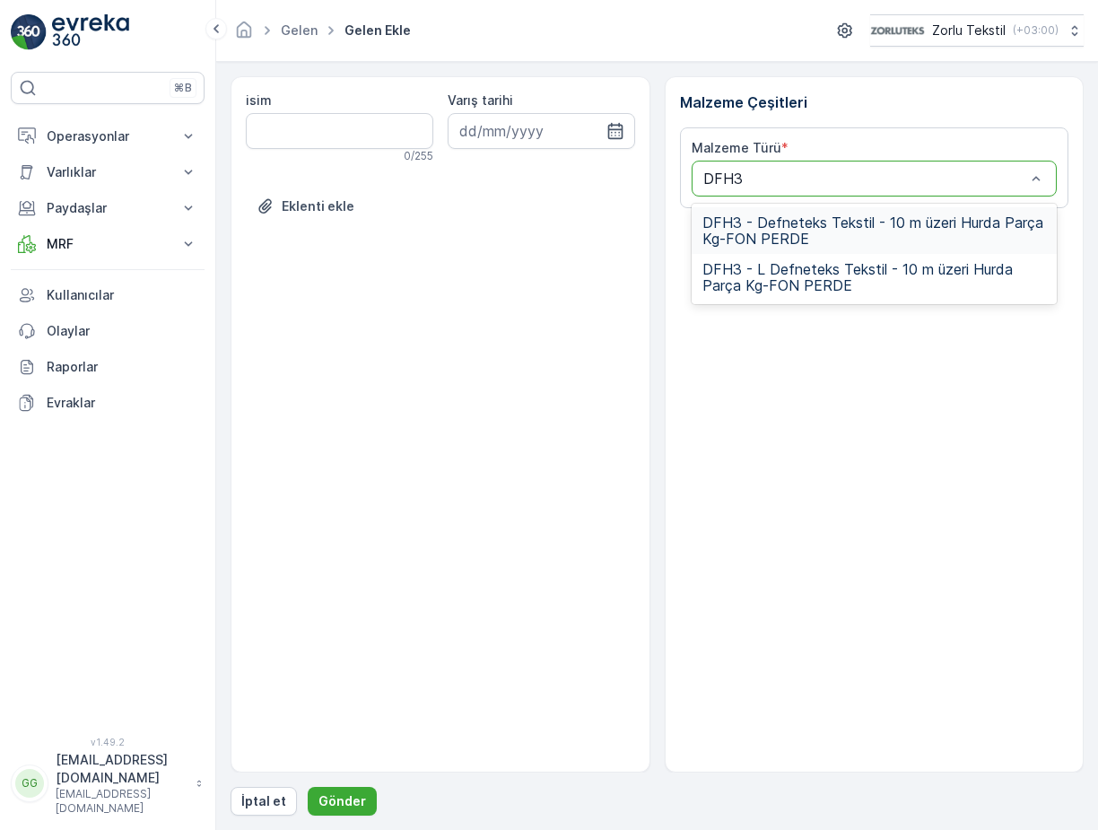
click at [736, 233] on span "DFH3 - Defneteks Tekstil - 10 m üzeri Hurda Parça Kg-FON PERDE" at bounding box center [874, 230] width 344 height 32
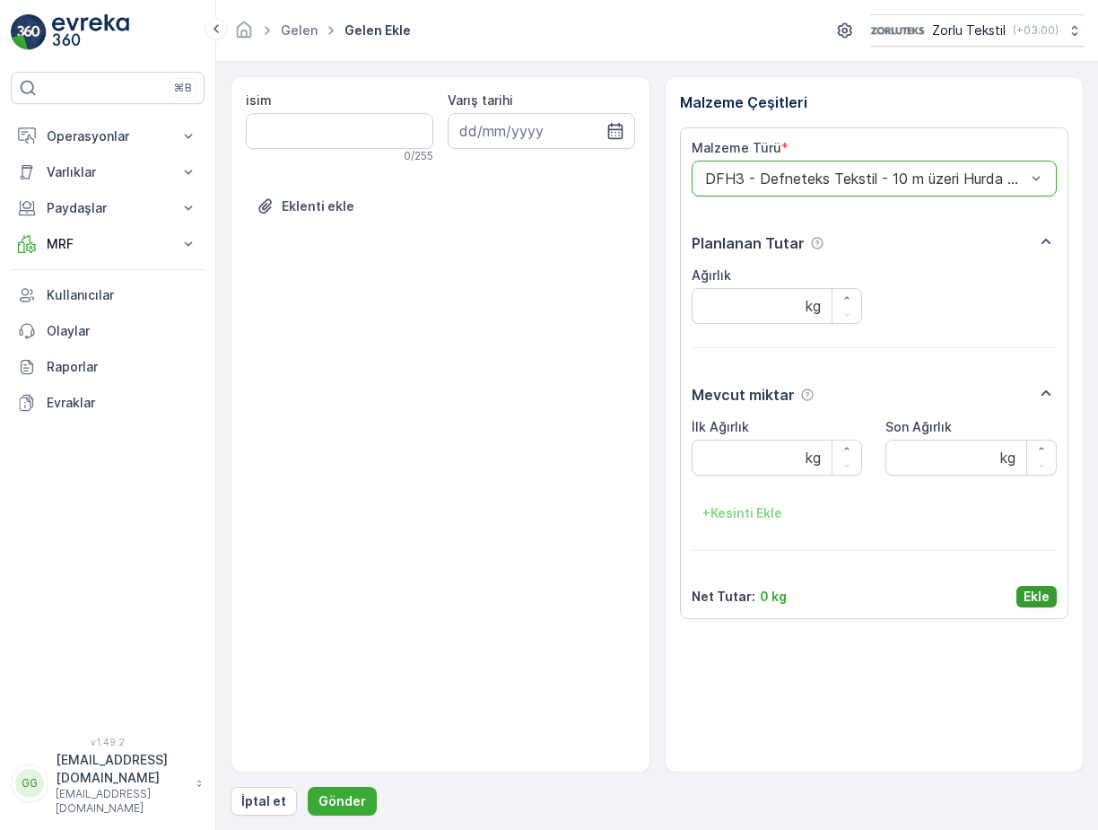
click at [1027, 593] on p "Ekle" at bounding box center [1036, 596] width 26 height 18
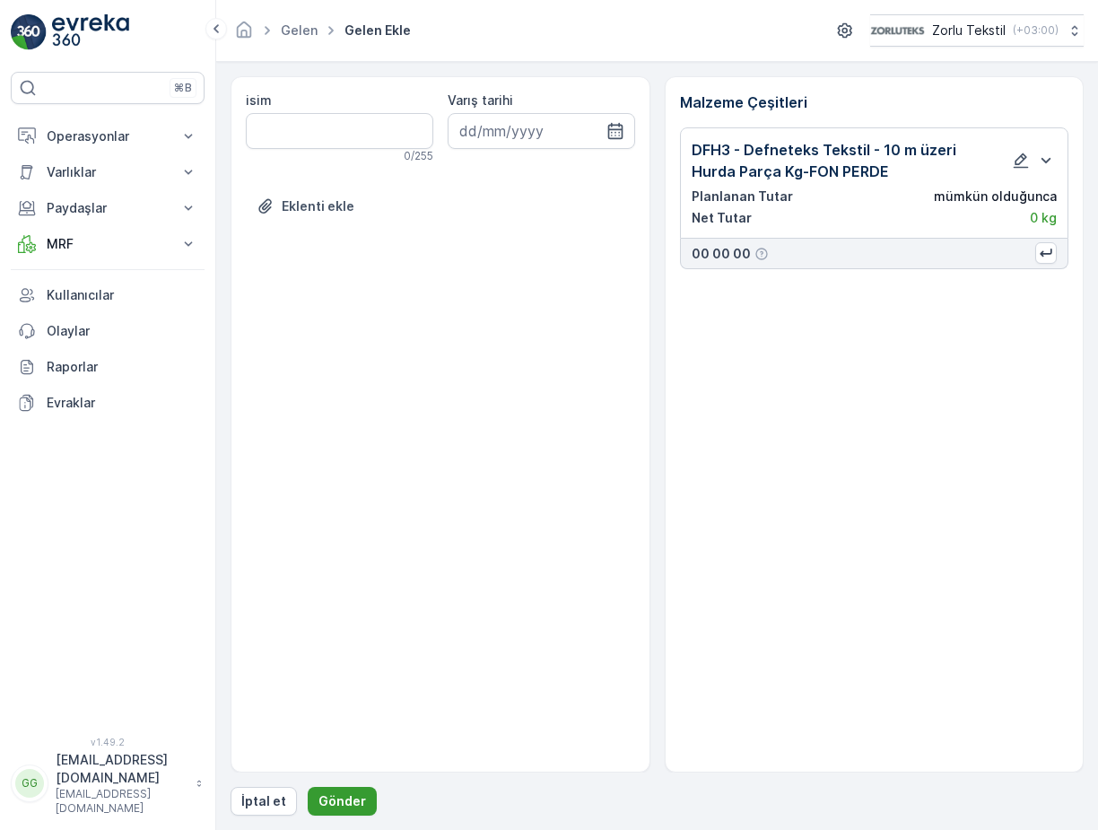
click at [352, 805] on p "Gönder" at bounding box center [342, 801] width 48 height 18
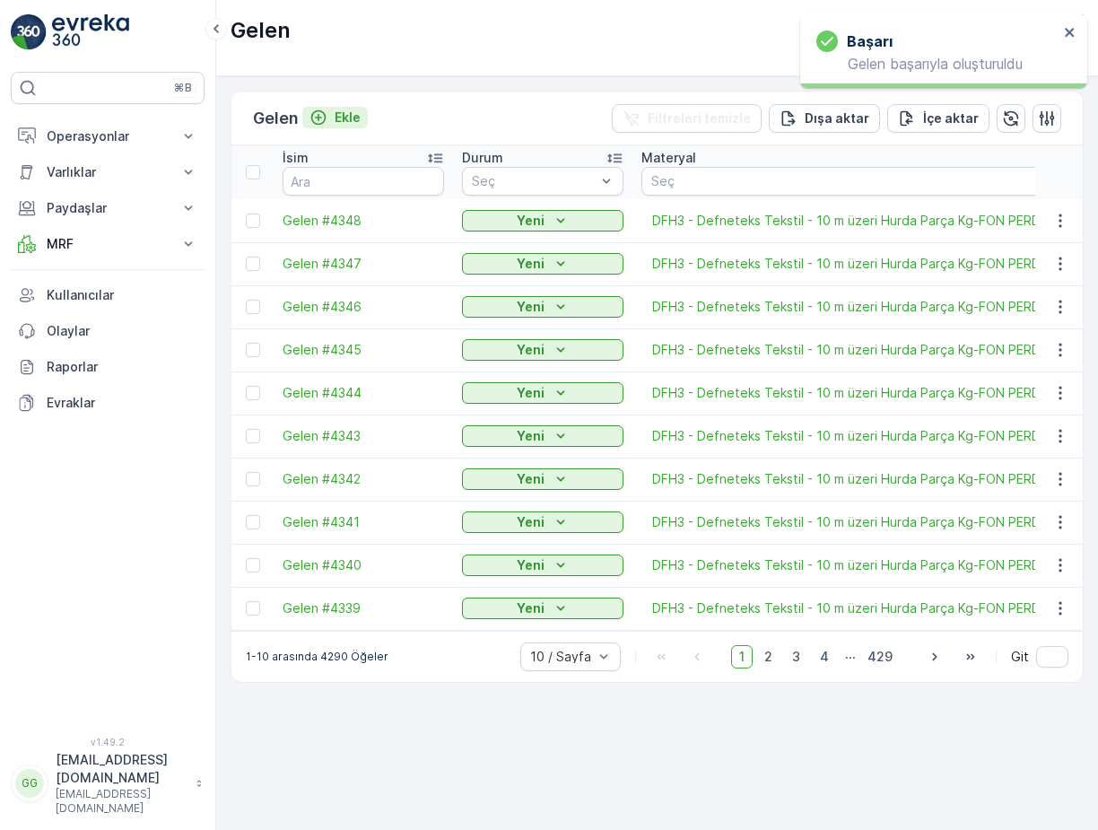
click at [360, 118] on p "Ekle" at bounding box center [347, 118] width 26 height 18
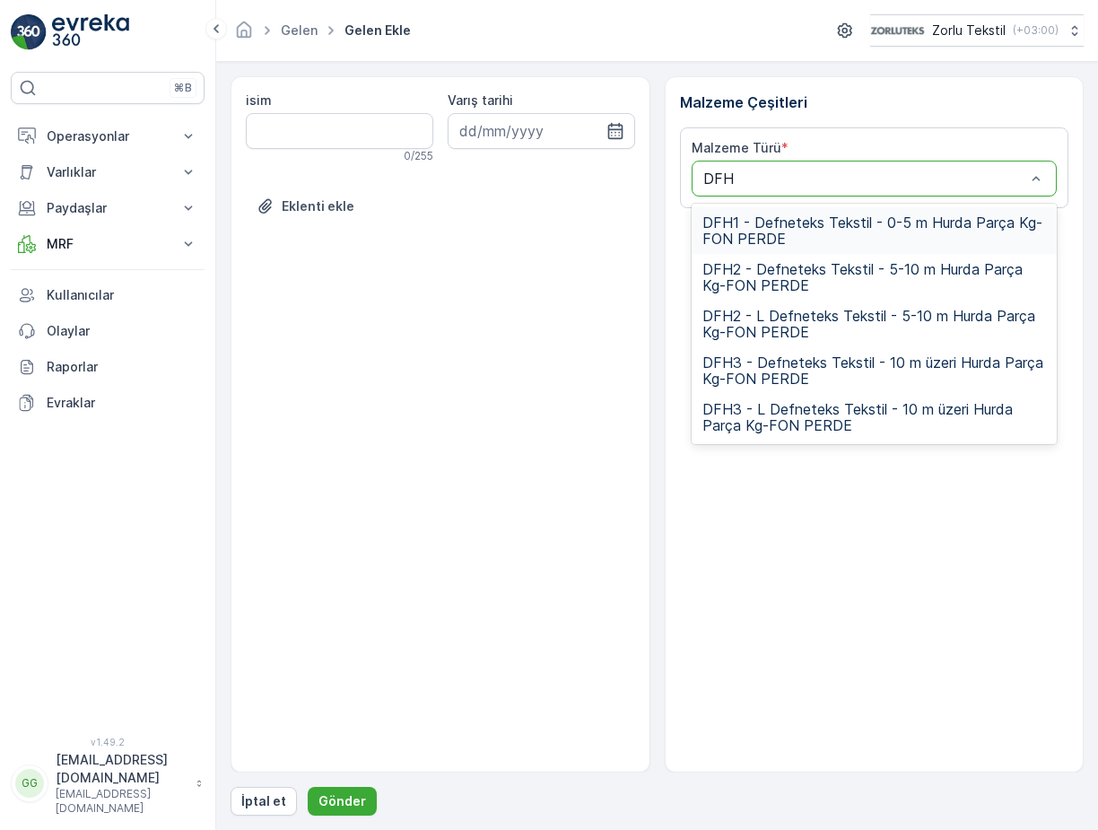
type input "DFH3"
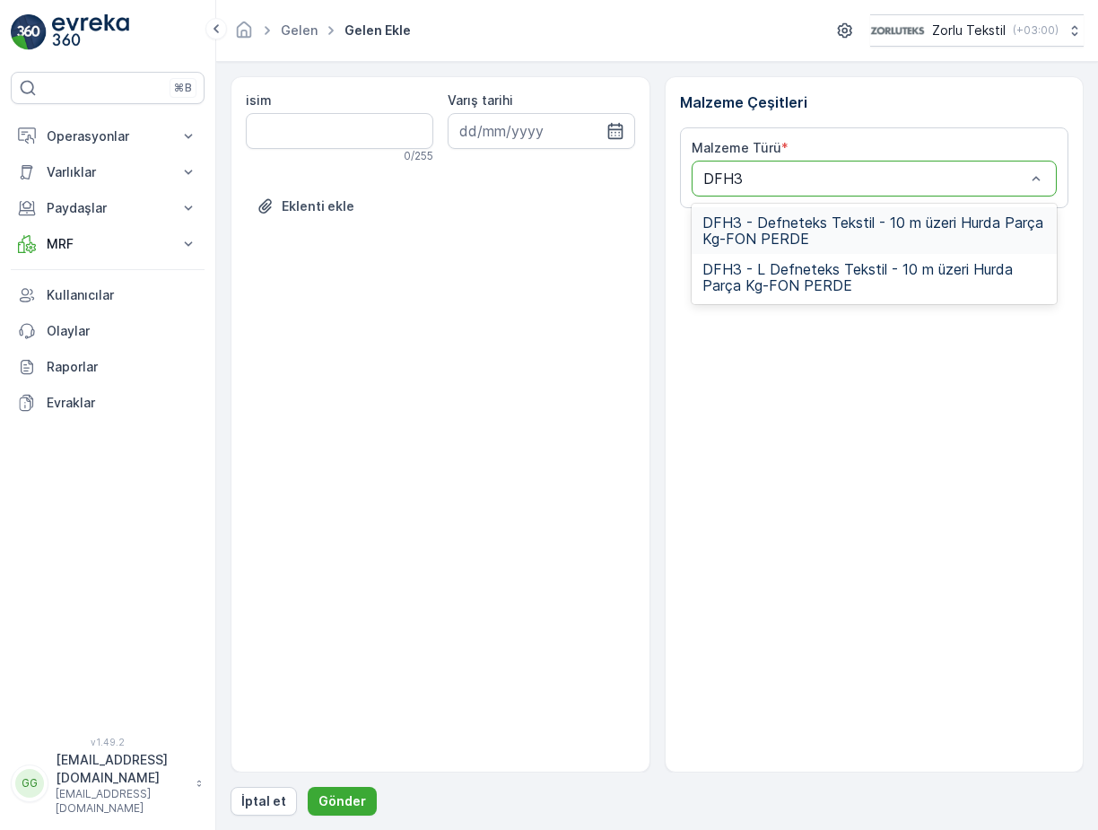
drag, startPoint x: 769, startPoint y: 217, endPoint x: 771, endPoint y: 227, distance: 10.2
click at [769, 220] on span "DFH3 - Defneteks Tekstil - 10 m üzeri Hurda Parça Kg-FON PERDE" at bounding box center [874, 230] width 344 height 32
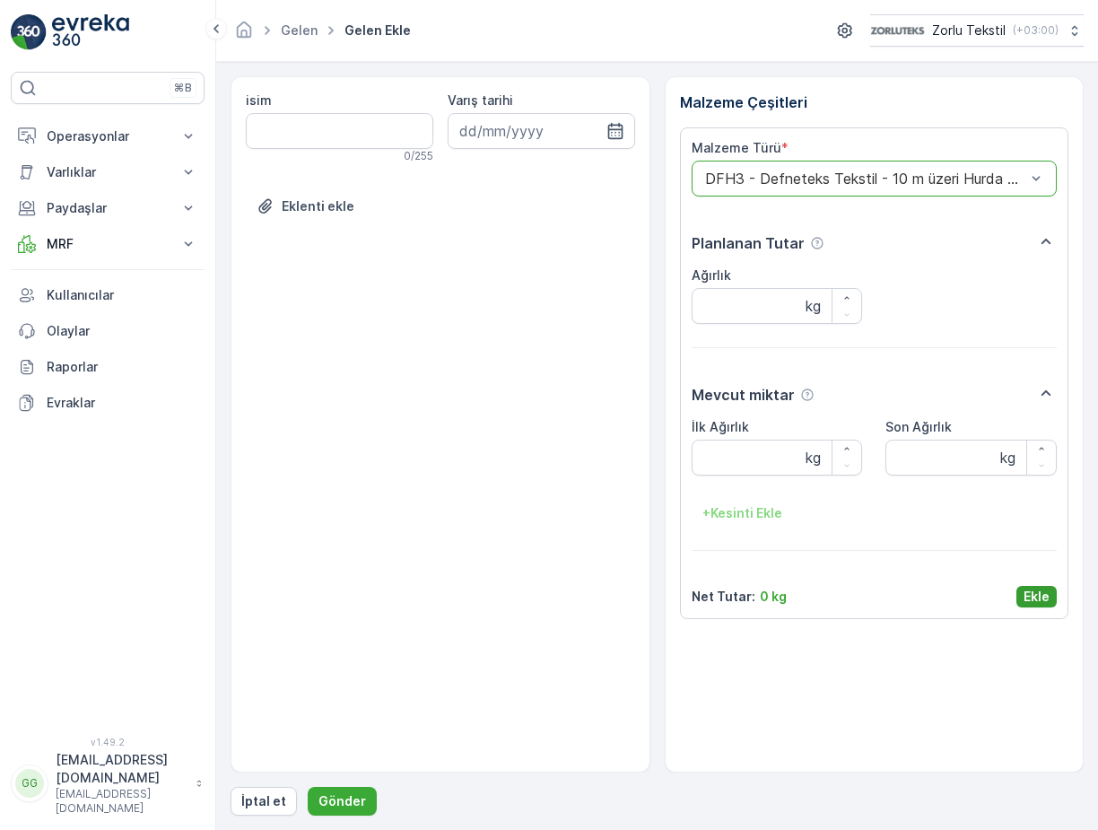
click at [1033, 597] on p "Ekle" at bounding box center [1036, 596] width 26 height 18
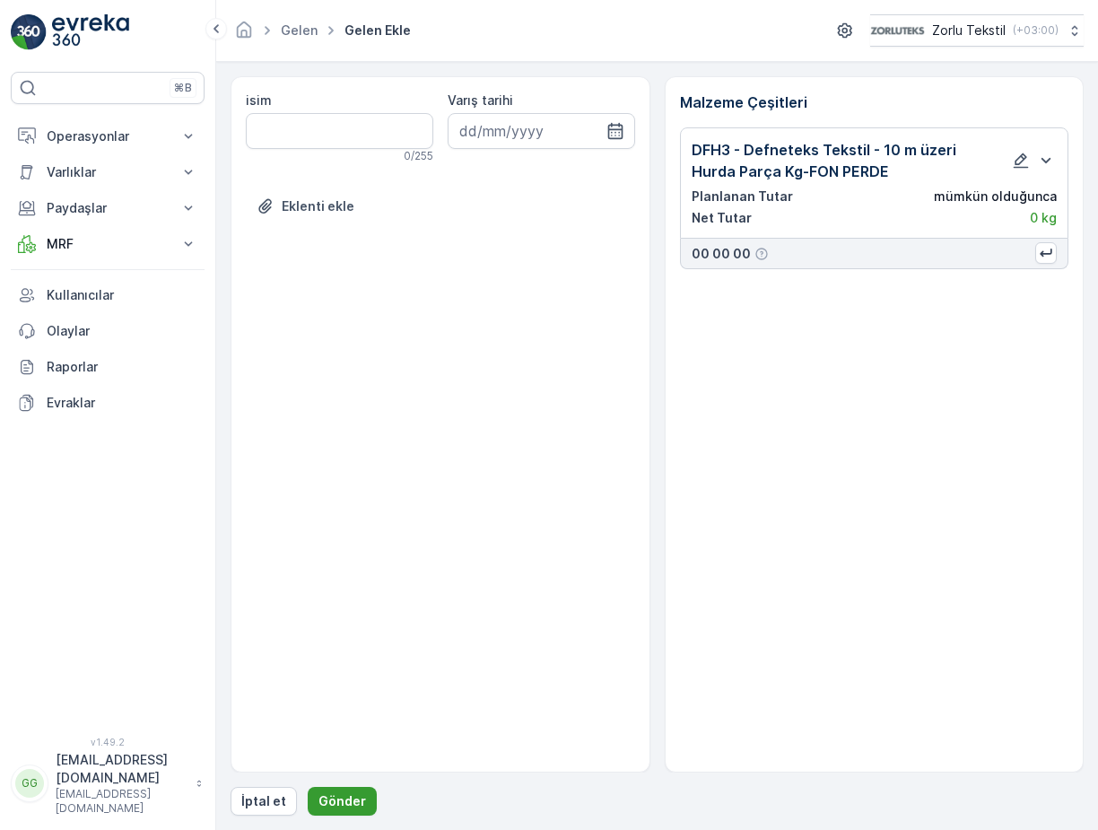
click at [335, 799] on p "Gönder" at bounding box center [342, 801] width 48 height 18
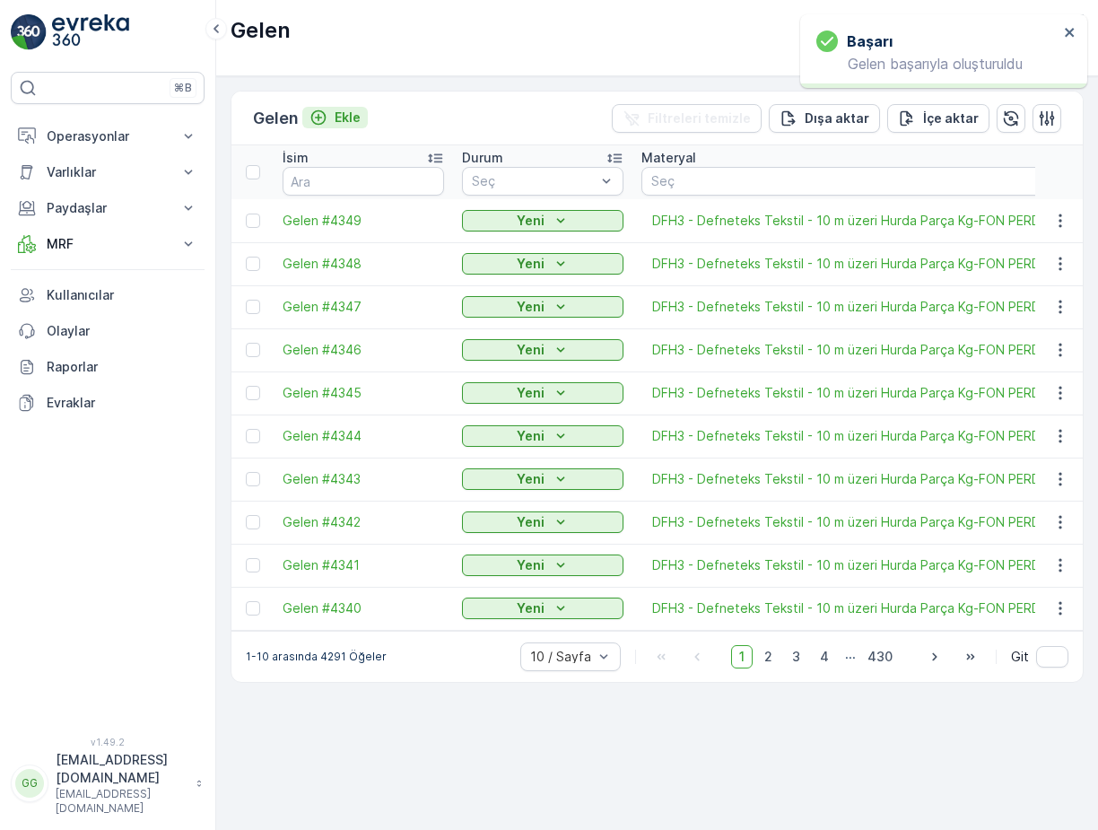
click at [334, 116] on div "Ekle" at bounding box center [334, 118] width 51 height 18
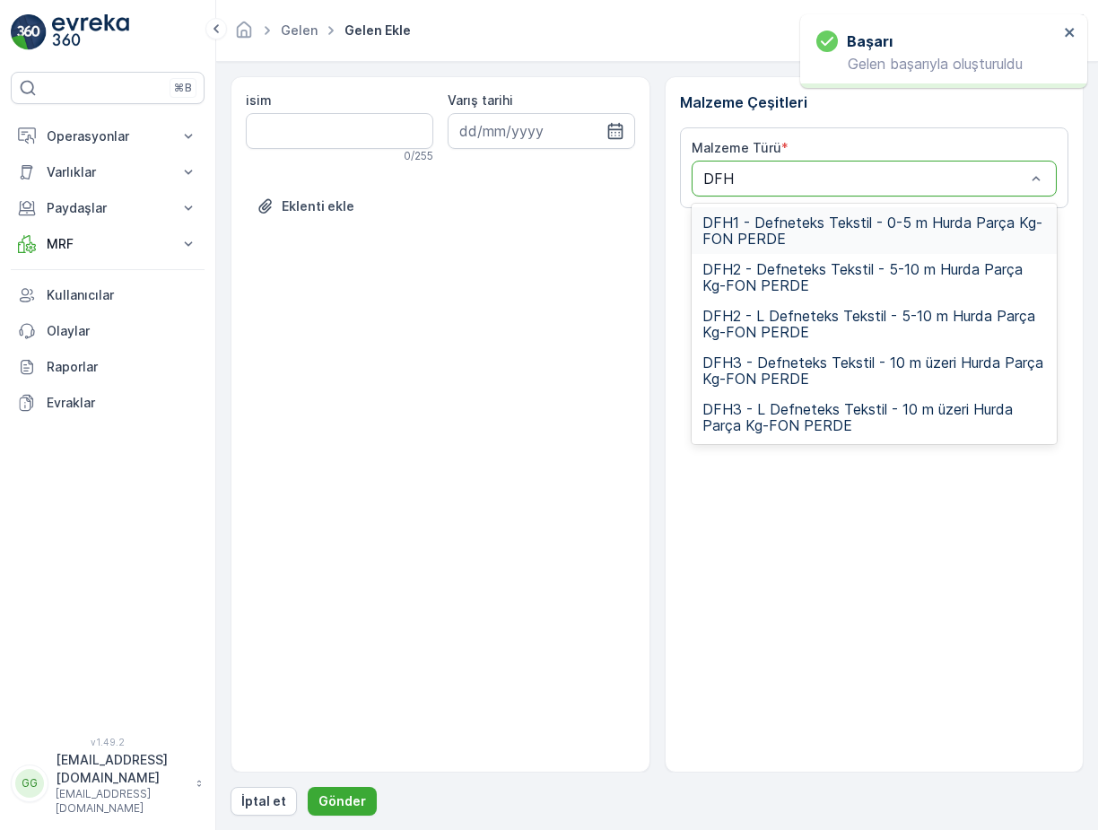
type input "DFH3"
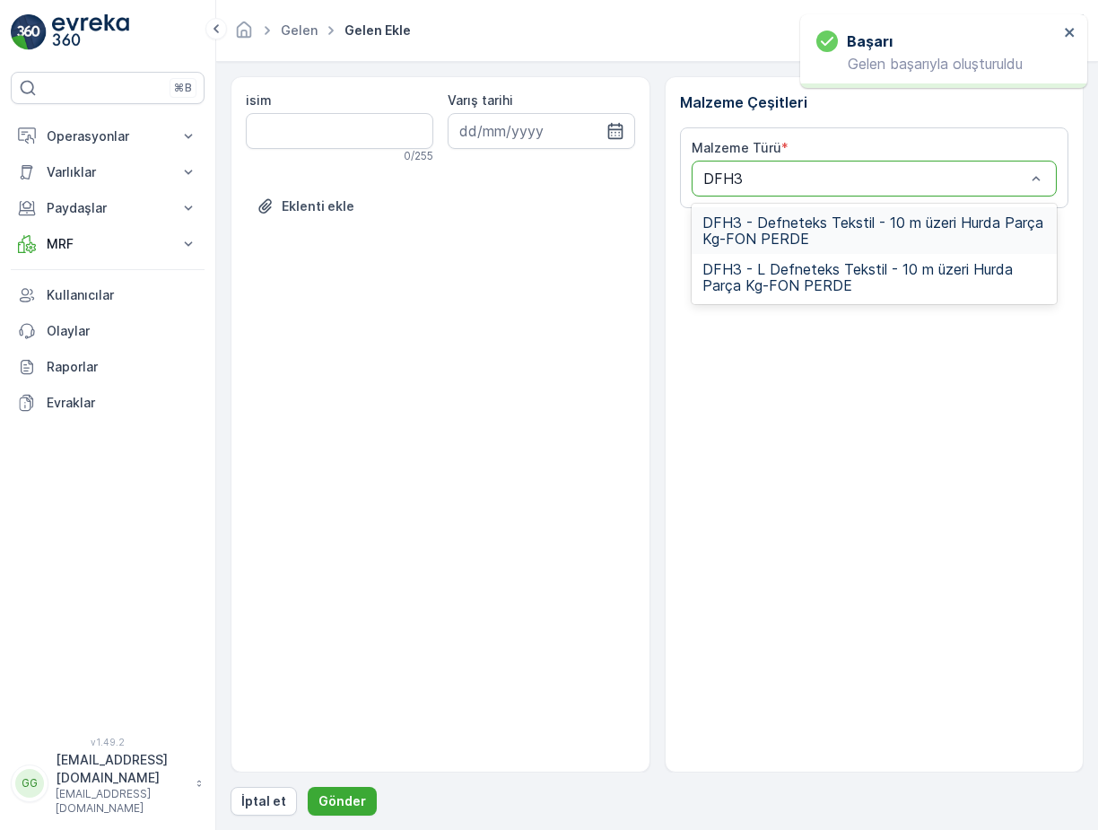
click at [761, 214] on span "DFH3 - Defneteks Tekstil - 10 m üzeri Hurda Parça Kg-FON PERDE" at bounding box center [874, 230] width 344 height 32
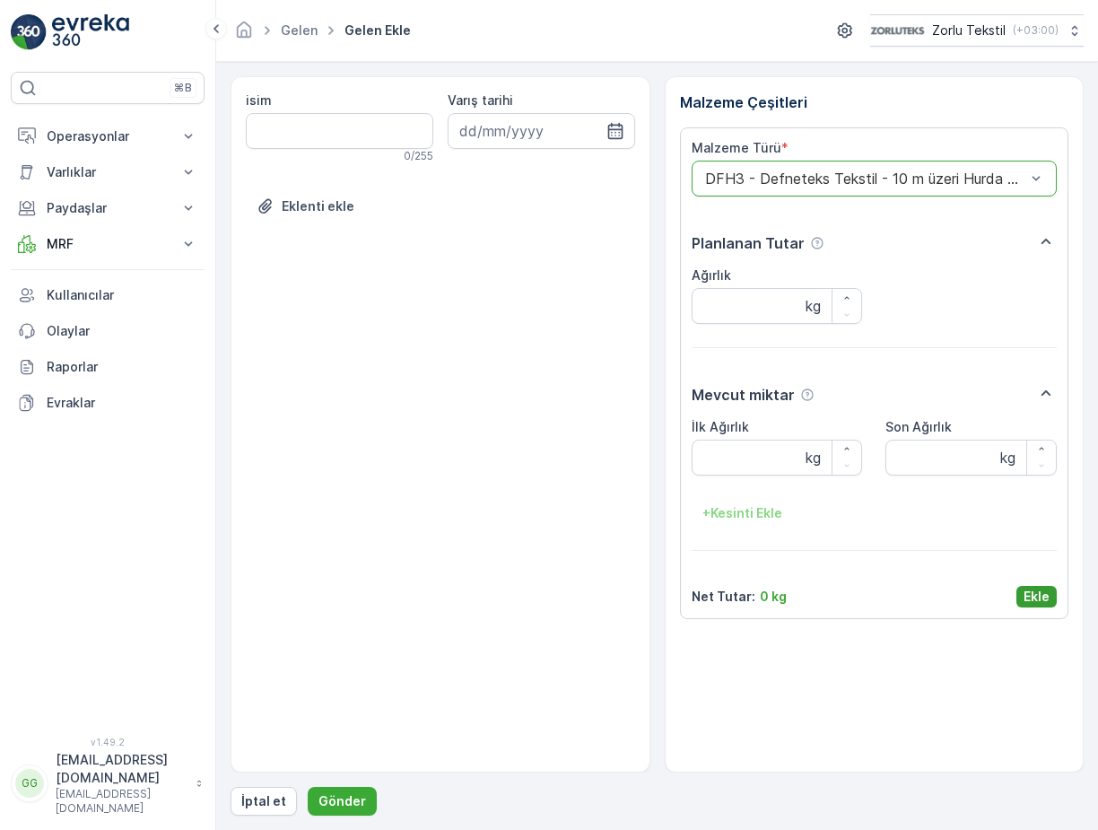
click at [1033, 595] on p "Ekle" at bounding box center [1036, 596] width 26 height 18
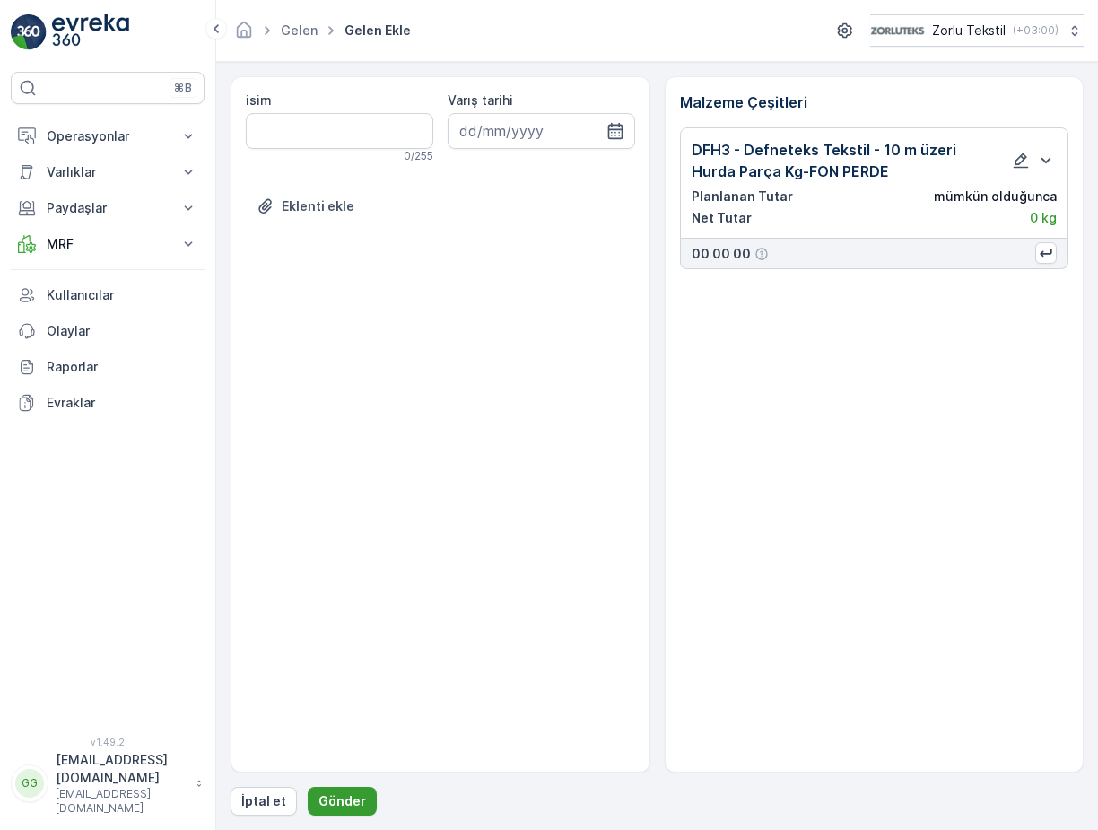
click at [357, 797] on p "Gönder" at bounding box center [342, 801] width 48 height 18
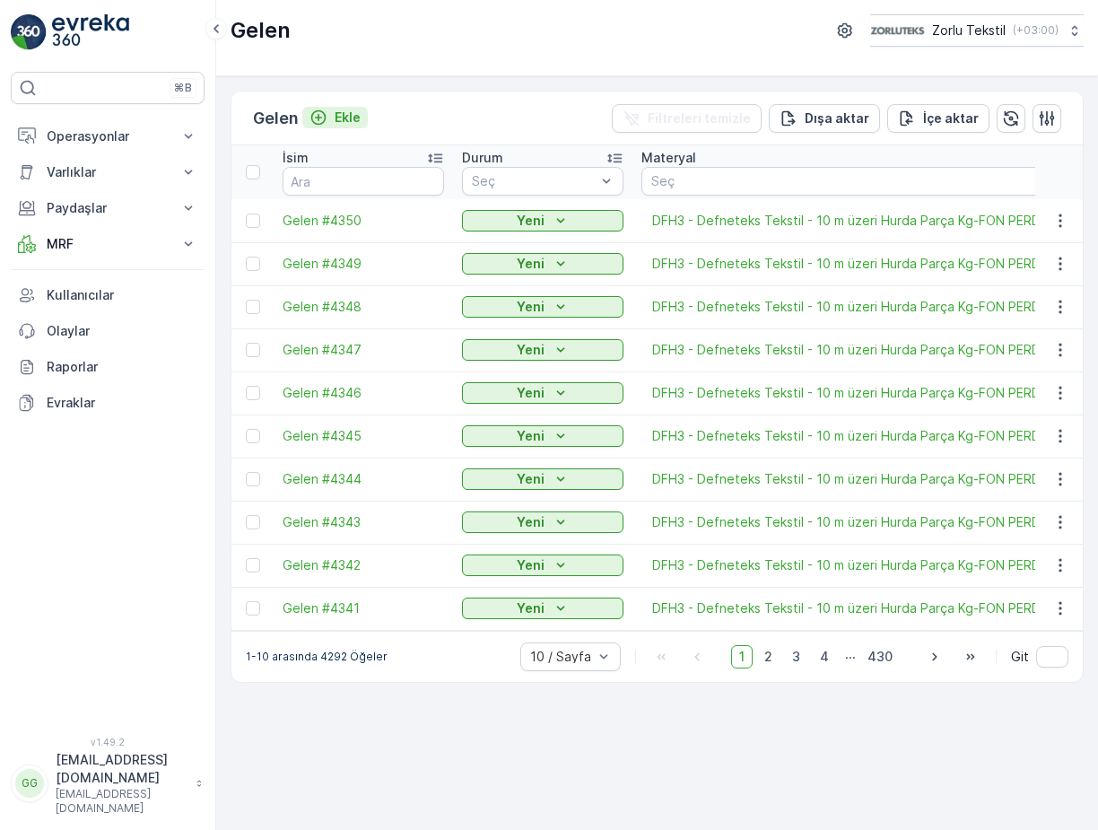
click at [339, 117] on p "Ekle" at bounding box center [347, 118] width 26 height 18
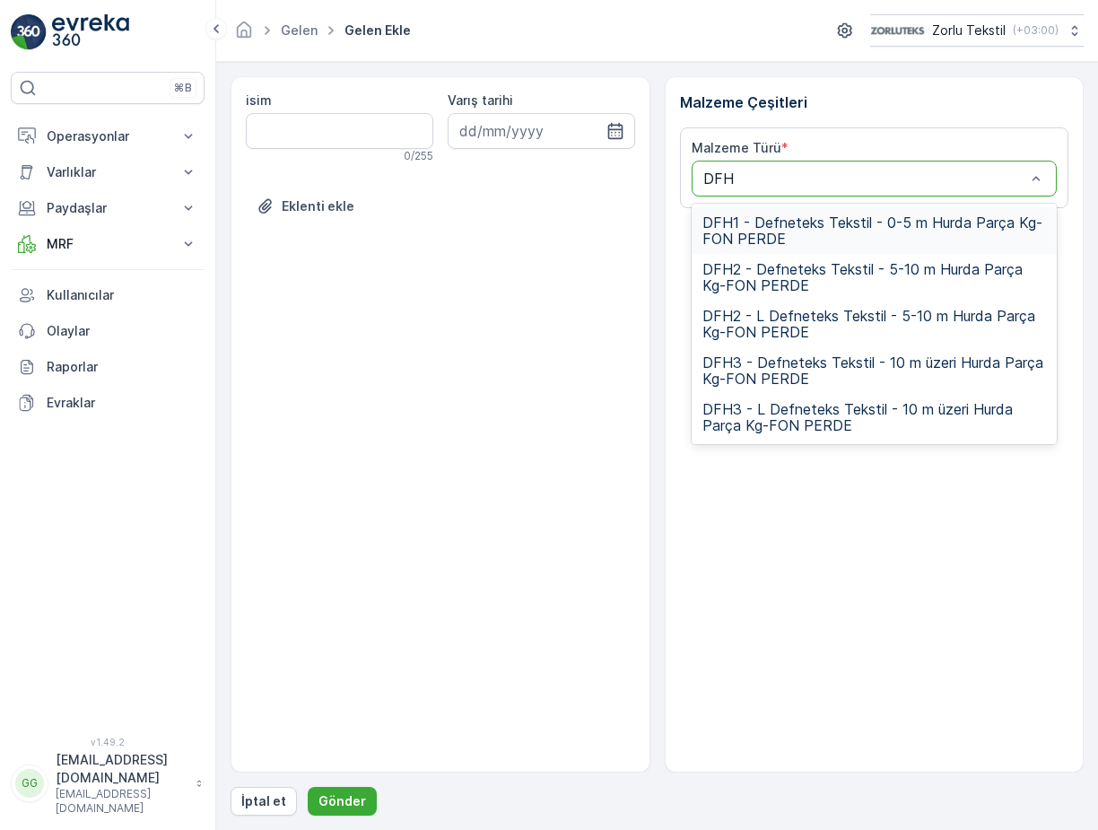
type input "DFH3"
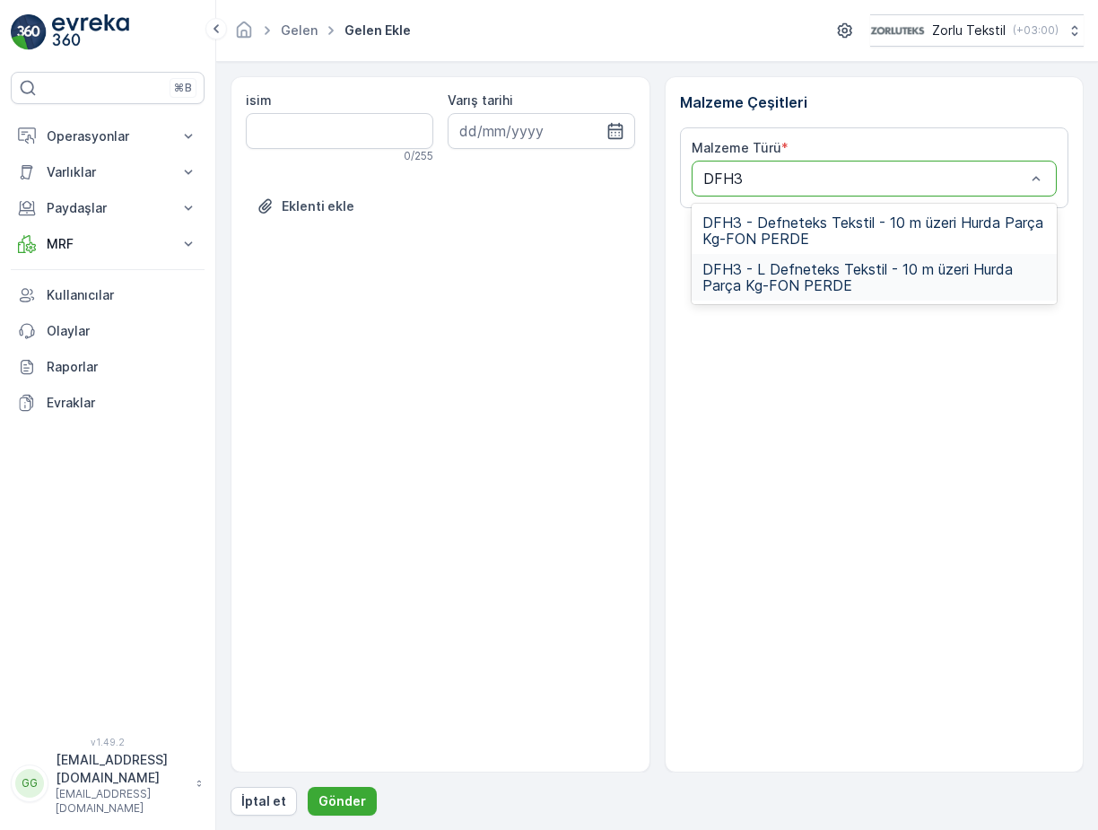
click at [781, 282] on span "DFH3 - L Defneteks Tekstil - 10 m üzeri Hurda Parça Kg-FON PERDE" at bounding box center [874, 277] width 344 height 32
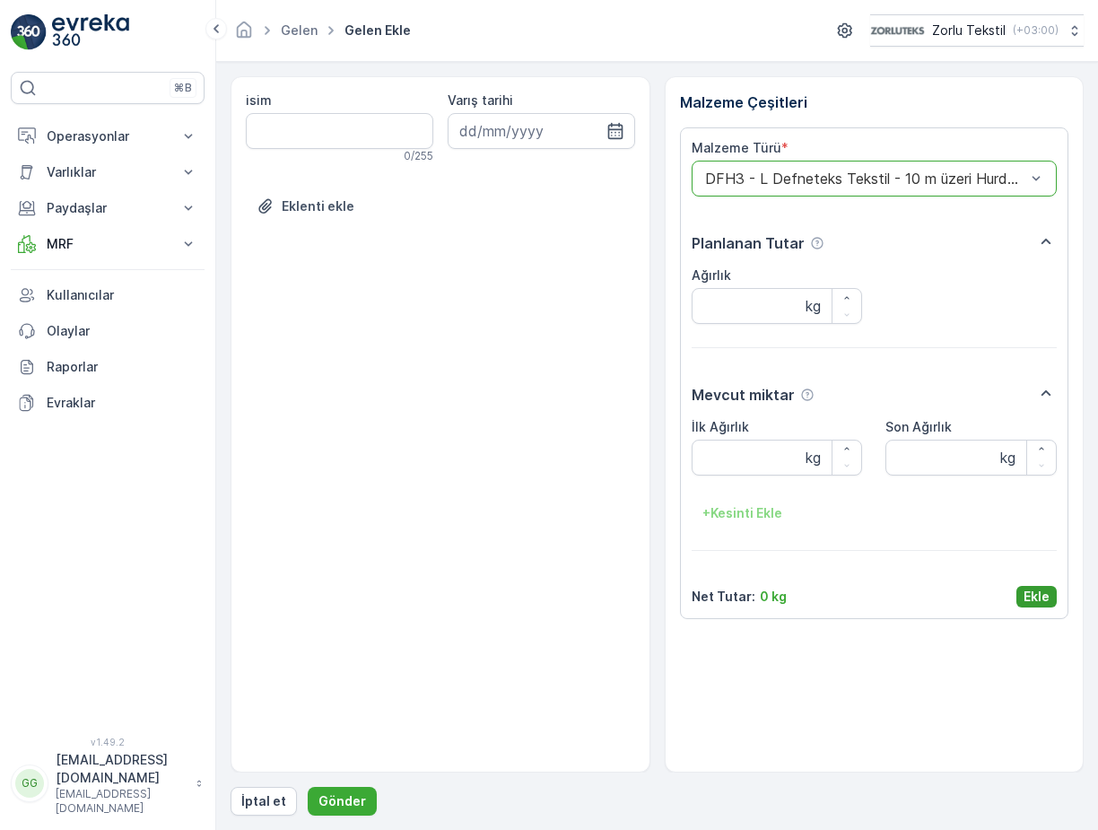
click at [1041, 602] on p "Ekle" at bounding box center [1036, 596] width 26 height 18
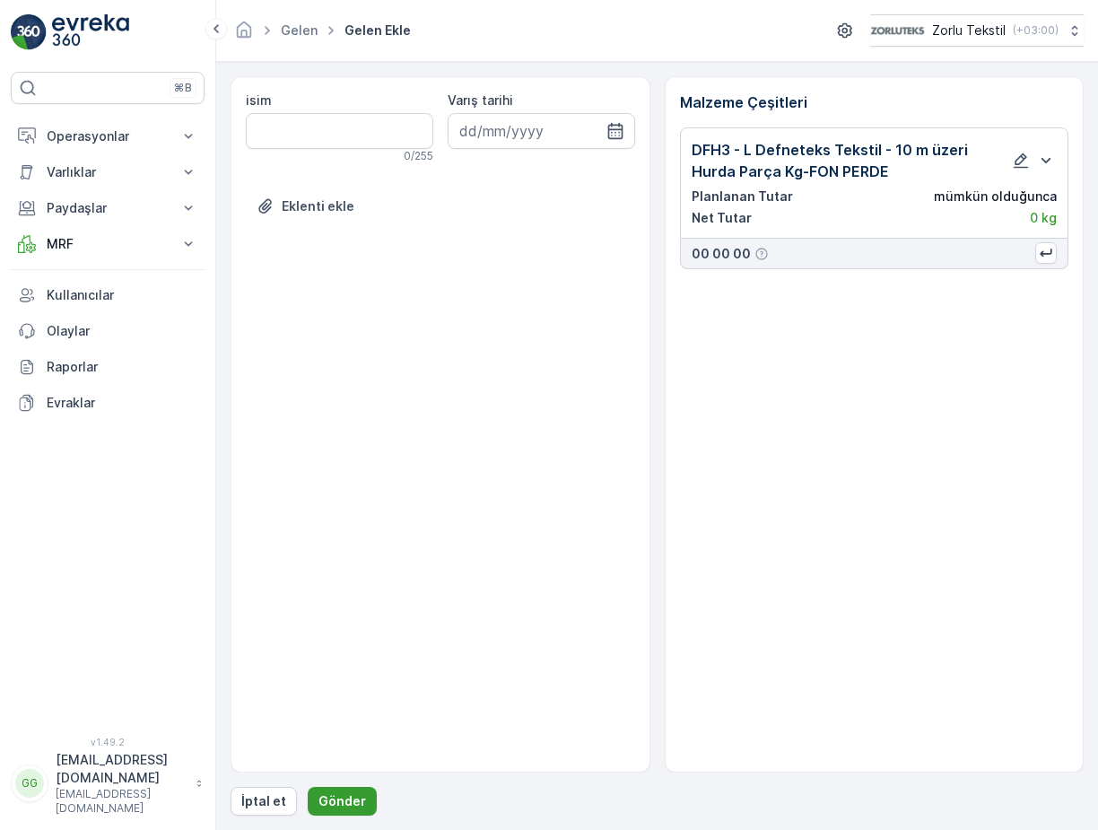
click at [326, 795] on p "Gönder" at bounding box center [342, 801] width 48 height 18
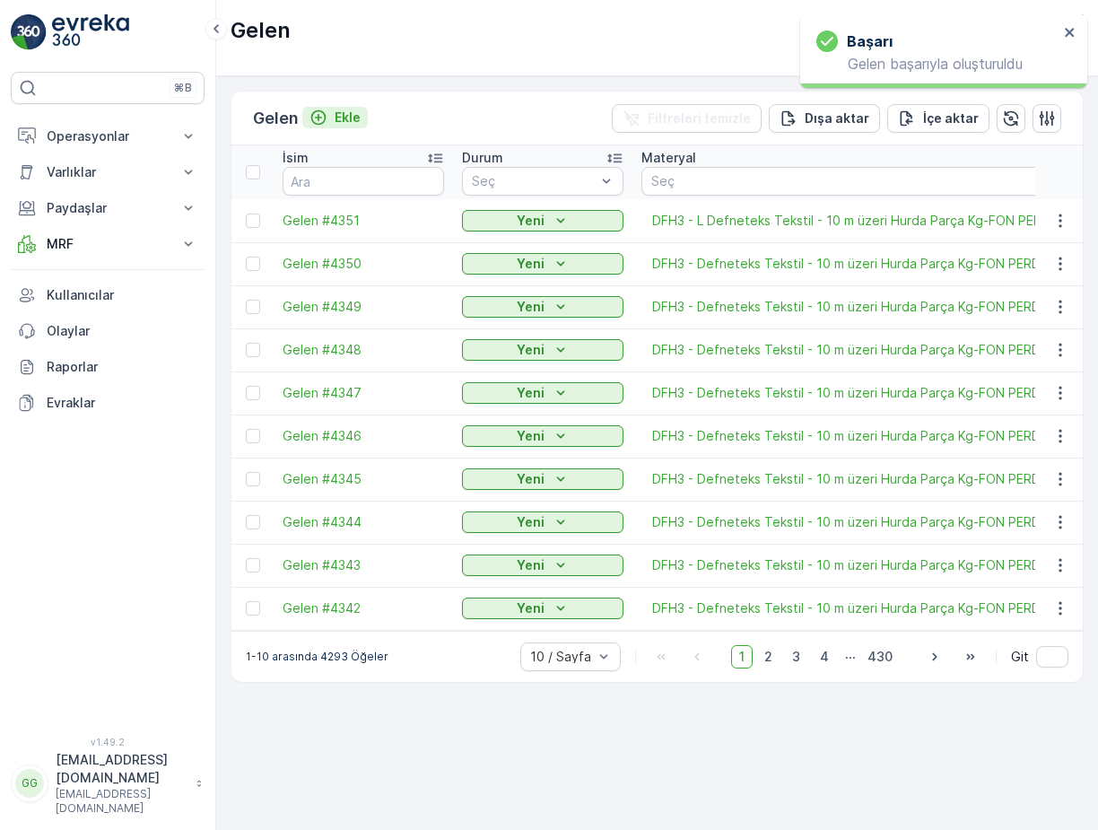
click at [336, 117] on div "Ekle" at bounding box center [334, 118] width 51 height 18
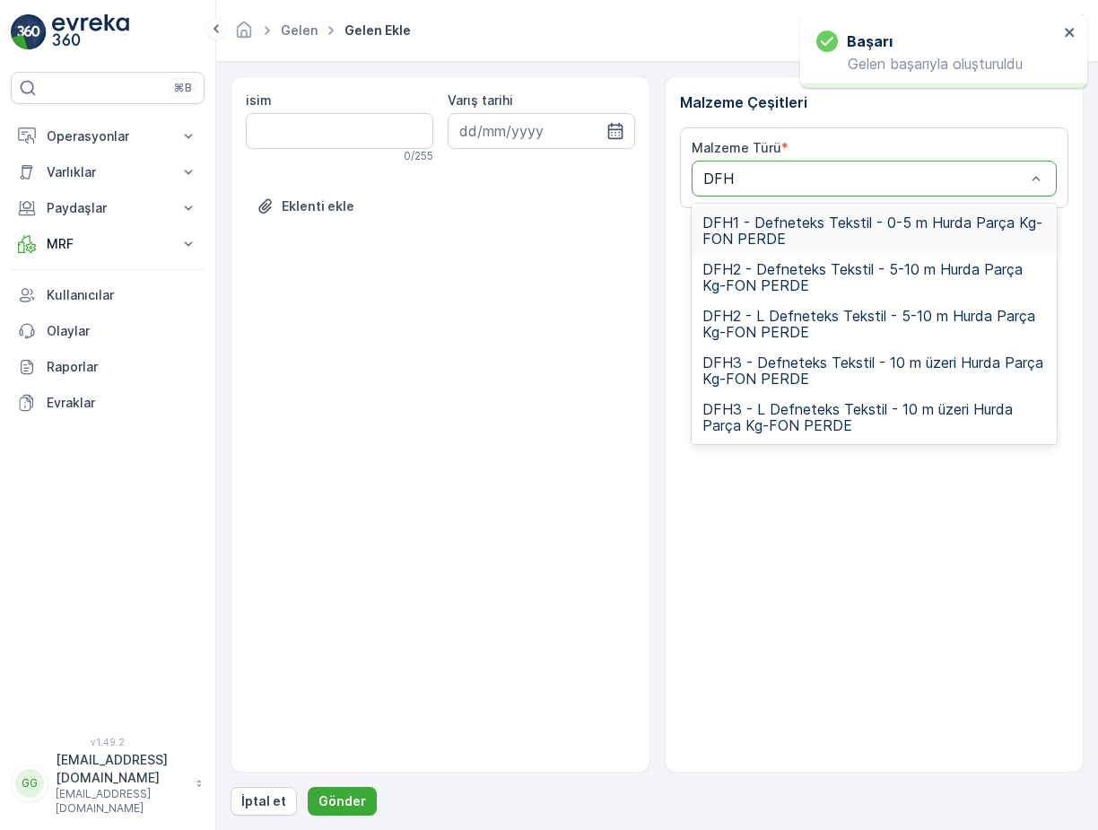
type input "DFH3"
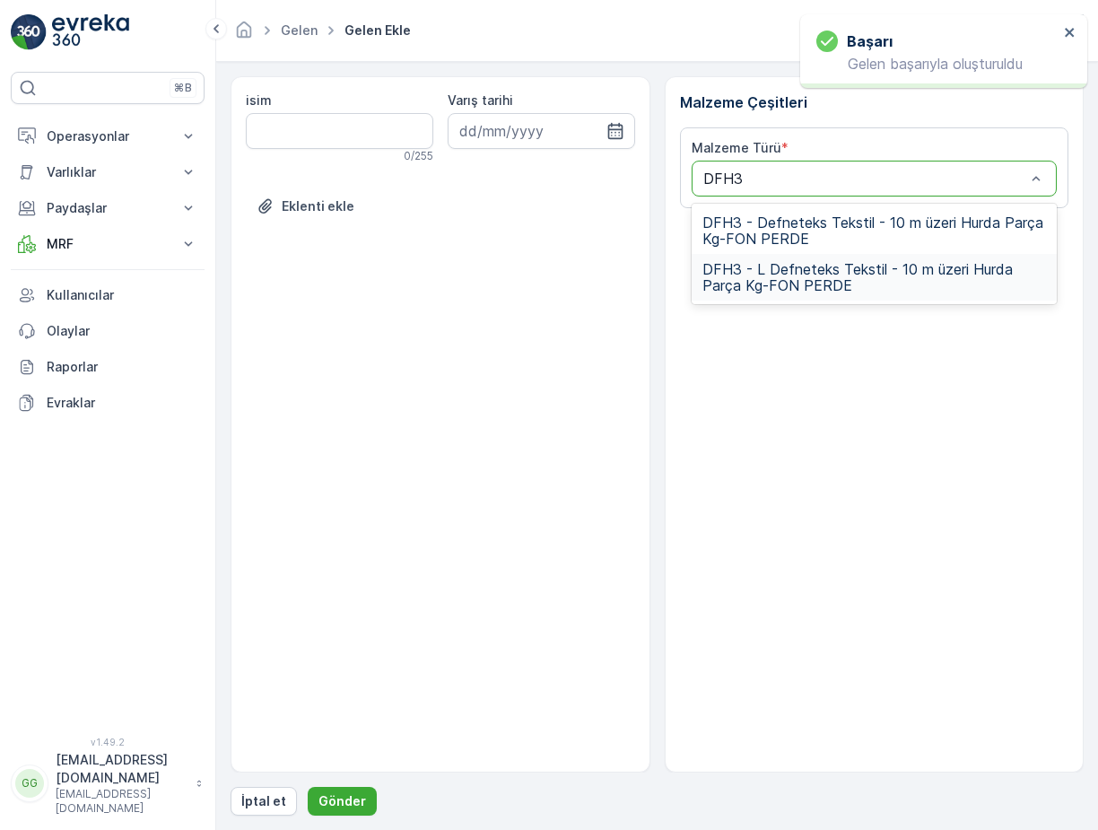
click at [756, 266] on span "DFH3 - L Defneteks Tekstil - 10 m üzeri Hurda Parça Kg-FON PERDE" at bounding box center [874, 277] width 344 height 32
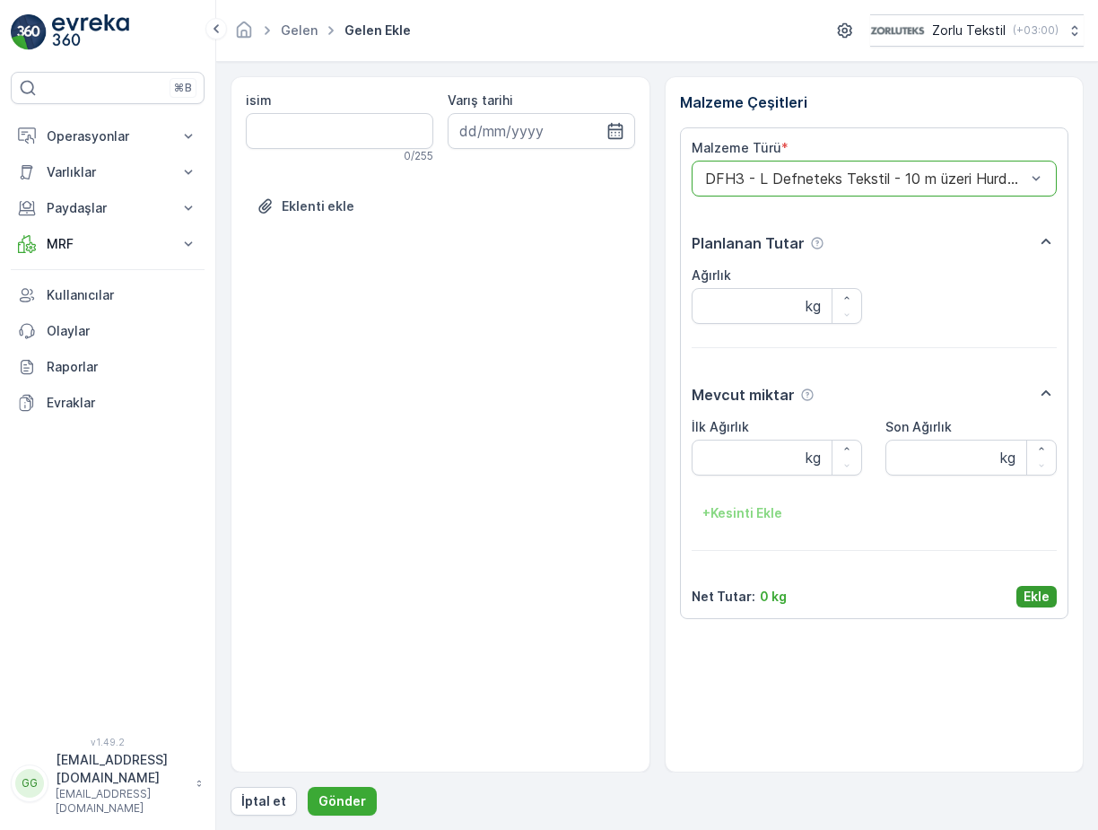
click at [1021, 599] on button "Ekle" at bounding box center [1036, 597] width 40 height 22
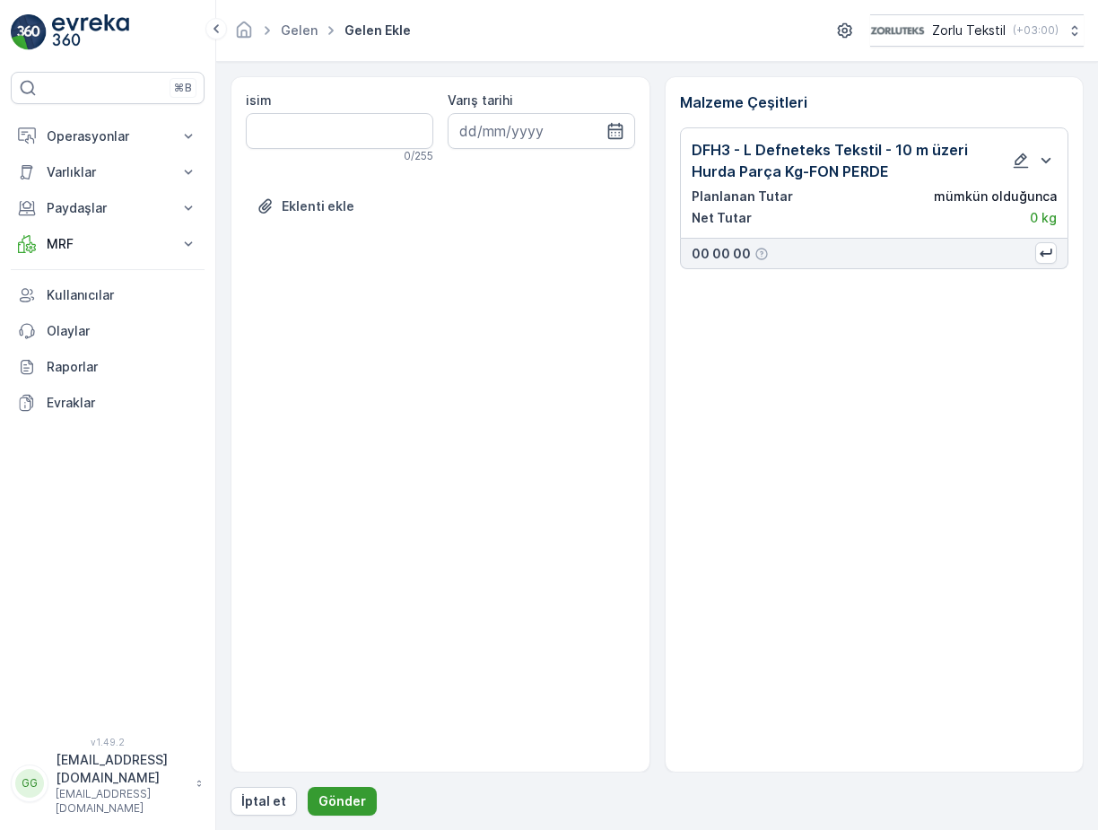
click at [340, 805] on p "Gönder" at bounding box center [342, 801] width 48 height 18
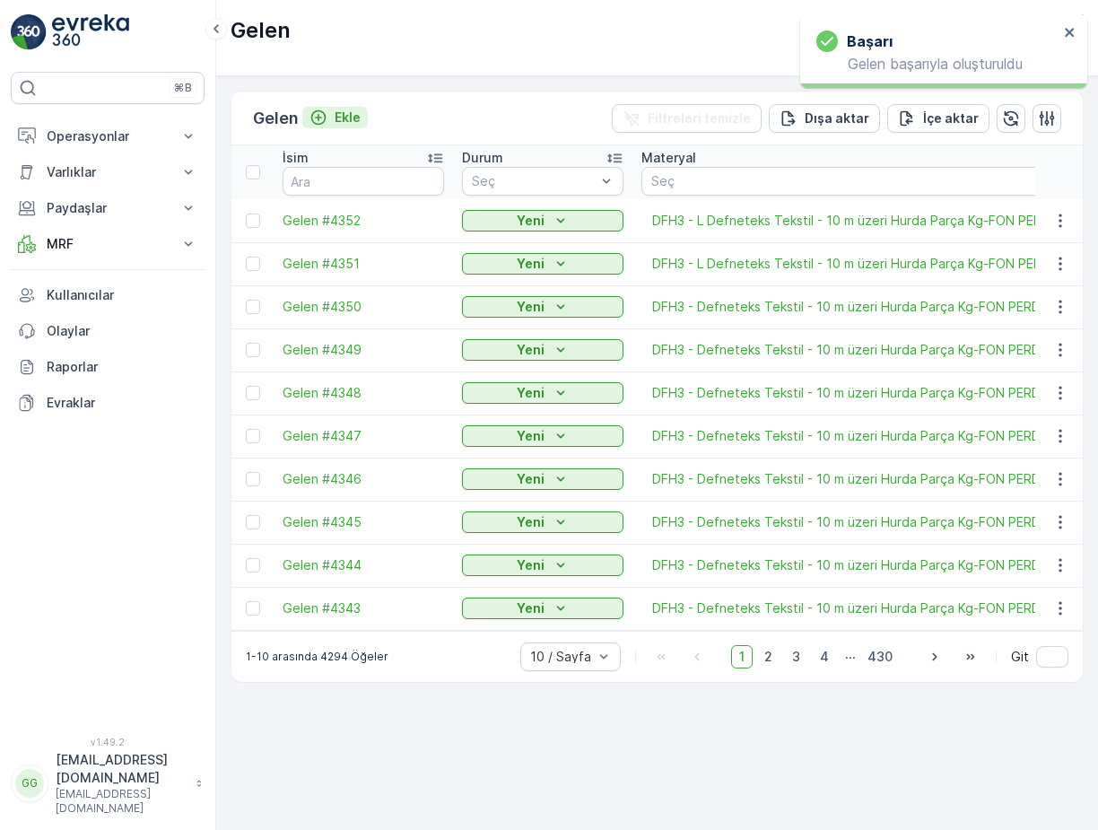
click at [349, 123] on p "Ekle" at bounding box center [347, 118] width 26 height 18
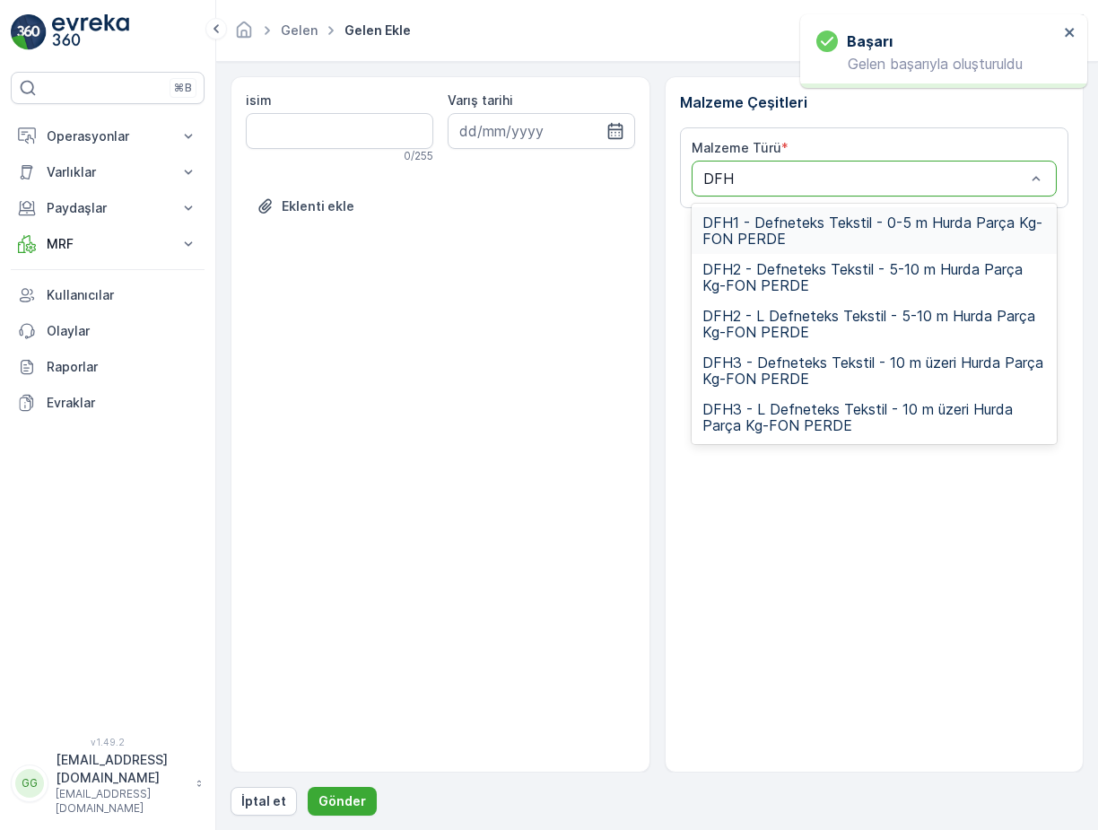
type input "DFH3"
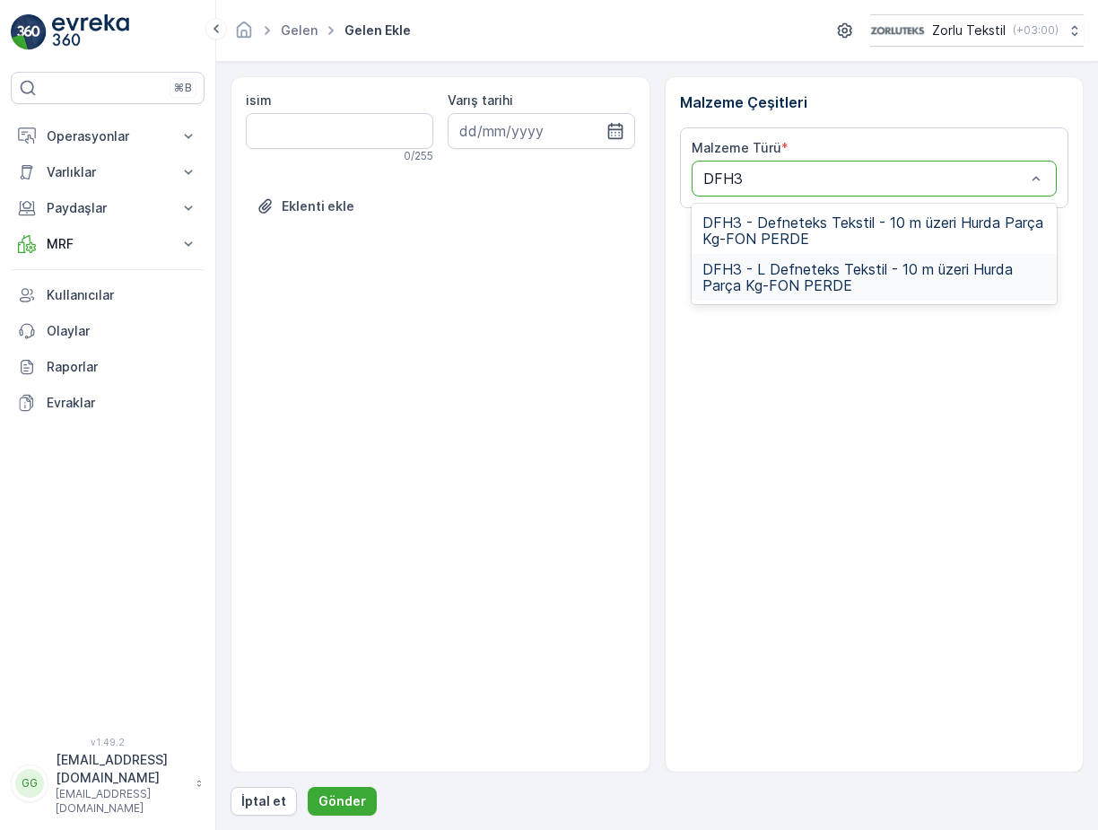
click at [786, 274] on span "DFH3 - L Defneteks Tekstil - 10 m üzeri Hurda Parça Kg-FON PERDE" at bounding box center [874, 277] width 344 height 32
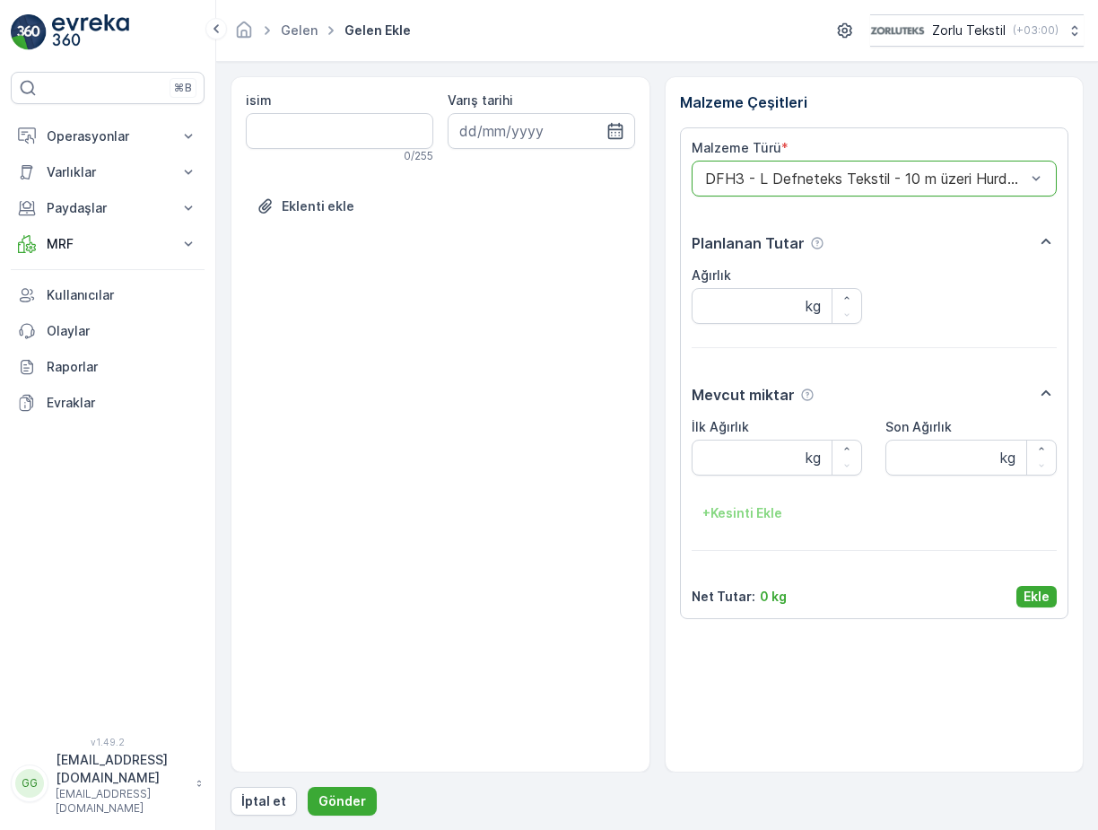
click at [1035, 598] on p "Ekle" at bounding box center [1036, 596] width 26 height 18
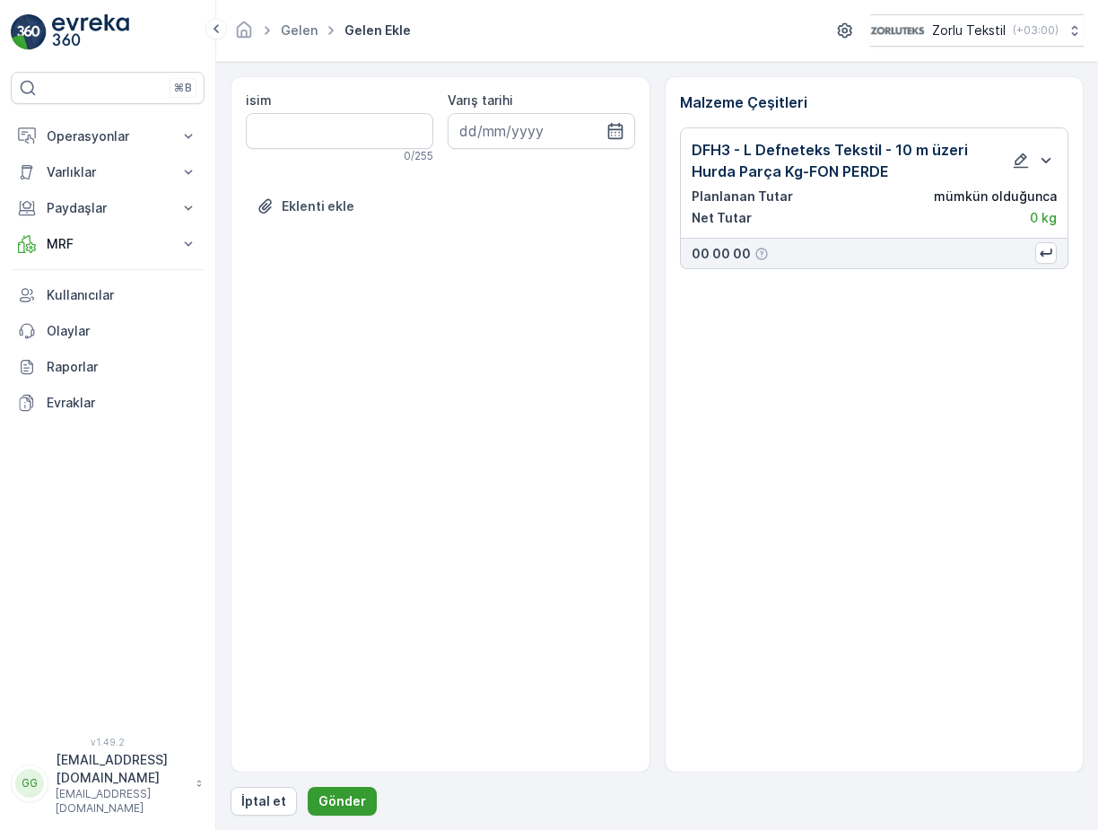
click at [336, 793] on p "Gönder" at bounding box center [342, 801] width 48 height 18
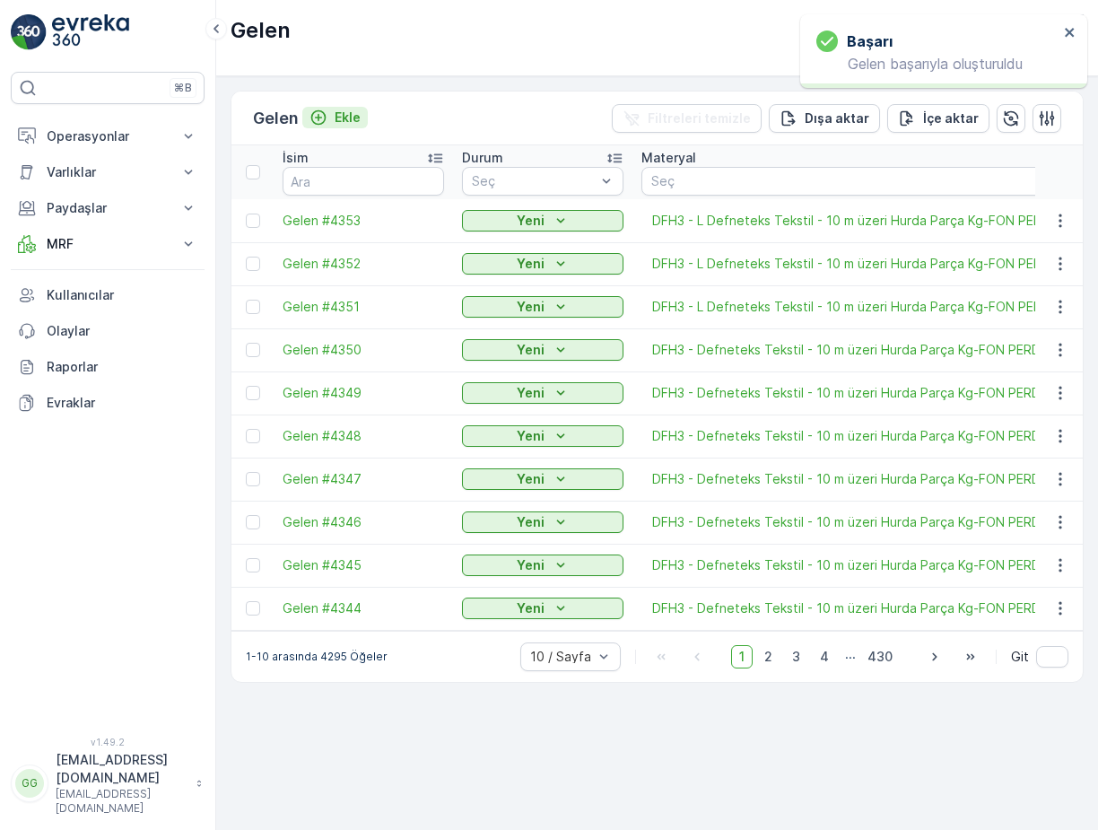
click at [343, 117] on p "Ekle" at bounding box center [347, 118] width 26 height 18
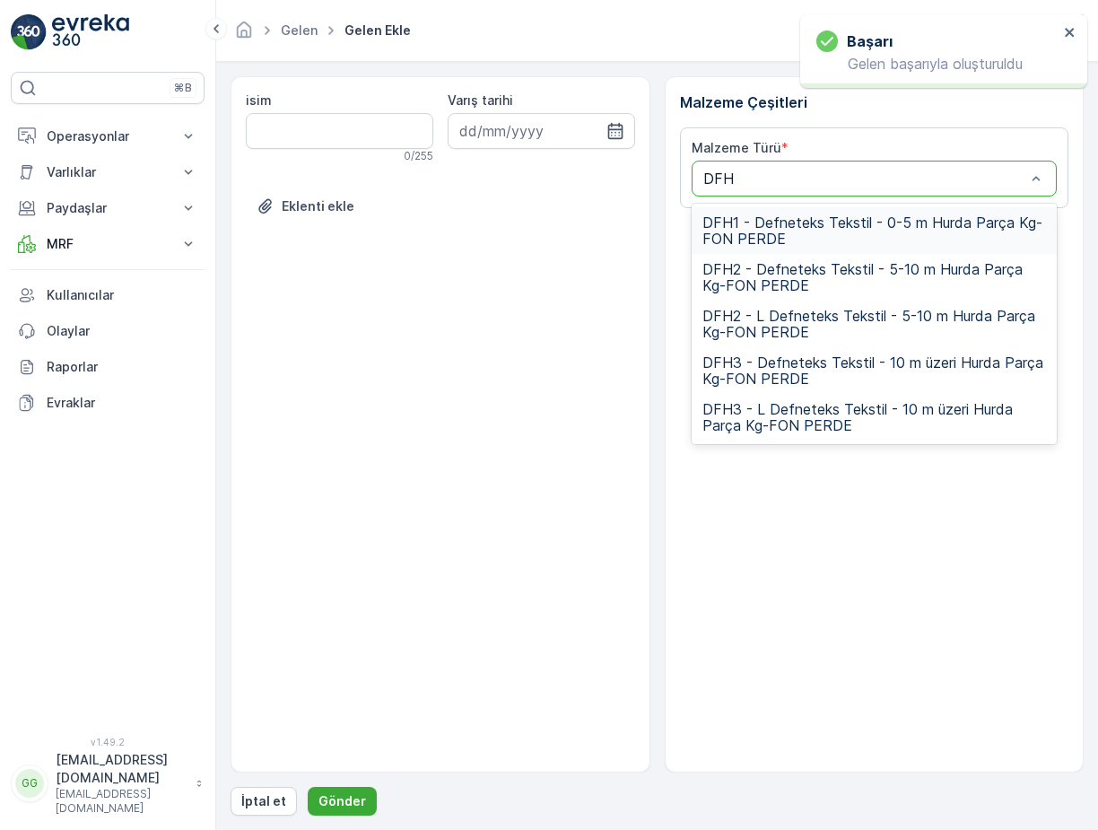
type input "DFH3"
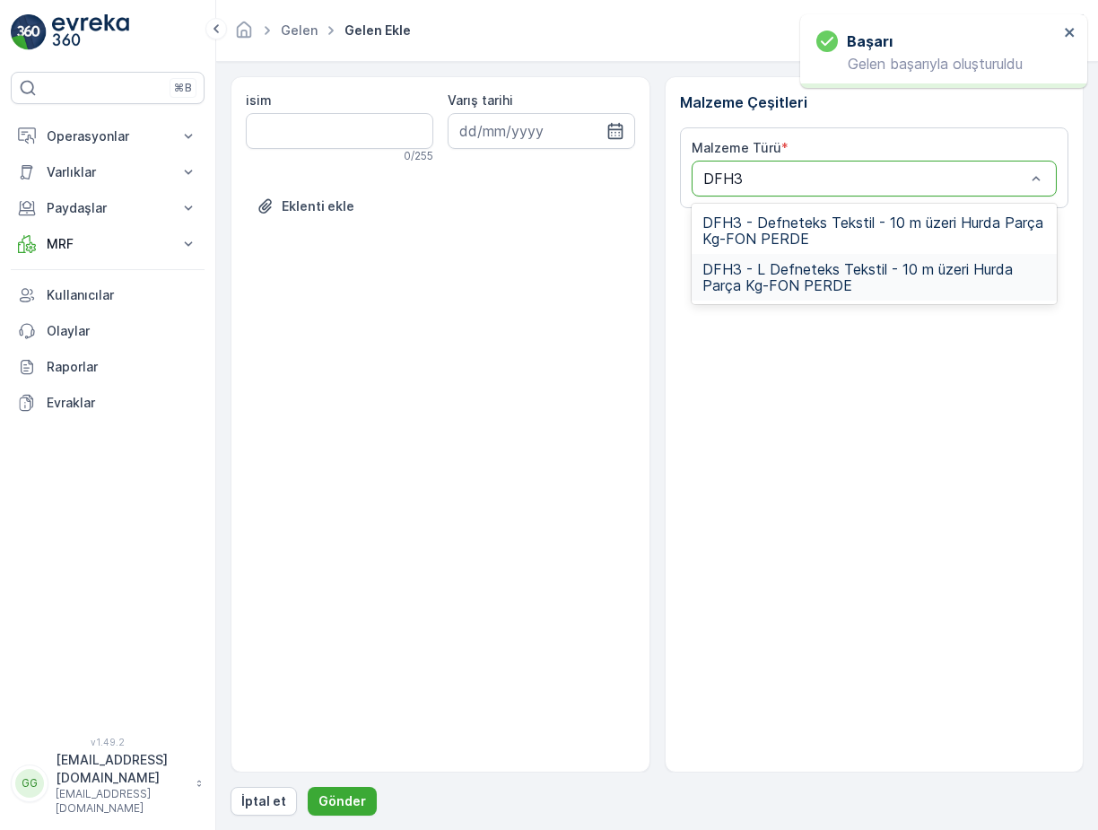
click at [796, 288] on span "DFH3 - L Defneteks Tekstil - 10 m üzeri Hurda Parça Kg-FON PERDE" at bounding box center [874, 277] width 344 height 32
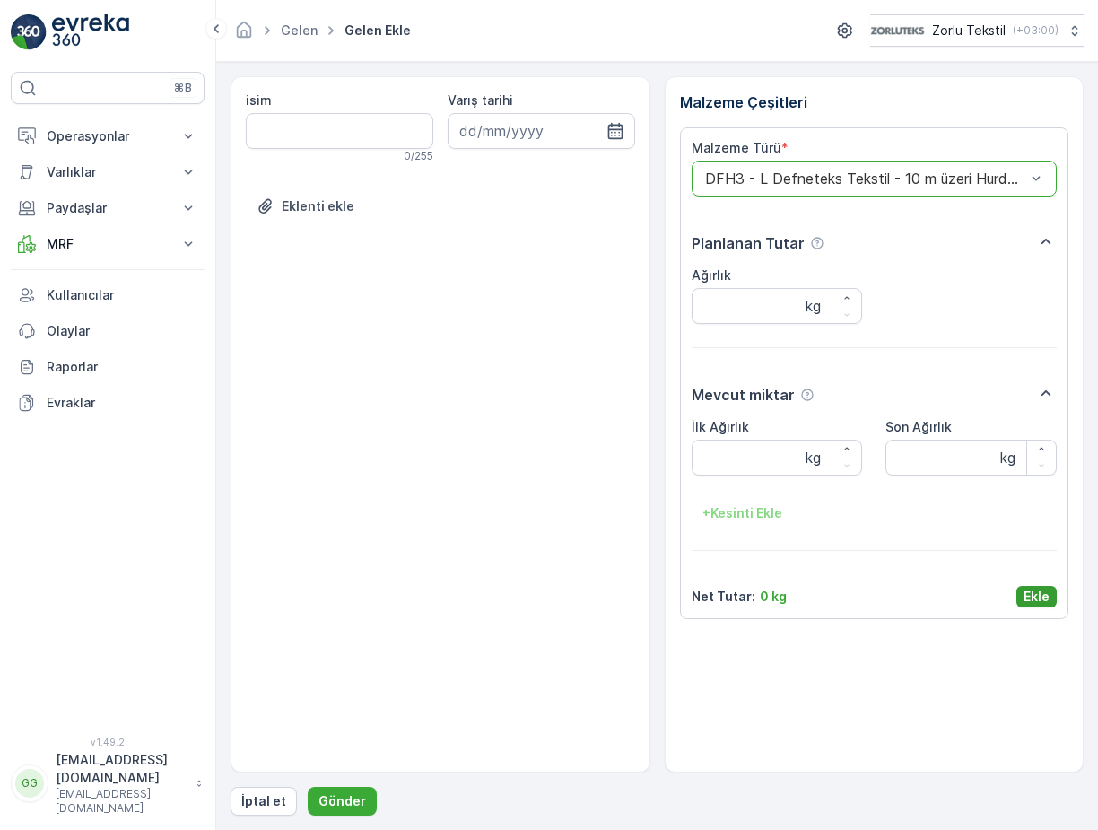
click at [1030, 596] on p "Ekle" at bounding box center [1036, 596] width 26 height 18
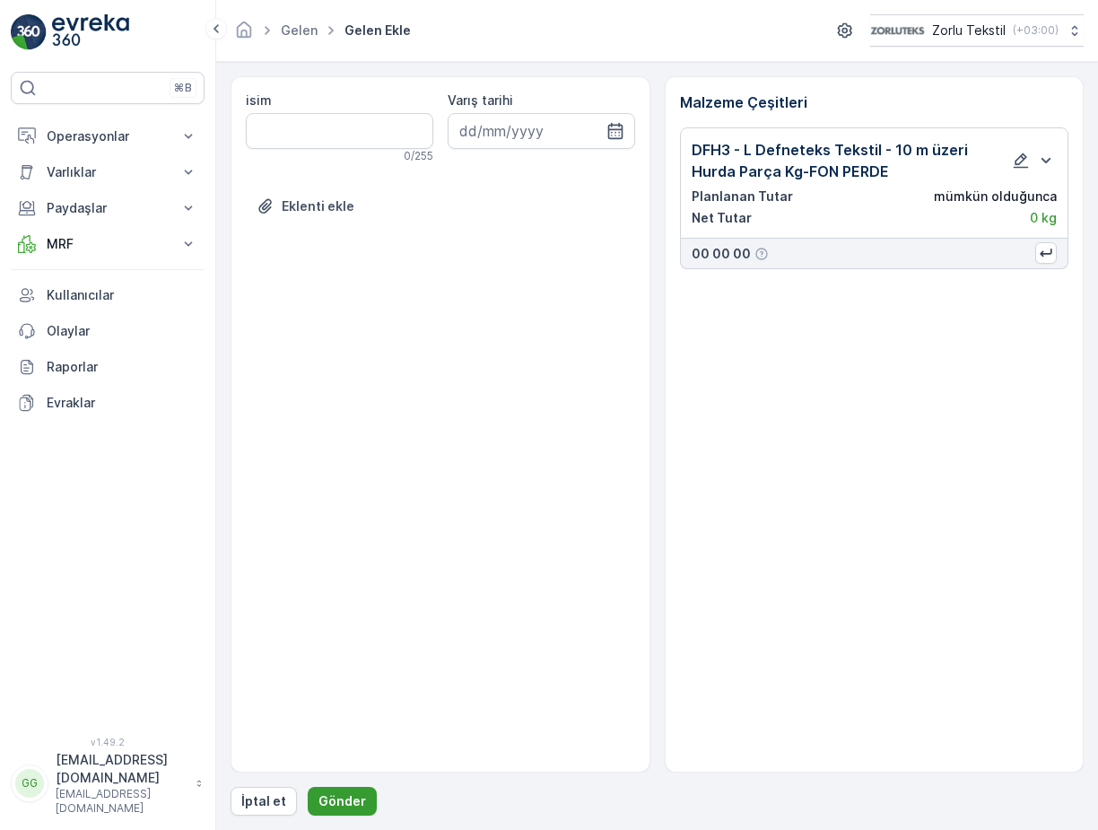
click at [348, 797] on p "Gönder" at bounding box center [342, 801] width 48 height 18
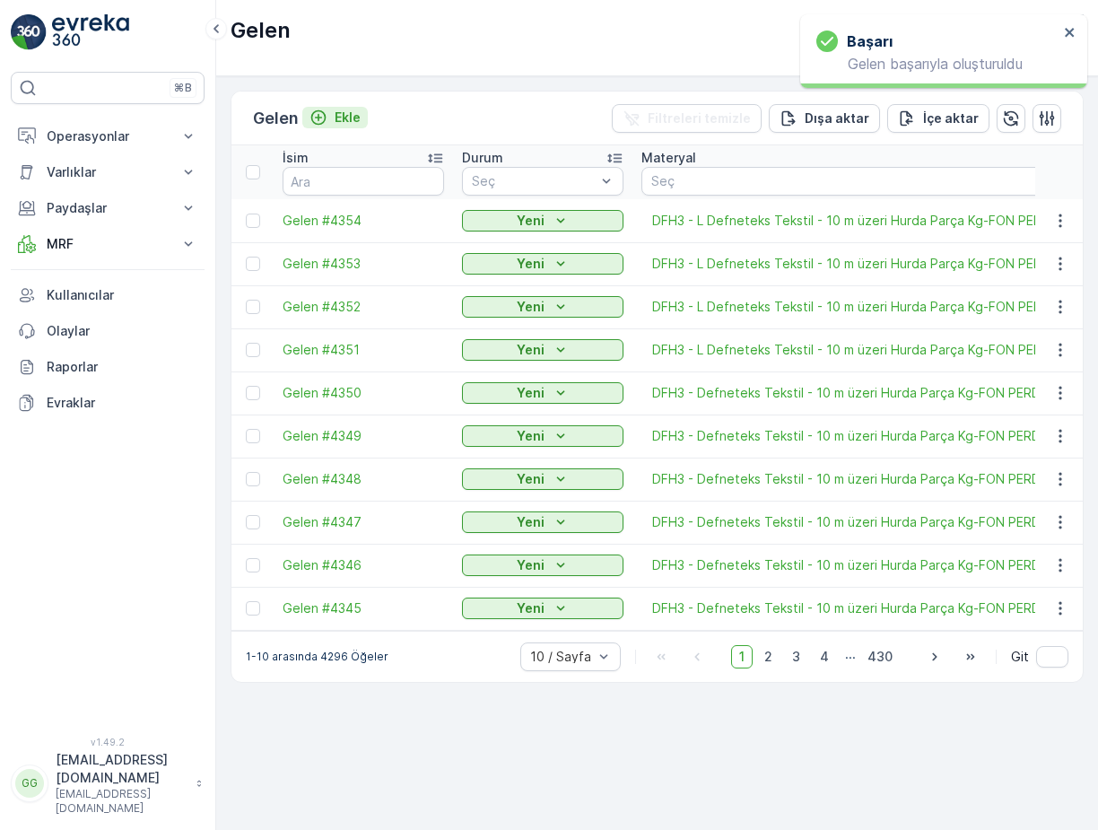
click at [341, 115] on p "Ekle" at bounding box center [347, 118] width 26 height 18
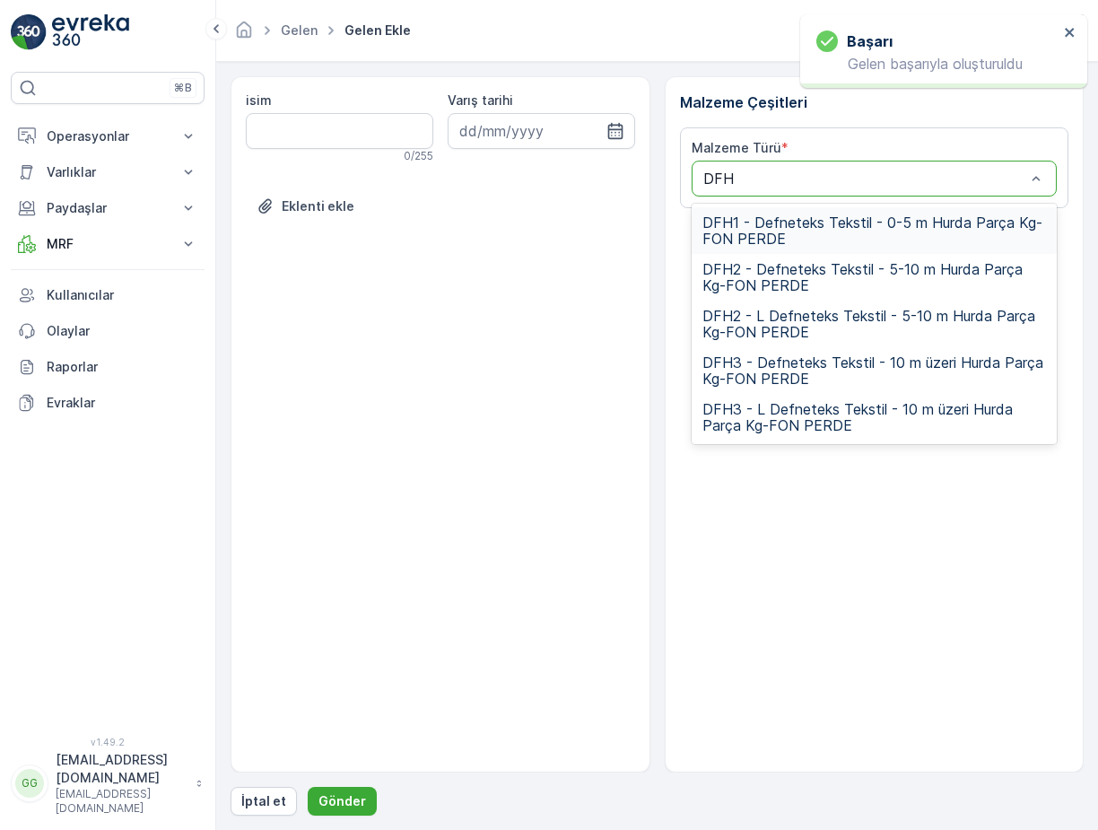
type input "DFH3"
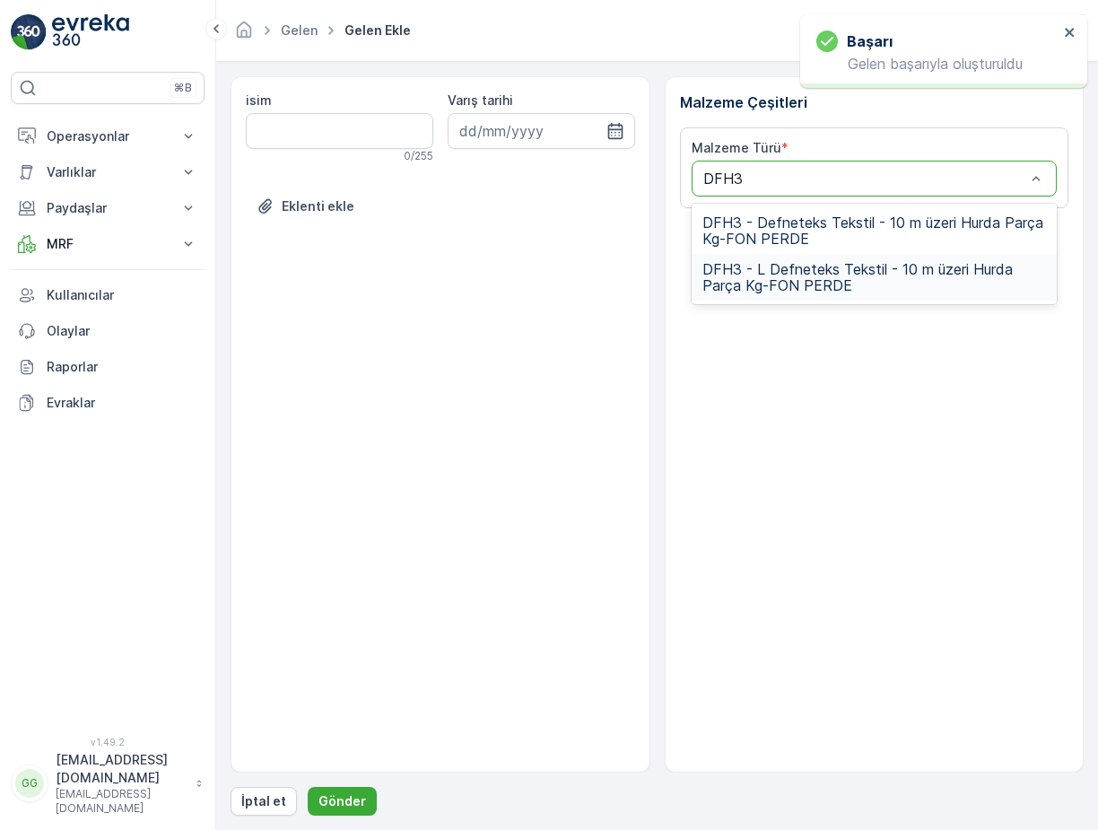
click at [773, 275] on span "DFH3 - L Defneteks Tekstil - 10 m üzeri Hurda Parça Kg-FON PERDE" at bounding box center [874, 277] width 344 height 32
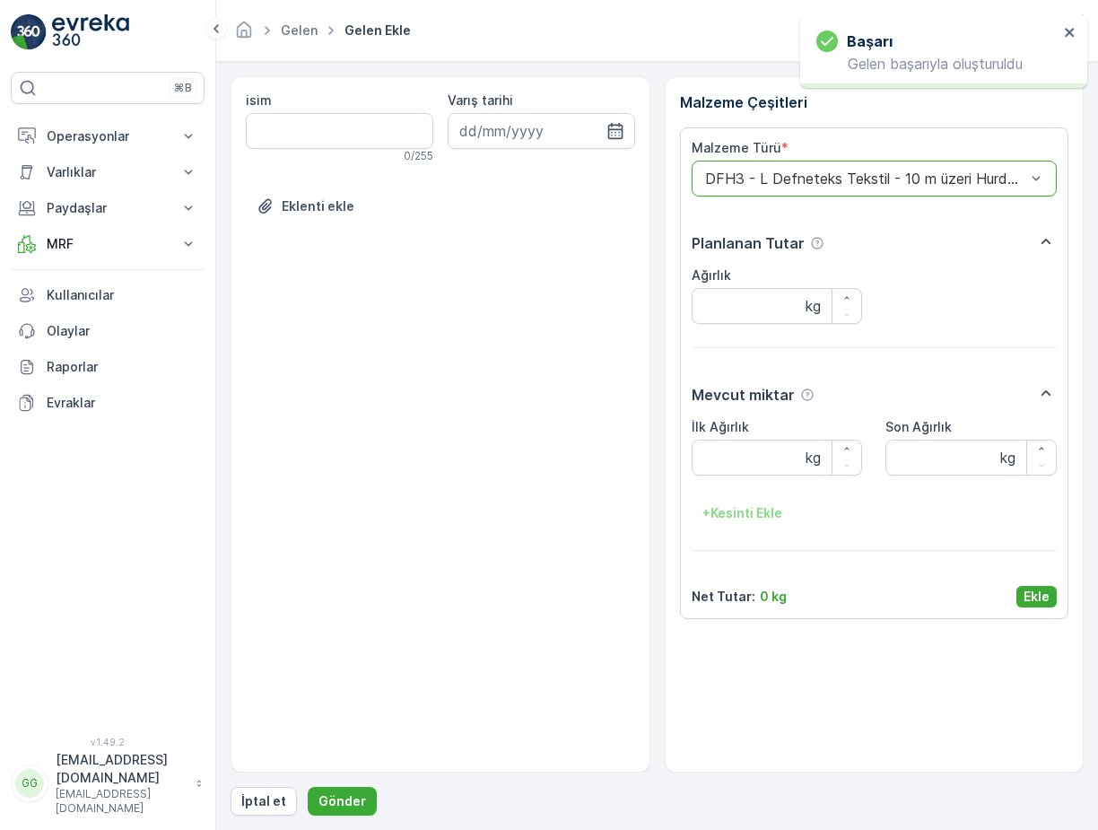
click at [1040, 587] on p "Ekle" at bounding box center [1036, 596] width 26 height 18
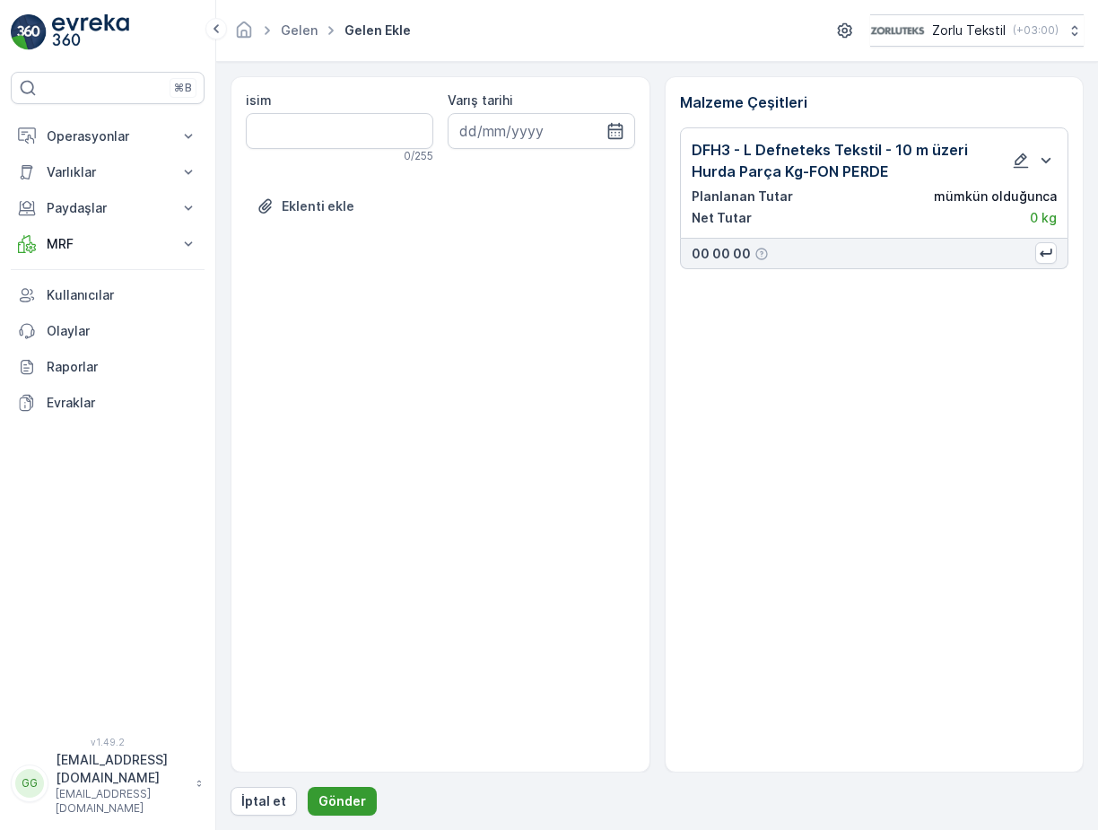
click at [362, 798] on button "Gönder" at bounding box center [342, 800] width 69 height 29
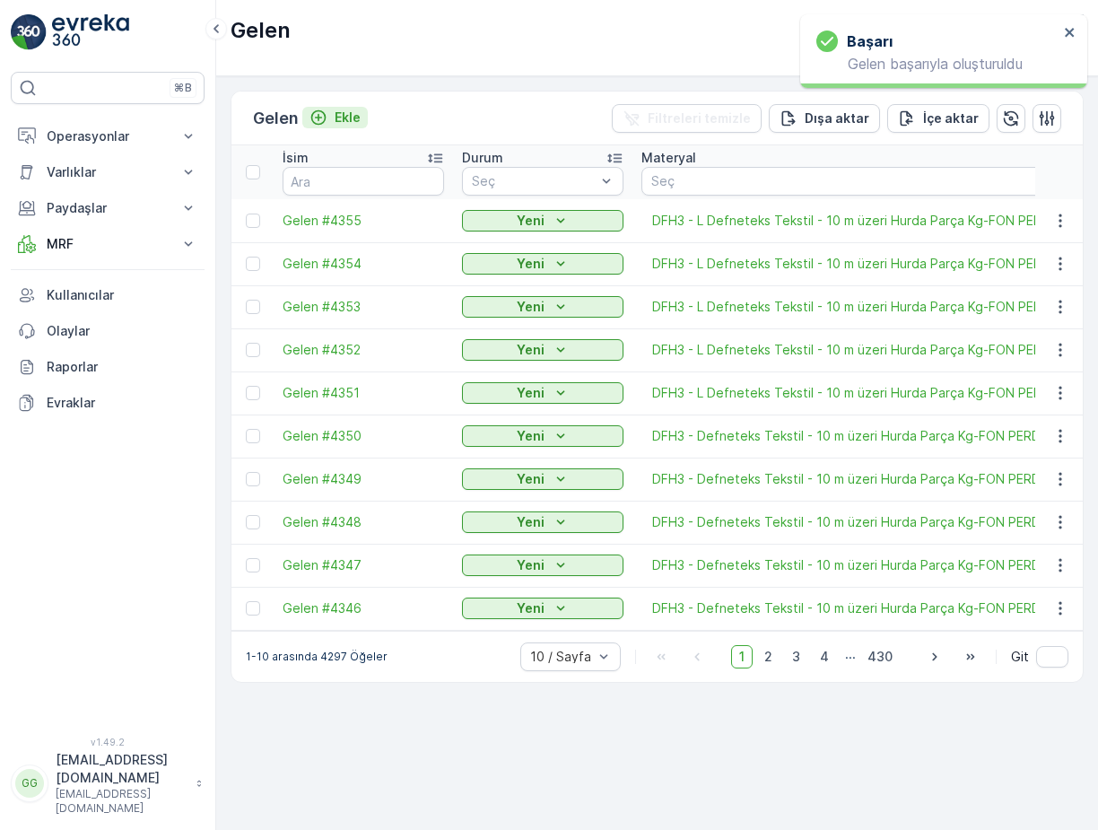
click at [341, 117] on p "Ekle" at bounding box center [347, 118] width 26 height 18
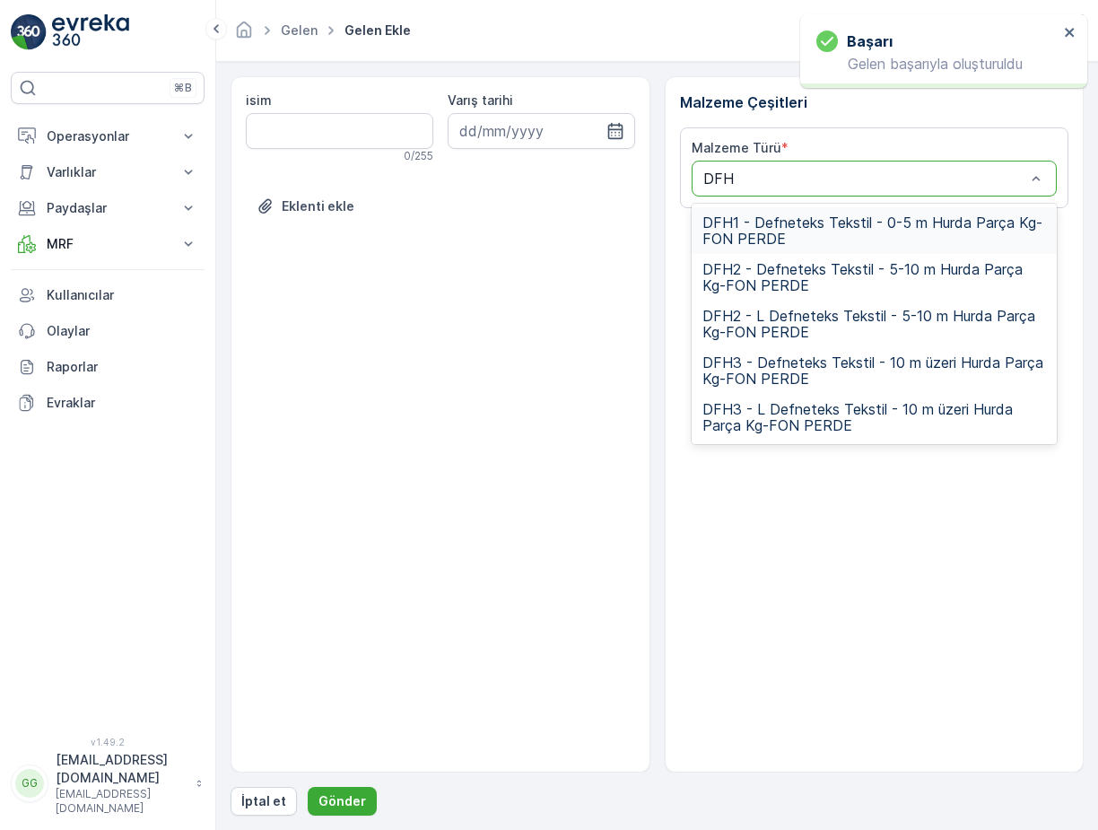
type input "DFH3"
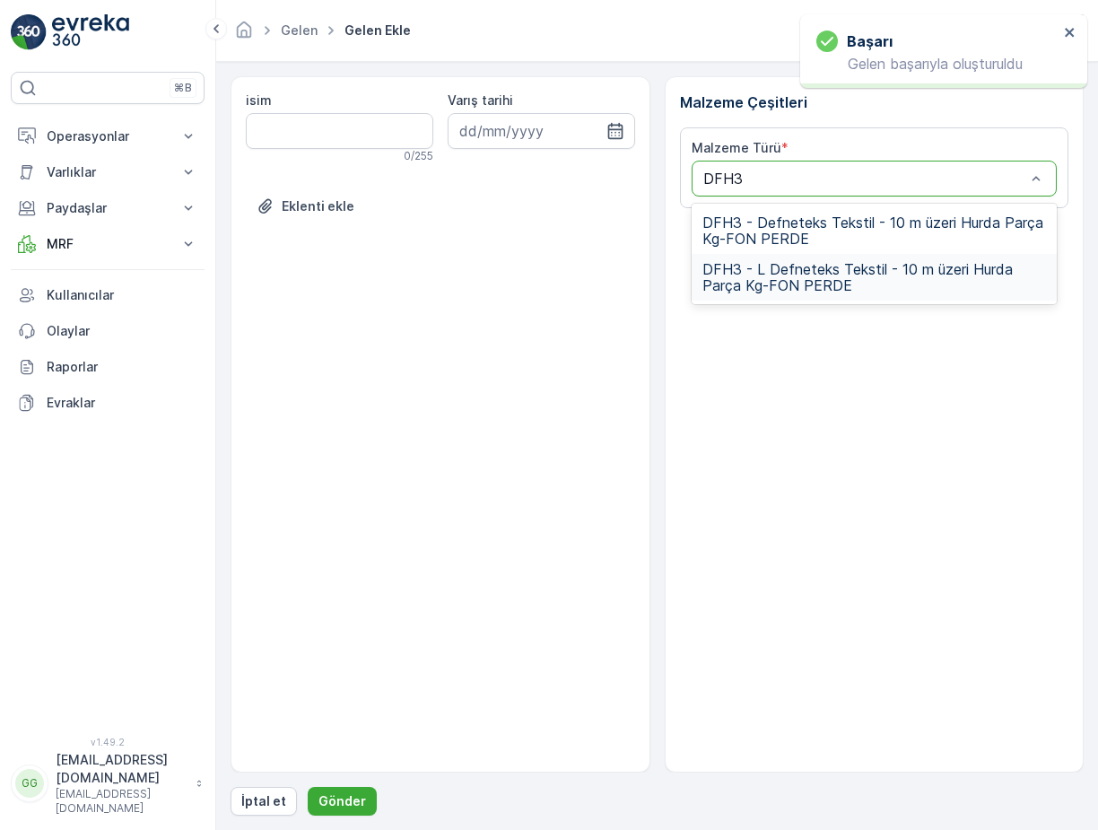
click at [765, 265] on span "DFH3 - L Defneteks Tekstil - 10 m üzeri Hurda Parça Kg-FON PERDE" at bounding box center [874, 277] width 344 height 32
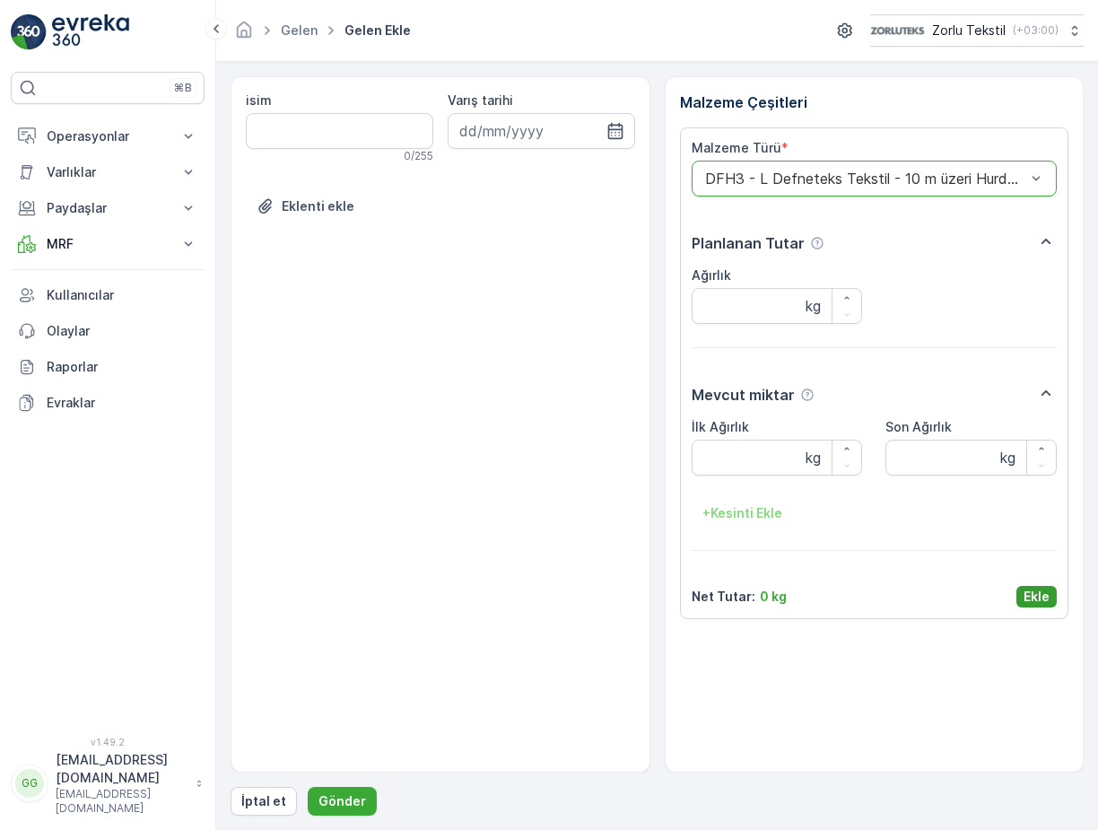
click at [1032, 587] on p "Ekle" at bounding box center [1036, 596] width 26 height 18
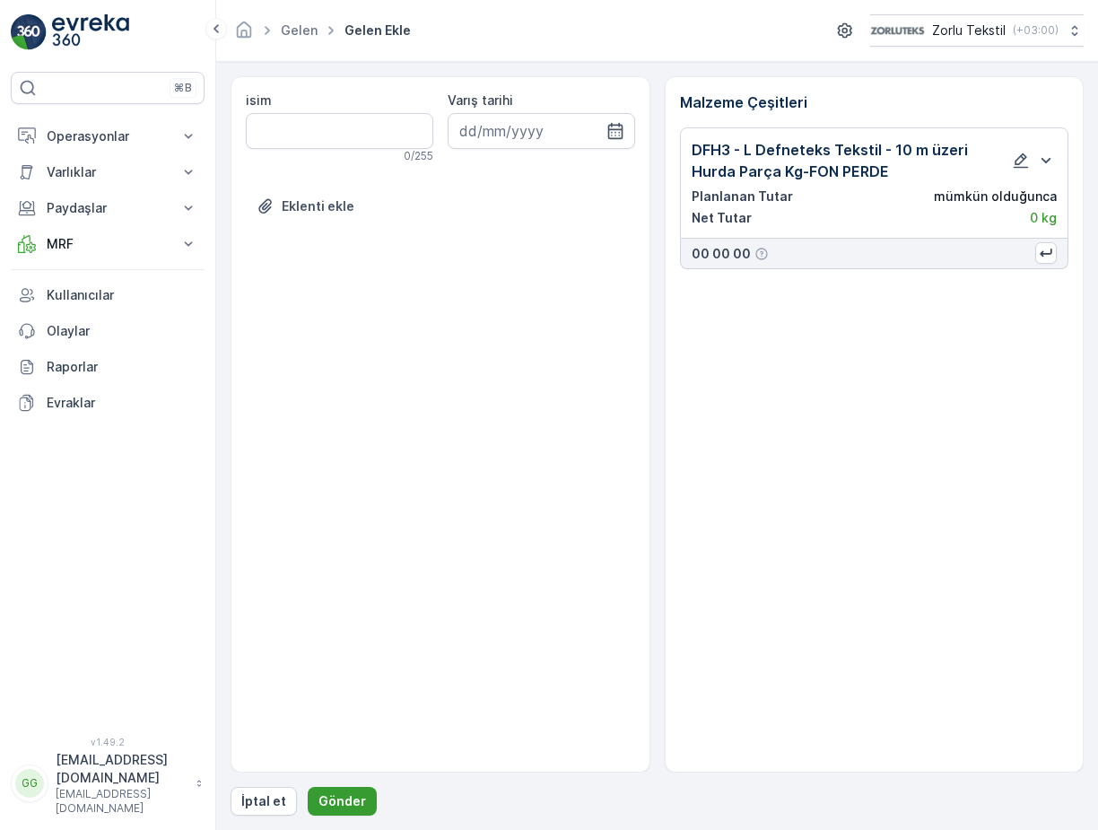
click at [326, 802] on p "Gönder" at bounding box center [342, 801] width 48 height 18
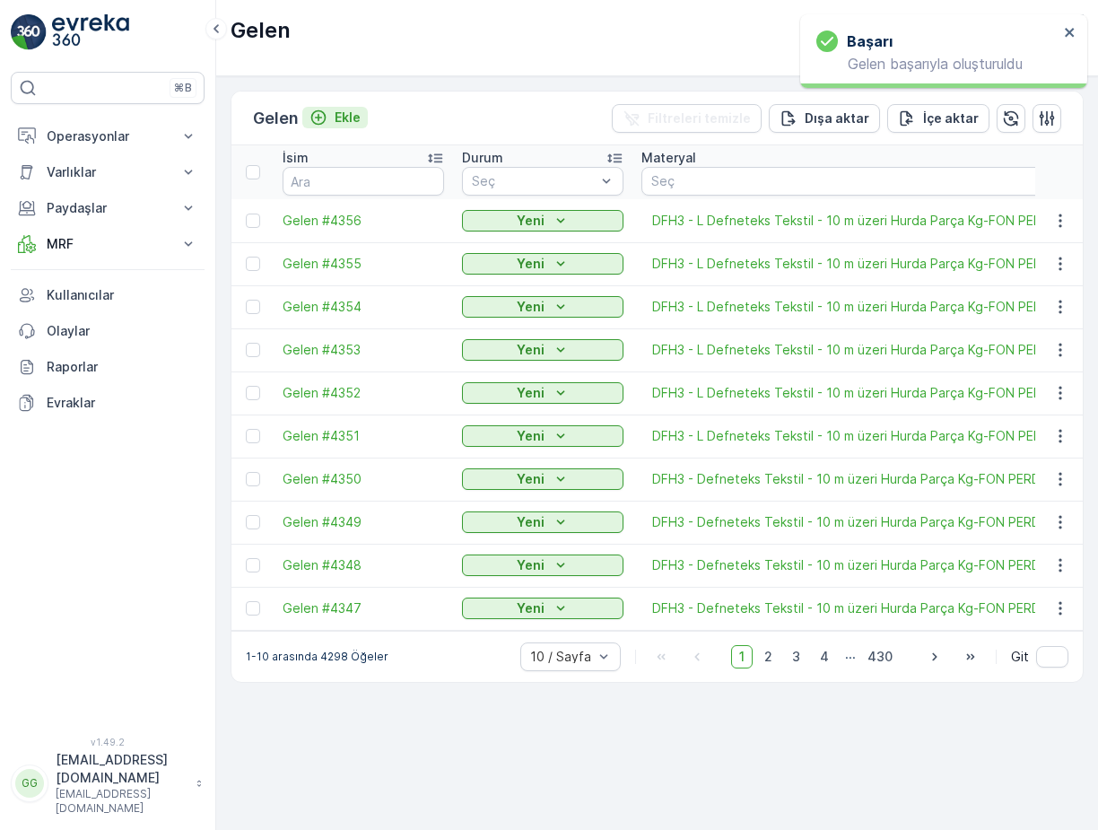
click at [355, 123] on p "Ekle" at bounding box center [347, 118] width 26 height 18
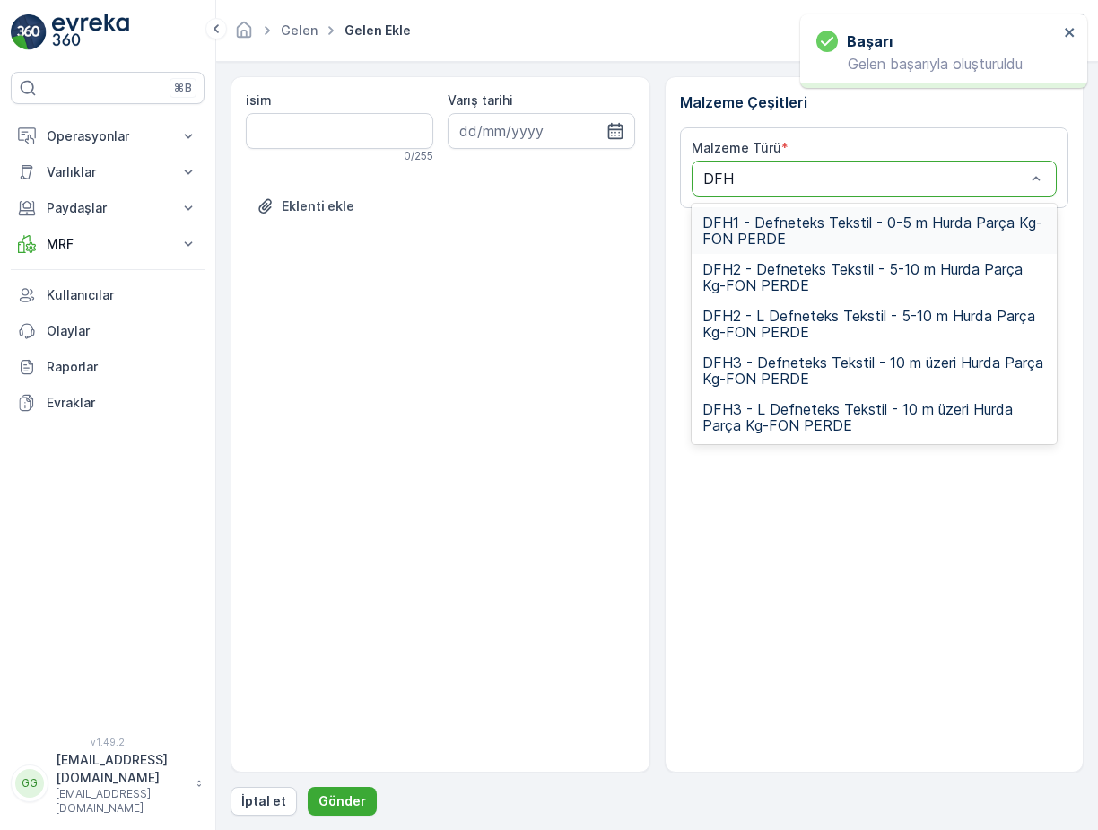
type input "DFH3"
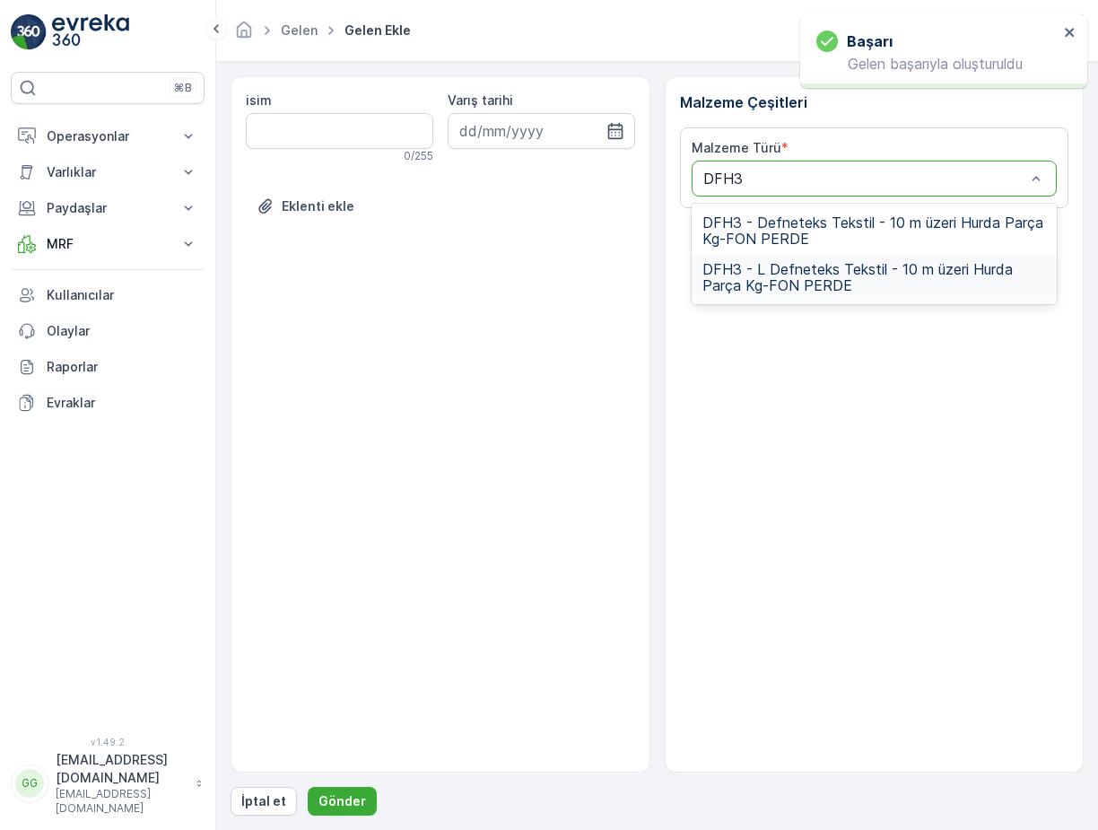
click at [822, 266] on span "DFH3 - L Defneteks Tekstil - 10 m üzeri Hurda Parça Kg-FON PERDE" at bounding box center [874, 277] width 344 height 32
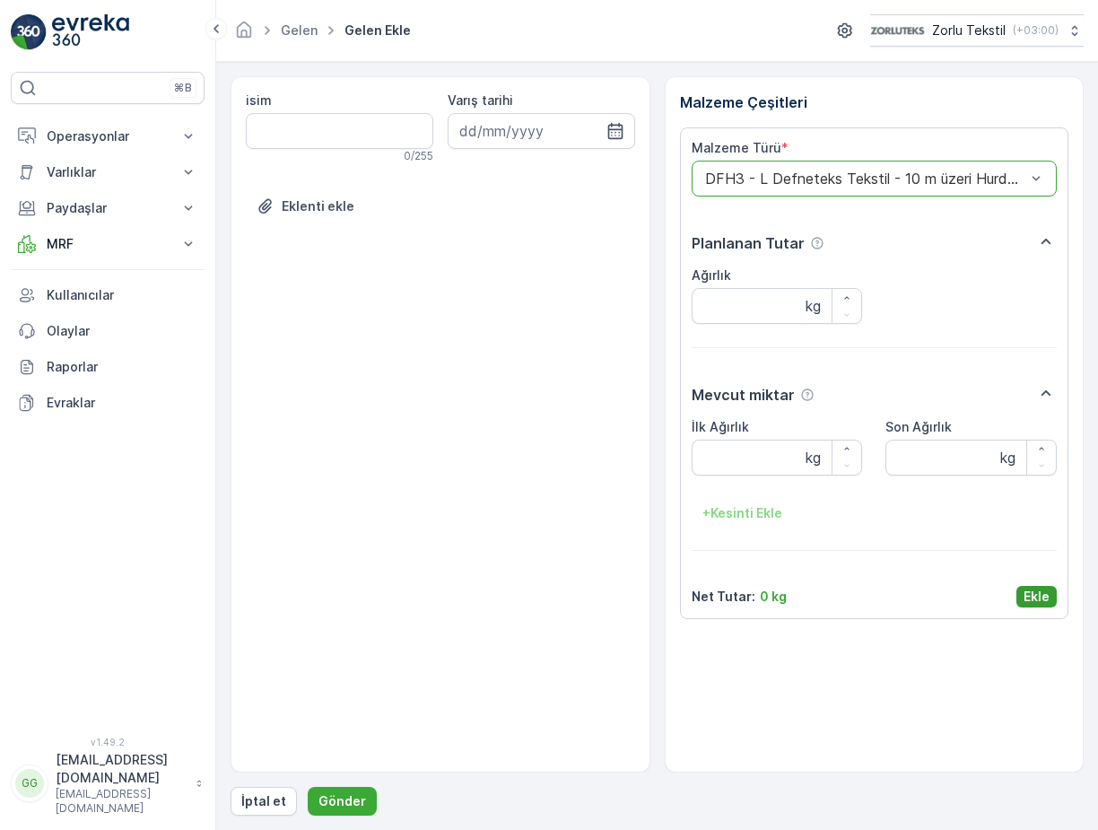
click at [1046, 598] on p "Ekle" at bounding box center [1036, 596] width 26 height 18
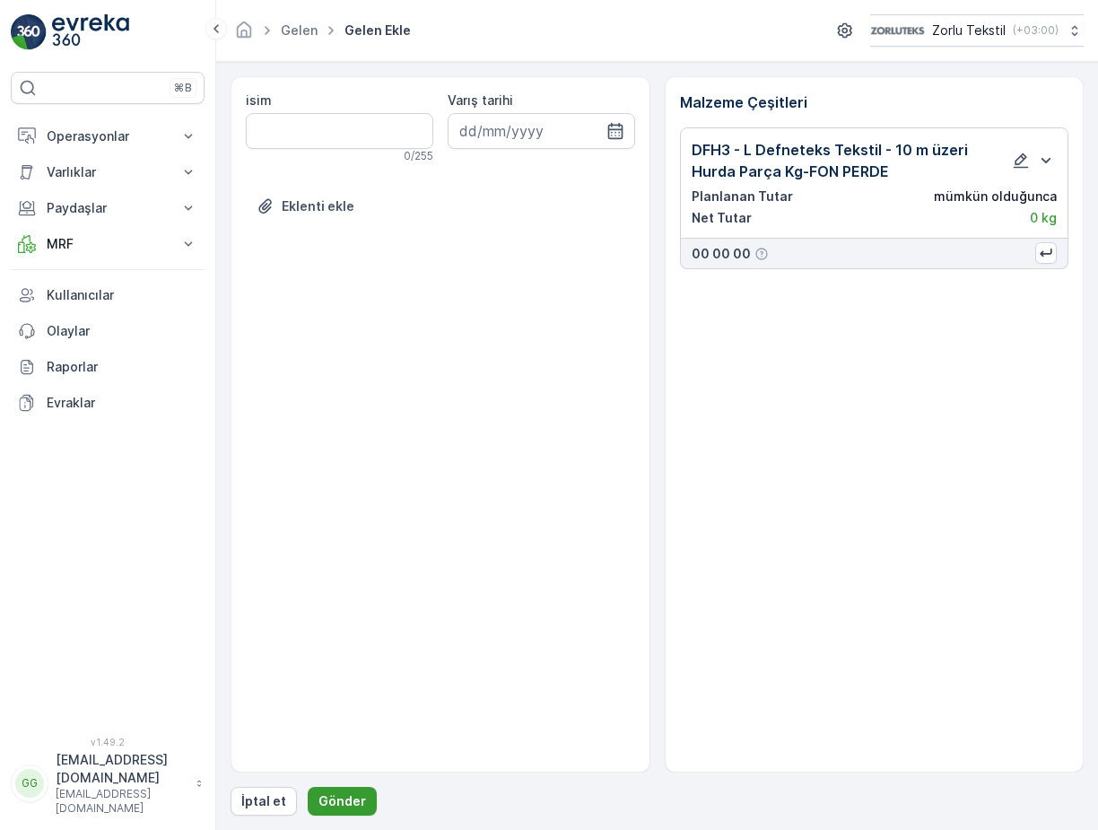
click at [333, 792] on p "Gönder" at bounding box center [342, 801] width 48 height 18
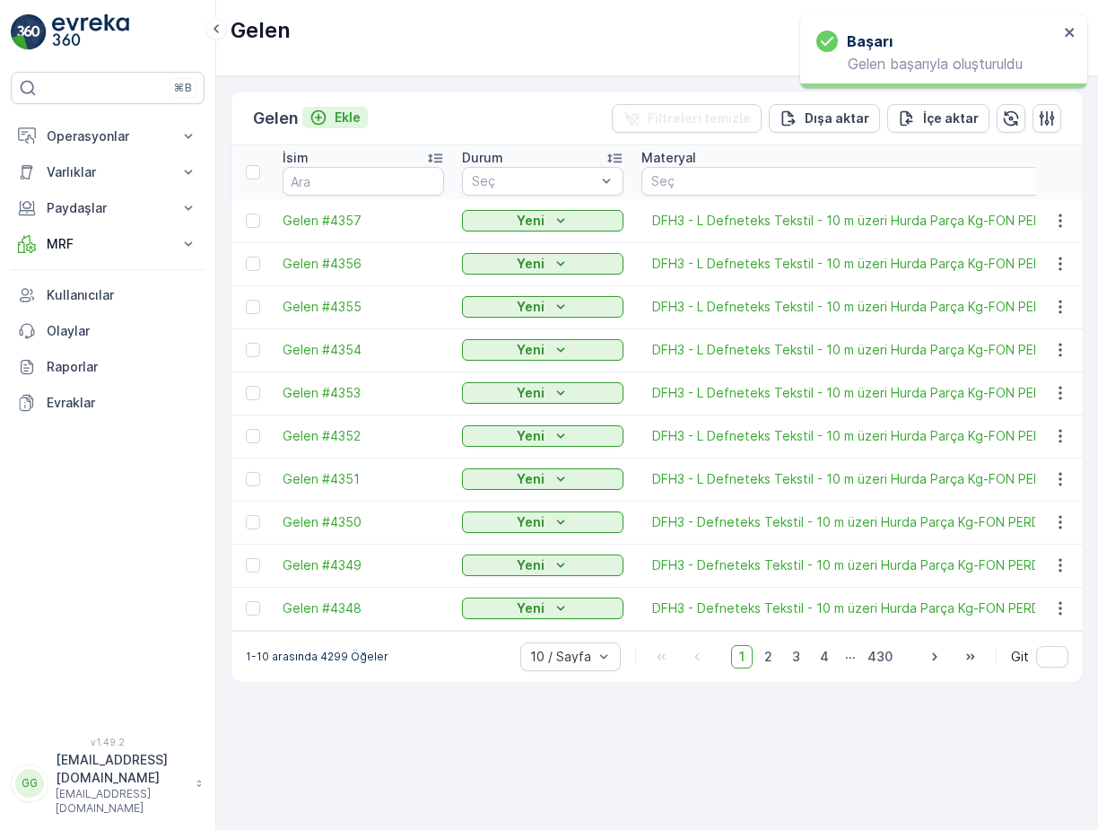
click at [343, 113] on p "Ekle" at bounding box center [347, 118] width 26 height 18
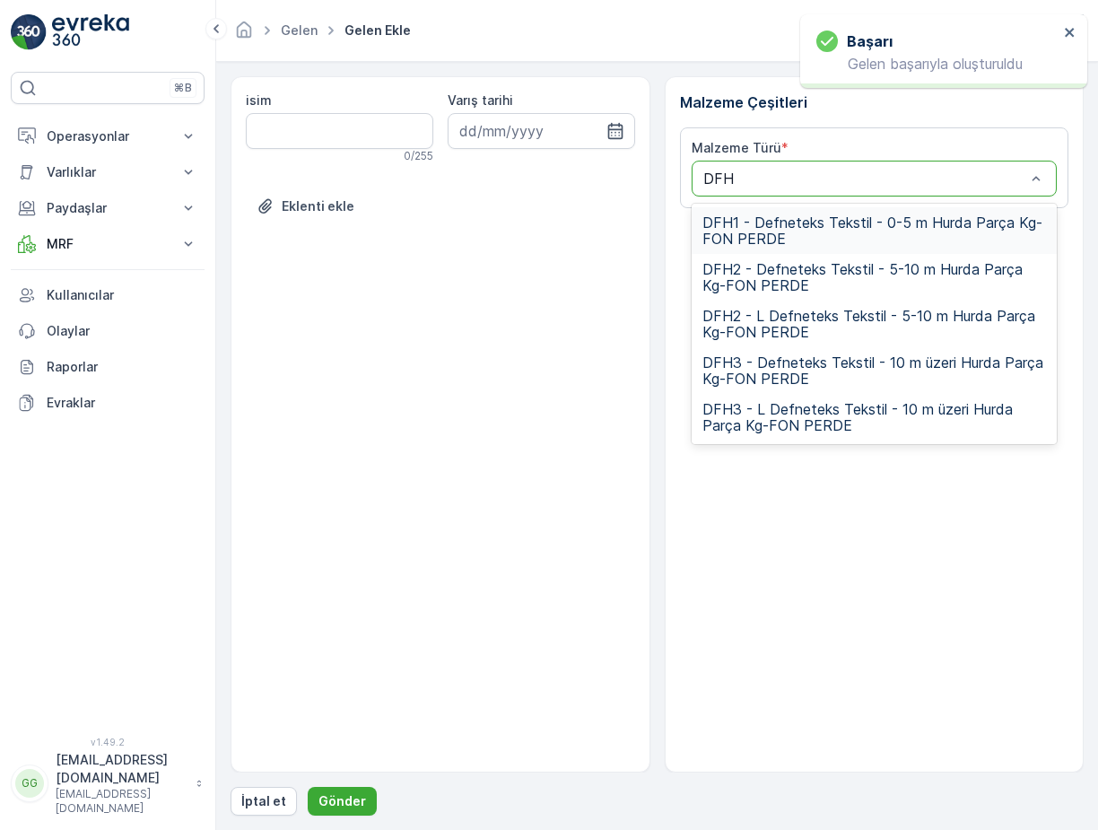
type input "DFH3"
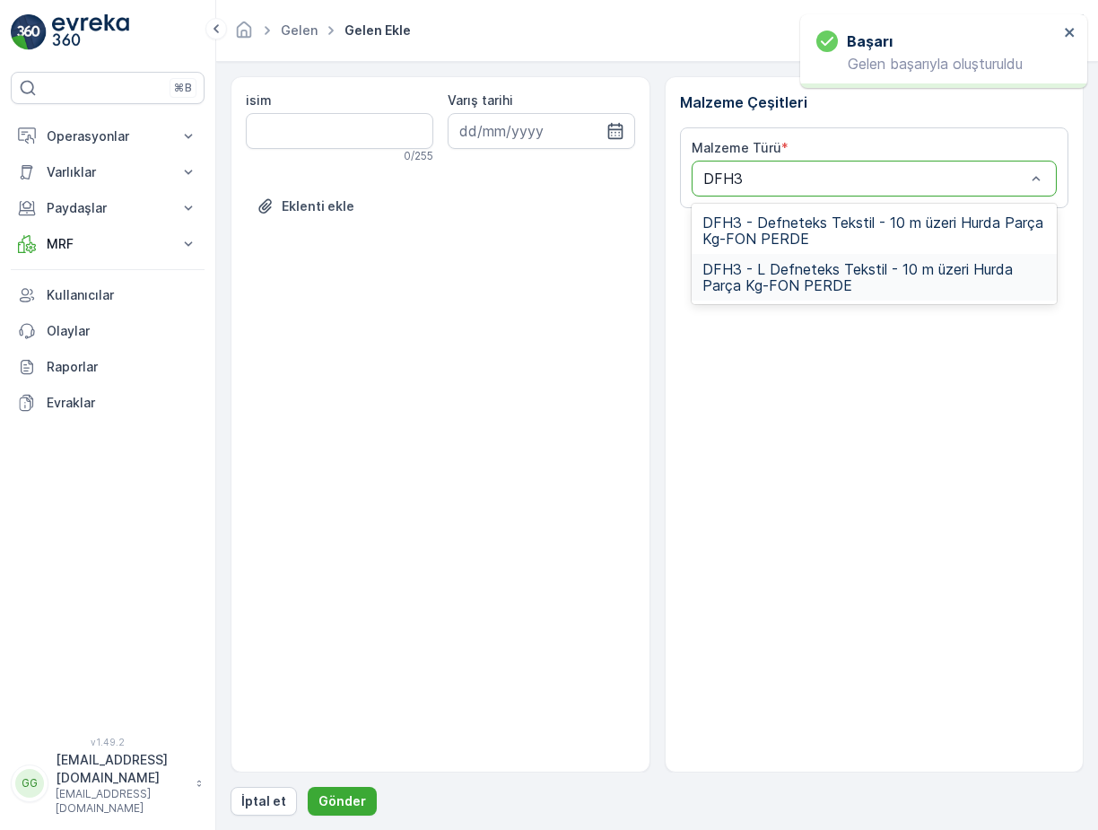
click at [740, 279] on span "DFH3 - L Defneteks Tekstil - 10 m üzeri Hurda Parça Kg-FON PERDE" at bounding box center [874, 277] width 344 height 32
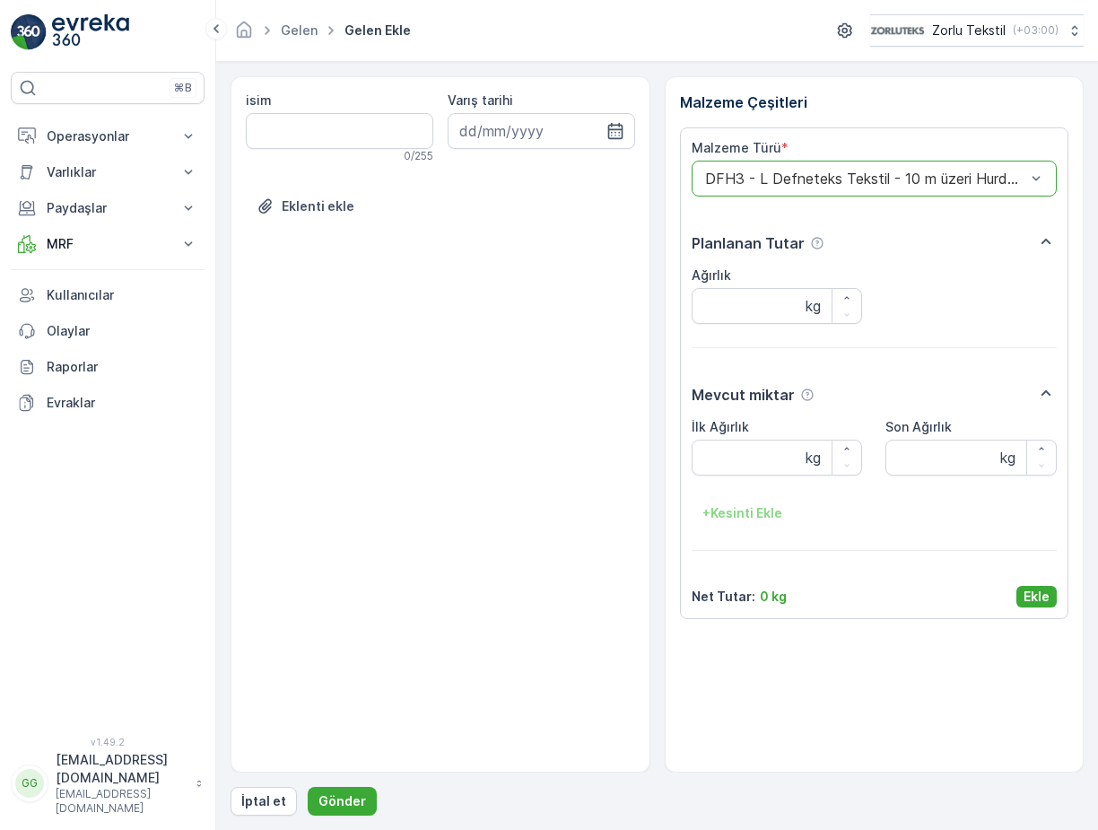
drag, startPoint x: 1032, startPoint y: 593, endPoint x: 1002, endPoint y: 600, distance: 31.3
click at [1035, 594] on p "Ekle" at bounding box center [1036, 596] width 26 height 18
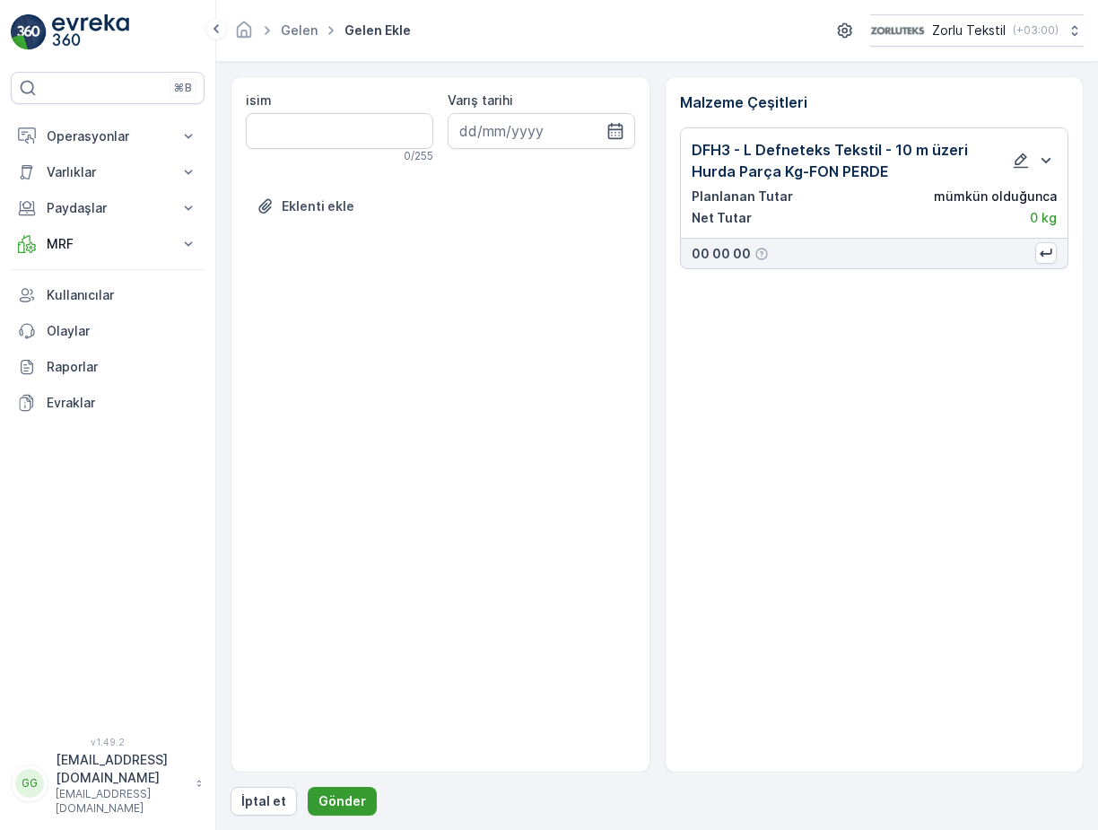
click at [334, 804] on p "Gönder" at bounding box center [342, 801] width 48 height 18
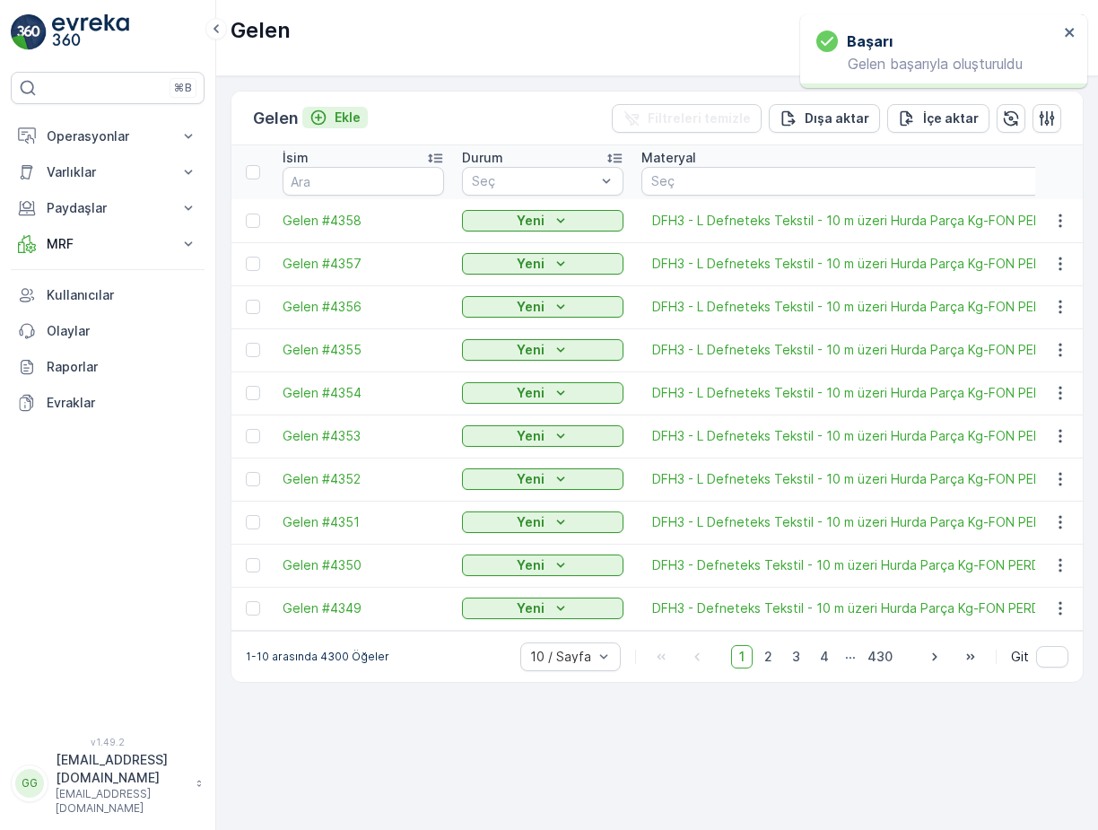
click at [345, 115] on p "Ekle" at bounding box center [347, 118] width 26 height 18
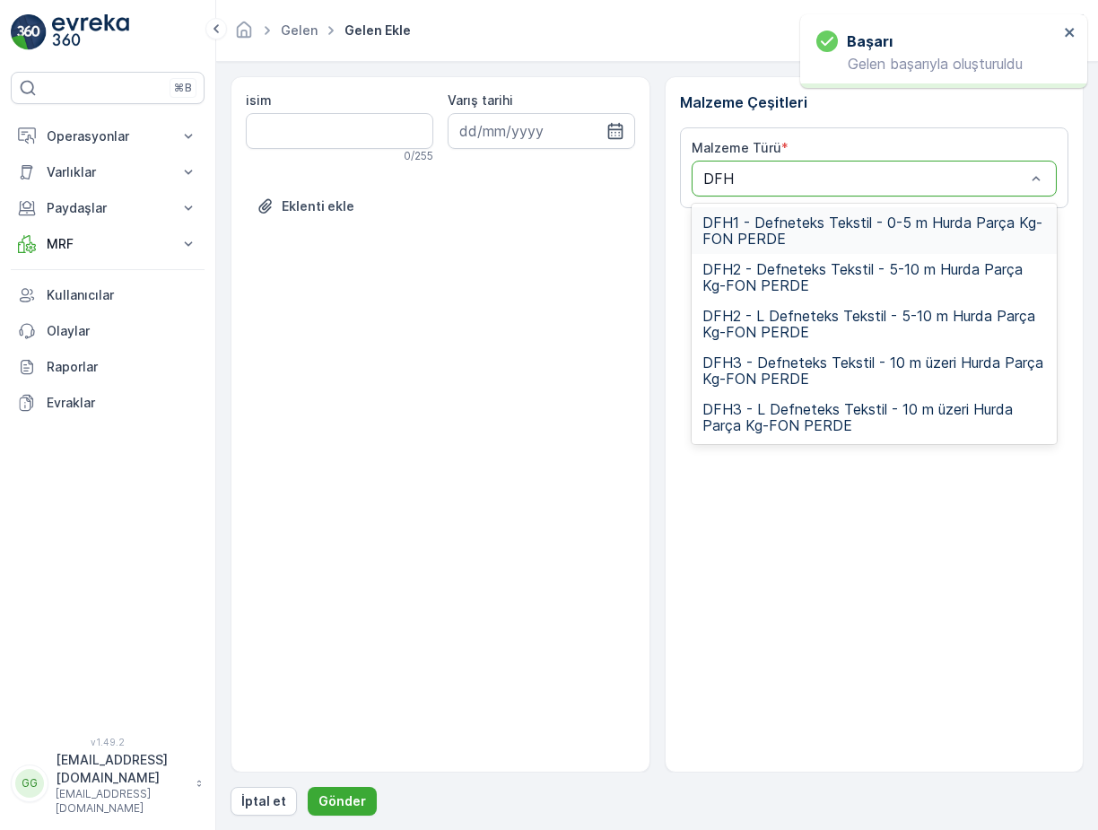
type input "DFH3"
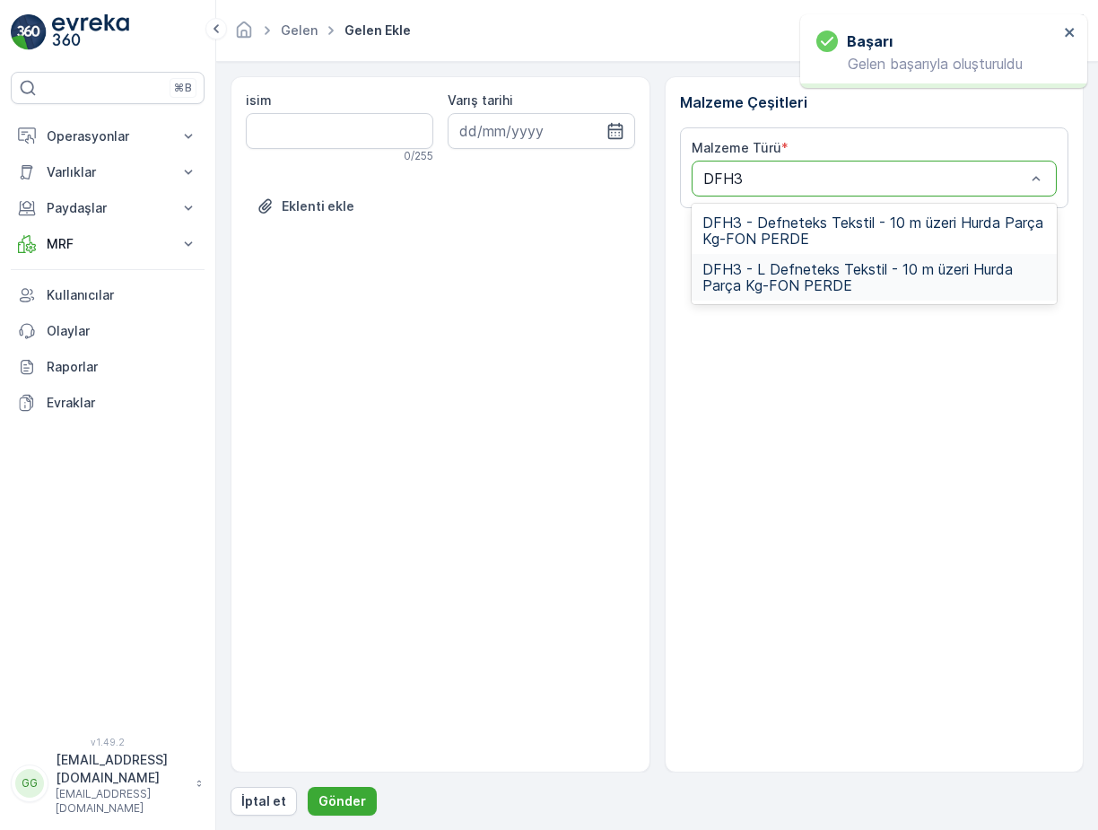
click at [781, 277] on span "DFH3 - L Defneteks Tekstil - 10 m üzeri Hurda Parça Kg-FON PERDE" at bounding box center [874, 277] width 344 height 32
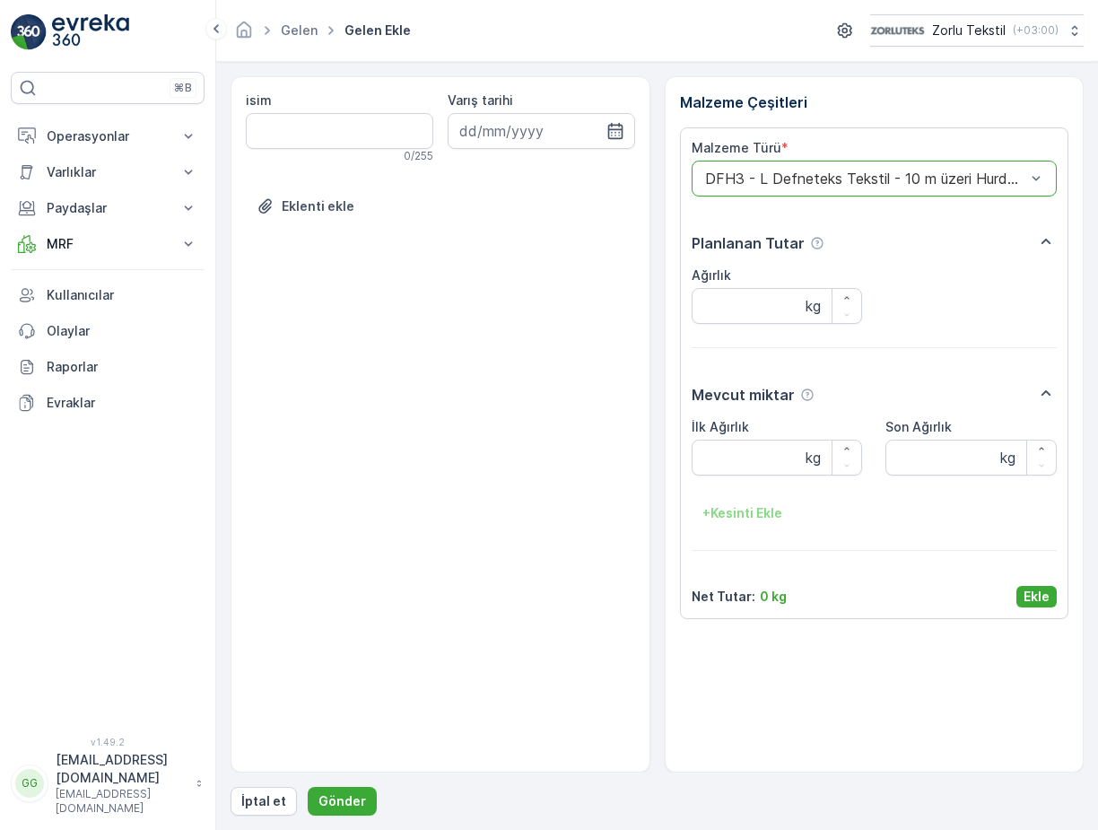
click at [1040, 604] on p "Ekle" at bounding box center [1036, 596] width 26 height 18
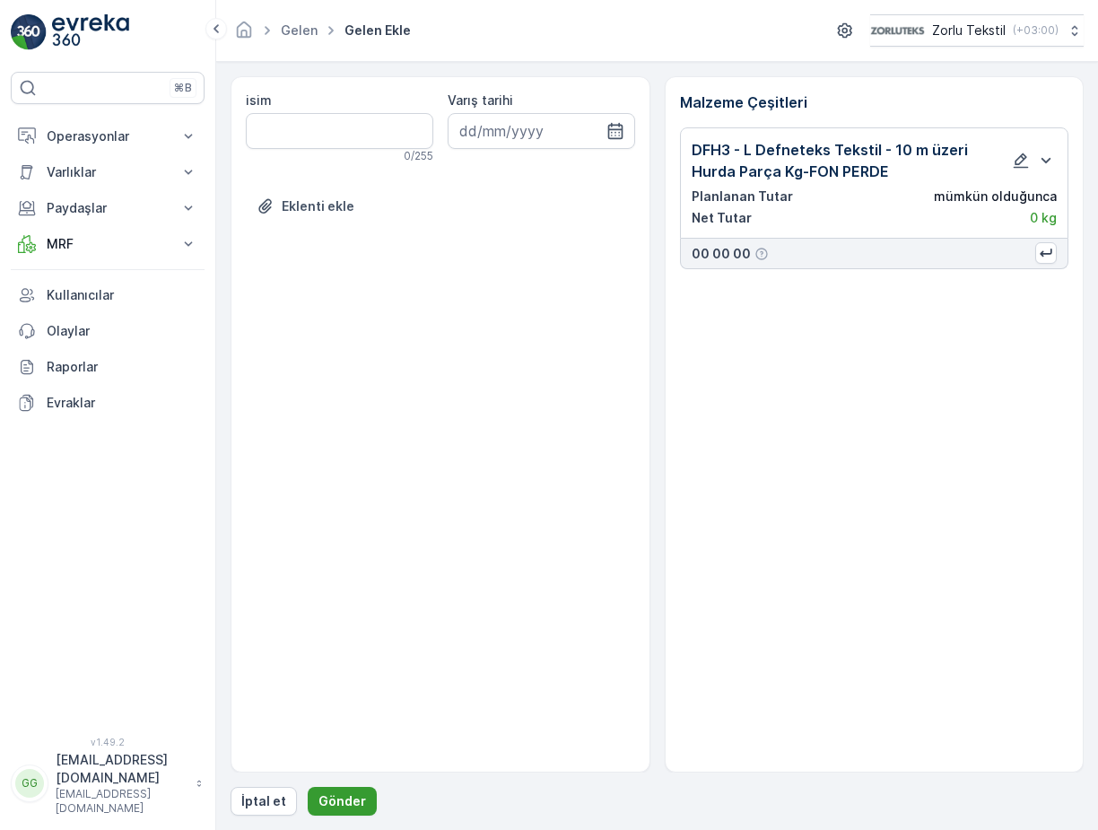
click at [364, 789] on button "Gönder" at bounding box center [342, 800] width 69 height 29
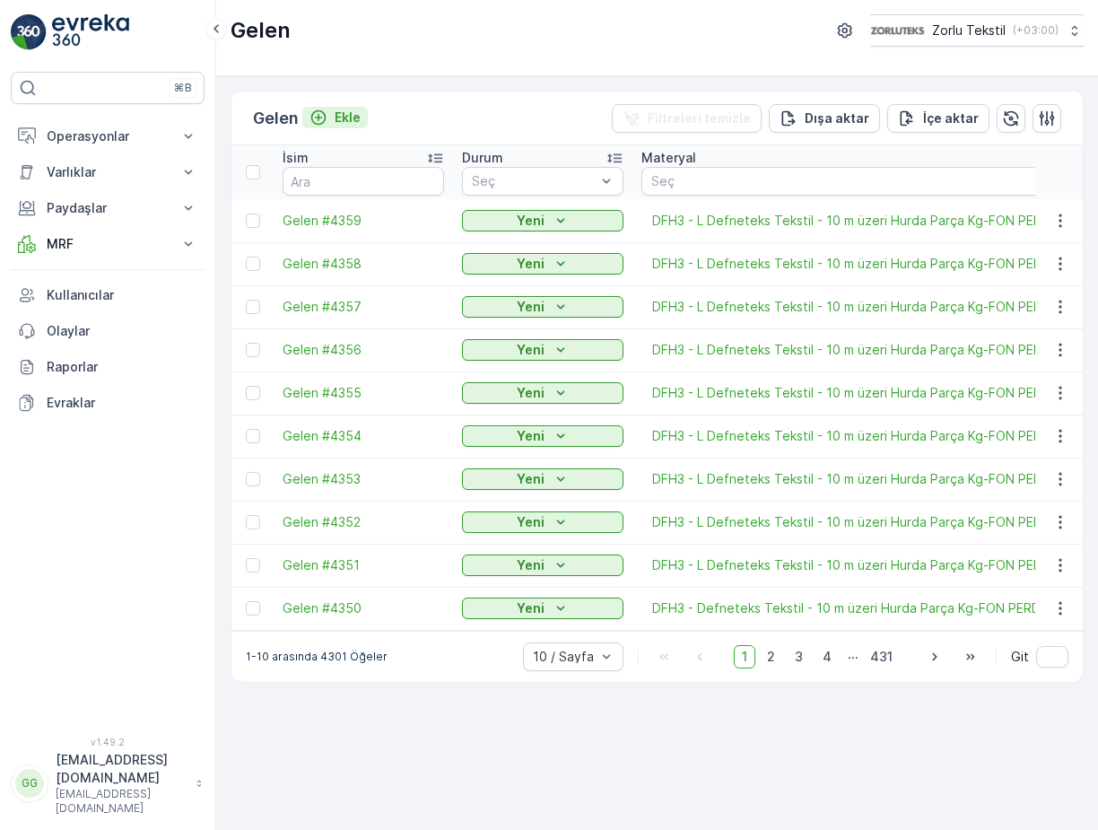
click at [361, 116] on p "Ekle" at bounding box center [347, 118] width 26 height 18
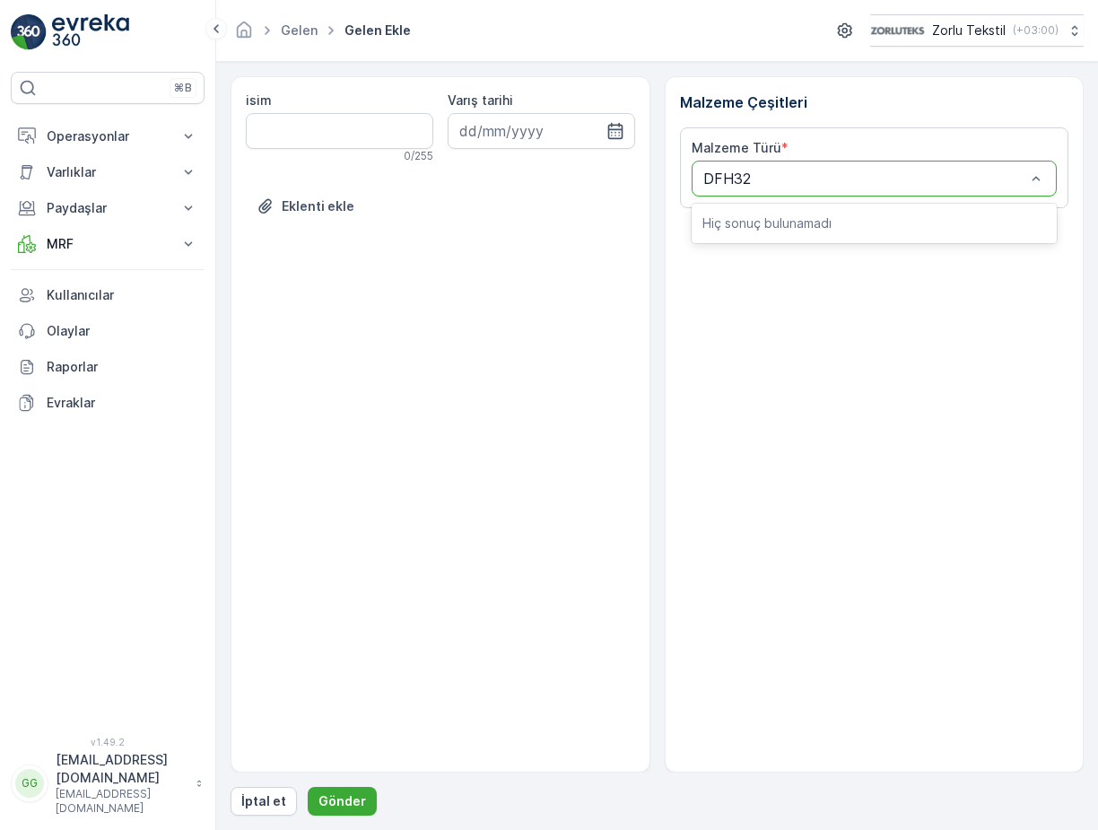
type input "DFH3"
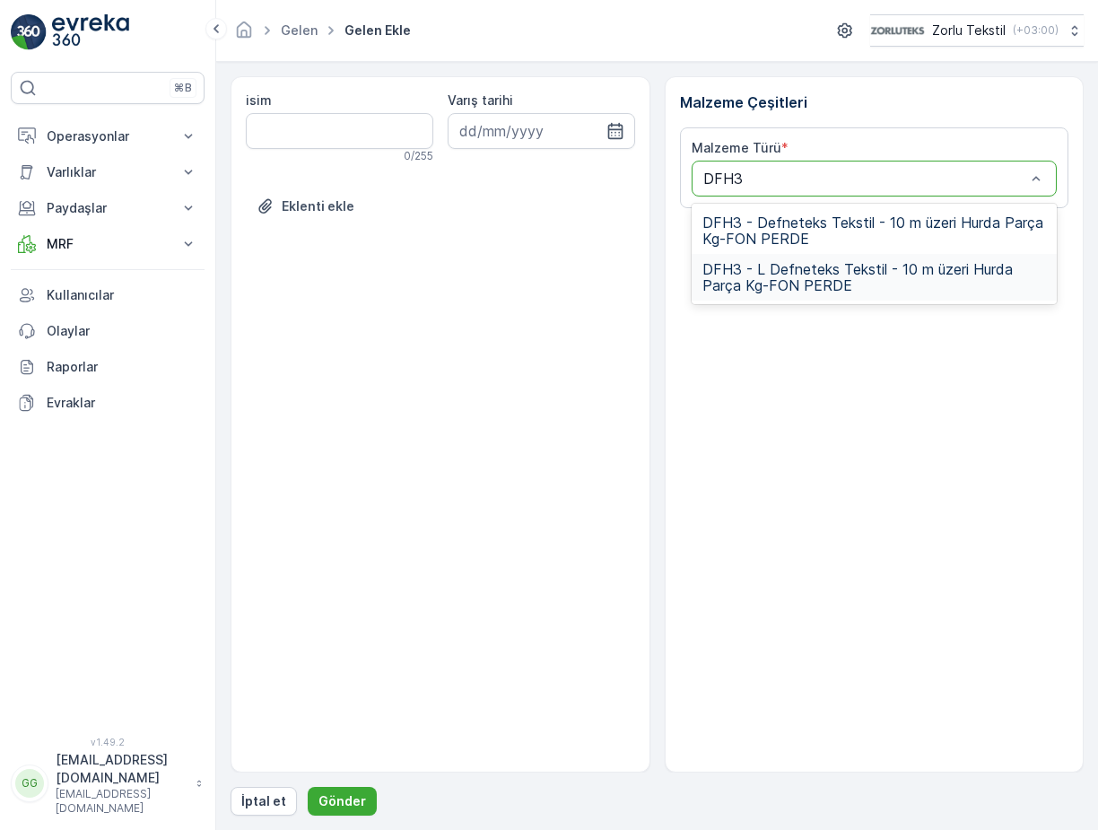
click at [758, 266] on span "DFH3 - L Defneteks Tekstil - 10 m üzeri Hurda Parça Kg-FON PERDE" at bounding box center [874, 277] width 344 height 32
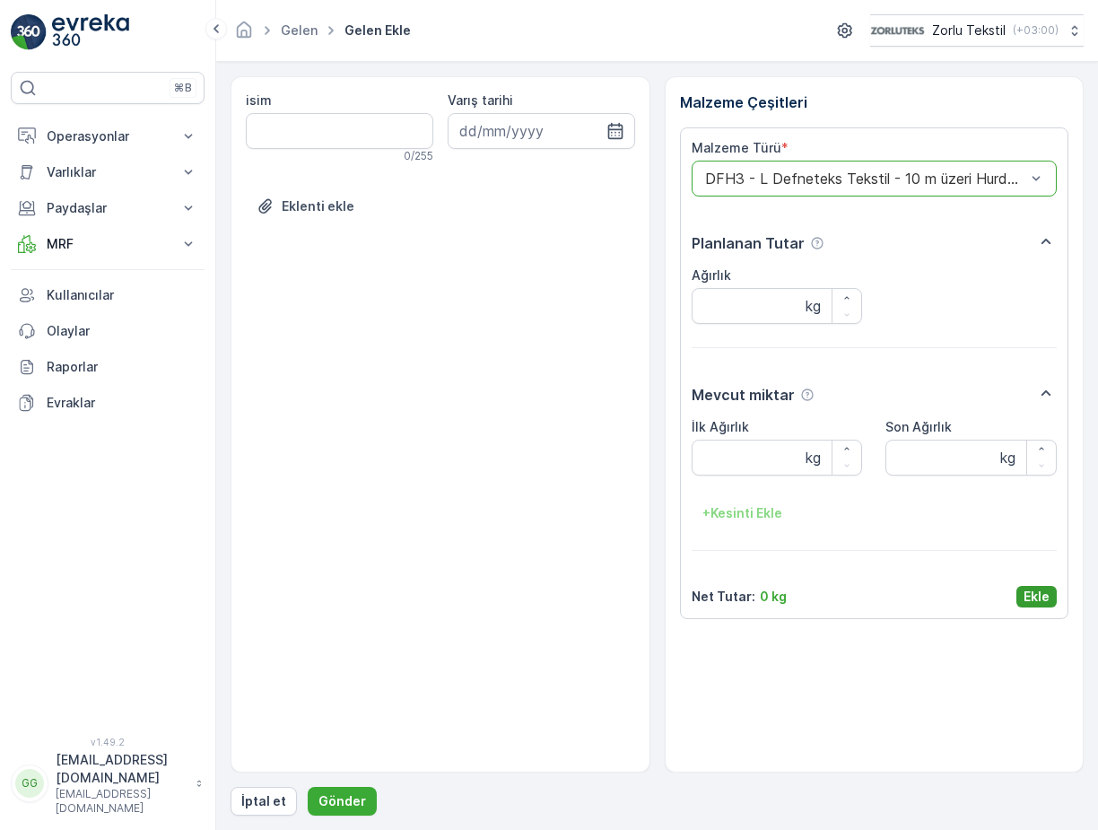
click at [1033, 590] on p "Ekle" at bounding box center [1036, 596] width 26 height 18
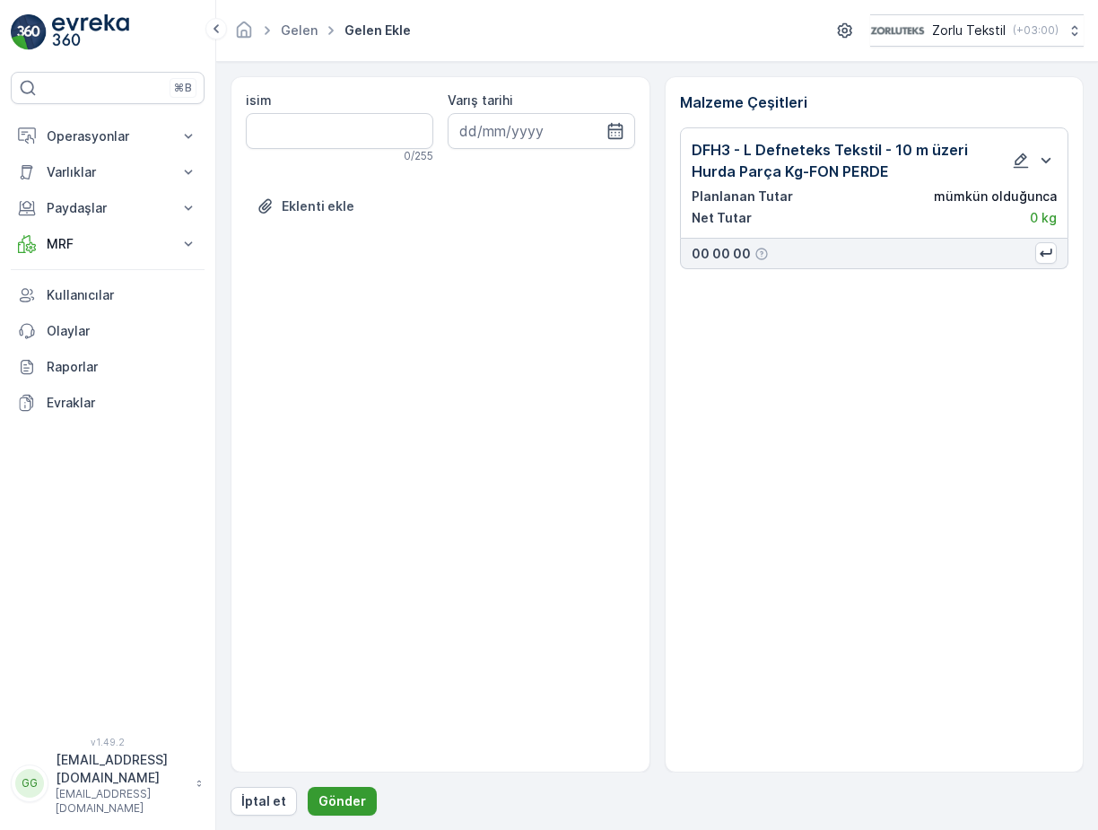
click at [353, 799] on p "Gönder" at bounding box center [342, 801] width 48 height 18
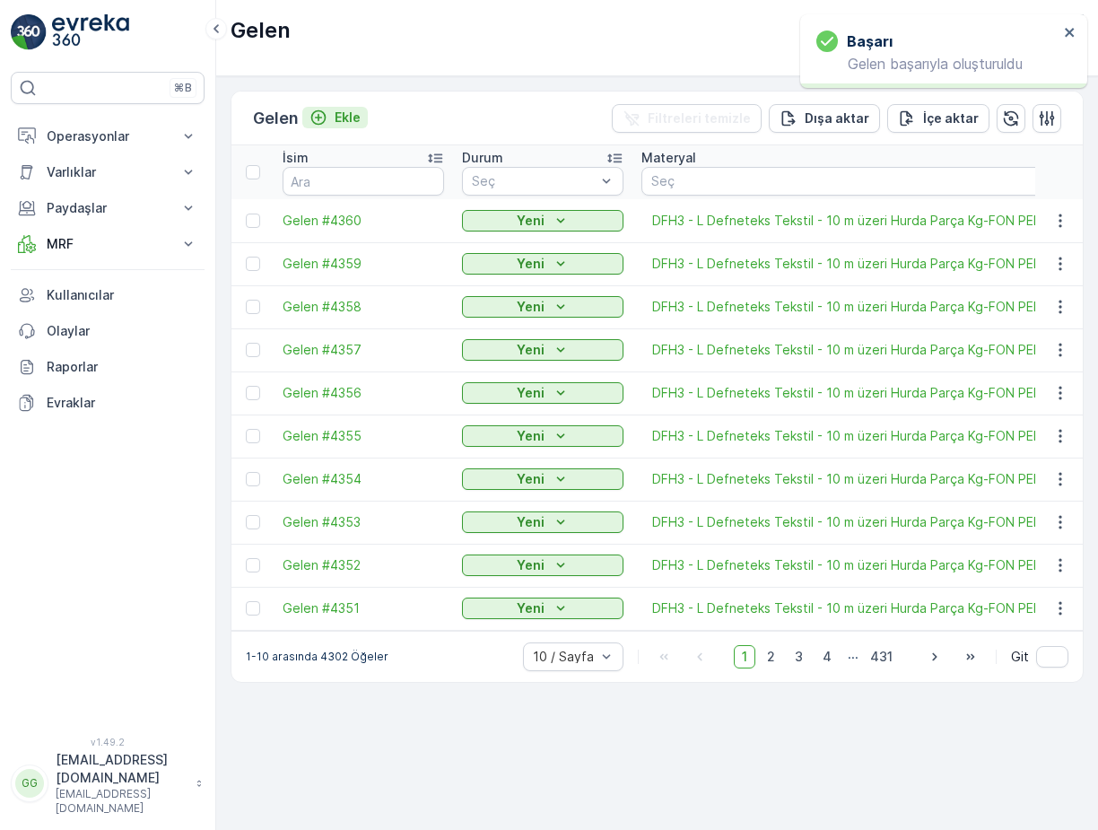
click at [347, 117] on p "Ekle" at bounding box center [347, 118] width 26 height 18
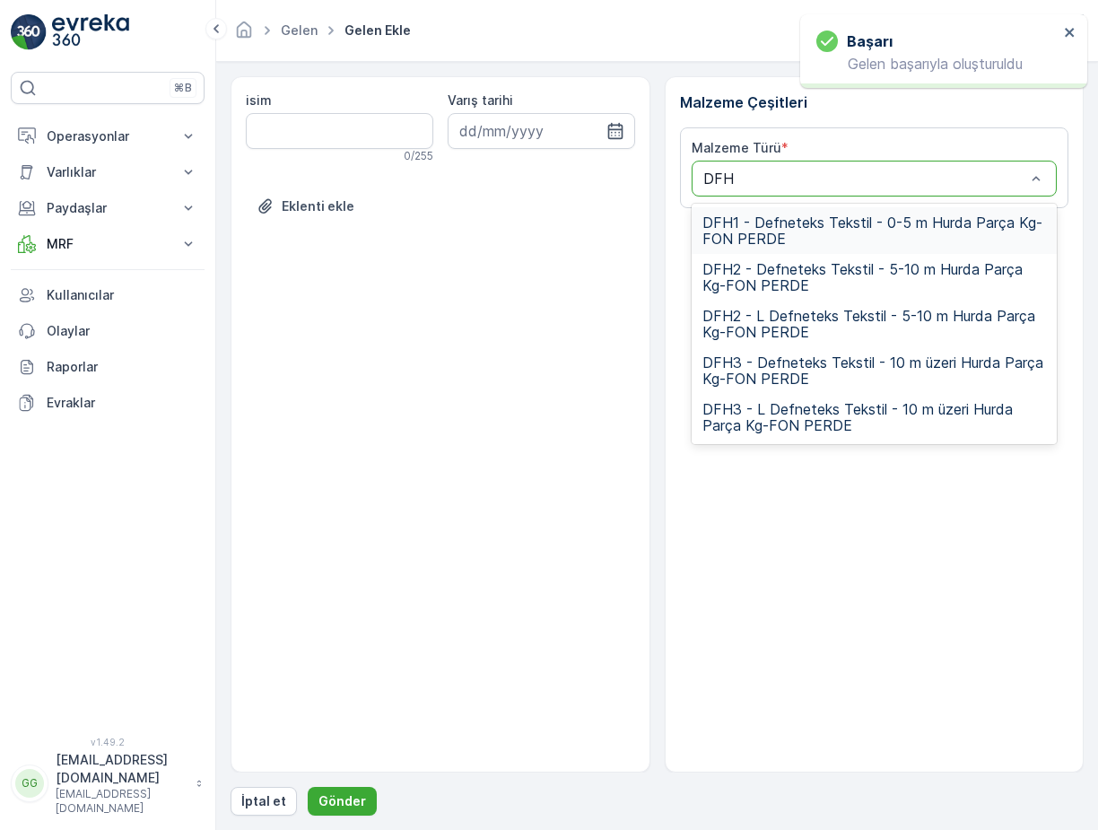
type input "DFH3"
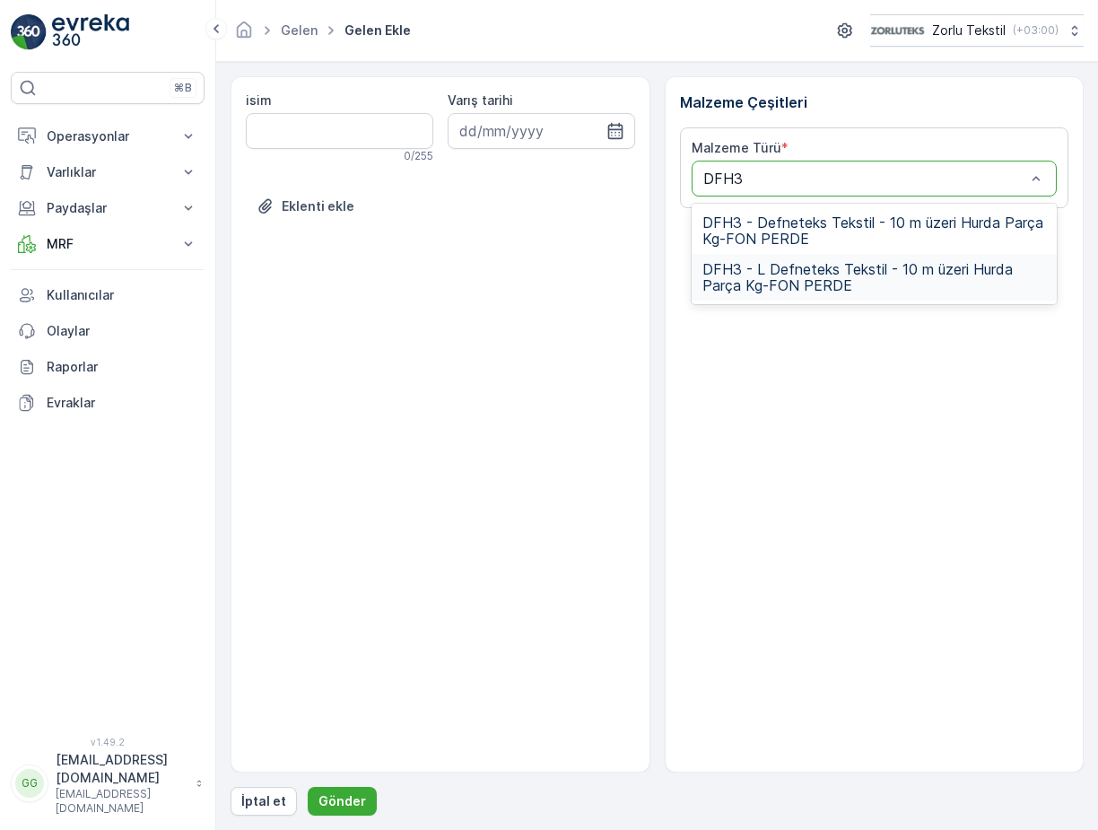
click at [829, 279] on span "DFH3 - L Defneteks Tekstil - 10 m üzeri Hurda Parça Kg-FON PERDE" at bounding box center [874, 277] width 344 height 32
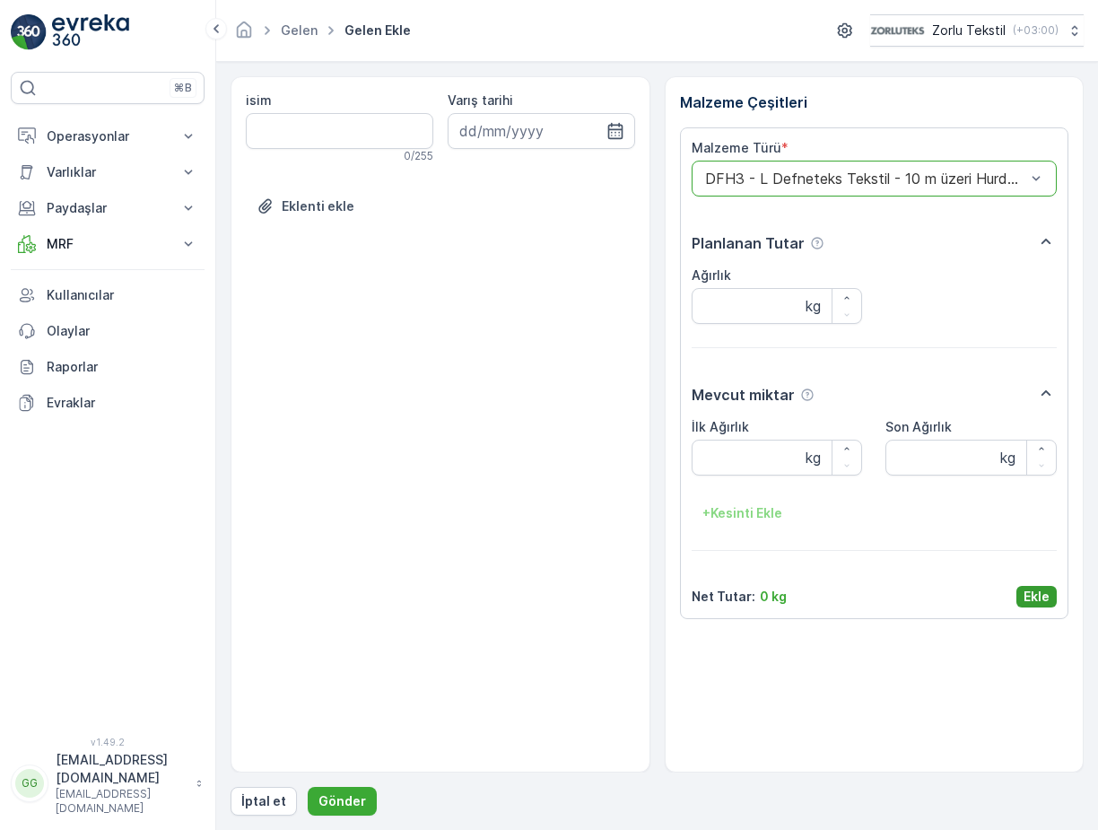
click at [1024, 596] on p "Ekle" at bounding box center [1036, 596] width 26 height 18
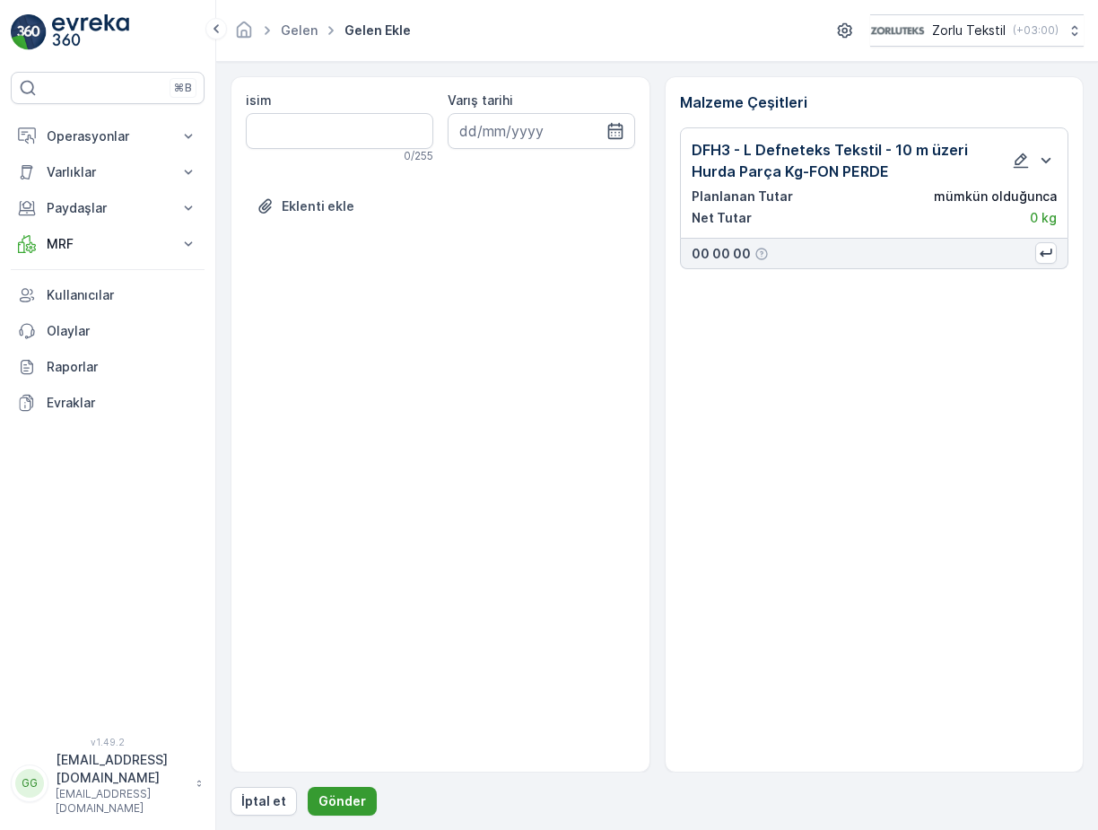
click at [324, 788] on button "Gönder" at bounding box center [342, 800] width 69 height 29
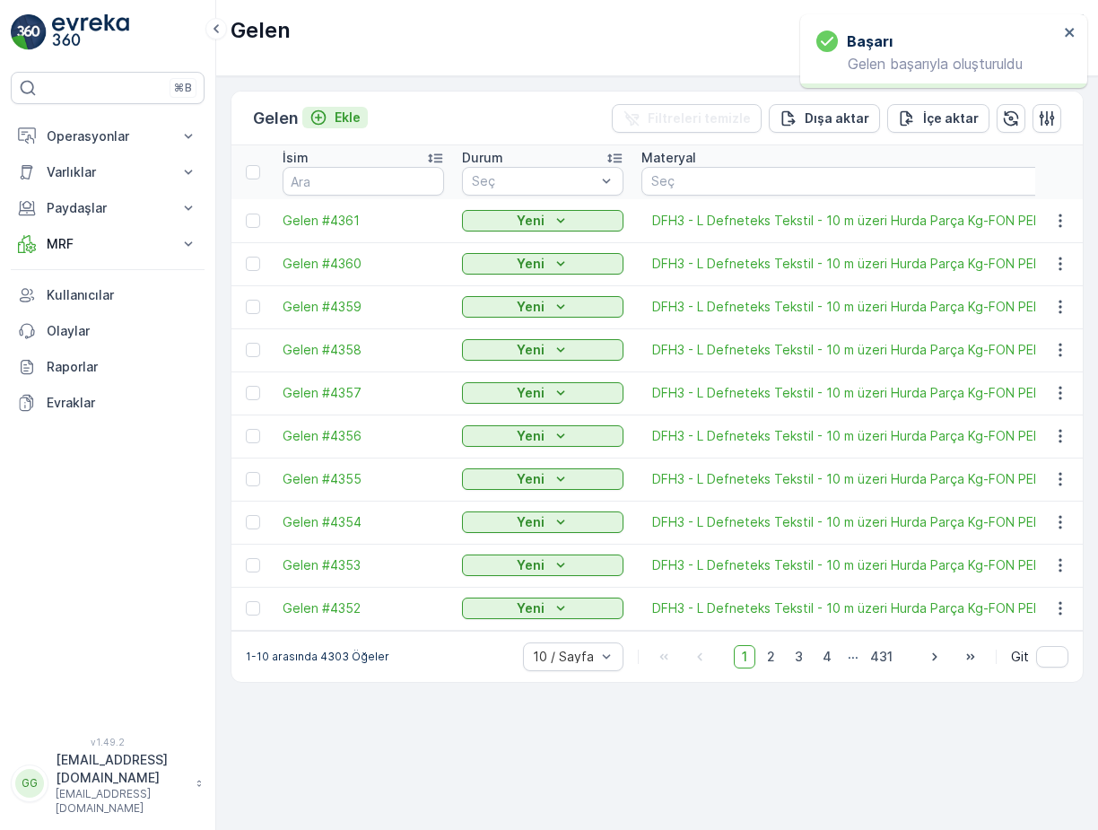
click at [352, 122] on p "Ekle" at bounding box center [347, 118] width 26 height 18
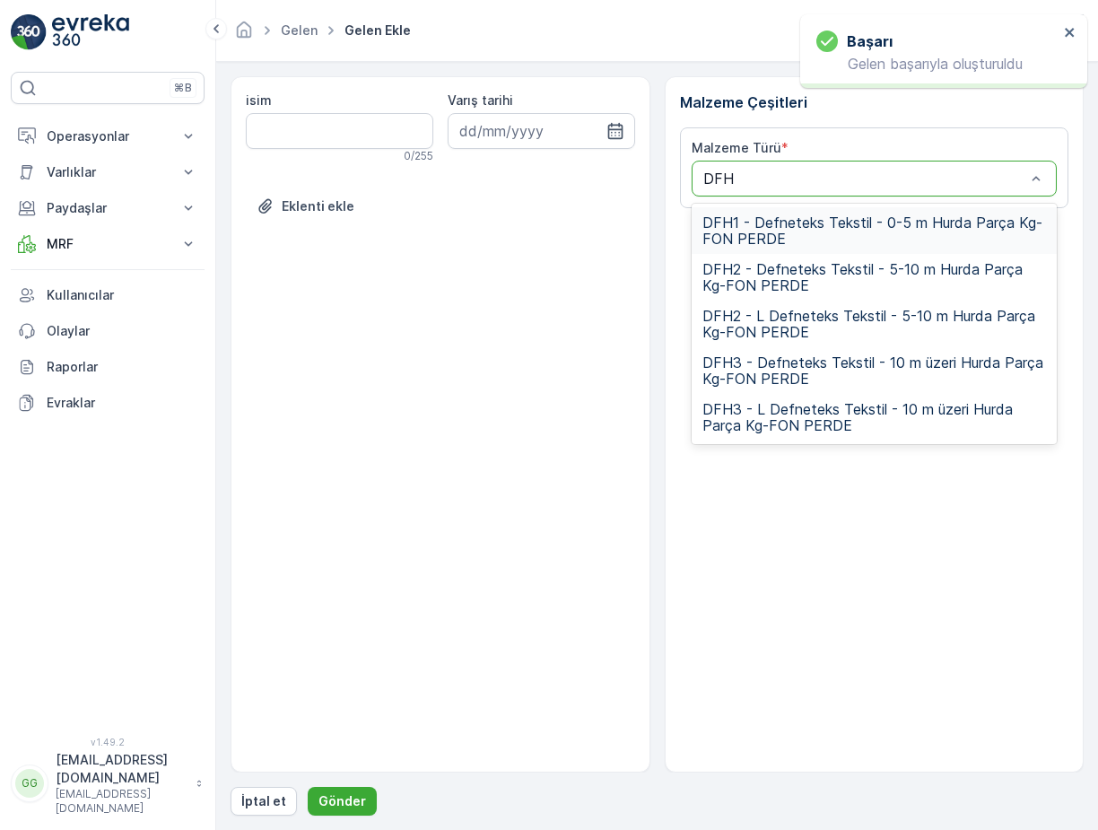
type input "DFH3"
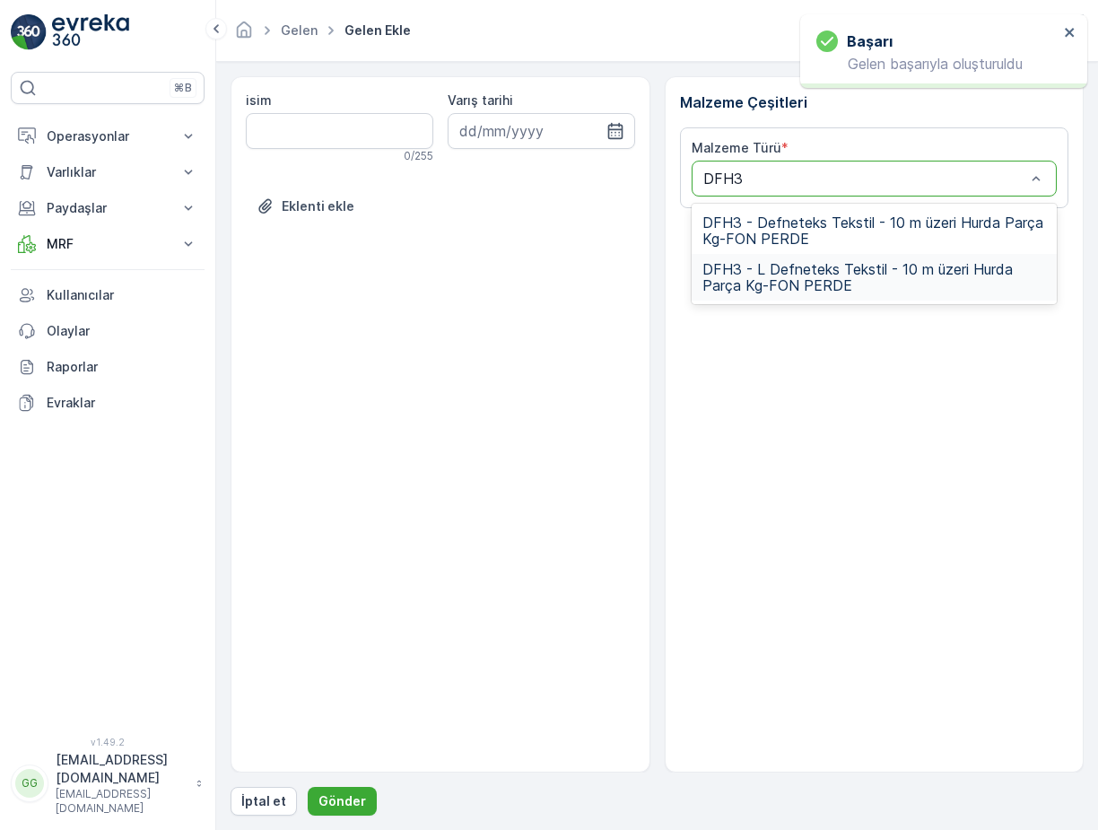
click at [822, 272] on span "DFH3 - L Defneteks Tekstil - 10 m üzeri Hurda Parça Kg-FON PERDE" at bounding box center [874, 277] width 344 height 32
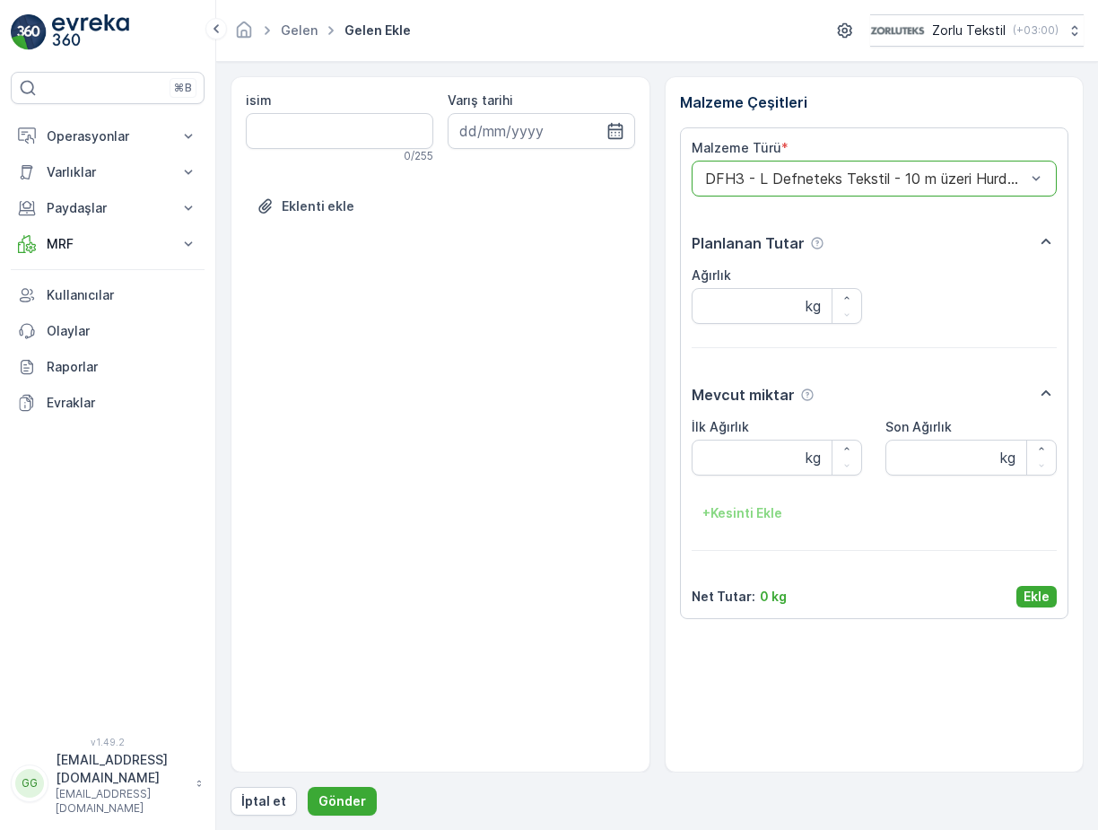
click at [1050, 597] on button "Ekle" at bounding box center [1036, 597] width 40 height 22
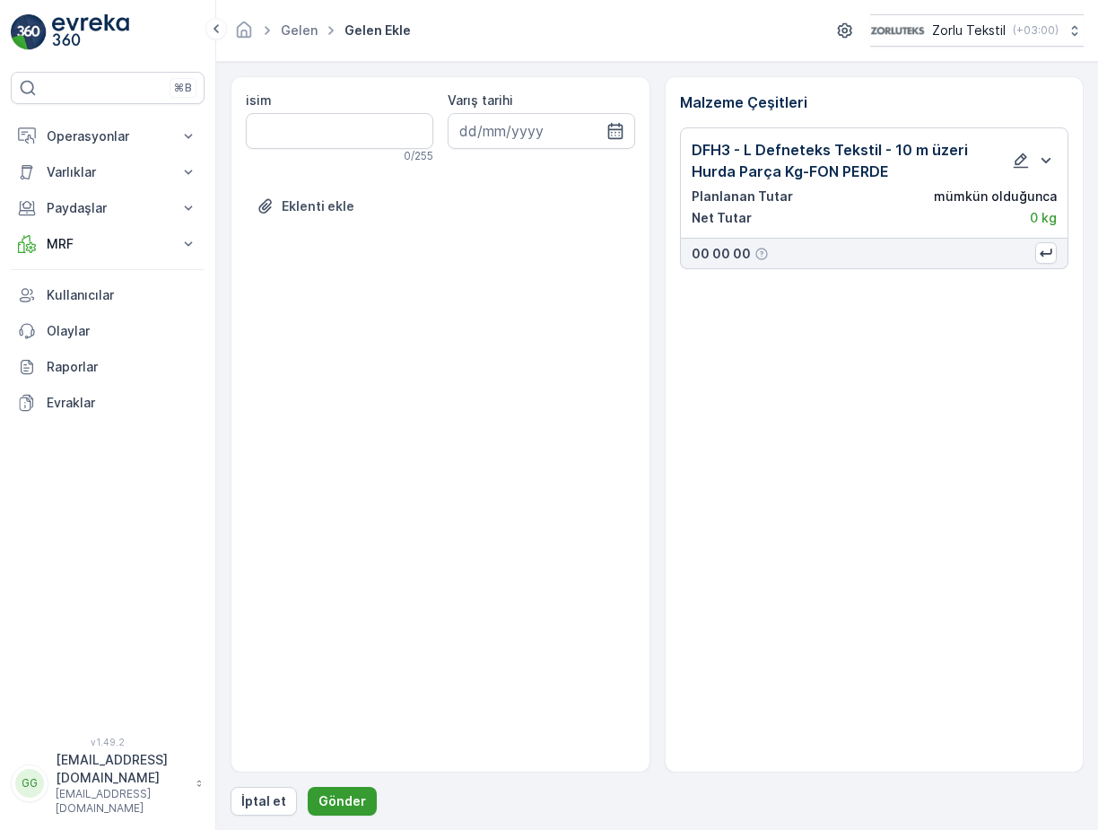
click at [343, 808] on p "Gönder" at bounding box center [342, 801] width 48 height 18
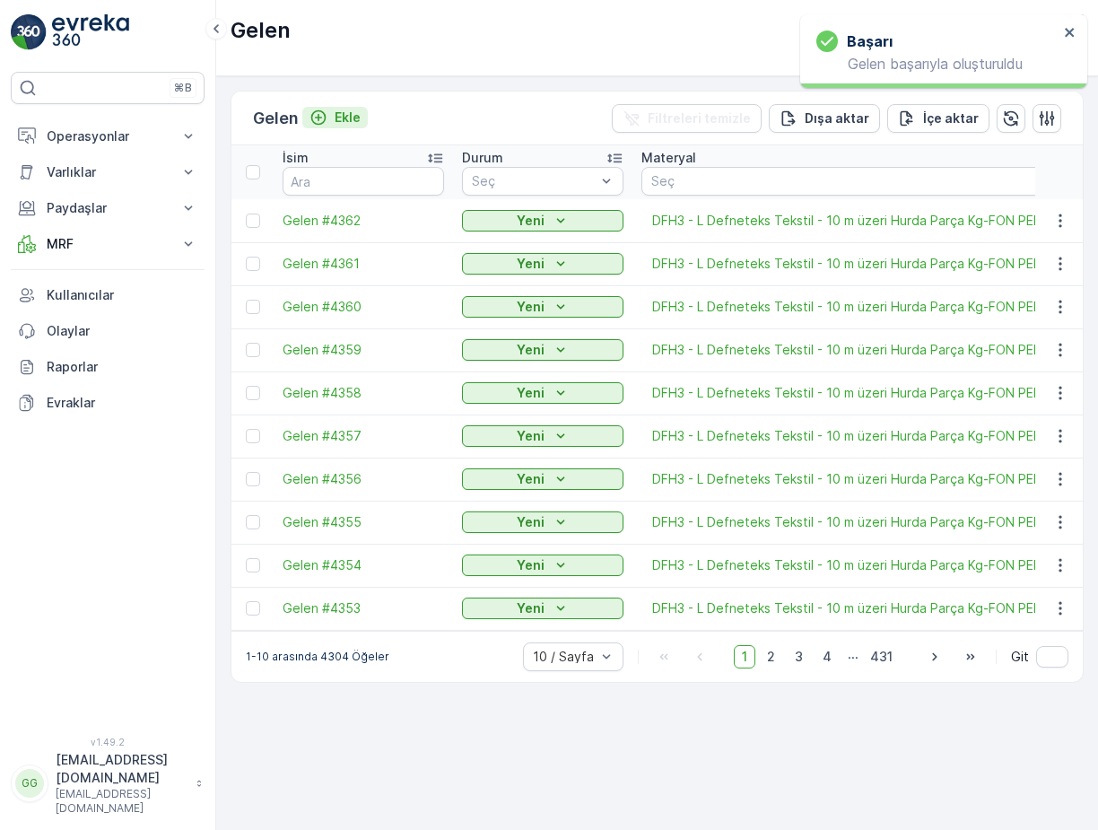
click at [346, 112] on p "Ekle" at bounding box center [347, 118] width 26 height 18
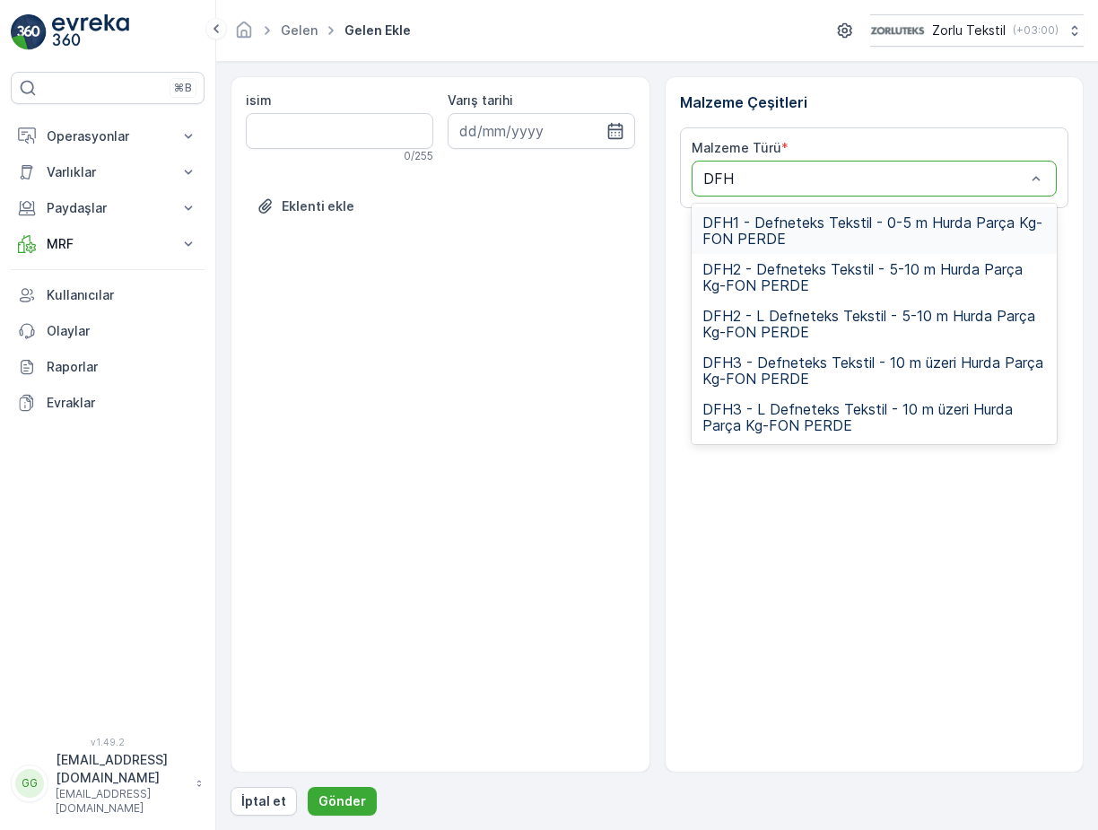
type input "DFH3"
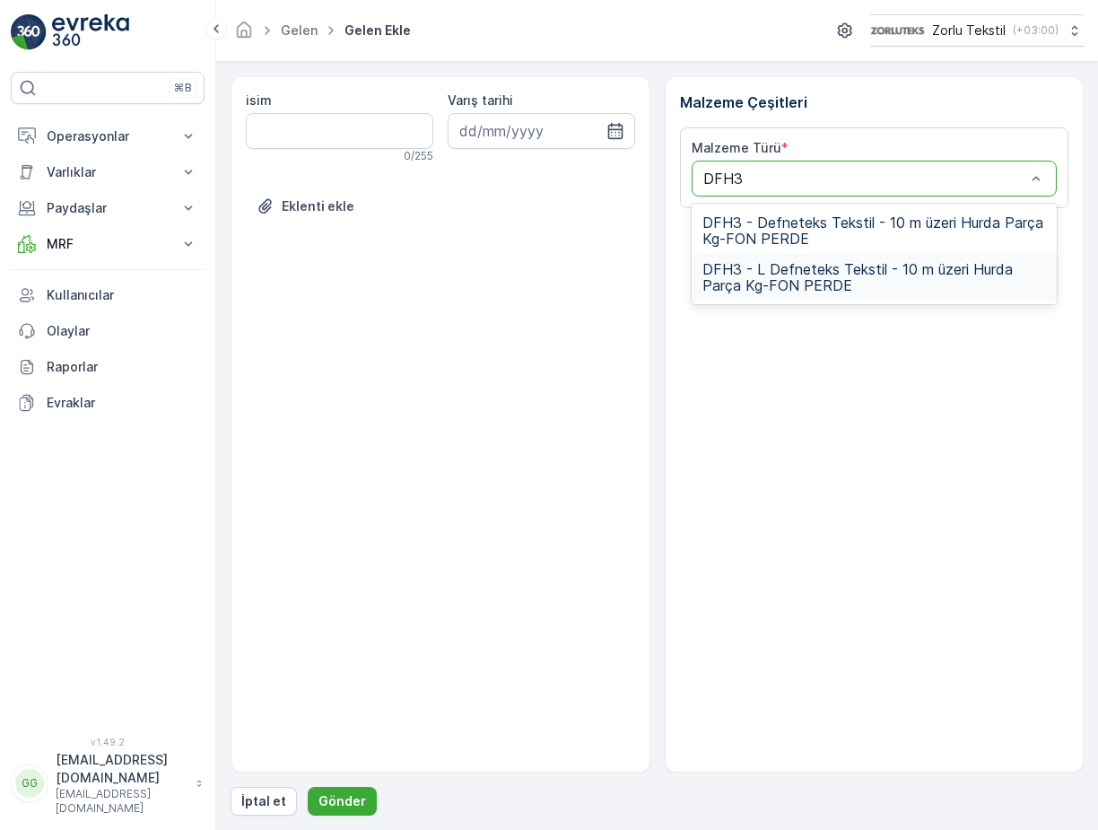
click at [759, 282] on span "DFH3 - L Defneteks Tekstil - 10 m üzeri Hurda Parça Kg-FON PERDE" at bounding box center [874, 277] width 344 height 32
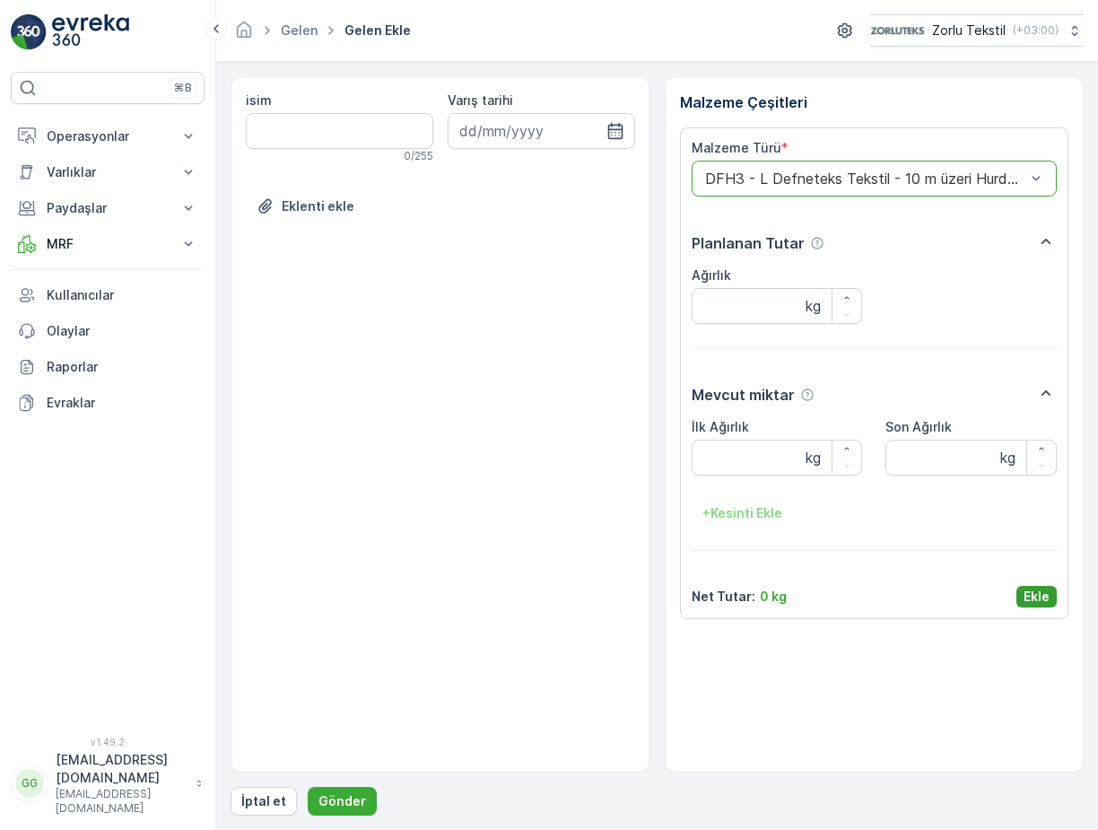
click at [1035, 599] on p "Ekle" at bounding box center [1036, 596] width 26 height 18
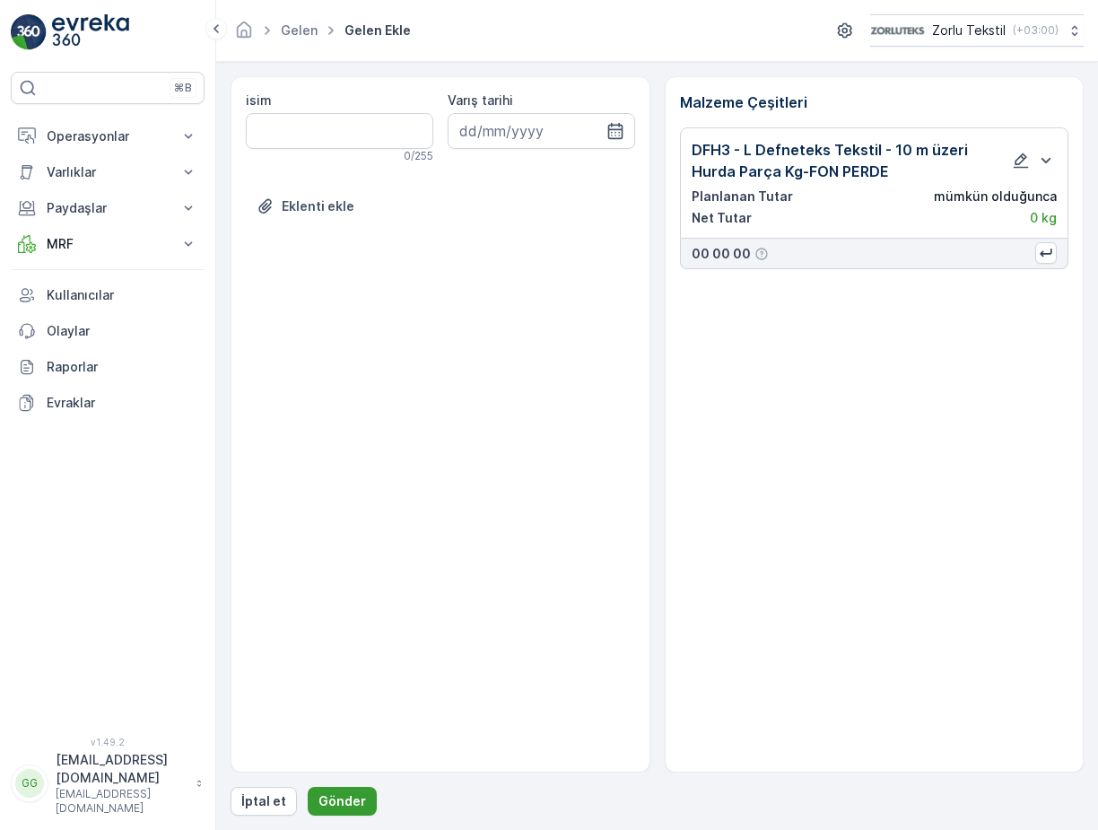
click at [335, 799] on p "Gönder" at bounding box center [342, 801] width 48 height 18
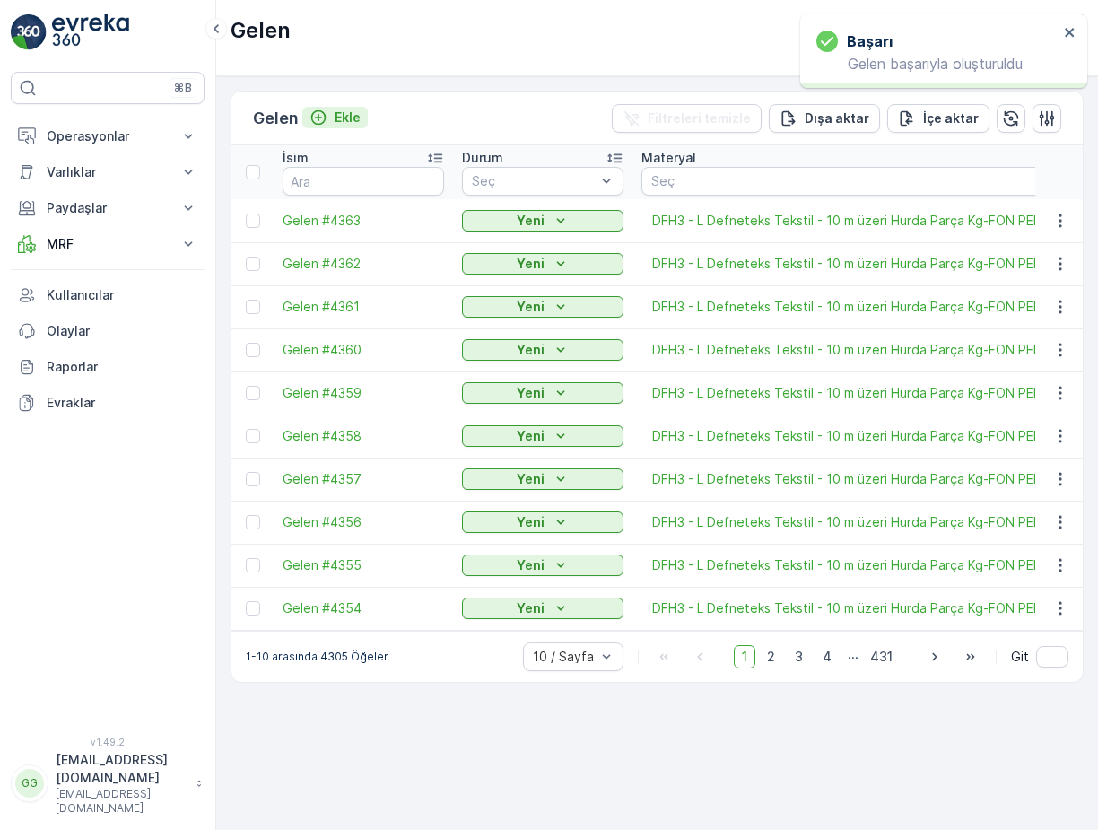
click at [345, 121] on p "Ekle" at bounding box center [347, 118] width 26 height 18
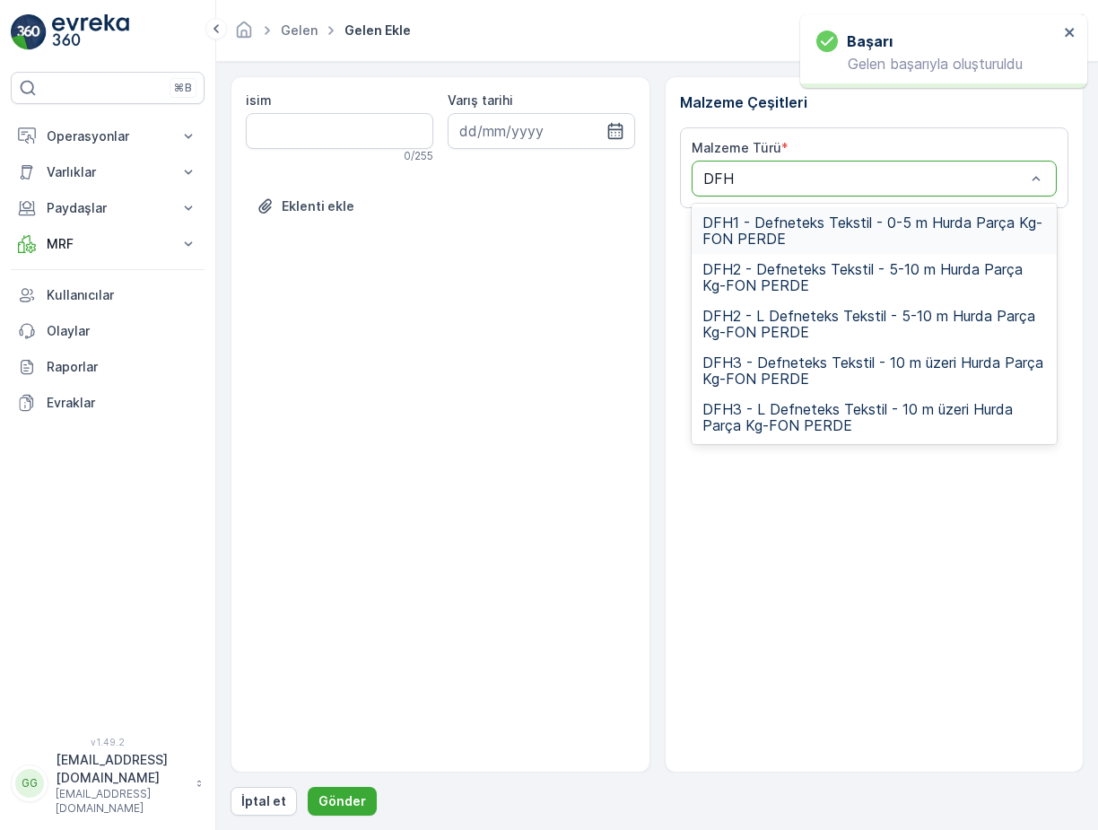
type input "DFH3"
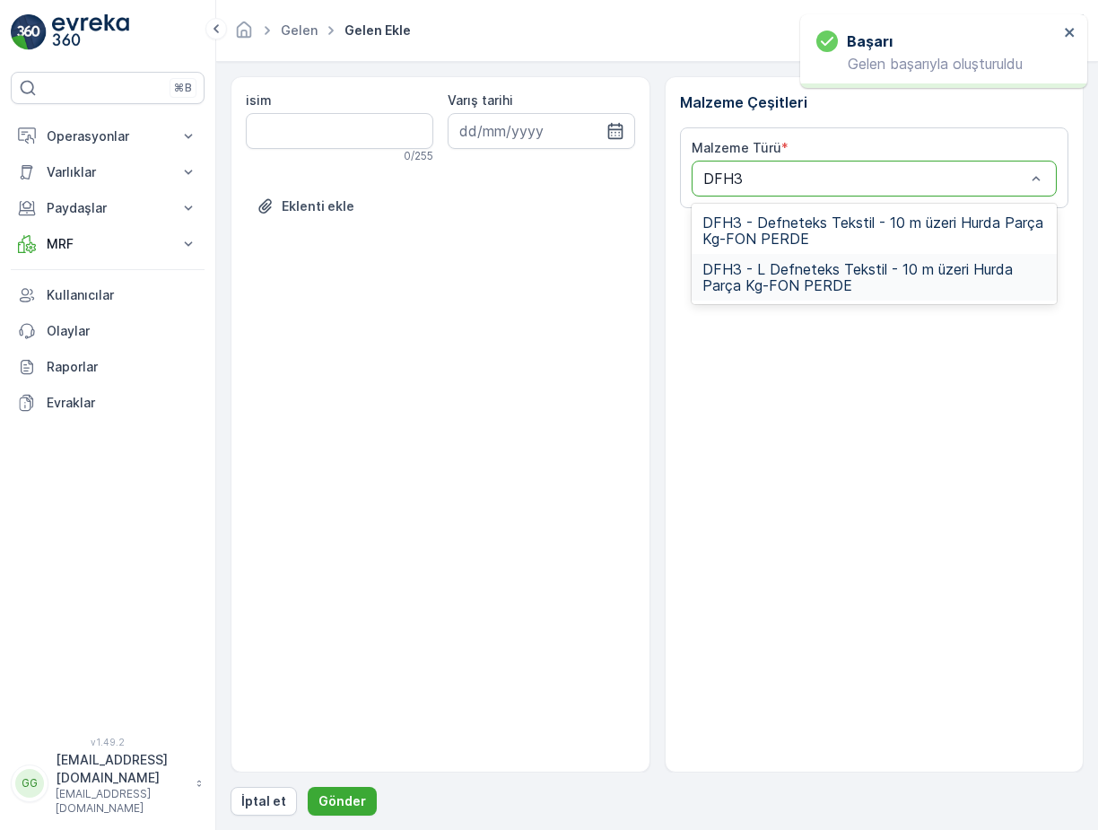
click at [796, 284] on span "DFH3 - L Defneteks Tekstil - 10 m üzeri Hurda Parça Kg-FON PERDE" at bounding box center [874, 277] width 344 height 32
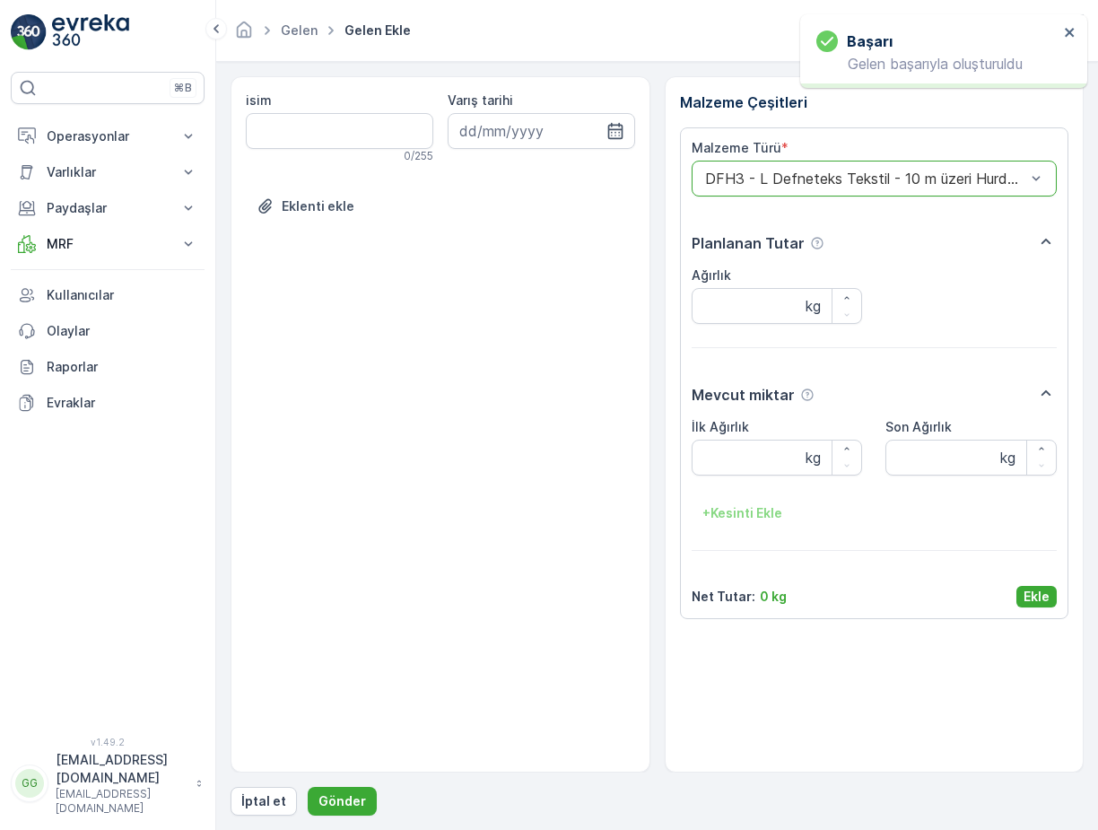
drag, startPoint x: 1044, startPoint y: 597, endPoint x: 634, endPoint y: 760, distance: 440.8
click at [1043, 597] on p "Ekle" at bounding box center [1036, 596] width 26 height 18
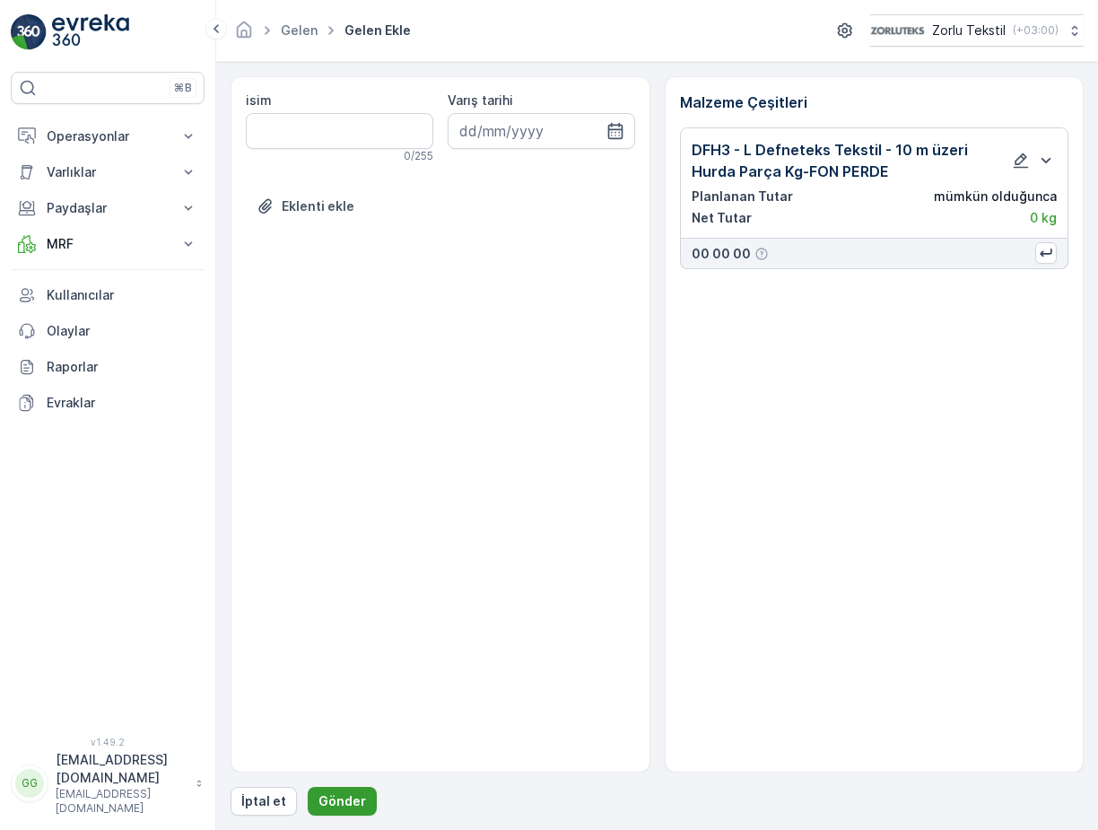
click at [345, 799] on p "Gönder" at bounding box center [342, 801] width 48 height 18
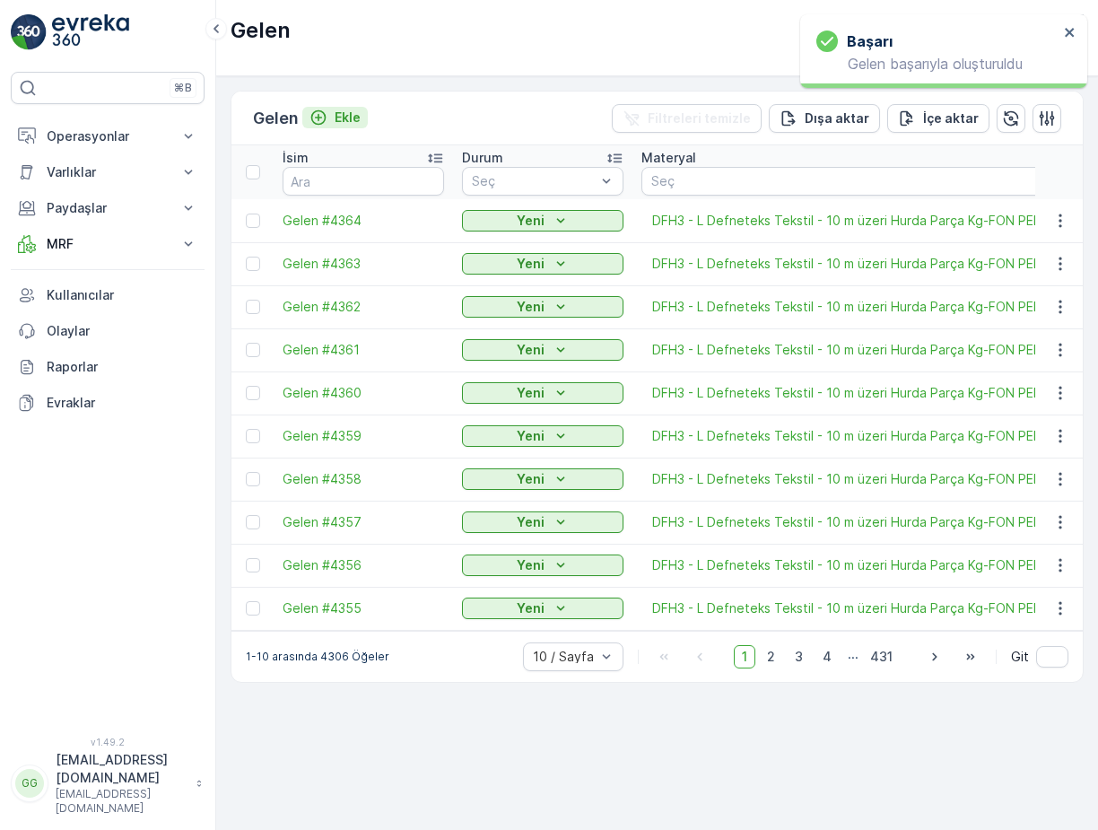
click at [350, 118] on p "Ekle" at bounding box center [347, 118] width 26 height 18
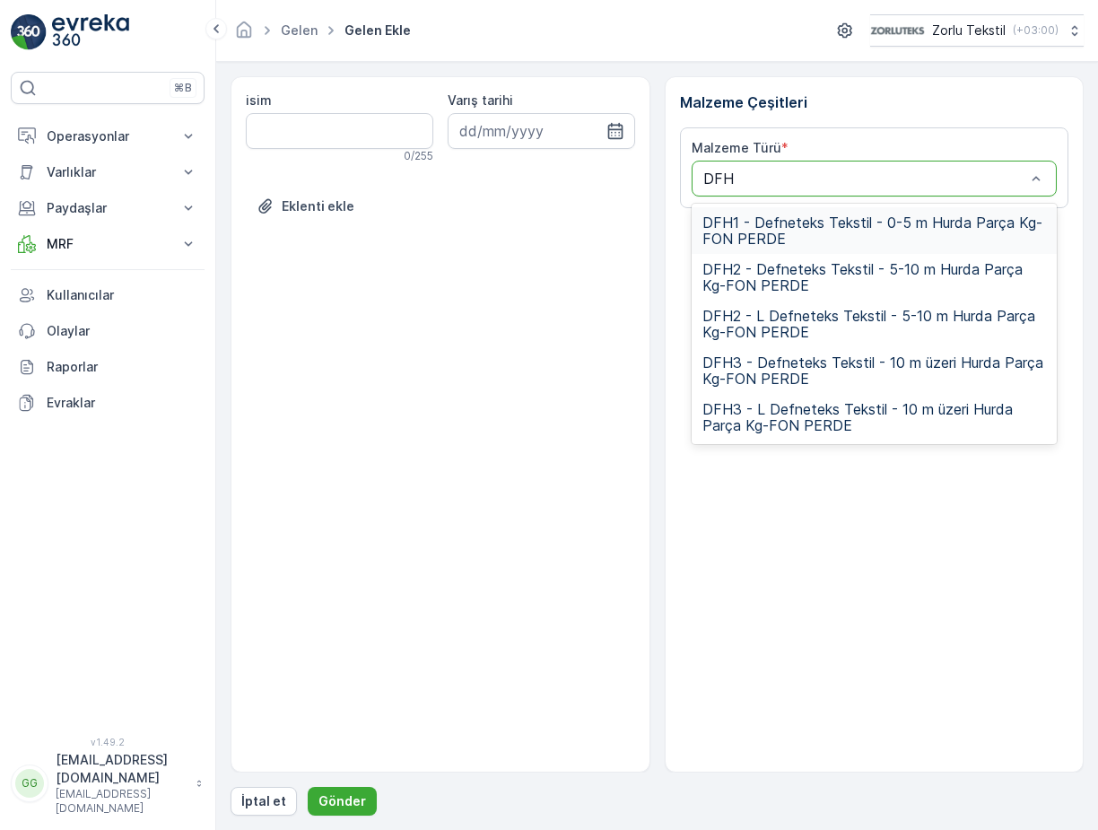
type input "DFH3"
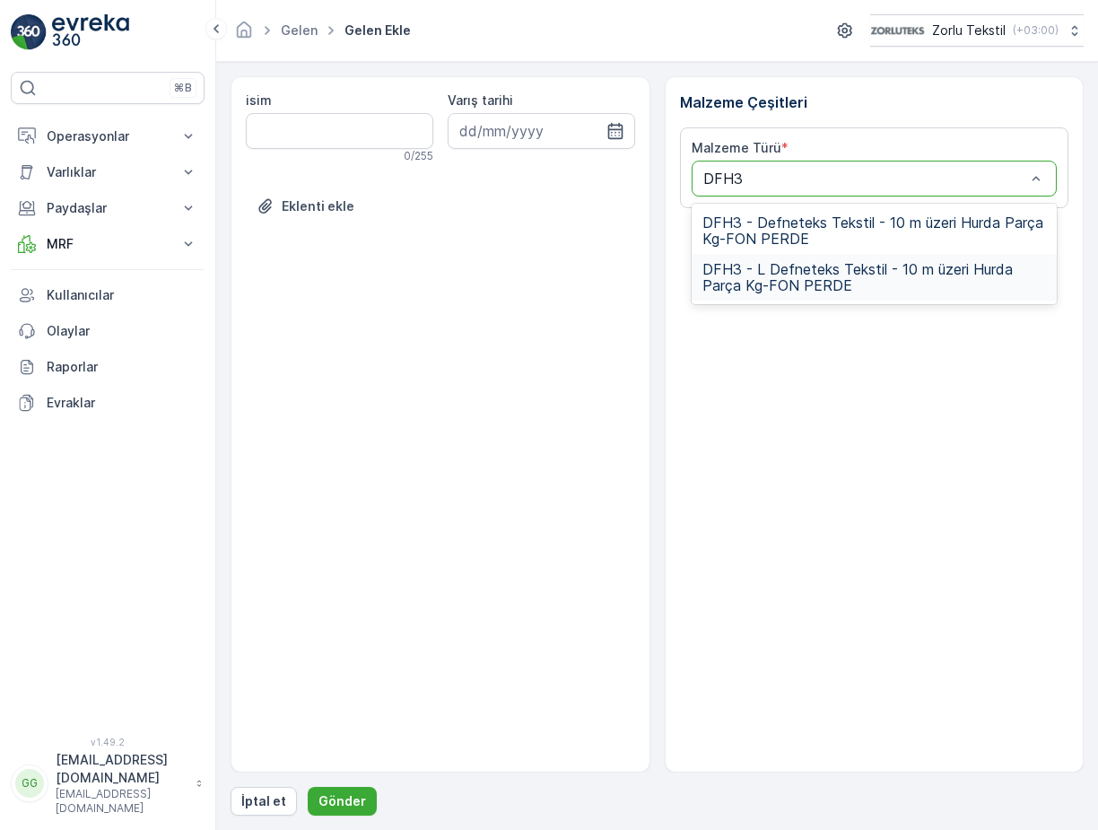
click at [778, 282] on span "DFH3 - L Defneteks Tekstil - 10 m üzeri Hurda Parça Kg-FON PERDE" at bounding box center [874, 277] width 344 height 32
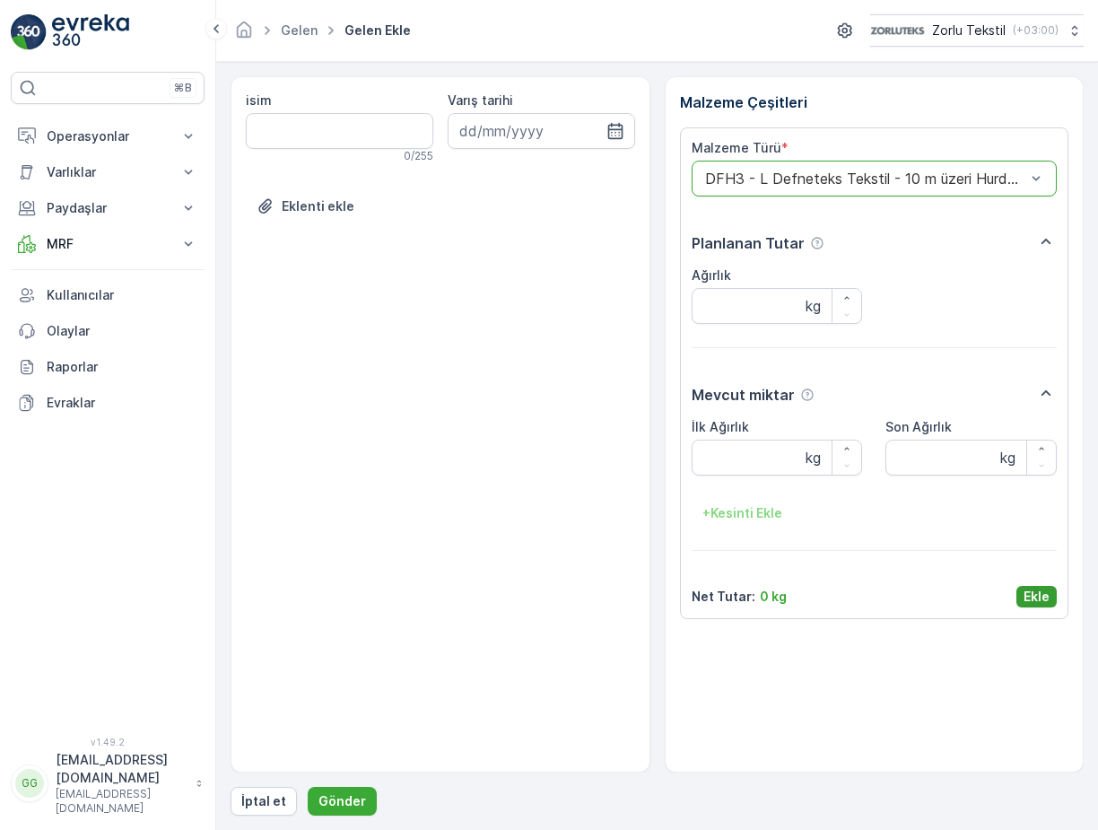
click at [1034, 598] on p "Ekle" at bounding box center [1036, 596] width 26 height 18
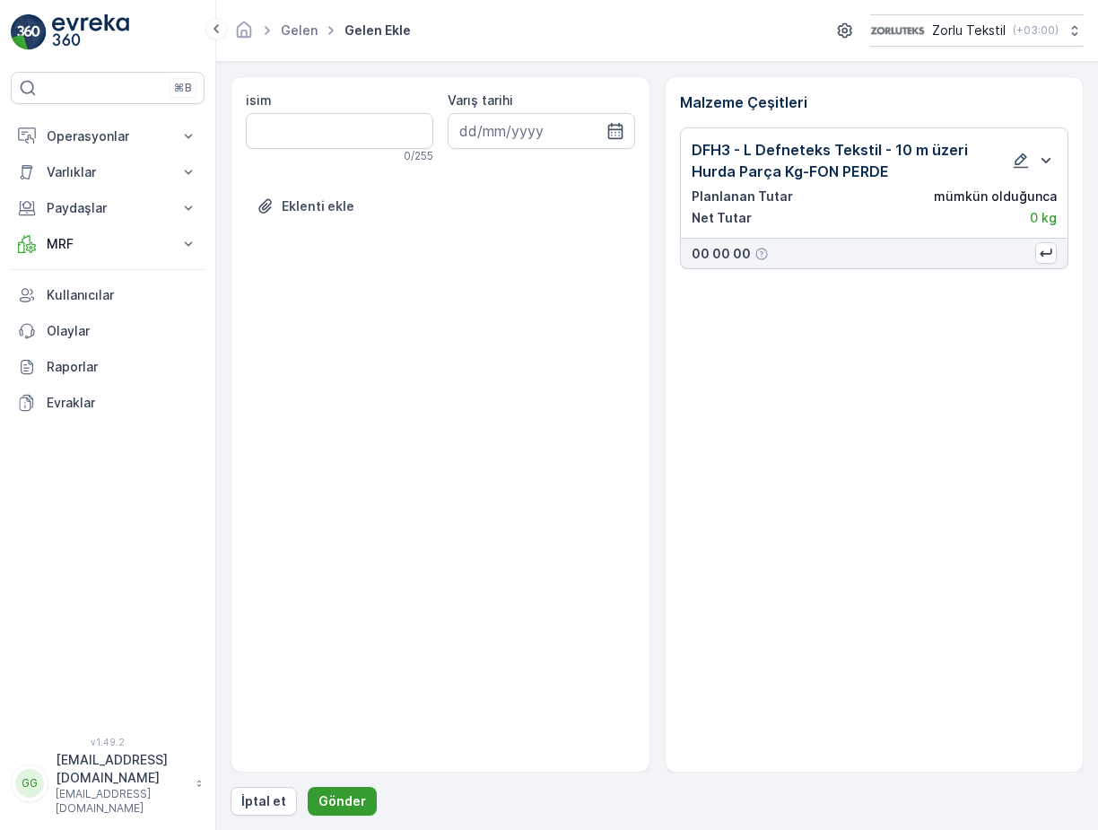
click at [343, 801] on p "Gönder" at bounding box center [342, 801] width 48 height 18
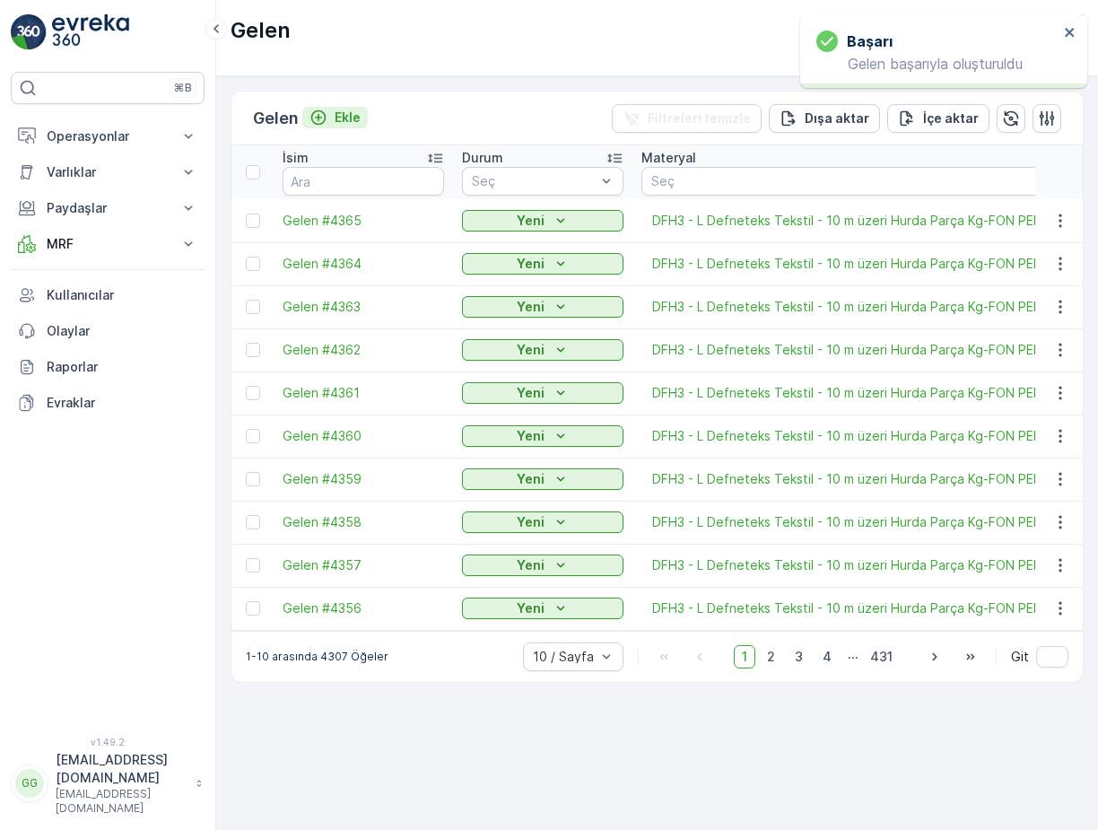
click at [344, 119] on p "Ekle" at bounding box center [347, 118] width 26 height 18
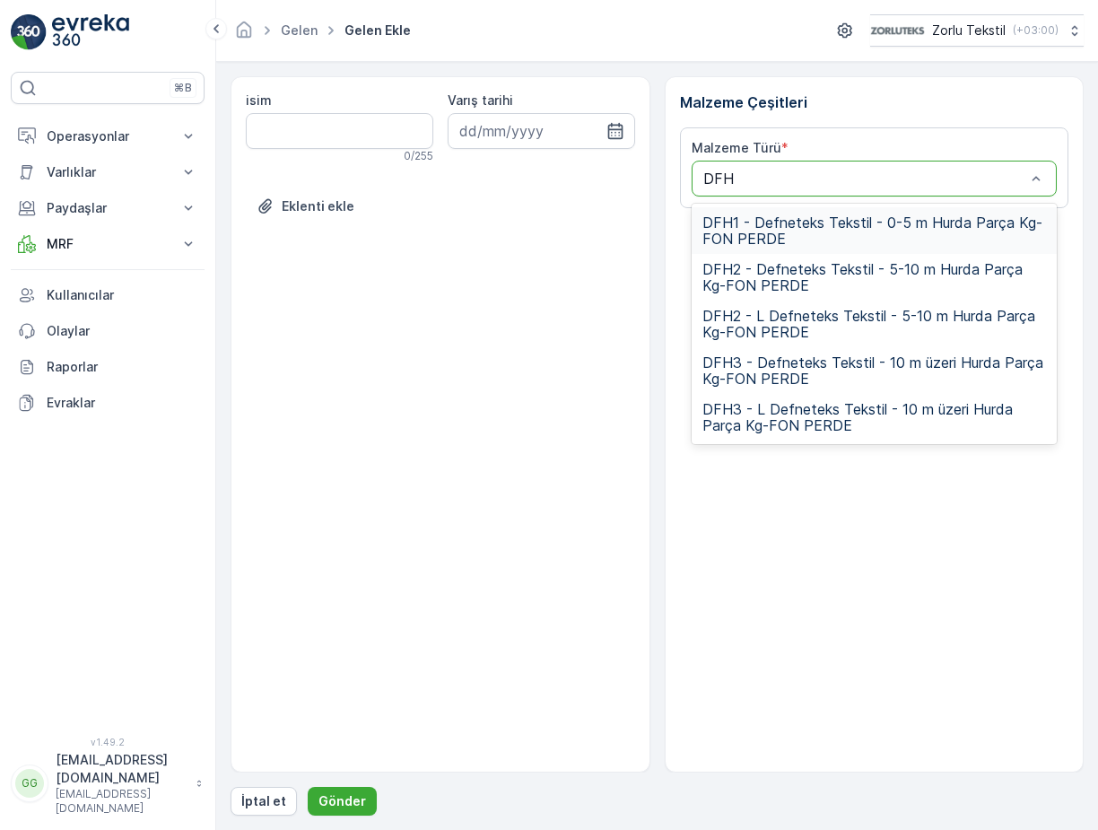
type input "DFH3"
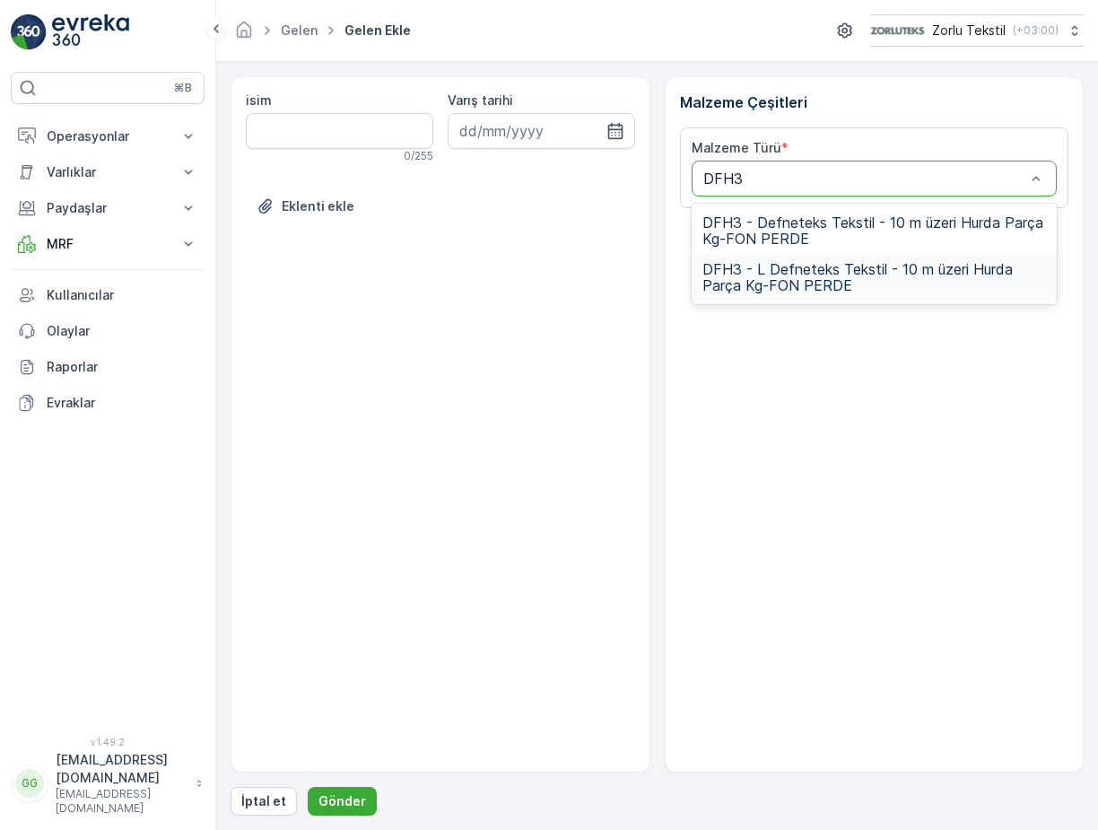
click at [797, 268] on span "DFH3 - L Defneteks Tekstil - 10 m üzeri Hurda Parça Kg-FON PERDE" at bounding box center [874, 277] width 344 height 32
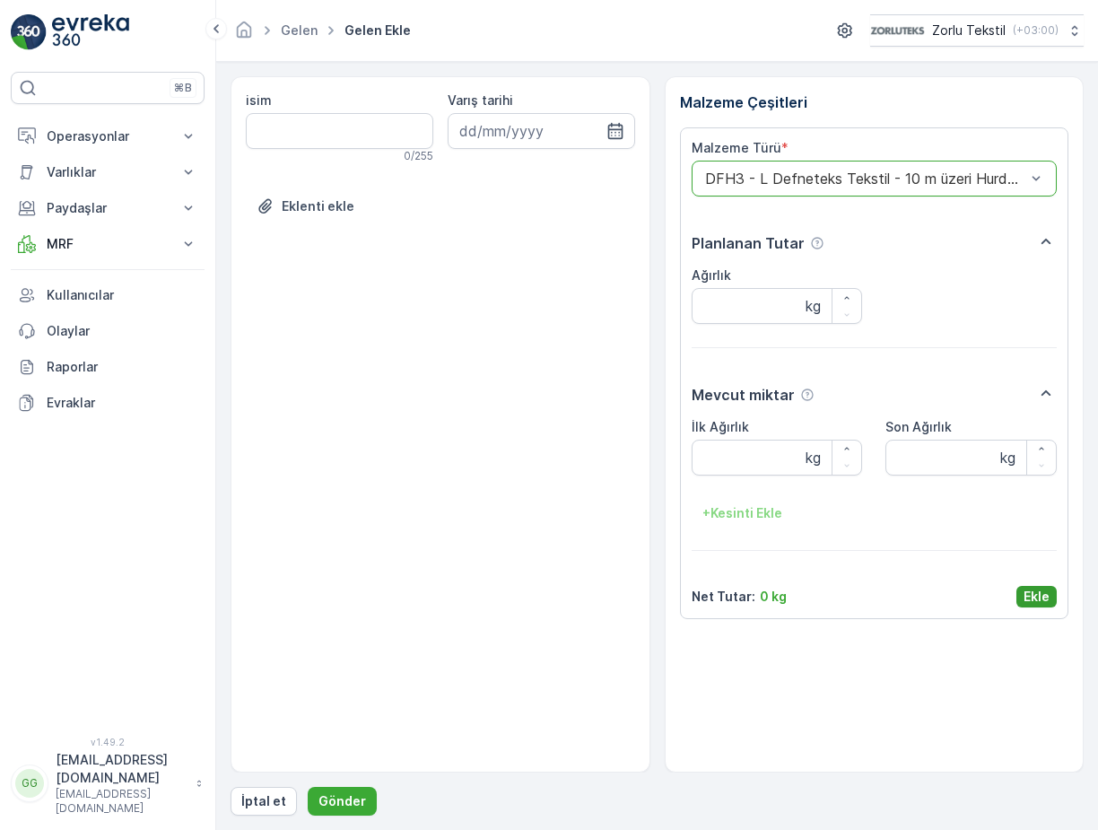
click at [1042, 599] on p "Ekle" at bounding box center [1036, 596] width 26 height 18
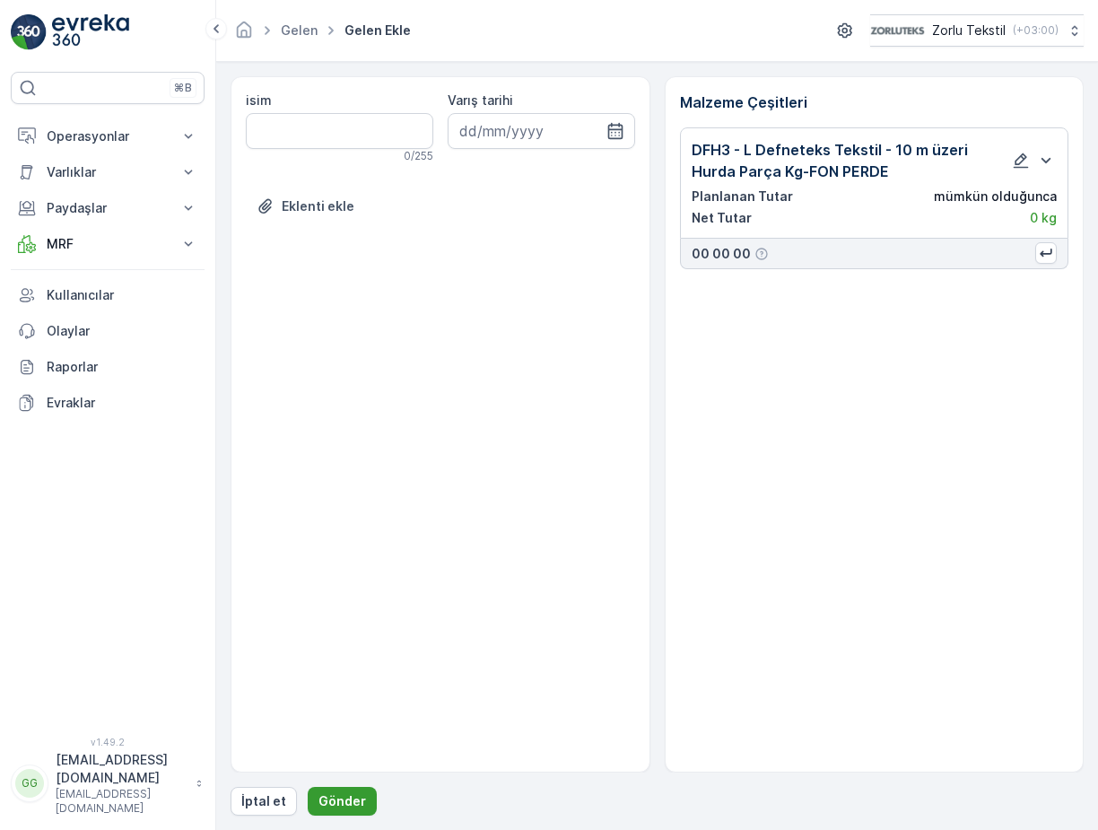
click at [346, 802] on p "Gönder" at bounding box center [342, 801] width 48 height 18
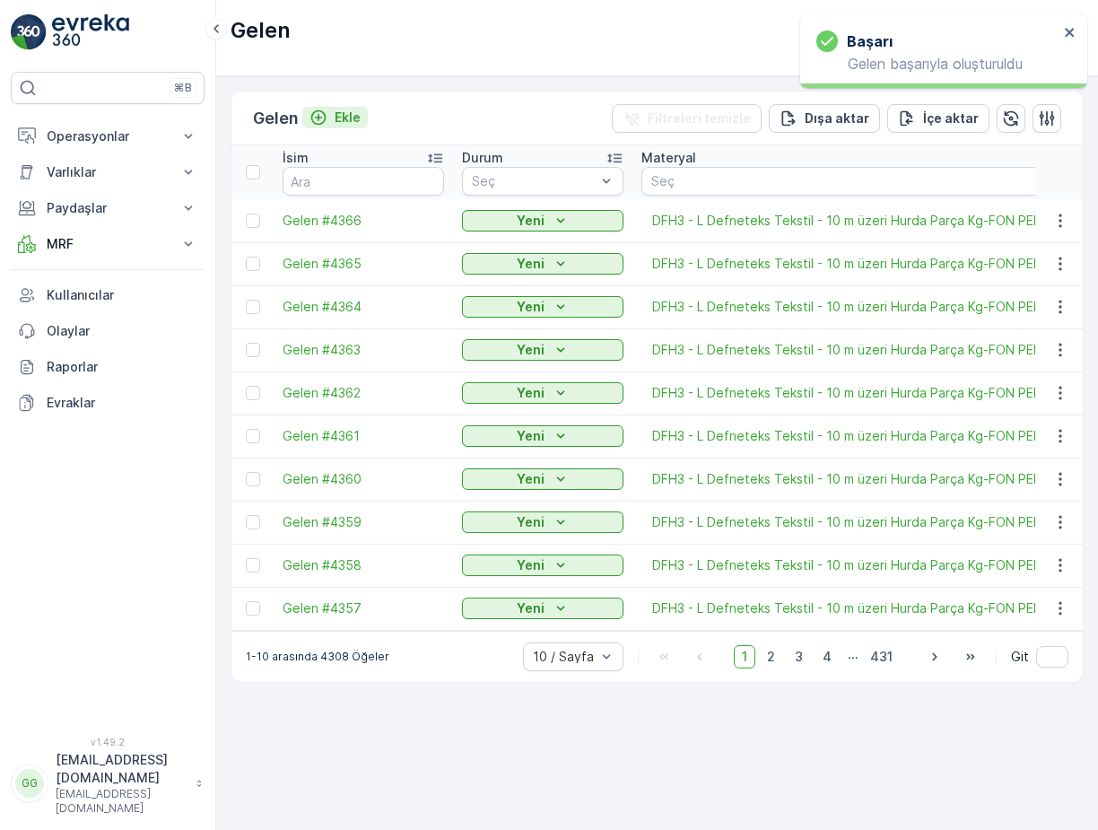
click at [357, 115] on p "Ekle" at bounding box center [347, 118] width 26 height 18
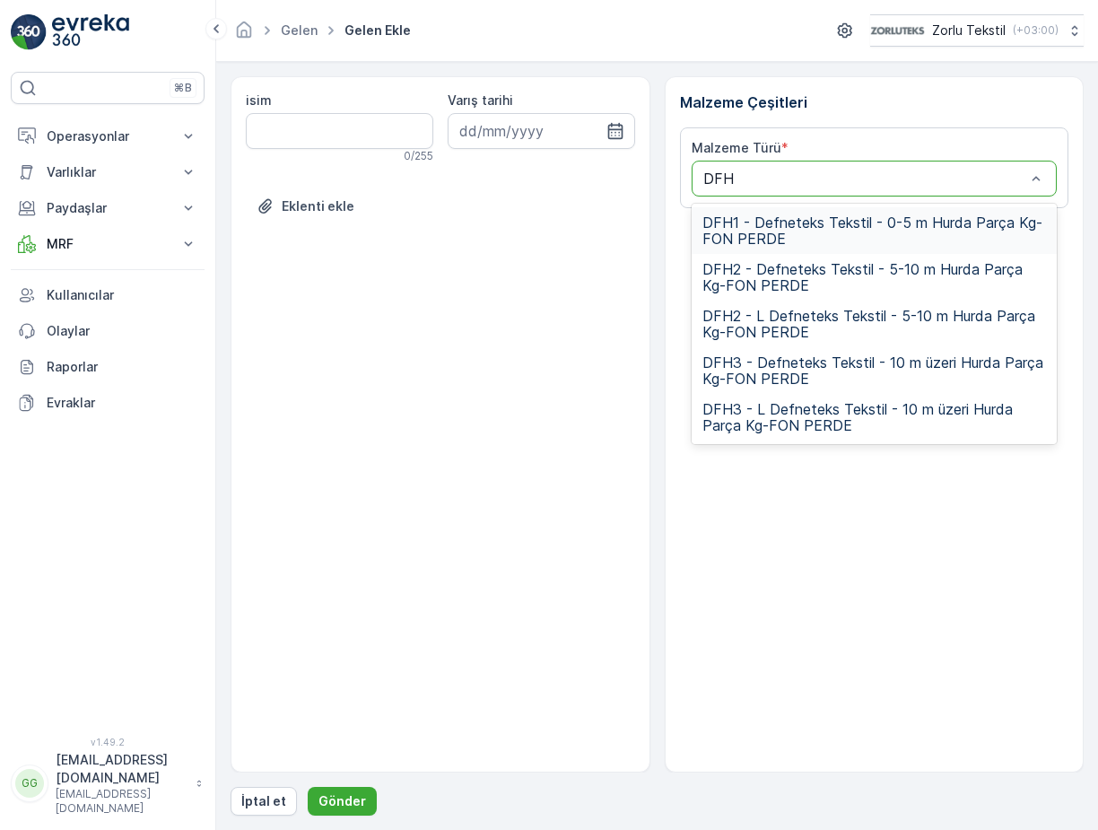
type input "DFH3"
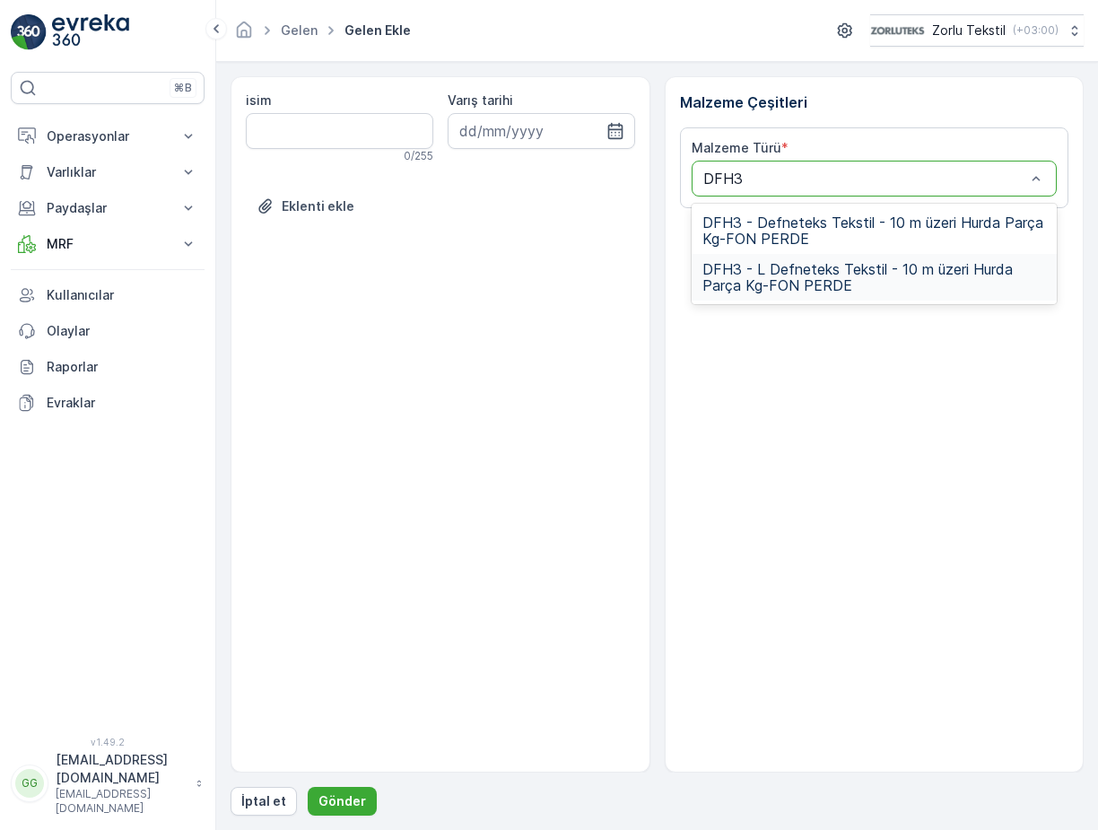
click at [769, 277] on span "DFH3 - L Defneteks Tekstil - 10 m üzeri Hurda Parça Kg-FON PERDE" at bounding box center [874, 277] width 344 height 32
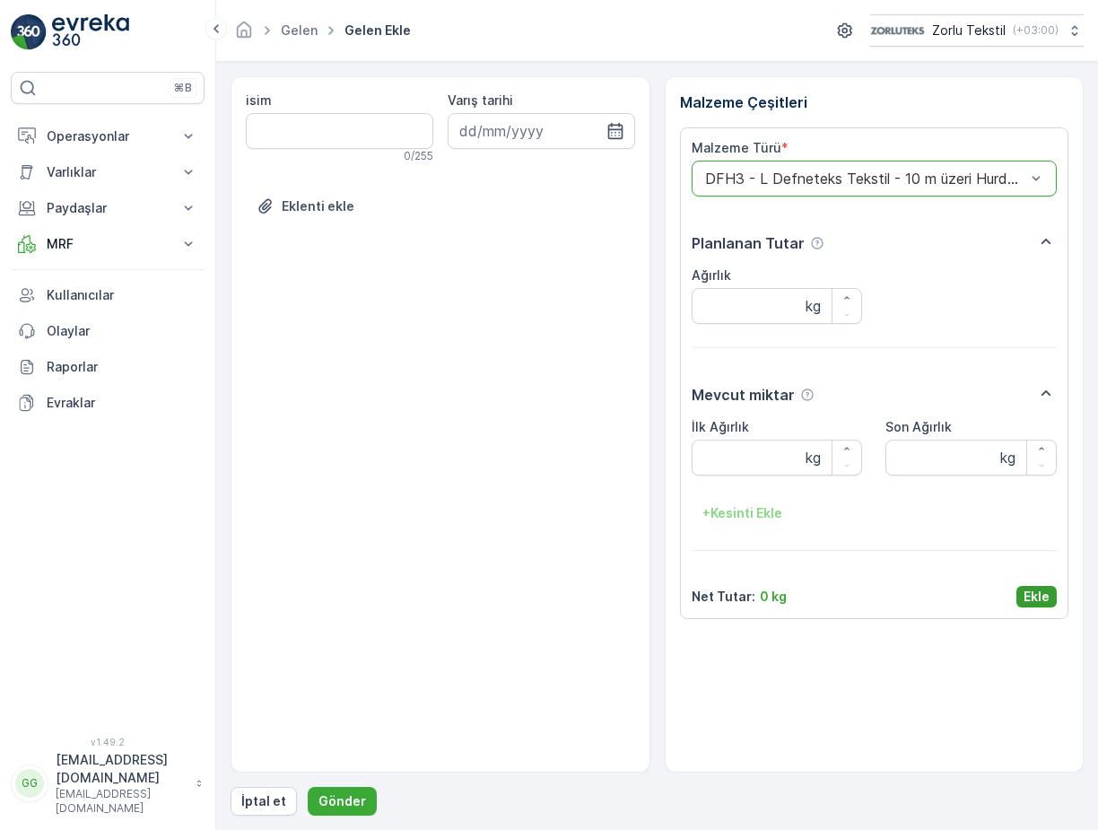
click at [1035, 598] on p "Ekle" at bounding box center [1036, 596] width 26 height 18
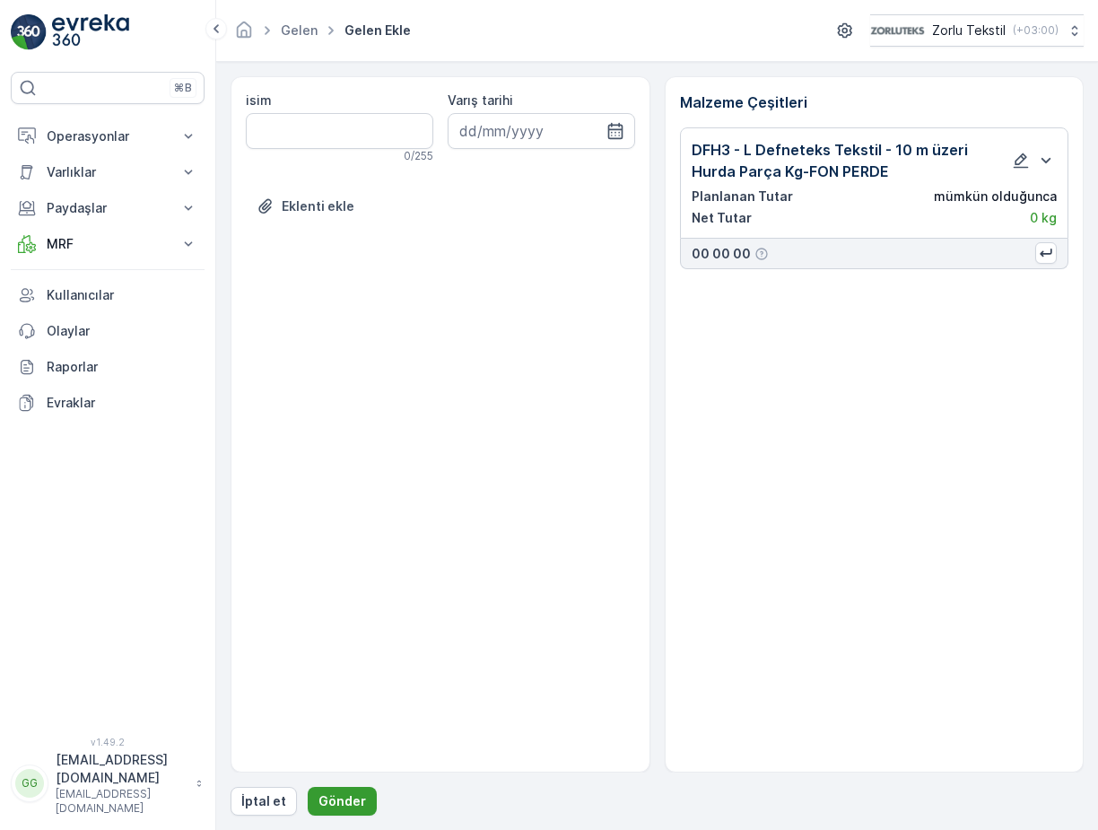
click at [326, 795] on p "Gönder" at bounding box center [342, 801] width 48 height 18
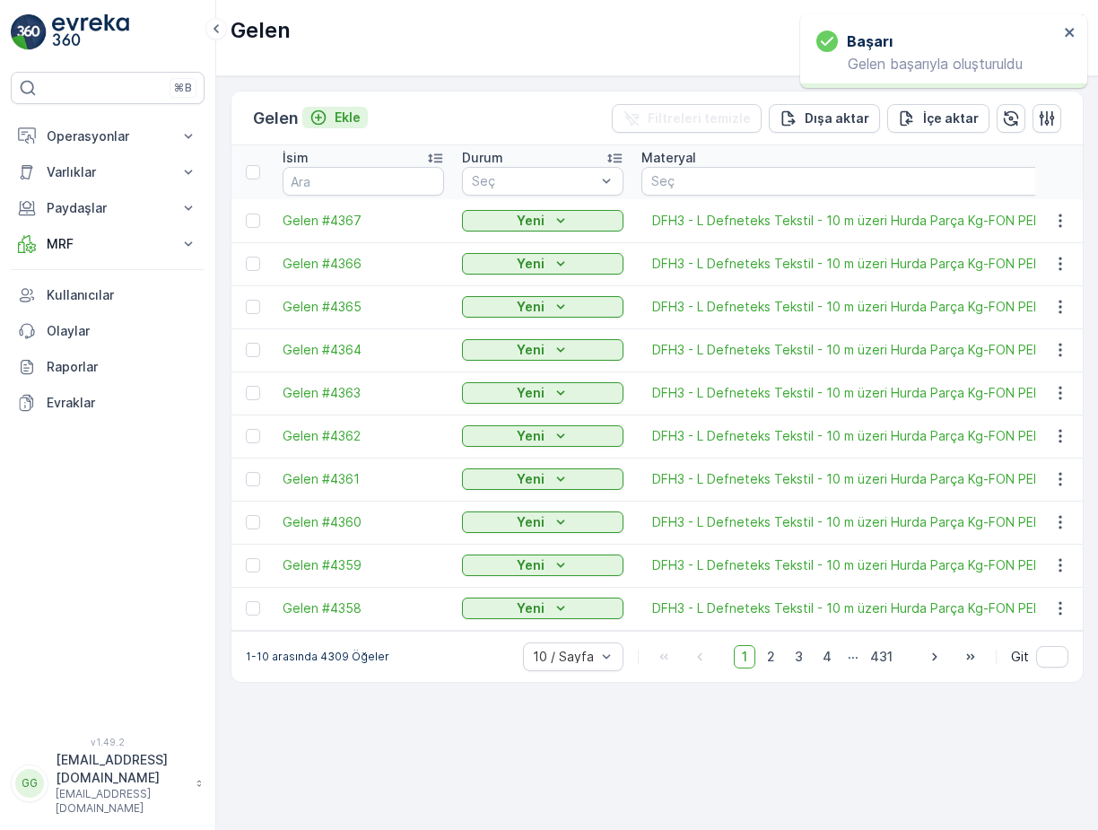
click at [342, 118] on p "Ekle" at bounding box center [347, 118] width 26 height 18
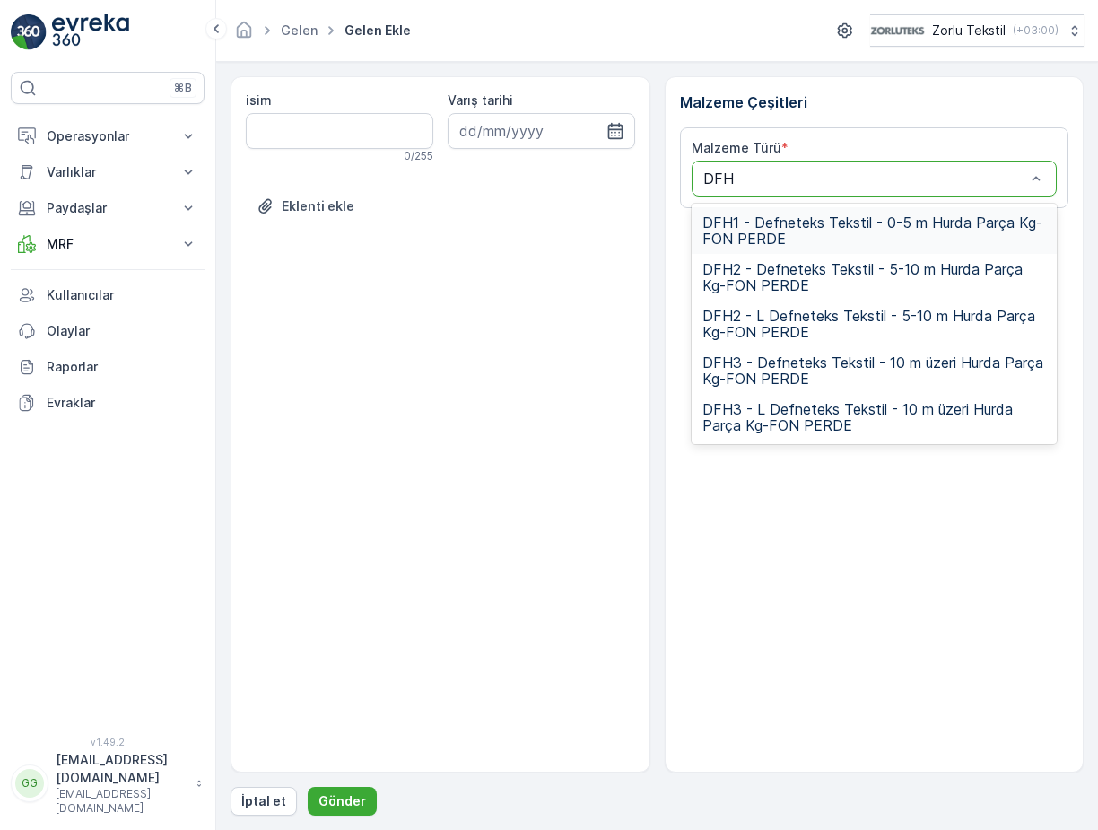
type input "DFH3"
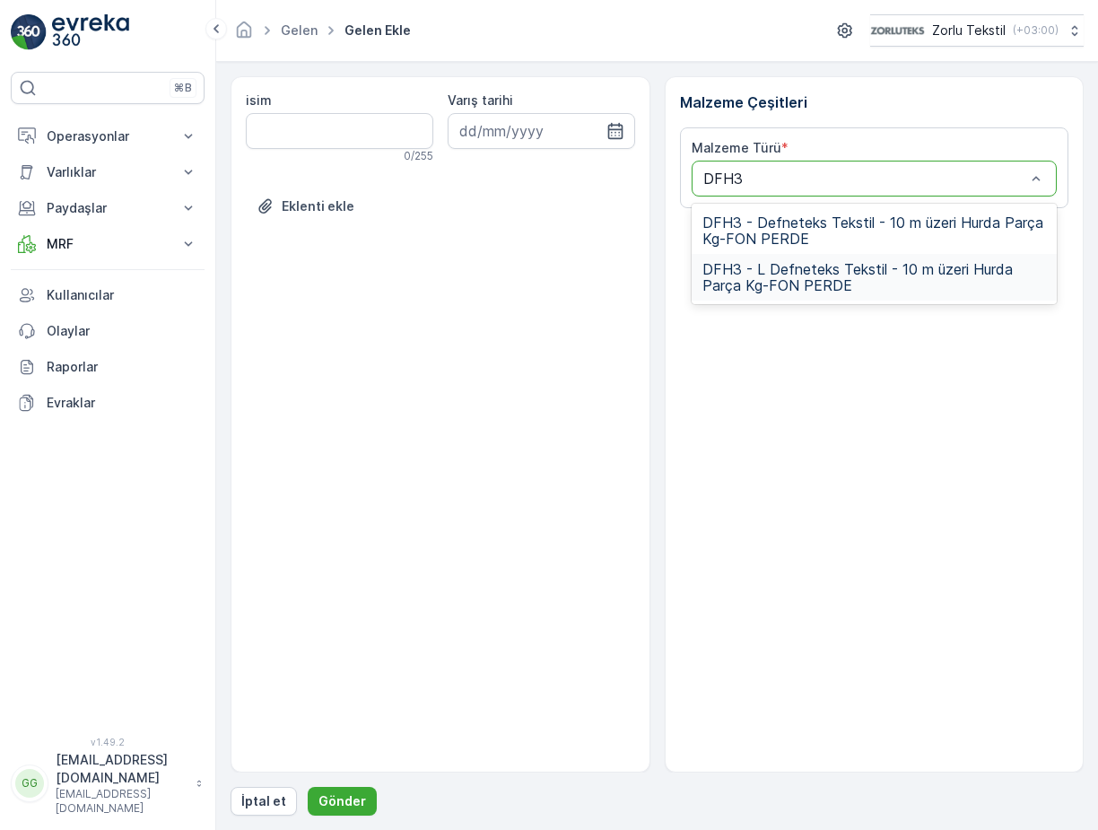
drag, startPoint x: 760, startPoint y: 275, endPoint x: 802, endPoint y: 363, distance: 97.5
click at [763, 278] on span "DFH3 - L Defneteks Tekstil - 10 m üzeri Hurda Parça Kg-FON PERDE" at bounding box center [874, 277] width 344 height 32
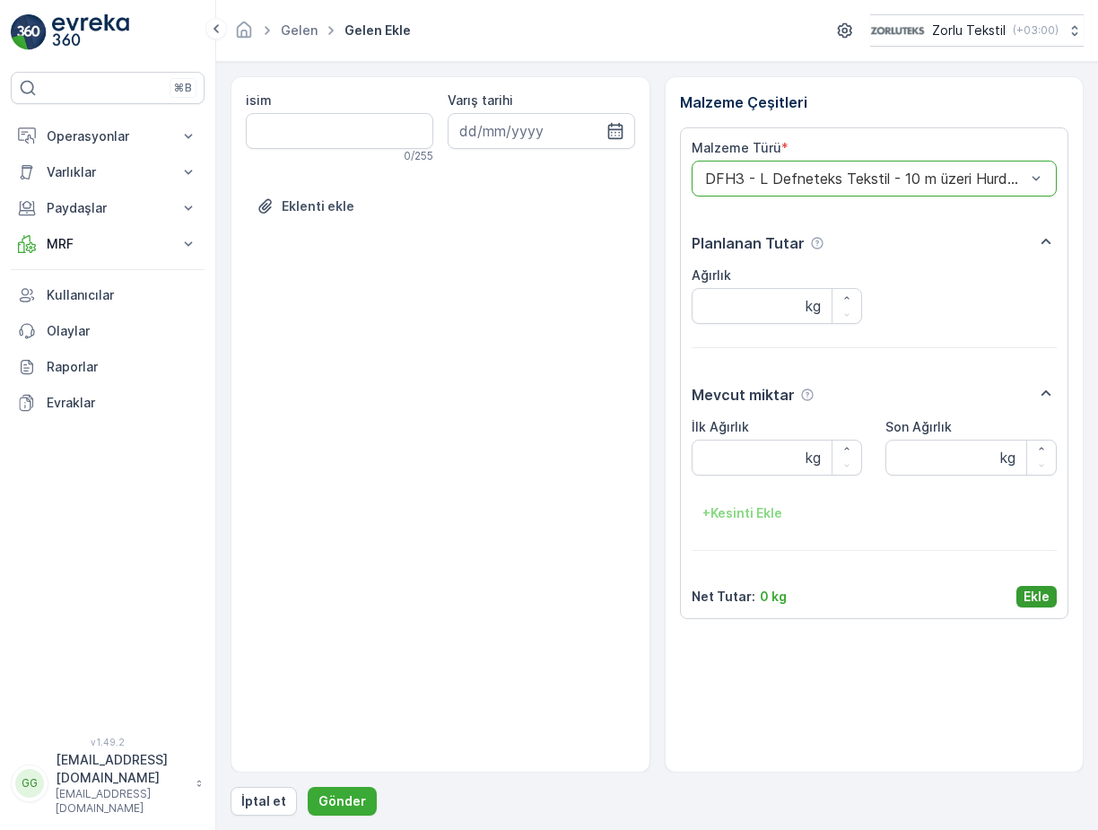
click at [1054, 603] on button "Ekle" at bounding box center [1036, 597] width 40 height 22
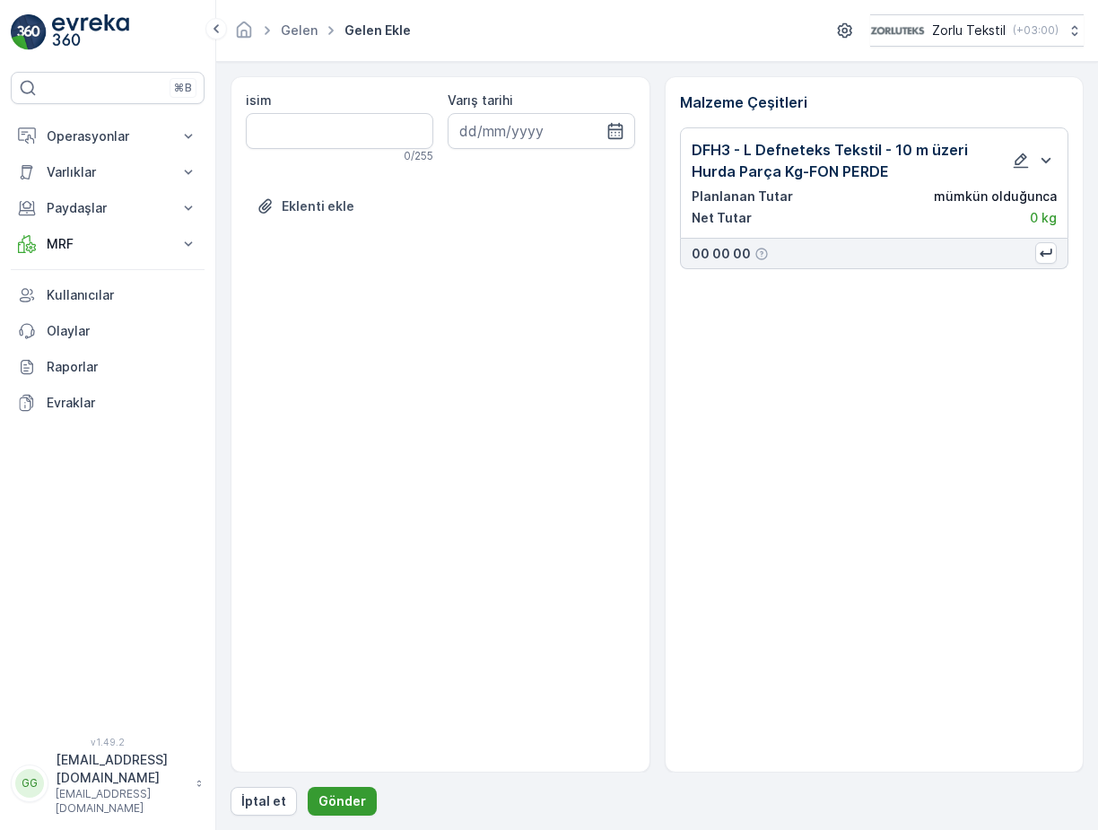
click at [351, 814] on button "Gönder" at bounding box center [342, 800] width 69 height 29
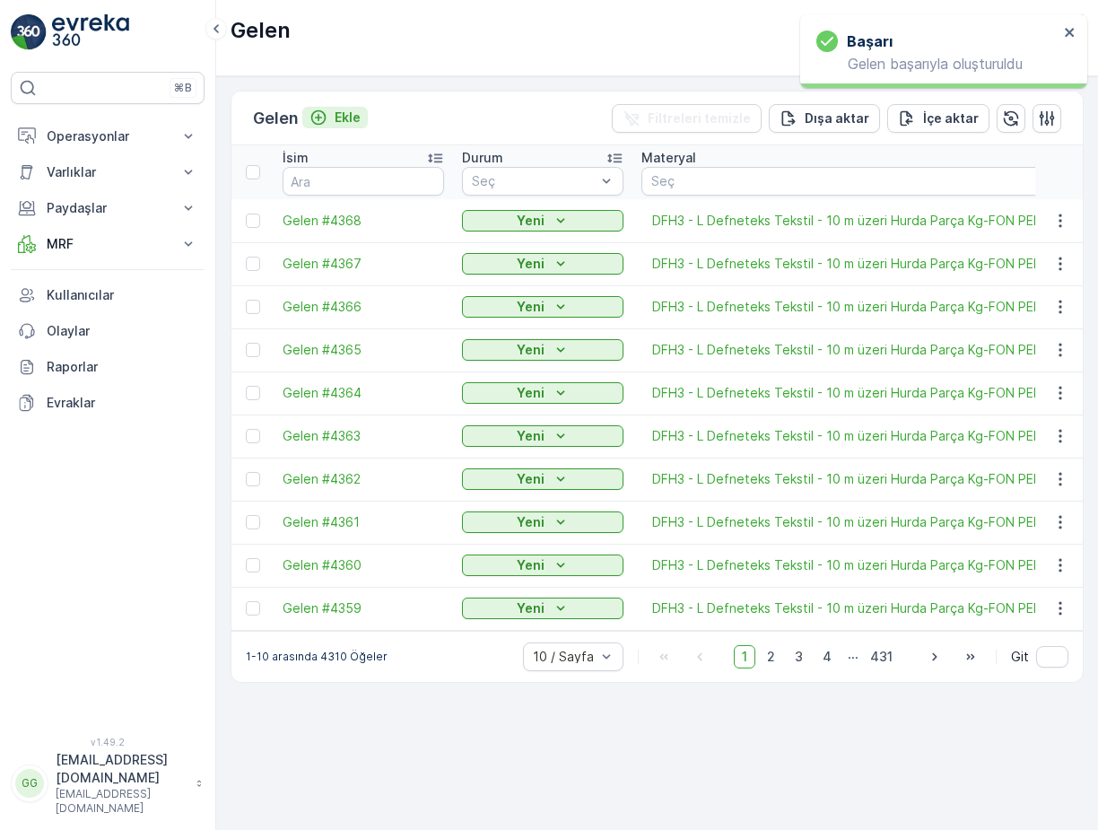
click at [347, 118] on p "Ekle" at bounding box center [347, 118] width 26 height 18
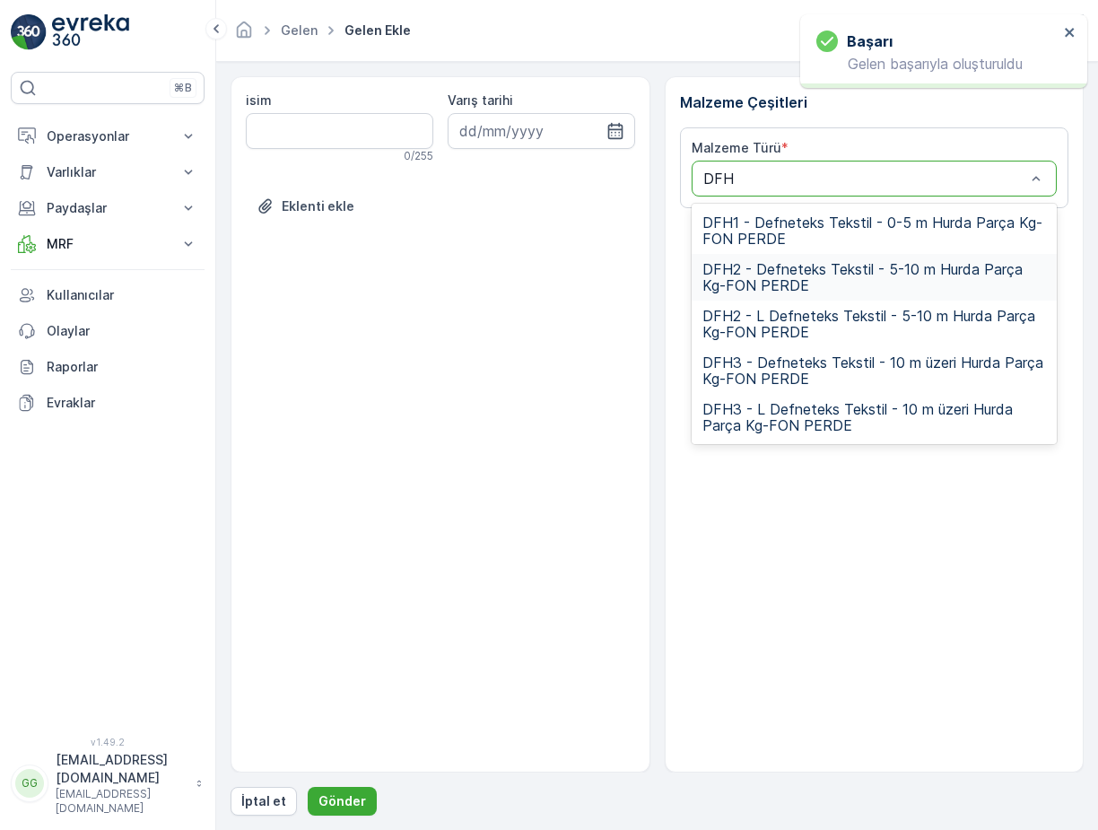
type input "DFH3"
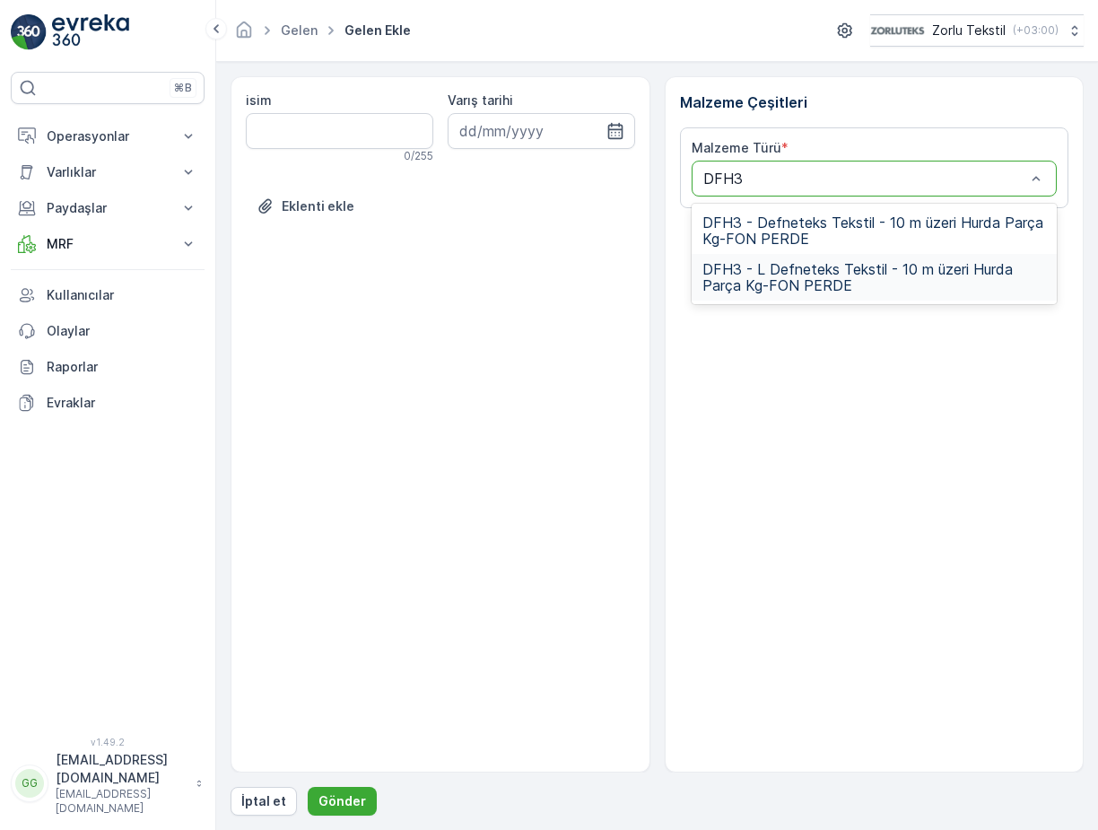
click at [768, 283] on span "DFH3 - L Defneteks Tekstil - 10 m üzeri Hurda Parça Kg-FON PERDE" at bounding box center [874, 277] width 344 height 32
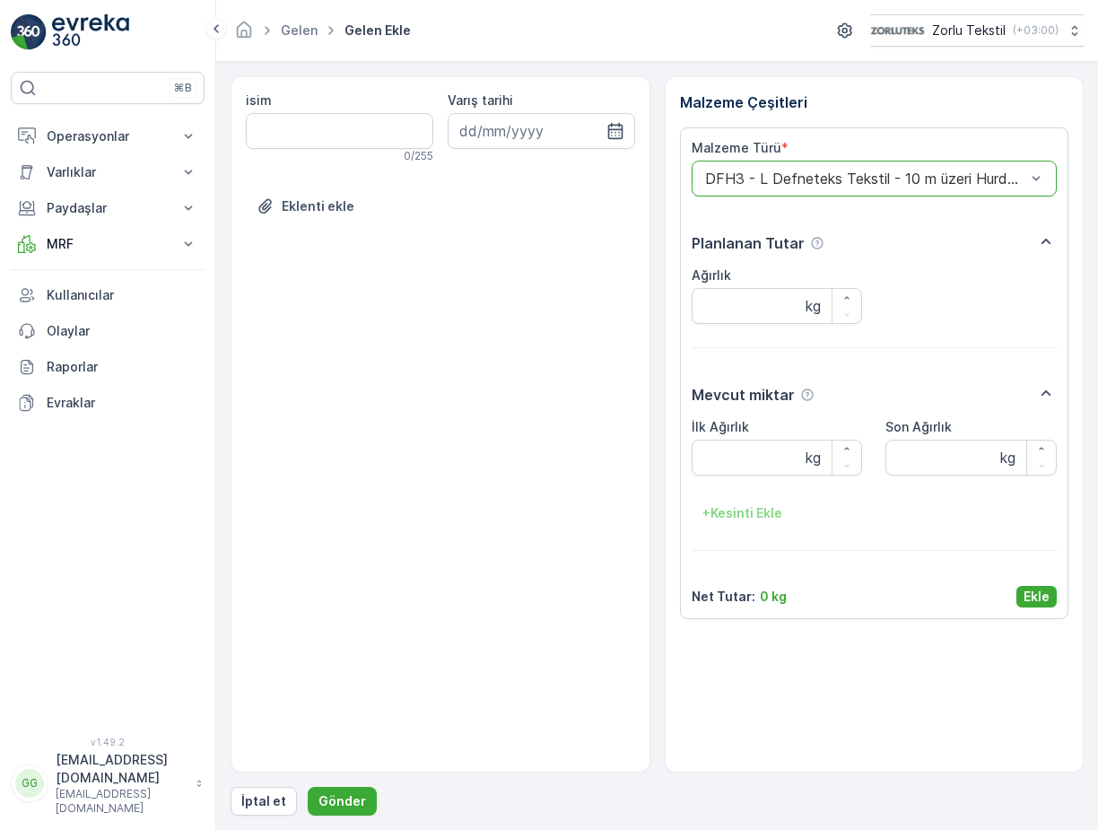
click at [1033, 592] on p "Ekle" at bounding box center [1036, 596] width 26 height 18
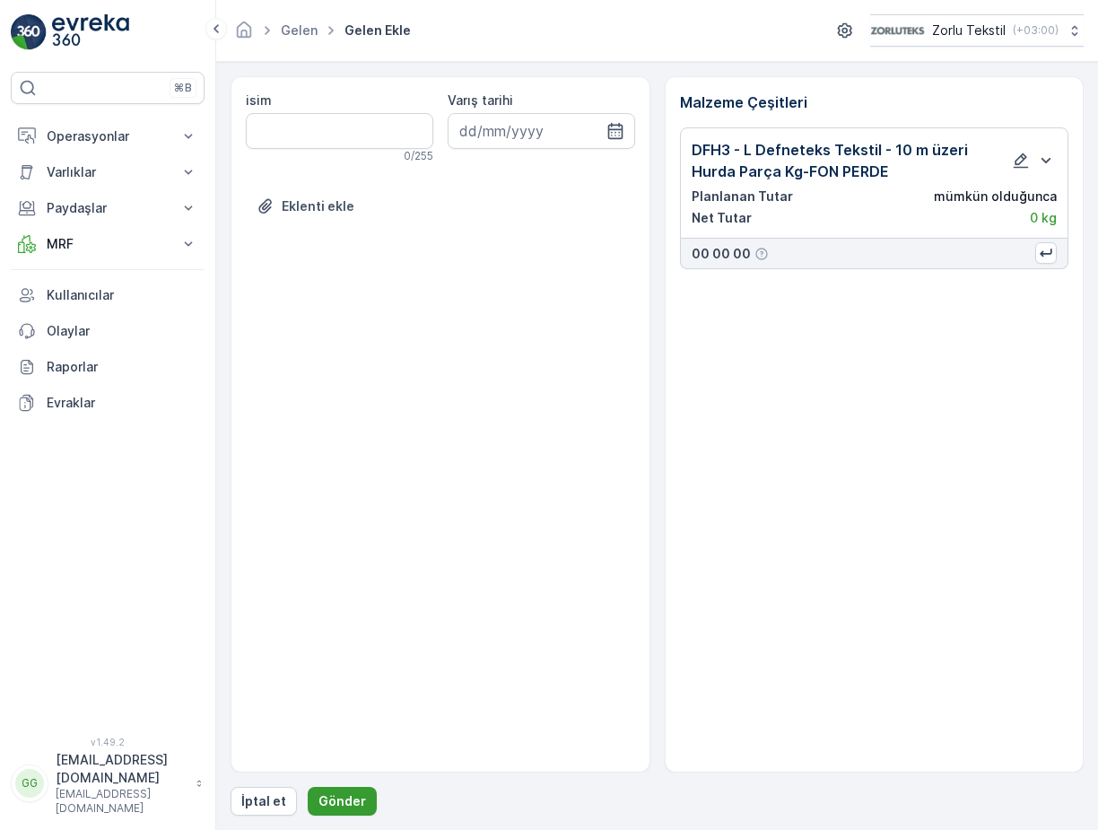
click at [333, 795] on p "Gönder" at bounding box center [342, 801] width 48 height 18
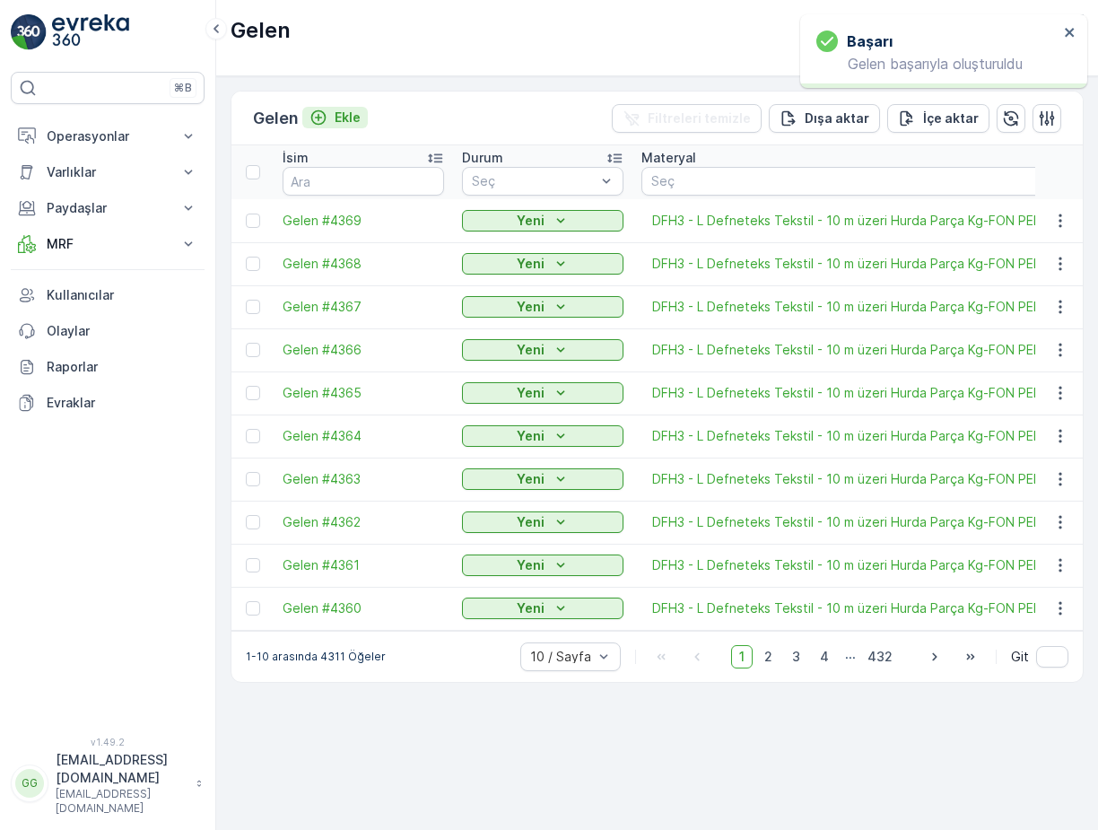
click at [359, 123] on p "Ekle" at bounding box center [347, 118] width 26 height 18
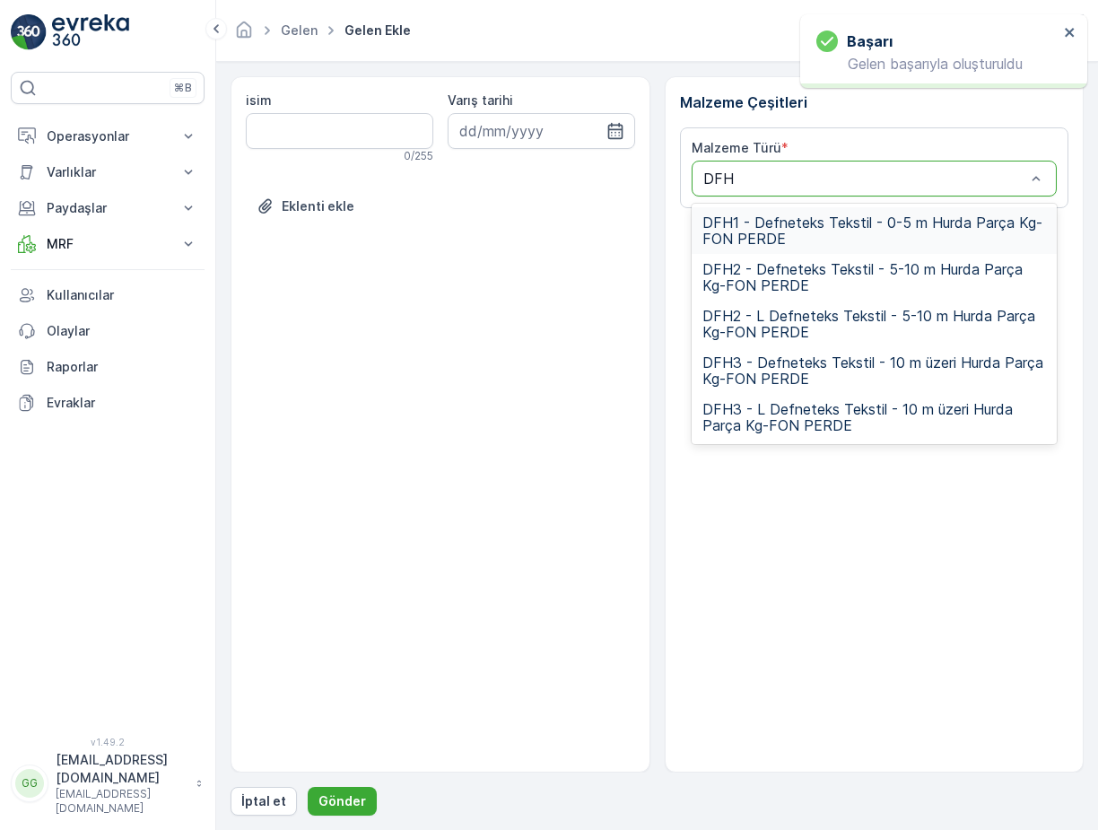
type input "DFH3"
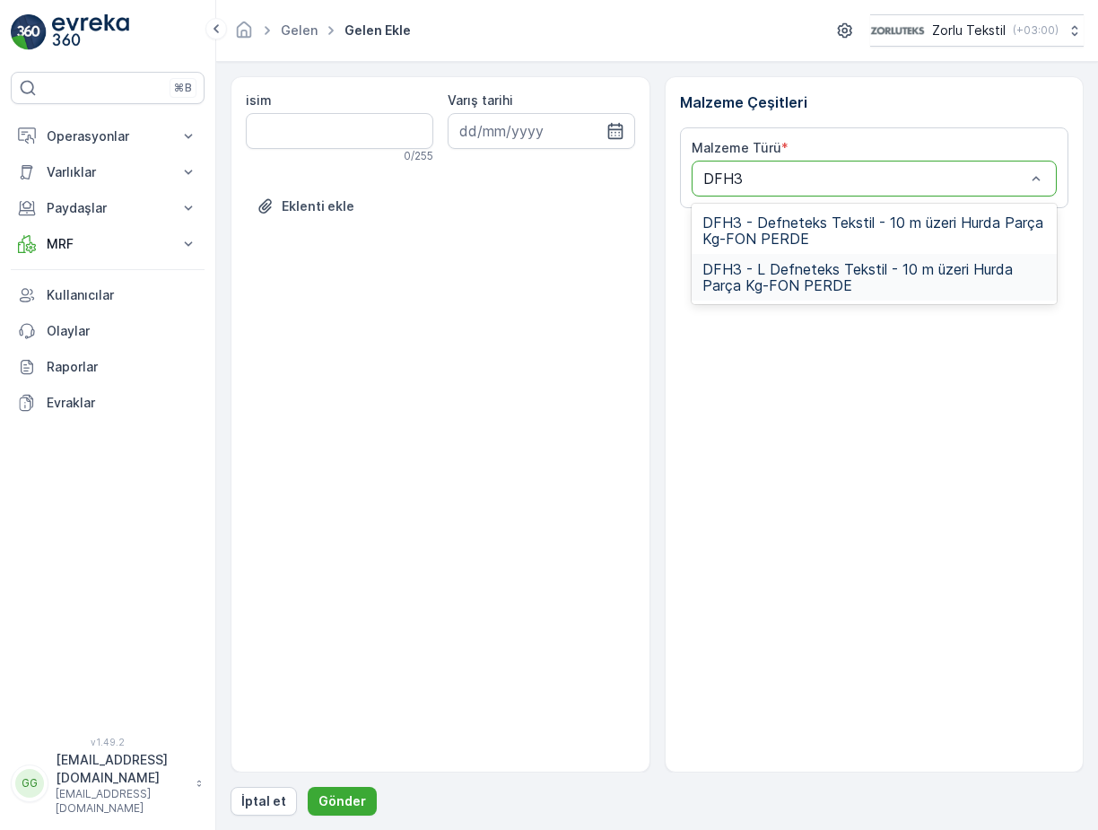
click at [791, 280] on span "DFH3 - L Defneteks Tekstil - 10 m üzeri Hurda Parça Kg-FON PERDE" at bounding box center [874, 277] width 344 height 32
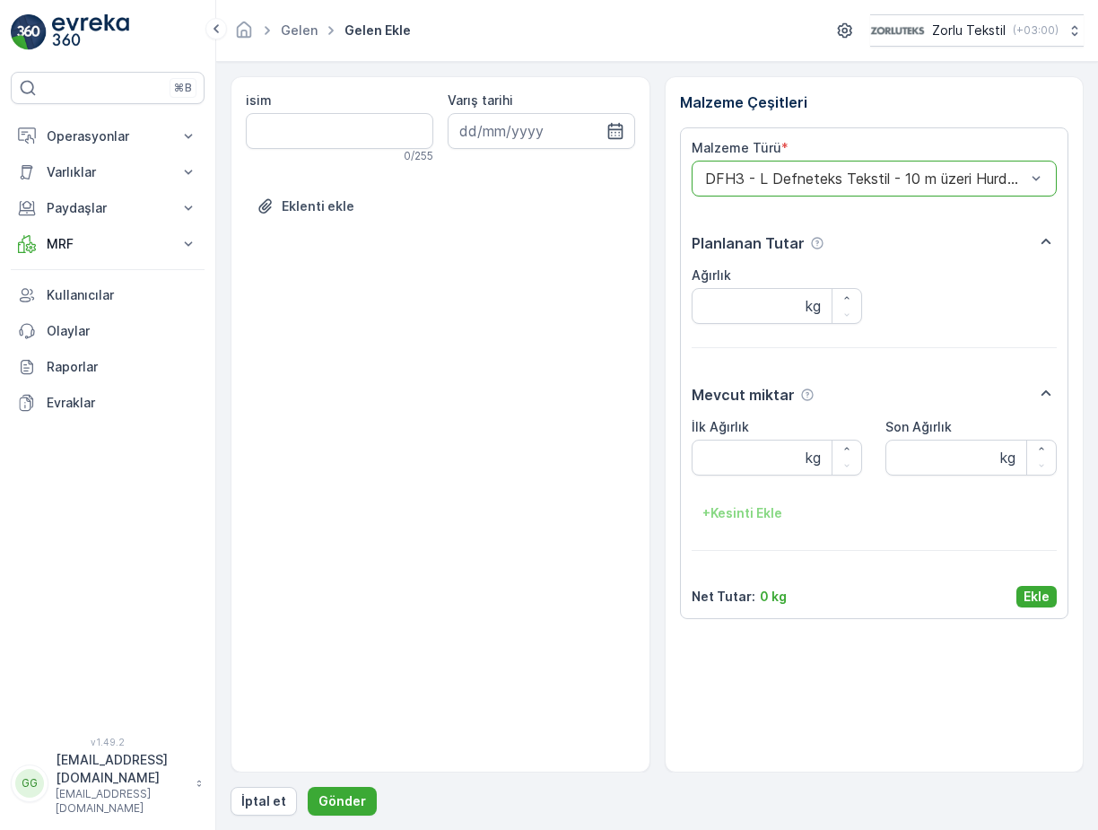
drag, startPoint x: 1030, startPoint y: 597, endPoint x: 795, endPoint y: 765, distance: 289.4
click at [1031, 597] on p "Ekle" at bounding box center [1036, 596] width 26 height 18
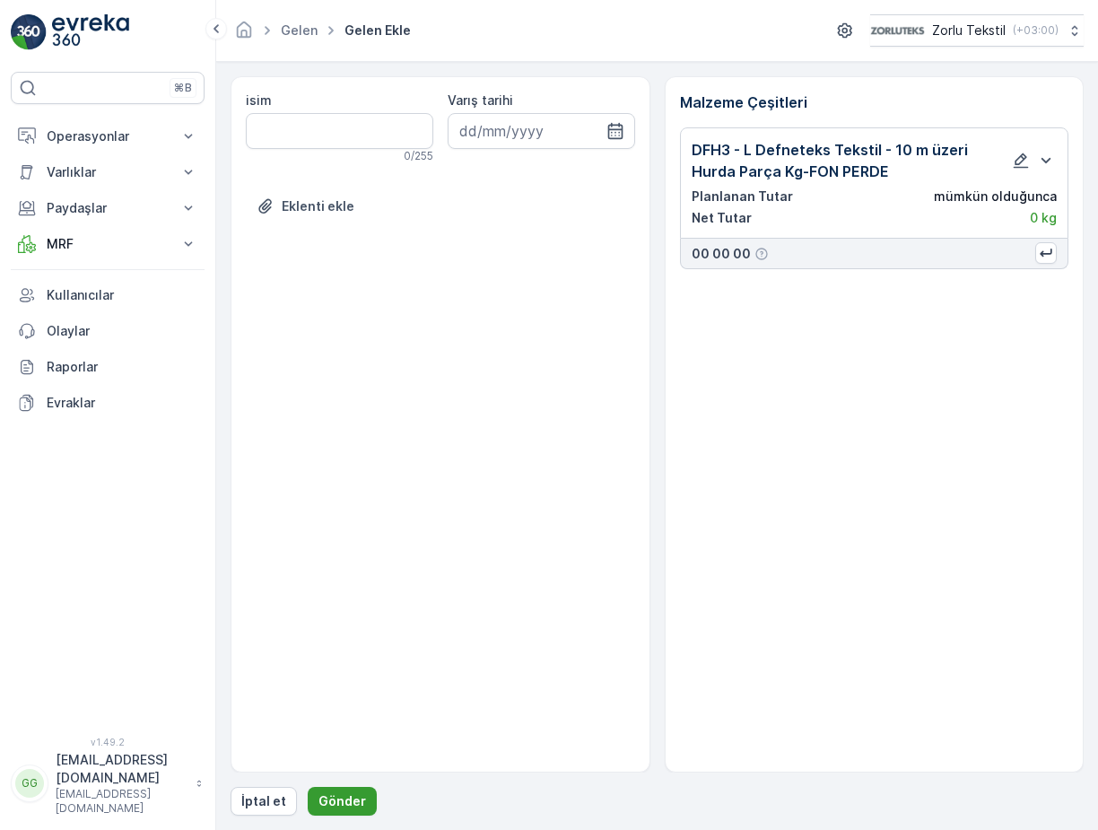
click at [354, 801] on p "Gönder" at bounding box center [342, 801] width 48 height 18
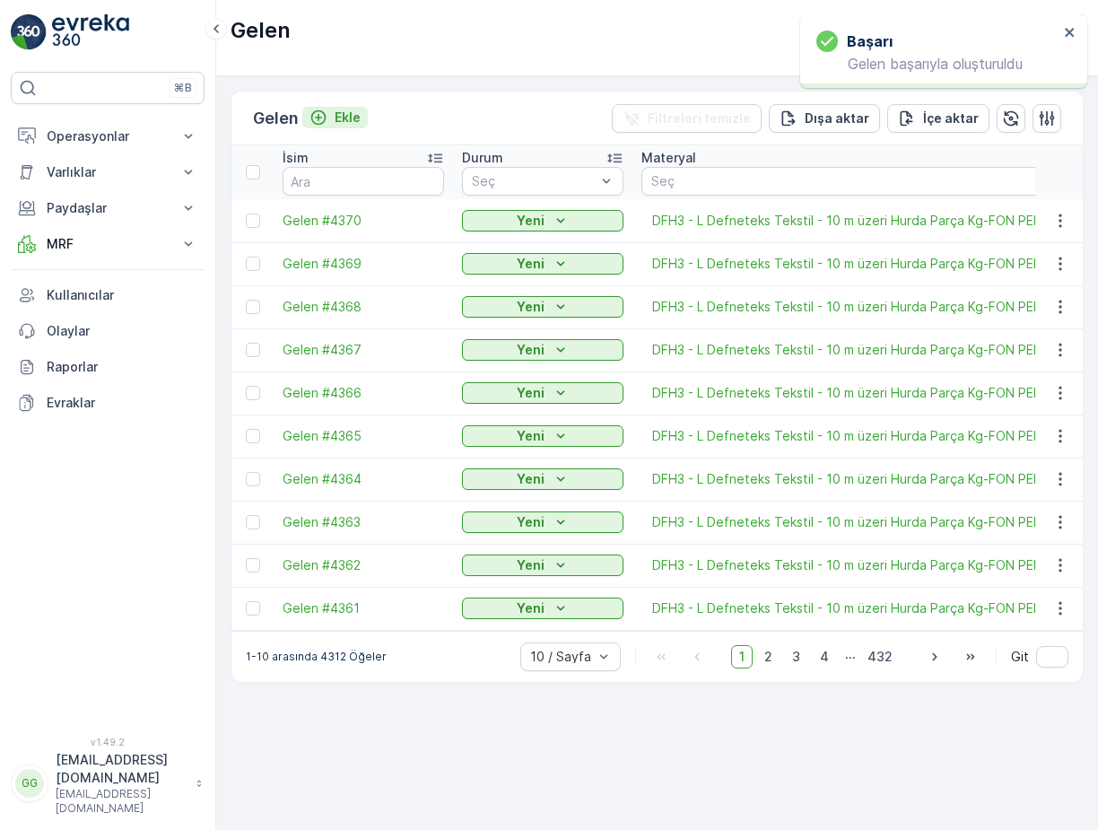
click at [350, 117] on p "Ekle" at bounding box center [347, 118] width 26 height 18
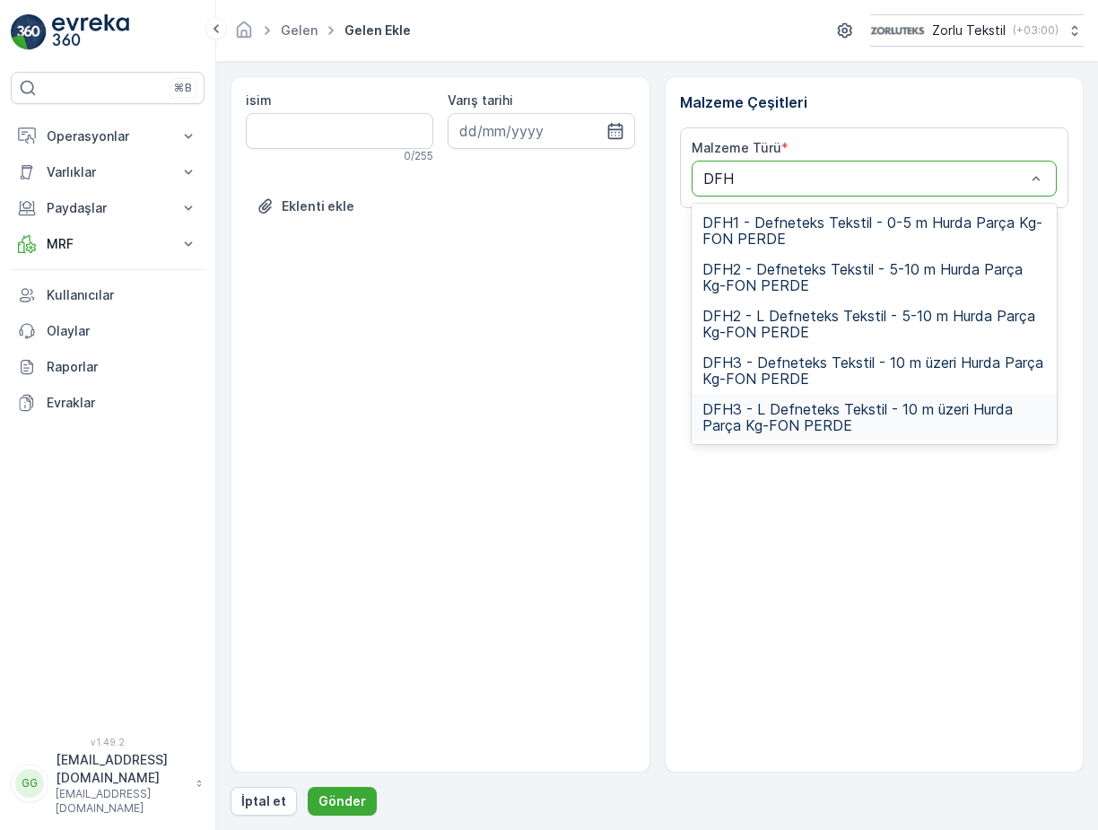
type input "DFH3"
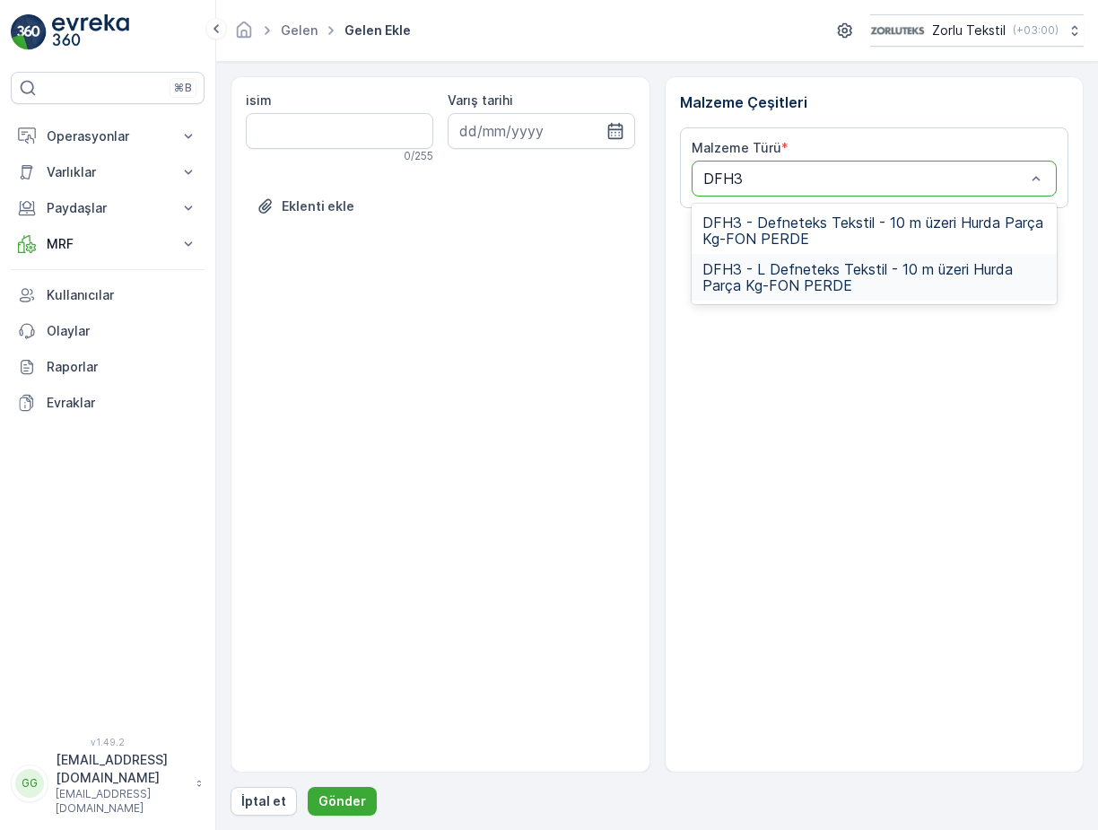
click at [724, 274] on span "DFH3 - L Defneteks Tekstil - 10 m üzeri Hurda Parça Kg-FON PERDE" at bounding box center [874, 277] width 344 height 32
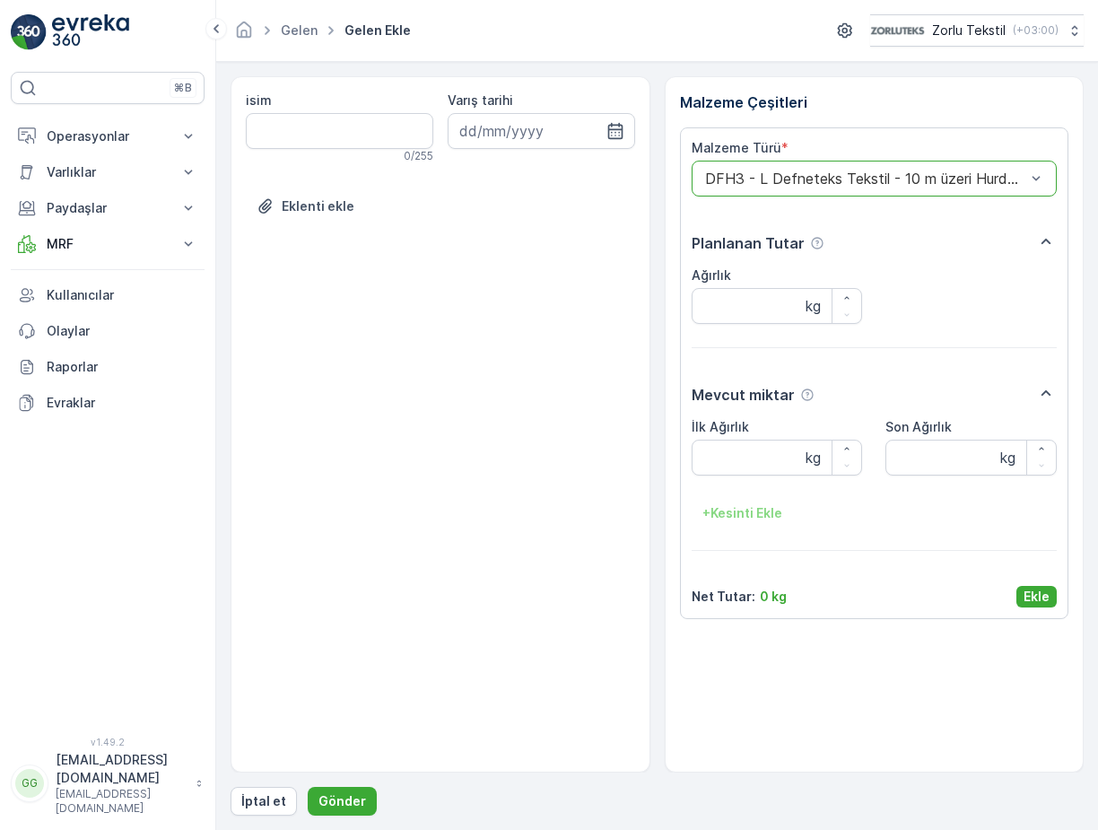
click at [1029, 588] on p "Ekle" at bounding box center [1036, 596] width 26 height 18
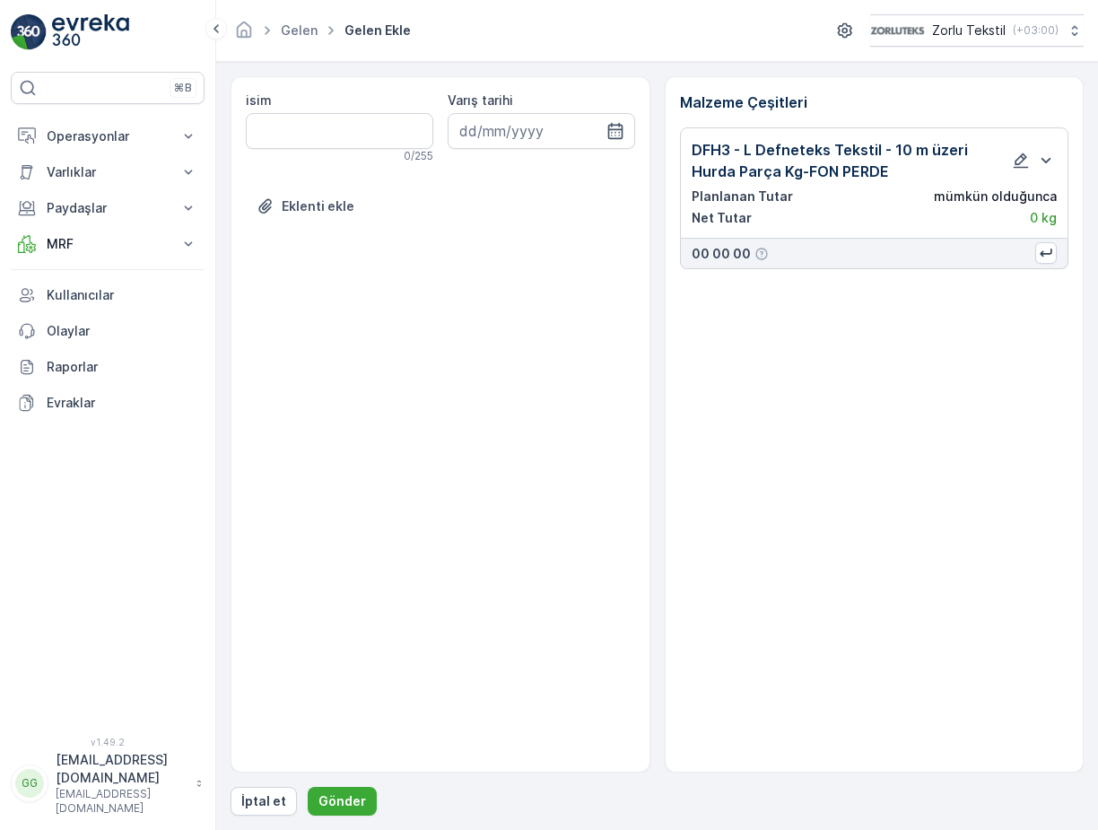
click at [299, 803] on div "İptal et Gönder" at bounding box center [656, 800] width 853 height 29
click at [323, 795] on p "Gönder" at bounding box center [342, 801] width 48 height 18
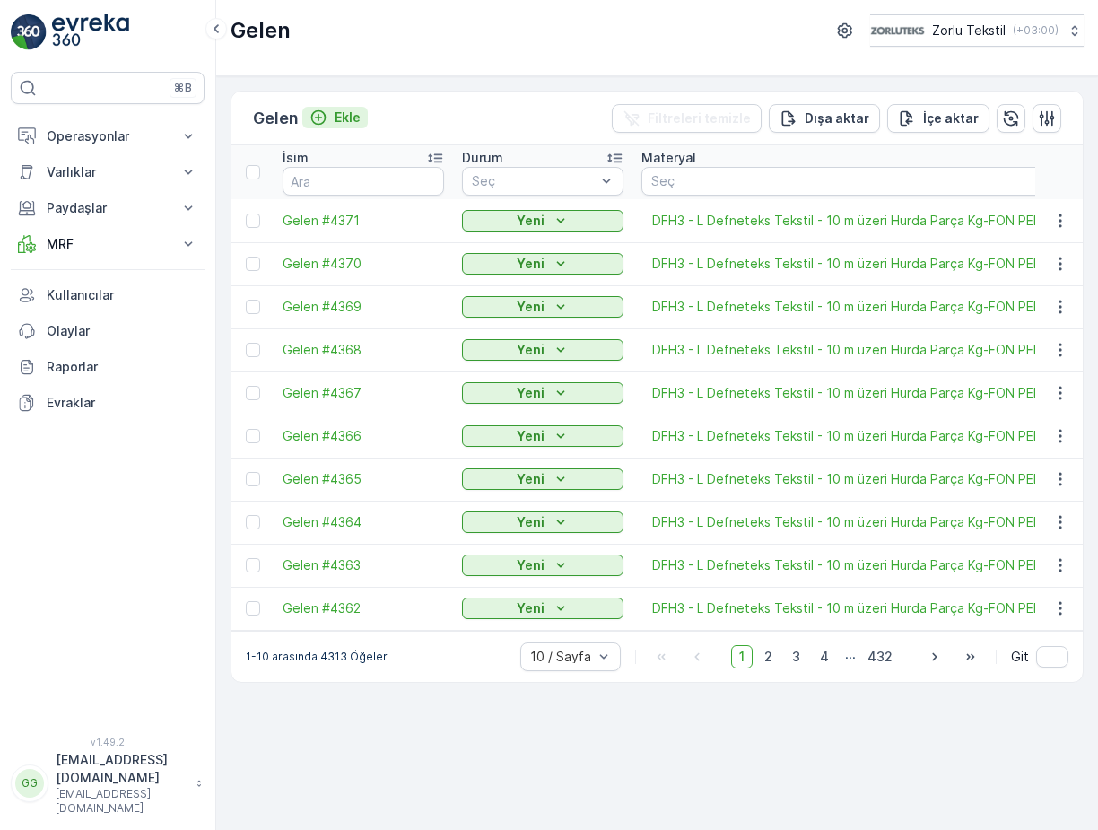
click at [342, 117] on p "Ekle" at bounding box center [347, 118] width 26 height 18
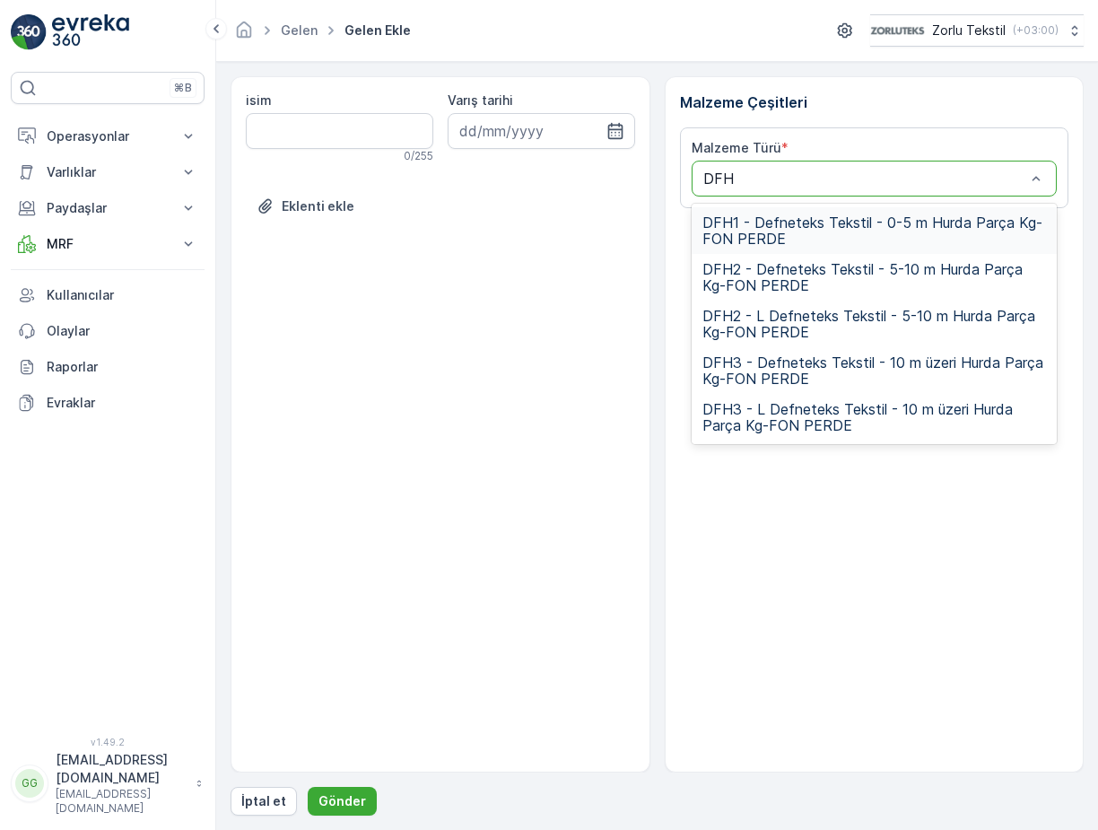
type input "DFH3"
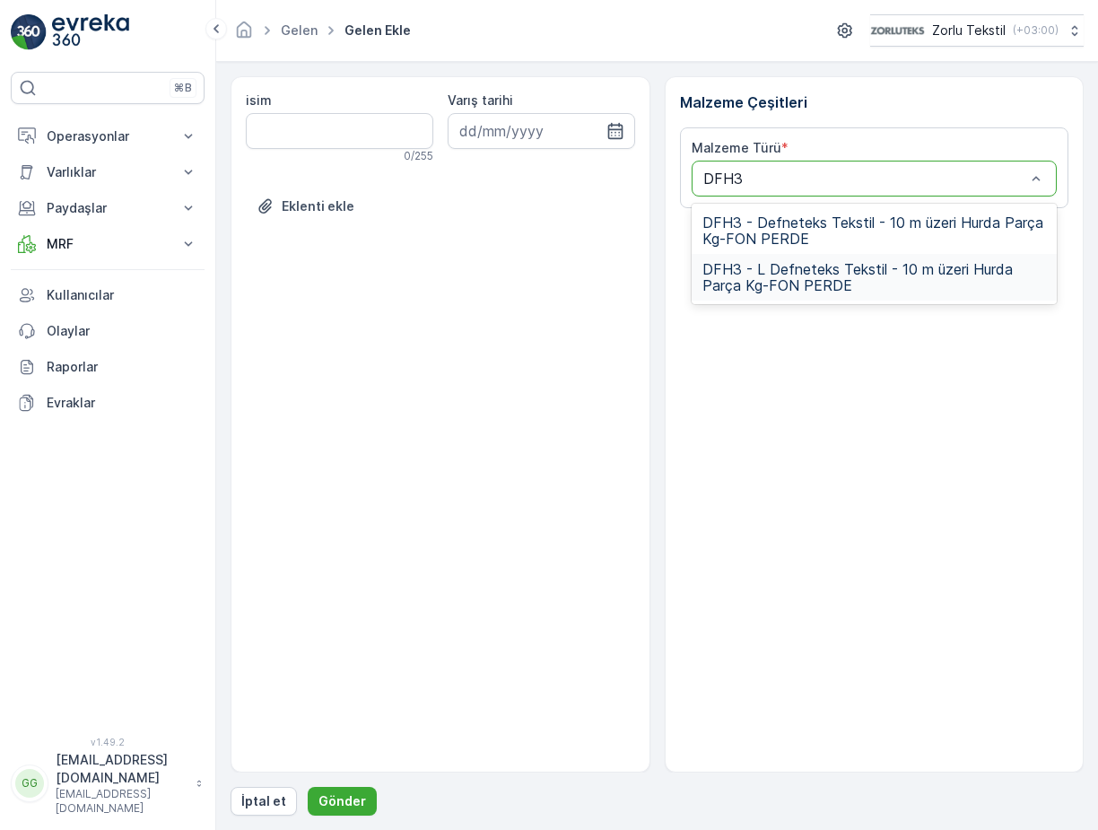
click at [864, 269] on span "DFH3 - L Defneteks Tekstil - 10 m üzeri Hurda Parça Kg-FON PERDE" at bounding box center [874, 277] width 344 height 32
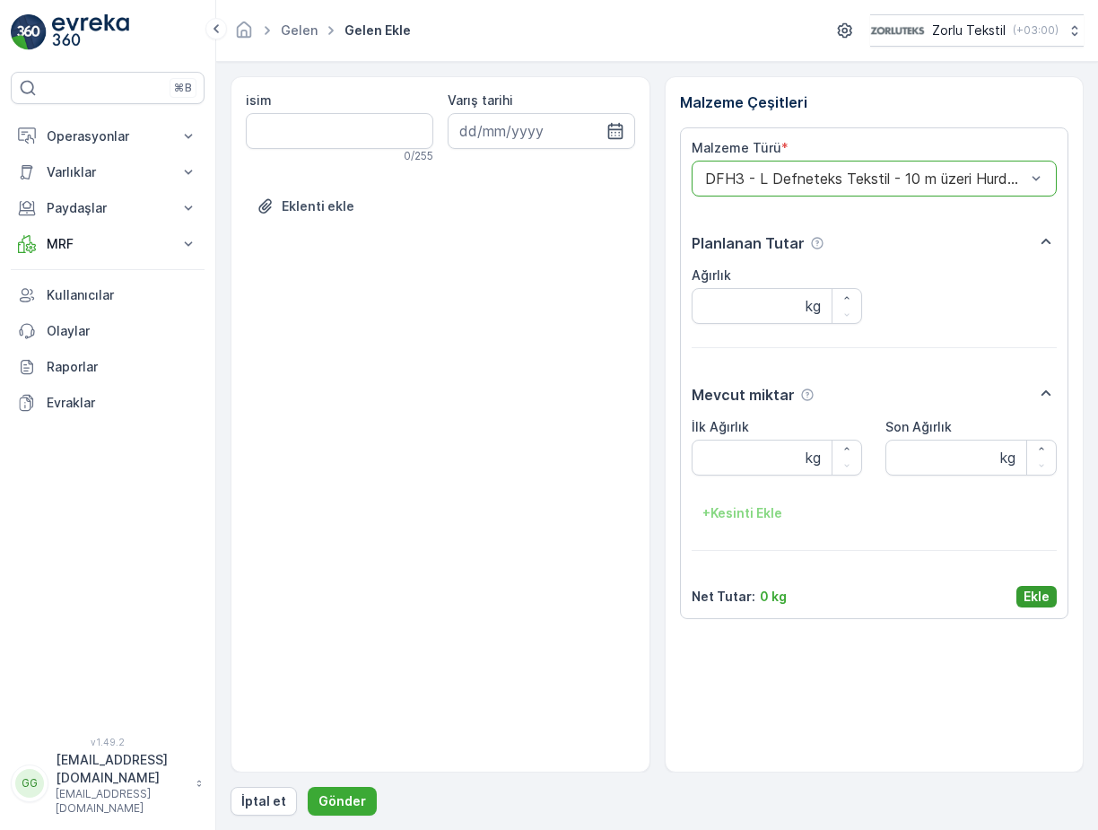
click at [1019, 602] on button "Ekle" at bounding box center [1036, 597] width 40 height 22
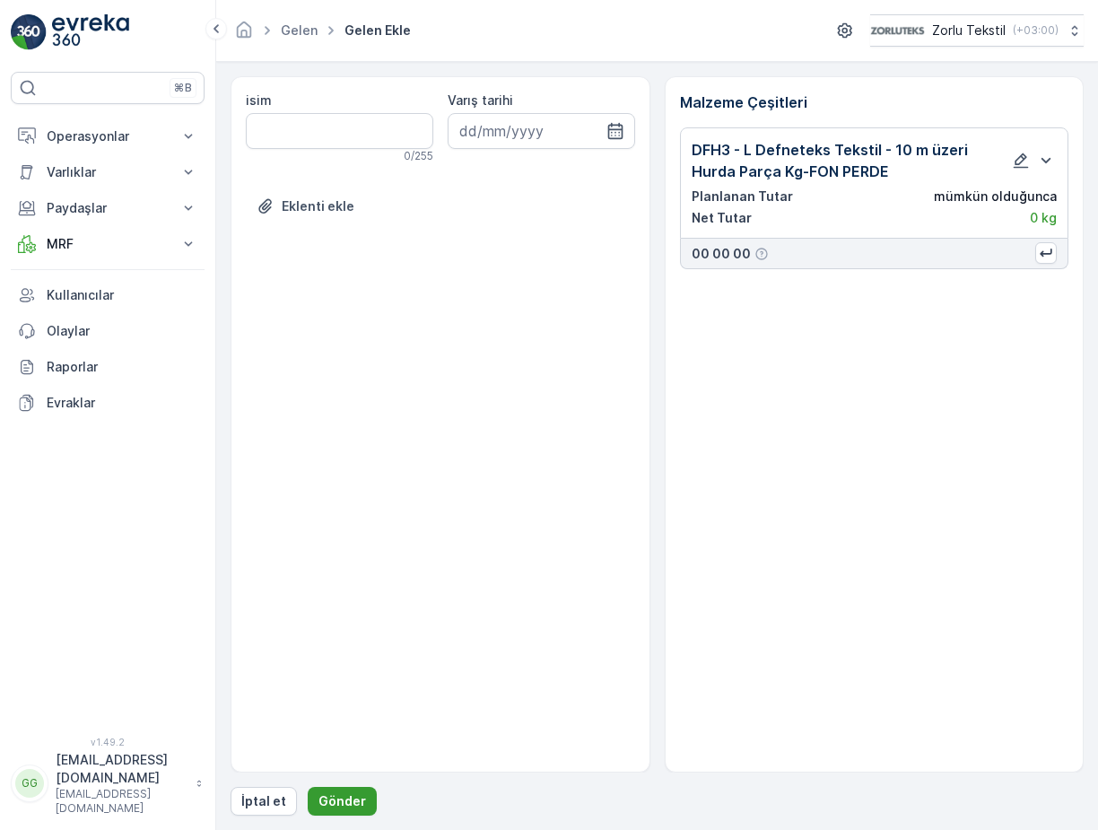
click at [326, 799] on p "Gönder" at bounding box center [342, 801] width 48 height 18
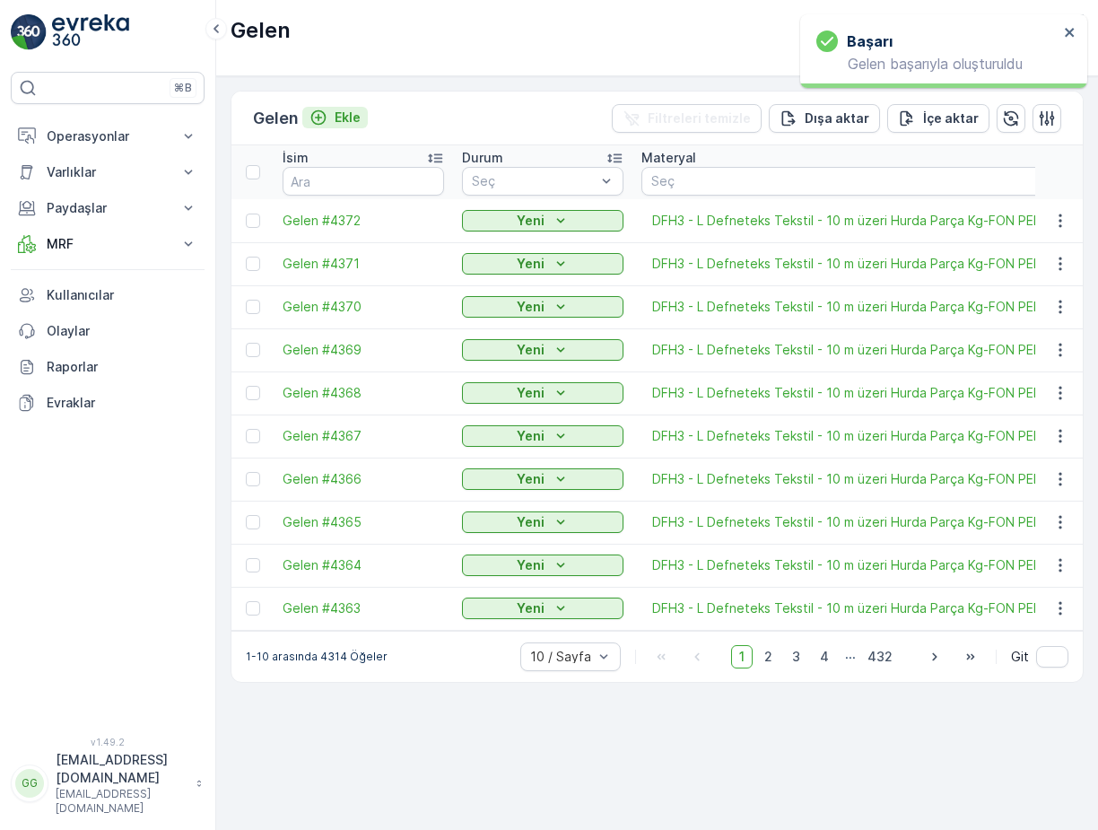
click at [343, 117] on p "Ekle" at bounding box center [347, 118] width 26 height 18
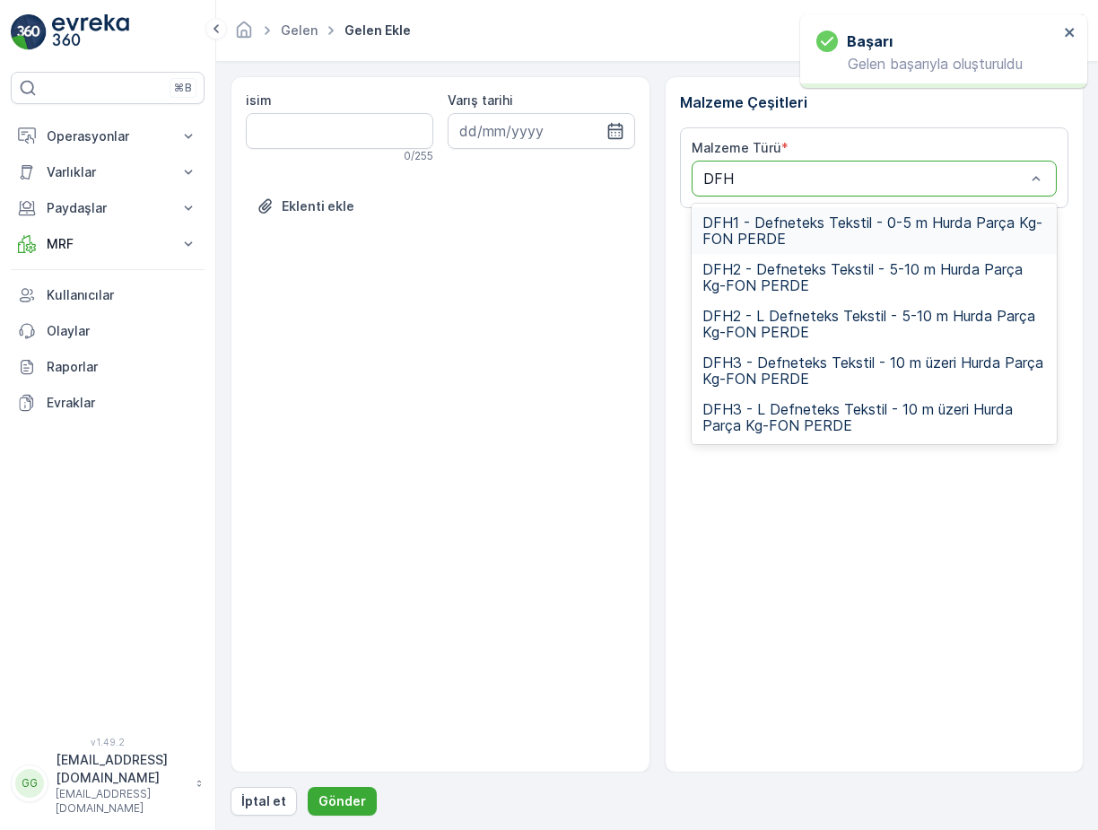
type input "DFH3"
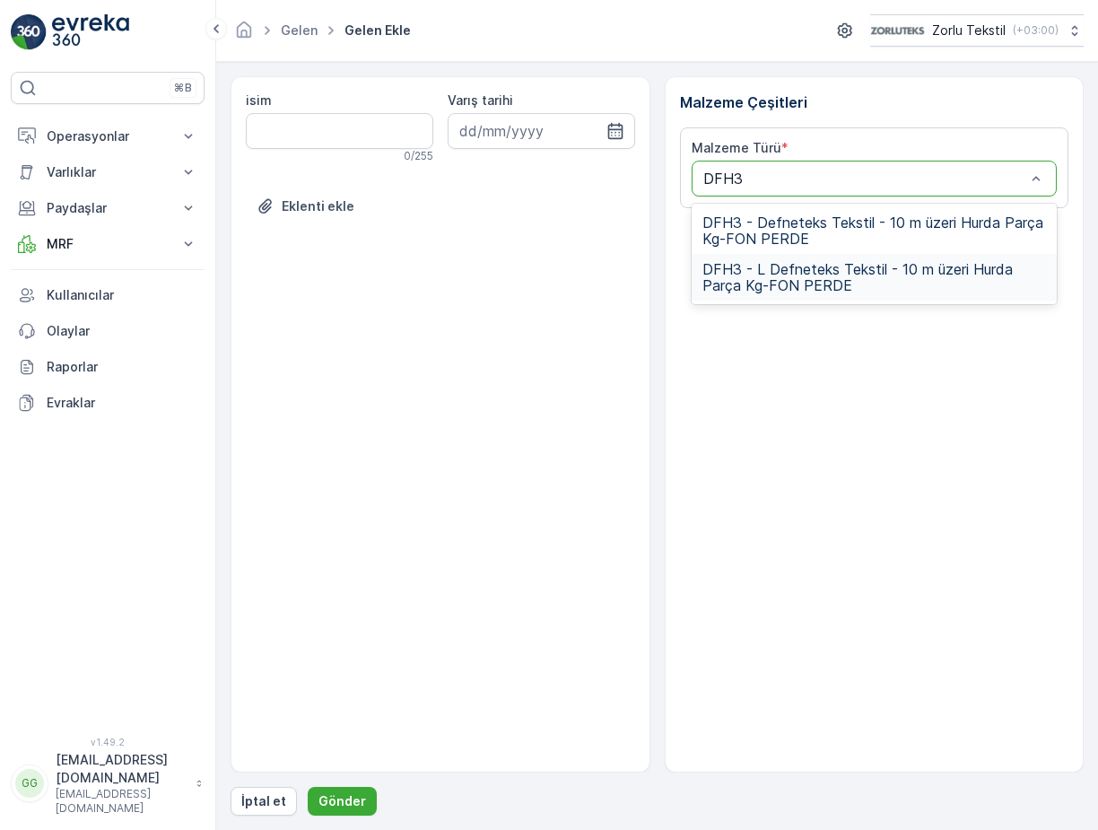
click at [861, 279] on span "DFH3 - L Defneteks Tekstil - 10 m üzeri Hurda Parça Kg-FON PERDE" at bounding box center [874, 277] width 344 height 32
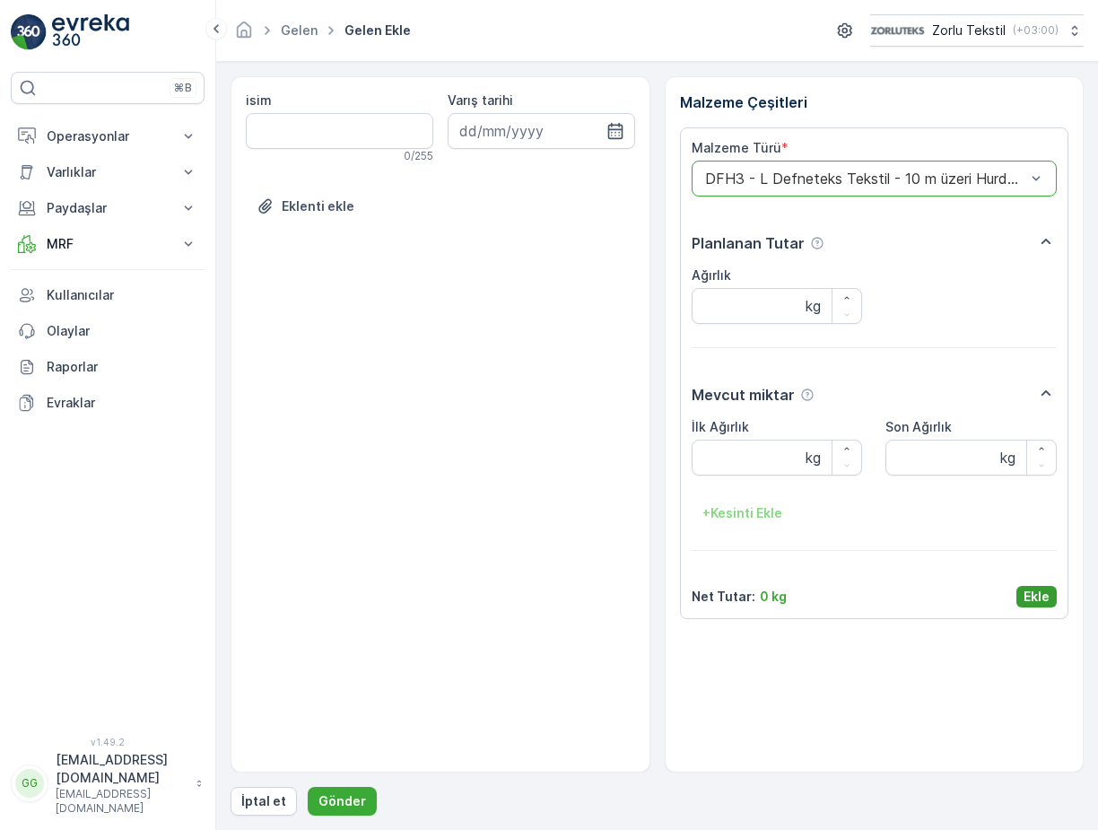
click at [1036, 593] on p "Ekle" at bounding box center [1036, 596] width 26 height 18
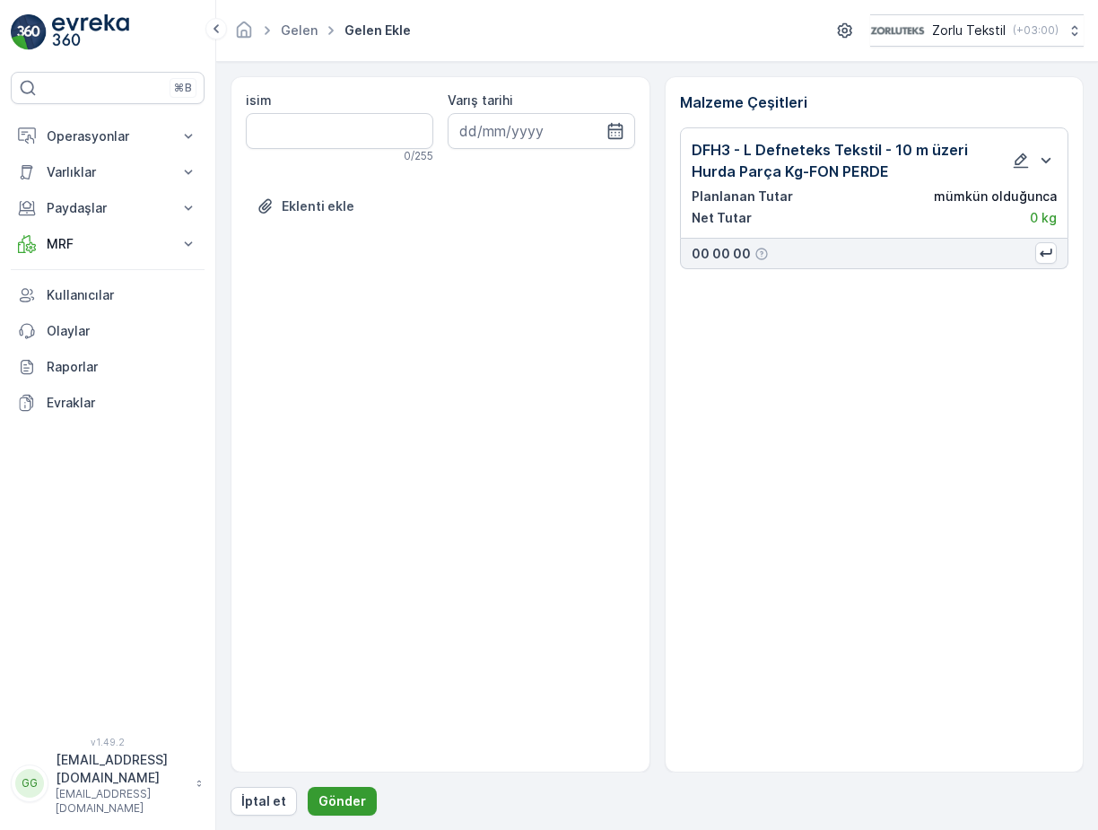
click at [308, 804] on button "Gönder" at bounding box center [342, 800] width 69 height 29
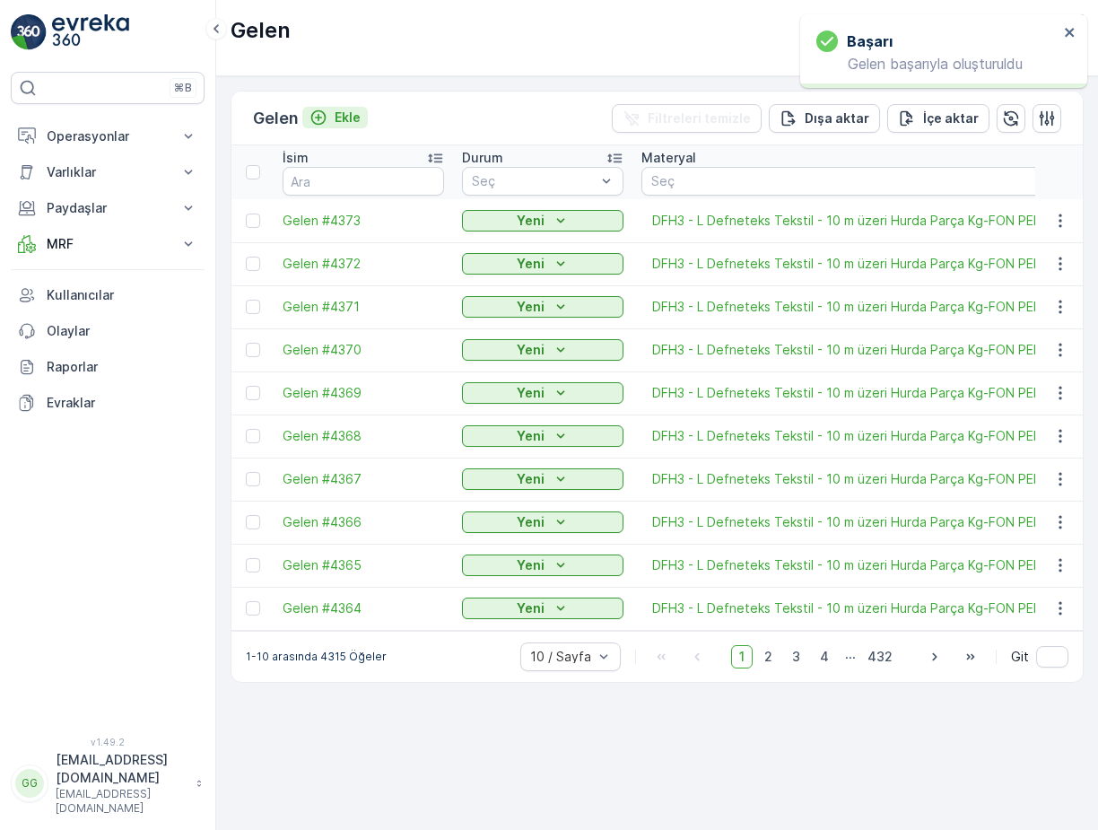
click at [342, 115] on p "Ekle" at bounding box center [347, 118] width 26 height 18
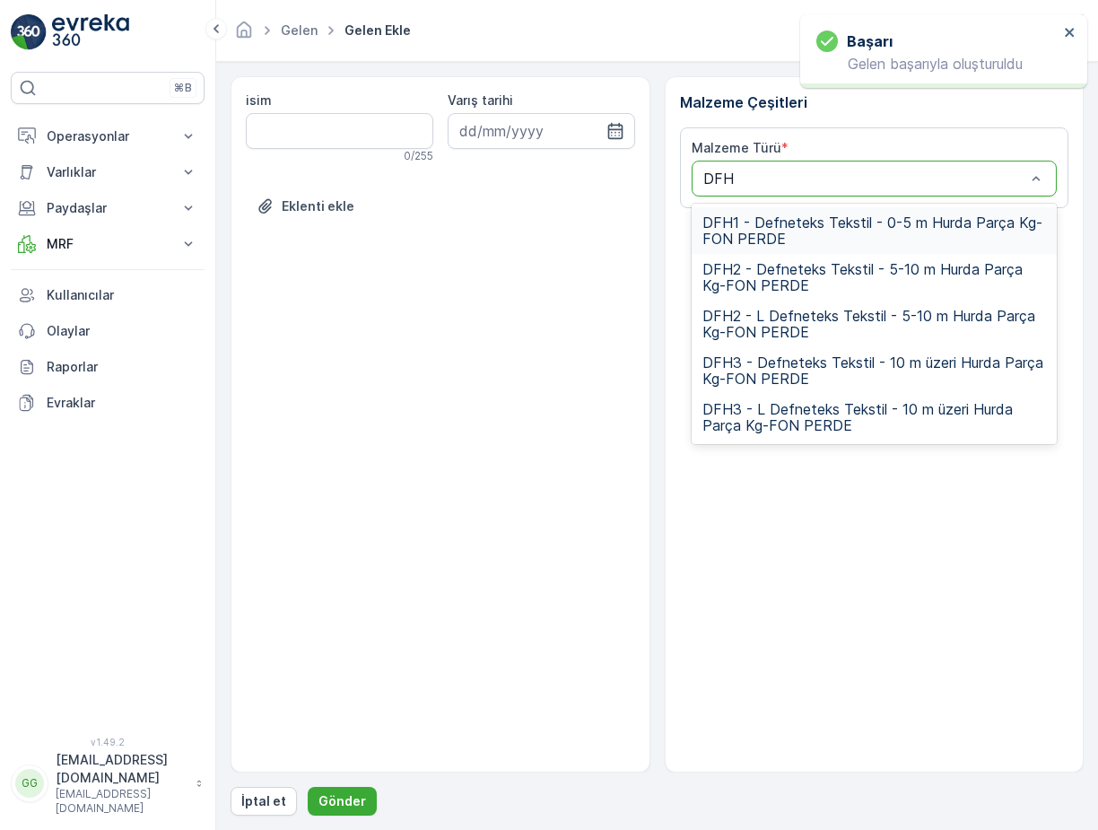
type input "DFH3"
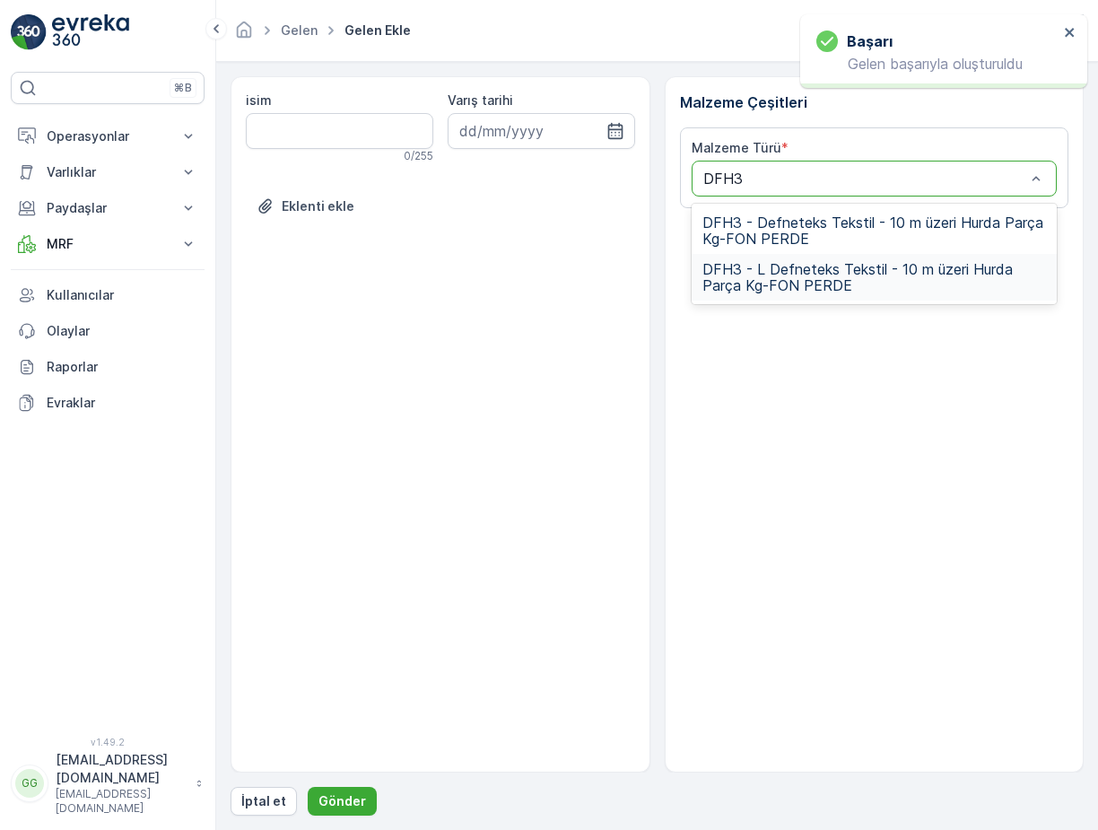
click at [809, 282] on span "DFH3 - L Defneteks Tekstil - 10 m üzeri Hurda Parça Kg-FON PERDE" at bounding box center [874, 277] width 344 height 32
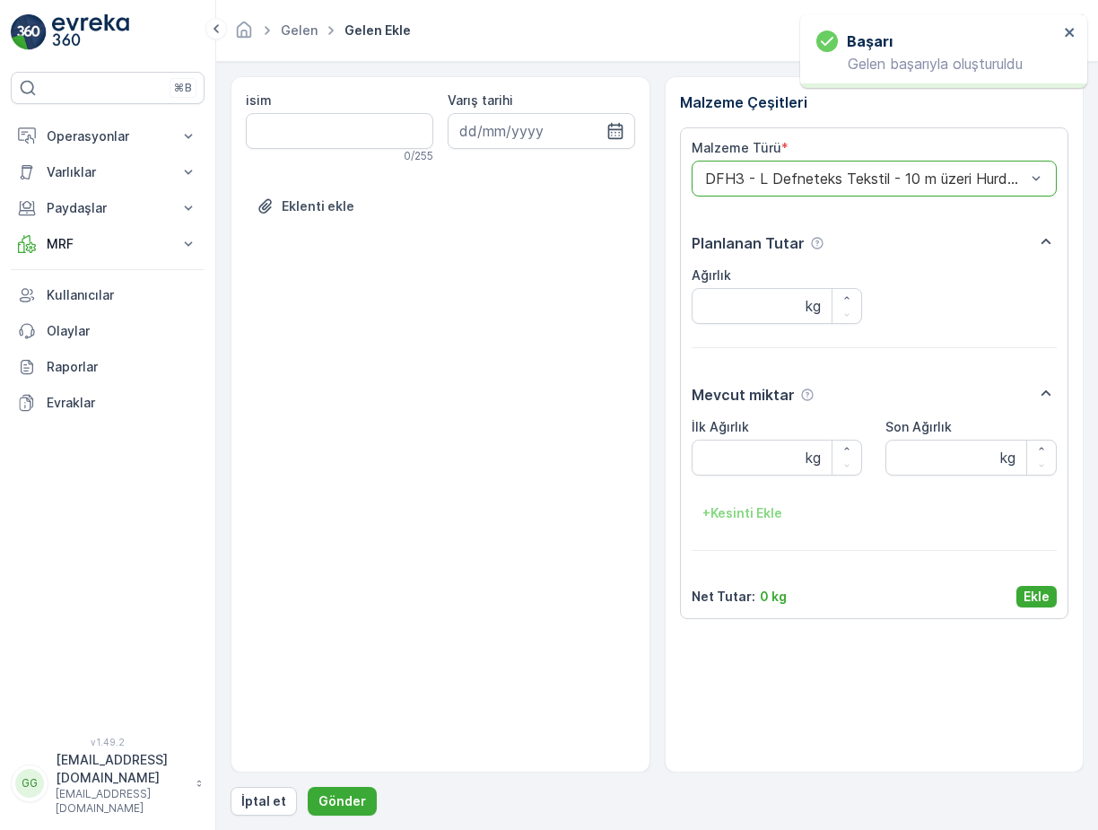
drag, startPoint x: 1049, startPoint y: 589, endPoint x: 964, endPoint y: 643, distance: 100.8
click at [1049, 591] on button "Ekle" at bounding box center [1036, 597] width 40 height 22
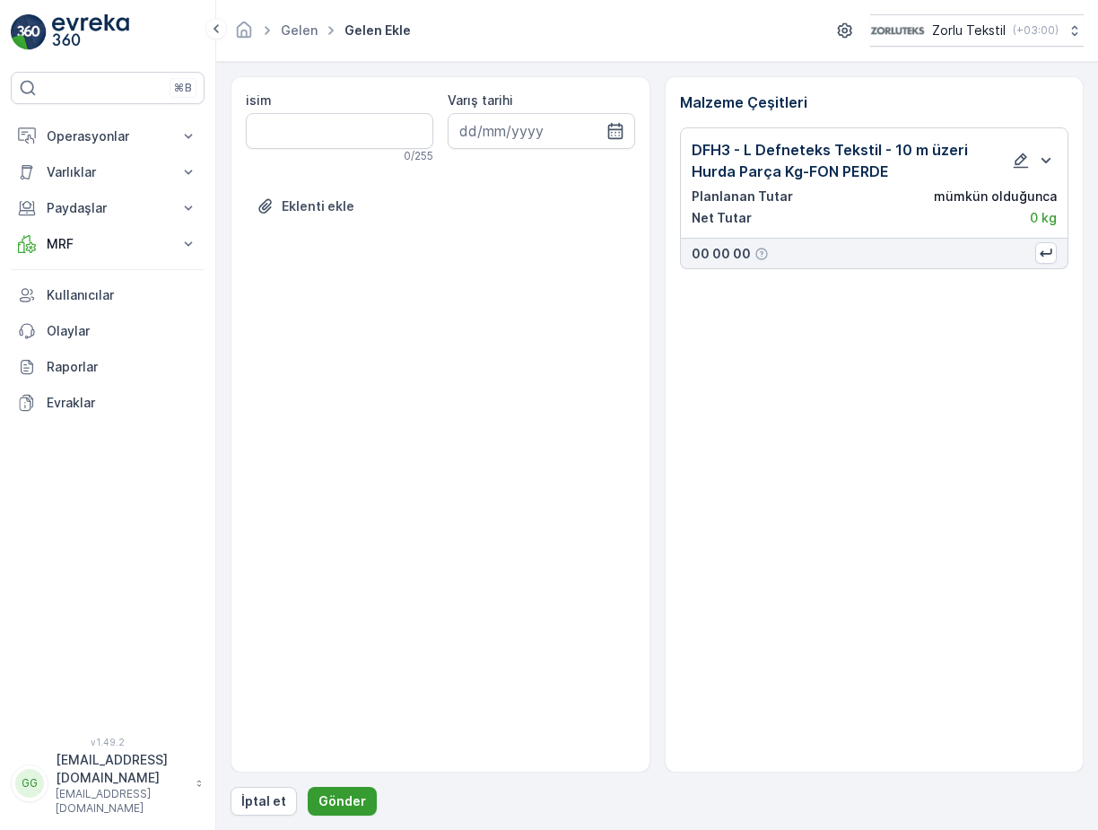
click at [336, 797] on p "Gönder" at bounding box center [342, 801] width 48 height 18
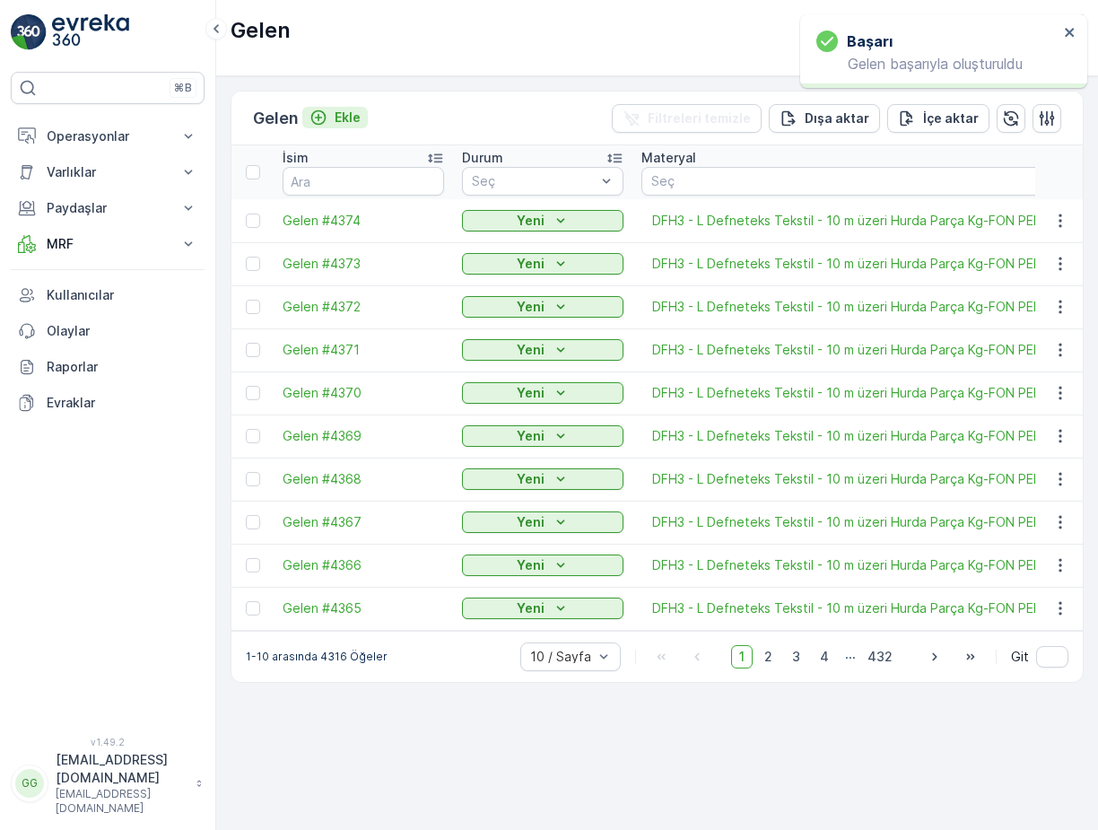
click at [343, 113] on p "Ekle" at bounding box center [347, 118] width 26 height 18
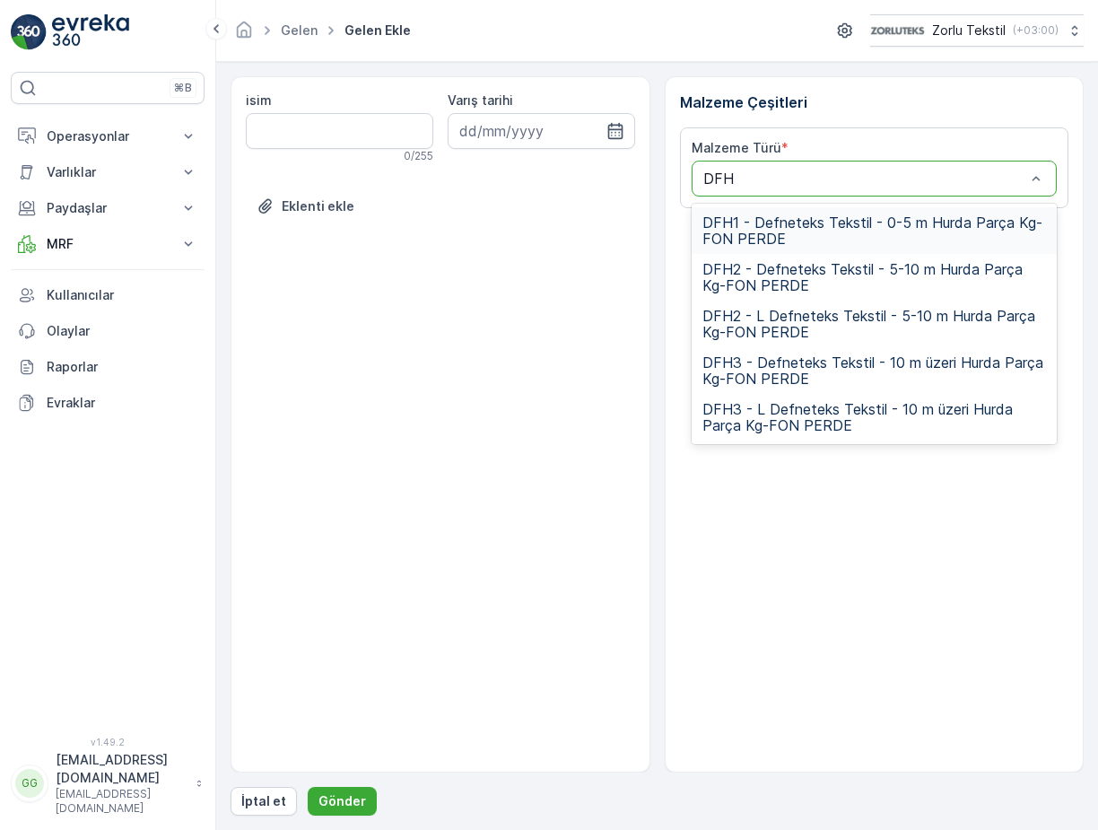
type input "DFH3"
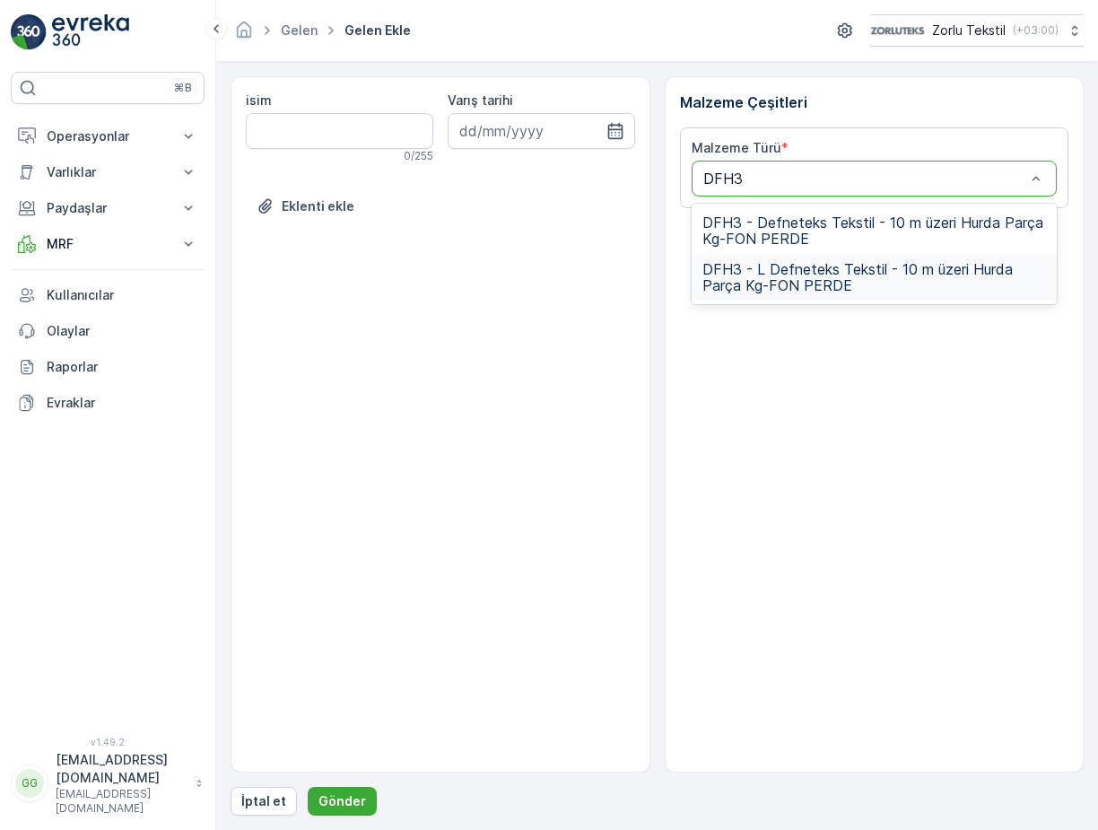
click at [737, 270] on span "DFH3 - L Defneteks Tekstil - 10 m üzeri Hurda Parça Kg-FON PERDE" at bounding box center [874, 277] width 344 height 32
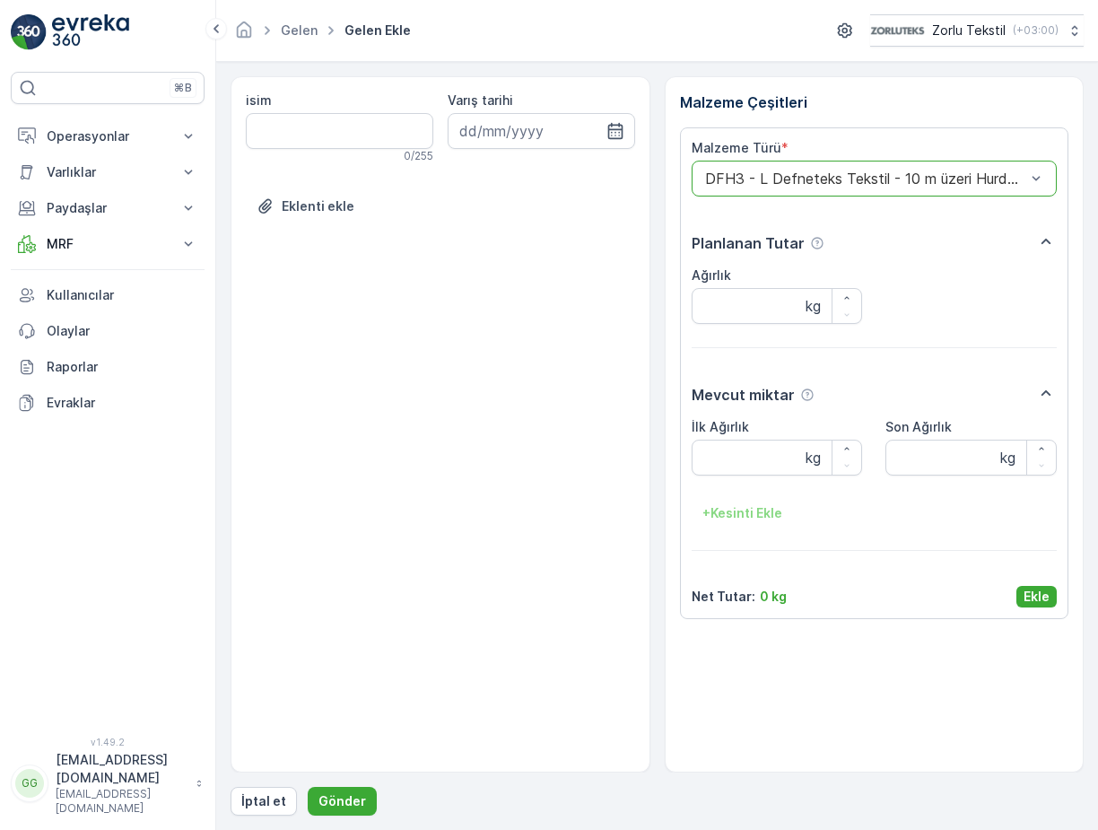
drag, startPoint x: 1032, startPoint y: 595, endPoint x: 727, endPoint y: 719, distance: 329.4
click at [1032, 596] on p "Ekle" at bounding box center [1036, 596] width 26 height 18
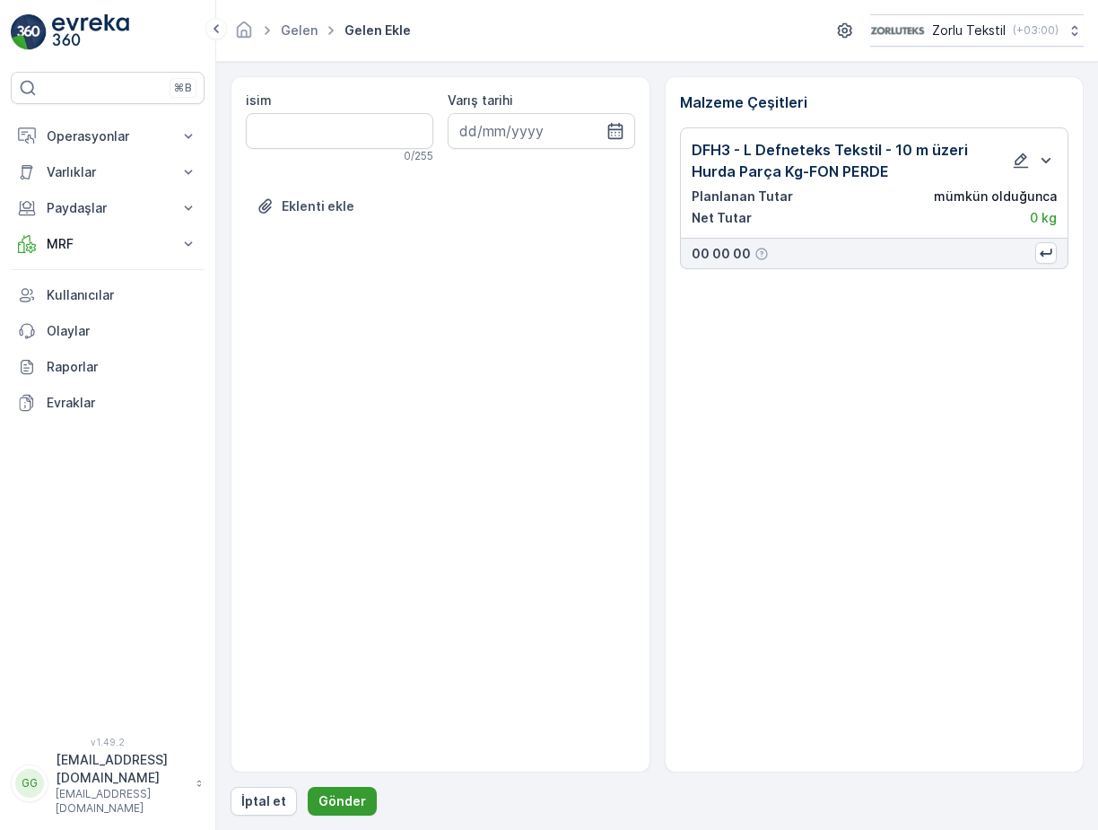
click at [351, 793] on p "Gönder" at bounding box center [342, 801] width 48 height 18
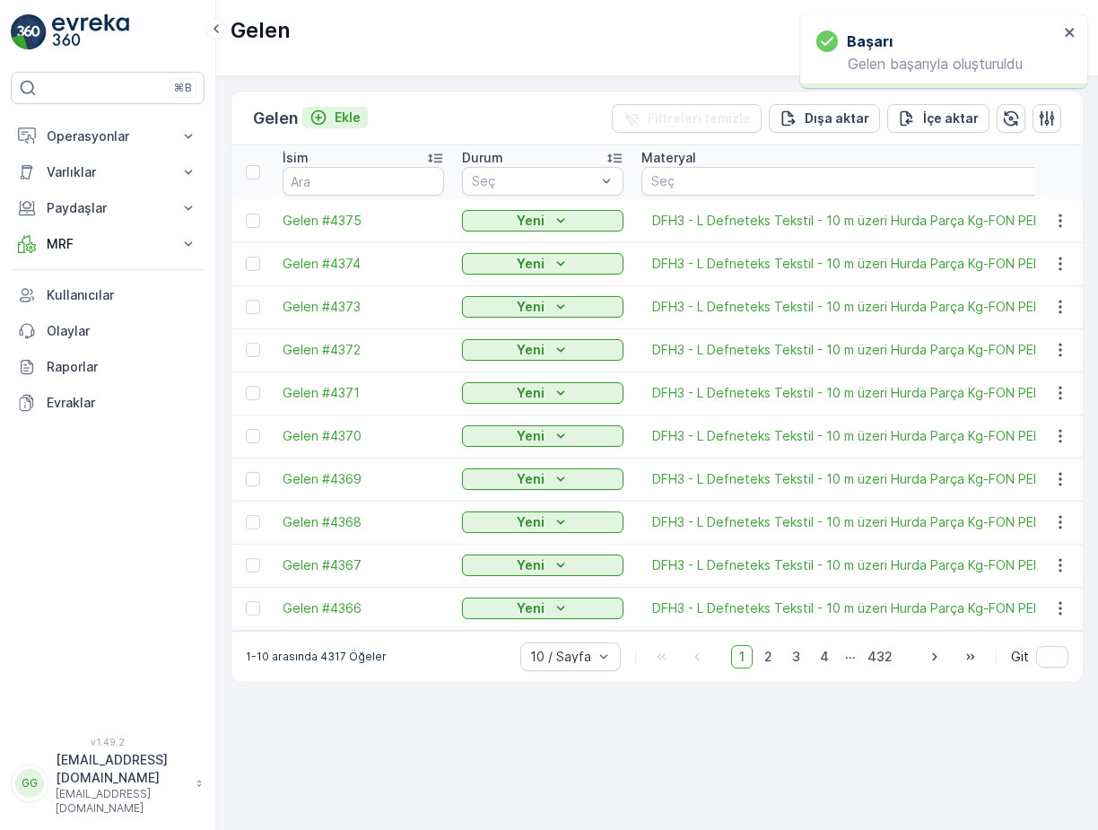
click at [345, 112] on p "Ekle" at bounding box center [347, 118] width 26 height 18
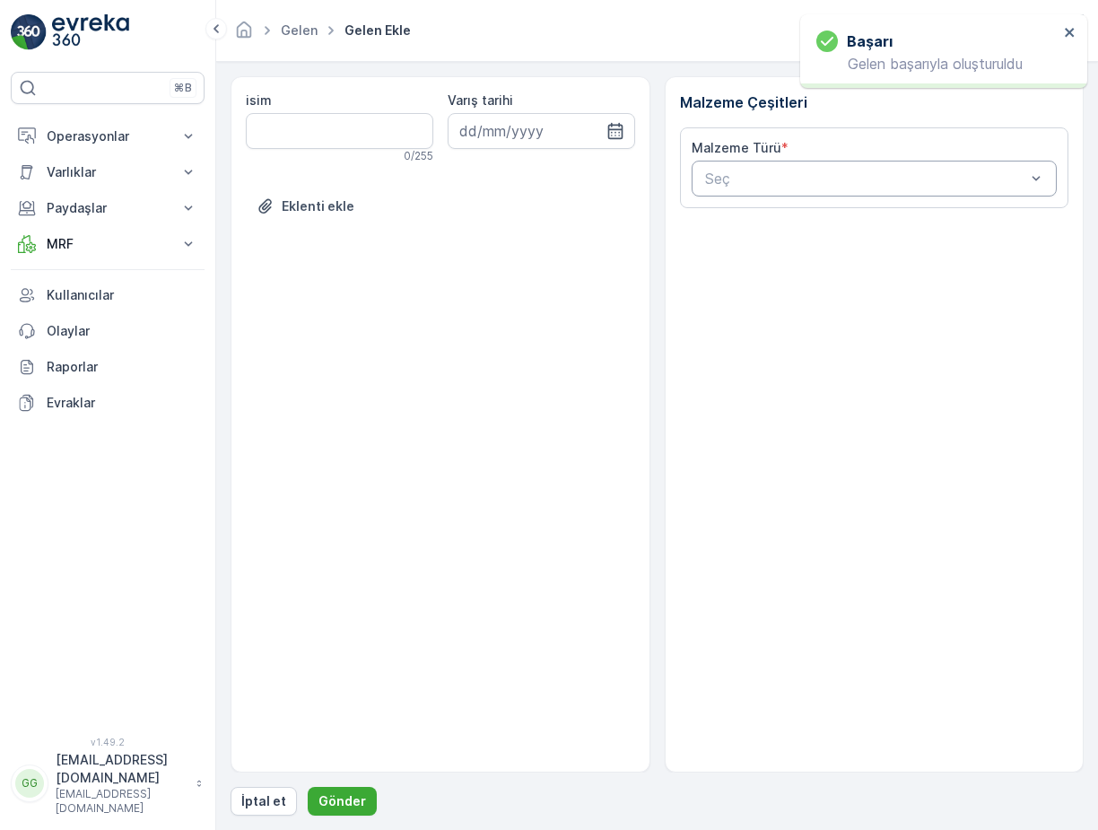
click at [715, 166] on div "Seç" at bounding box center [874, 179] width 366 height 36
click at [717, 175] on div at bounding box center [865, 178] width 325 height 16
click at [720, 185] on div at bounding box center [865, 178] width 325 height 16
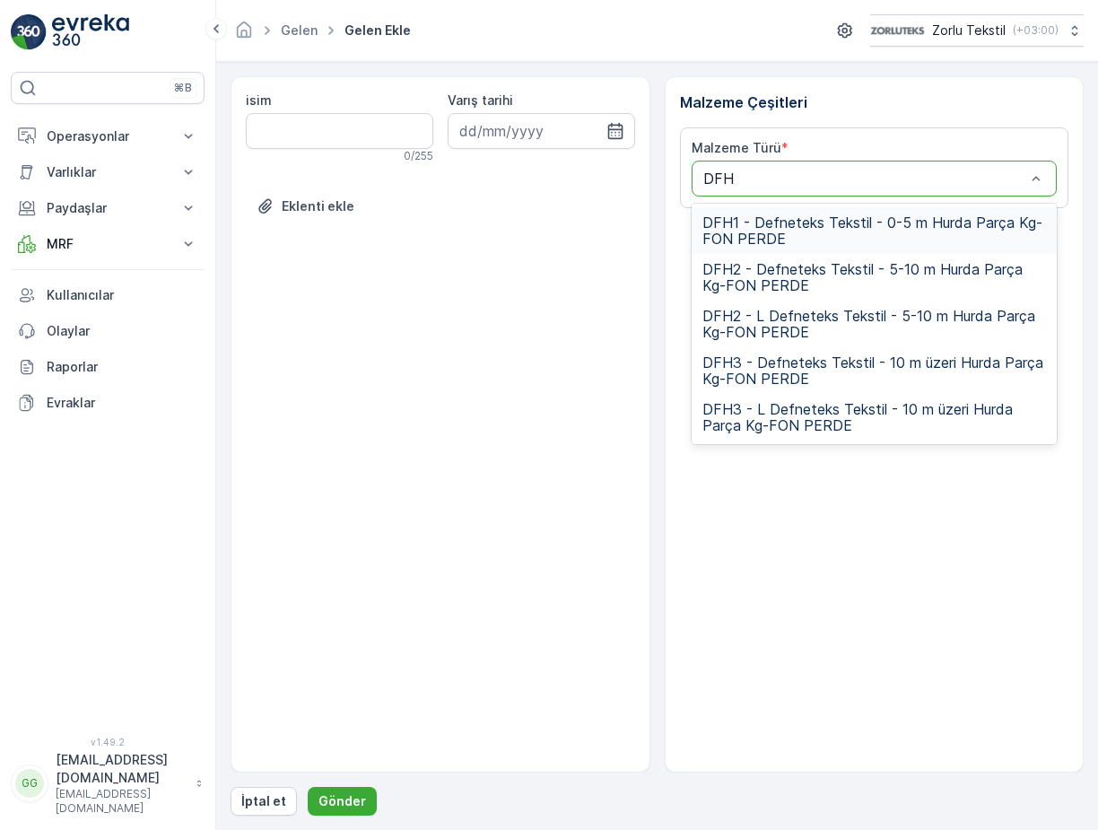
type input "DFH3"
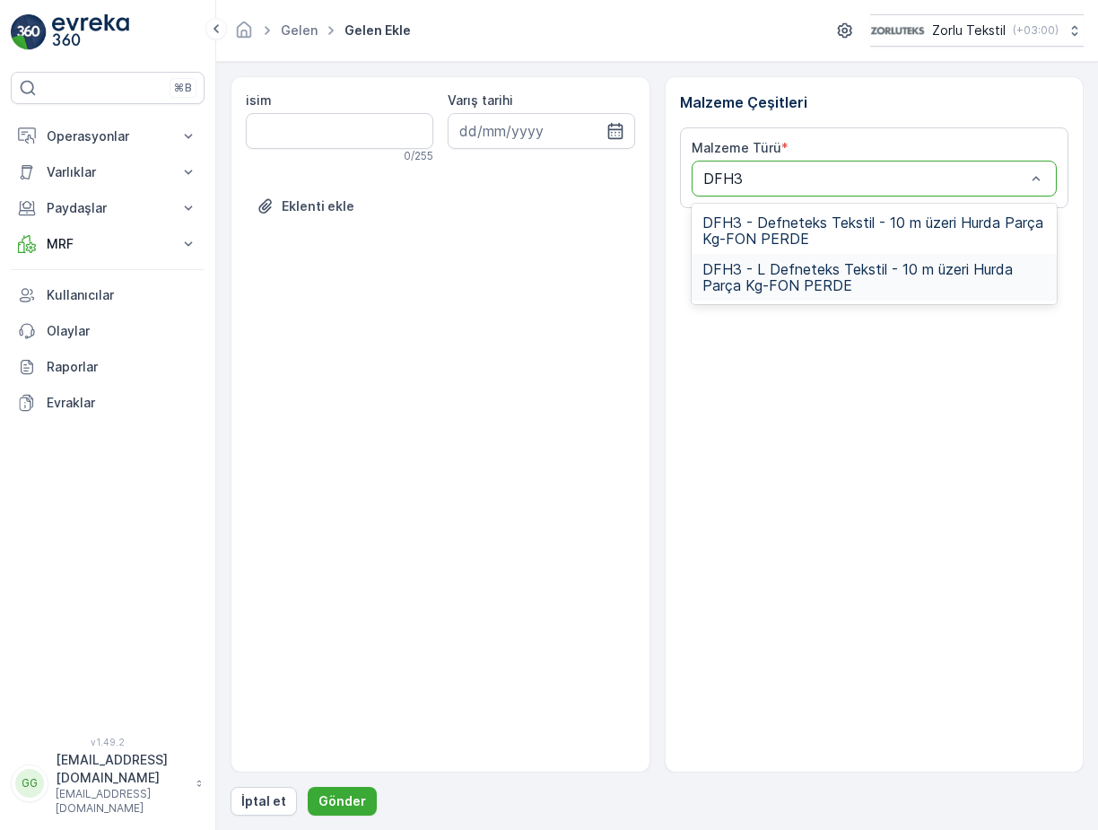
click at [767, 283] on span "DFH3 - L Defneteks Tekstil - 10 m üzeri Hurda Parça Kg-FON PERDE" at bounding box center [874, 277] width 344 height 32
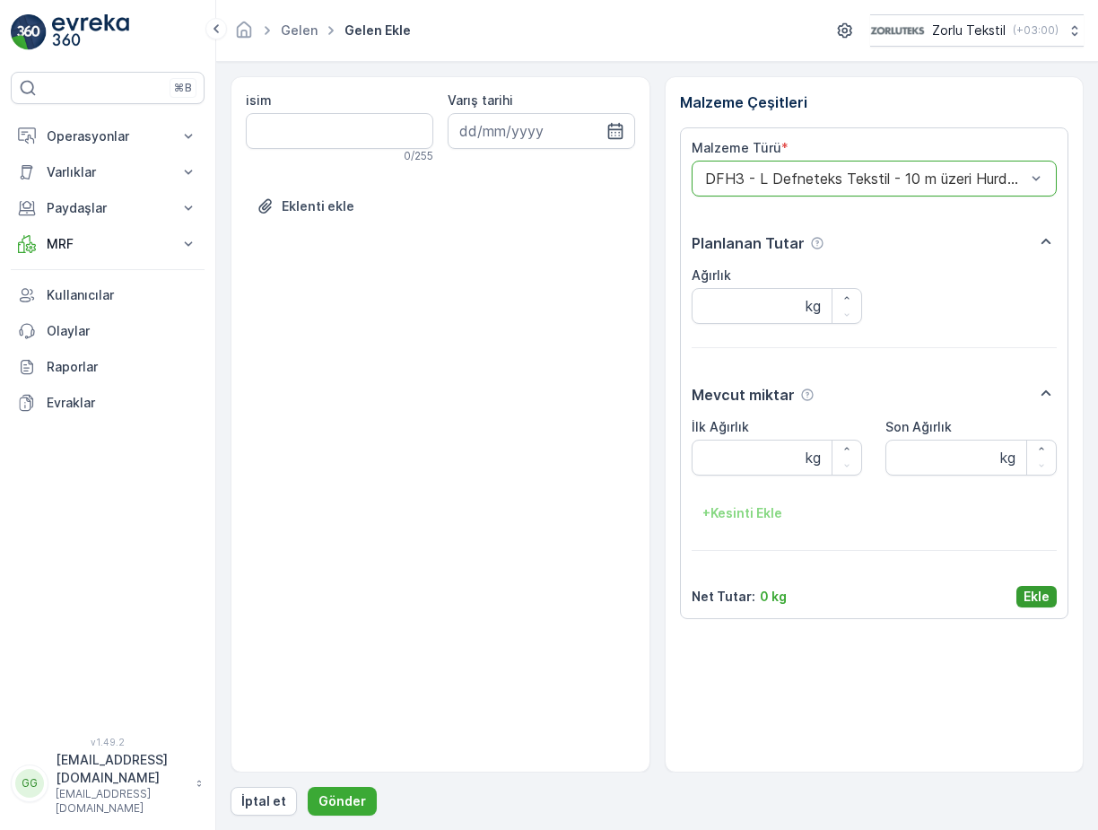
click at [1031, 604] on p "Ekle" at bounding box center [1036, 596] width 26 height 18
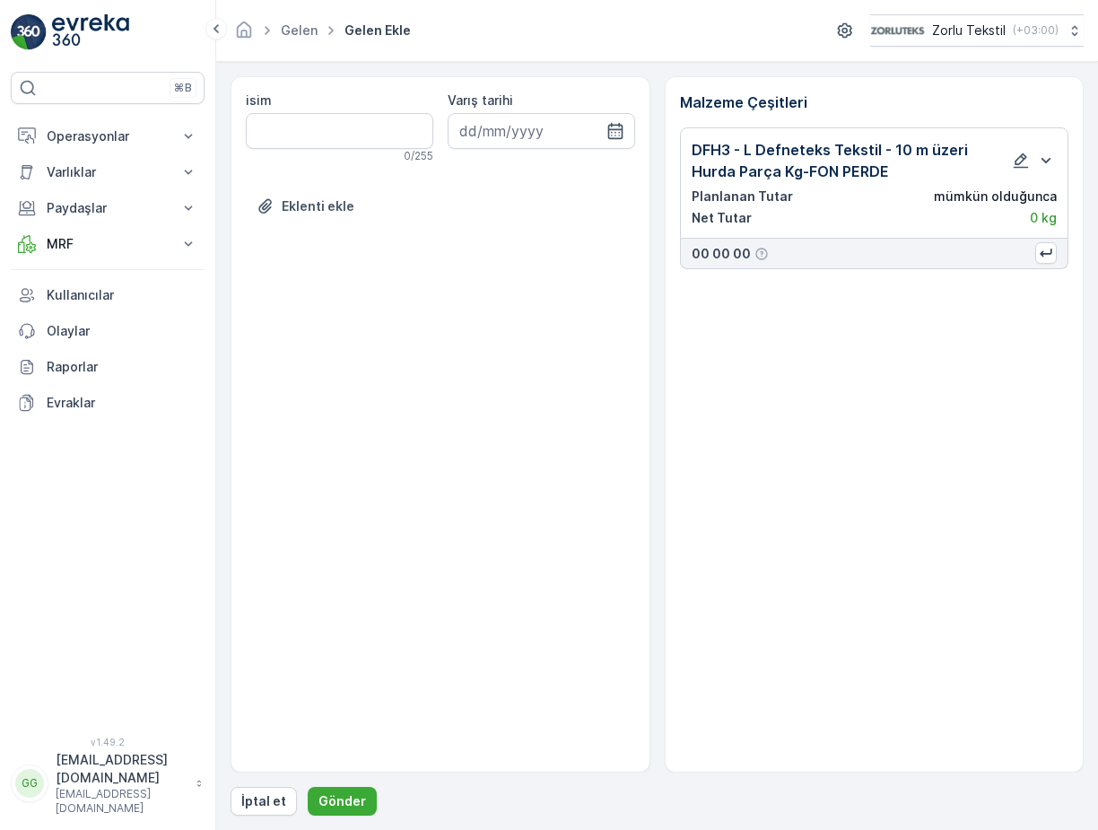
click at [334, 780] on div "isim 0 / 255 Varış tarihi Eklenti ekle Malzeme Çeşitleri DFH3 - L Defneteks Tek…" at bounding box center [656, 445] width 853 height 739
click at [336, 796] on p "Gönder" at bounding box center [342, 801] width 48 height 18
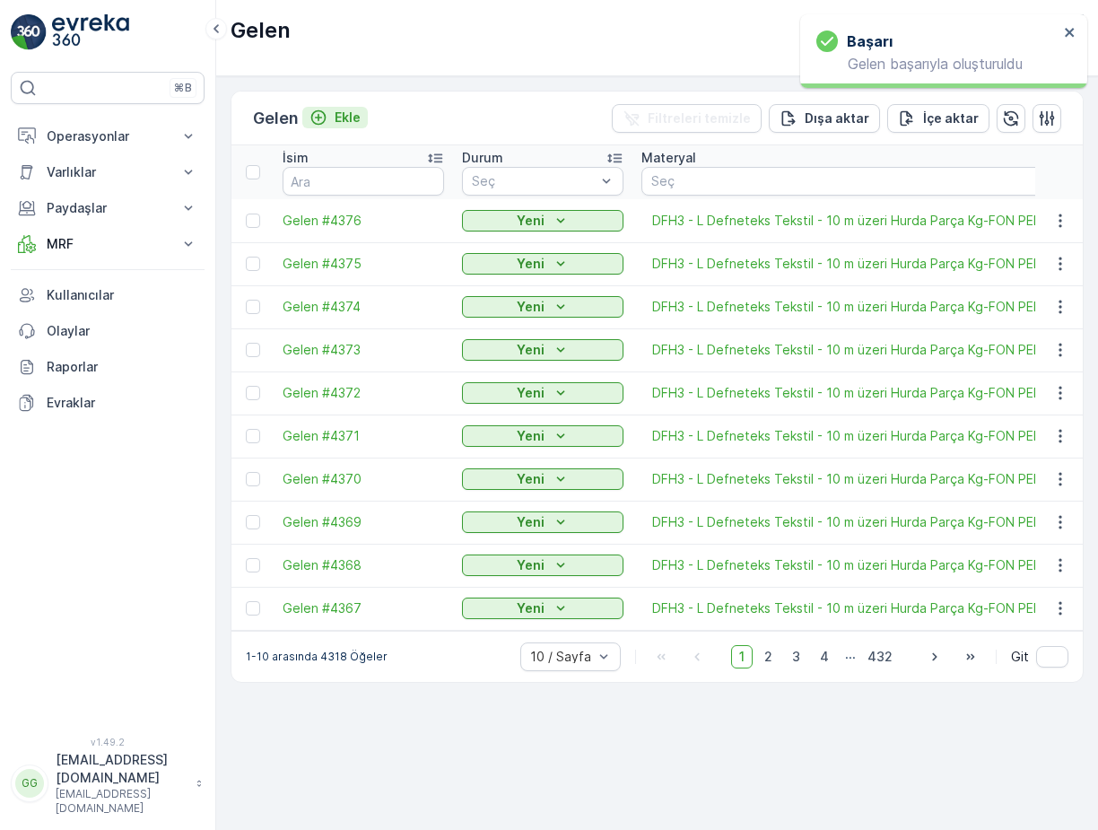
click at [345, 117] on p "Ekle" at bounding box center [347, 118] width 26 height 18
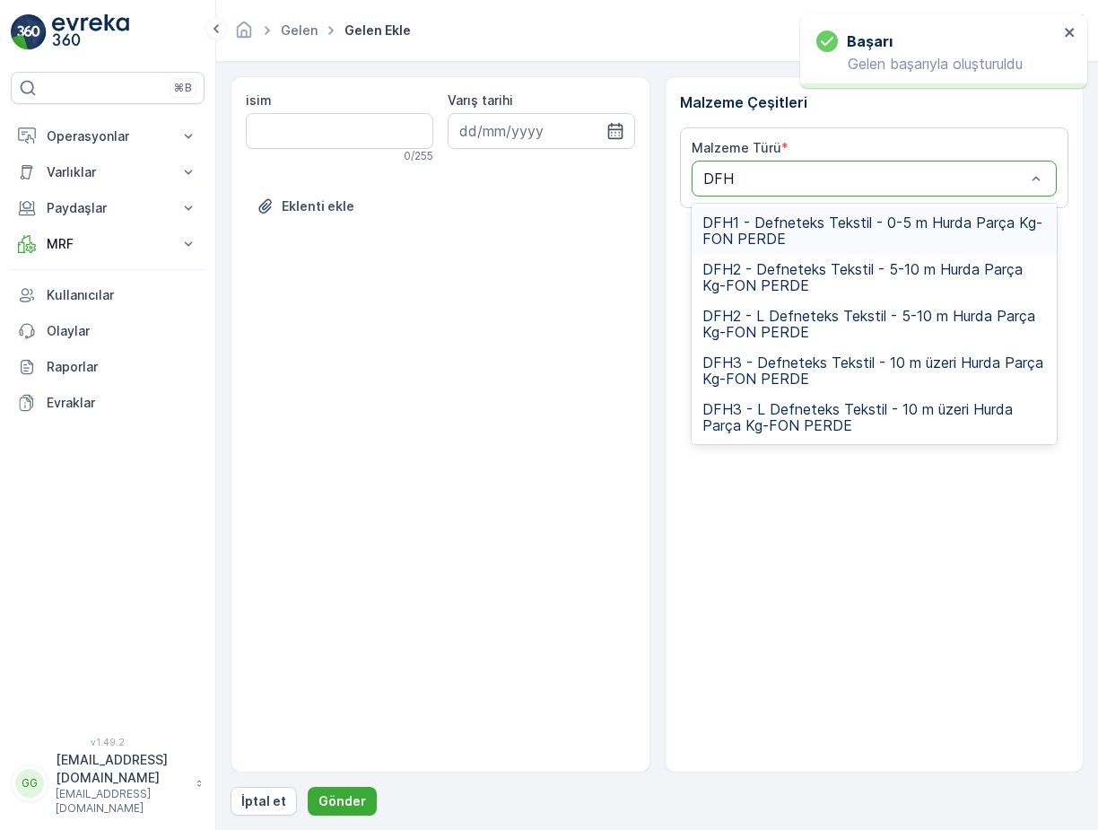
type input "DFH3"
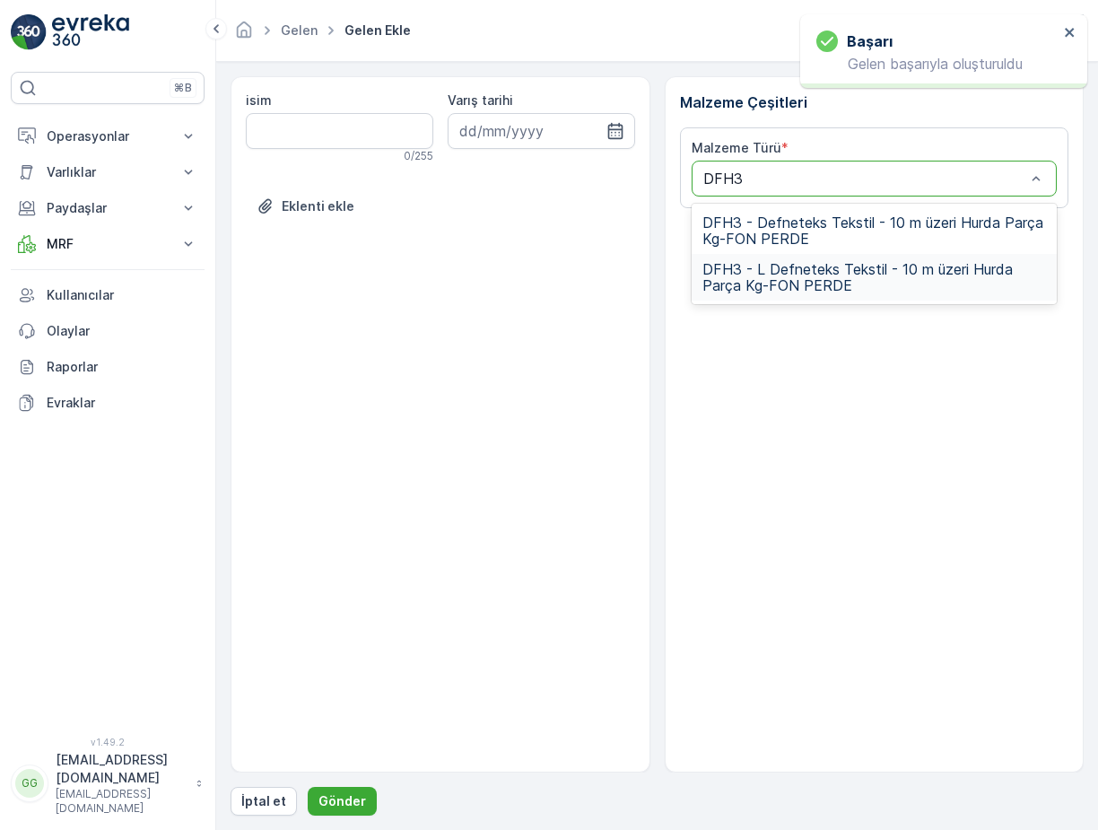
click at [791, 280] on span "DFH3 - L Defneteks Tekstil - 10 m üzeri Hurda Parça Kg-FON PERDE" at bounding box center [874, 277] width 344 height 32
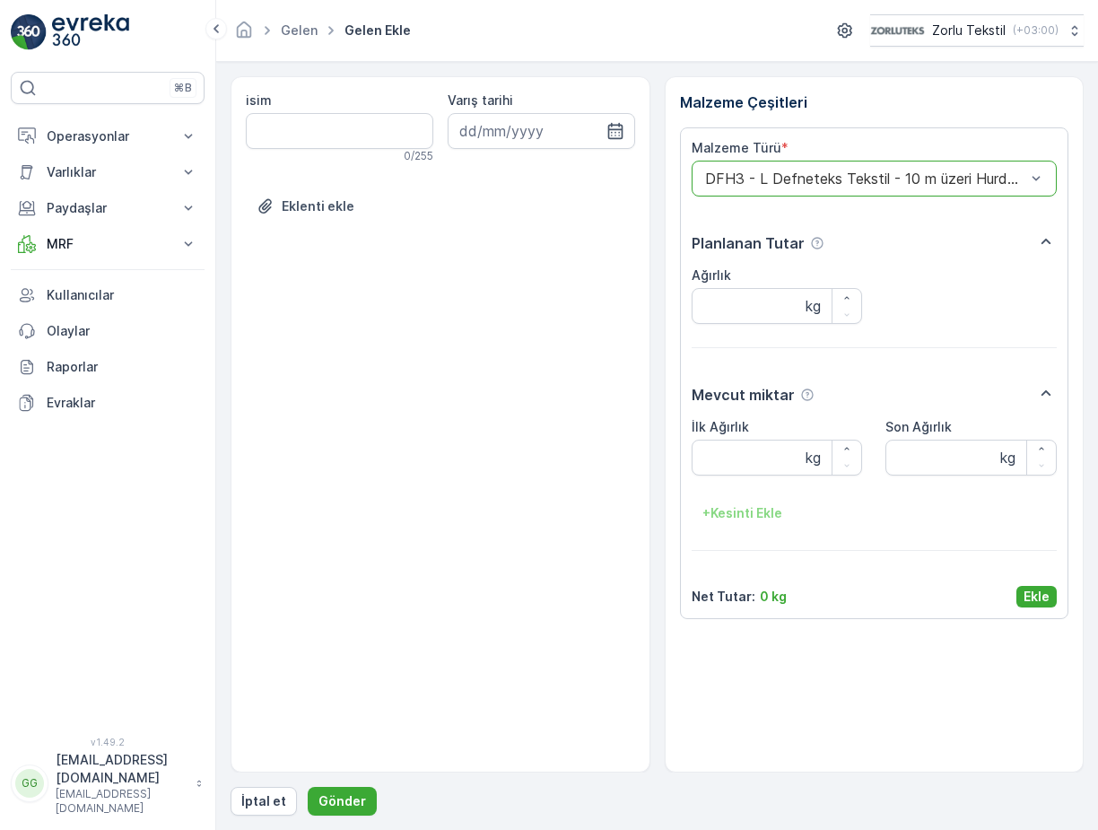
drag, startPoint x: 1032, startPoint y: 587, endPoint x: 1030, endPoint y: 603, distance: 15.4
click at [1033, 590] on p "Ekle" at bounding box center [1036, 596] width 26 height 18
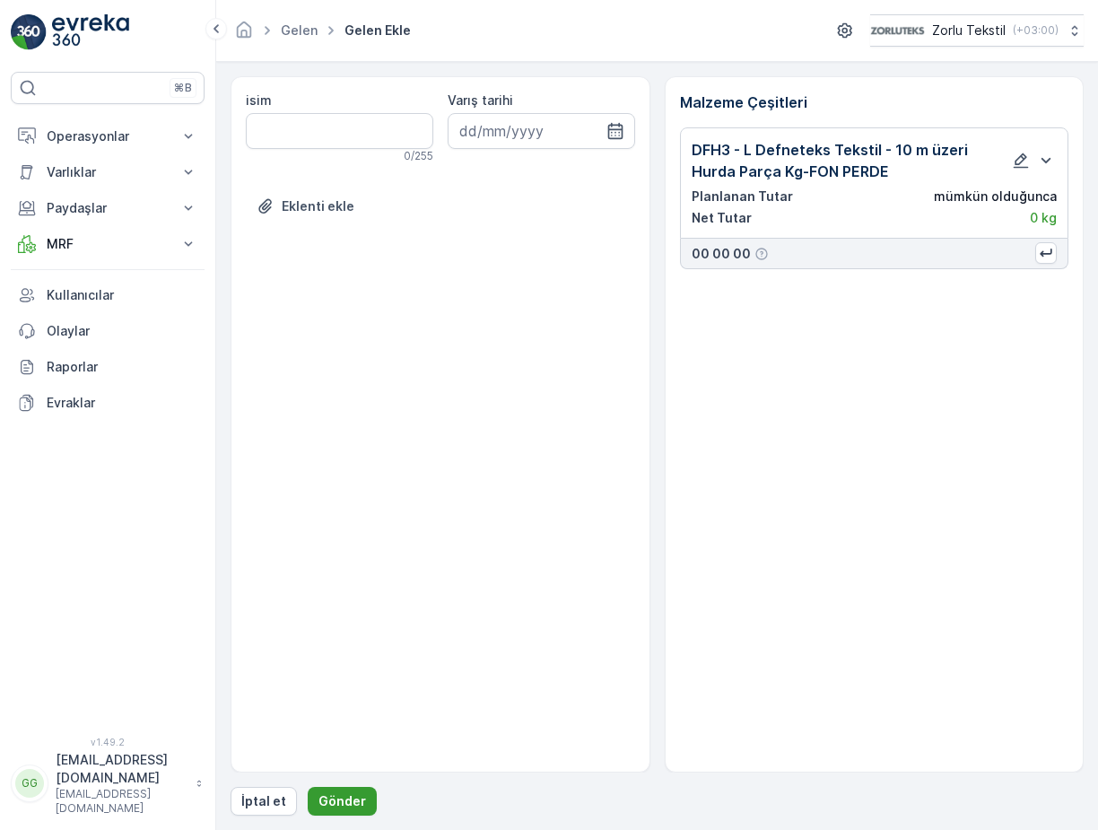
click at [338, 805] on p "Gönder" at bounding box center [342, 801] width 48 height 18
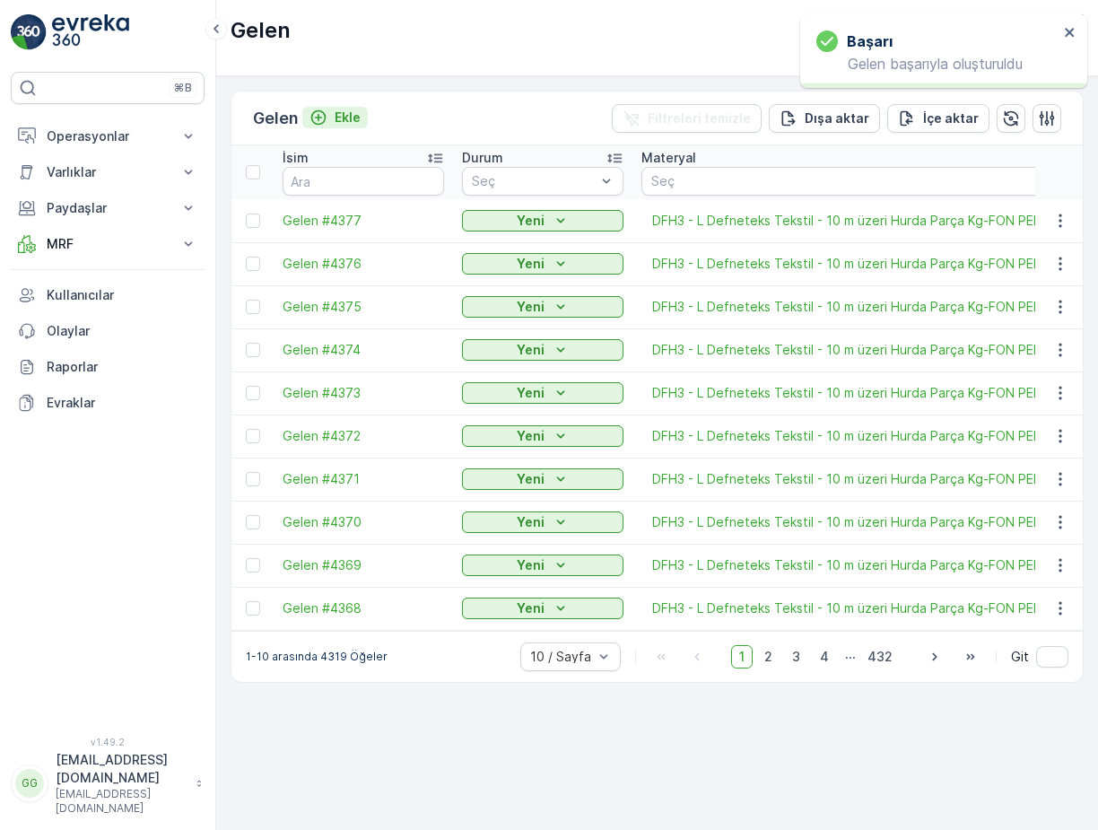
click at [352, 119] on p "Ekle" at bounding box center [347, 118] width 26 height 18
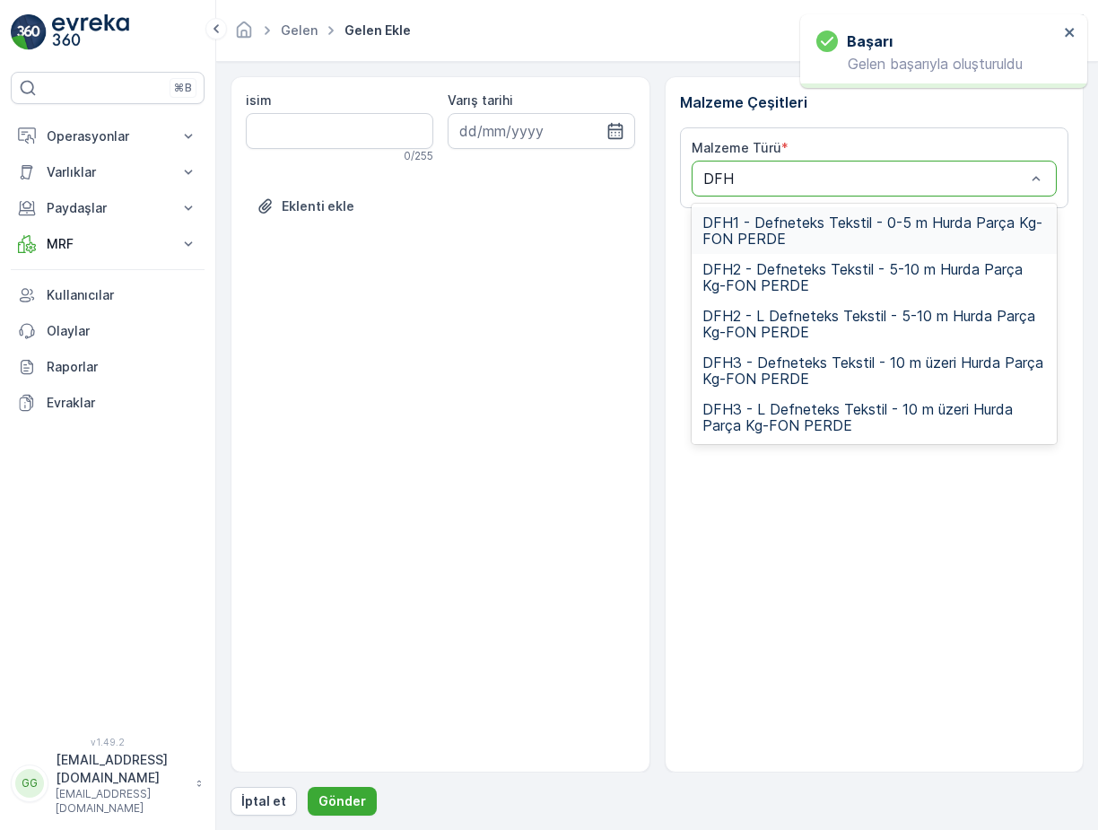
type input "DFH3"
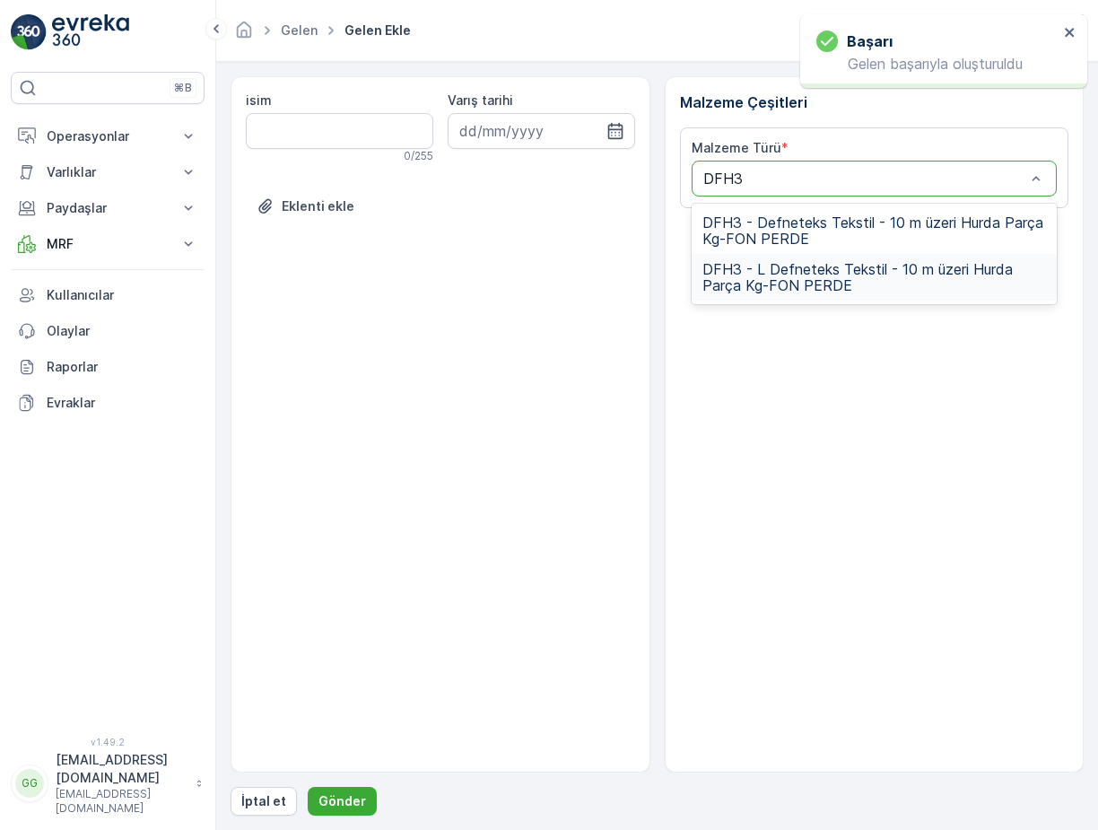
click at [819, 266] on span "DFH3 - L Defneteks Tekstil - 10 m üzeri Hurda Parça Kg-FON PERDE" at bounding box center [874, 277] width 344 height 32
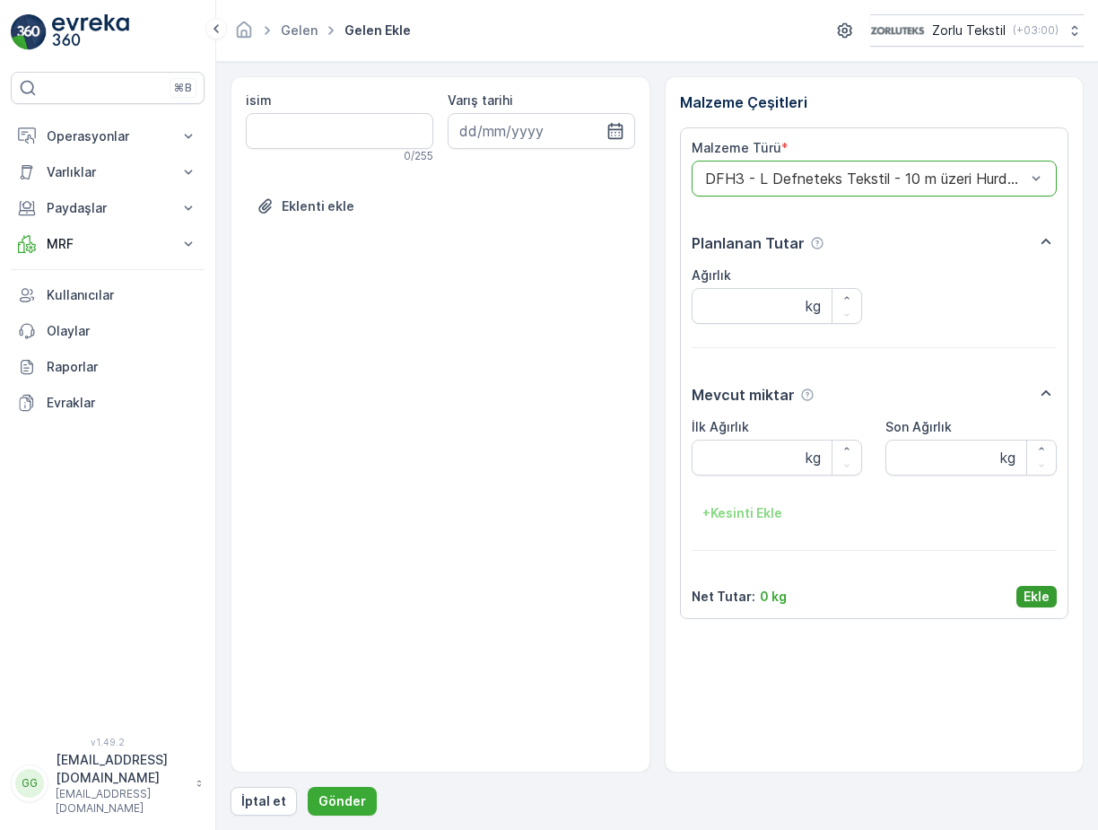
click at [1038, 605] on button "Ekle" at bounding box center [1036, 597] width 40 height 22
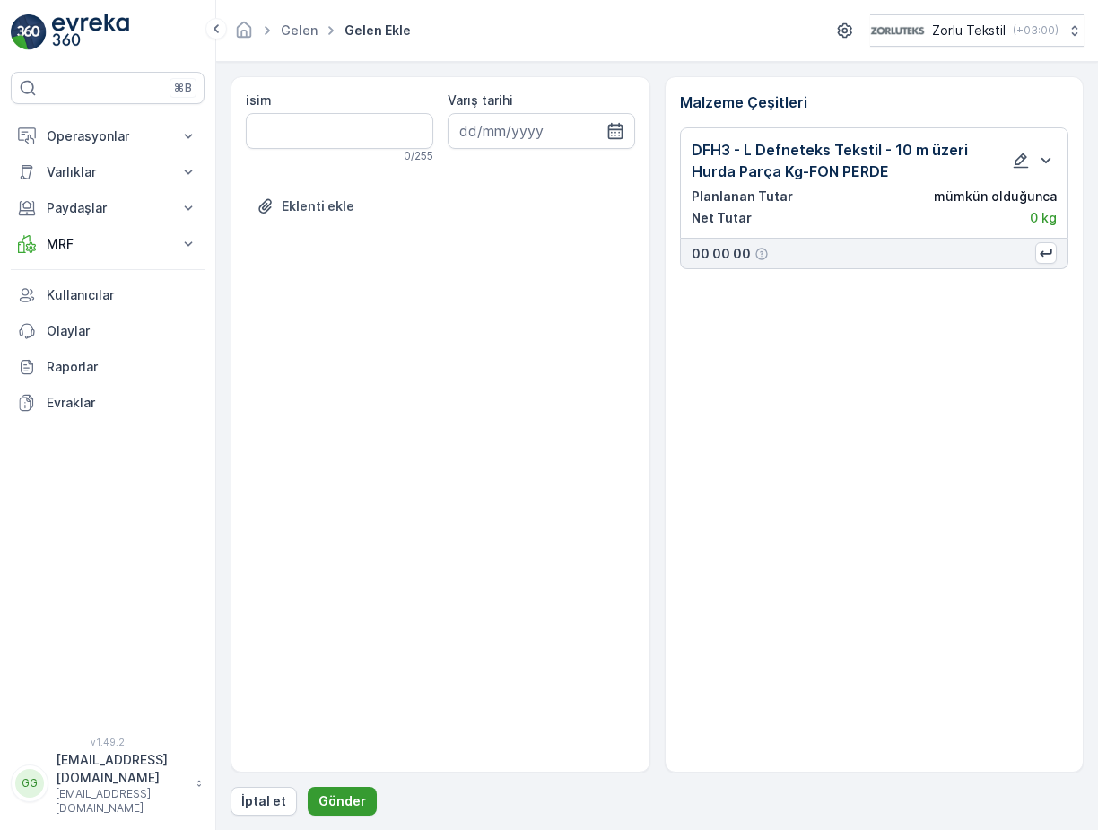
click at [318, 795] on p "Gönder" at bounding box center [342, 801] width 48 height 18
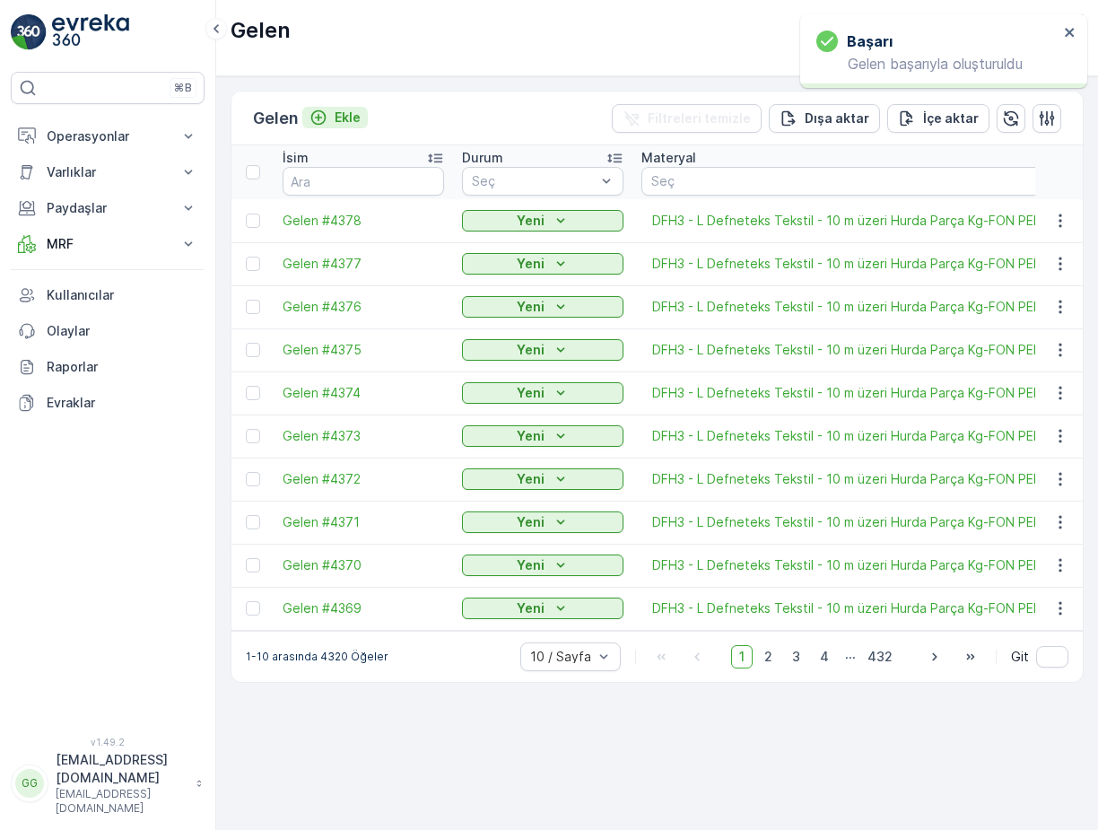
click at [355, 111] on p "Ekle" at bounding box center [347, 118] width 26 height 18
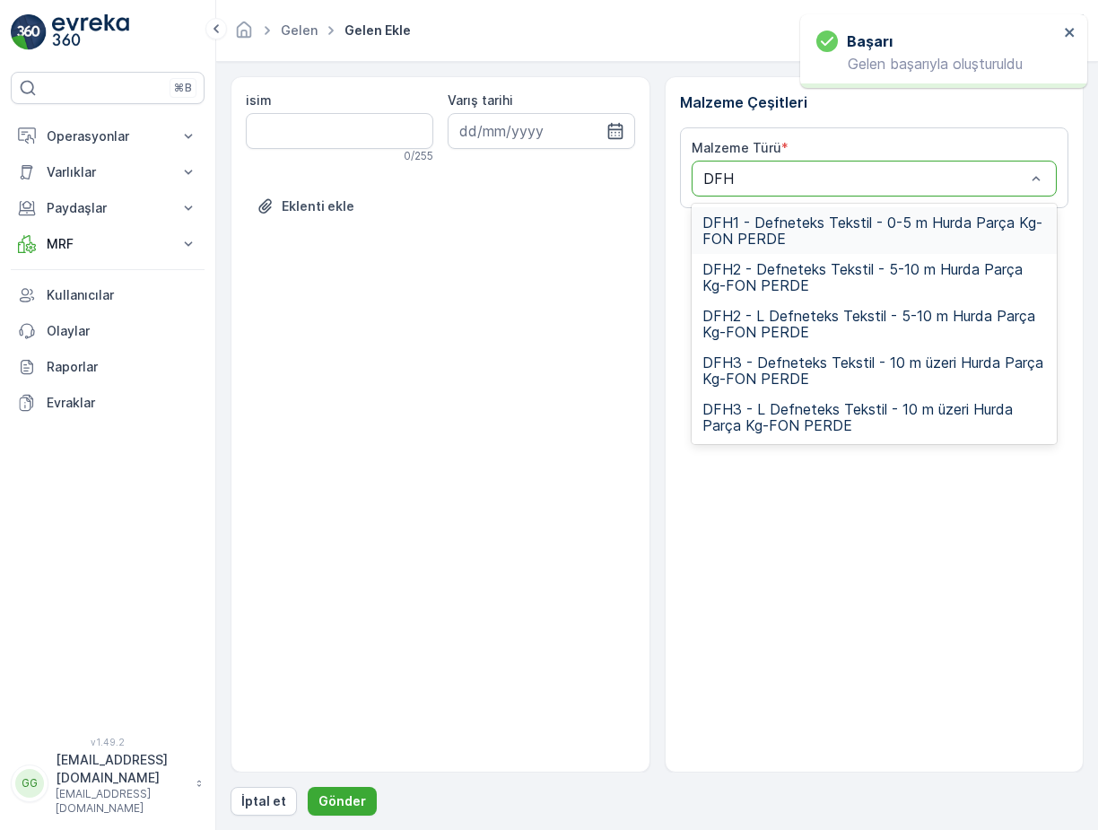
type input "DFH3"
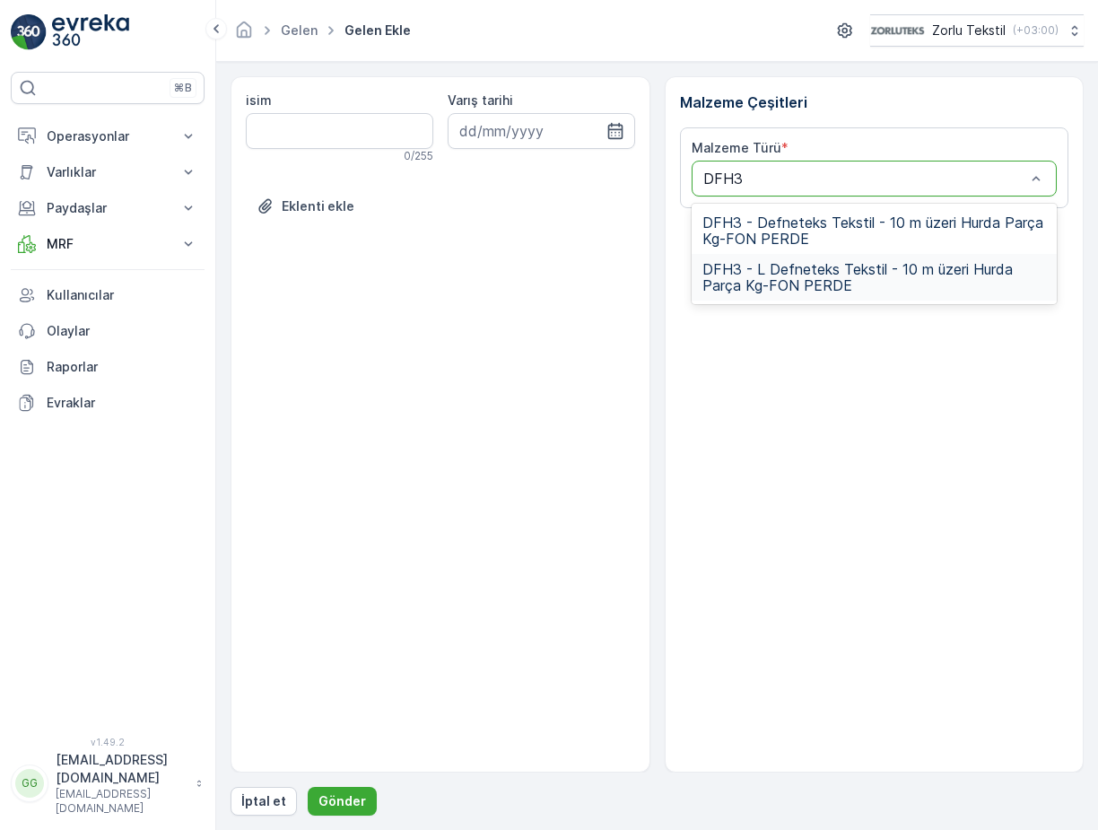
click at [833, 280] on span "DFH3 - L Defneteks Tekstil - 10 m üzeri Hurda Parça Kg-FON PERDE" at bounding box center [874, 277] width 344 height 32
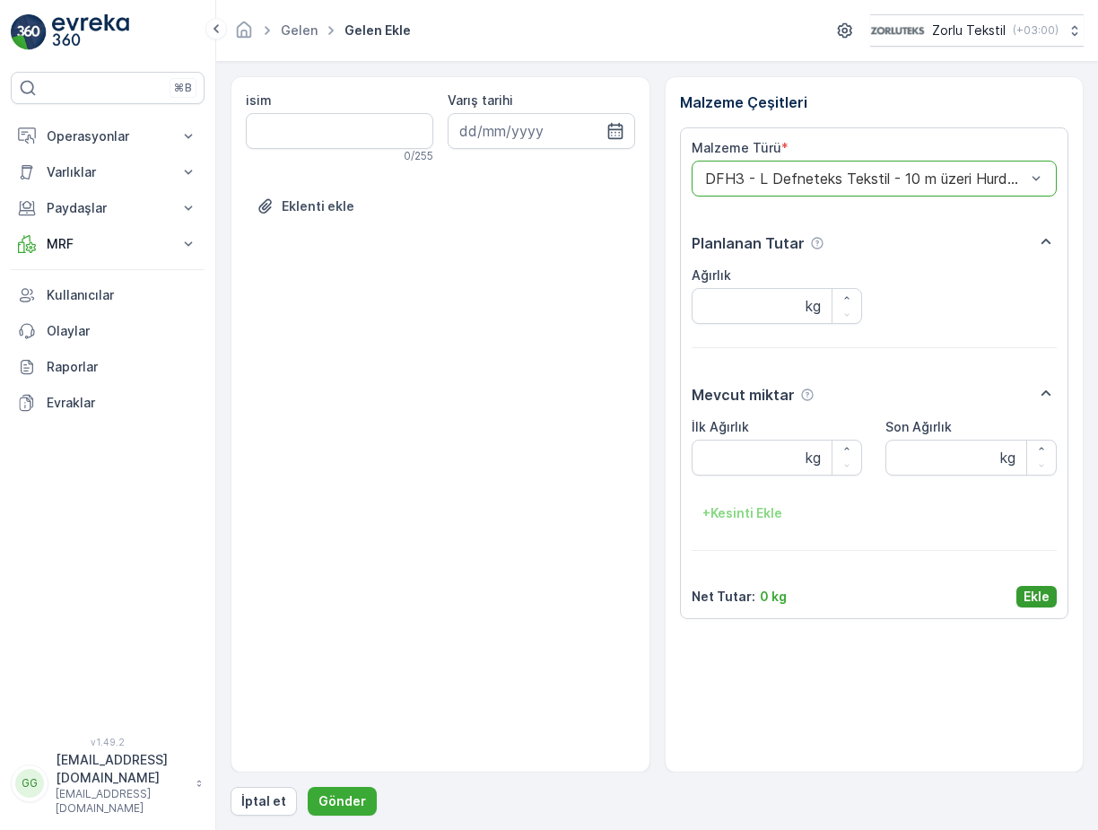
click at [1034, 594] on p "Ekle" at bounding box center [1036, 596] width 26 height 18
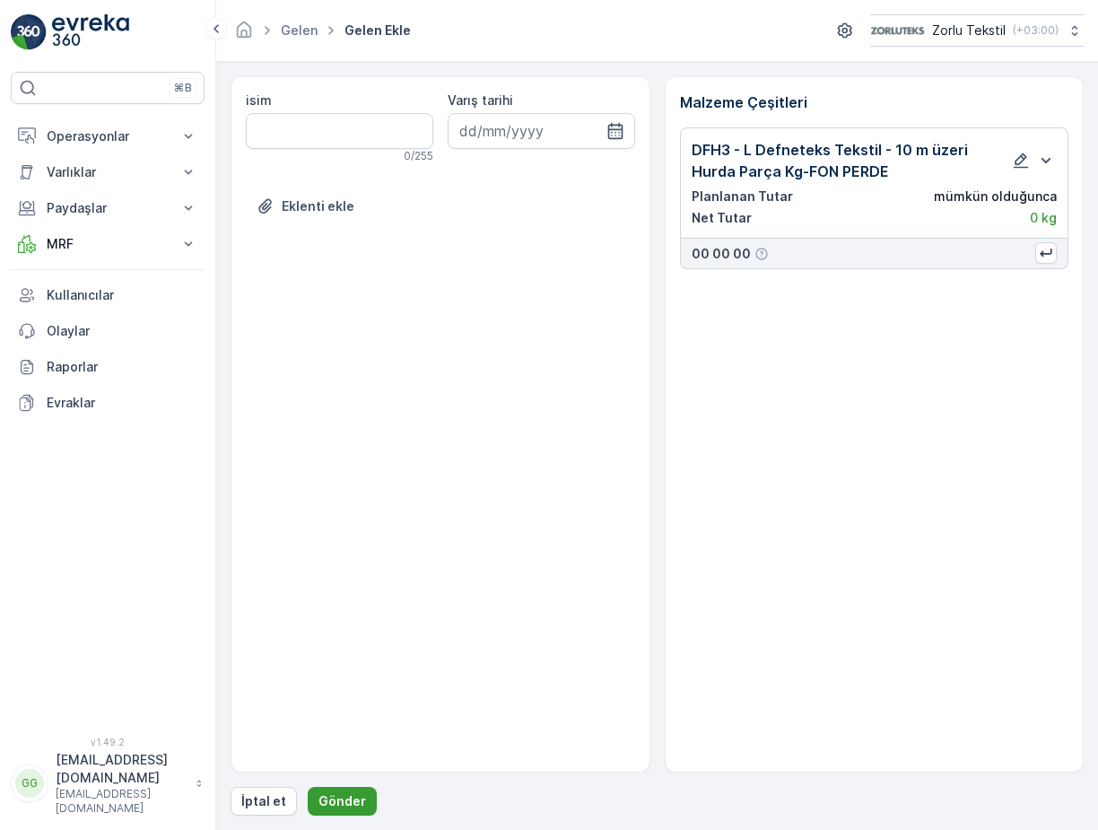
click at [346, 804] on p "Gönder" at bounding box center [342, 801] width 48 height 18
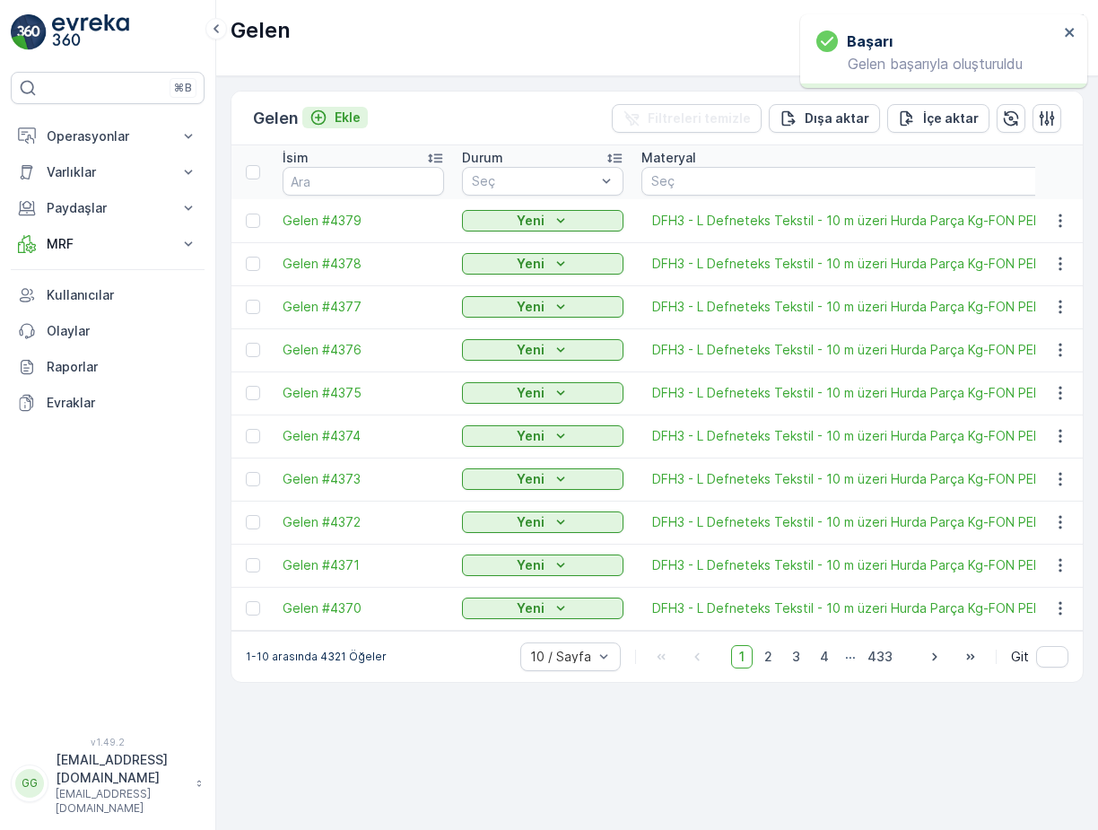
click at [343, 117] on p "Ekle" at bounding box center [347, 118] width 26 height 18
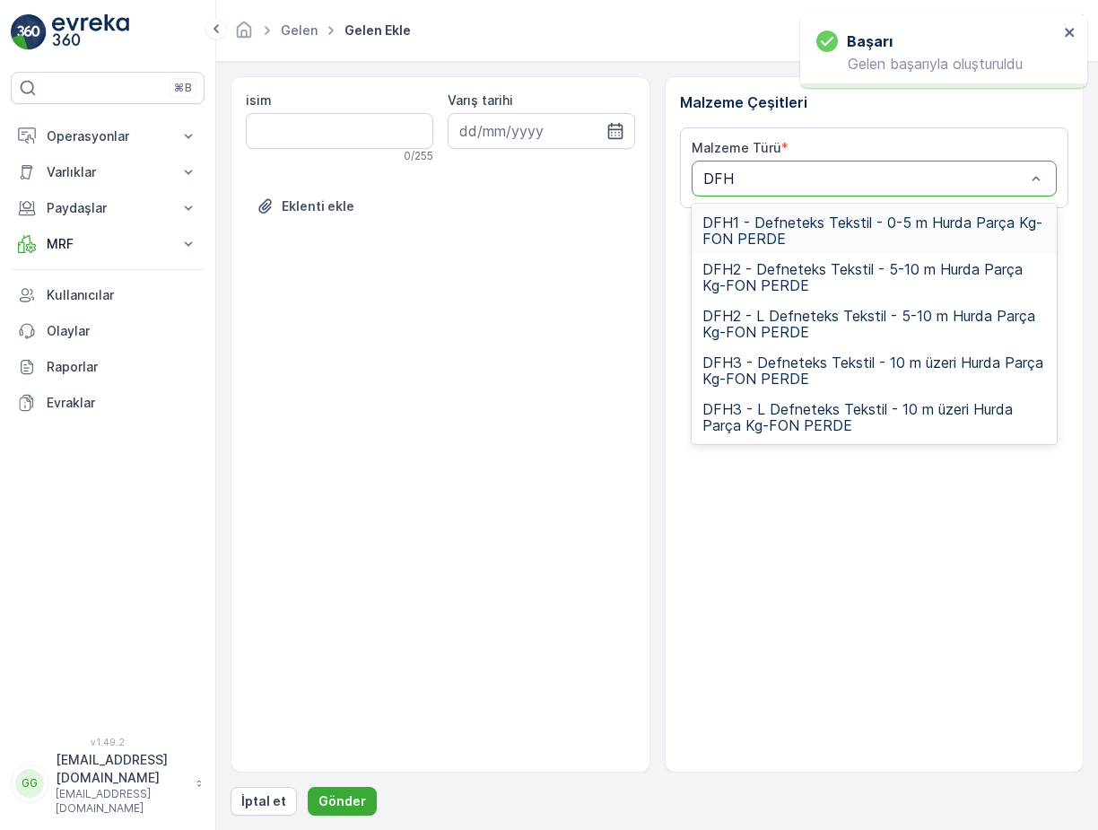
type input "DFH3"
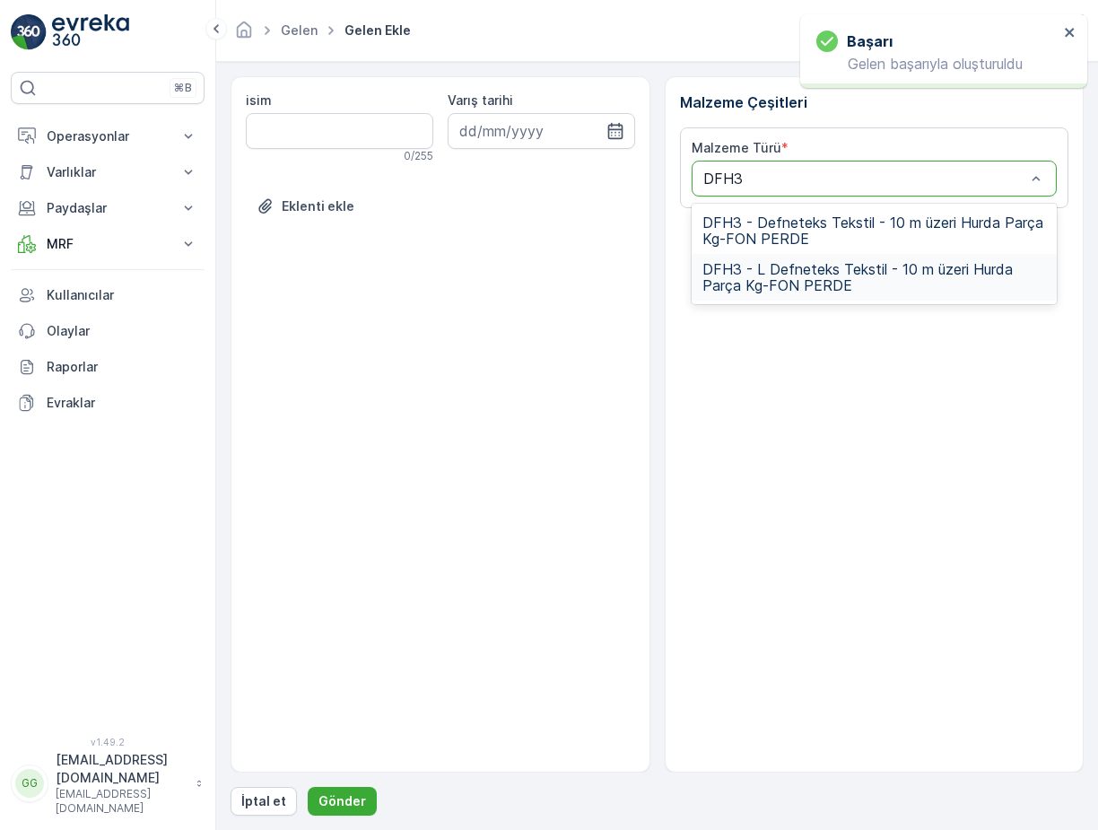
drag, startPoint x: 797, startPoint y: 282, endPoint x: 891, endPoint y: 372, distance: 129.4
click at [799, 282] on span "DFH3 - L Defneteks Tekstil - 10 m üzeri Hurda Parça Kg-FON PERDE" at bounding box center [874, 277] width 344 height 32
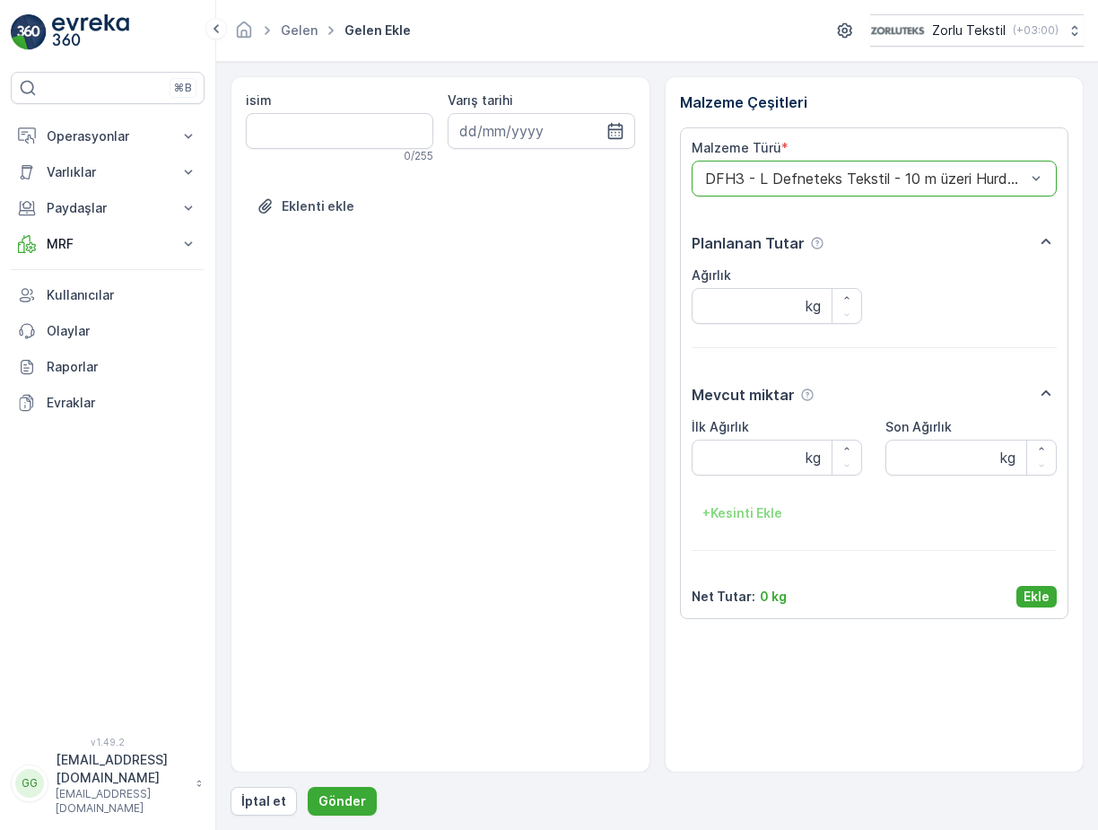
click at [1047, 595] on p "Ekle" at bounding box center [1036, 596] width 26 height 18
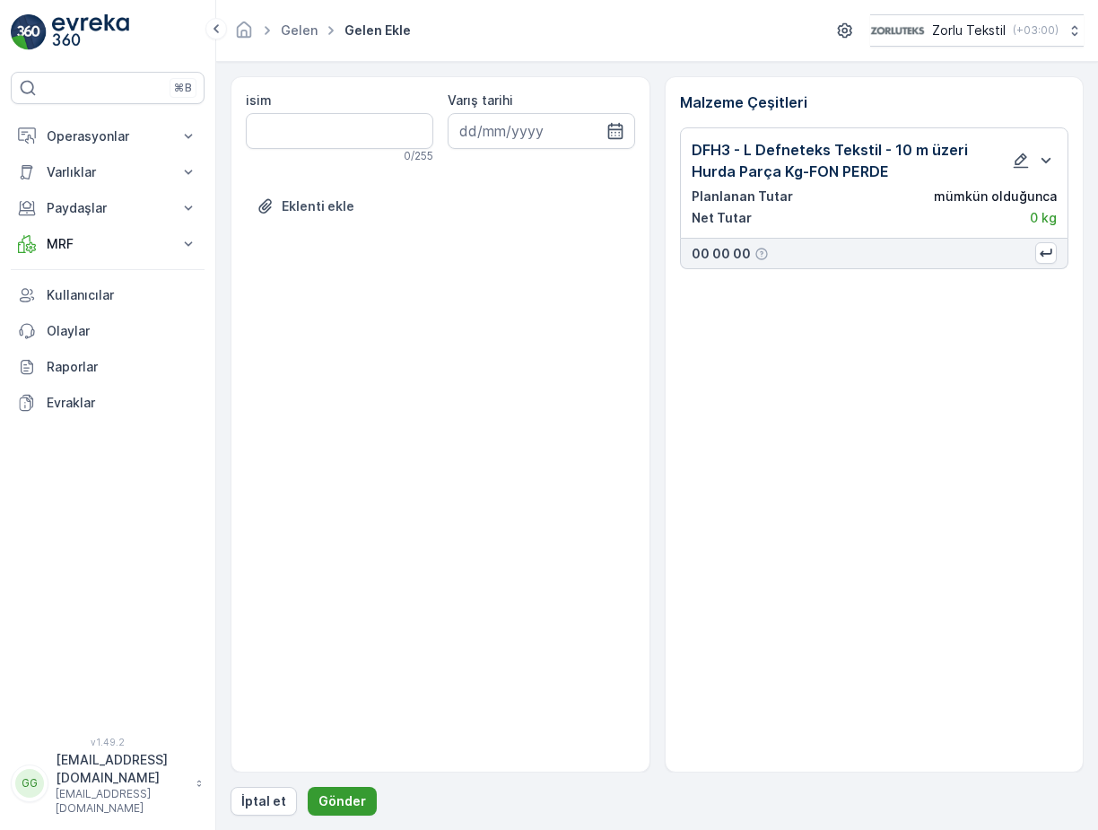
click at [337, 804] on p "Gönder" at bounding box center [342, 801] width 48 height 18
